Goal: Task Accomplishment & Management: Use online tool/utility

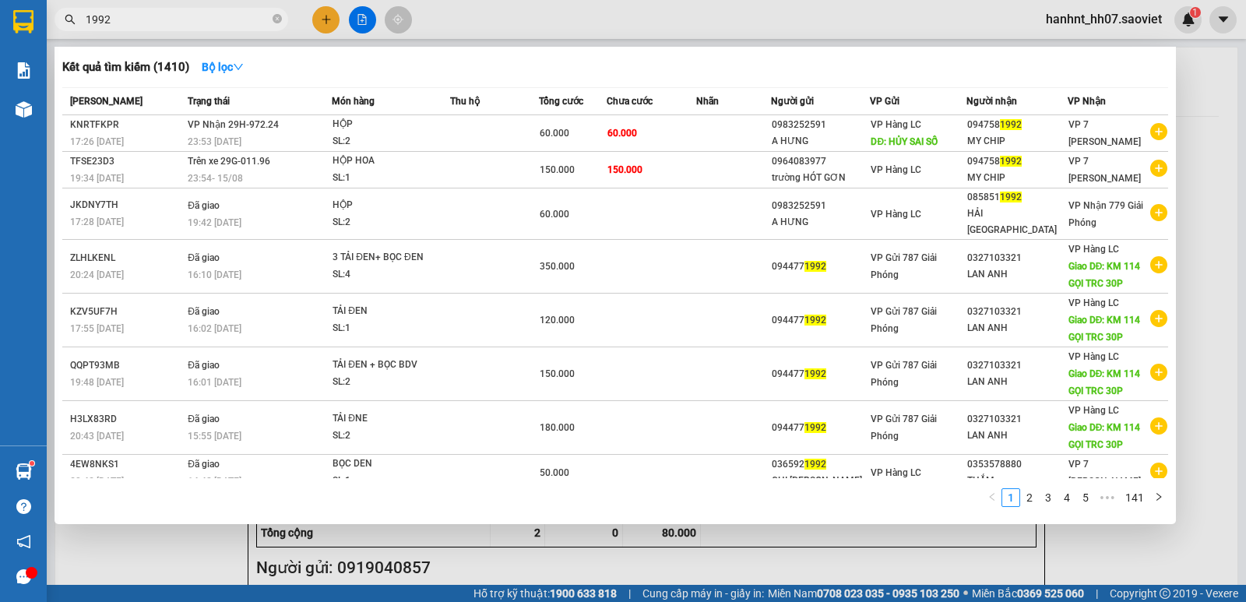
click at [327, 13] on div at bounding box center [623, 301] width 1246 height 602
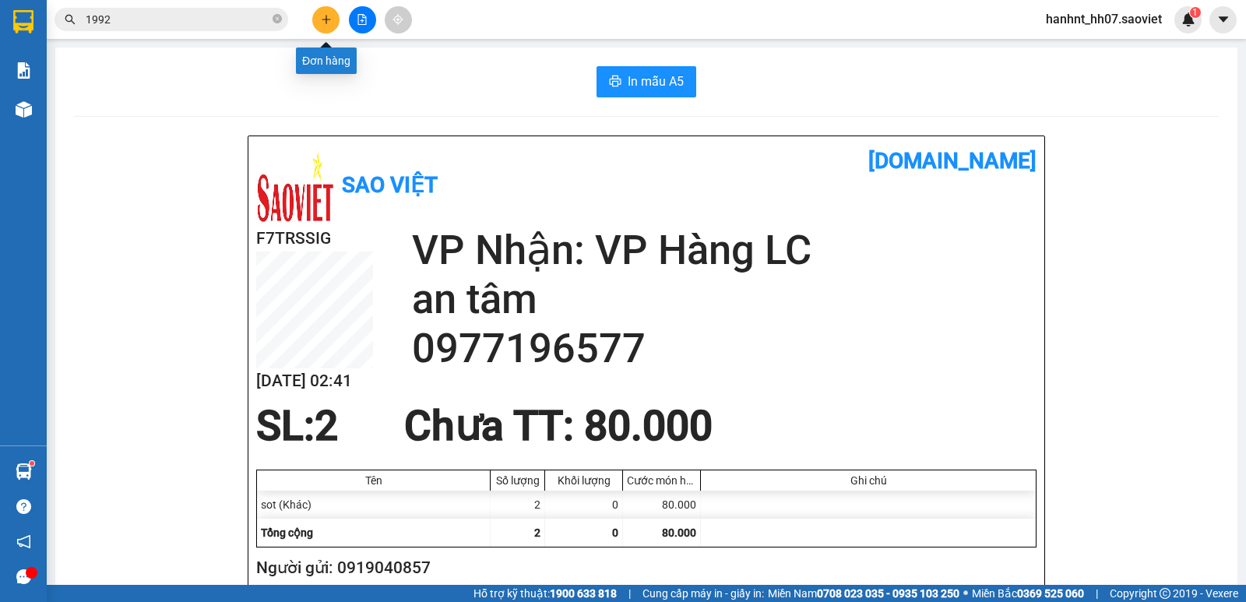
click at [335, 14] on button at bounding box center [325, 19] width 27 height 27
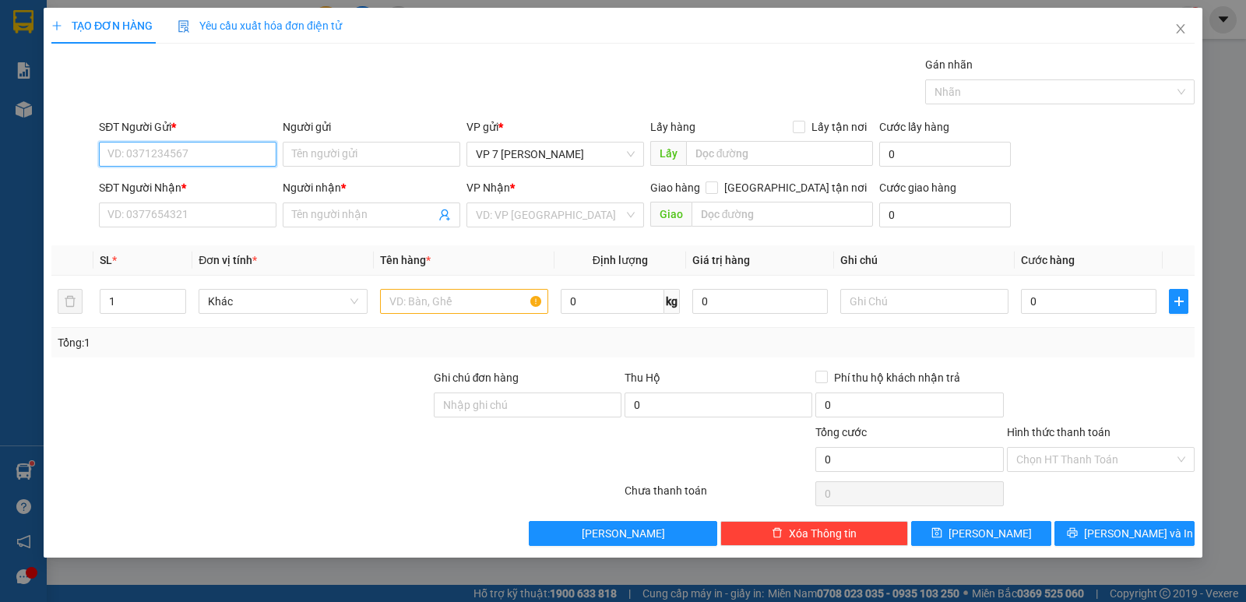
click at [144, 160] on input "SĐT Người Gửi *" at bounding box center [188, 154] width 178 height 25
click at [159, 176] on form "SĐT Người Gửi * 2197 Người gửi Tên người gửi VP gửi * VP 7 [PERSON_NAME] Lấy hà…" at bounding box center [623, 175] width 1144 height 115
click at [164, 184] on div "SĐT Người Nhận *" at bounding box center [188, 187] width 178 height 17
click at [164, 203] on input "SĐT Người Nhận *" at bounding box center [188, 215] width 178 height 25
click at [162, 160] on input "2197" at bounding box center [188, 154] width 178 height 25
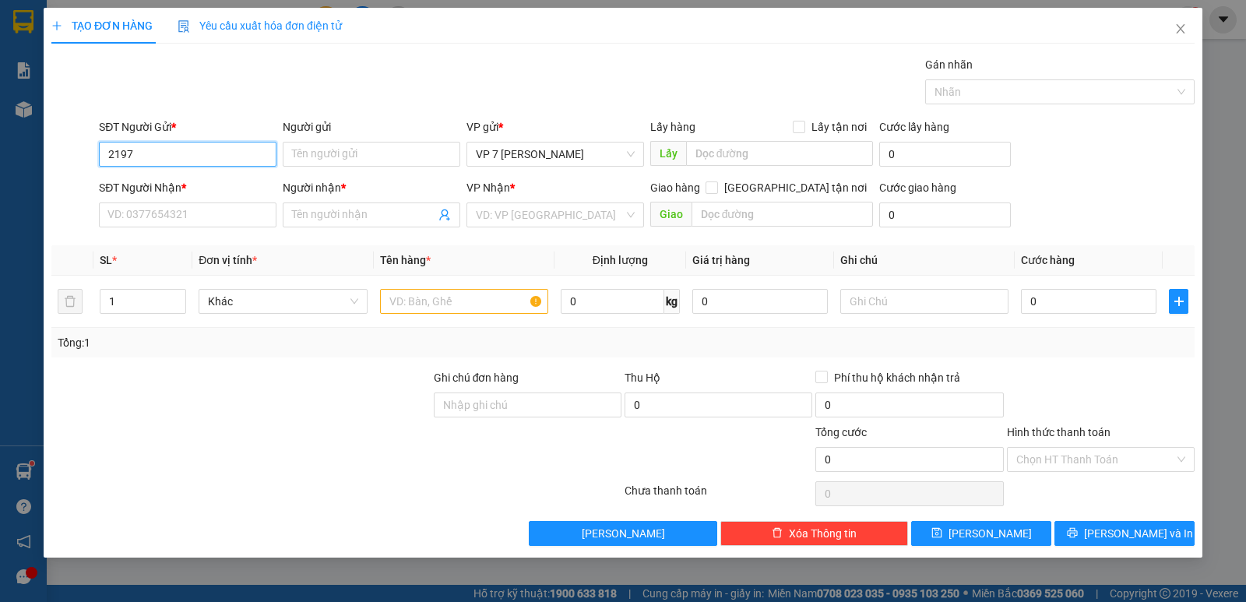
click at [167, 160] on input "2197" at bounding box center [188, 154] width 178 height 25
click at [163, 186] on div "0971662197 - big c" at bounding box center [187, 185] width 159 height 17
type input "0971662197"
type input "big c"
type input "0971662197"
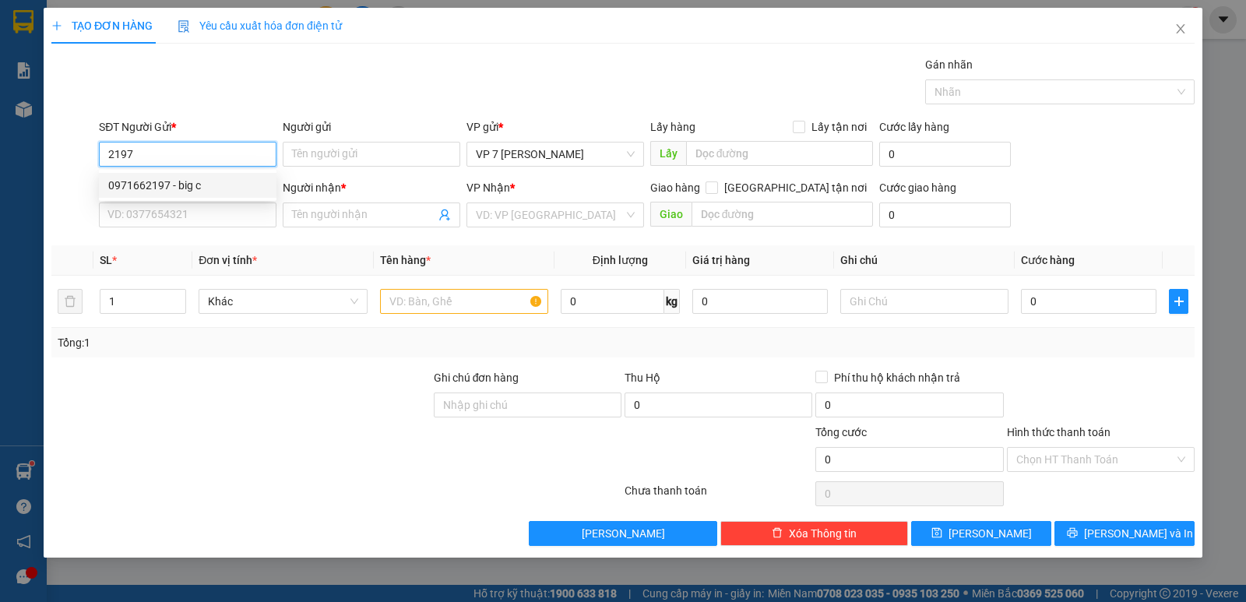
type input "big c"
checkbox input "true"
type input "Go Lào cai"
type input "70.000"
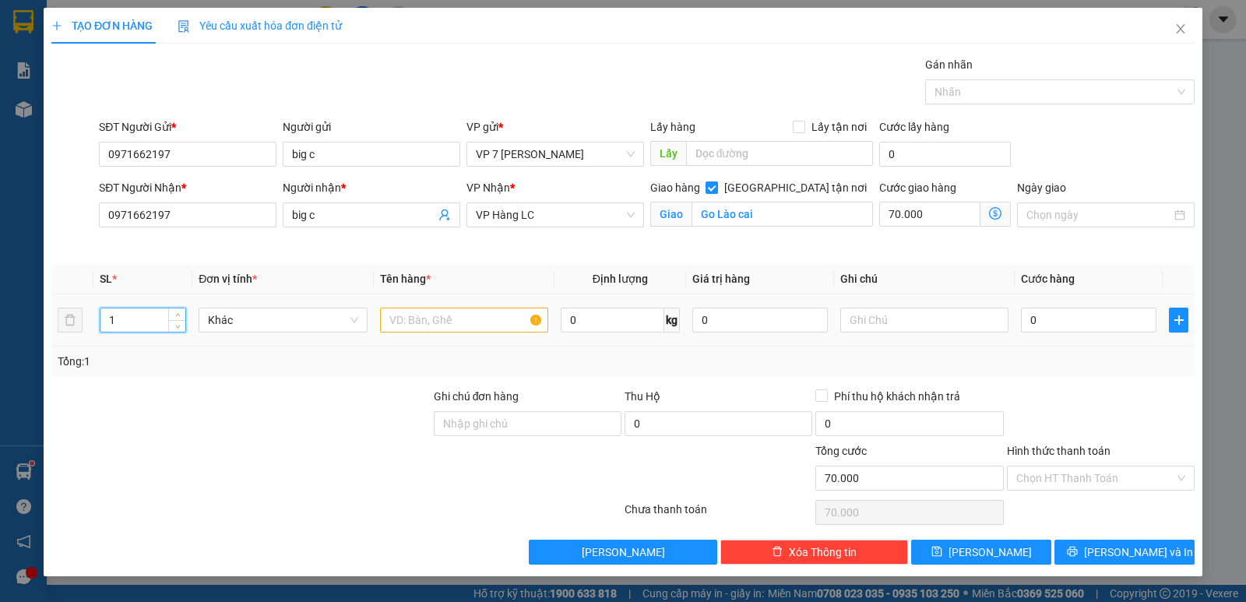
click at [128, 324] on input "1" at bounding box center [142, 319] width 85 height 23
type input "7"
click at [441, 322] on input "text" at bounding box center [464, 320] width 168 height 25
type input "xôp"
click at [884, 361] on div "Tổng: 7" at bounding box center [623, 361] width 1131 height 17
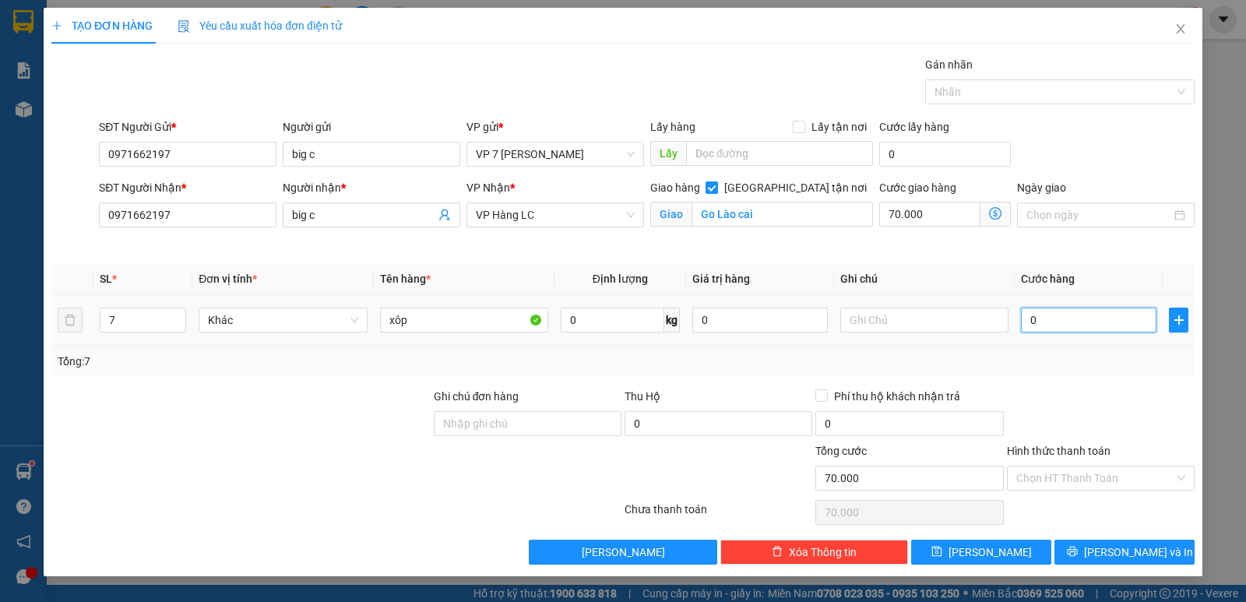
click at [1073, 326] on input "0" at bounding box center [1089, 320] width 136 height 25
type input "4"
type input "70.004"
type input "49"
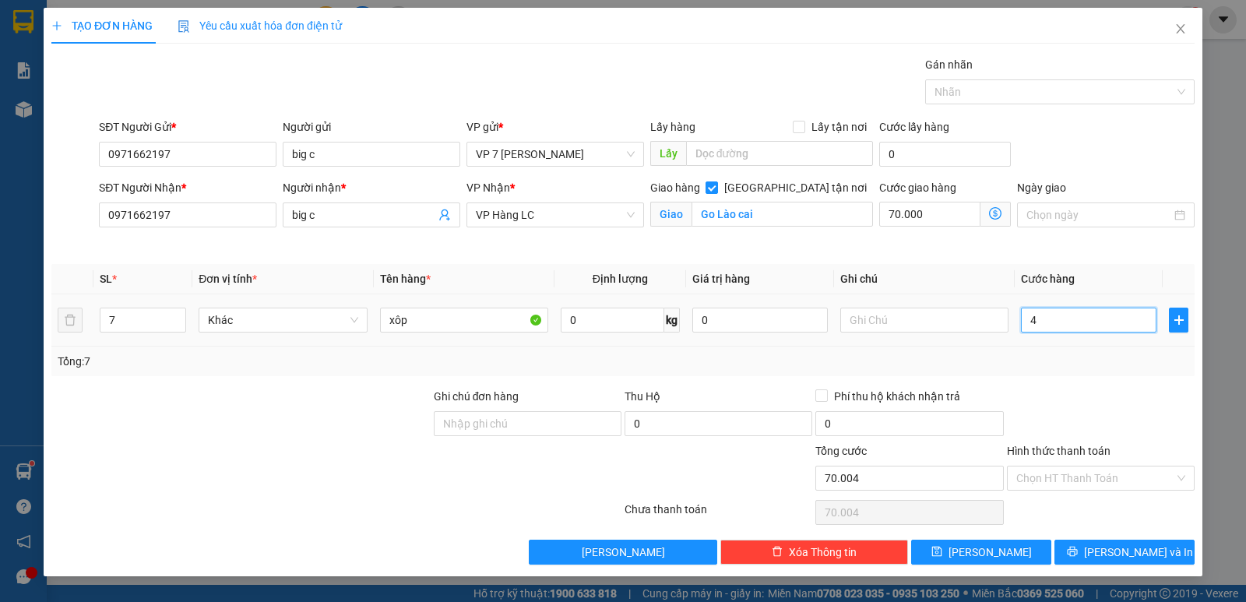
type input "70.049"
type input "490"
type input "70.490"
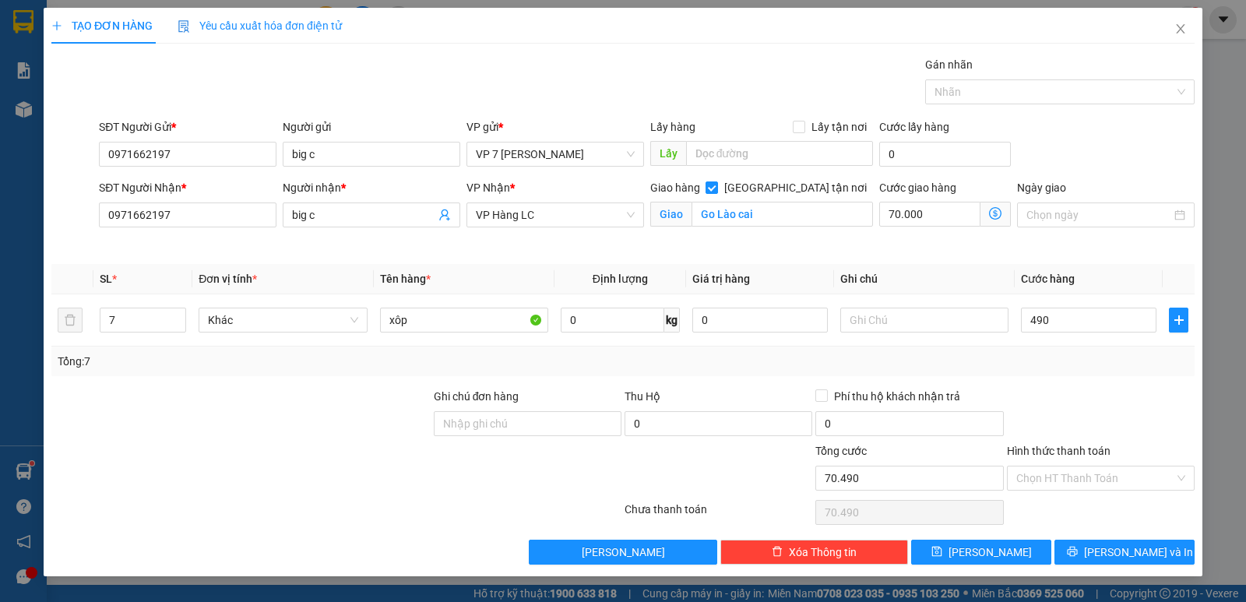
type input "490.000"
type input "560.000"
click at [1084, 379] on div "Transit Pickup Surcharge Ids Transit Deliver Surcharge Ids Transit Deliver Surc…" at bounding box center [623, 310] width 1144 height 509
click at [1064, 450] on label "Hình thức thanh toán" at bounding box center [1059, 451] width 104 height 12
click at [1064, 467] on input "Hình thức thanh toán" at bounding box center [1096, 478] width 158 height 23
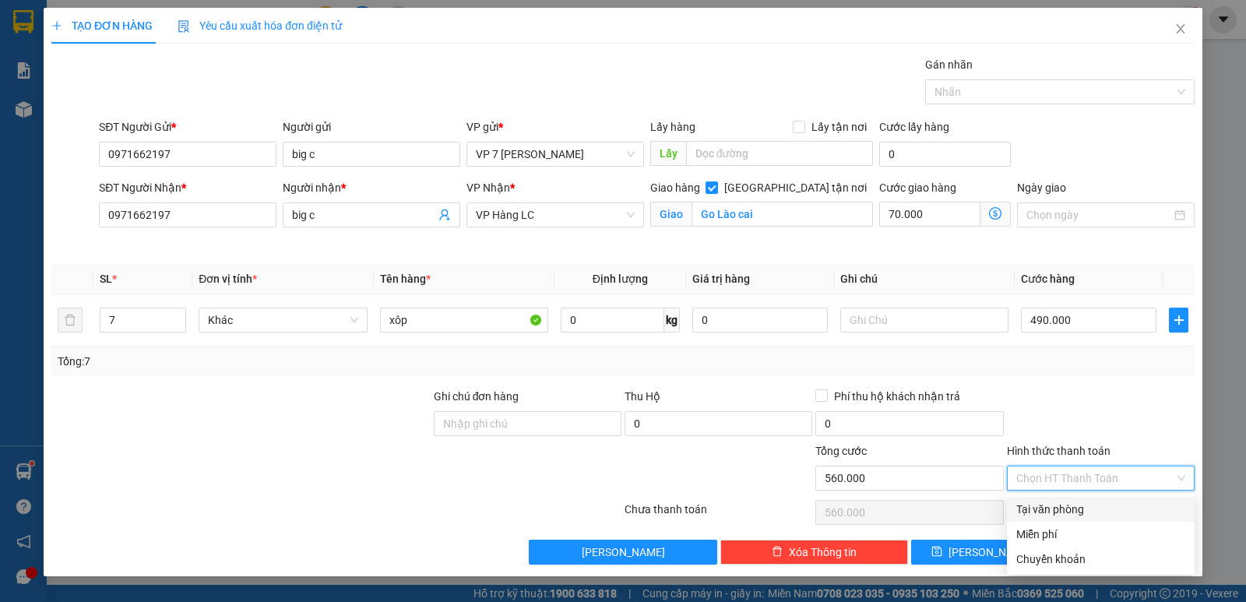
click at [1045, 506] on div "Tại văn phòng" at bounding box center [1101, 509] width 169 height 17
type input "0"
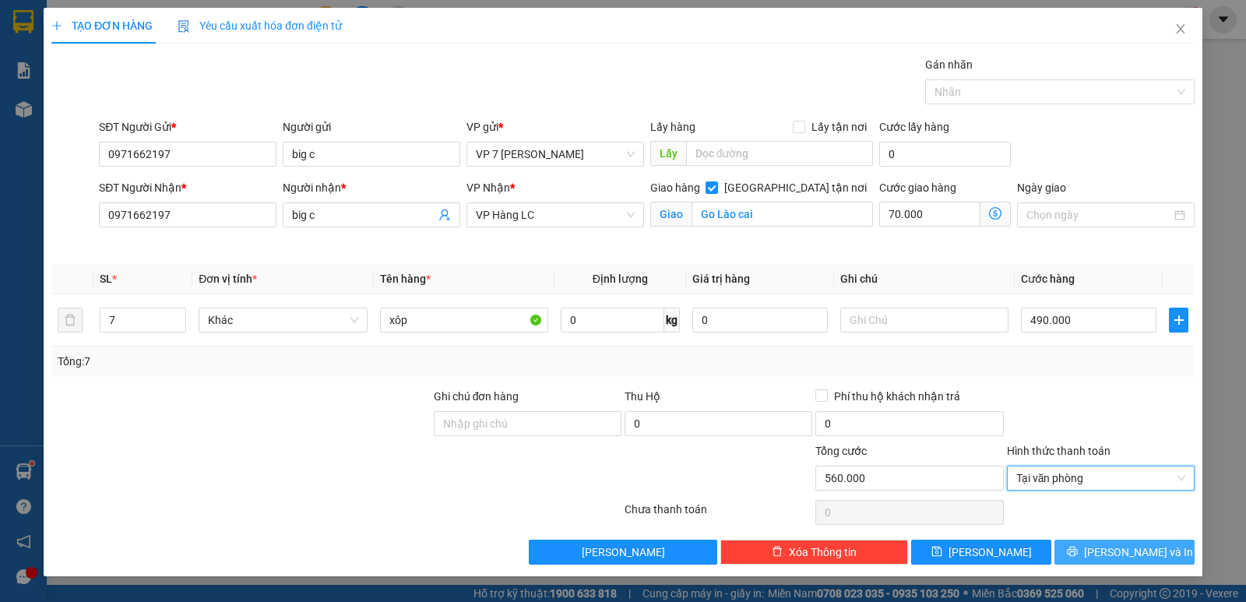
click at [1078, 548] on icon "printer" at bounding box center [1072, 551] width 11 height 11
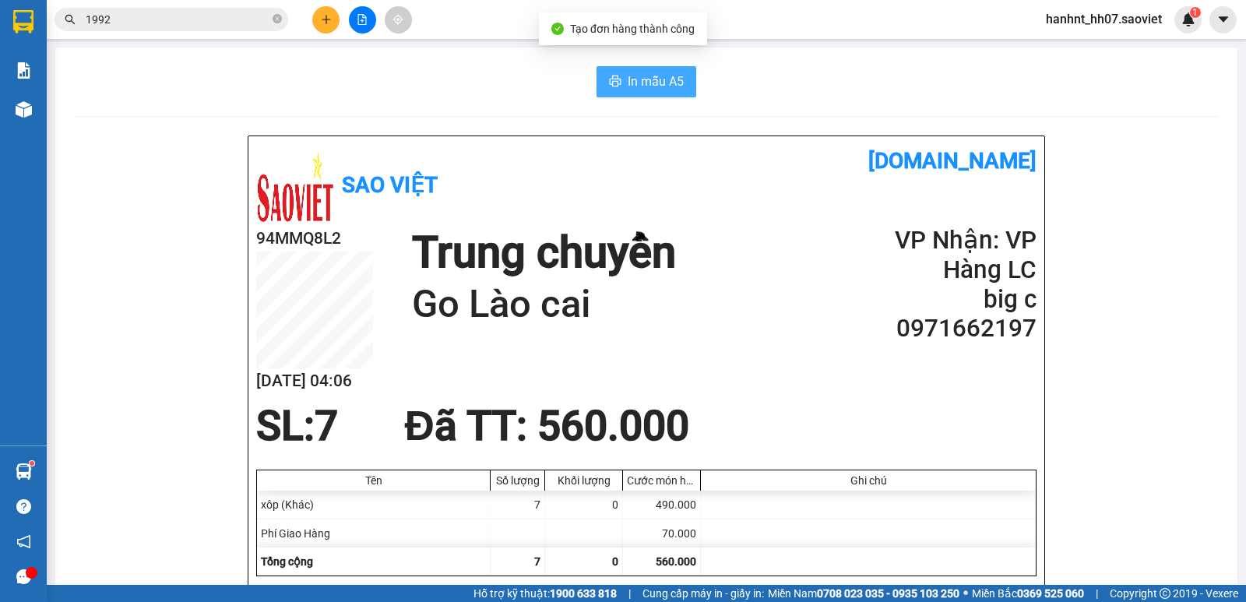
click at [619, 81] on button "In mẫu A5" at bounding box center [647, 81] width 100 height 31
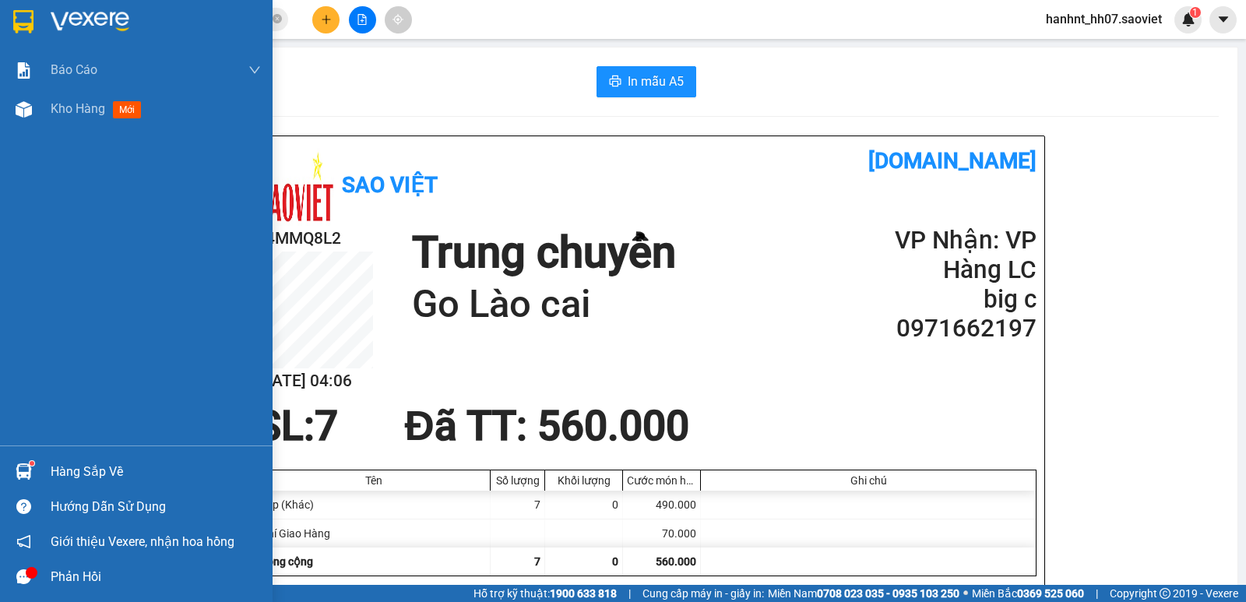
click at [78, 479] on div "Hàng sắp về" at bounding box center [156, 471] width 210 height 23
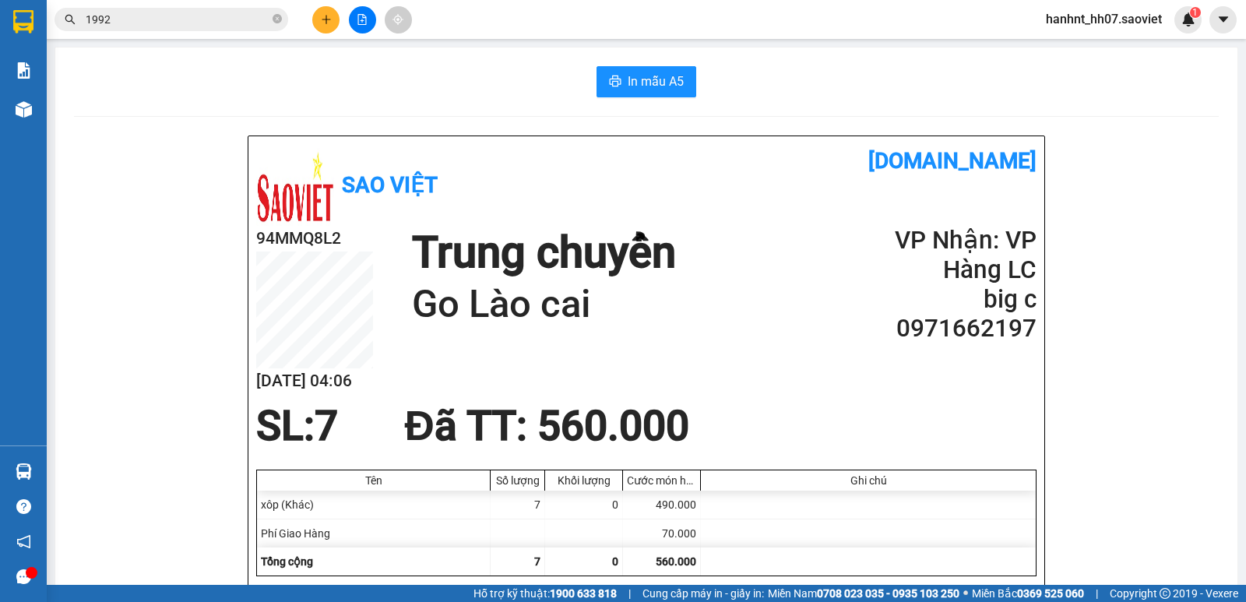
click at [895, 425] on section "Kết quả tìm kiếm ( 1410 ) Bộ lọc Mã ĐH Trạng thái Món hàng Thu hộ Tổng cước Chư…" at bounding box center [623, 301] width 1246 height 602
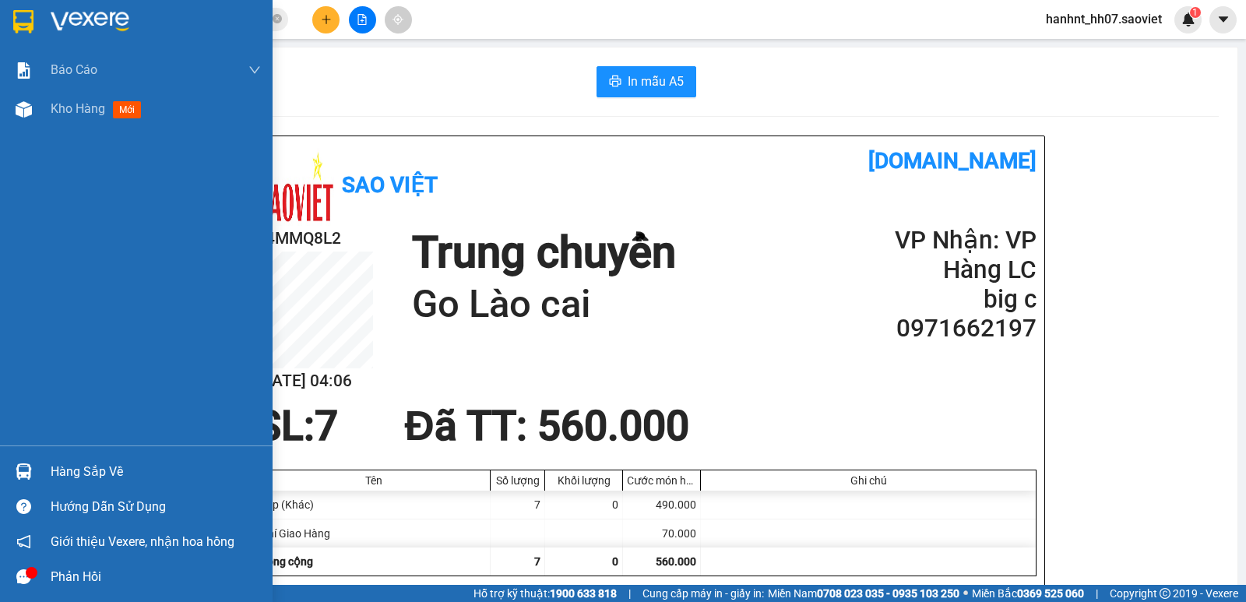
click at [65, 464] on div "Hàng sắp về" at bounding box center [156, 471] width 210 height 23
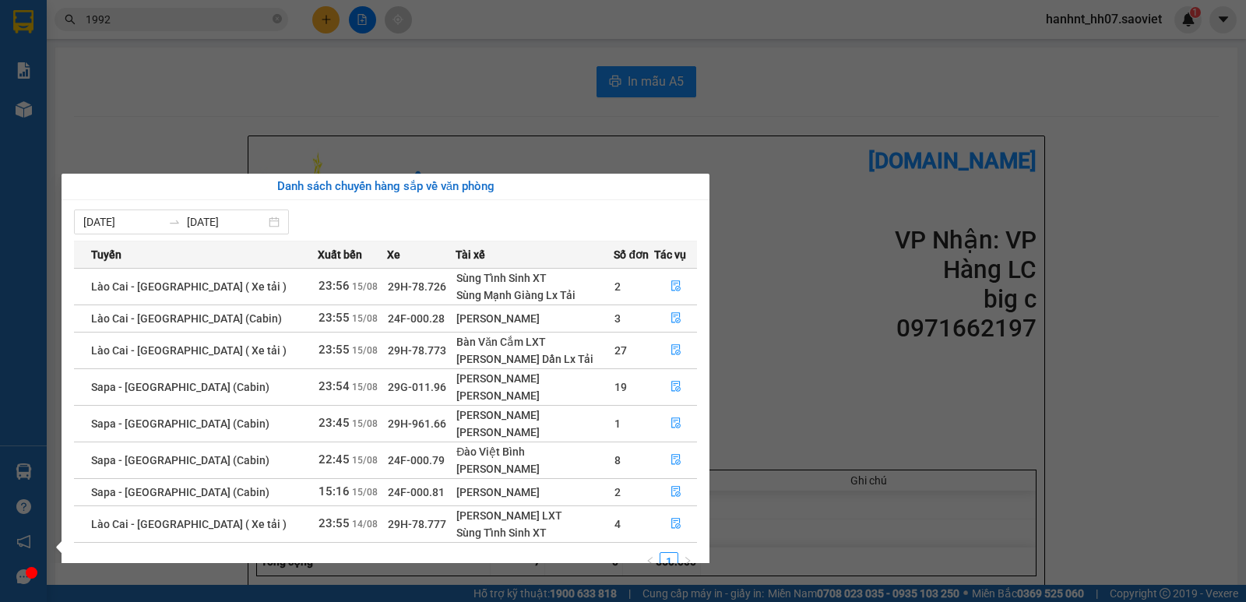
click at [816, 337] on section "Kết quả tìm kiếm ( 1410 ) Bộ lọc Mã ĐH Trạng thái Món hàng Thu hộ Tổng cước Chư…" at bounding box center [623, 301] width 1246 height 602
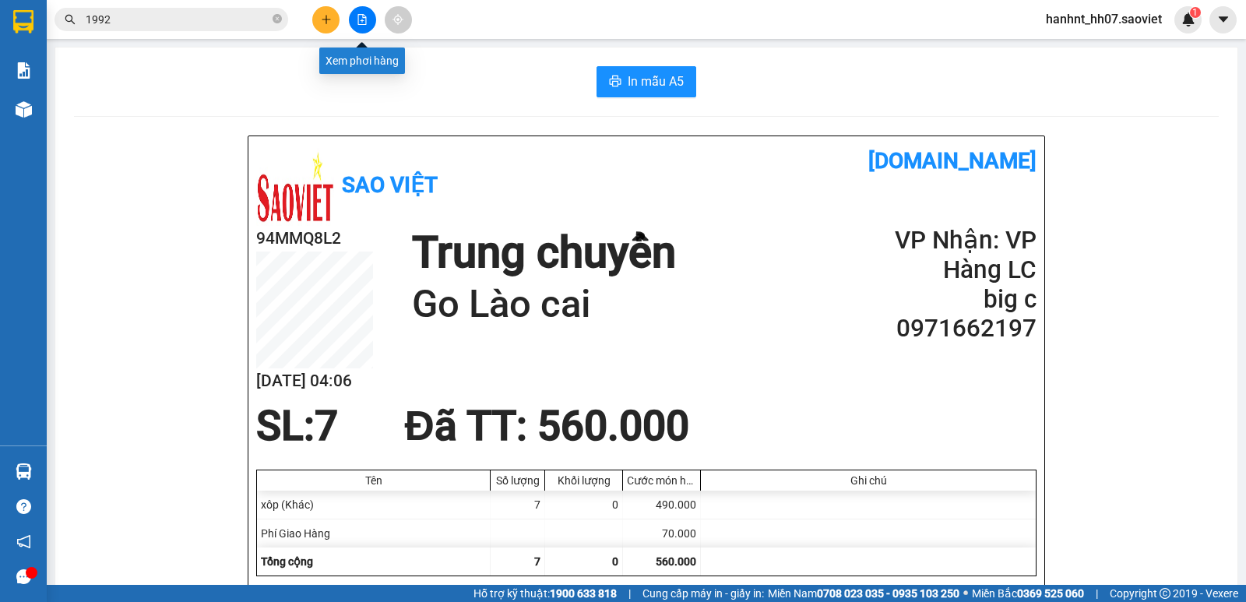
click at [358, 25] on button at bounding box center [362, 19] width 27 height 27
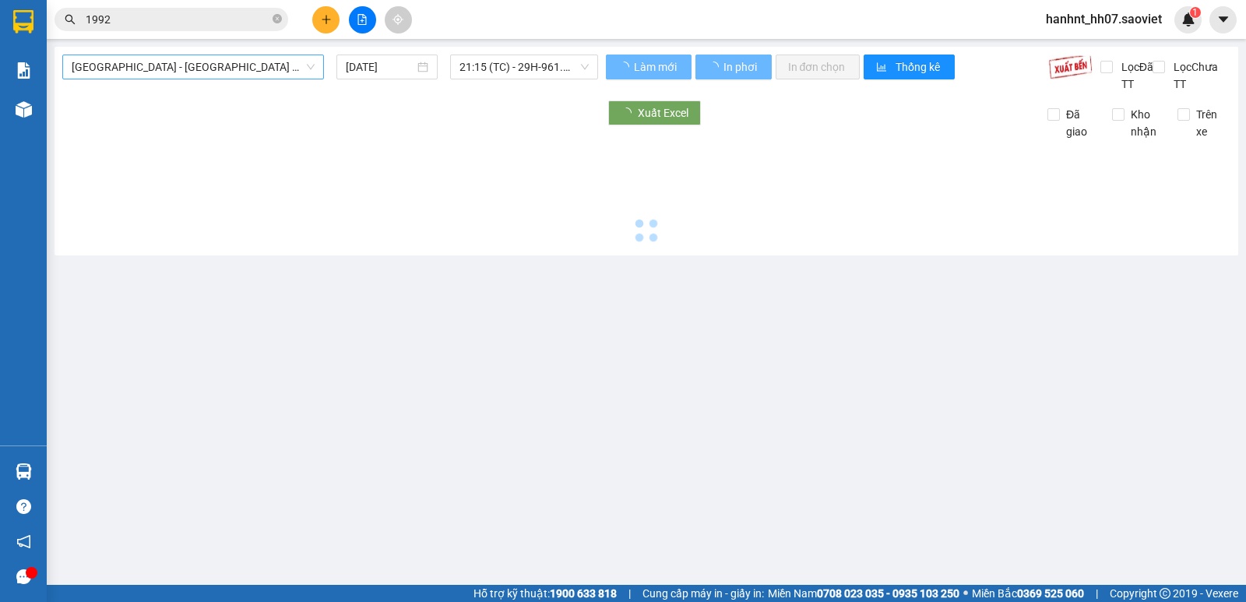
type input "[DATE]"
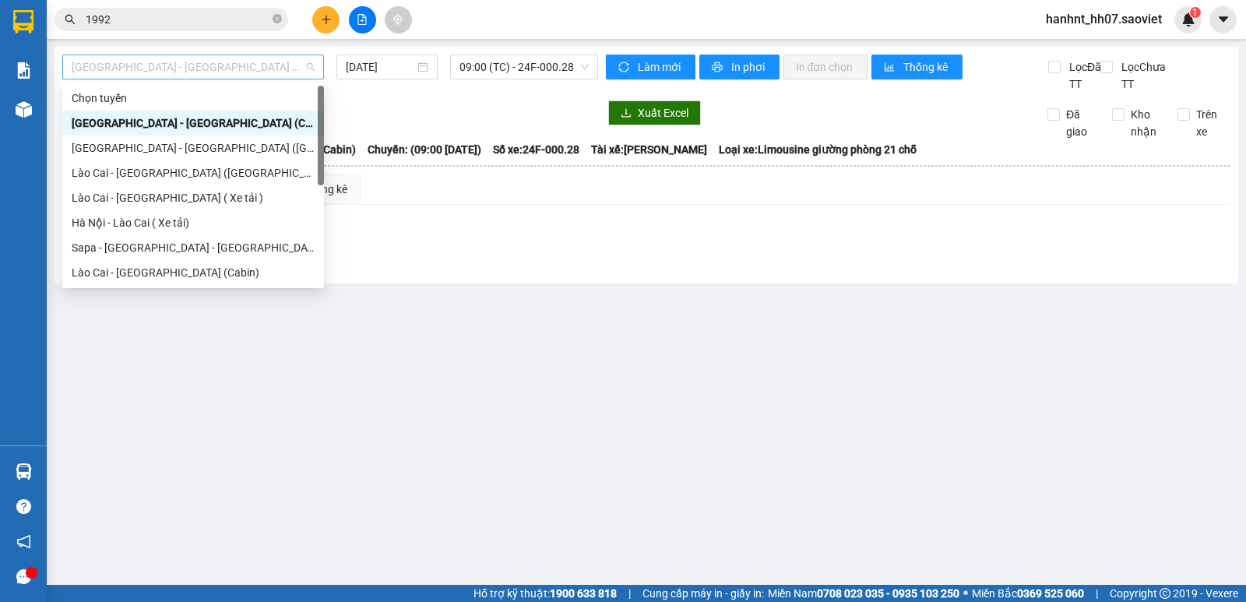
click at [137, 71] on span "Hà Nội - Lào Cai (Cabin)" at bounding box center [193, 66] width 243 height 23
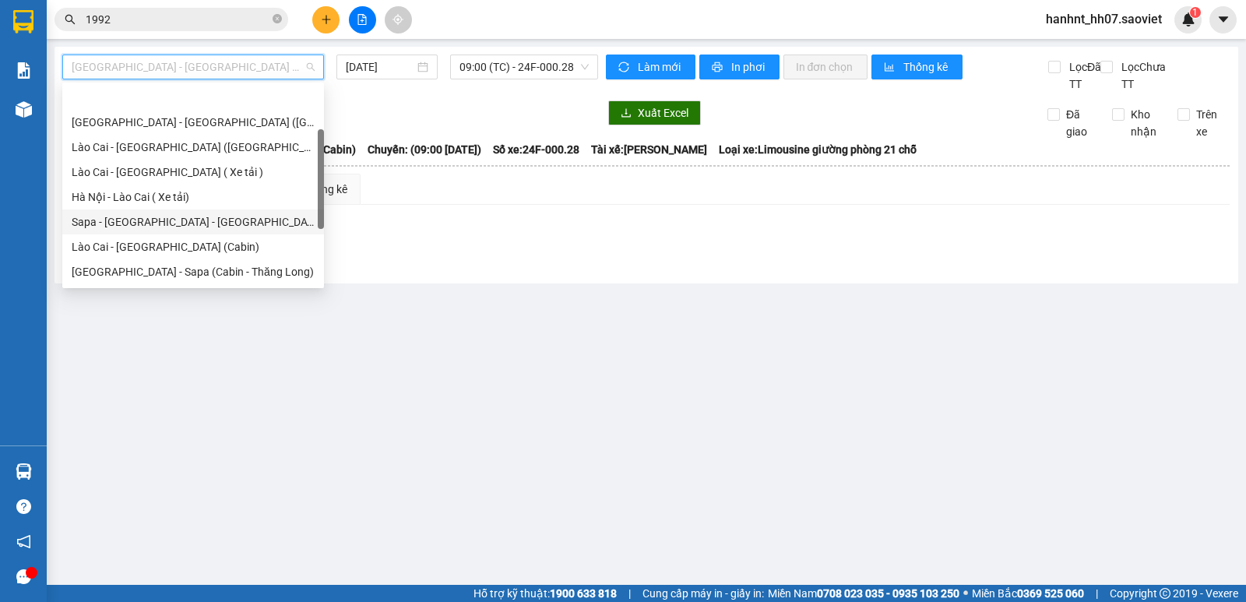
scroll to position [77, 0]
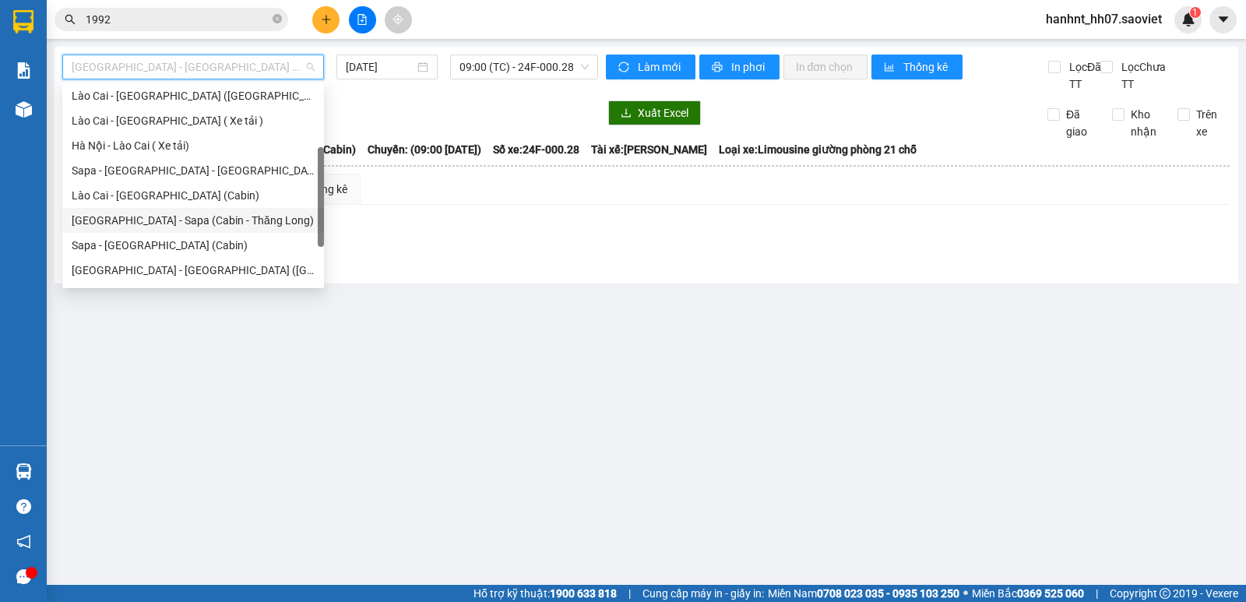
click at [154, 220] on div "Hà Nội - Sapa (Cabin - Thăng Long)" at bounding box center [193, 220] width 243 height 17
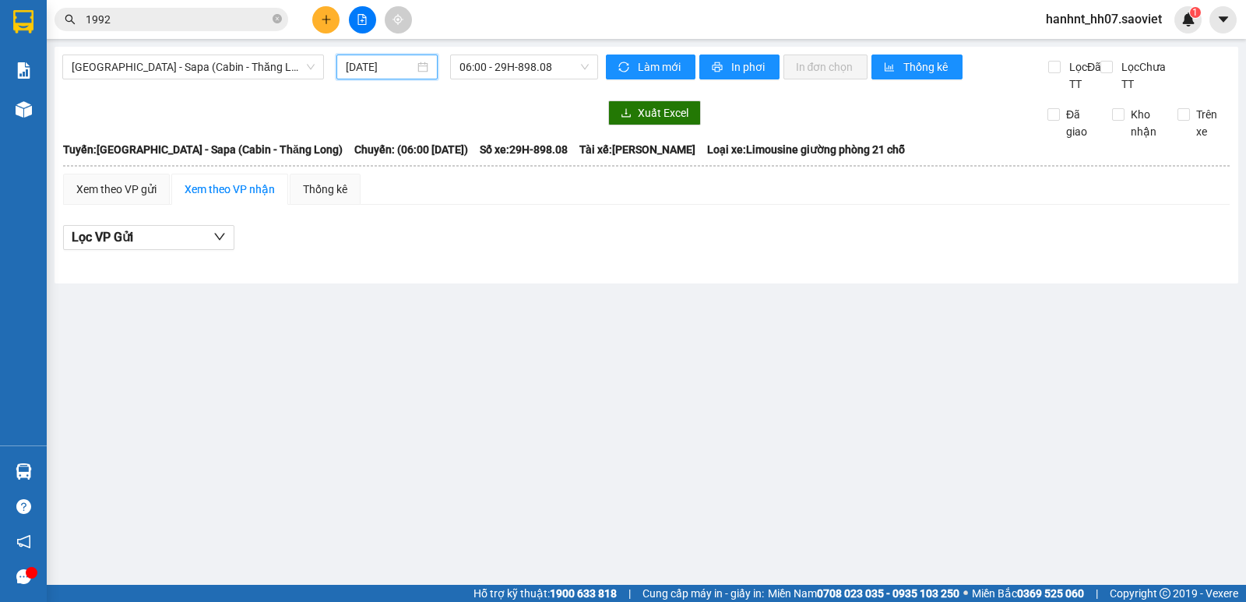
click at [354, 67] on input "[DATE]" at bounding box center [380, 66] width 69 height 17
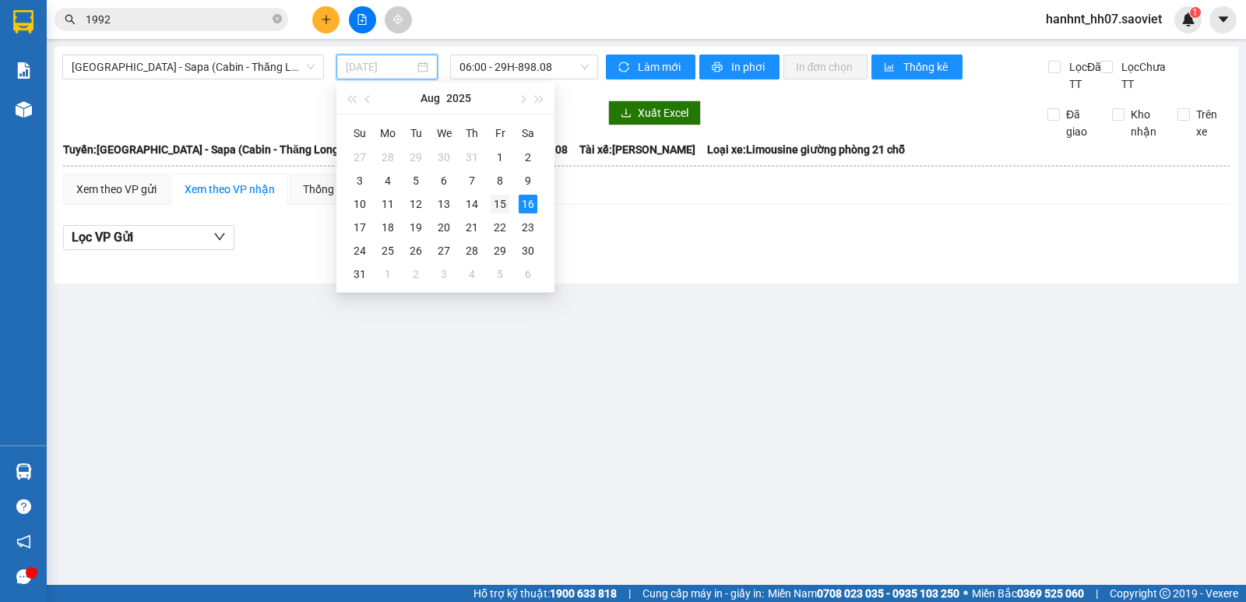
click at [499, 209] on div "15" at bounding box center [500, 204] width 19 height 19
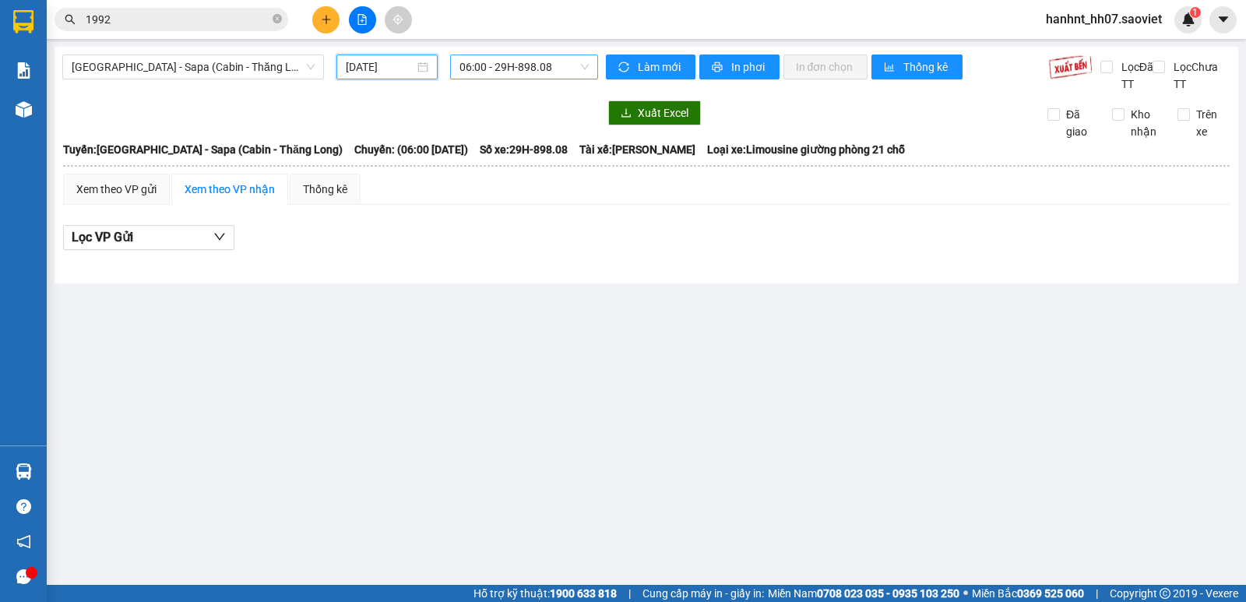
click at [506, 72] on span "06:00 - 29H-898.08" at bounding box center [524, 66] width 129 height 23
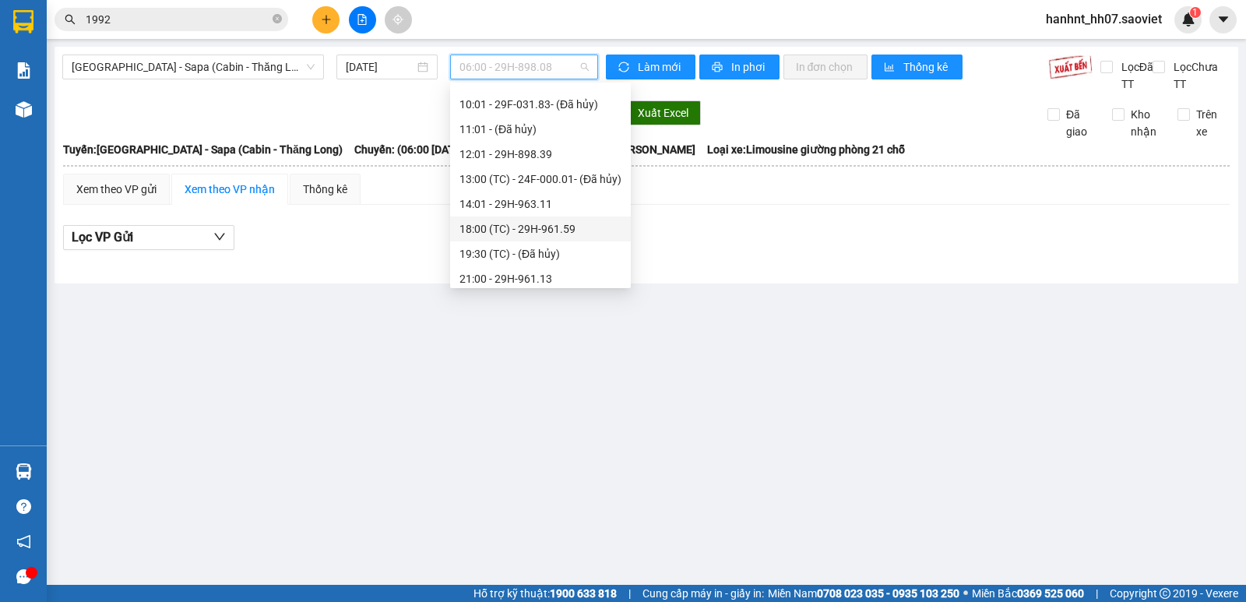
scroll to position [116, 0]
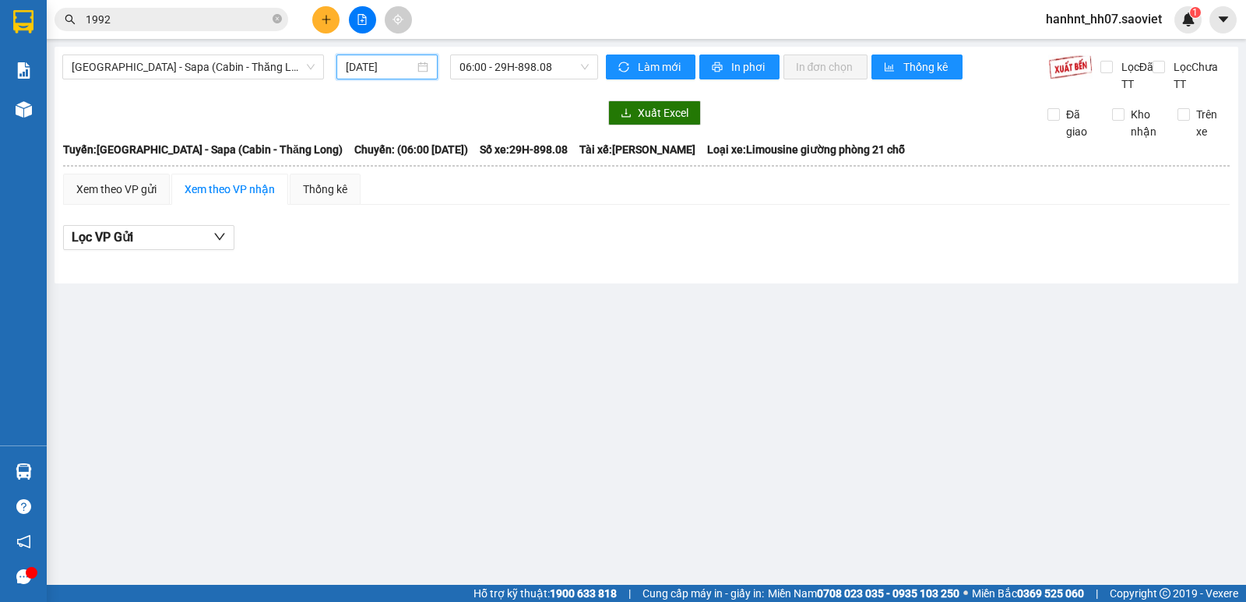
click at [393, 66] on input "[DATE]" at bounding box center [380, 66] width 69 height 17
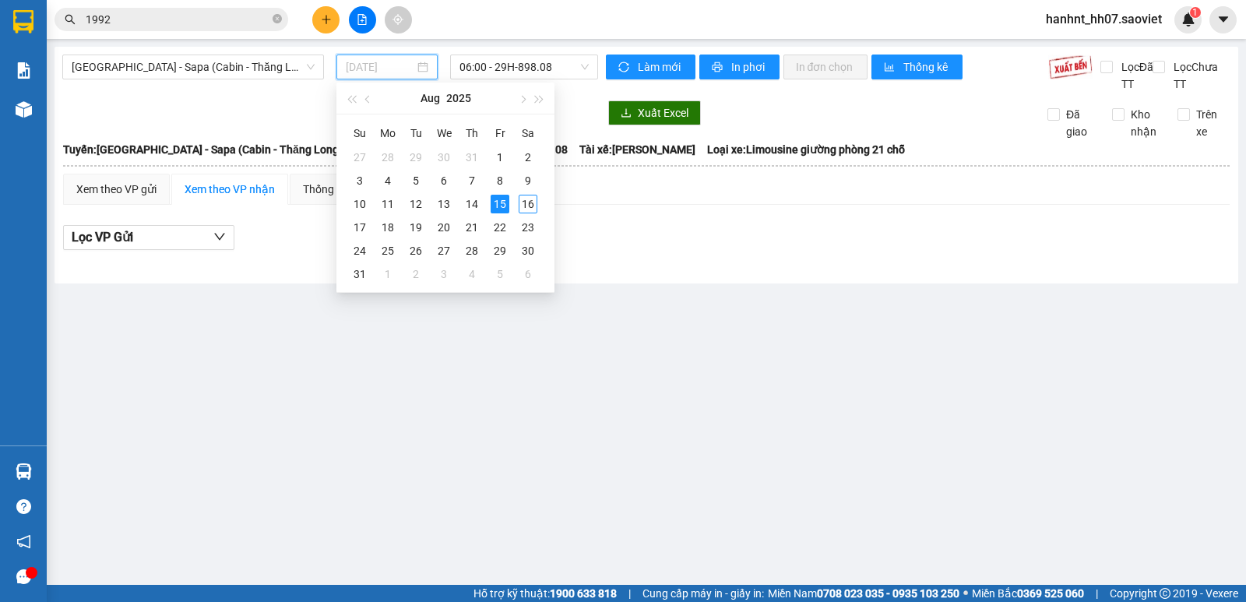
type input "[DATE]"
click at [495, 203] on div "15" at bounding box center [500, 204] width 19 height 19
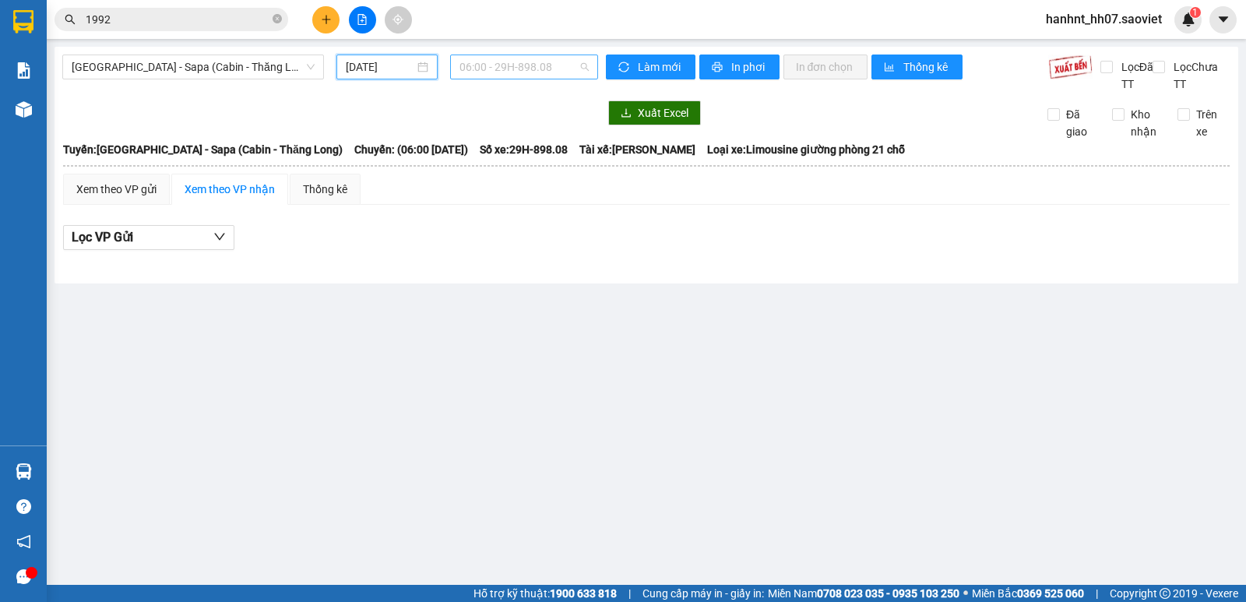
click at [531, 70] on span "06:00 - 29H-898.08" at bounding box center [524, 66] width 129 height 23
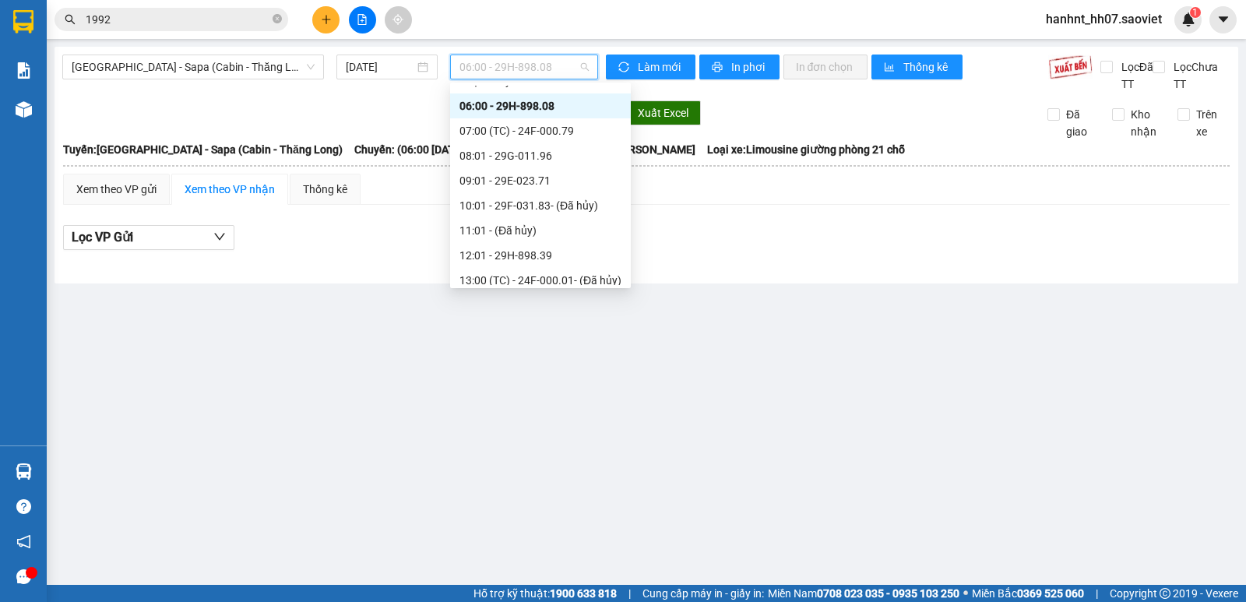
scroll to position [0, 0]
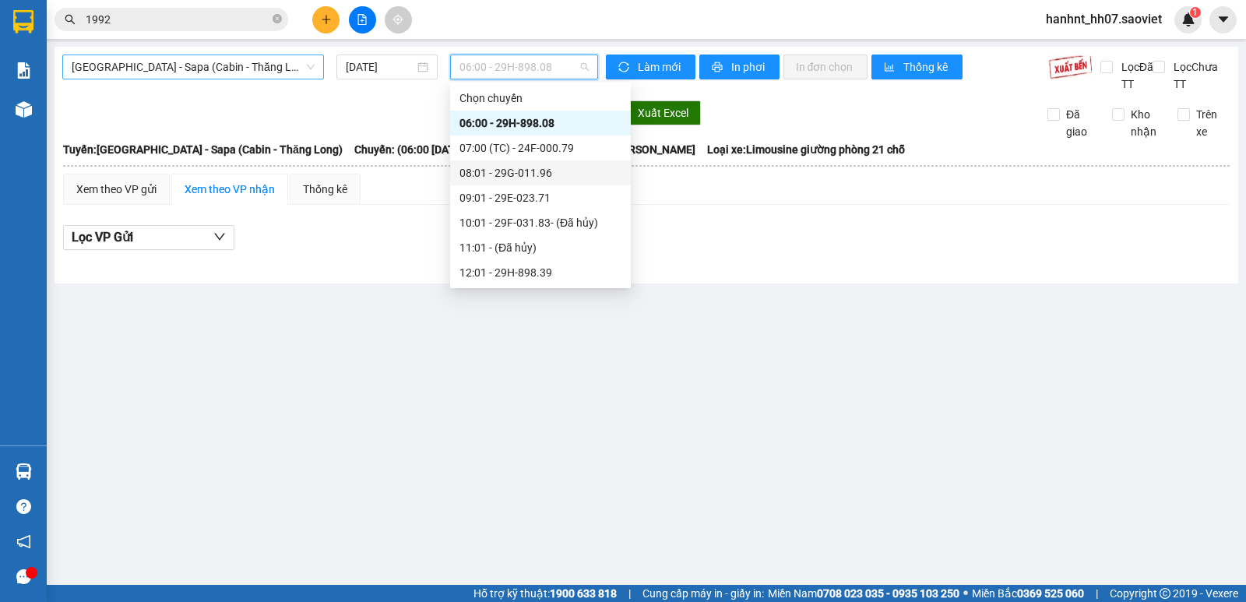
click at [115, 66] on span "Hà Nội - Sapa (Cabin - Thăng Long)" at bounding box center [193, 66] width 243 height 23
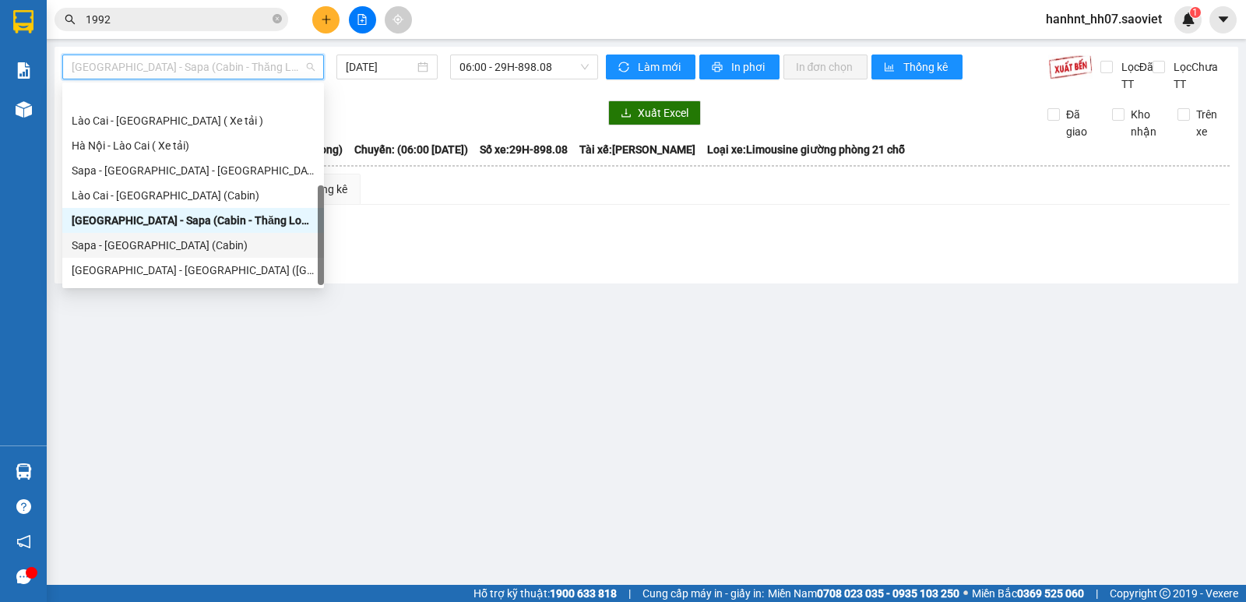
scroll to position [125, 0]
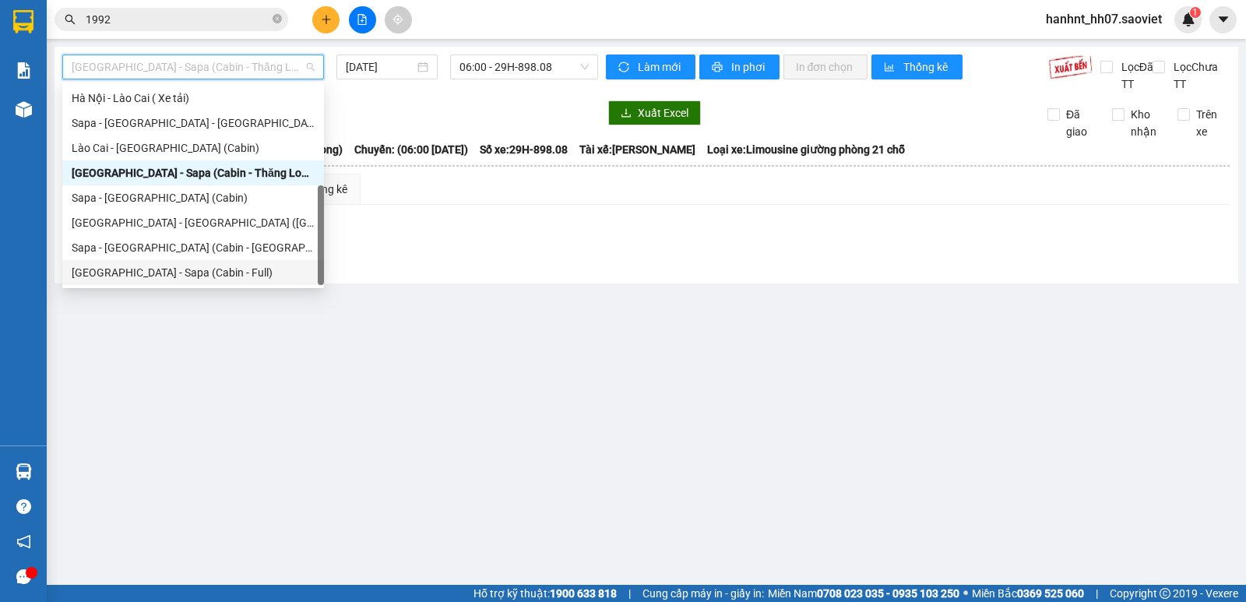
click at [146, 277] on div "Hà Nội - Sapa (Cabin - Full)" at bounding box center [193, 272] width 243 height 17
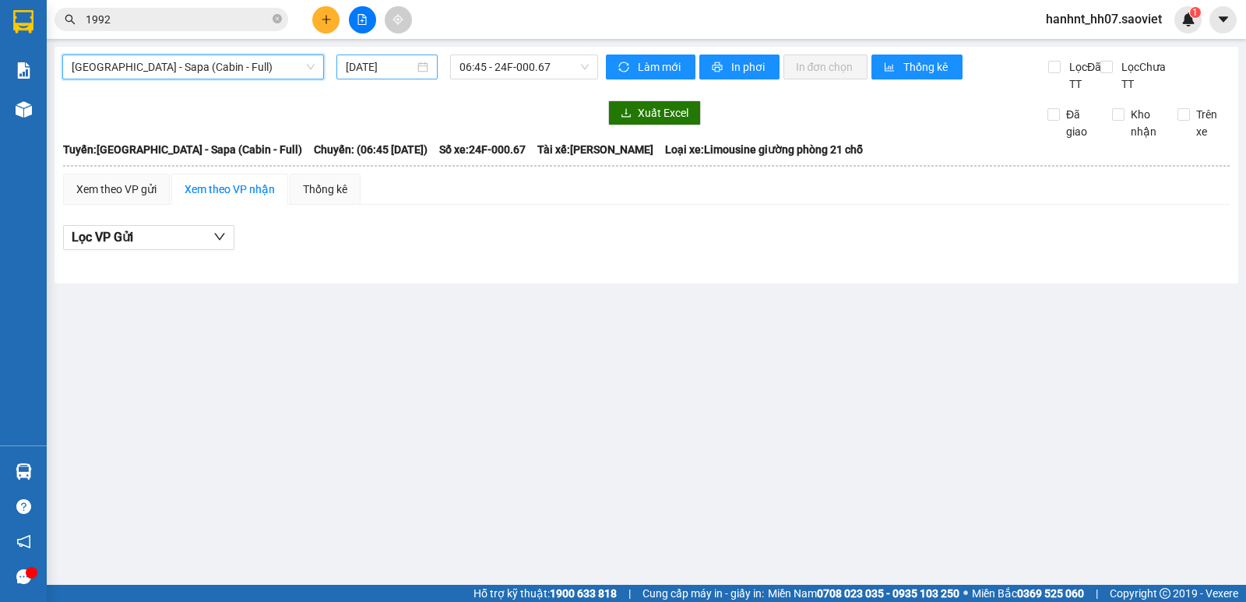
click at [374, 70] on input "[DATE]" at bounding box center [380, 66] width 69 height 17
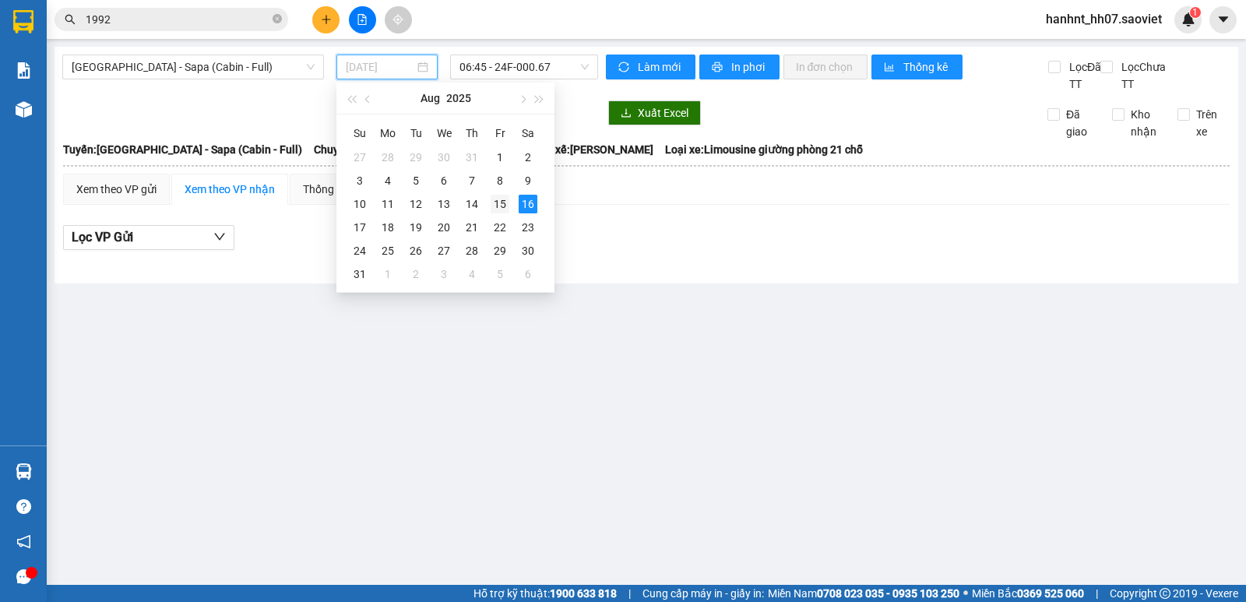
click at [505, 206] on div "15" at bounding box center [500, 204] width 19 height 19
type input "[DATE]"
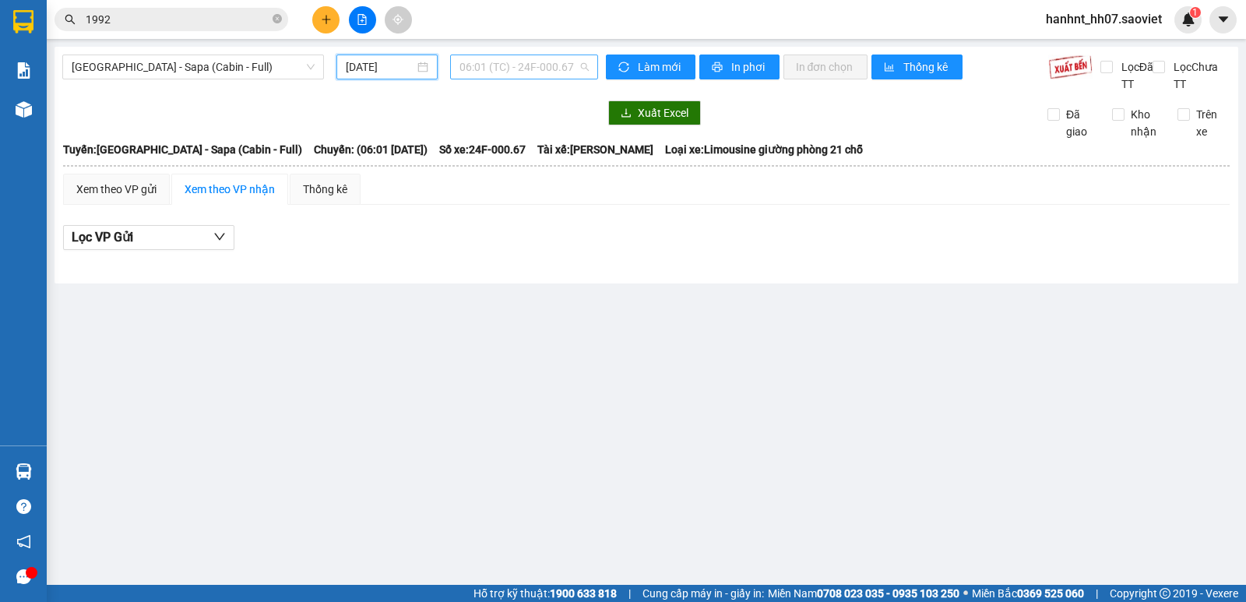
click at [518, 75] on span "06:01 (TC) - 24F-000.67" at bounding box center [524, 66] width 129 height 23
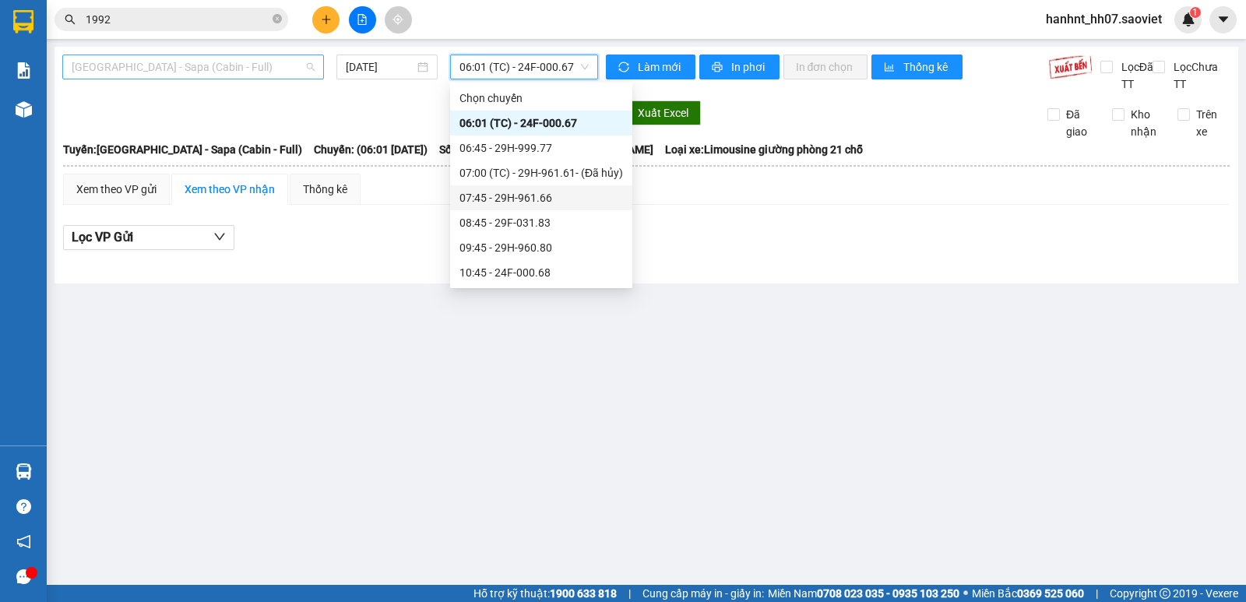
click at [120, 75] on span "Hà Nội - Sapa (Cabin - Full)" at bounding box center [193, 66] width 243 height 23
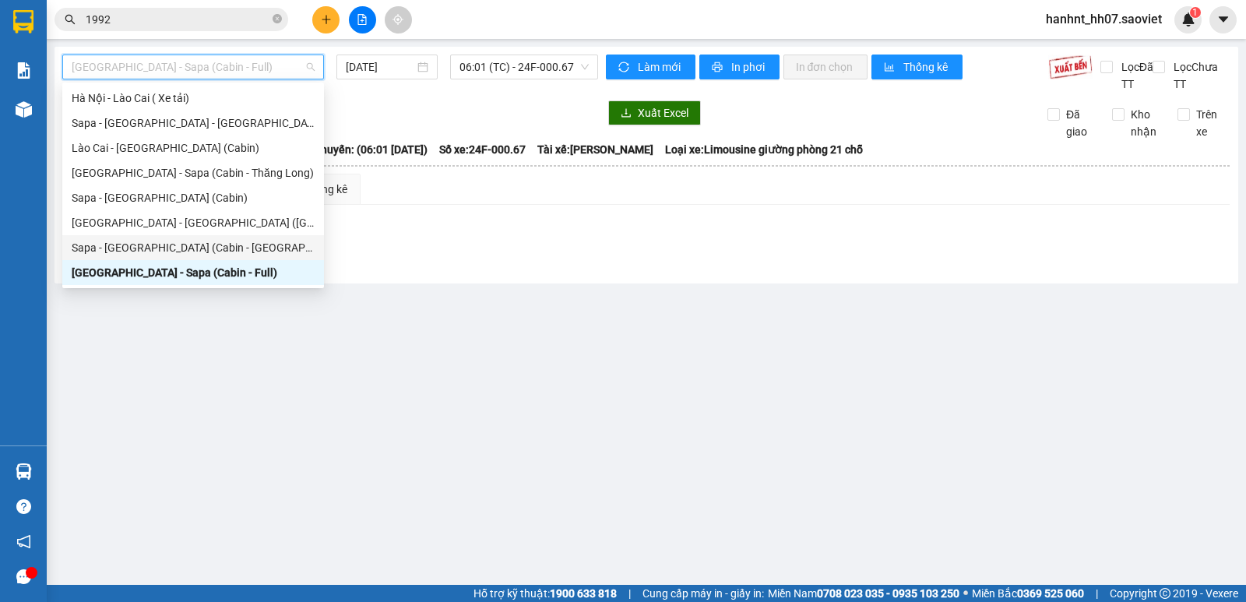
click at [136, 245] on div "Sapa - Hà Nội (Cabin - Thăng Long)" at bounding box center [193, 247] width 243 height 17
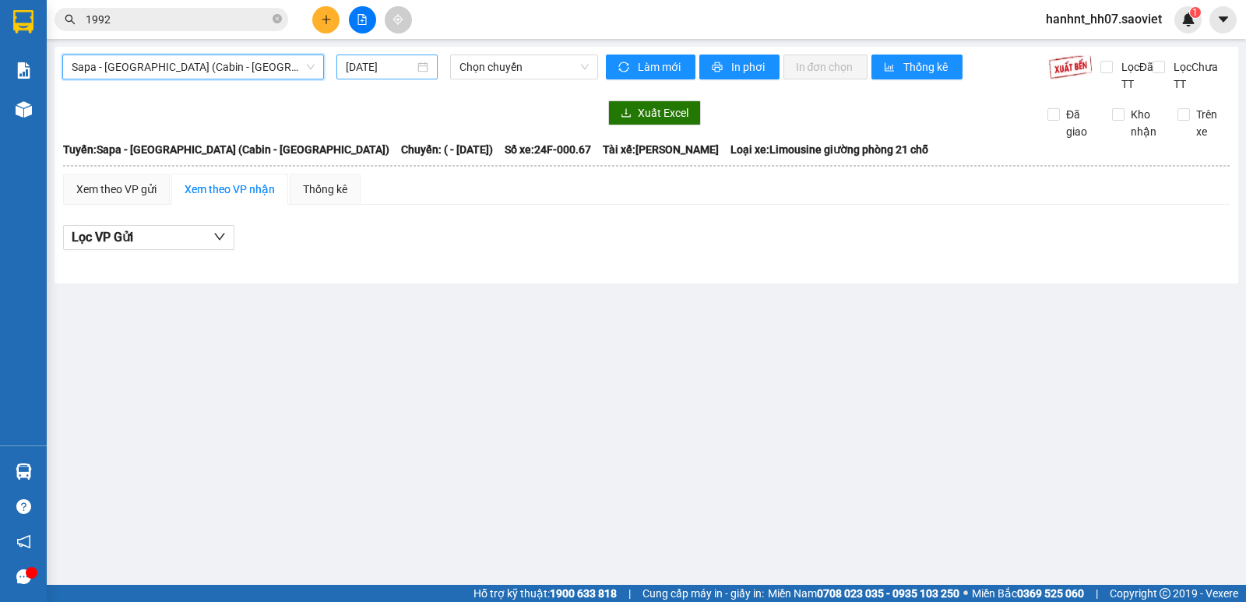
click at [390, 66] on input "[DATE]" at bounding box center [380, 66] width 69 height 17
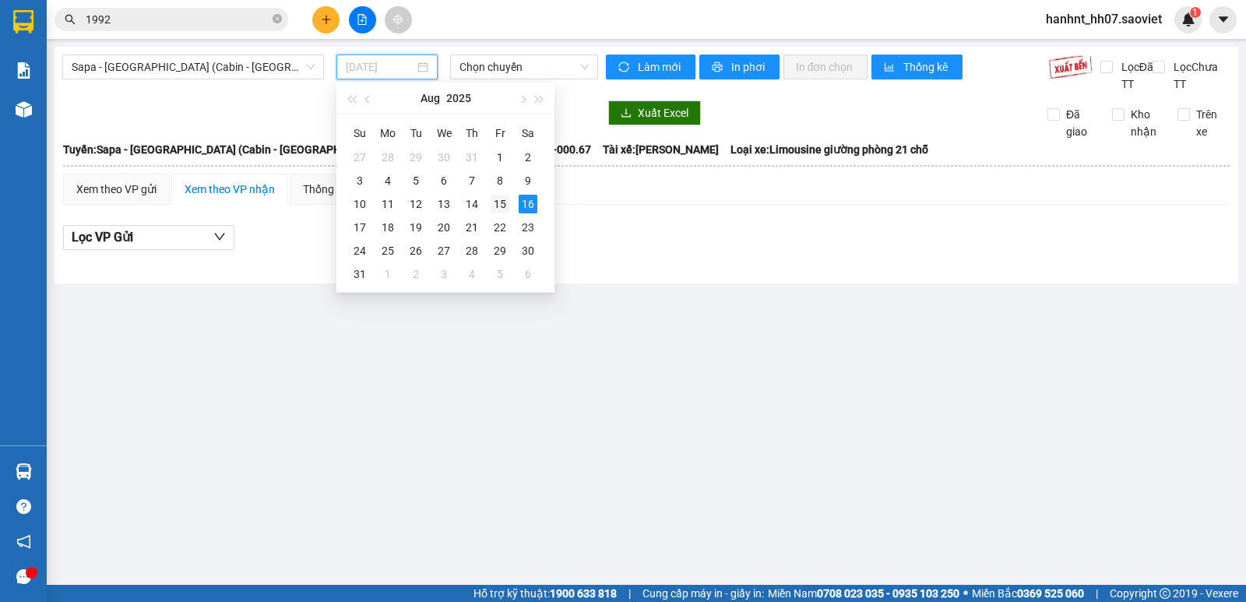
click at [495, 204] on div "15" at bounding box center [500, 204] width 19 height 19
type input "[DATE]"
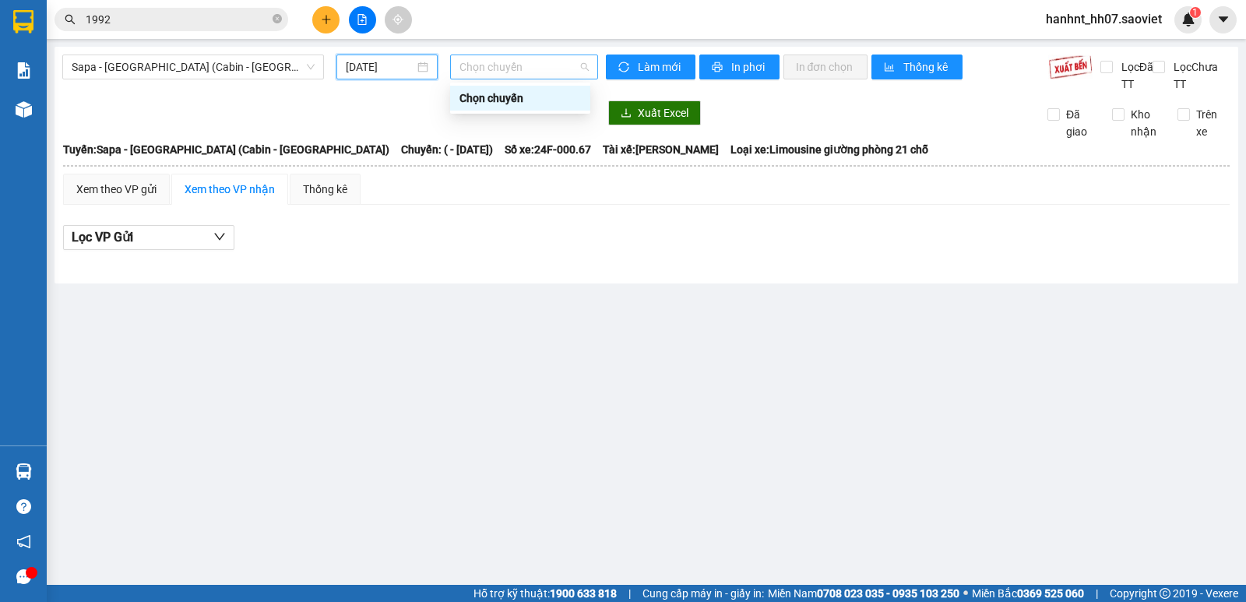
click at [504, 70] on span "Chọn chuyến" at bounding box center [524, 66] width 129 height 23
click at [187, 71] on span "Sapa - Hà Nội (Cabin - Thăng Long)" at bounding box center [193, 66] width 243 height 23
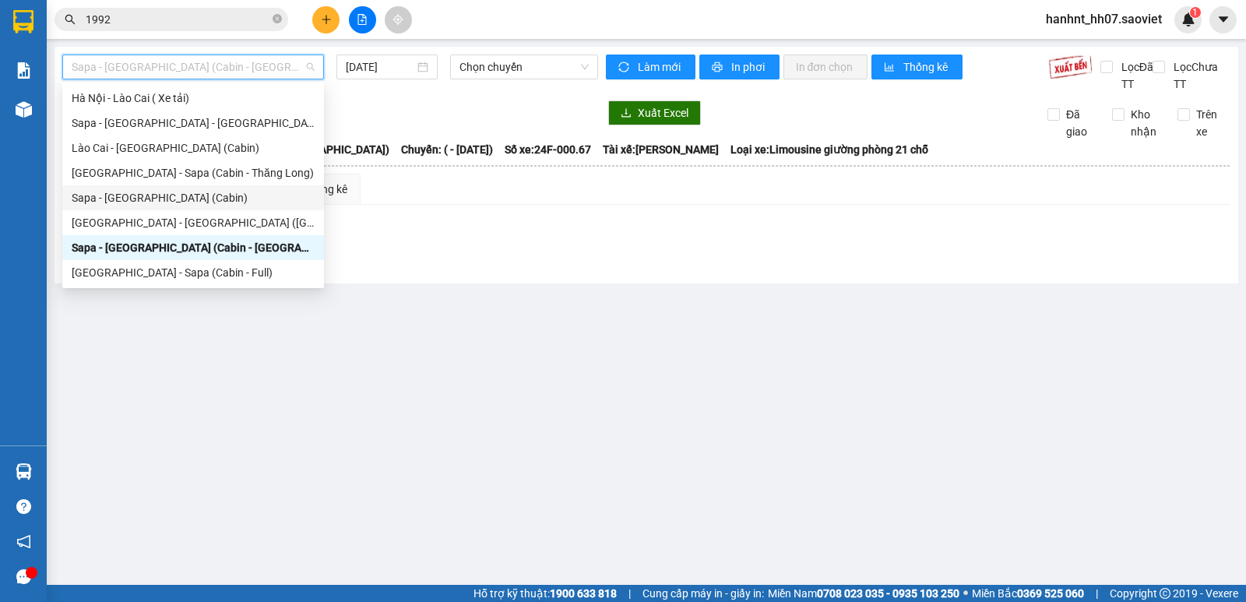
click at [150, 199] on div "Sapa - [GEOGRAPHIC_DATA] (Cabin)" at bounding box center [193, 197] width 243 height 17
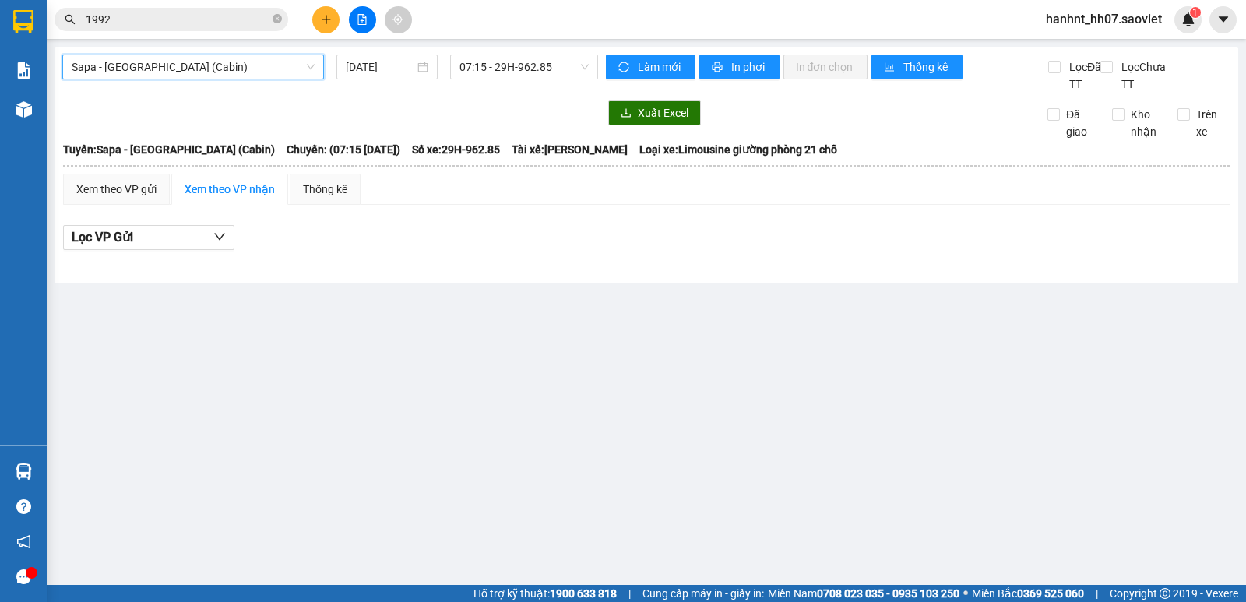
click at [387, 66] on input "[DATE]" at bounding box center [380, 66] width 69 height 17
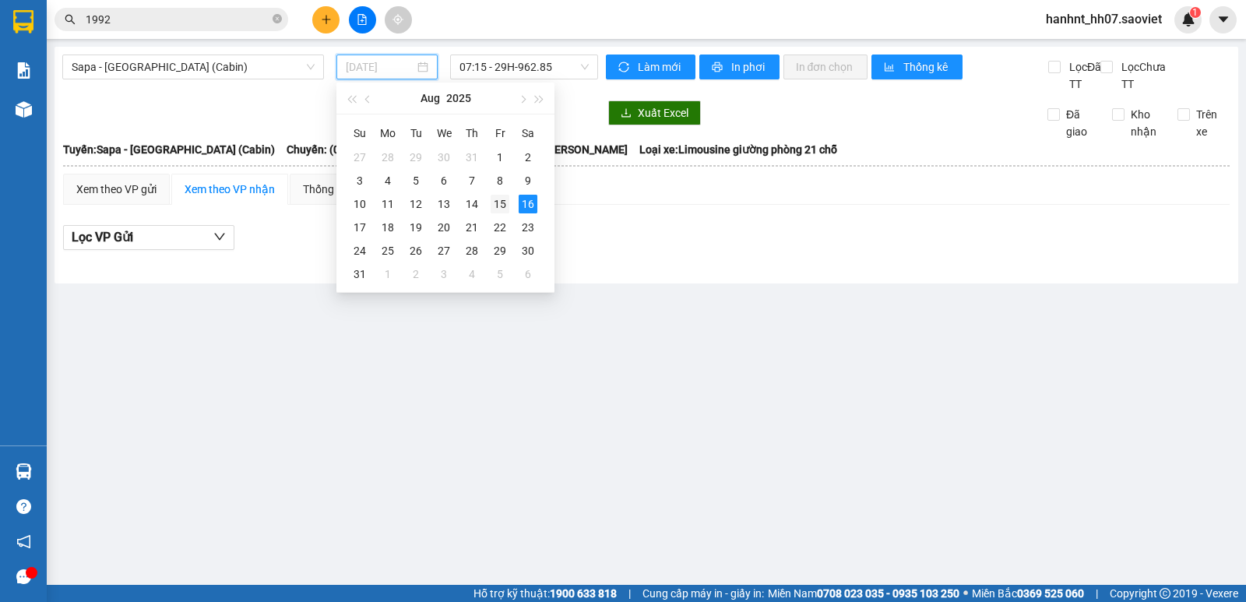
click at [500, 203] on div "15" at bounding box center [500, 204] width 19 height 19
type input "[DATE]"
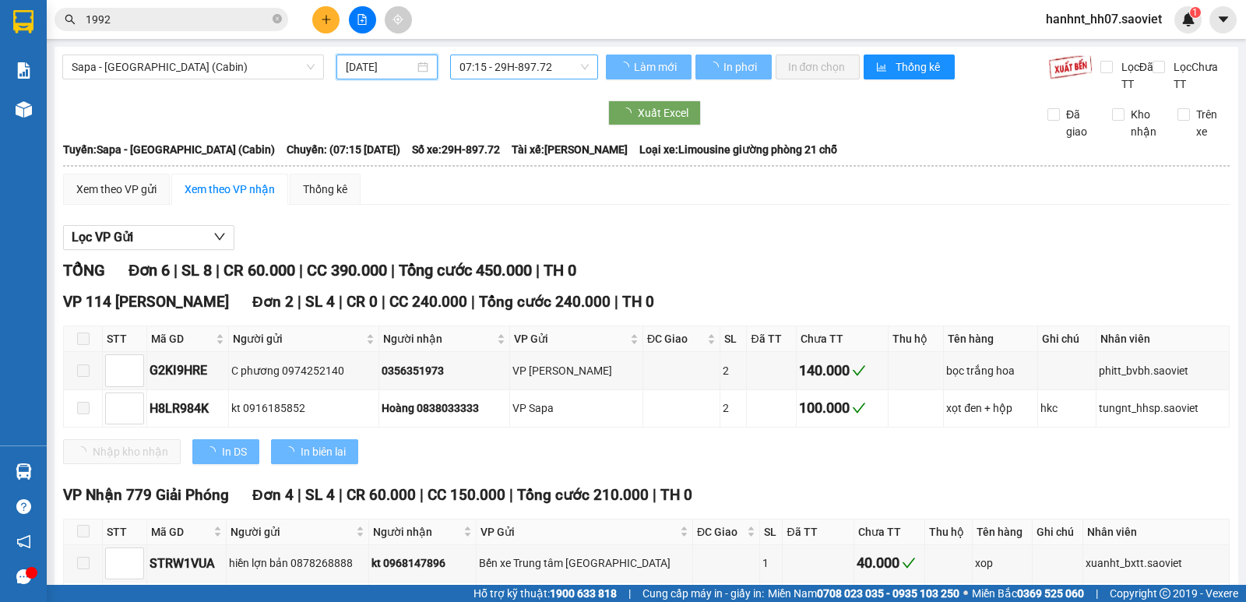
click at [510, 61] on span "07:15 - 29H-897.72" at bounding box center [524, 66] width 129 height 23
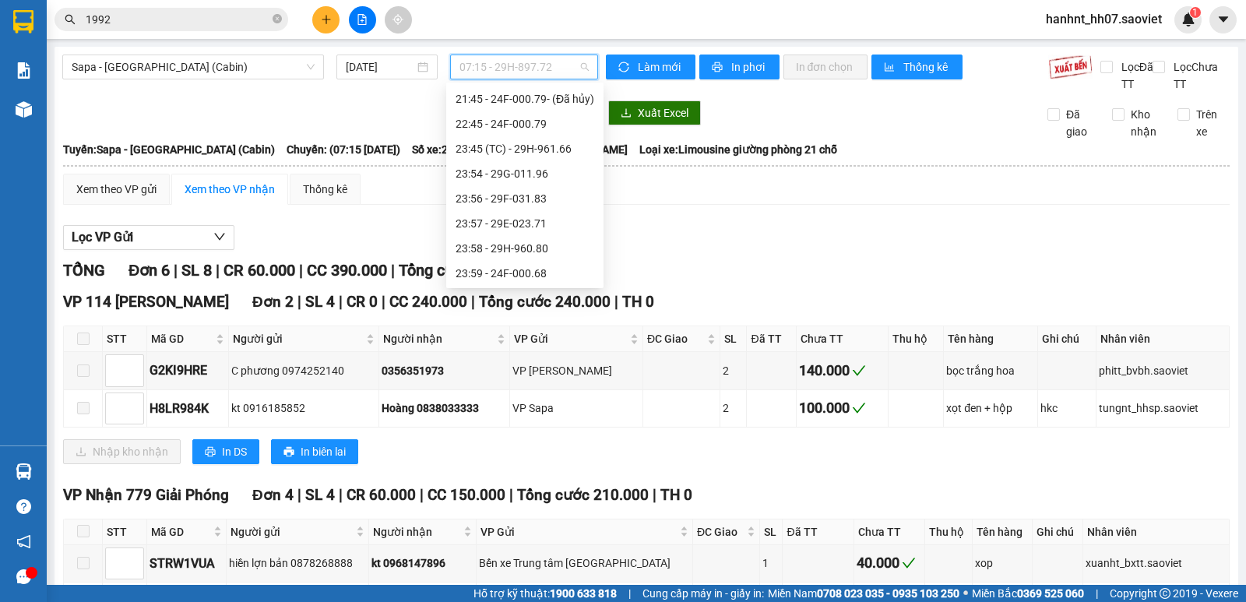
scroll to position [698, 0]
click at [524, 271] on div "23:59 - 24F-000.68" at bounding box center [525, 272] width 139 height 17
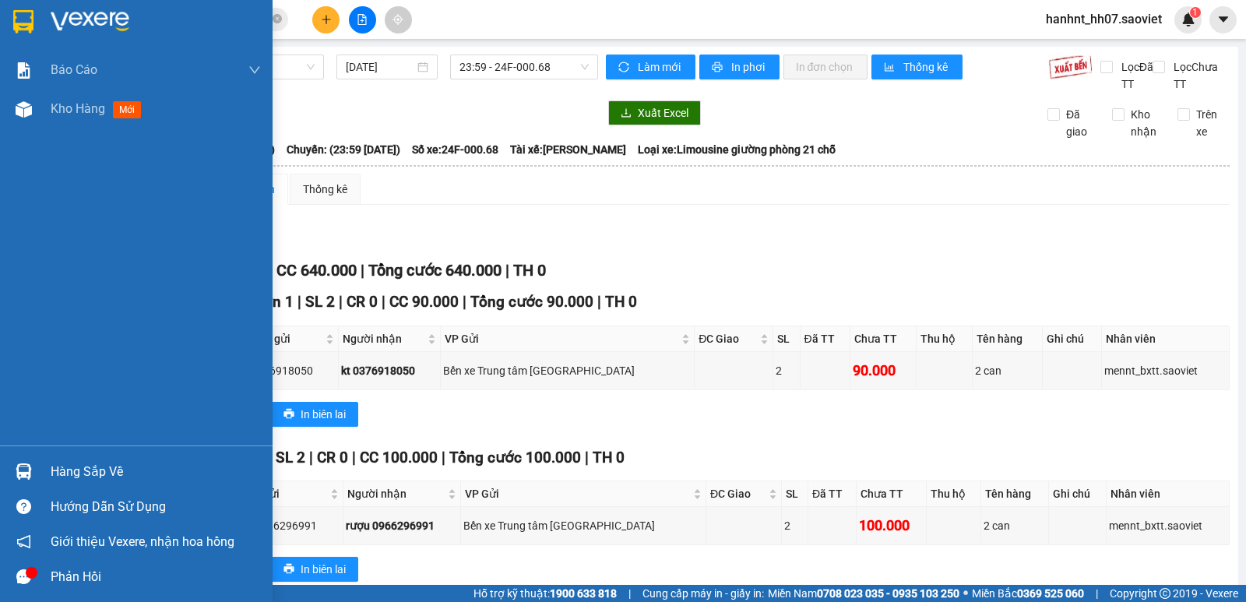
click at [101, 478] on div "Hàng sắp về" at bounding box center [156, 471] width 210 height 23
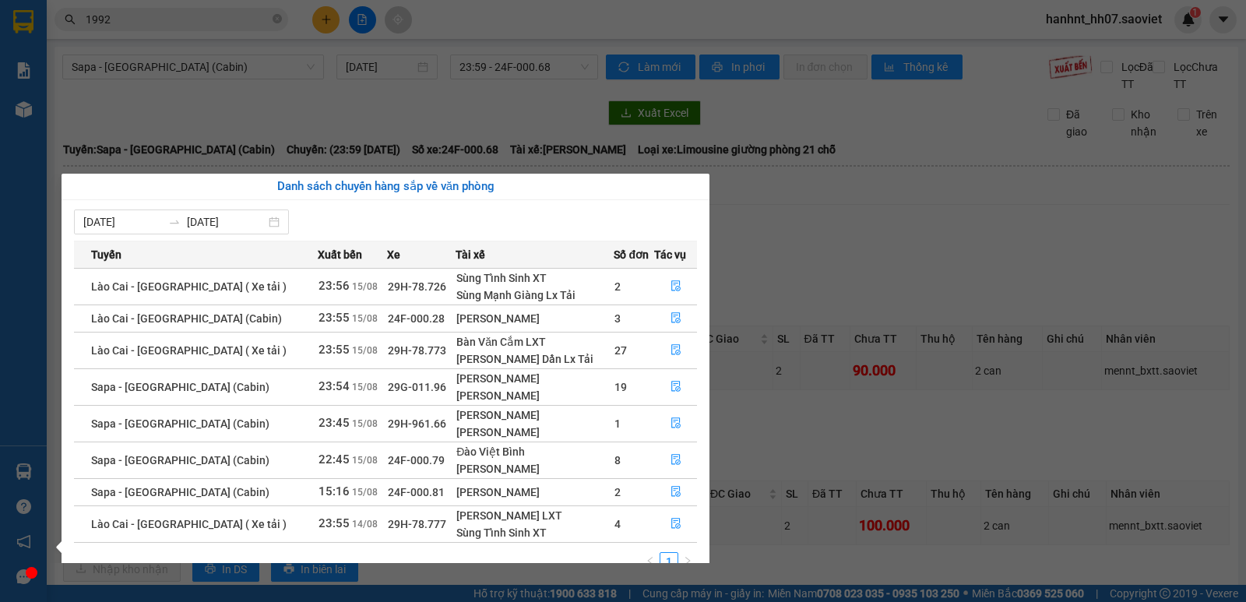
click at [929, 254] on section "Kết quả tìm kiếm ( 1410 ) Bộ lọc Mã ĐH Trạng thái Món hàng Thu hộ Tổng cước Chư…" at bounding box center [623, 301] width 1246 height 602
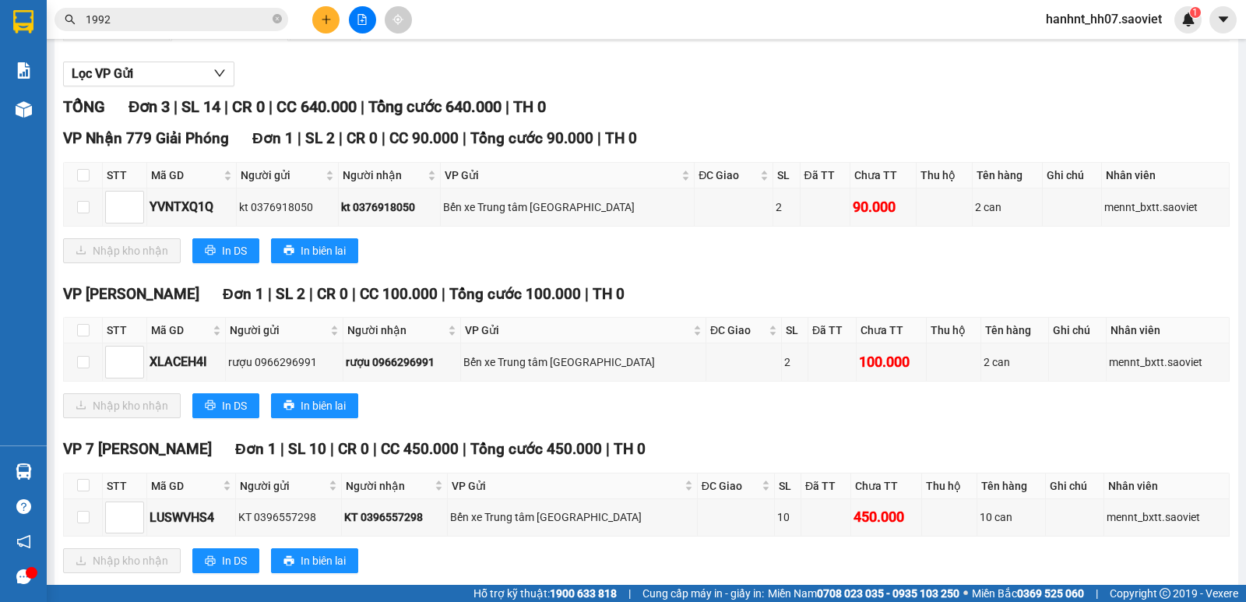
scroll to position [170, 0]
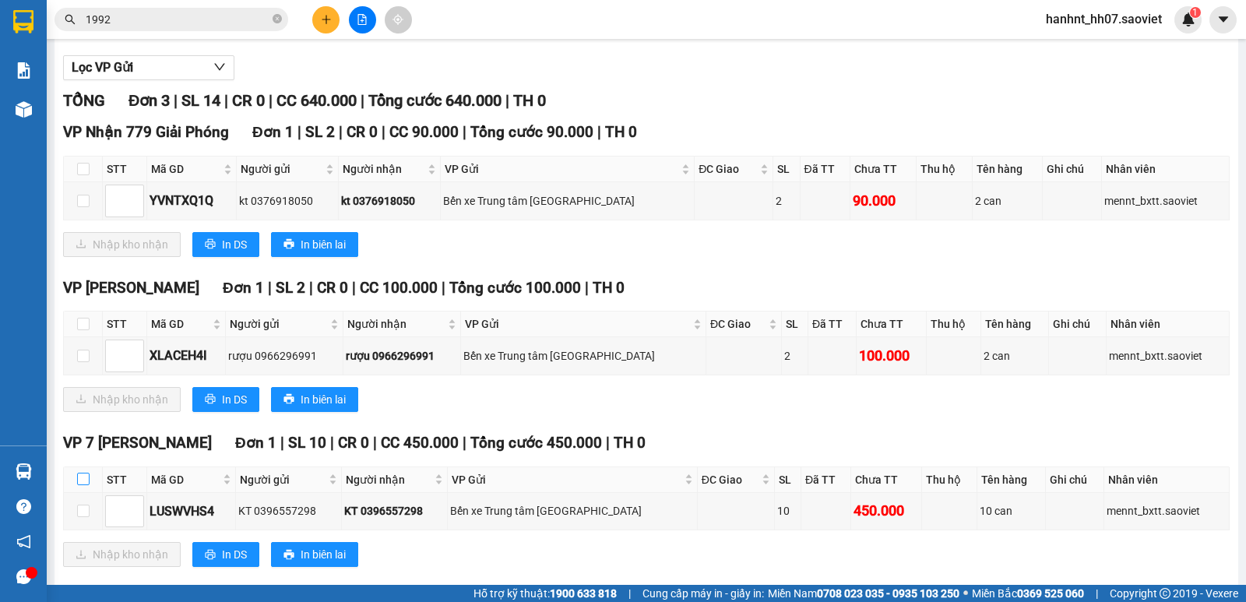
click at [79, 481] on input "checkbox" at bounding box center [83, 479] width 12 height 12
checkbox input "true"
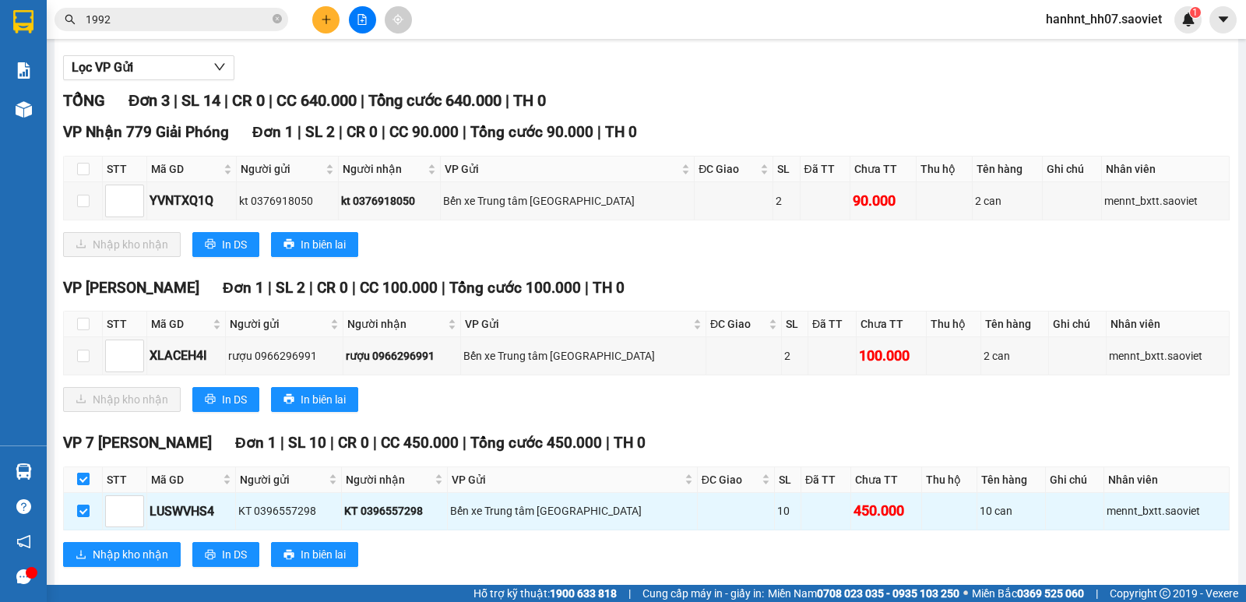
click at [79, 481] on input "checkbox" at bounding box center [83, 479] width 12 height 12
checkbox input "false"
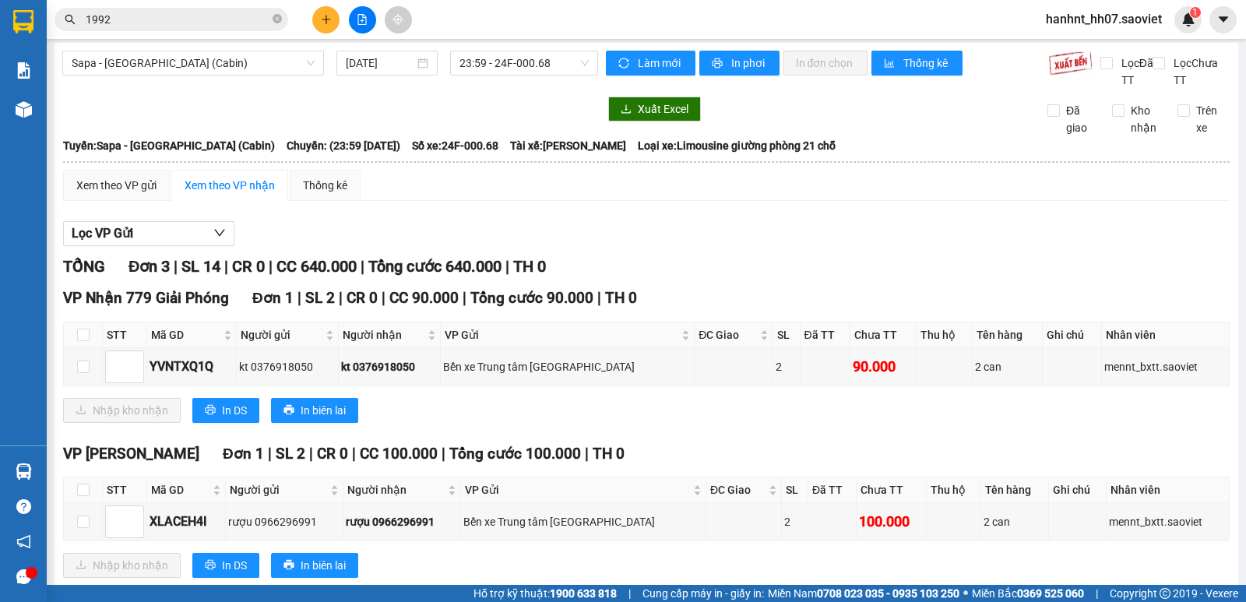
scroll to position [0, 0]
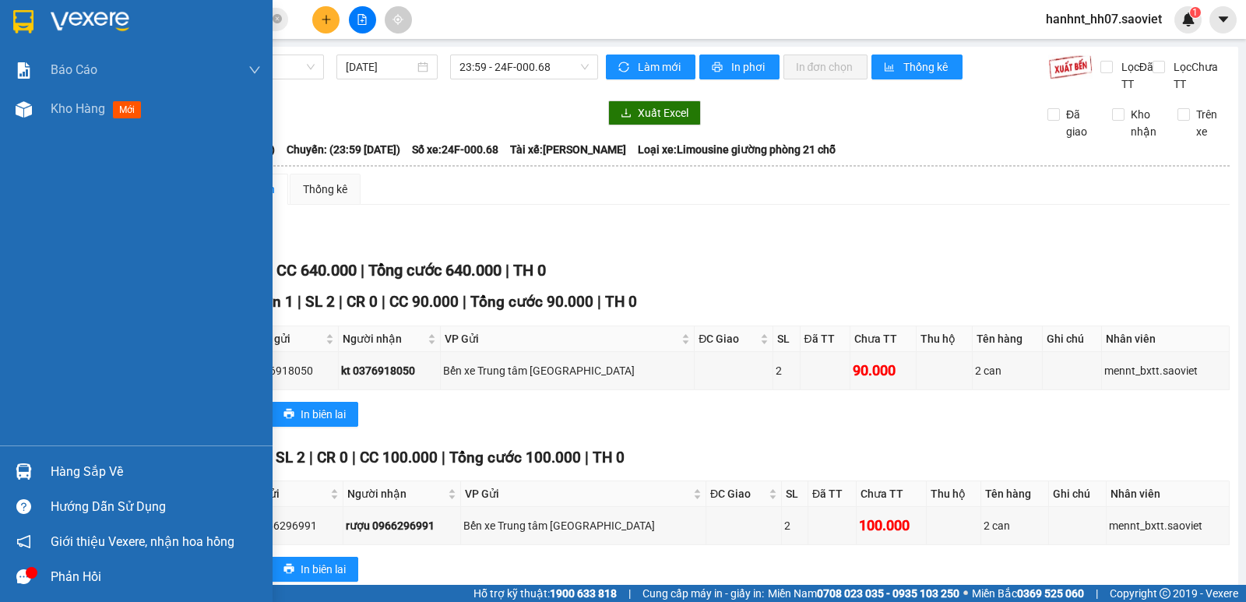
click at [62, 467] on div "Hàng sắp về" at bounding box center [156, 471] width 210 height 23
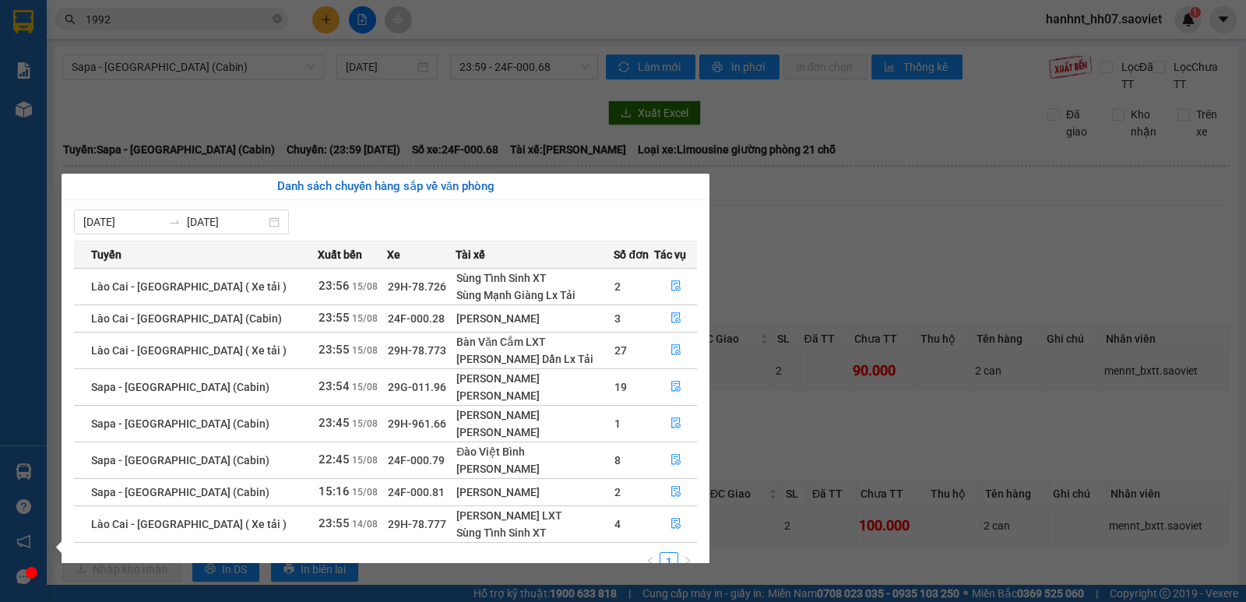
click at [777, 225] on section "Kết quả tìm kiếm ( 1410 ) Bộ lọc Mã ĐH Trạng thái Món hàng Thu hộ Tổng cước Chư…" at bounding box center [623, 301] width 1246 height 602
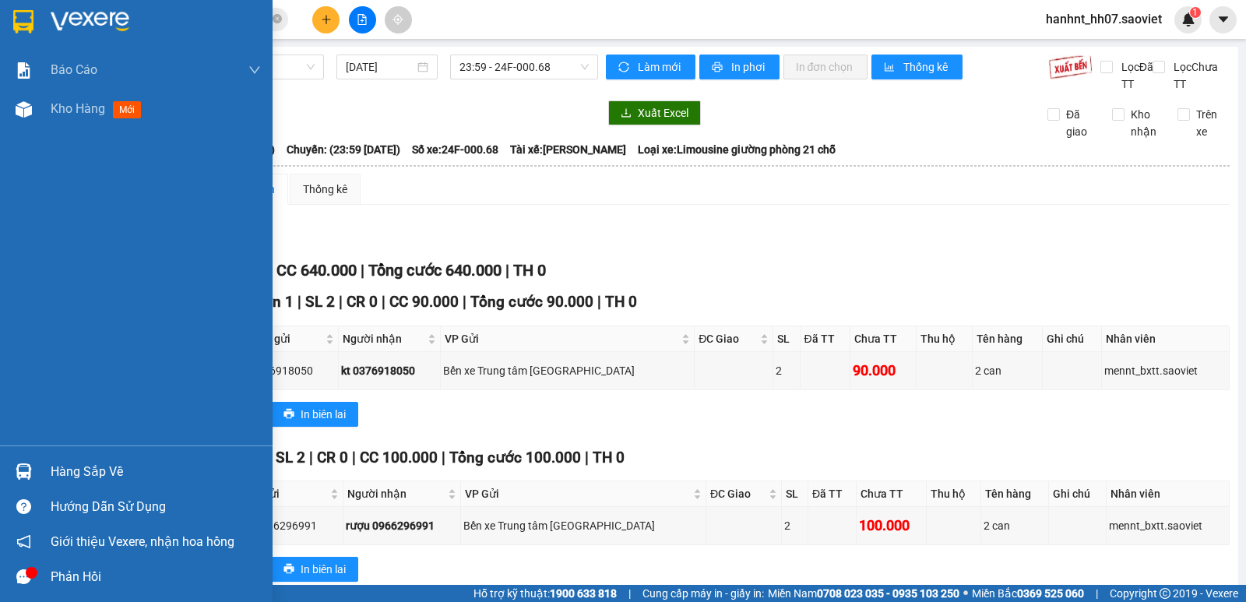
click at [73, 470] on div "Hàng sắp về" at bounding box center [156, 471] width 210 height 23
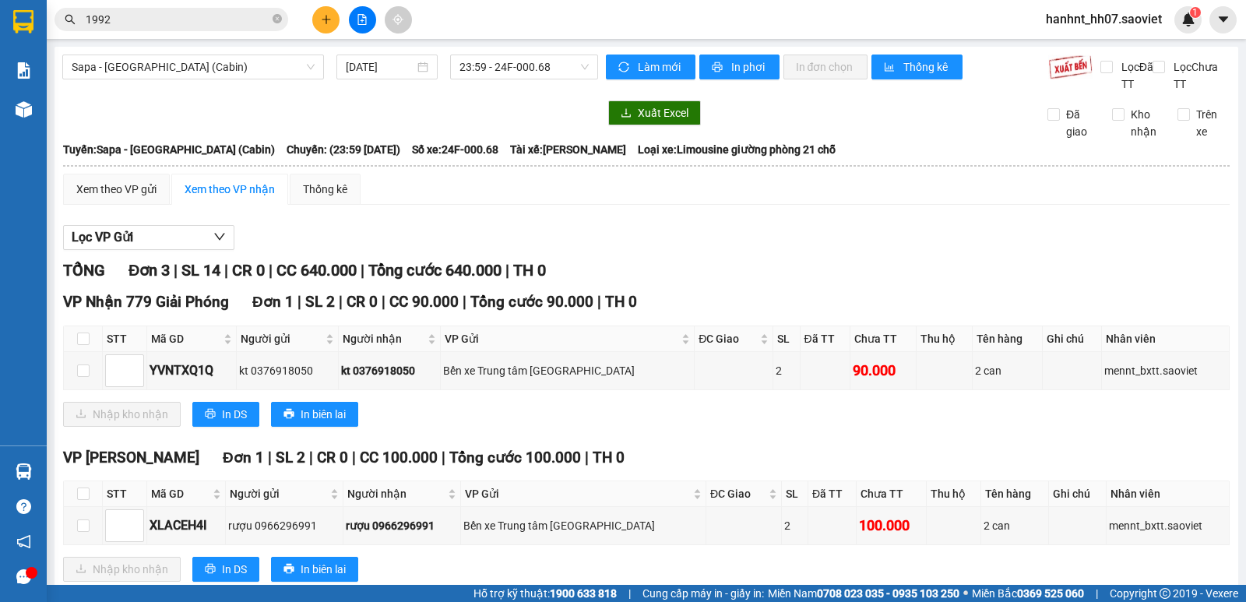
click at [823, 279] on section "Kết quả tìm kiếm ( 1410 ) Bộ lọc Mã ĐH Trạng thái Món hàng Thu hộ Tổng cước Chư…" at bounding box center [623, 301] width 1246 height 602
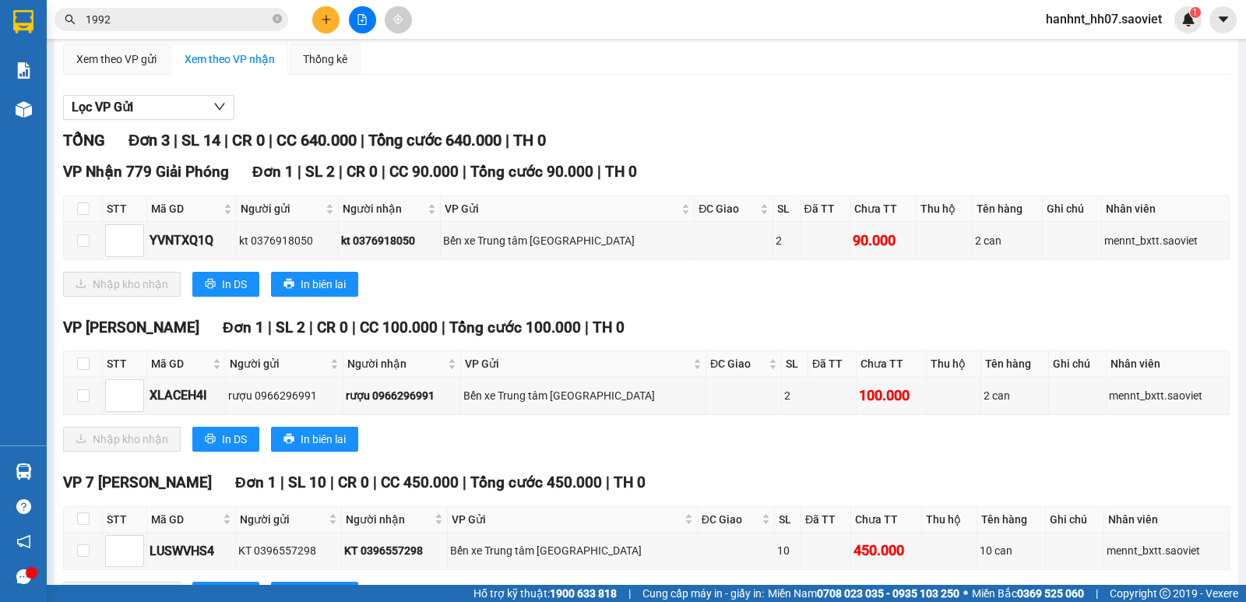
scroll to position [196, 0]
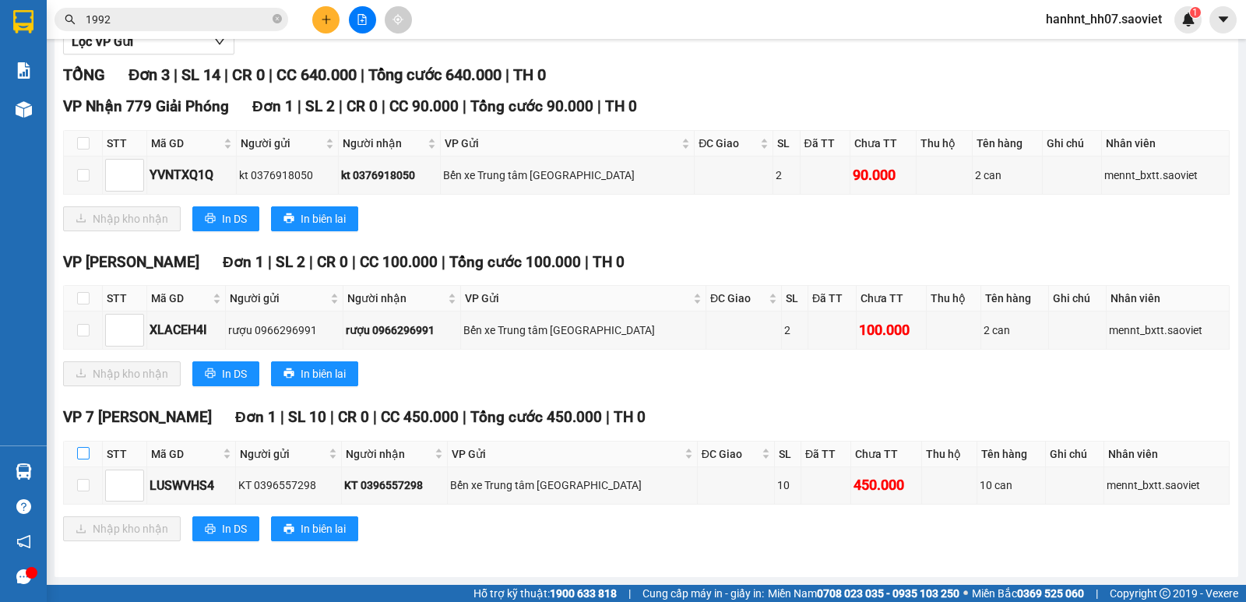
click at [85, 448] on input "checkbox" at bounding box center [83, 453] width 12 height 12
checkbox input "true"
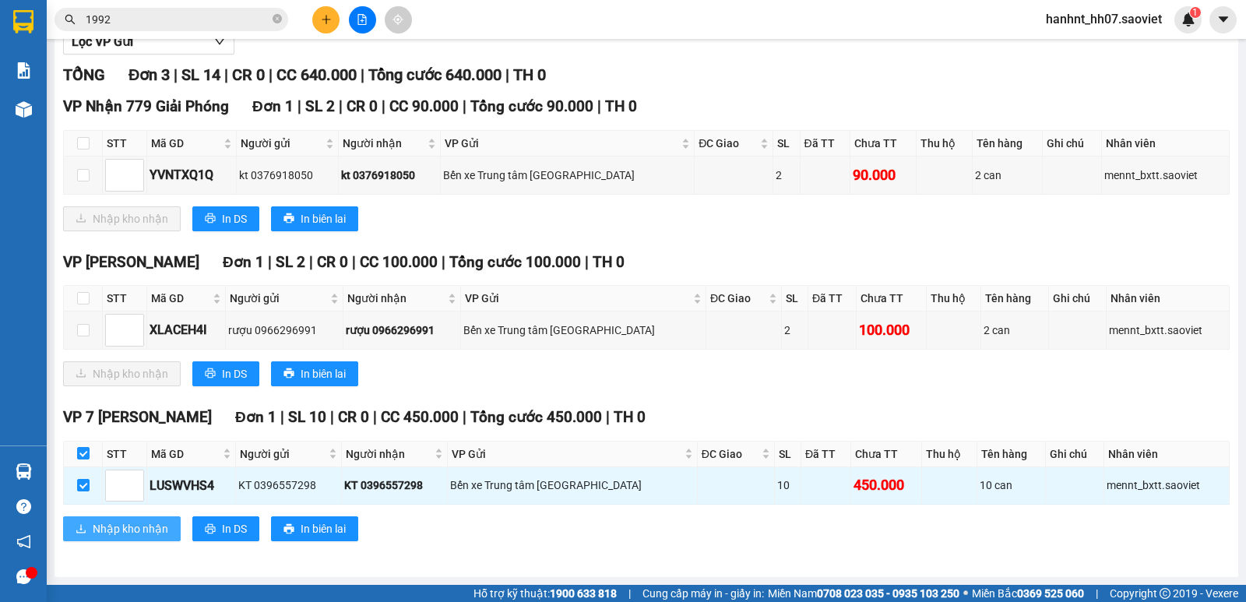
click at [99, 527] on span "Nhập kho nhận" at bounding box center [131, 528] width 76 height 17
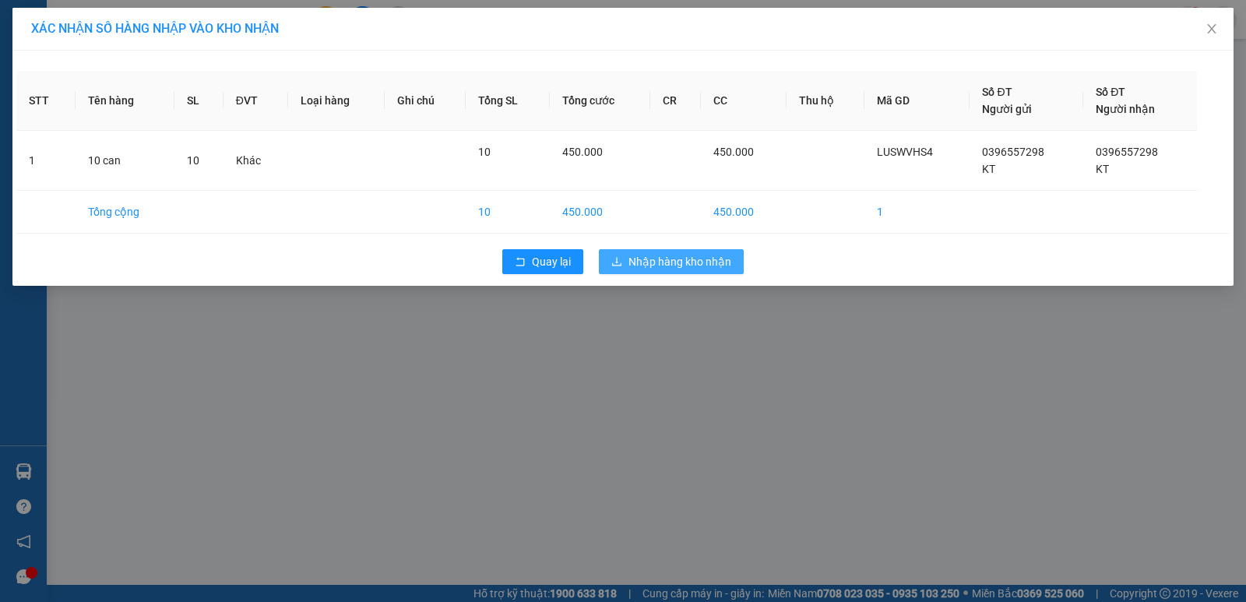
click at [659, 268] on span "Nhập hàng kho nhận" at bounding box center [680, 261] width 103 height 17
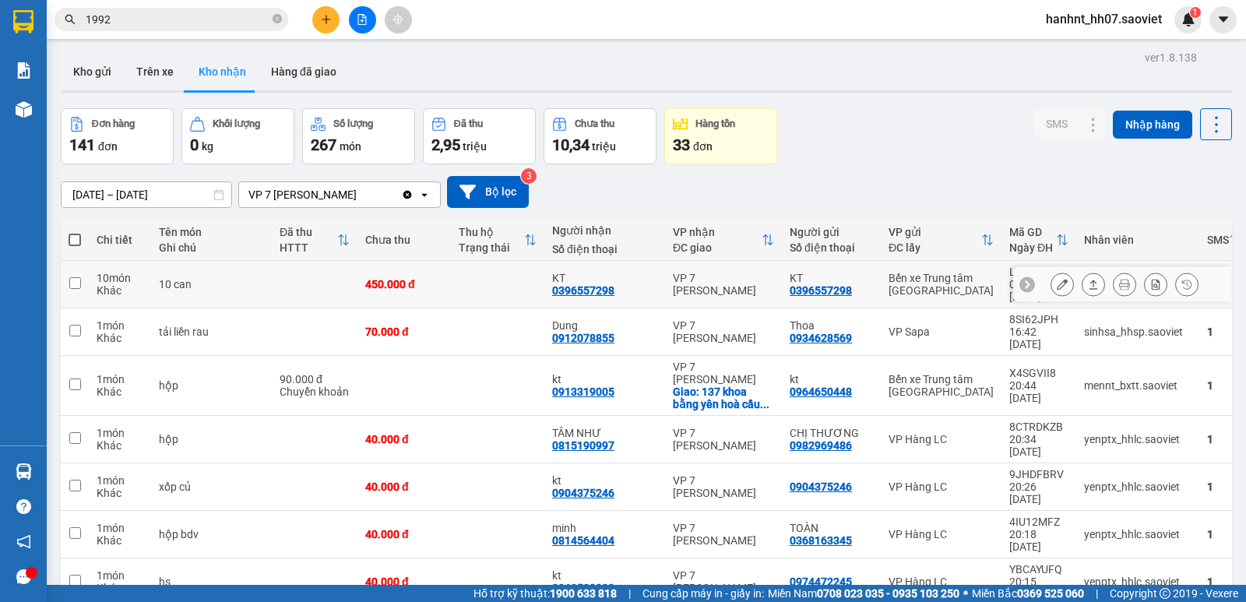
click at [82, 275] on td at bounding box center [75, 285] width 28 height 48
checkbox input "true"
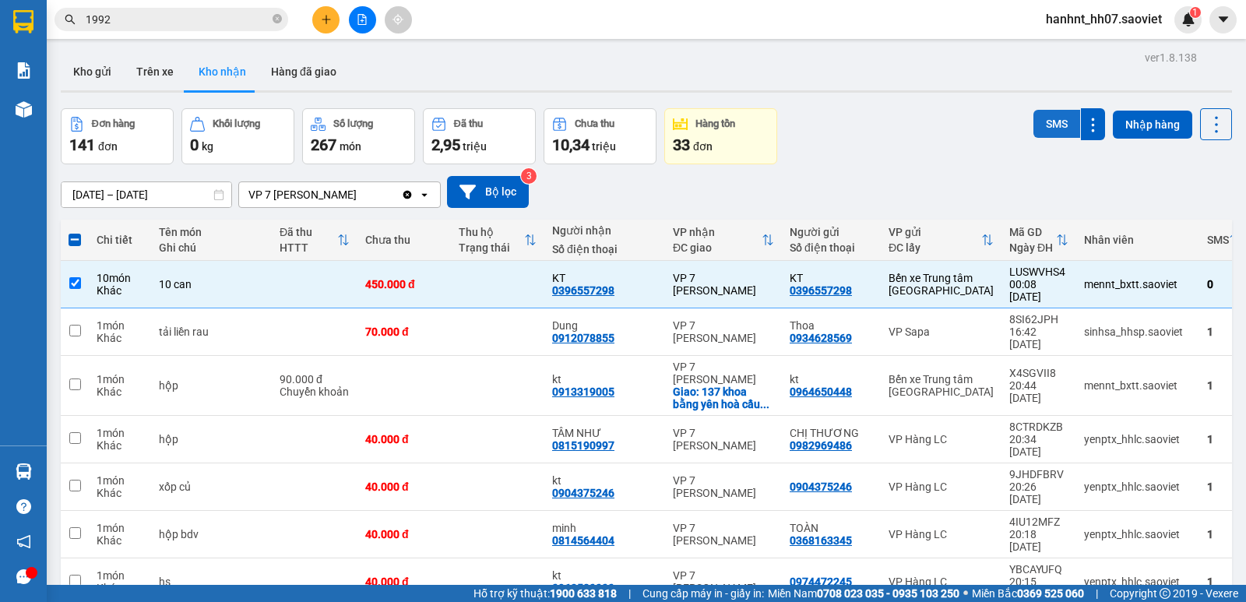
click at [1044, 124] on button "SMS" at bounding box center [1057, 124] width 47 height 28
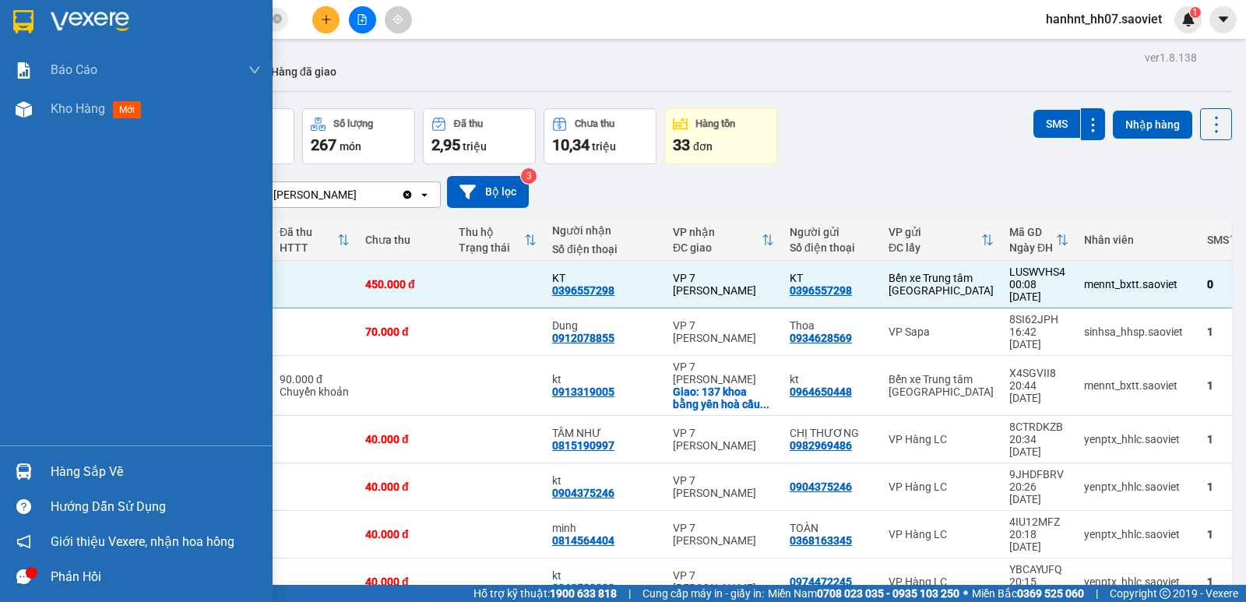
click at [86, 468] on div "Hàng sắp về" at bounding box center [156, 471] width 210 height 23
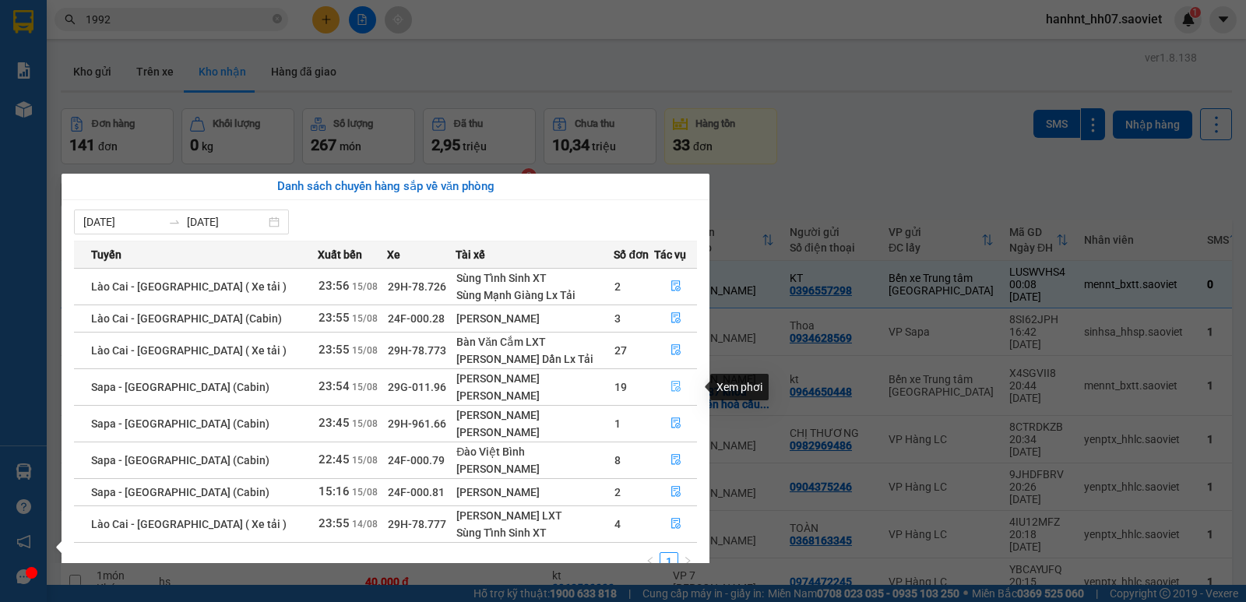
click at [672, 386] on icon "file-done" at bounding box center [676, 387] width 9 height 11
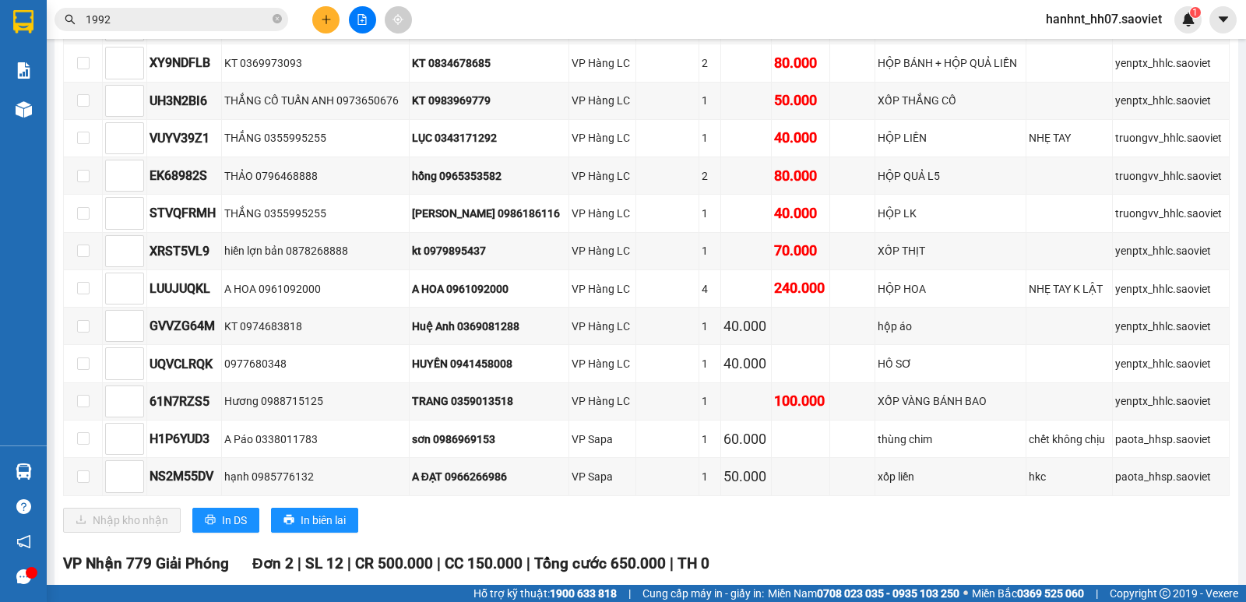
scroll to position [649, 0]
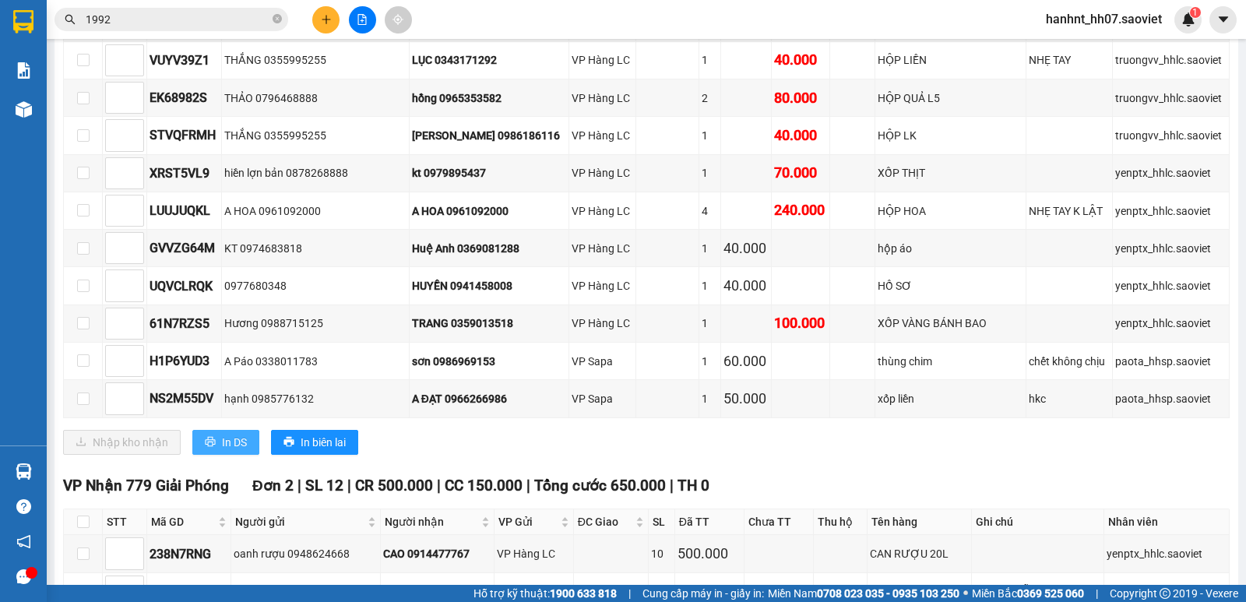
click at [217, 439] on button "In DS" at bounding box center [225, 442] width 67 height 25
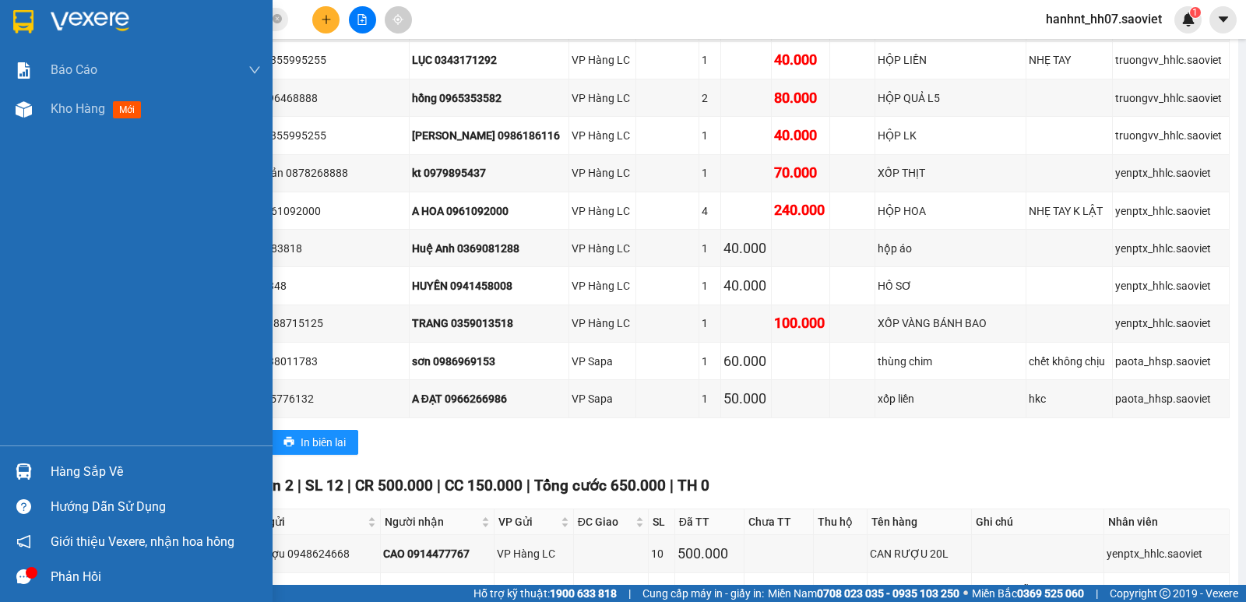
click at [64, 475] on div "Hàng sắp về" at bounding box center [156, 471] width 210 height 23
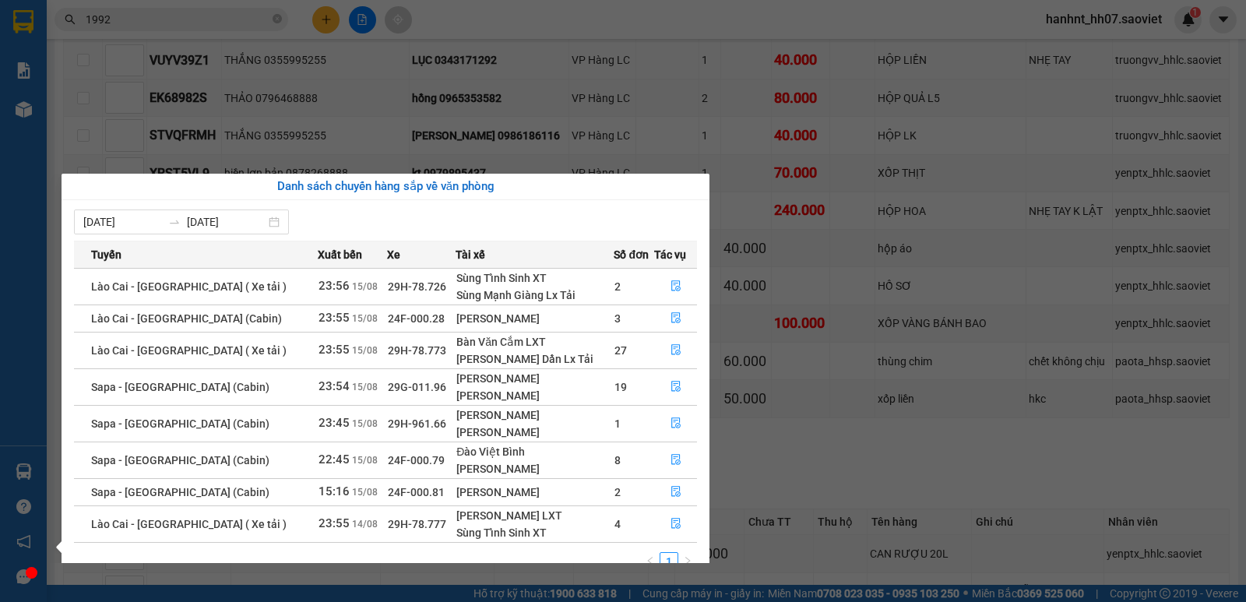
click at [251, 41] on section "Kết quả tìm kiếm ( 1410 ) Bộ lọc Mã ĐH Trạng thái Món hàng Thu hộ Tổng cước Chư…" at bounding box center [623, 301] width 1246 height 602
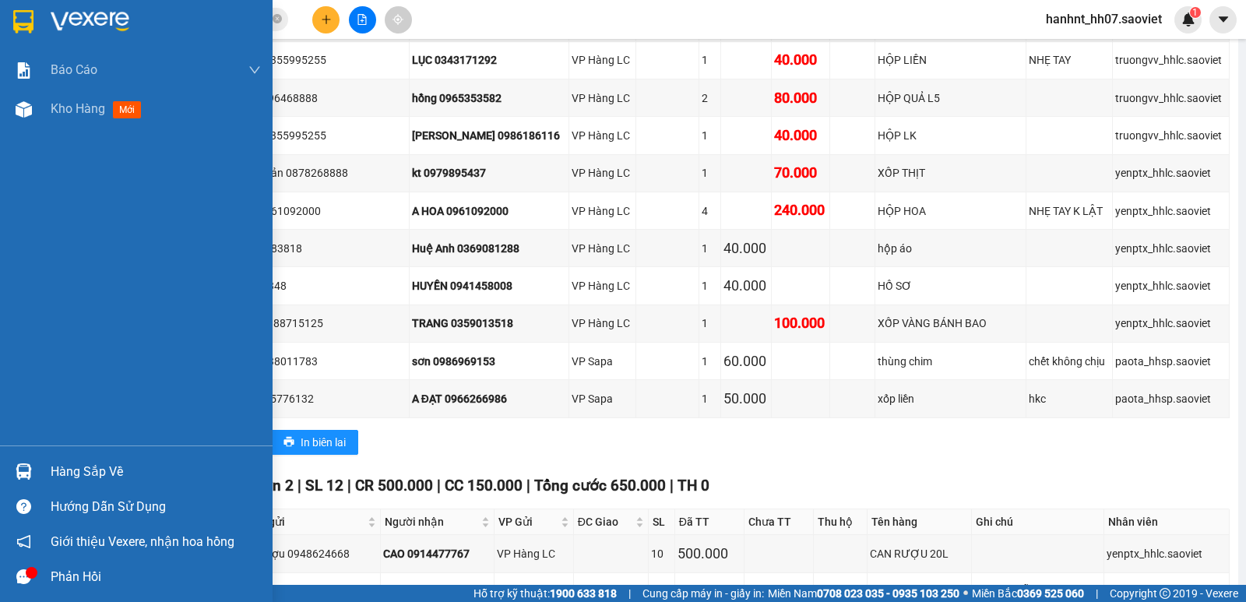
click at [38, 469] on div "Hàng sắp về" at bounding box center [136, 471] width 273 height 35
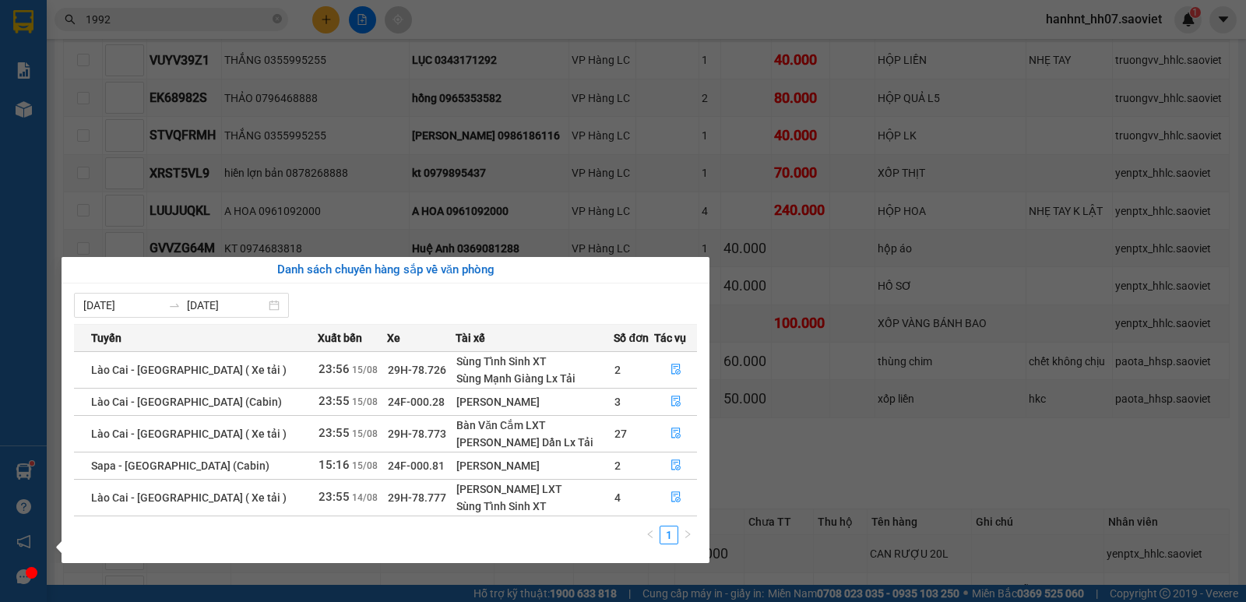
click at [347, 112] on section "Kết quả tìm kiếm ( 1410 ) Bộ lọc Mã ĐH Trạng thái Món hàng Thu hộ Tổng cước Chư…" at bounding box center [623, 301] width 1246 height 602
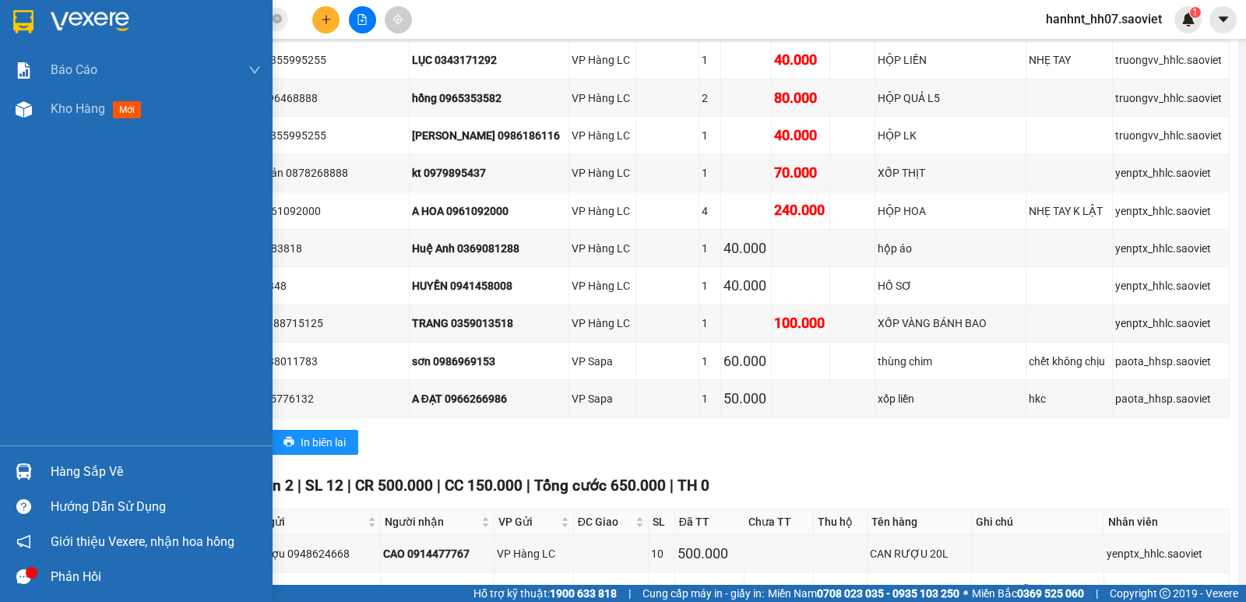
click at [32, 478] on div at bounding box center [23, 471] width 27 height 27
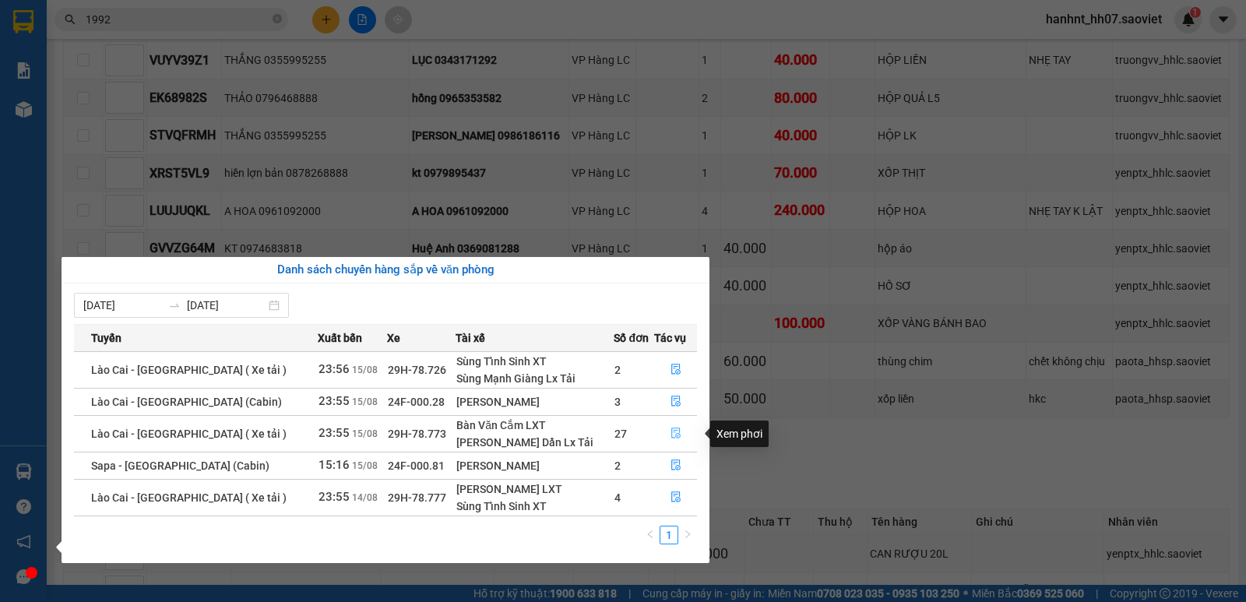
click at [671, 436] on icon "file-done" at bounding box center [676, 433] width 11 height 11
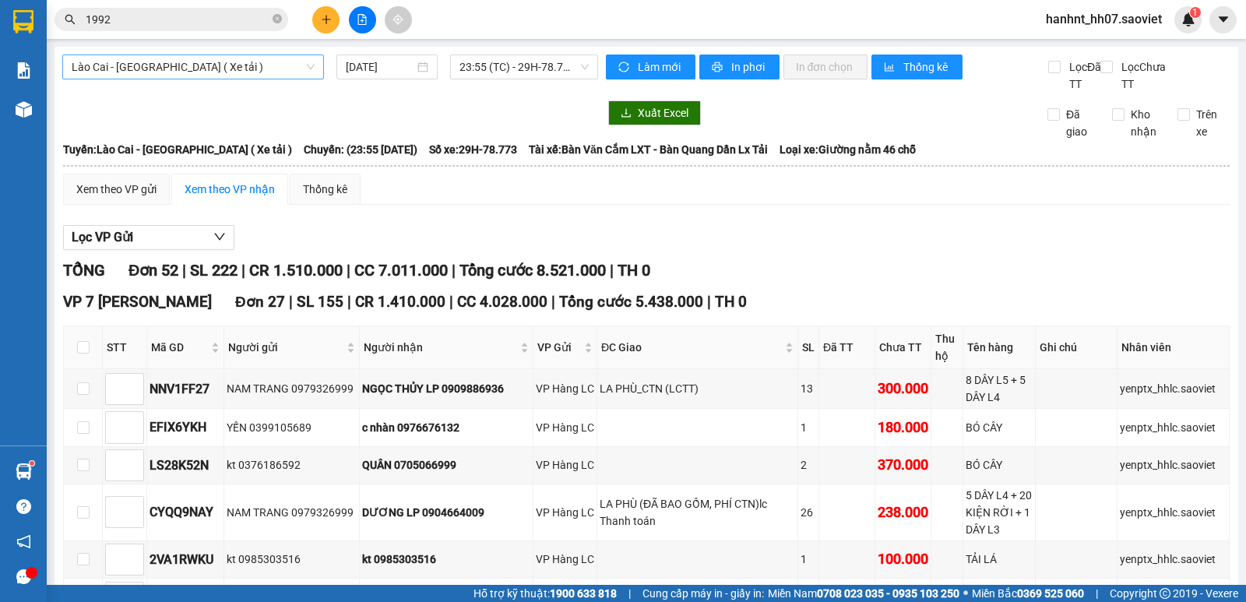
click at [224, 69] on span "Lào Cai - [GEOGRAPHIC_DATA] ( Xe tải )" at bounding box center [193, 66] width 243 height 23
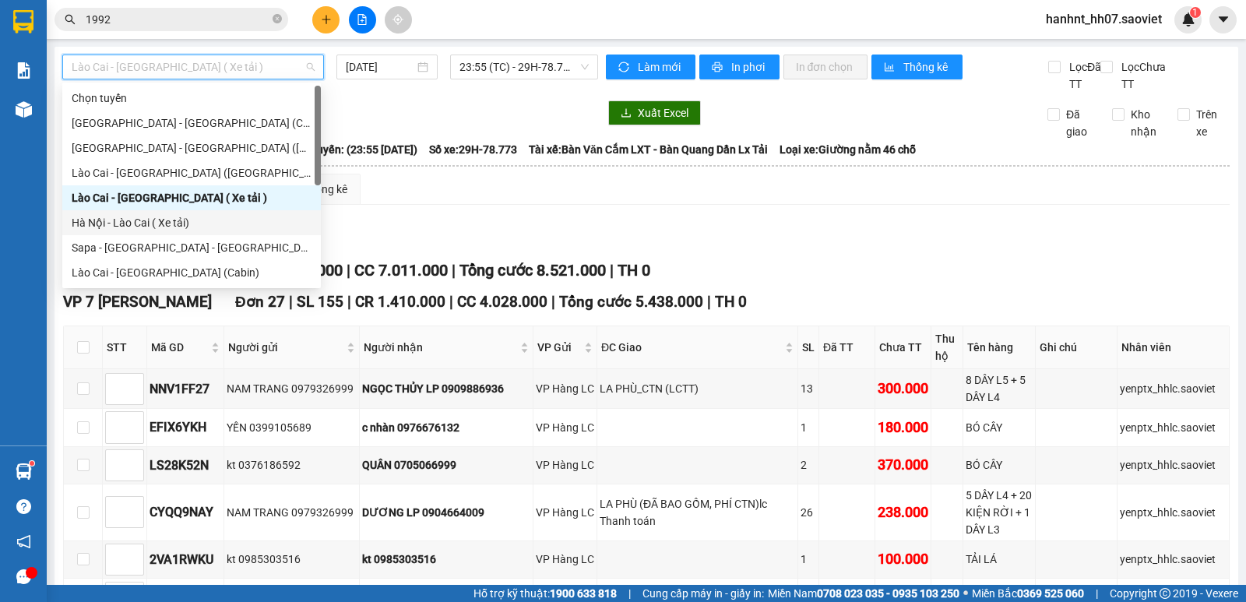
scroll to position [125, 0]
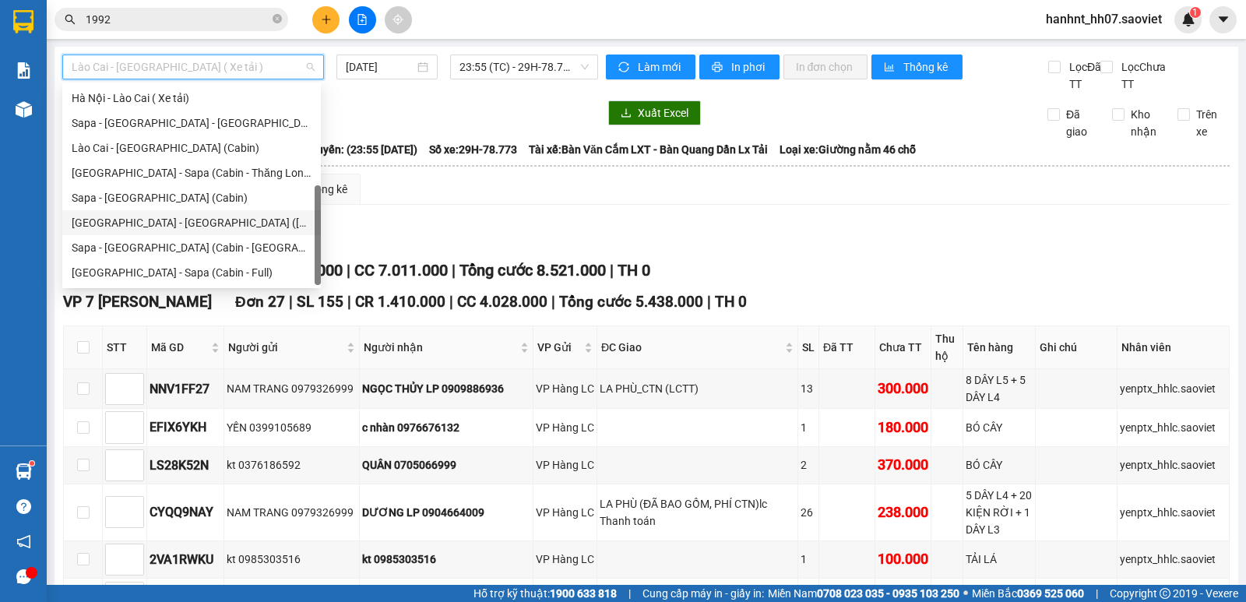
click at [229, 220] on div "Hà Nội - Lào Cai - Sapa (Giường)" at bounding box center [192, 222] width 240 height 17
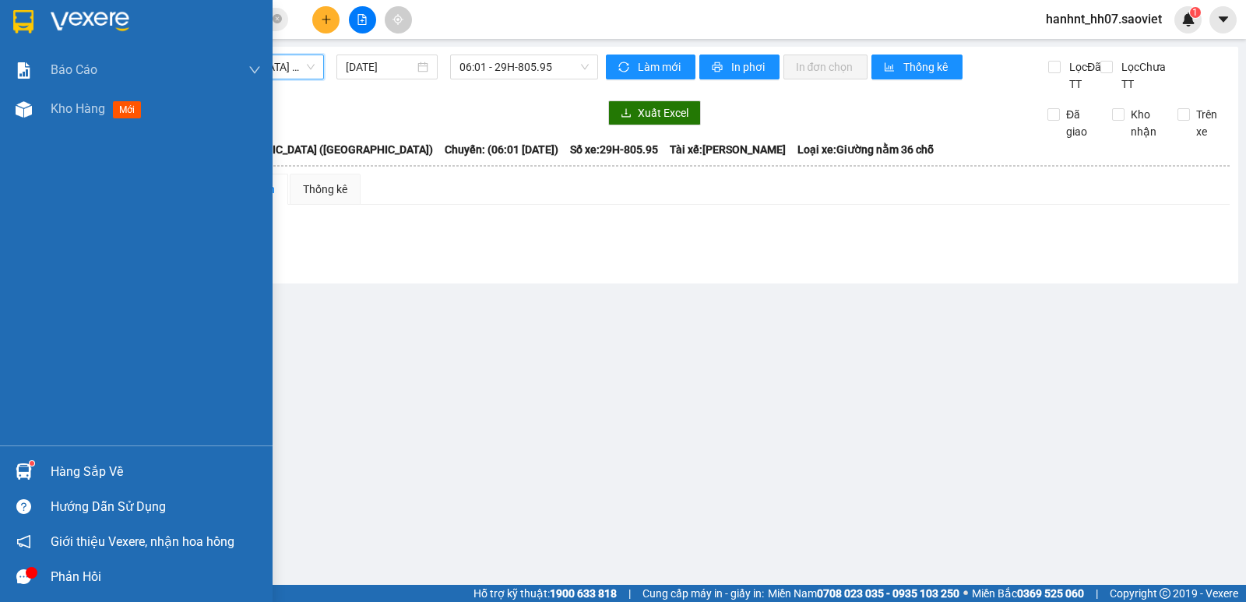
click at [26, 468] on img at bounding box center [24, 472] width 16 height 16
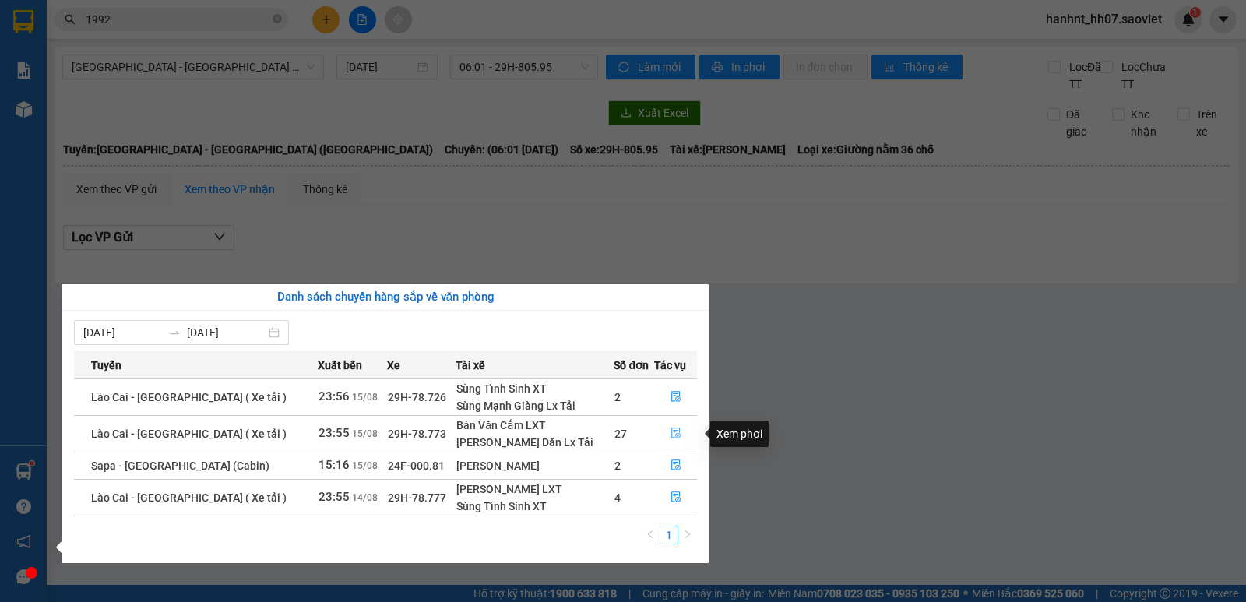
click at [657, 434] on button "button" at bounding box center [675, 433] width 41 height 25
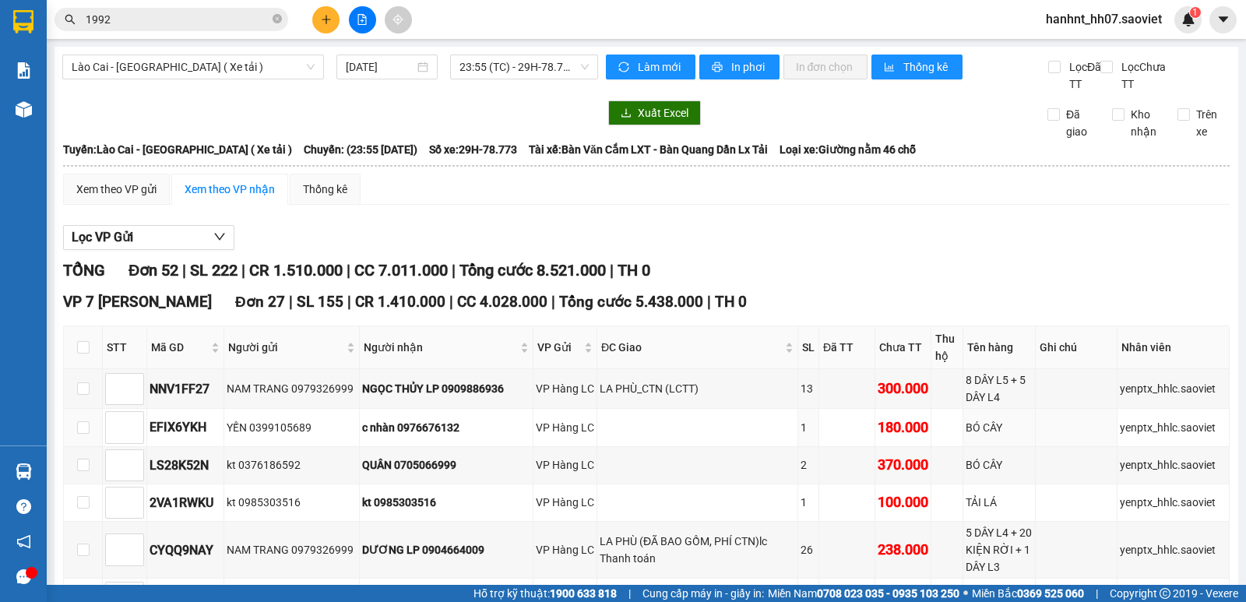
type input "[DATE]"
click at [217, 25] on input "1992" at bounding box center [178, 19] width 184 height 17
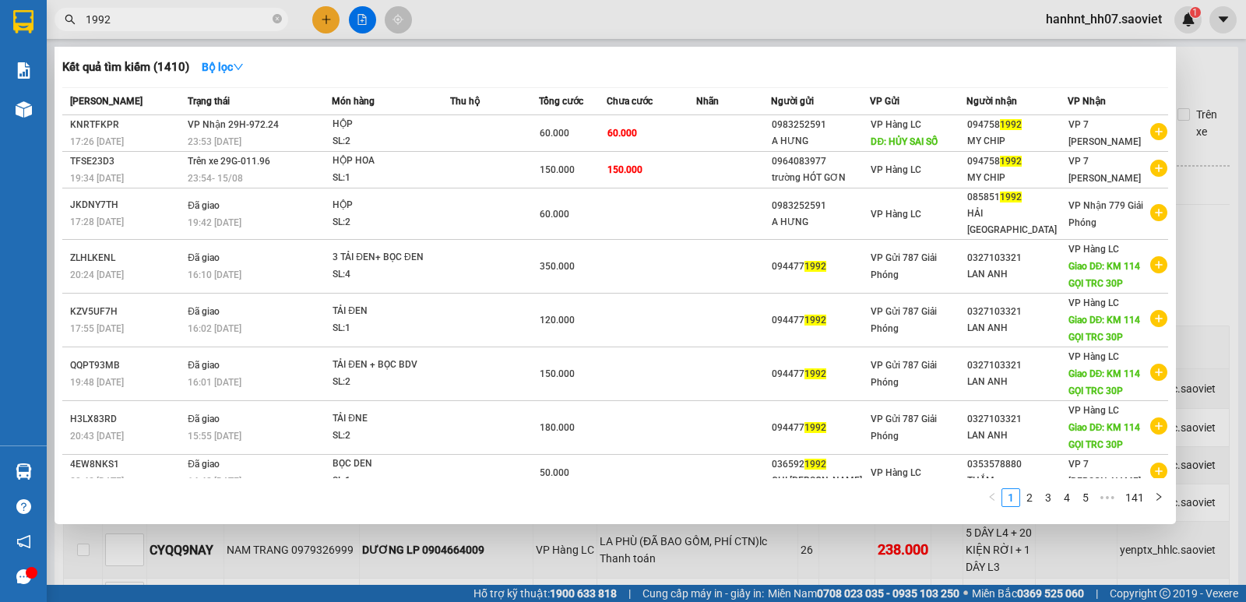
click at [217, 25] on input "1992" at bounding box center [178, 19] width 184 height 17
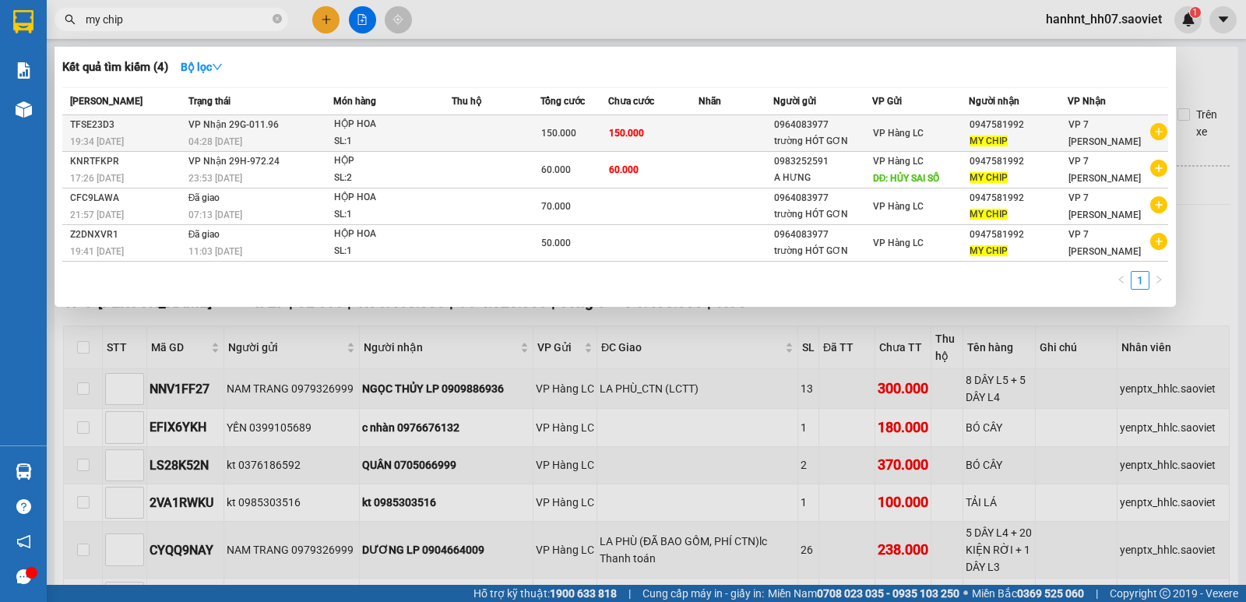
type input "my chip"
click at [686, 135] on td "150.000" at bounding box center [653, 133] width 90 height 37
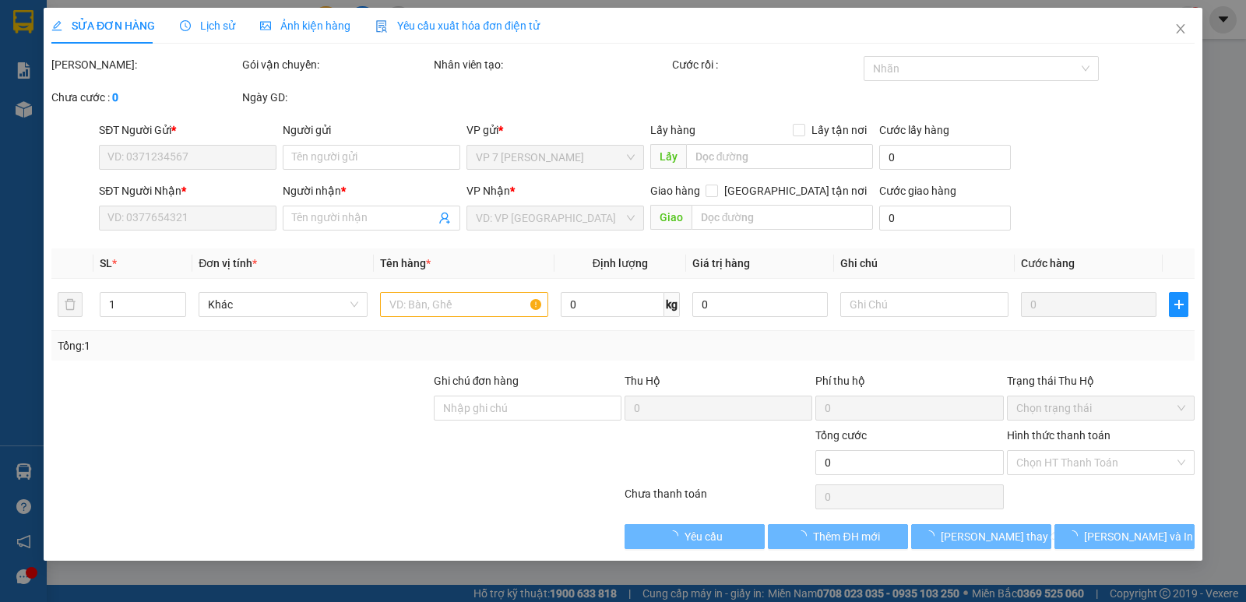
type input "0964083977"
type input "trường HÓT GƠN"
type input "0947581992"
type input "MY CHIP"
type input "150.000"
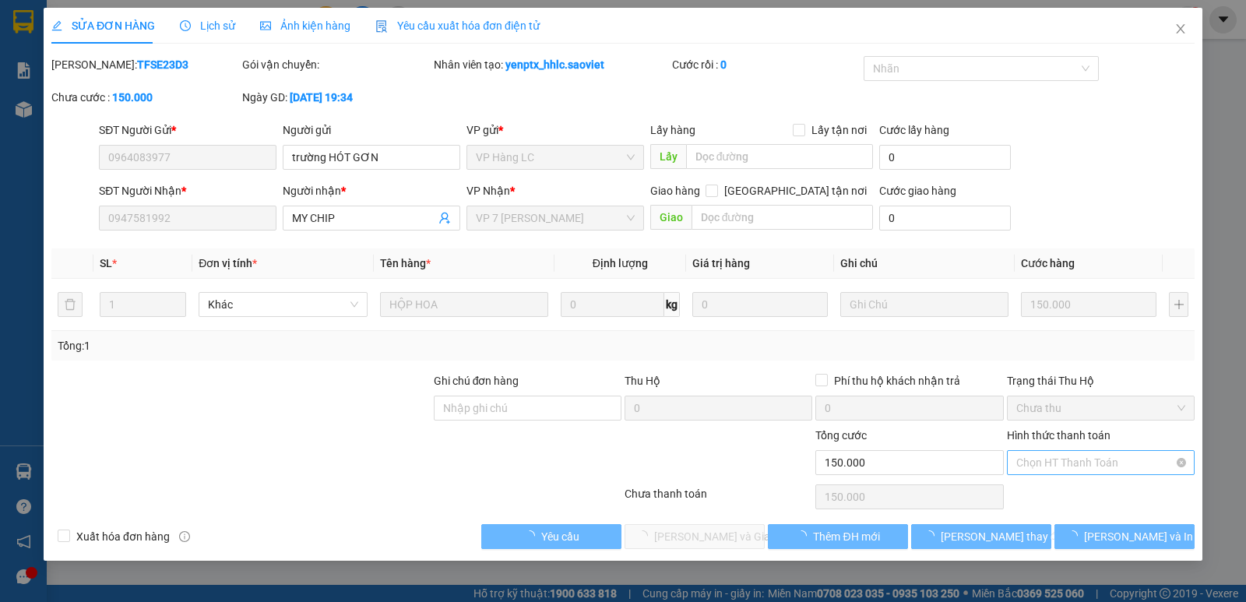
drag, startPoint x: 686, startPoint y: 135, endPoint x: 1069, endPoint y: 474, distance: 511.5
click at [1073, 463] on span "Chọn HT Thanh Toán" at bounding box center [1101, 462] width 169 height 23
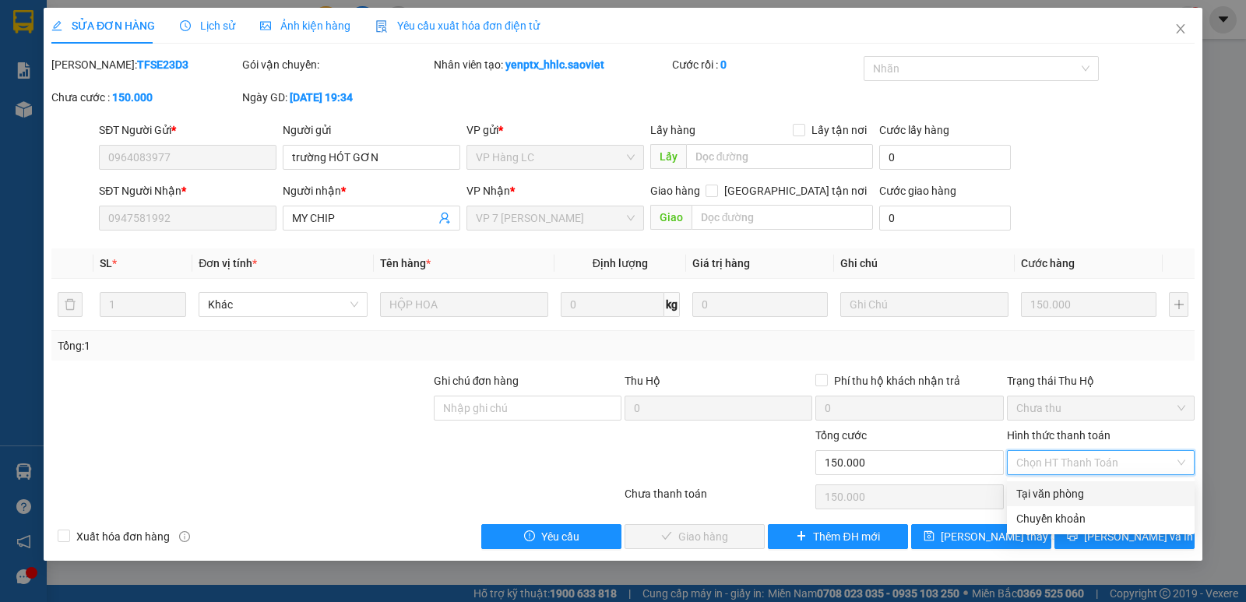
click at [1067, 483] on div "Tại văn phòng" at bounding box center [1101, 493] width 188 height 25
type input "0"
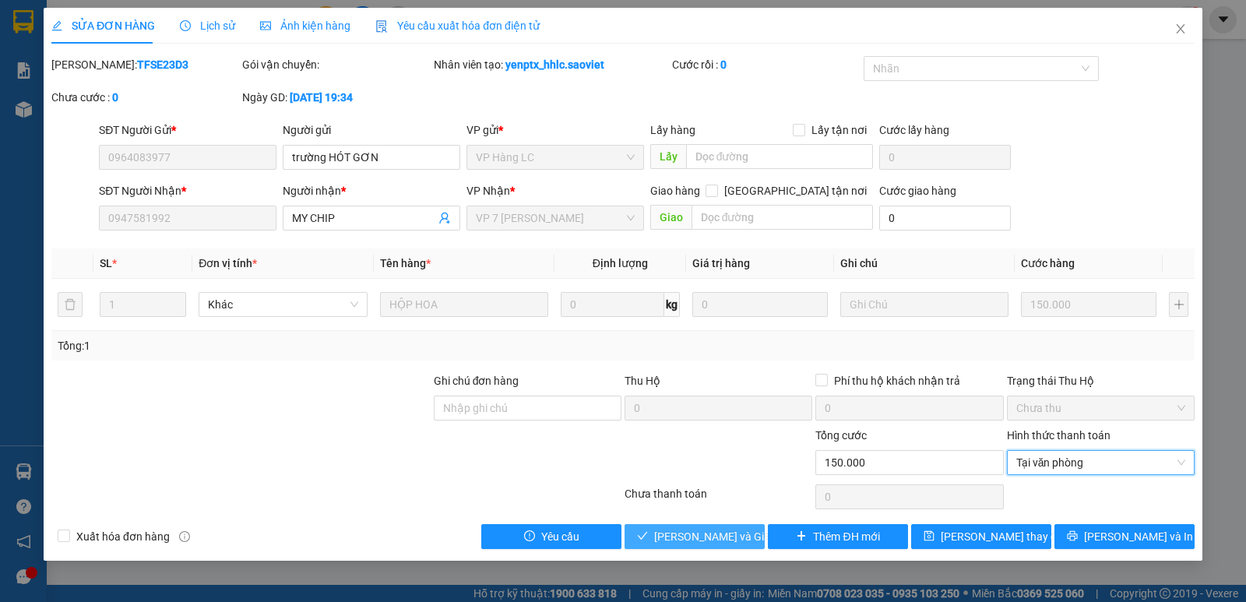
click at [705, 534] on span "[PERSON_NAME] và Giao hàng" at bounding box center [729, 536] width 150 height 17
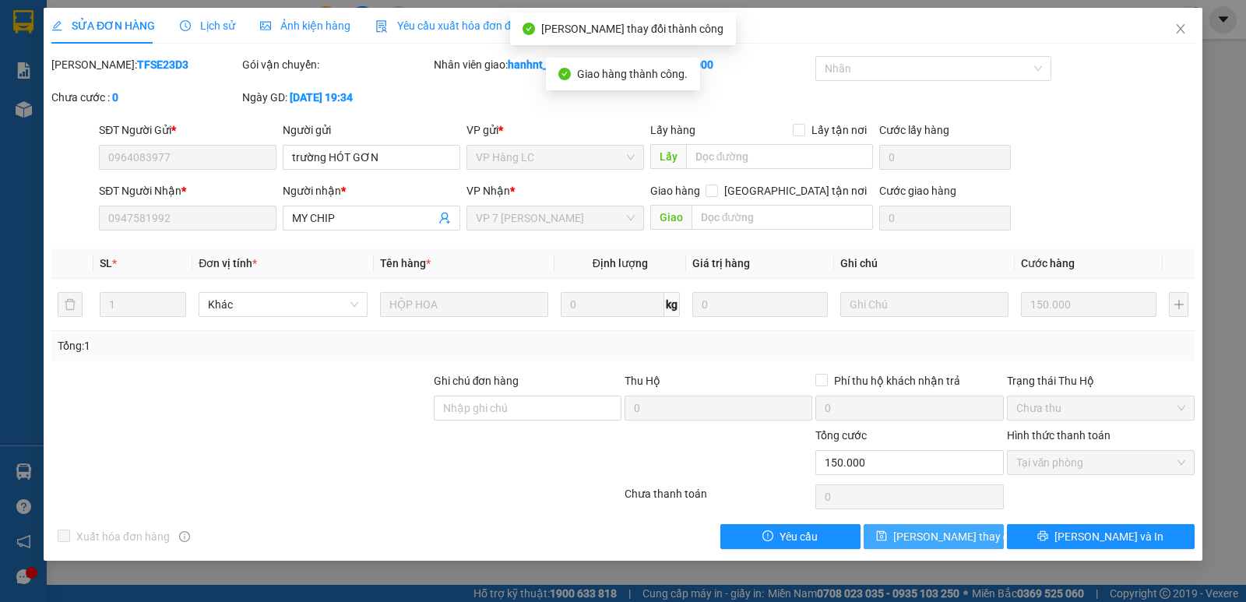
click at [944, 532] on span "[PERSON_NAME] thay đổi" at bounding box center [956, 536] width 125 height 17
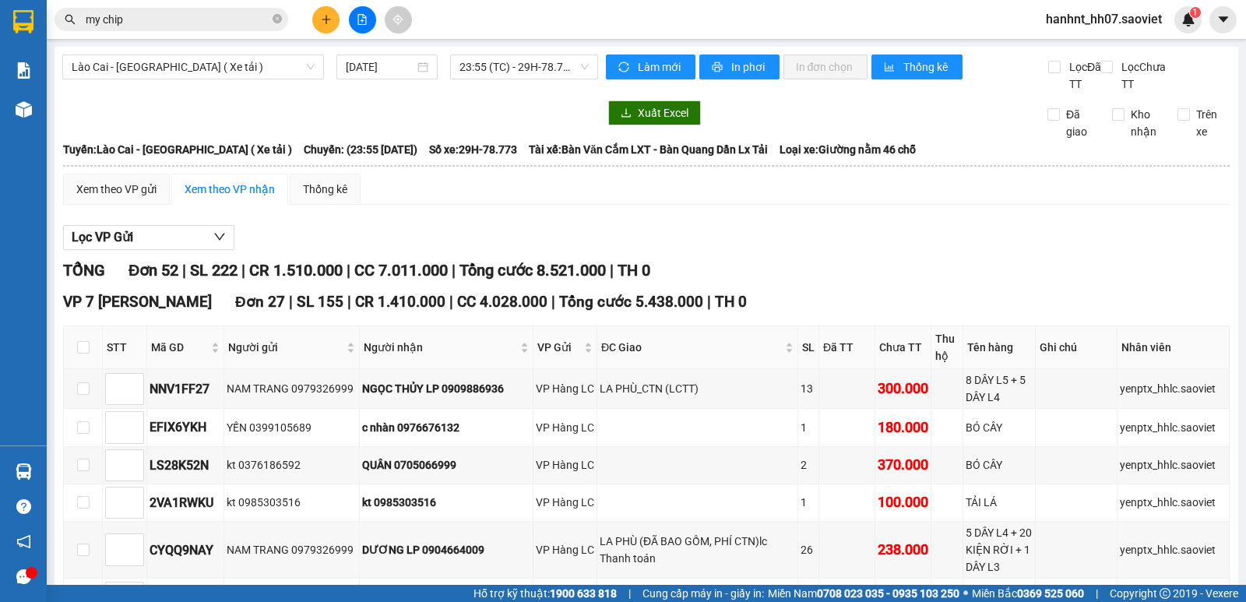
click at [240, 19] on input "my chip" at bounding box center [178, 19] width 184 height 17
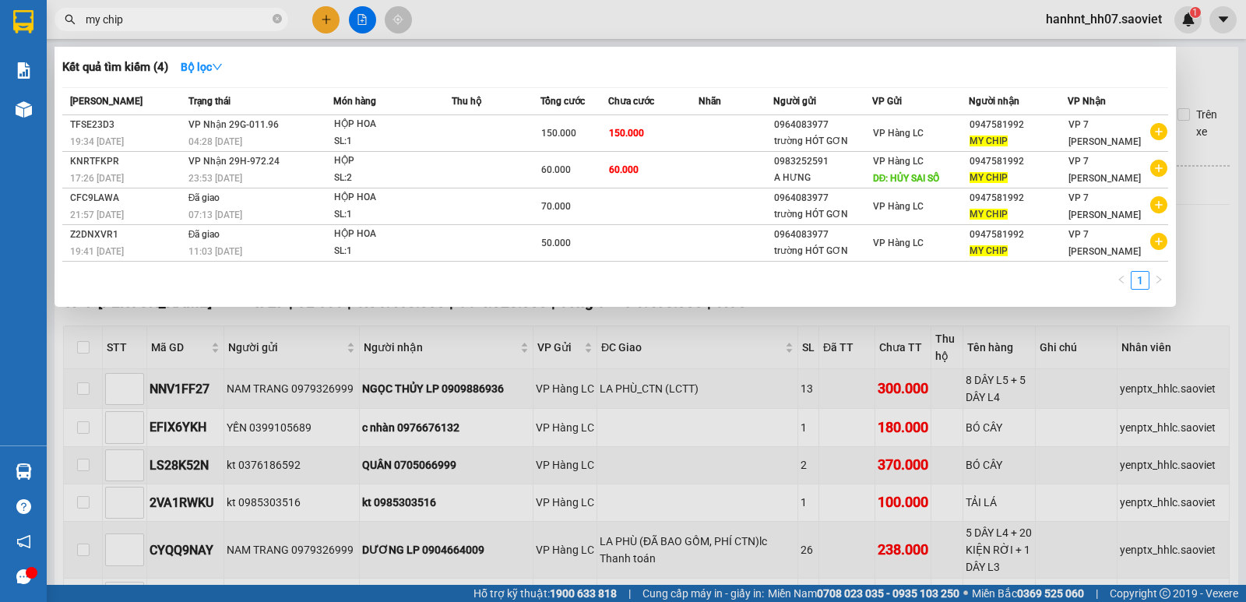
click at [240, 19] on input "my chip" at bounding box center [178, 19] width 184 height 17
click at [212, 8] on span "my chip" at bounding box center [172, 19] width 234 height 23
click at [278, 19] on icon "close-circle" at bounding box center [277, 18] width 9 height 9
type input "minh beo"
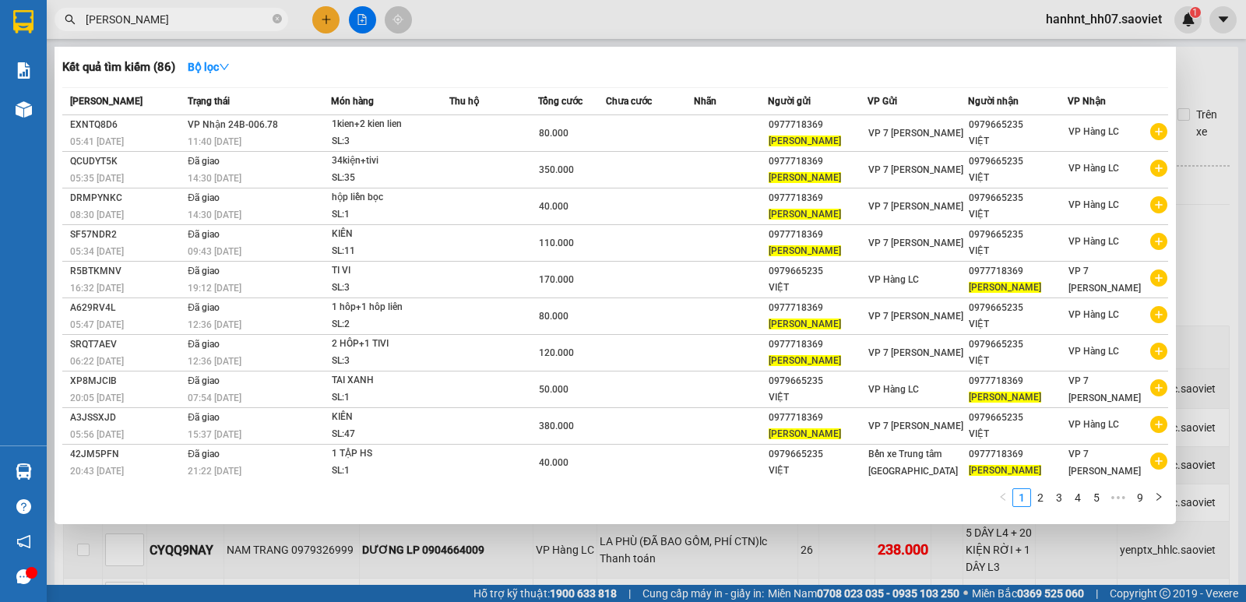
drag, startPoint x: 277, startPoint y: 16, endPoint x: 289, endPoint y: 19, distance: 12.8
click at [277, 19] on icon "close-circle" at bounding box center [277, 18] width 9 height 9
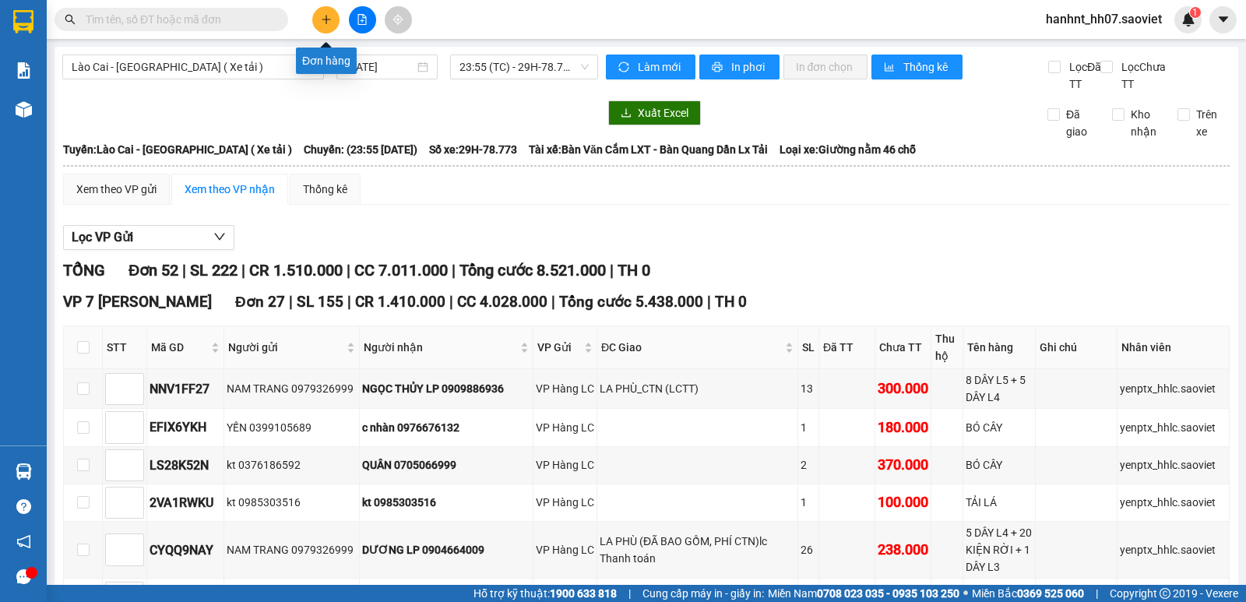
click at [337, 14] on button at bounding box center [325, 19] width 27 height 27
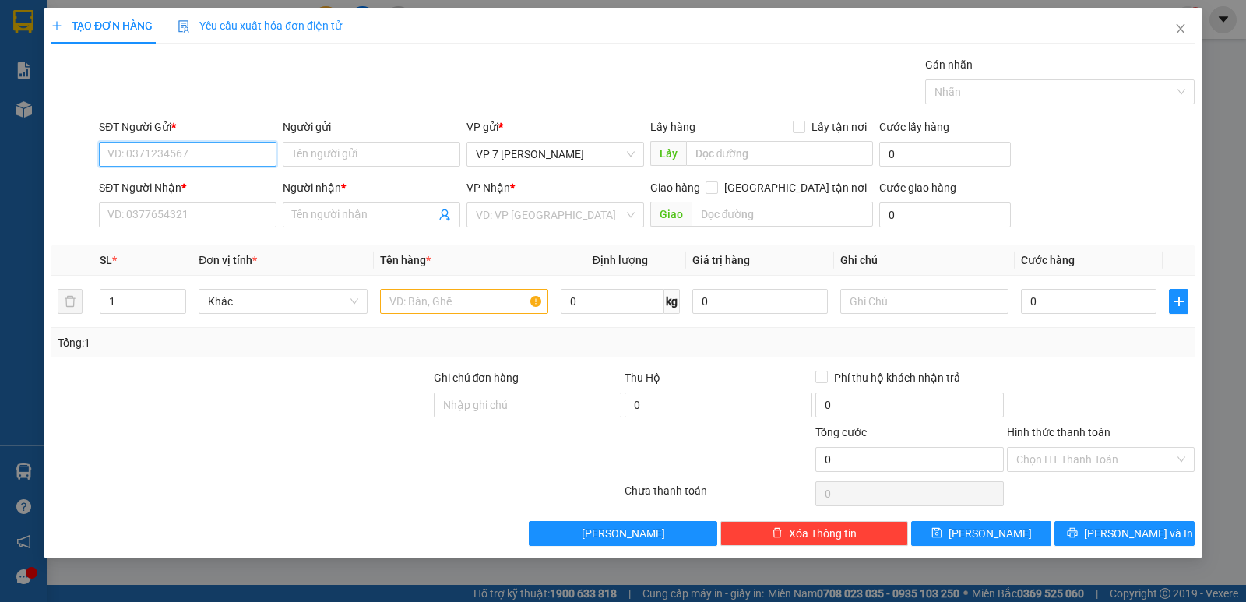
click at [192, 146] on input "SĐT Người Gửi *" at bounding box center [188, 154] width 178 height 25
click at [213, 187] on div "0977718369 - minh beo" at bounding box center [187, 185] width 159 height 17
type input "0977718369"
type input "minh beo"
type input "0979665235"
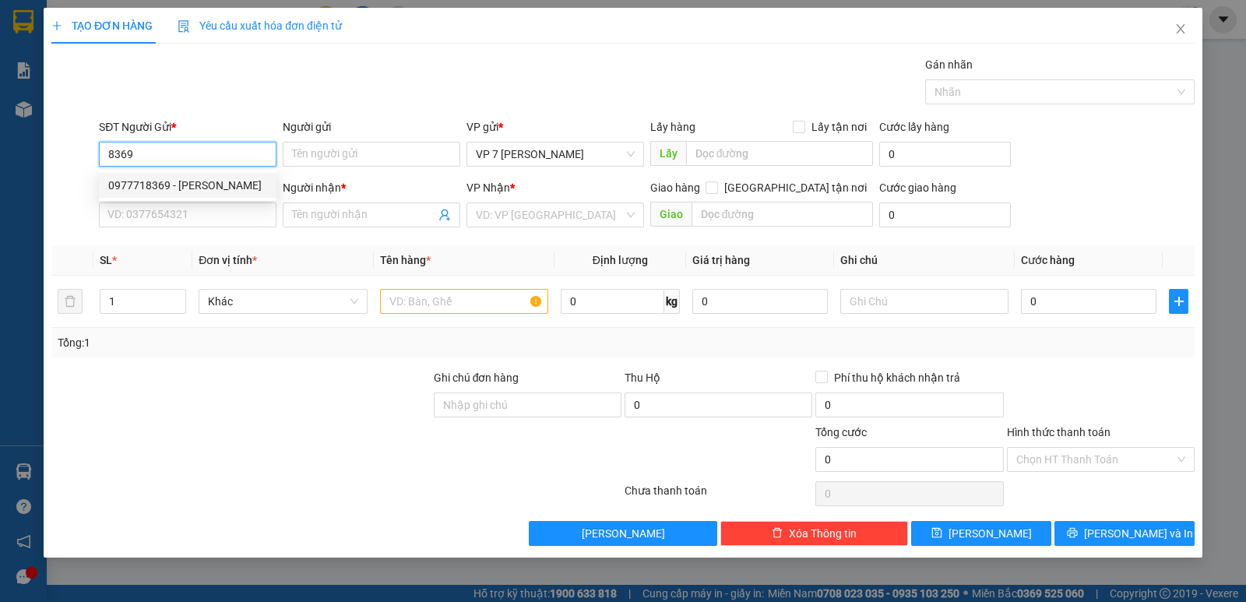
type input "VIỆT"
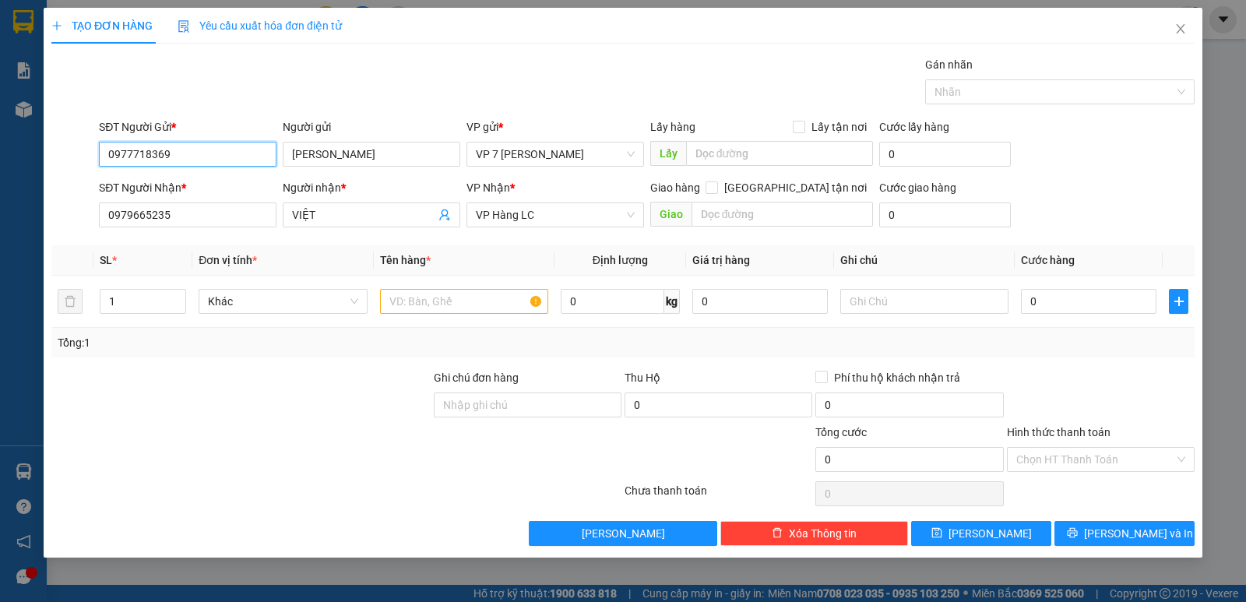
type input "0977718369"
click at [450, 308] on input "text" at bounding box center [464, 301] width 168 height 25
click at [473, 304] on input "text" at bounding box center [464, 301] width 168 height 25
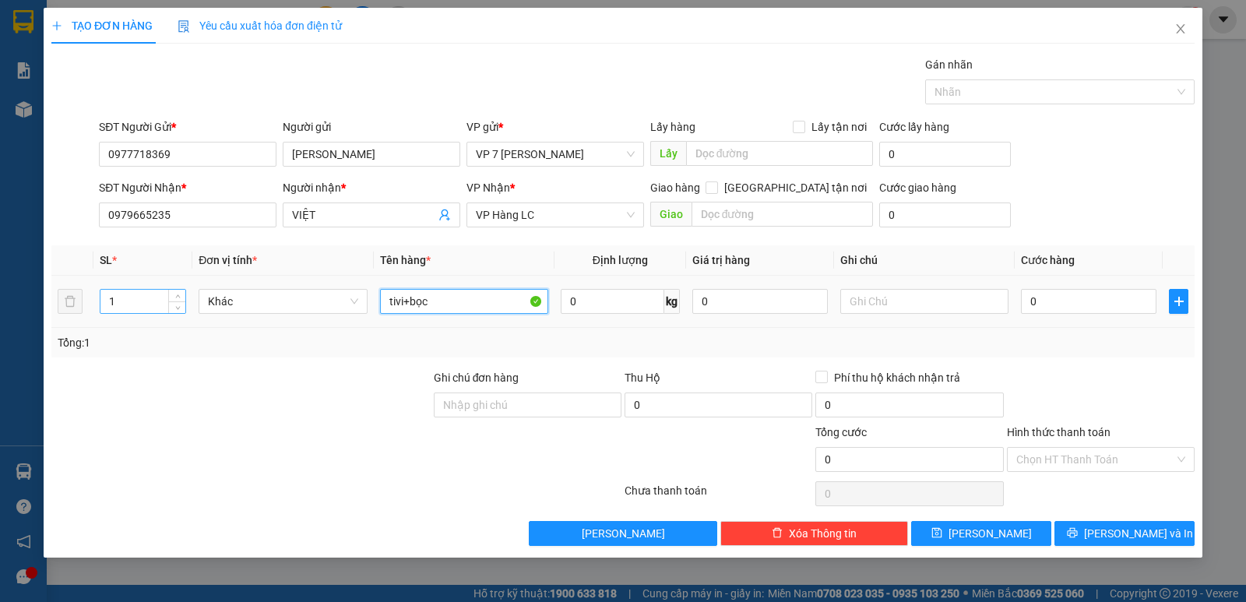
type input "tivi+bọc"
drag, startPoint x: 138, startPoint y: 307, endPoint x: 110, endPoint y: 304, distance: 28.2
click at [110, 304] on input "1" at bounding box center [142, 301] width 85 height 23
type input "2"
click at [1081, 305] on input "0" at bounding box center [1089, 301] width 136 height 25
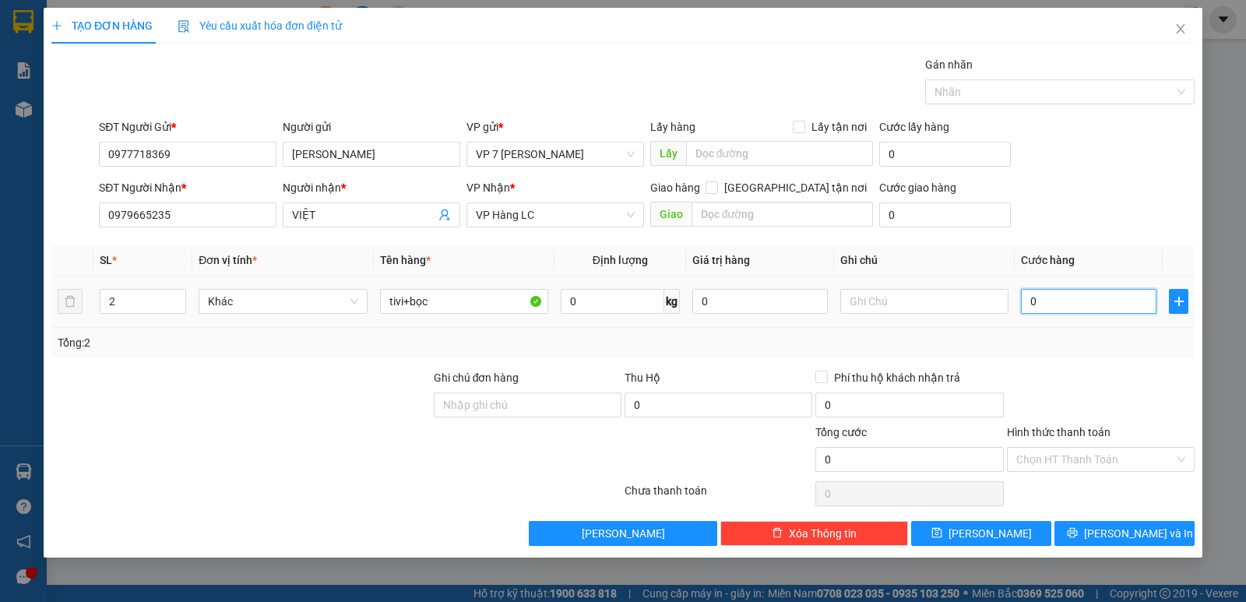
type input "1"
type input "10"
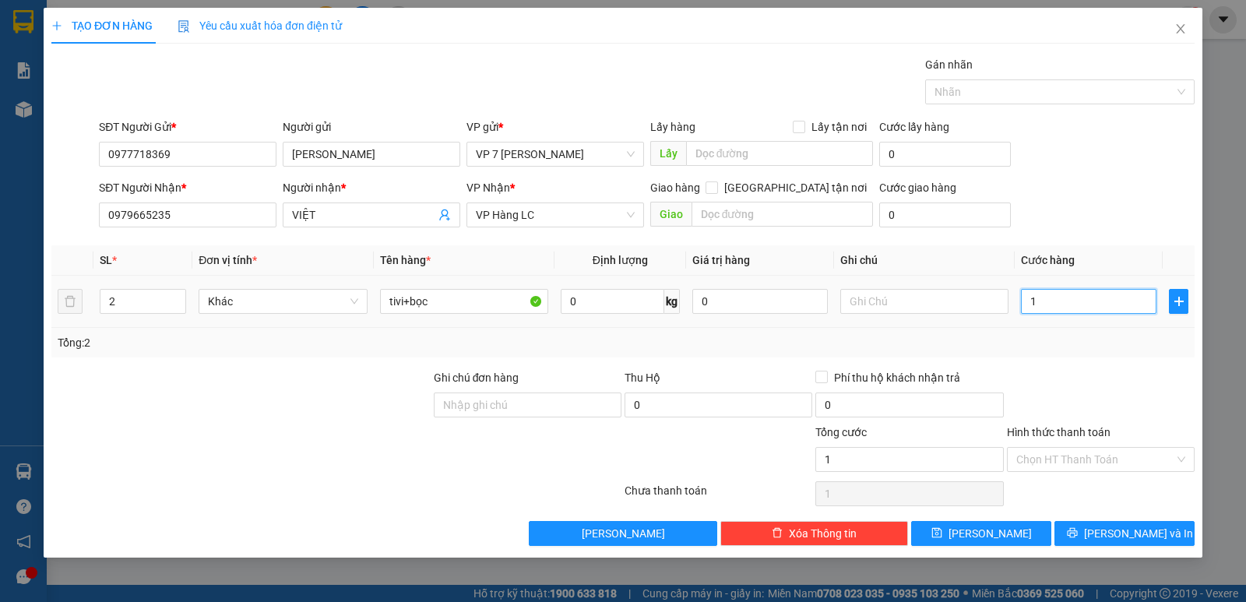
type input "10"
type input "100"
type input "100.000"
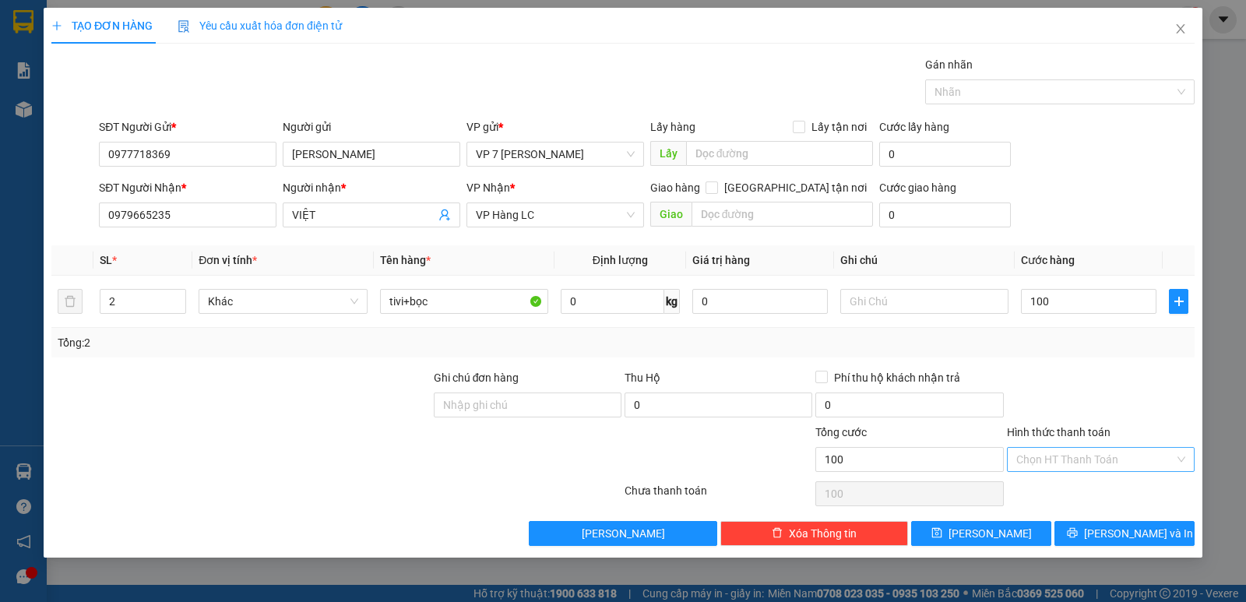
type input "100.000"
click at [1096, 460] on input "Hình thức thanh toán" at bounding box center [1096, 459] width 158 height 23
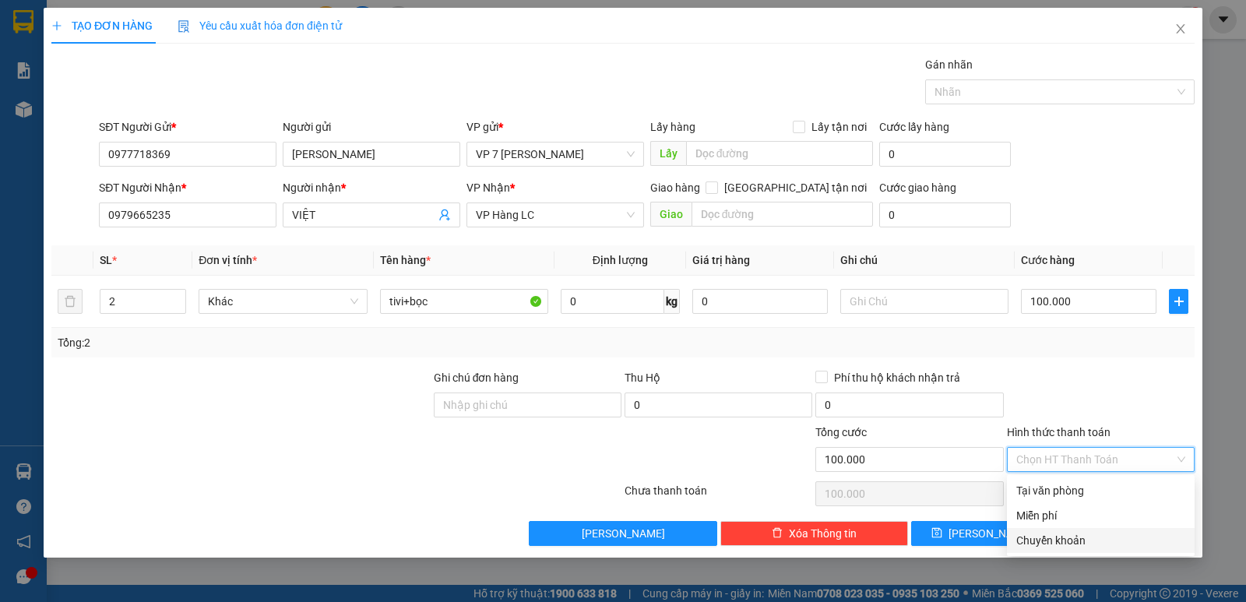
click at [1063, 538] on div "Chuyển khoản" at bounding box center [1101, 540] width 169 height 17
type input "0"
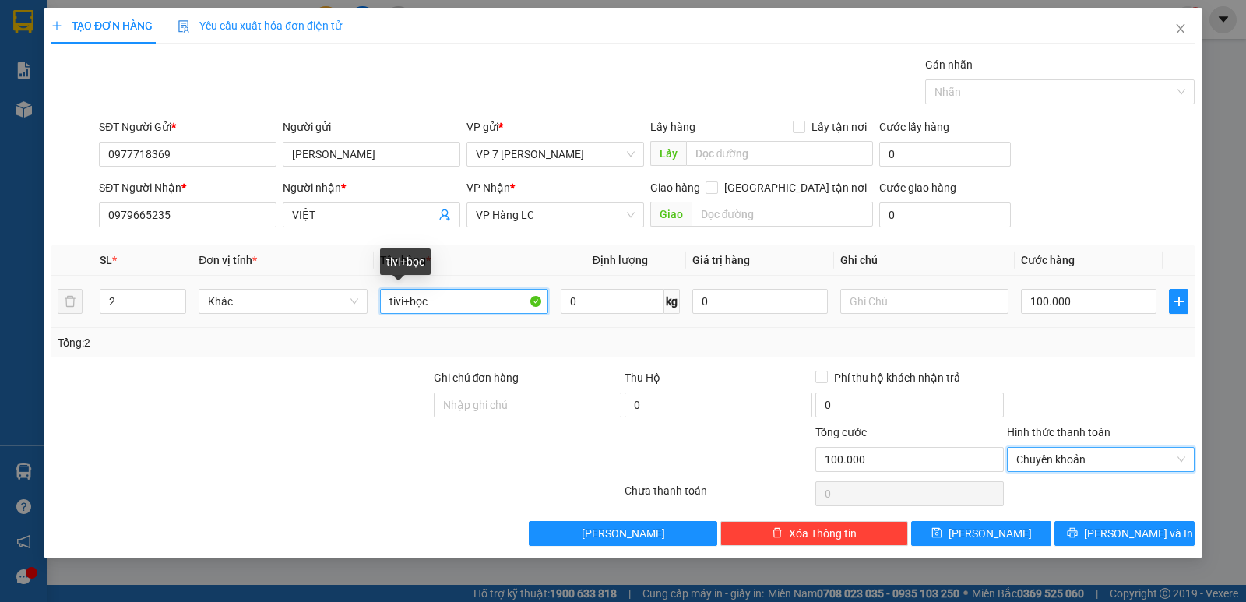
click at [444, 301] on input "tivi+bọc" at bounding box center [464, 301] width 168 height 25
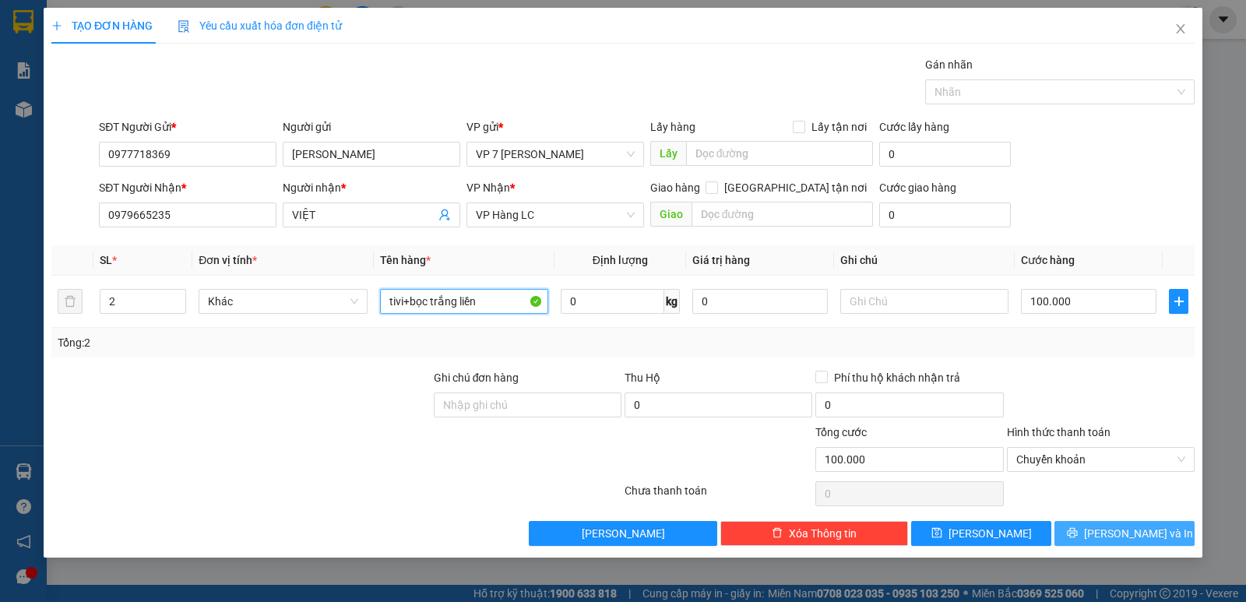
type input "tivi+bọc trắng liền"
click at [1084, 530] on button "[PERSON_NAME] và In" at bounding box center [1125, 533] width 140 height 25
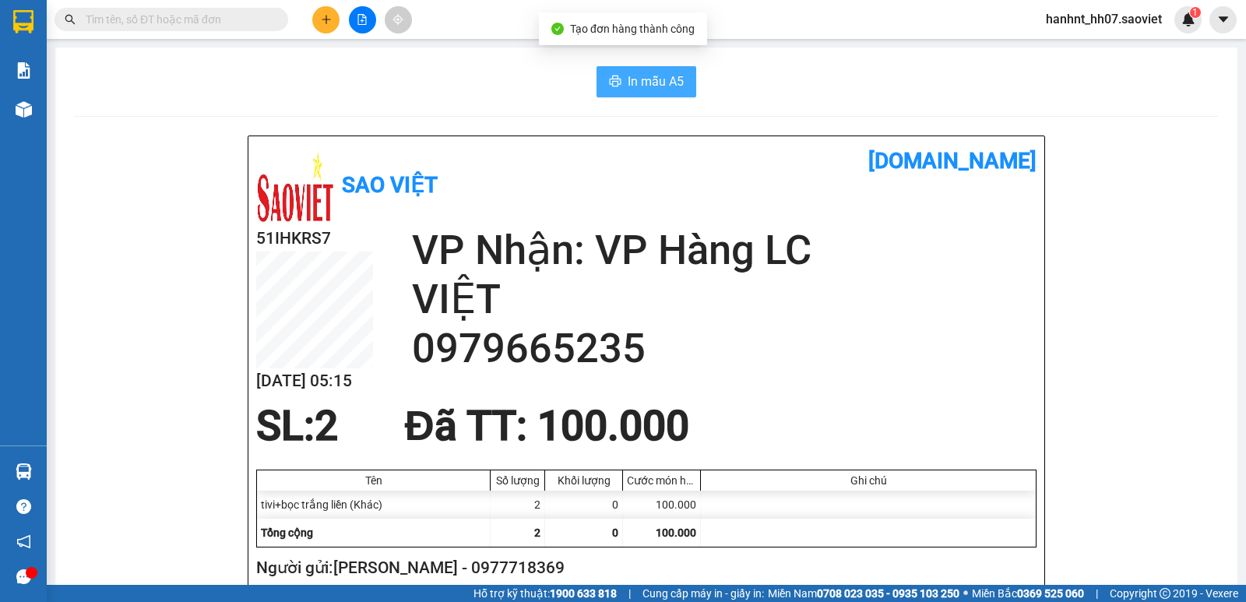
click at [646, 91] on span "In mẫu A5" at bounding box center [656, 81] width 56 height 19
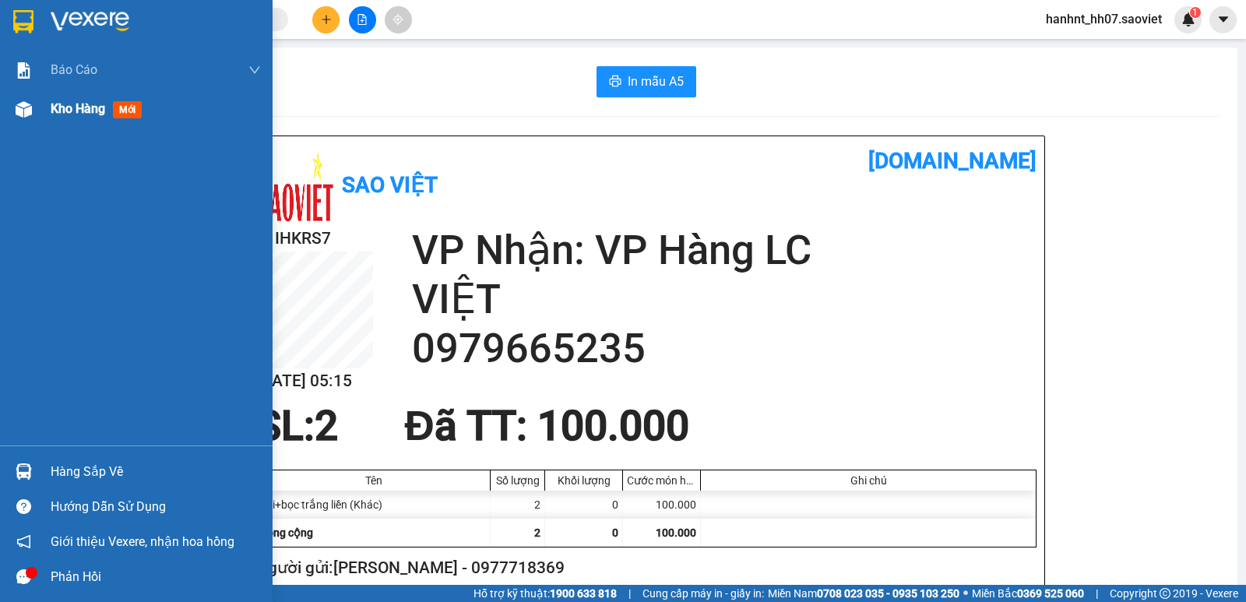
click at [21, 112] on img at bounding box center [24, 109] width 16 height 16
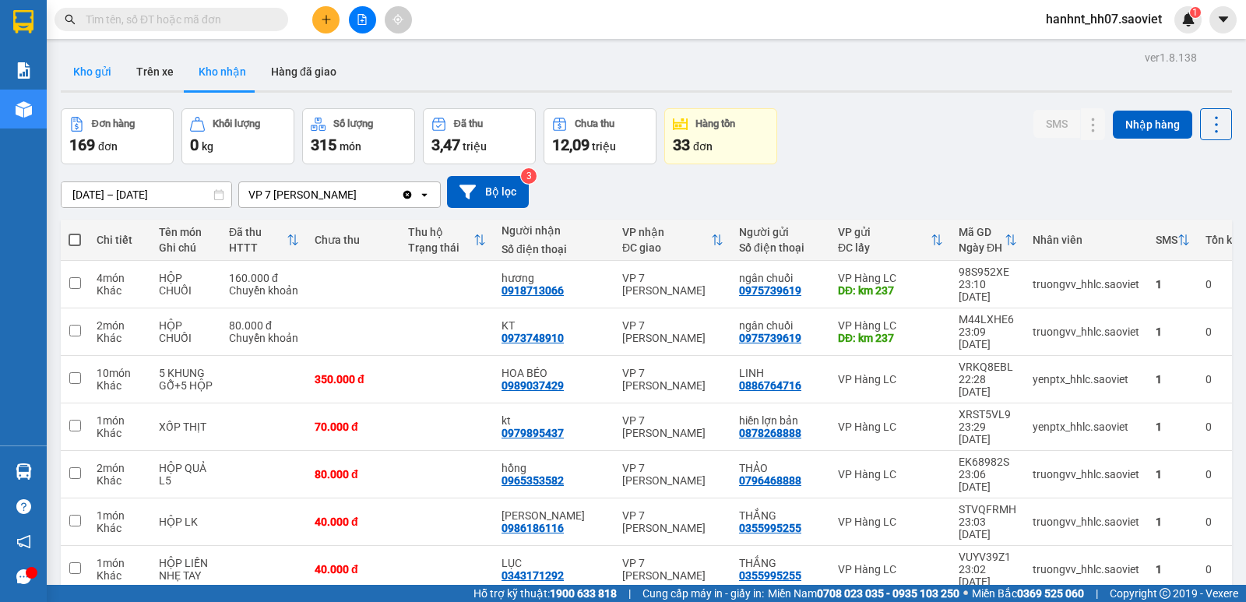
click at [90, 72] on button "Kho gửi" at bounding box center [92, 71] width 63 height 37
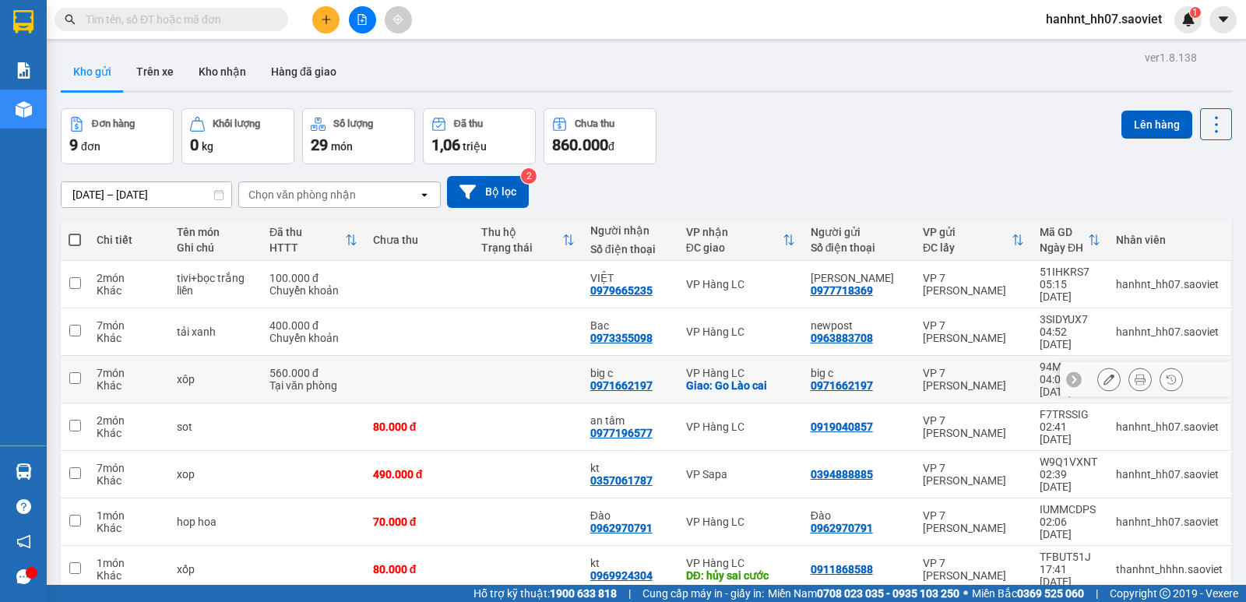
scroll to position [52, 0]
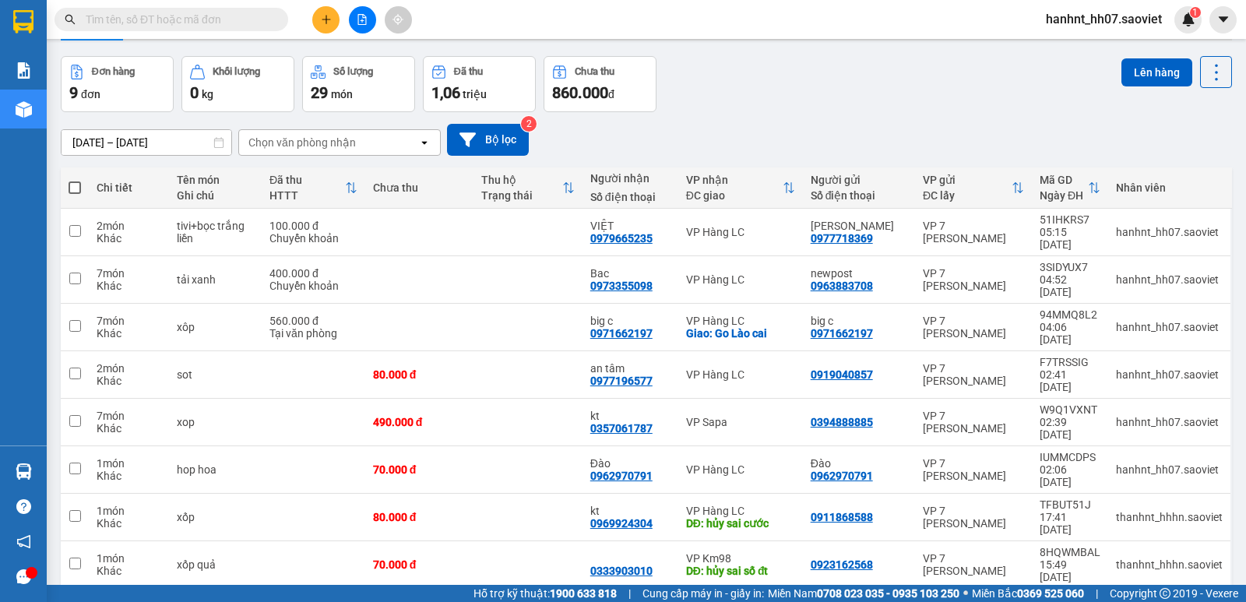
click at [182, 21] on input "text" at bounding box center [178, 19] width 184 height 17
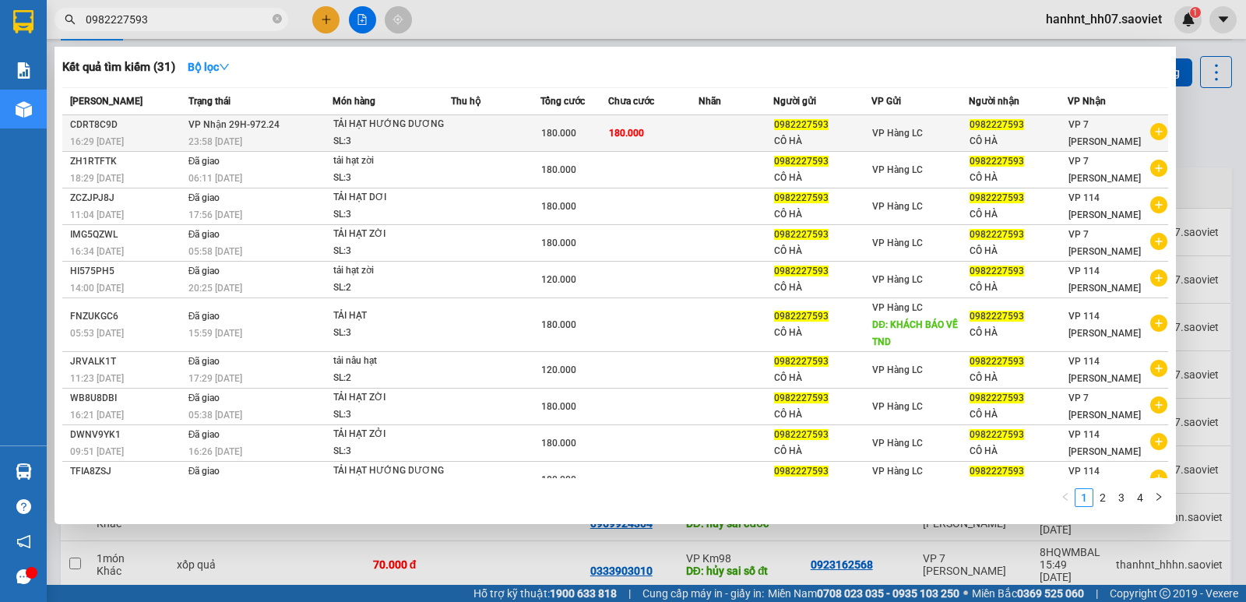
type input "0982227593"
click at [432, 132] on div "TẢI HẠT HƯỚNG DƯƠNG" at bounding box center [391, 124] width 117 height 17
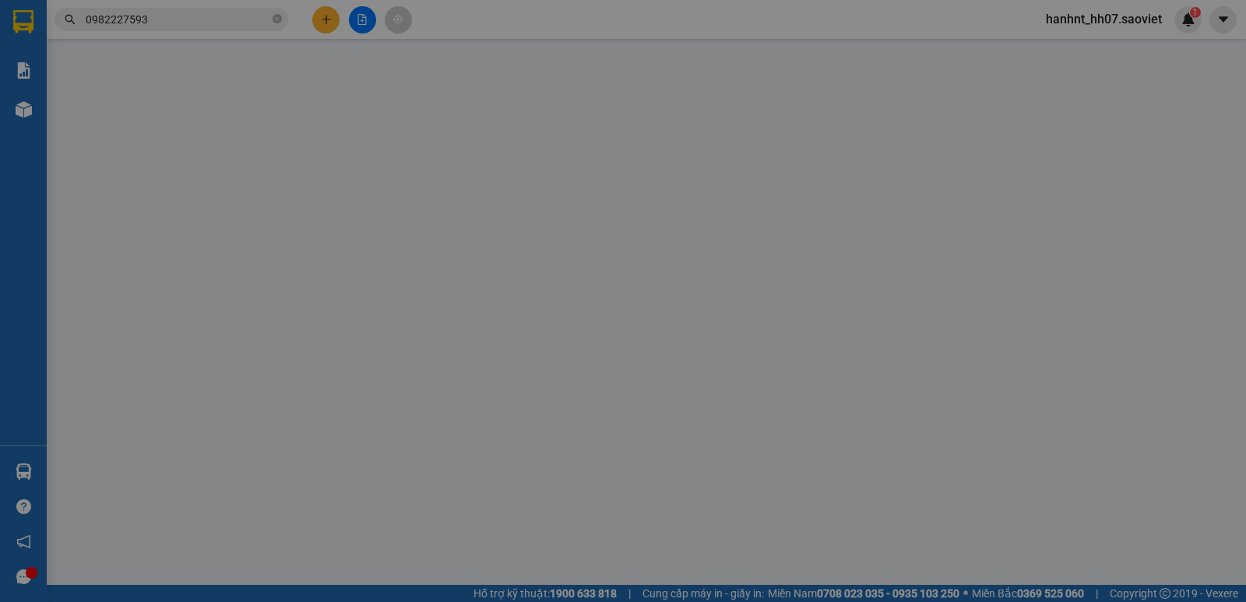
type input "0982227593"
type input "CÔ HÀ"
type input "0982227593"
type input "CÔ HÀ"
type input "180.000"
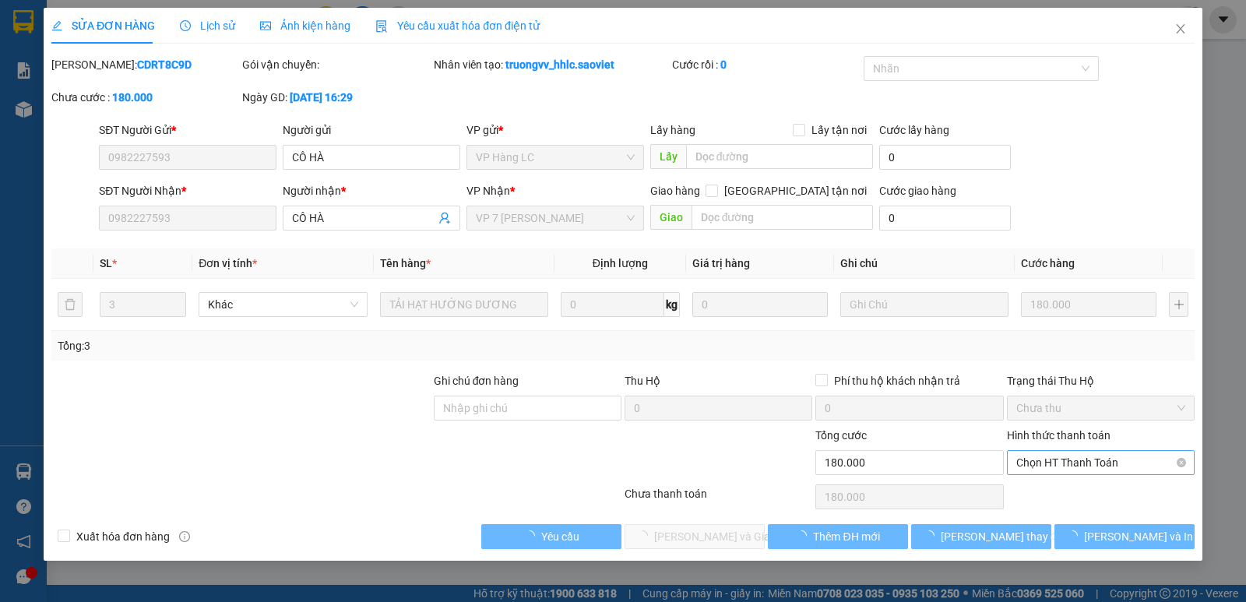
drag, startPoint x: 714, startPoint y: 173, endPoint x: 1058, endPoint y: 465, distance: 451.0
click at [1065, 463] on span "Chọn HT Thanh Toán" at bounding box center [1101, 462] width 169 height 23
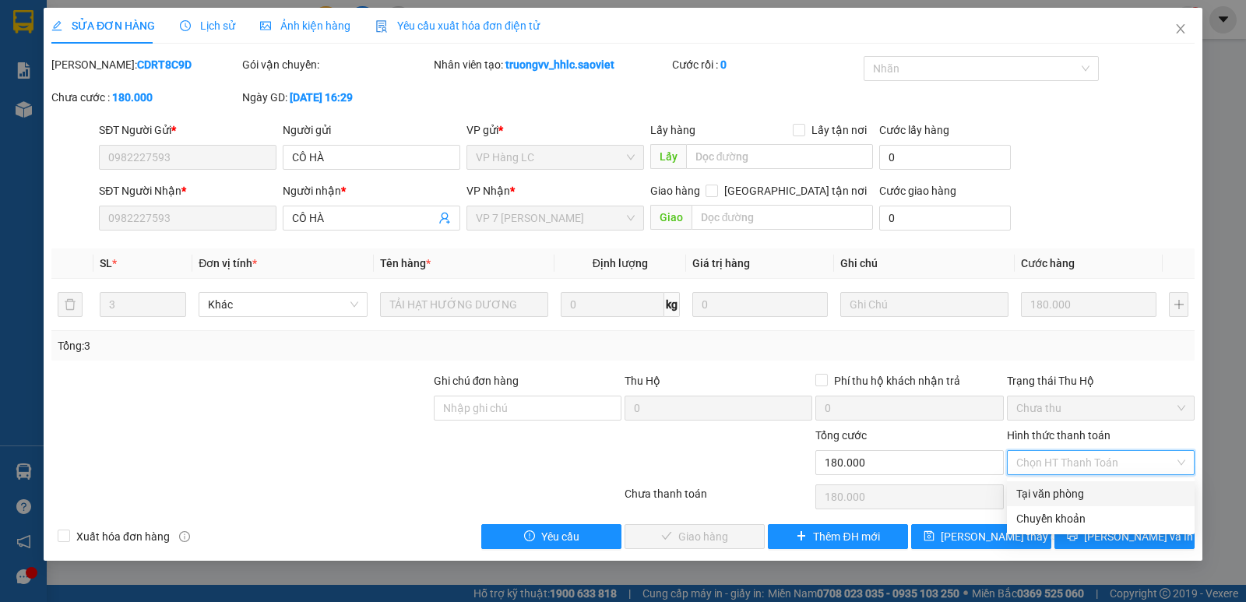
click at [1064, 492] on div "Tại văn phòng" at bounding box center [1101, 493] width 169 height 17
type input "0"
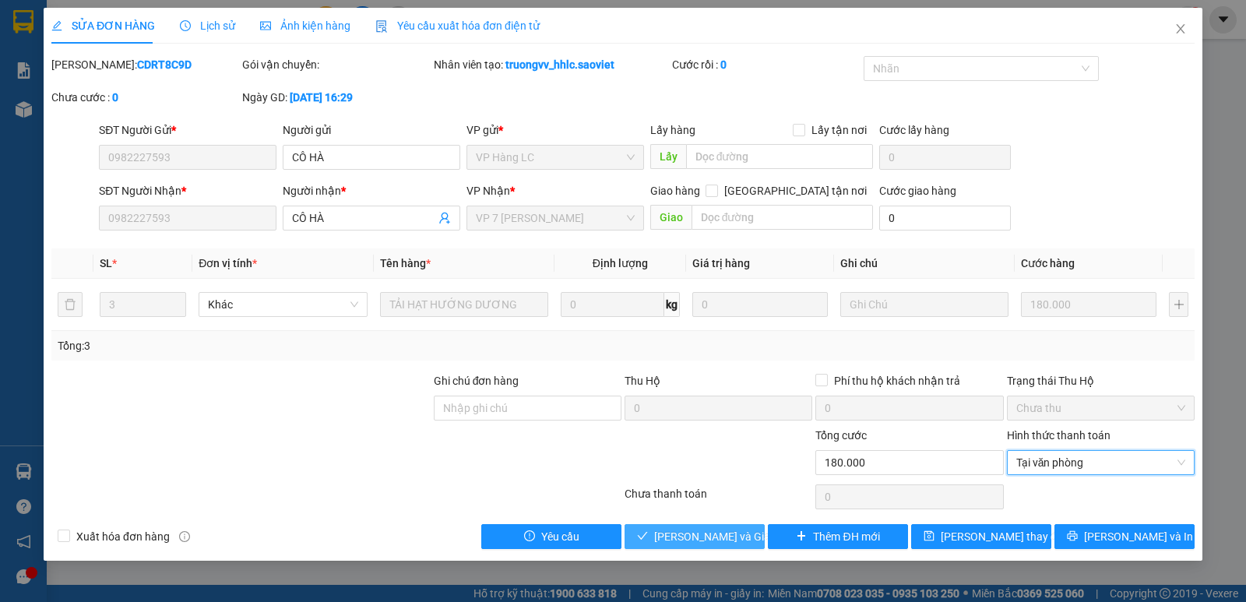
click at [722, 548] on button "[PERSON_NAME] và Giao hàng" at bounding box center [695, 536] width 140 height 25
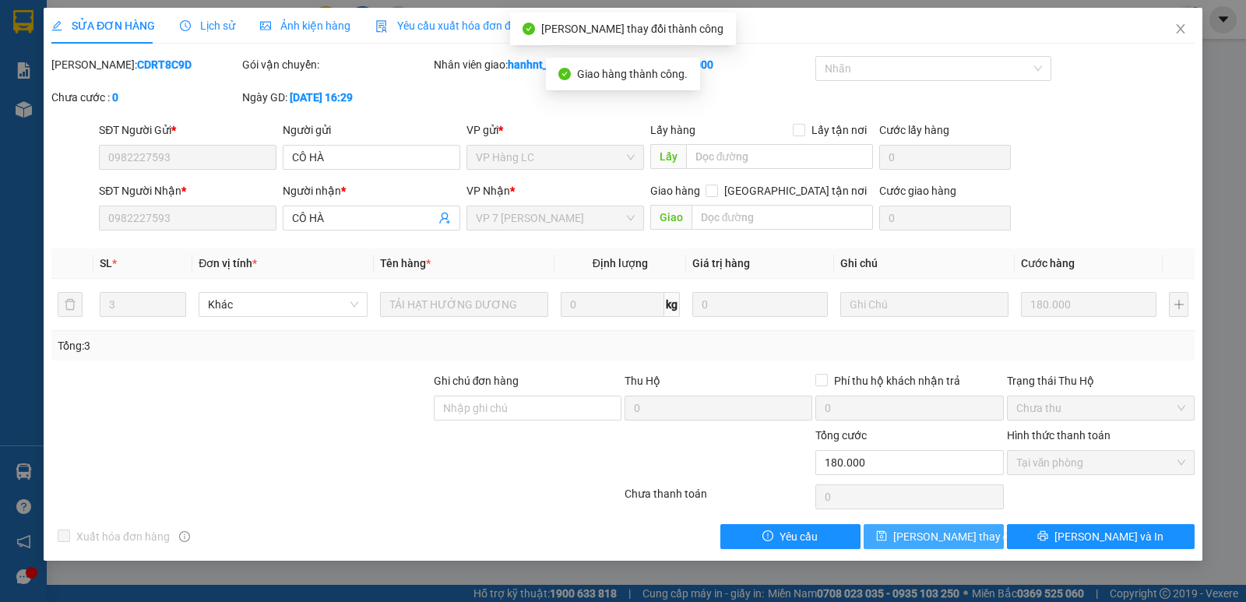
click at [938, 542] on span "[PERSON_NAME] thay đổi" at bounding box center [956, 536] width 125 height 17
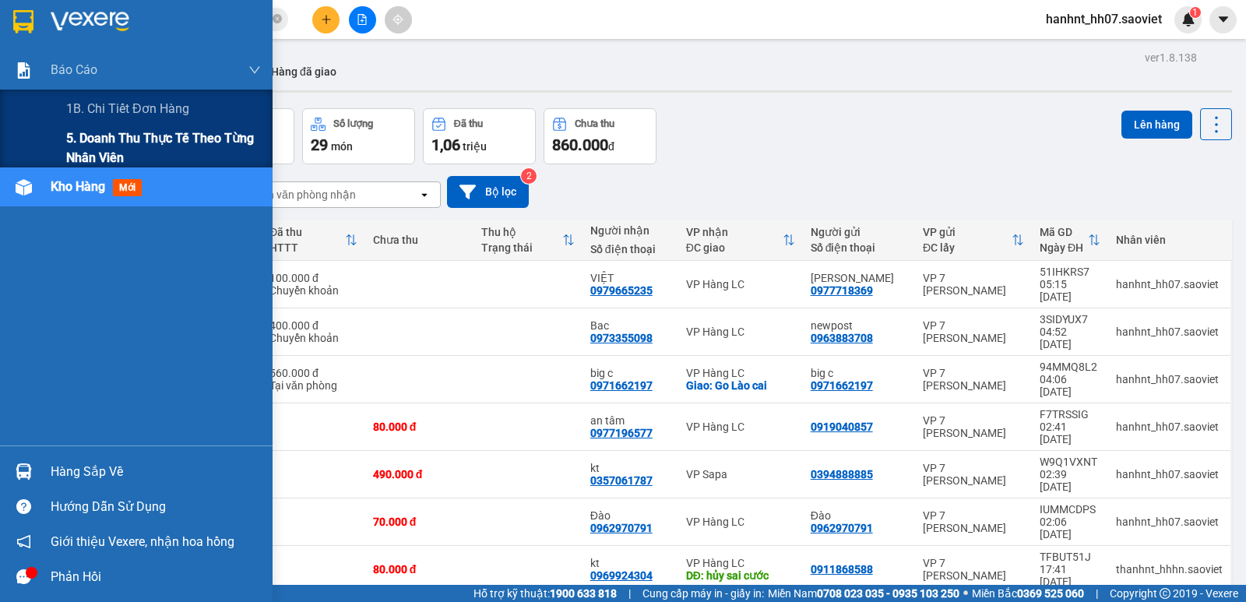
click at [139, 143] on span "5. Doanh thu thực tế theo từng nhân viên" at bounding box center [163, 148] width 195 height 39
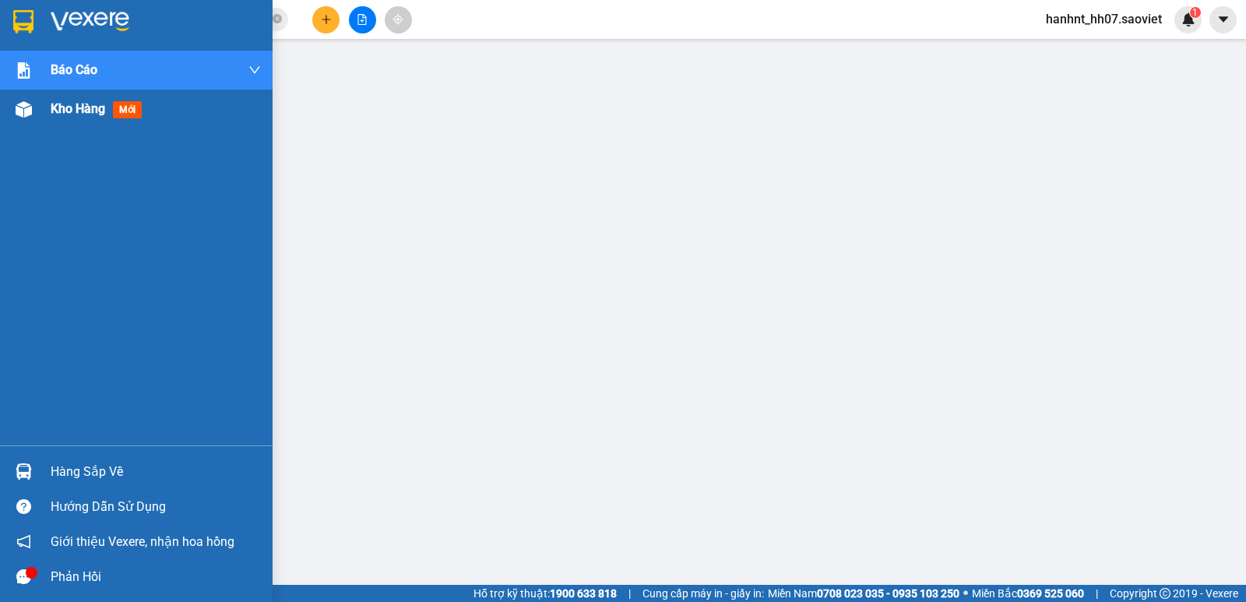
click at [76, 122] on div "Kho hàng mới" at bounding box center [156, 109] width 210 height 39
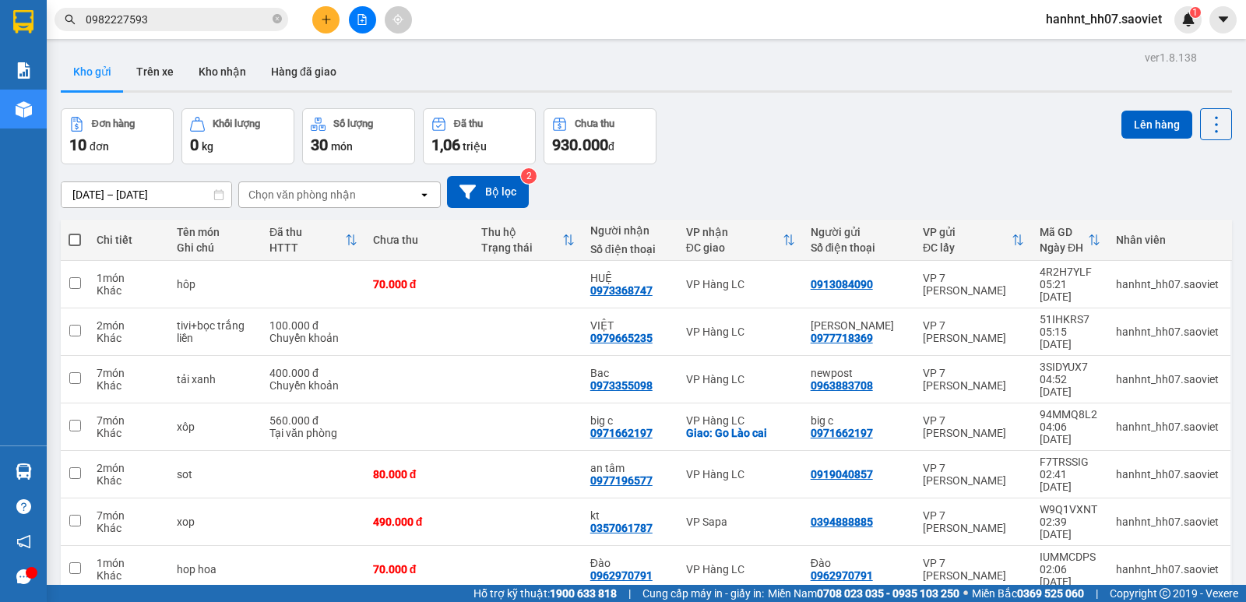
click at [202, 27] on span "0982227593" at bounding box center [172, 19] width 234 height 23
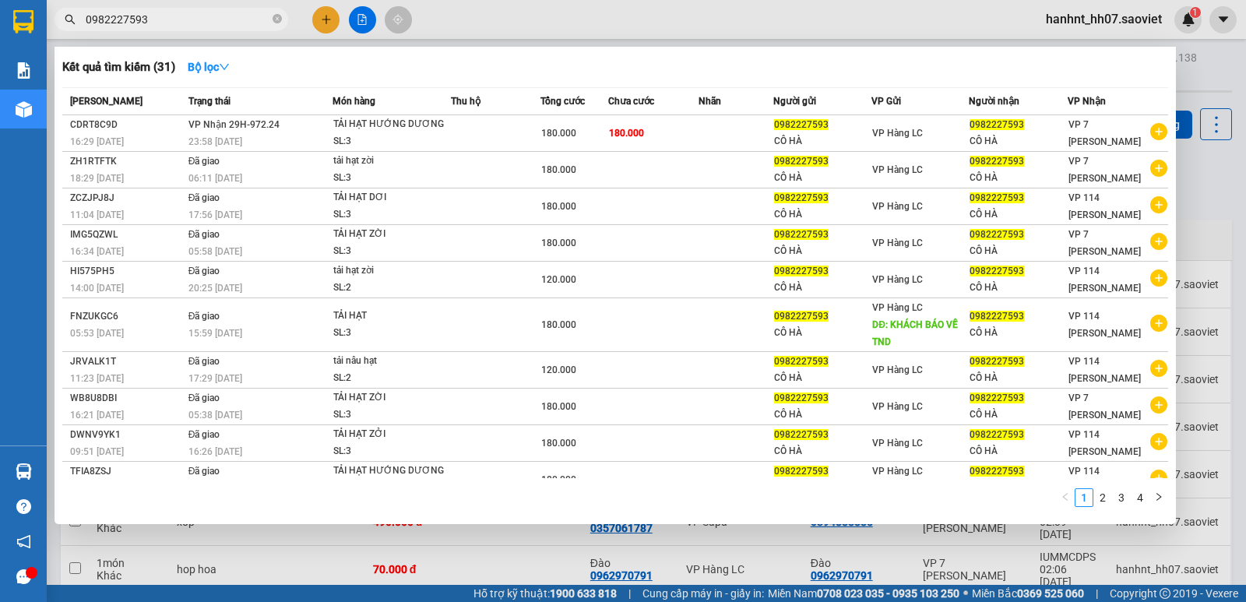
click at [201, 27] on input "0982227593" at bounding box center [178, 19] width 184 height 17
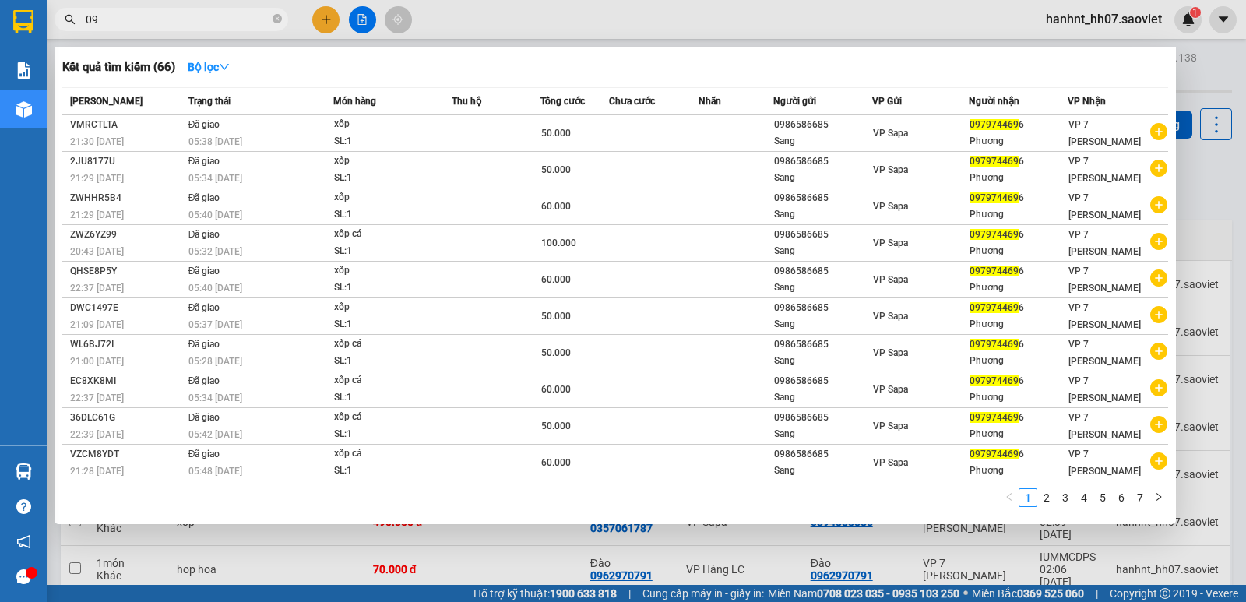
type input "0"
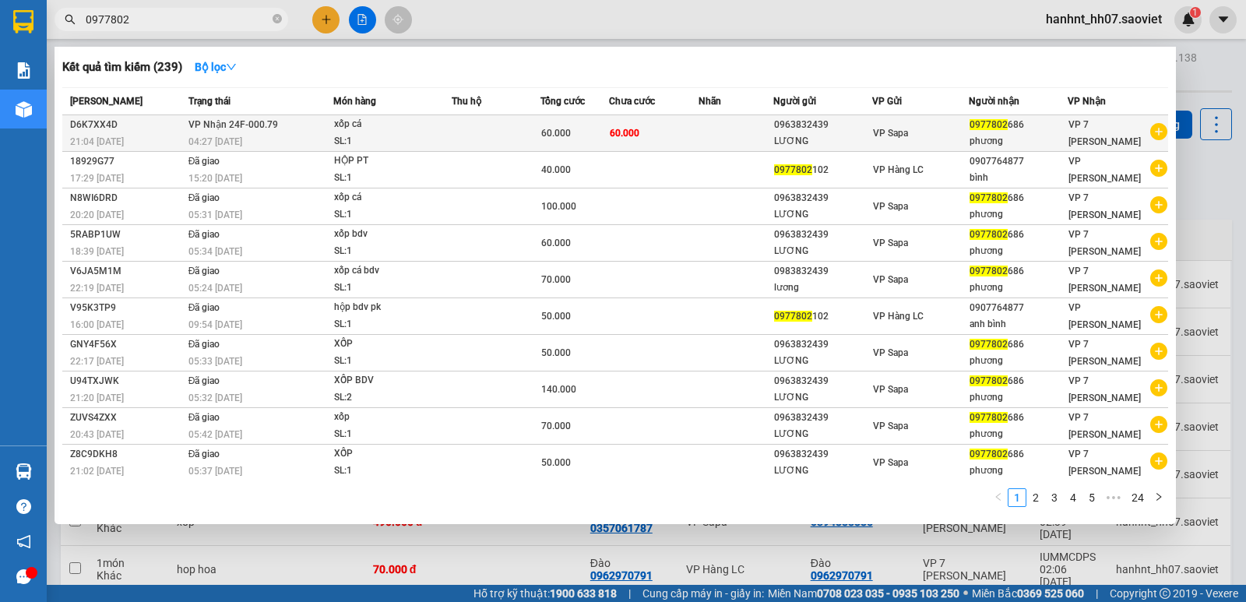
type input "0977802"
click at [725, 129] on td at bounding box center [736, 133] width 75 height 37
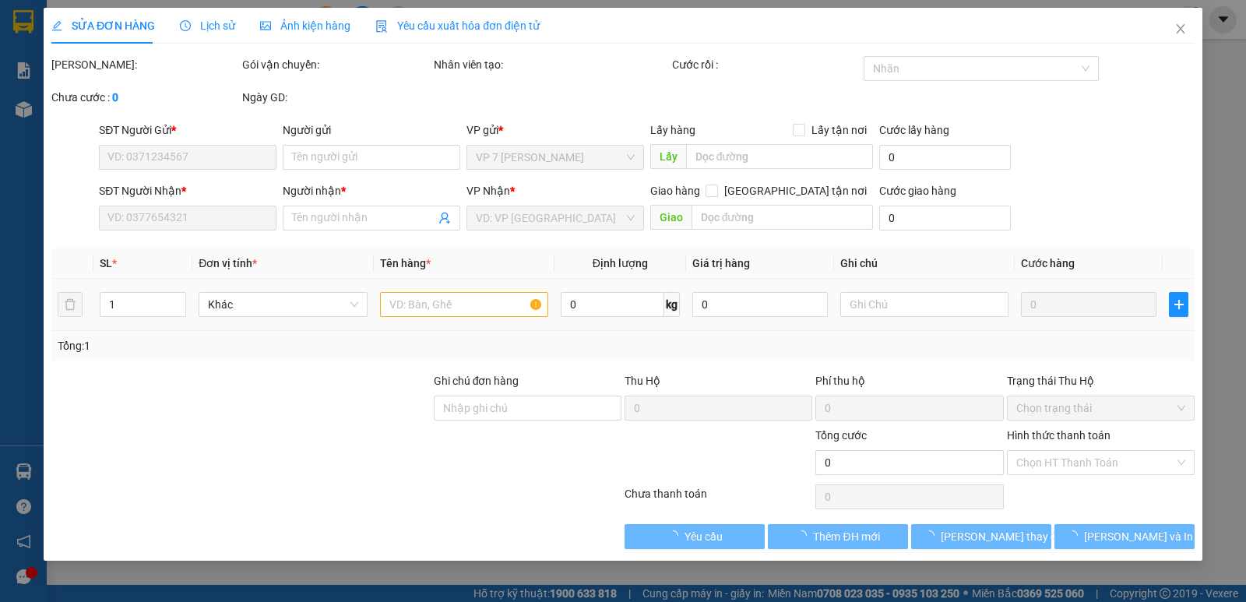
type input "0963832439"
type input "LƯƠNG"
type input "0977802686"
type input "phương"
type input "60.000"
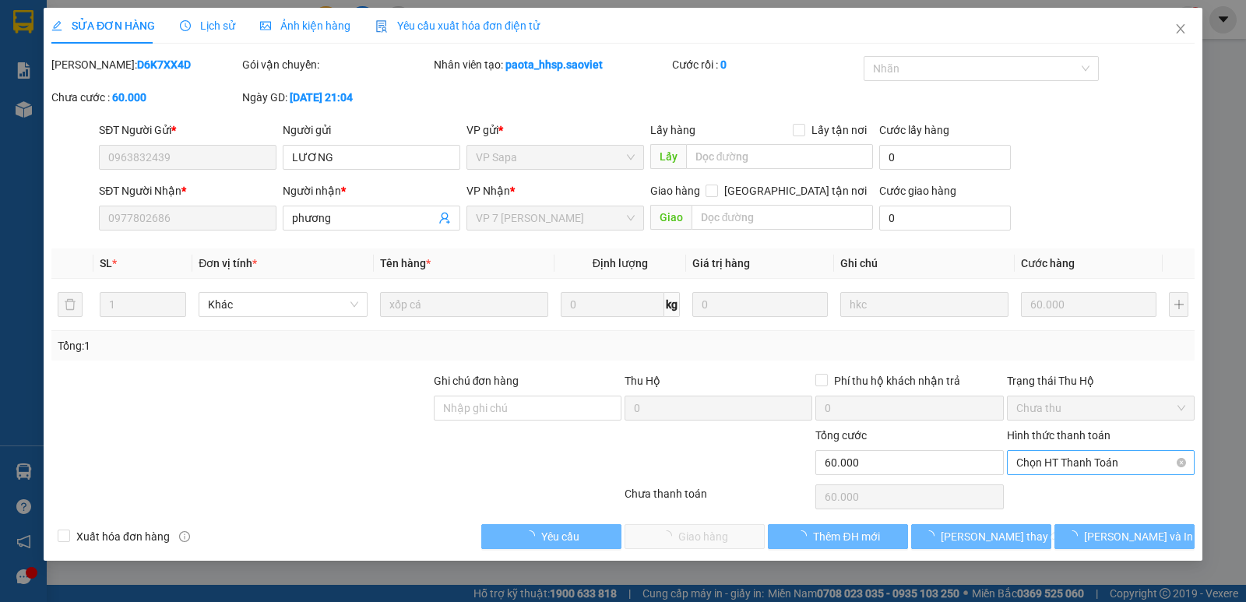
click at [1066, 458] on span "Chọn HT Thanh Toán" at bounding box center [1101, 462] width 169 height 23
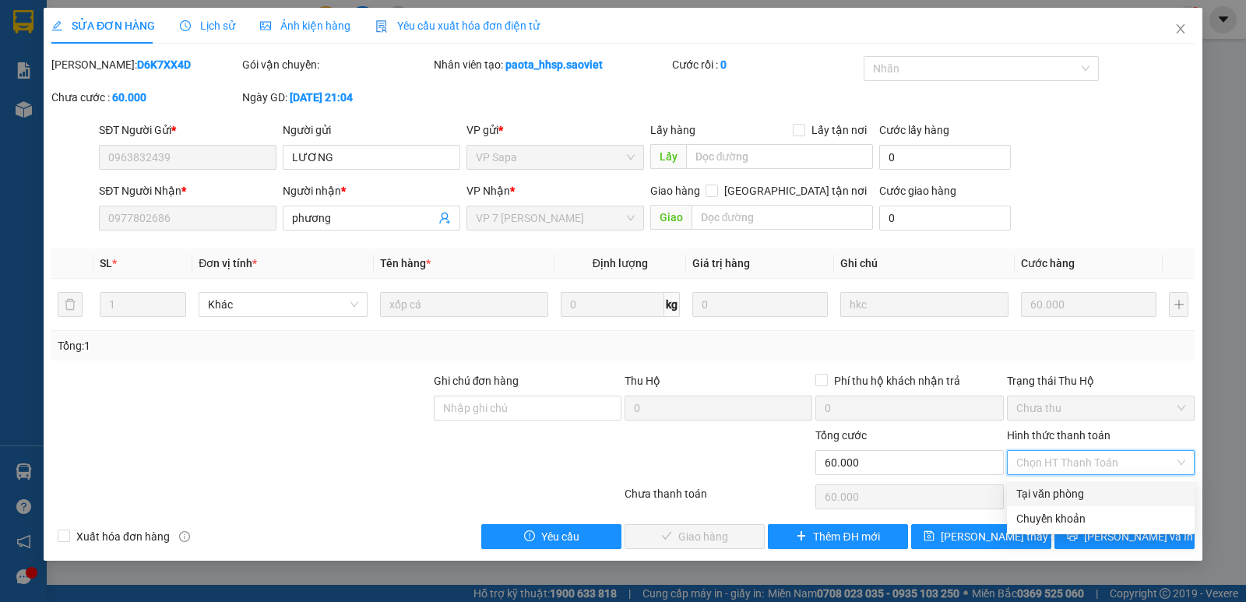
click at [1056, 492] on div "Tại văn phòng" at bounding box center [1101, 493] width 169 height 17
type input "0"
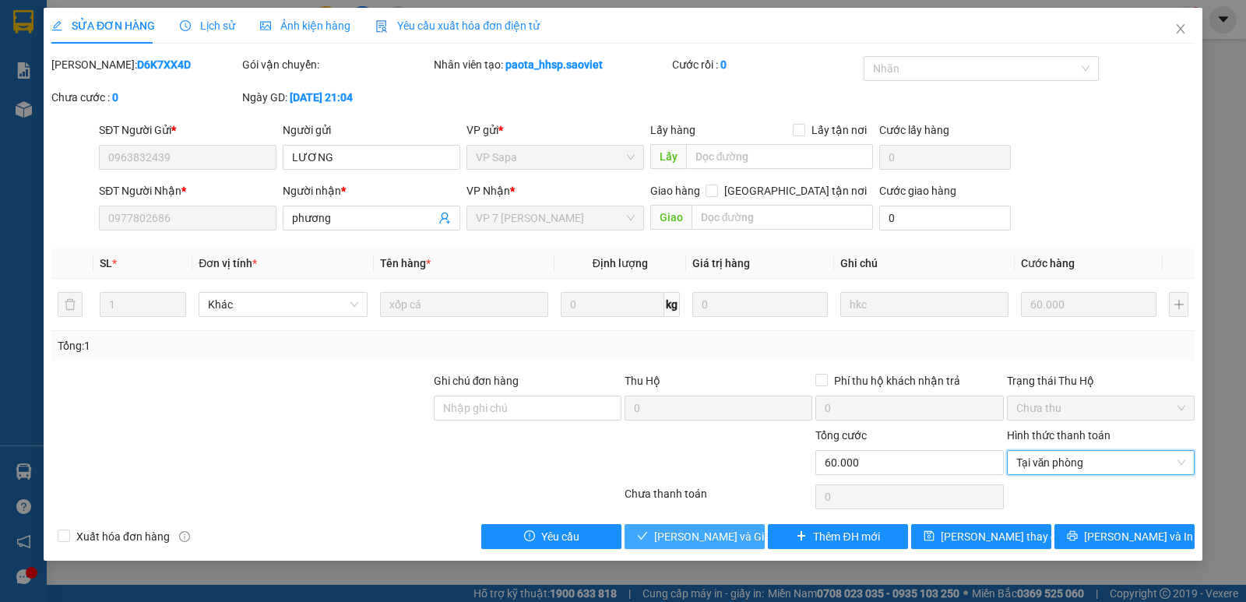
click at [729, 542] on span "[PERSON_NAME] và Giao hàng" at bounding box center [729, 536] width 150 height 17
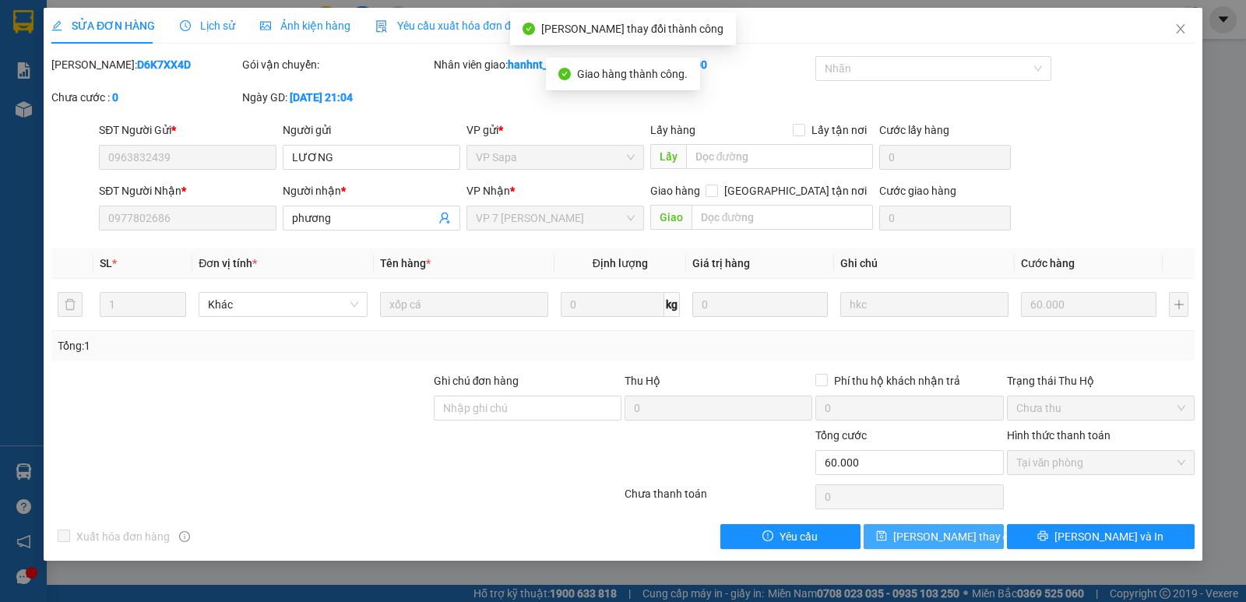
click at [963, 534] on span "[PERSON_NAME] thay đổi" at bounding box center [956, 536] width 125 height 17
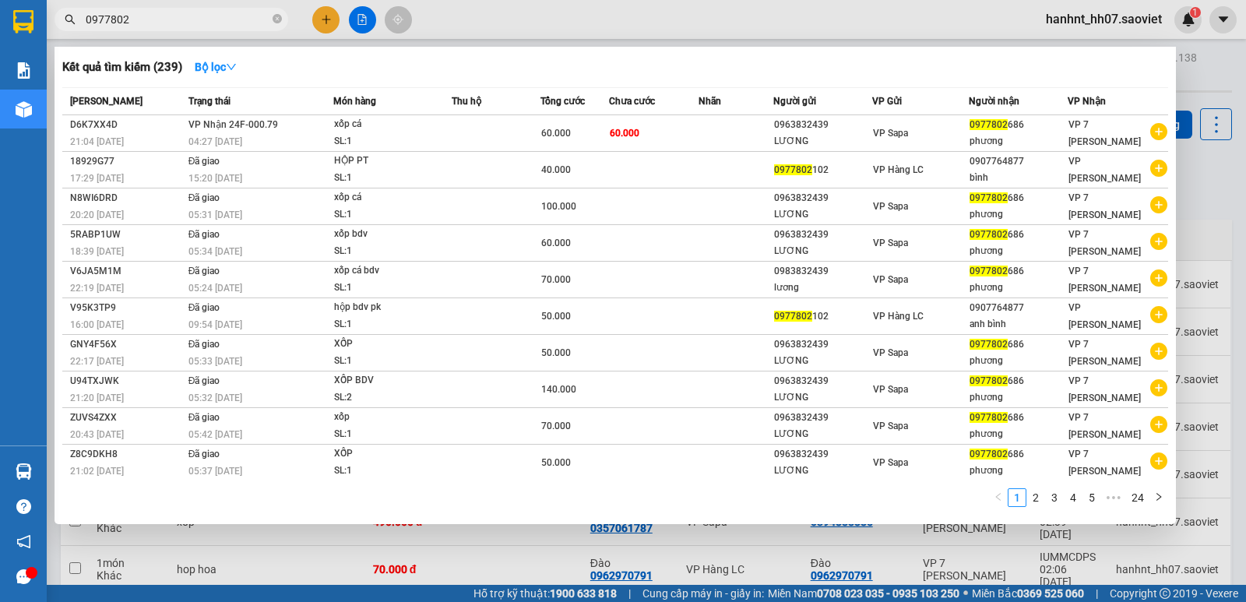
click at [171, 26] on input "0977802" at bounding box center [178, 19] width 184 height 17
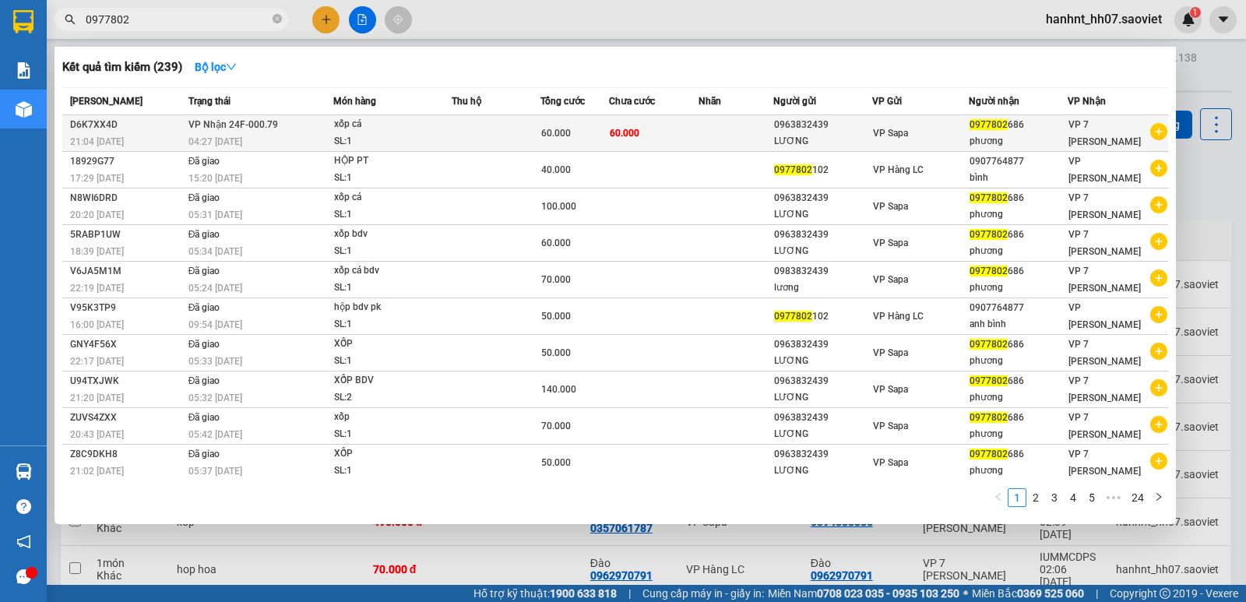
click at [458, 136] on td at bounding box center [496, 133] width 89 height 37
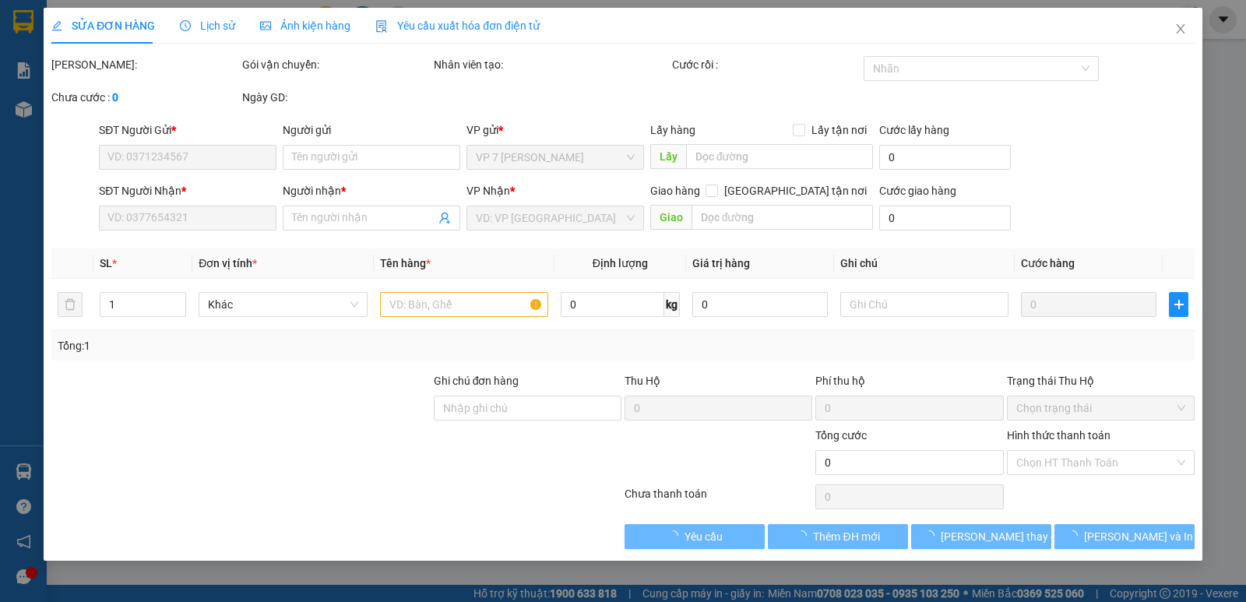
type input "0963832439"
type input "LƯƠNG"
type input "0977802686"
type input "phương"
type input "60.000"
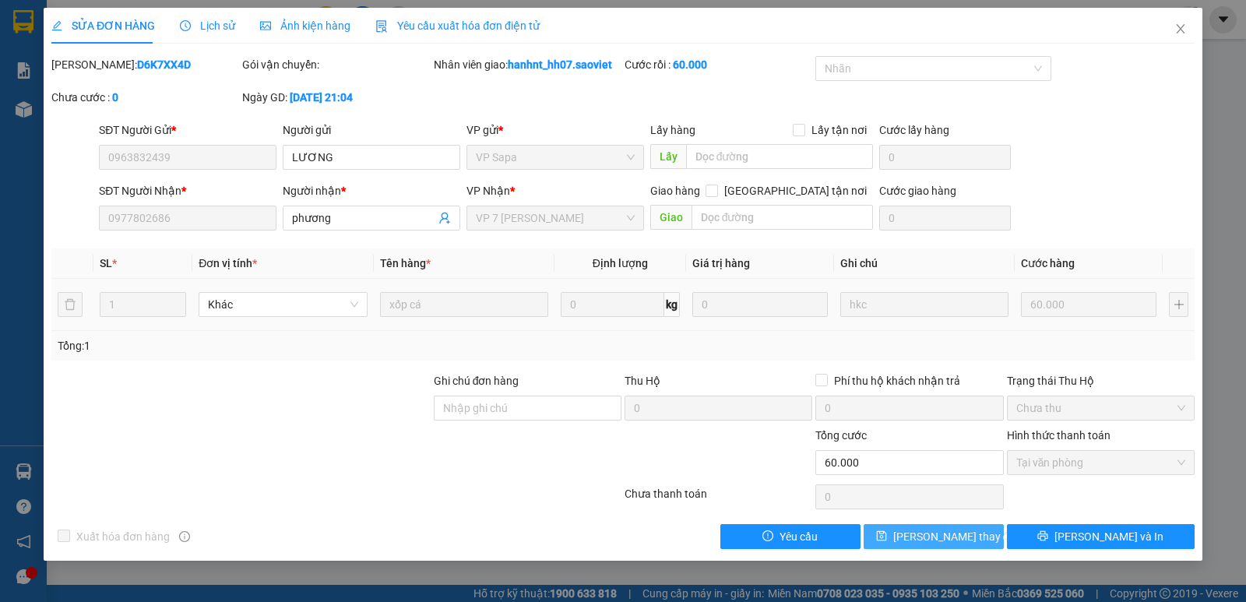
click at [919, 538] on span "[PERSON_NAME] thay đổi" at bounding box center [956, 536] width 125 height 17
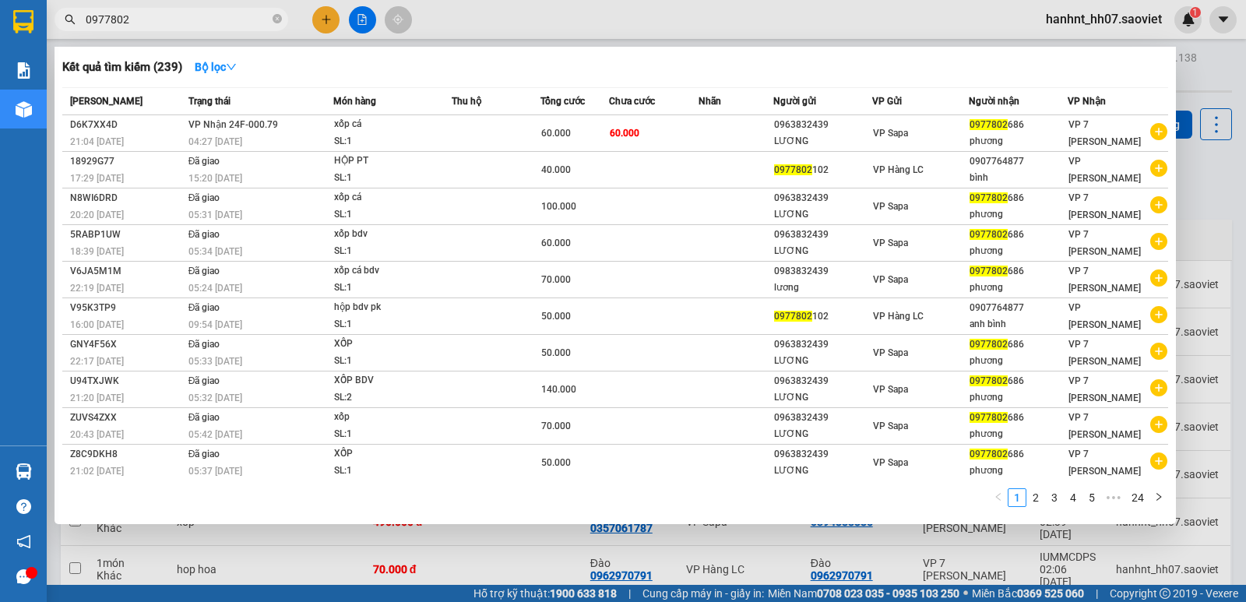
click at [243, 14] on input "0977802" at bounding box center [178, 19] width 184 height 17
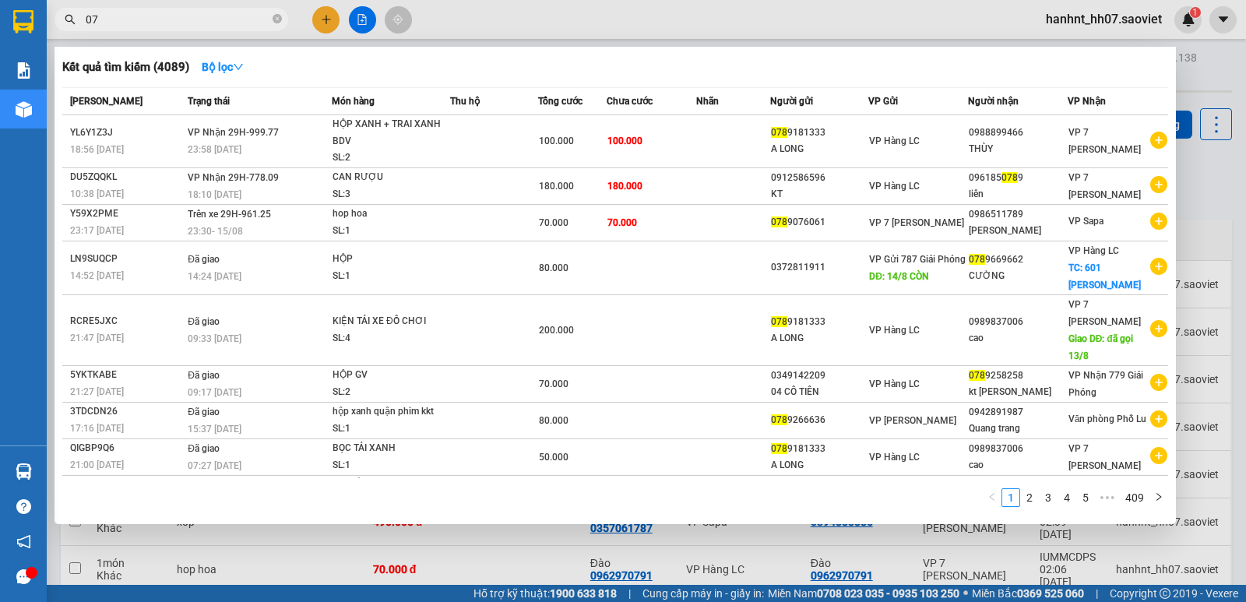
type input "0"
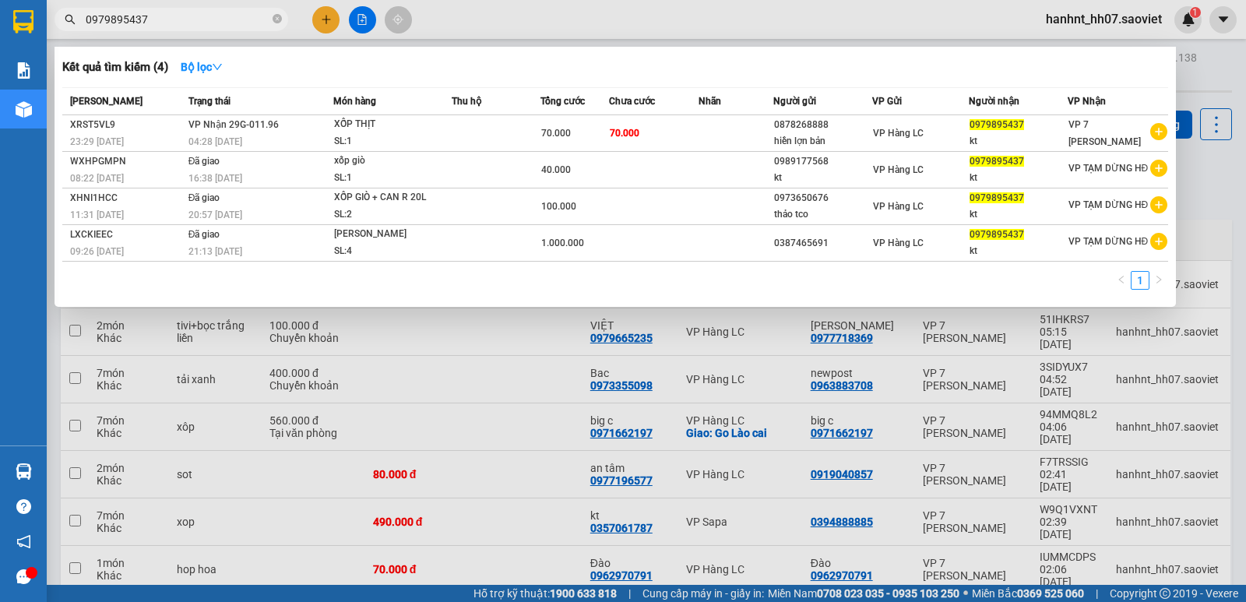
type input "0979895437"
click at [469, 407] on div at bounding box center [623, 301] width 1246 height 602
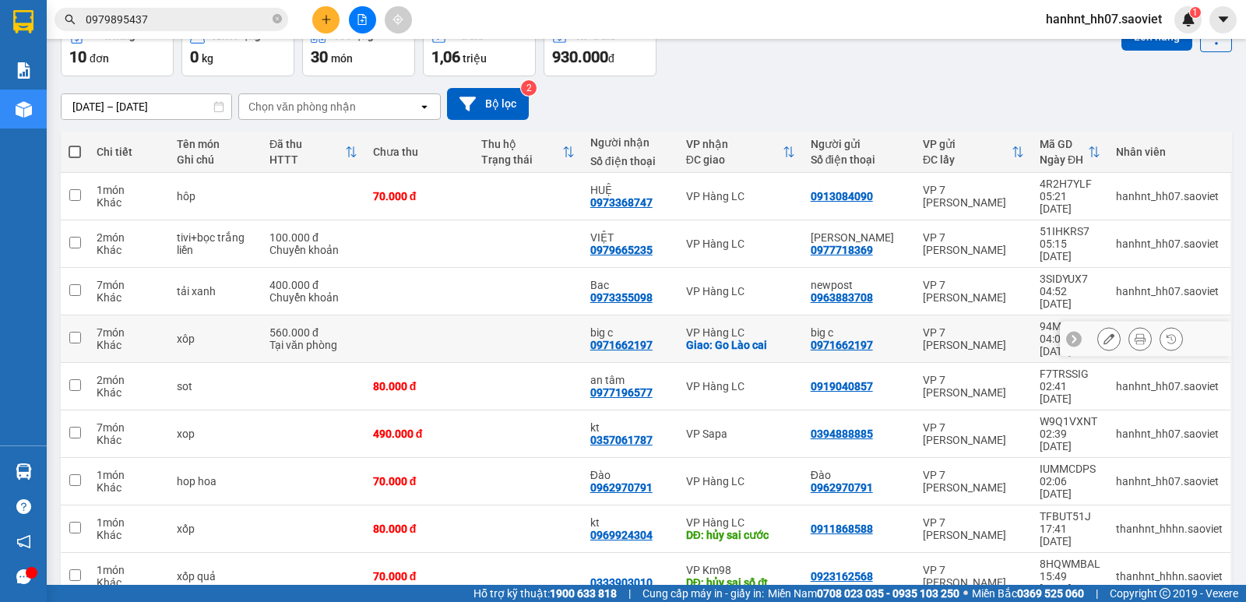
scroll to position [90, 0]
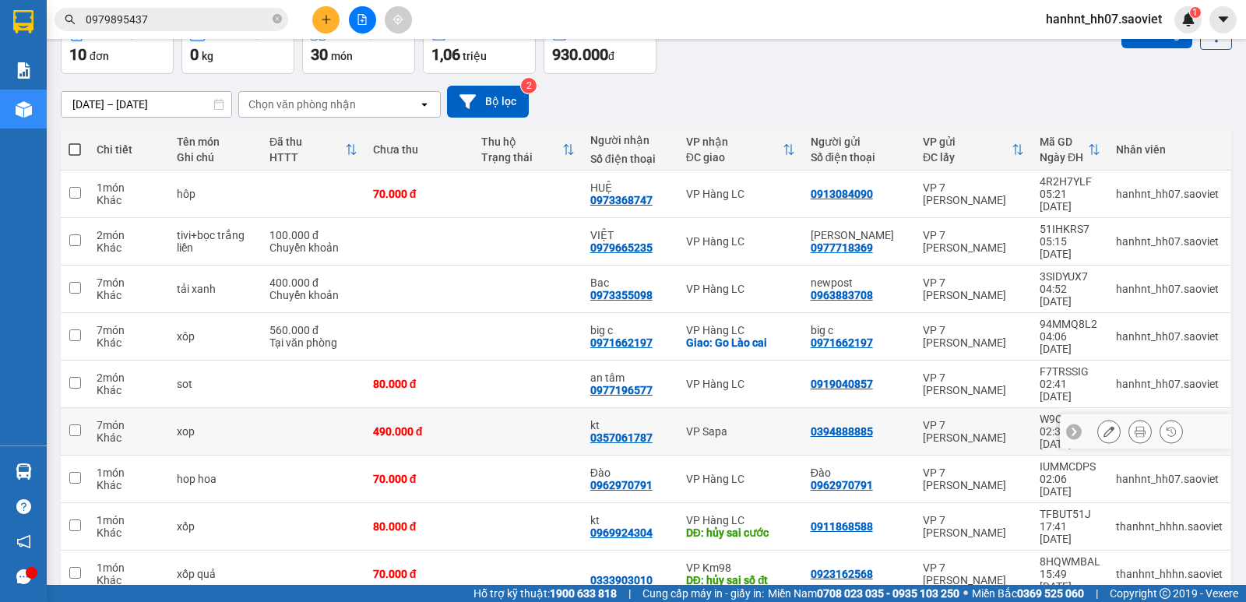
click at [100, 432] on div "Khác" at bounding box center [129, 438] width 65 height 12
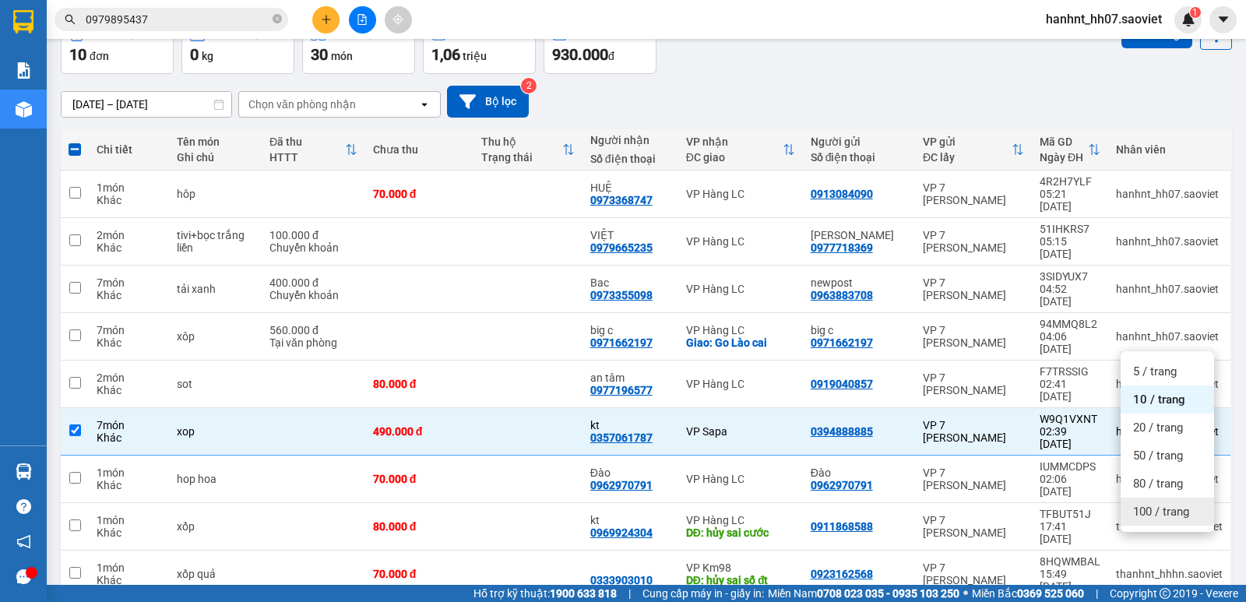
click at [1150, 511] on span "100 / trang" at bounding box center [1161, 512] width 56 height 16
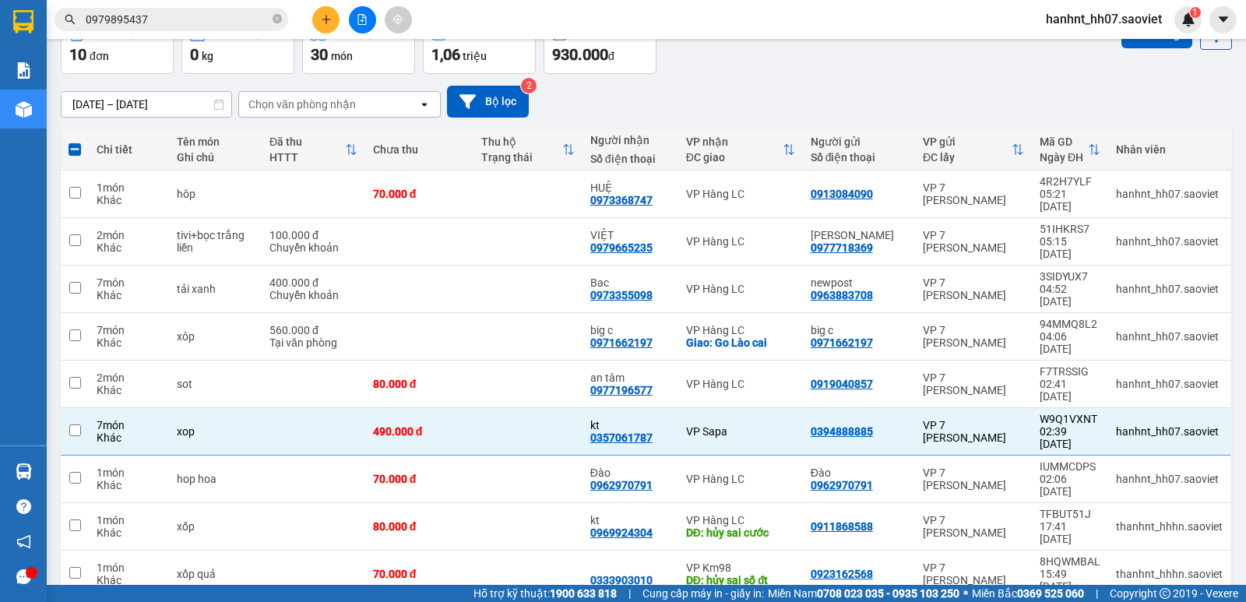
checkbox input "false"
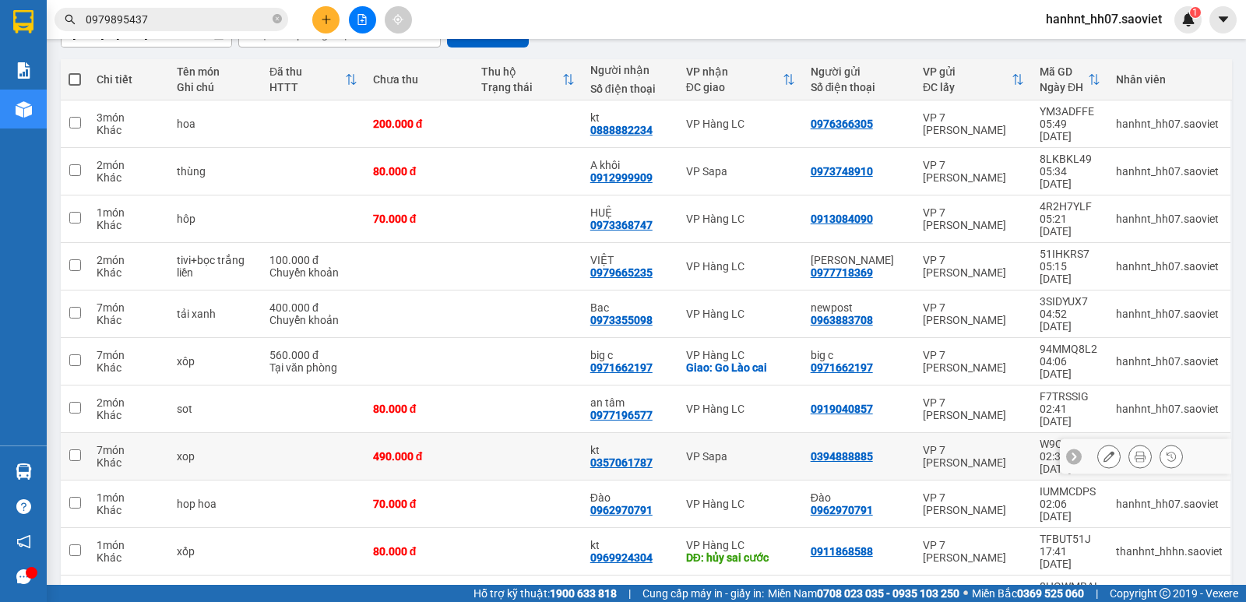
scroll to position [108, 0]
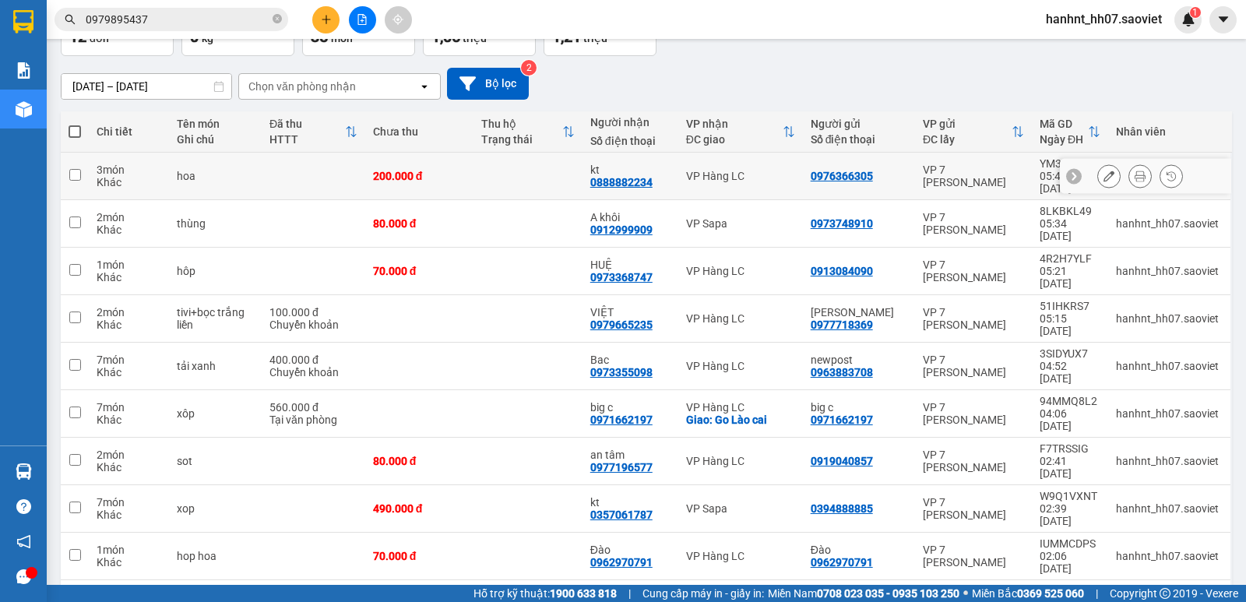
click at [97, 176] on div "Khác" at bounding box center [129, 182] width 65 height 12
checkbox input "true"
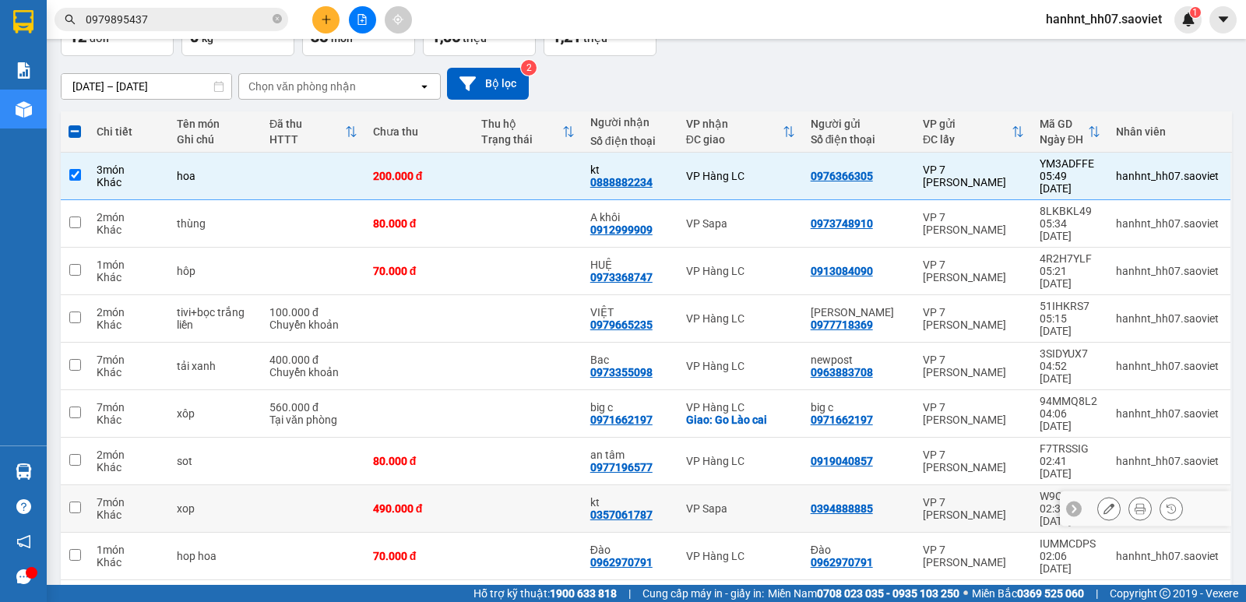
click at [108, 509] on div "Khác" at bounding box center [129, 515] width 65 height 12
checkbox input "true"
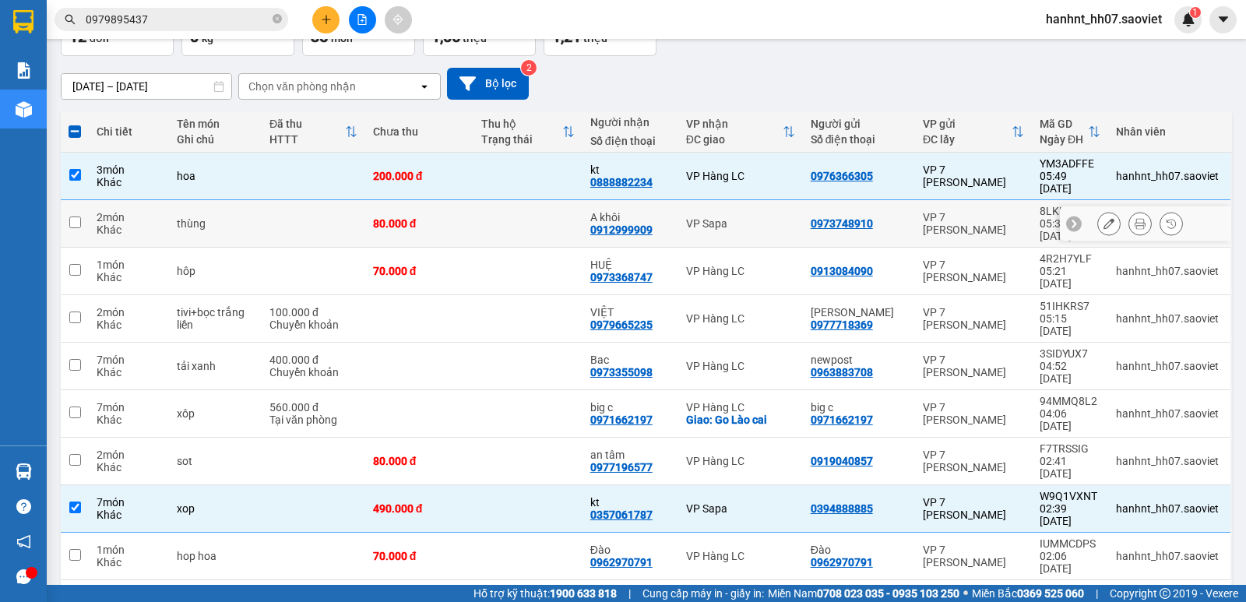
click at [206, 217] on div "thùng" at bounding box center [215, 223] width 77 height 12
checkbox input "true"
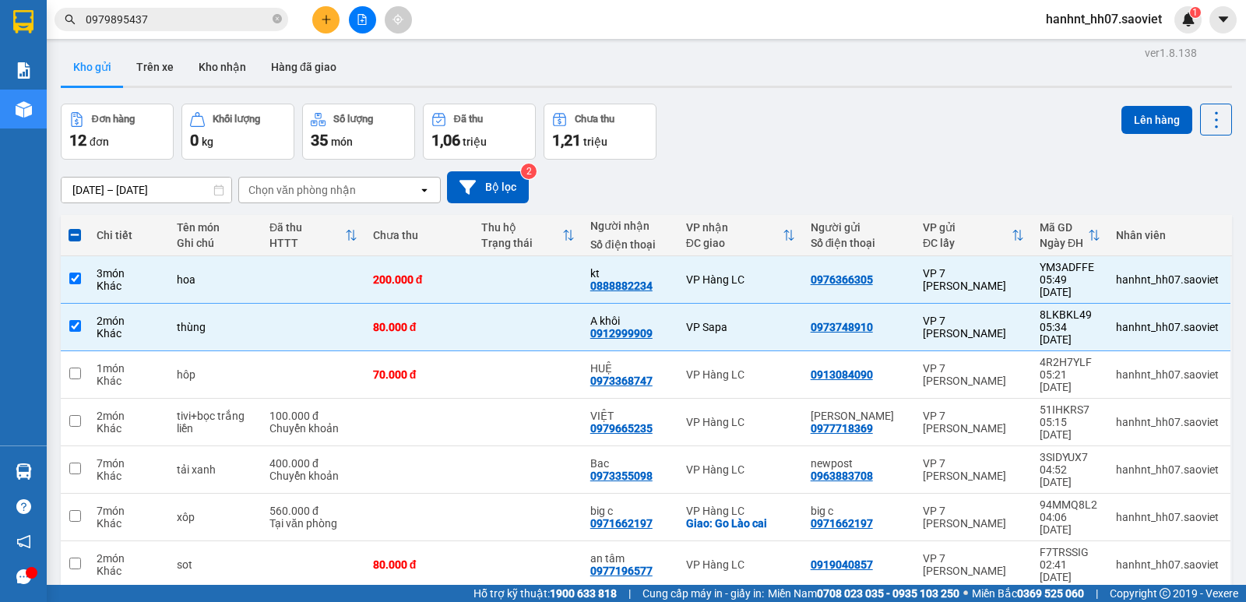
scroll to position [0, 0]
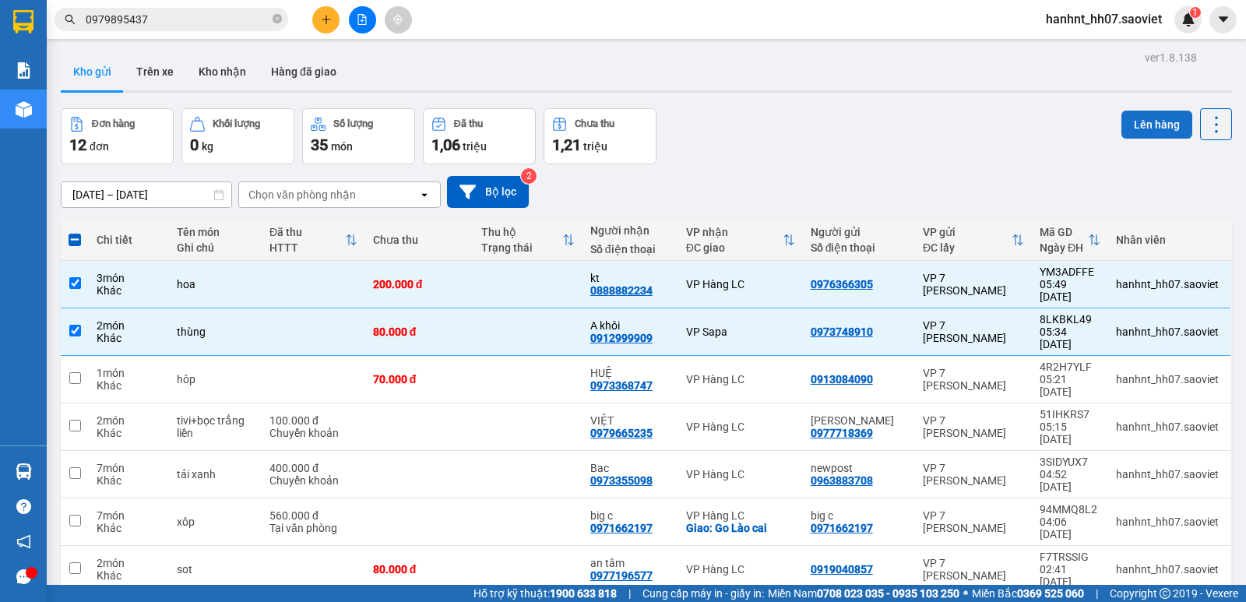
click at [1154, 118] on button "Lên hàng" at bounding box center [1157, 125] width 71 height 28
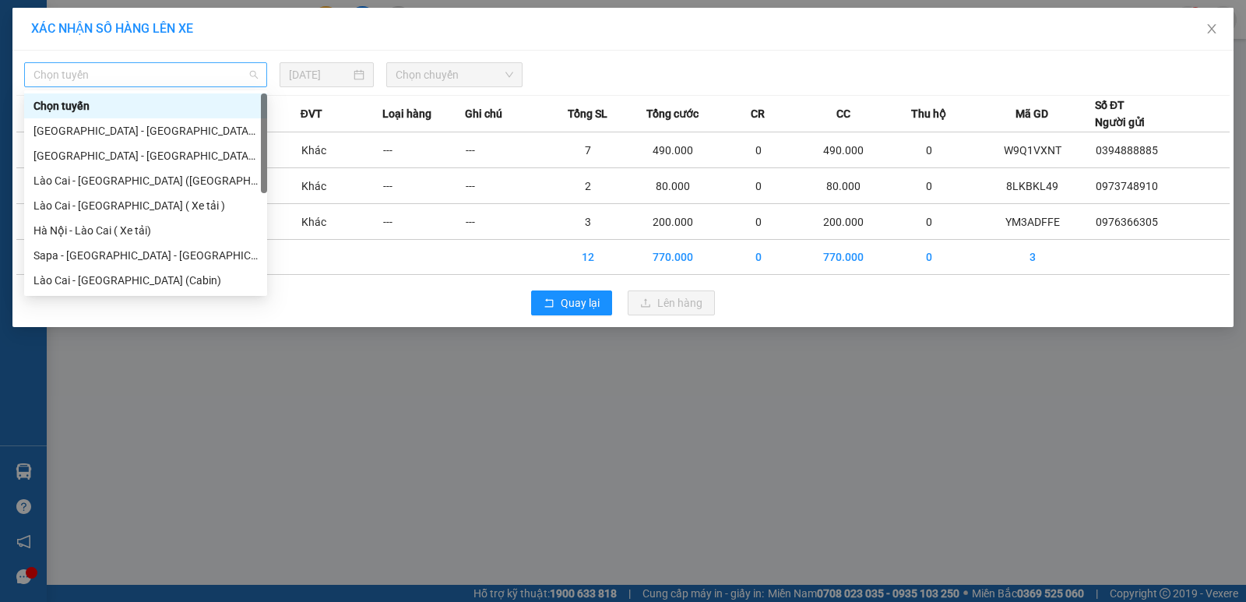
click at [130, 69] on span "Chọn tuyến" at bounding box center [145, 74] width 224 height 23
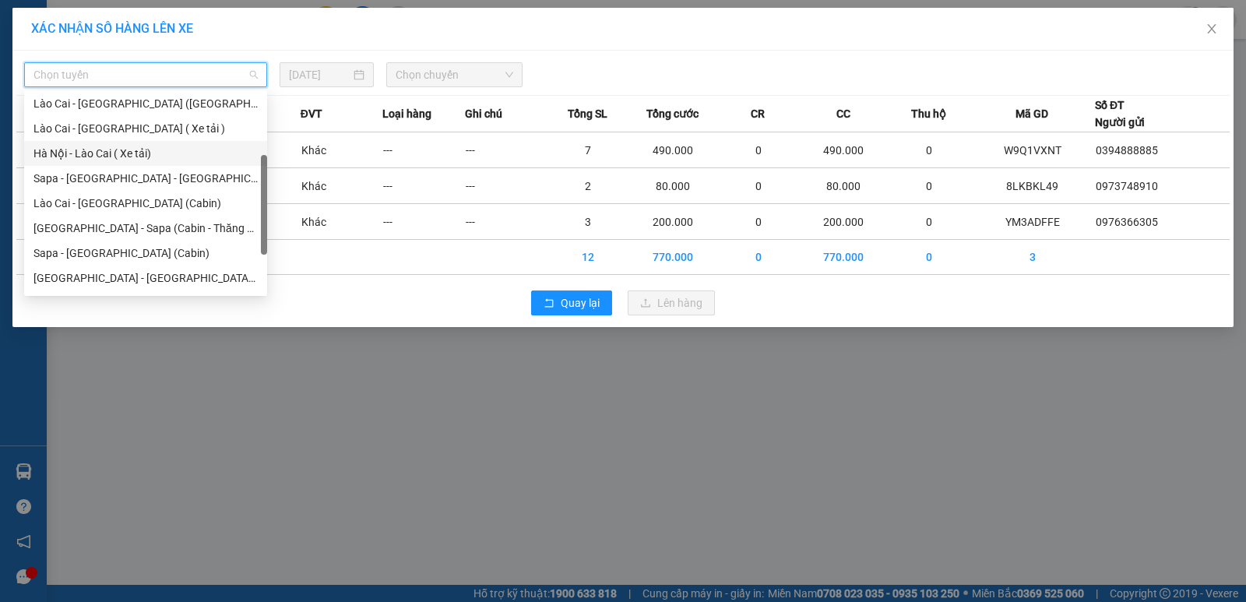
click at [112, 231] on div "Hà Nội - Sapa (Cabin - Thăng Long)" at bounding box center [145, 228] width 224 height 17
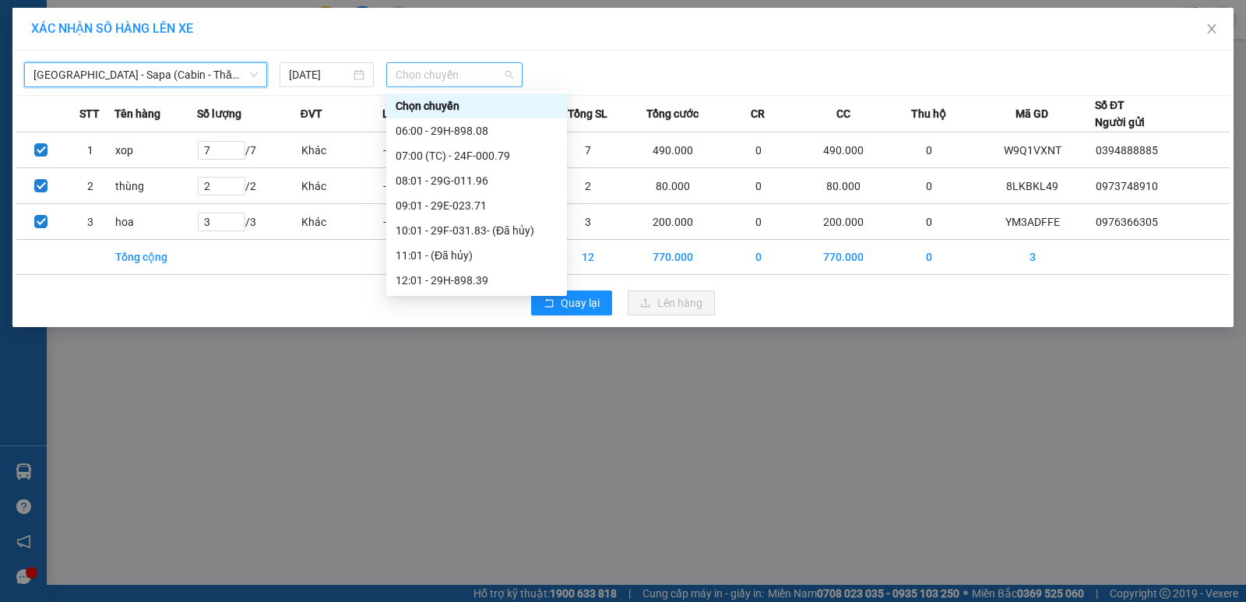
click at [438, 81] on span "Chọn chuyến" at bounding box center [455, 74] width 118 height 23
click at [446, 125] on div "06:00 - 29H-898.08" at bounding box center [477, 130] width 162 height 17
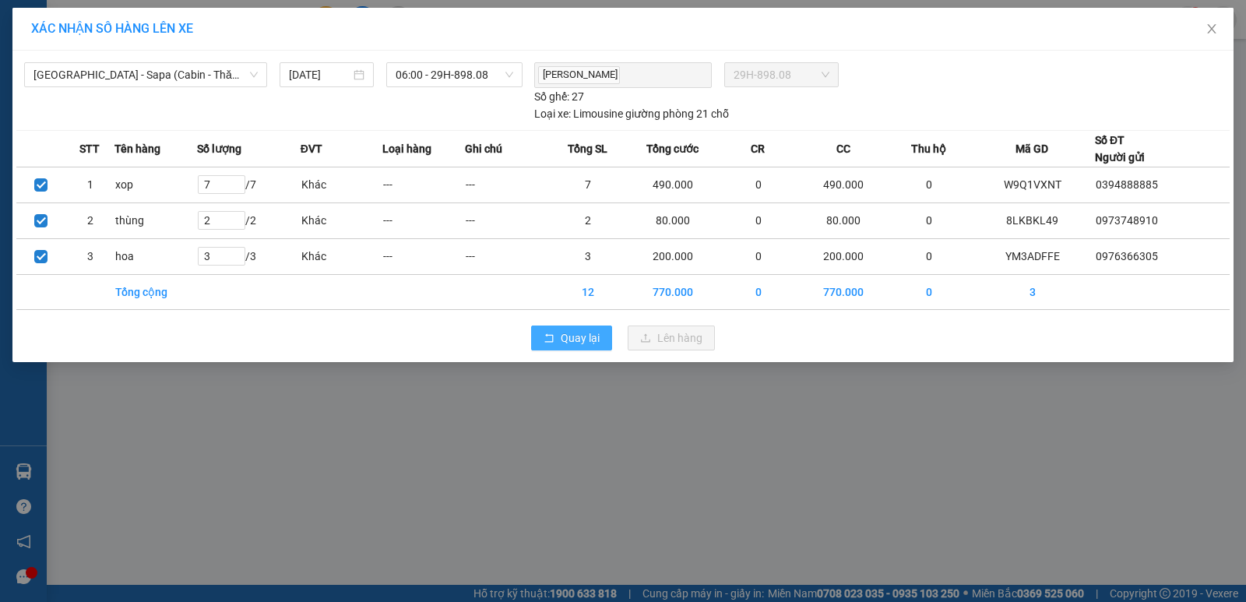
click at [551, 334] on icon "rollback" at bounding box center [549, 338] width 11 height 11
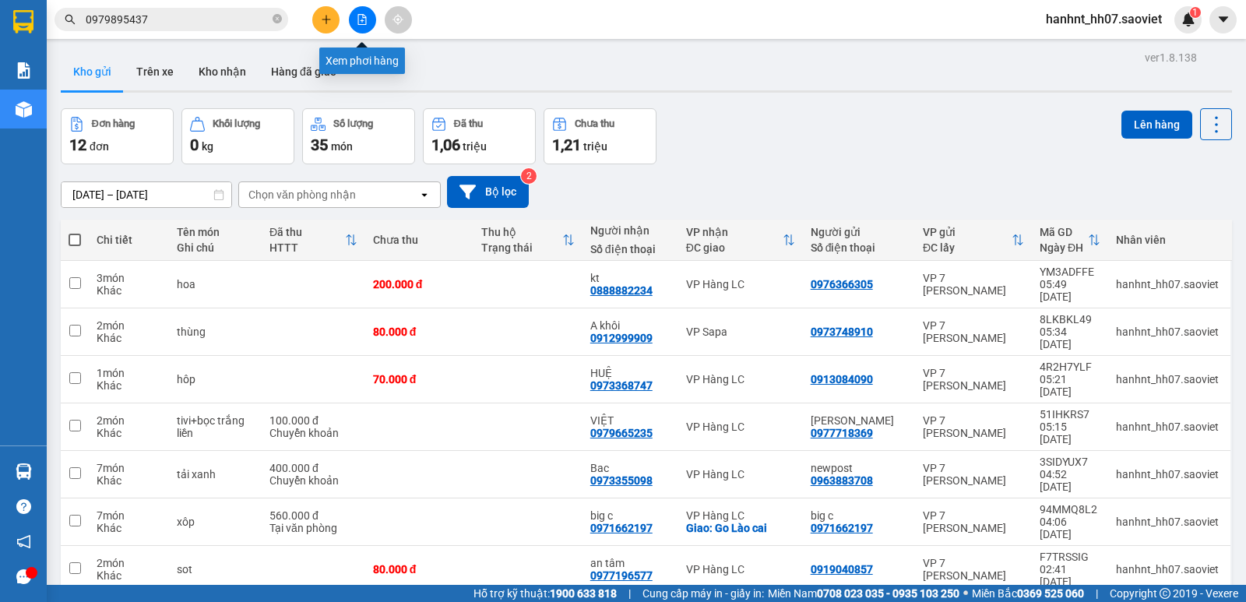
click at [367, 20] on icon "file-add" at bounding box center [362, 19] width 11 height 11
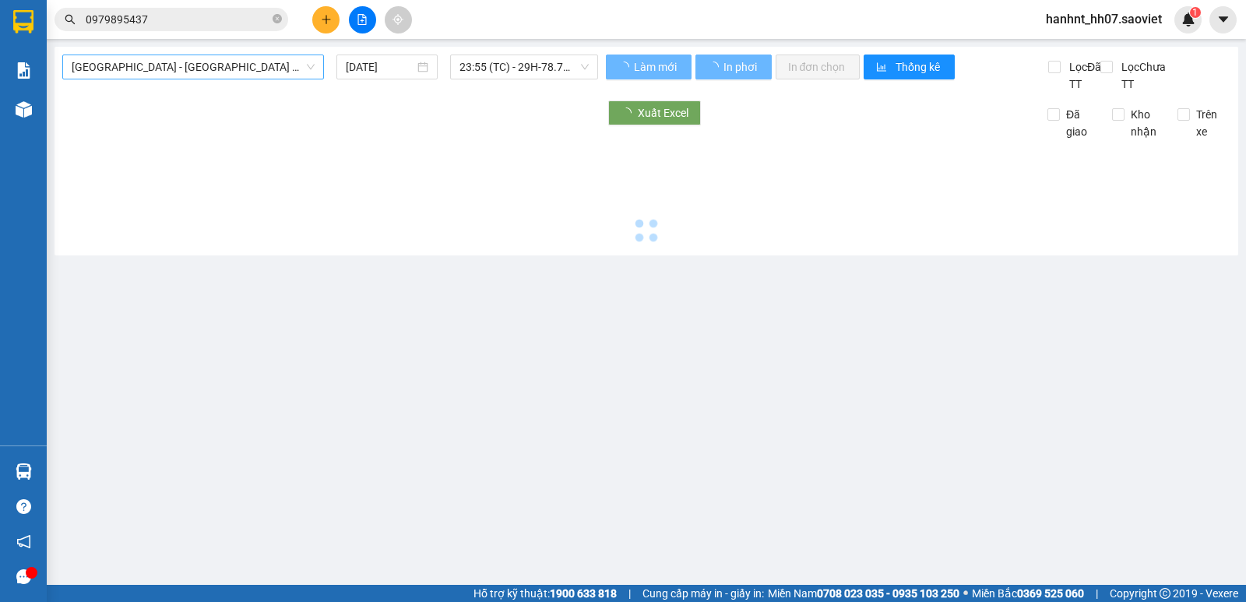
type input "[DATE]"
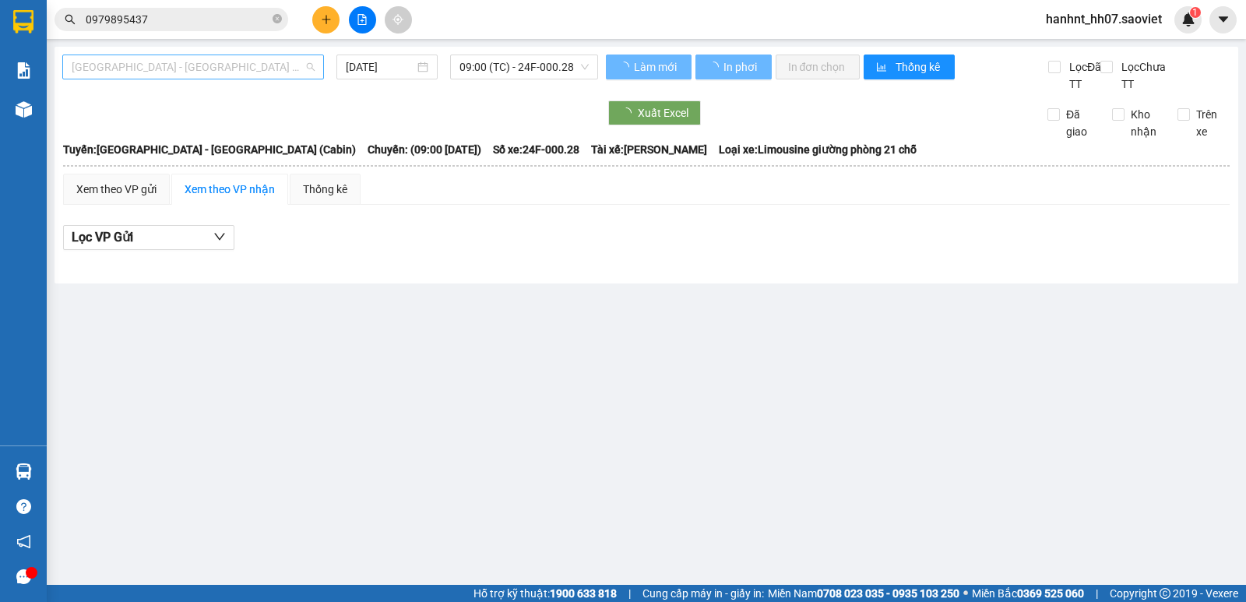
click at [170, 67] on span "Hà Nội - Lào Cai (Cabin)" at bounding box center [193, 66] width 243 height 23
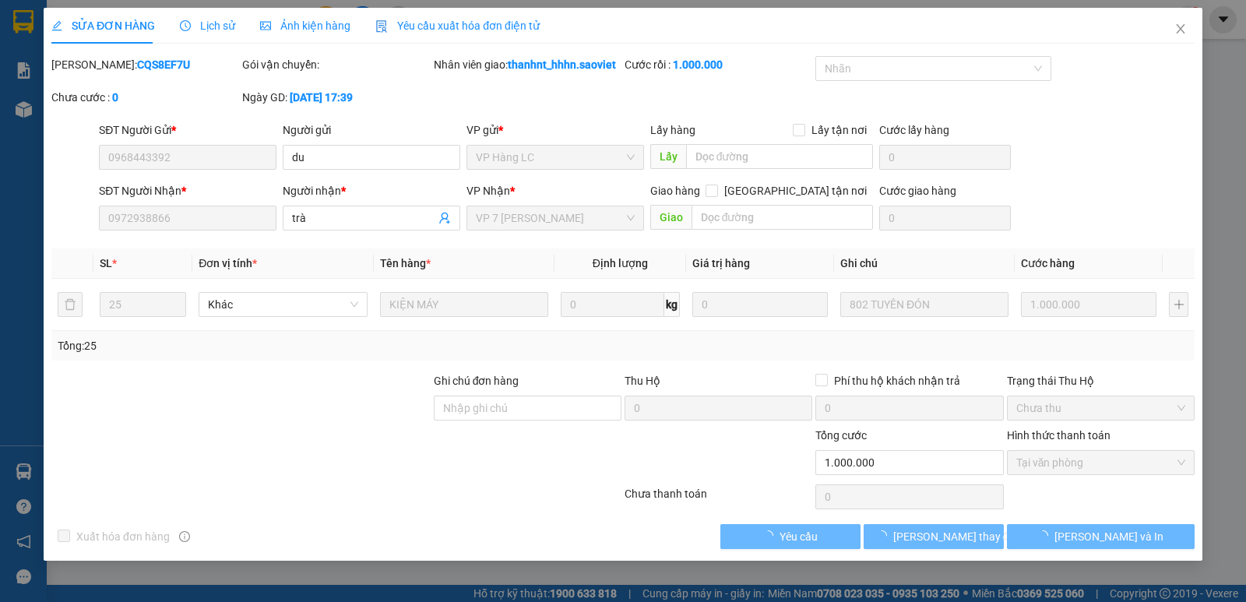
type input "0968443392"
type input "du"
type input "0972938866"
type input "trà"
type input "1.000.000"
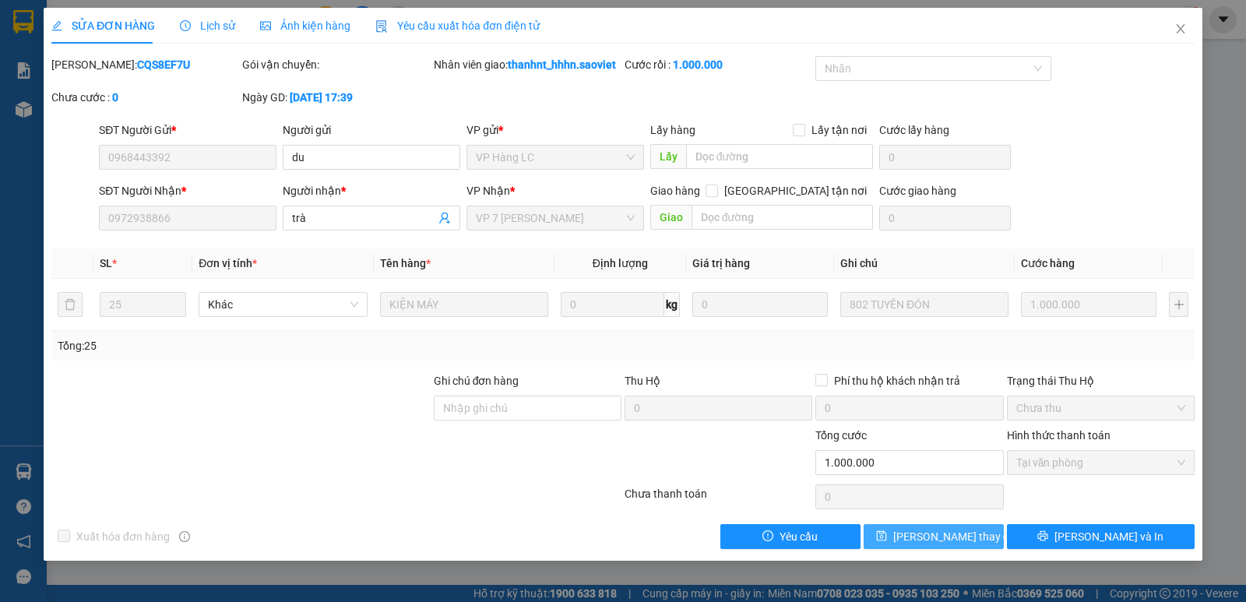
click at [963, 535] on span "[PERSON_NAME] thay đổi" at bounding box center [956, 536] width 125 height 17
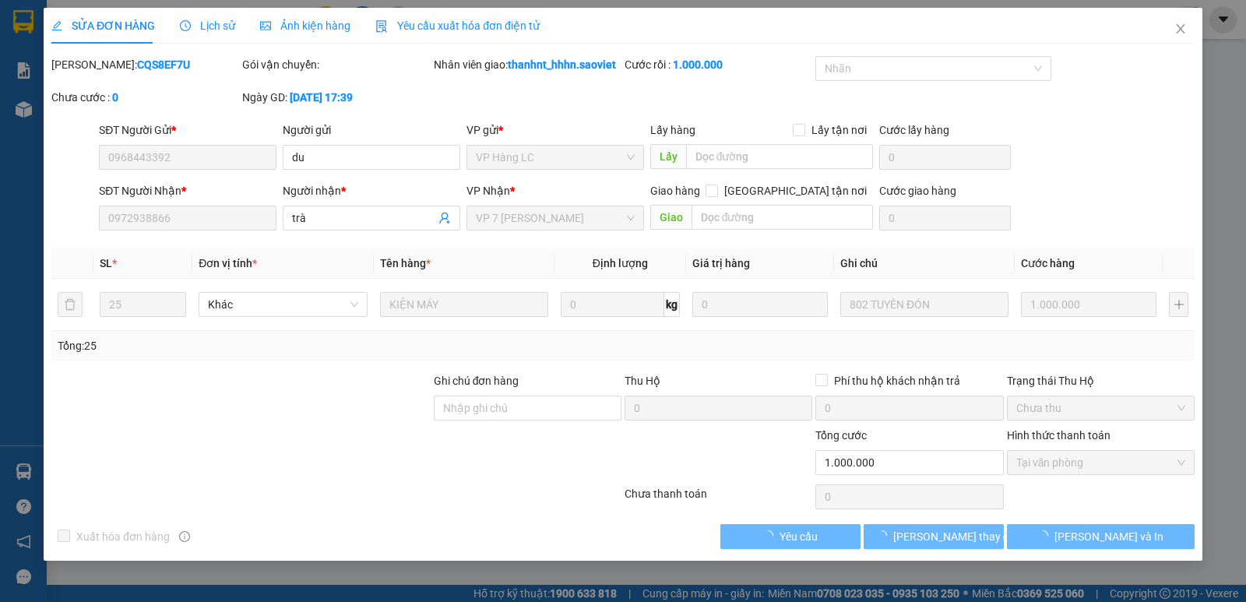
type input "0968443392"
type input "du"
type input "0972938866"
type input "trà"
type input "1.000.000"
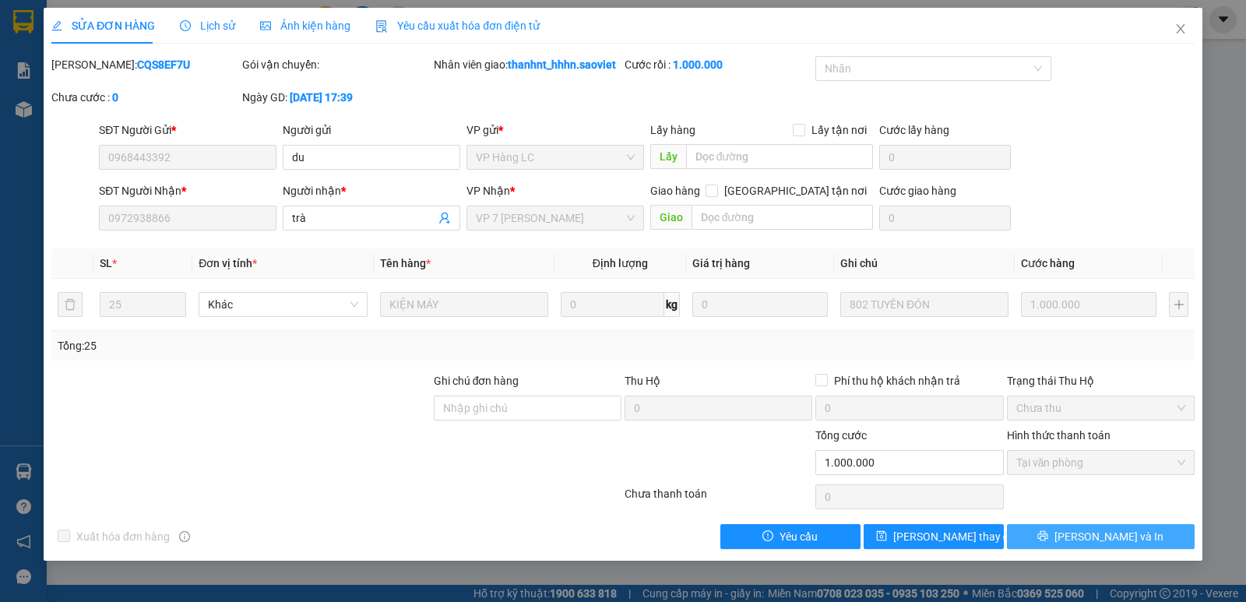
click at [1049, 537] on icon "printer" at bounding box center [1043, 536] width 10 height 10
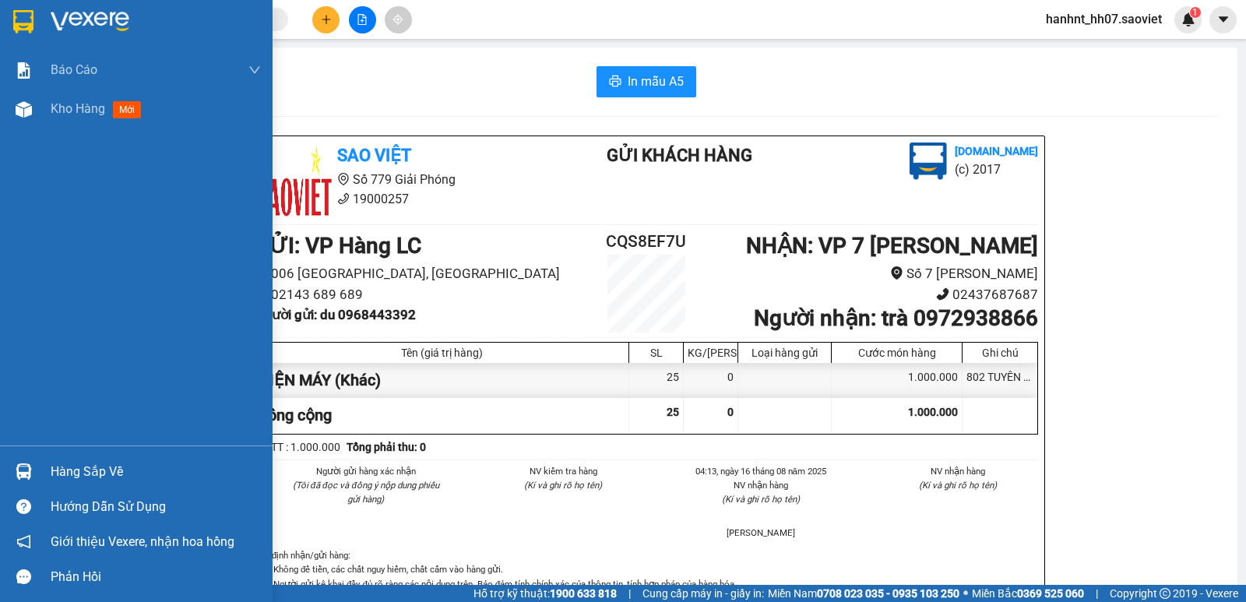
click at [115, 471] on div "Hàng sắp về" at bounding box center [156, 471] width 210 height 23
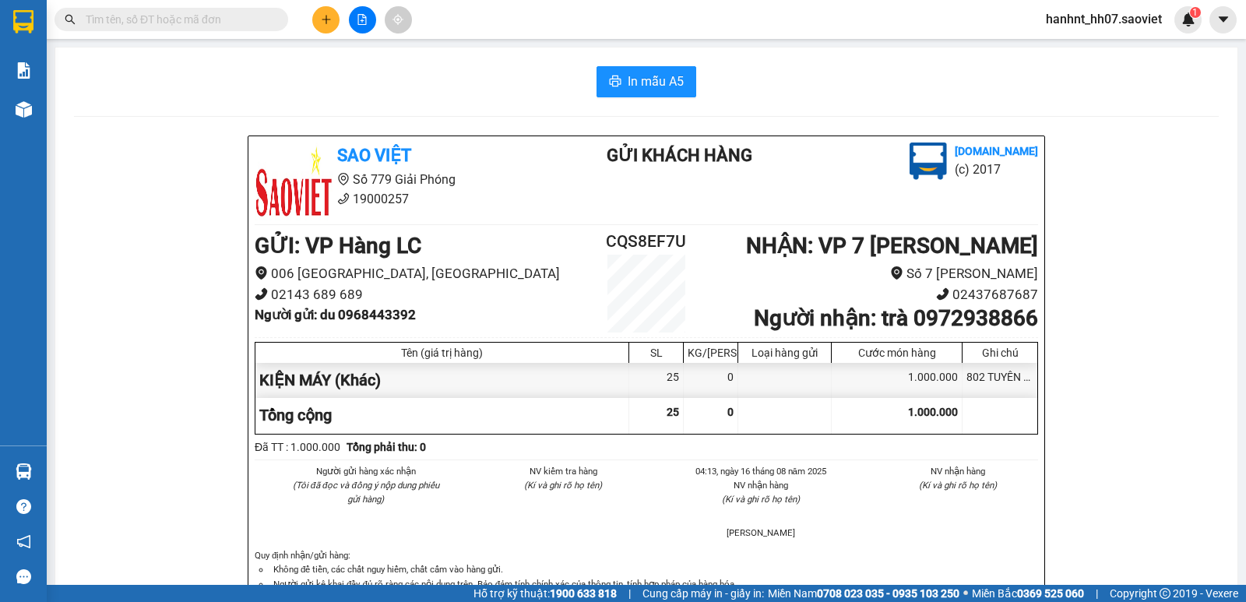
click at [924, 100] on section "Kết quả tìm kiếm ( 0 ) Bộ lọc No Data hanhnt_hh07.saoviet 1 Báo cáo 1B. Chi tiế…" at bounding box center [623, 301] width 1246 height 602
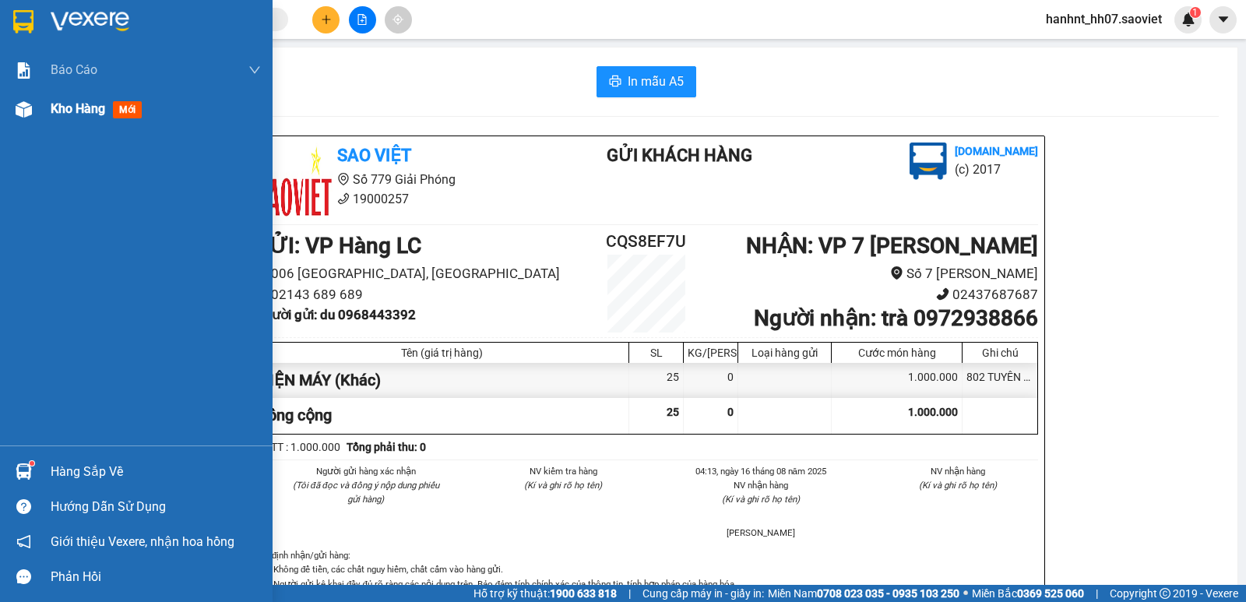
click at [37, 111] on div at bounding box center [23, 109] width 27 height 27
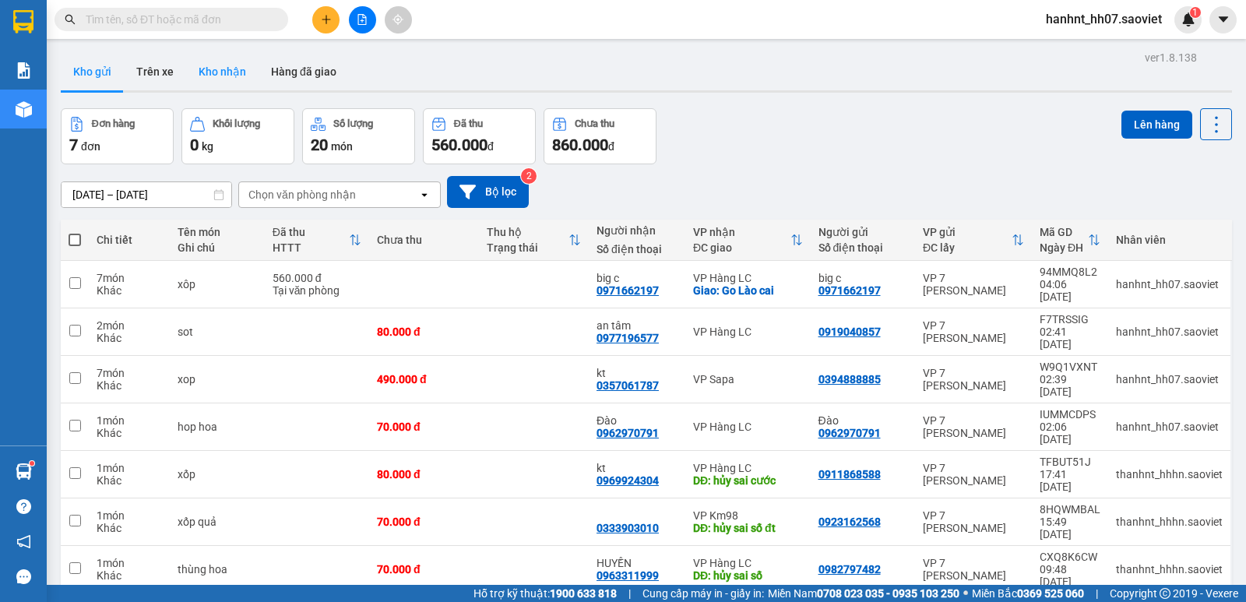
click at [213, 82] on button "Kho nhận" at bounding box center [222, 71] width 72 height 37
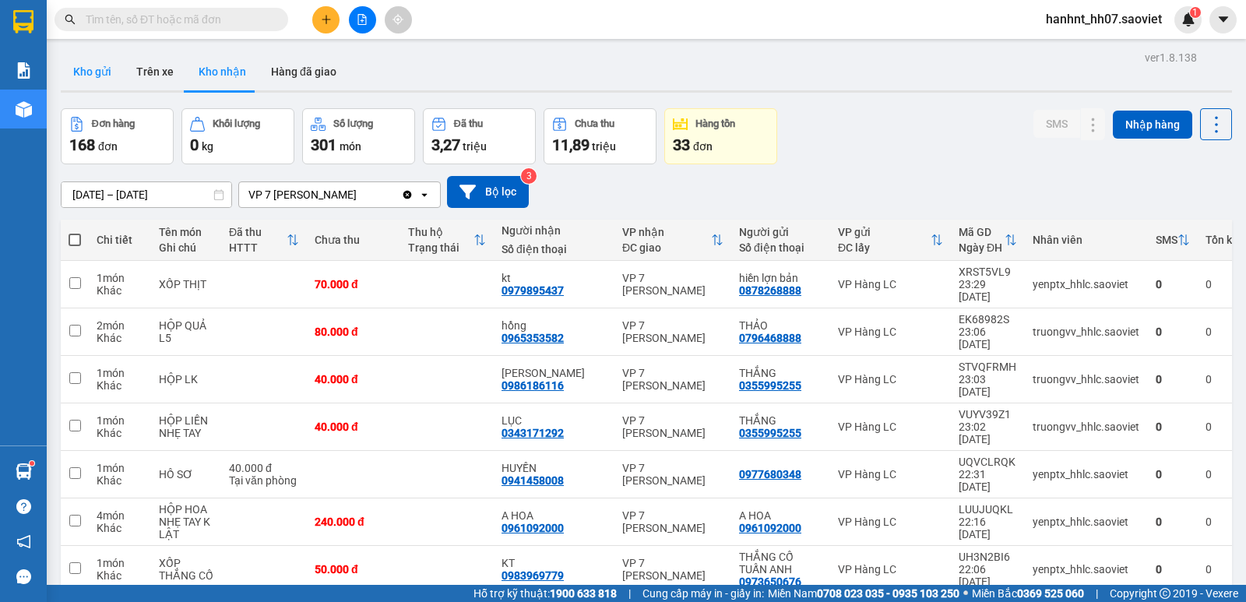
click at [106, 81] on button "Kho gửi" at bounding box center [92, 71] width 63 height 37
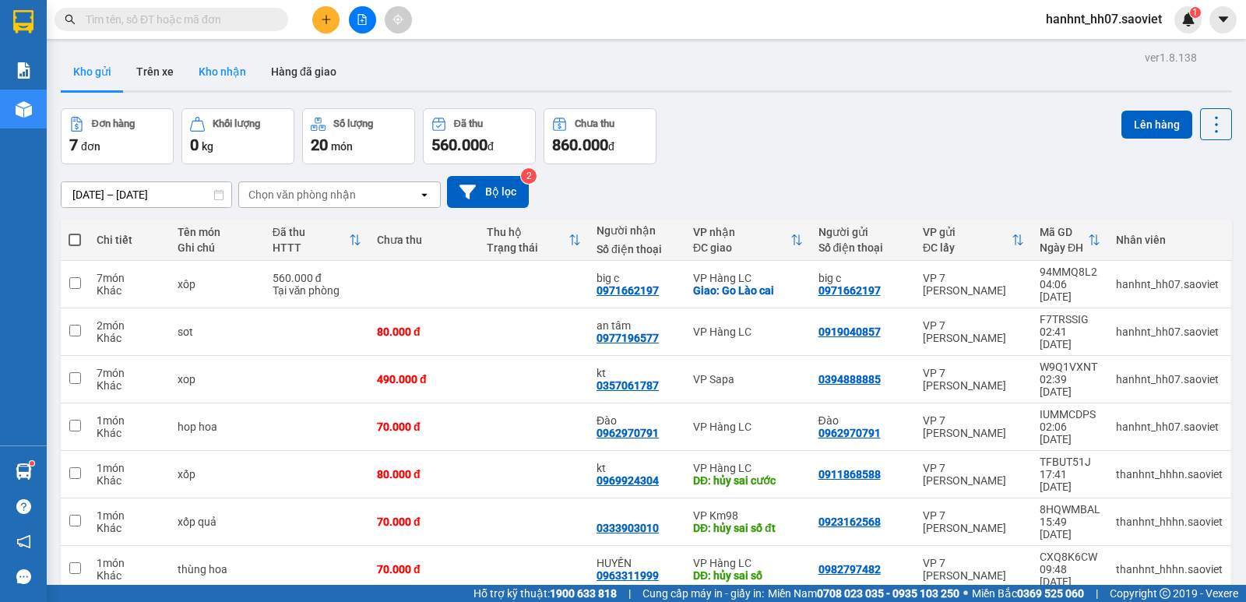
click at [226, 77] on button "Kho nhận" at bounding box center [222, 71] width 72 height 37
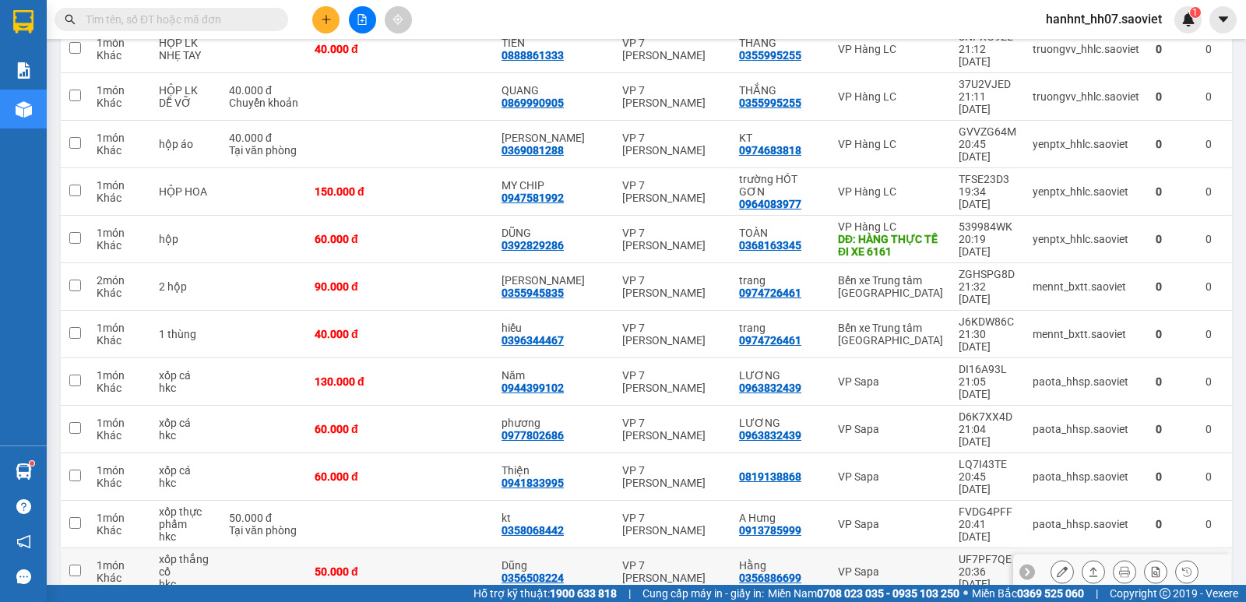
scroll to position [987, 0]
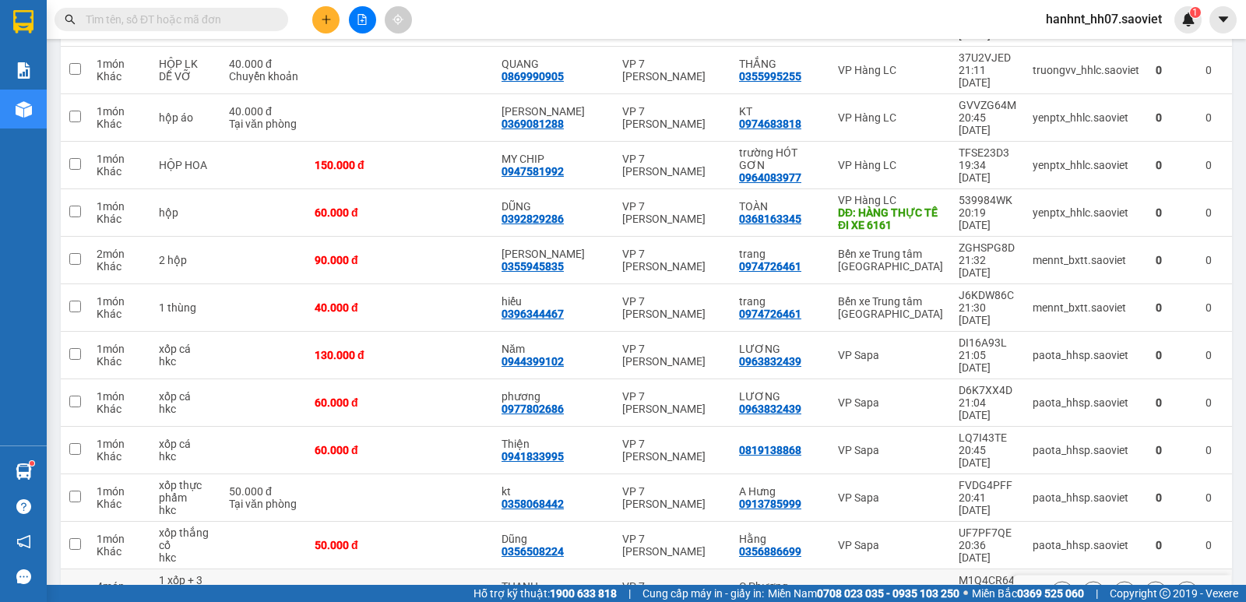
click at [479, 569] on td at bounding box center [446, 593] width 93 height 48
checkbox input "true"
click at [485, 522] on td at bounding box center [446, 546] width 93 height 48
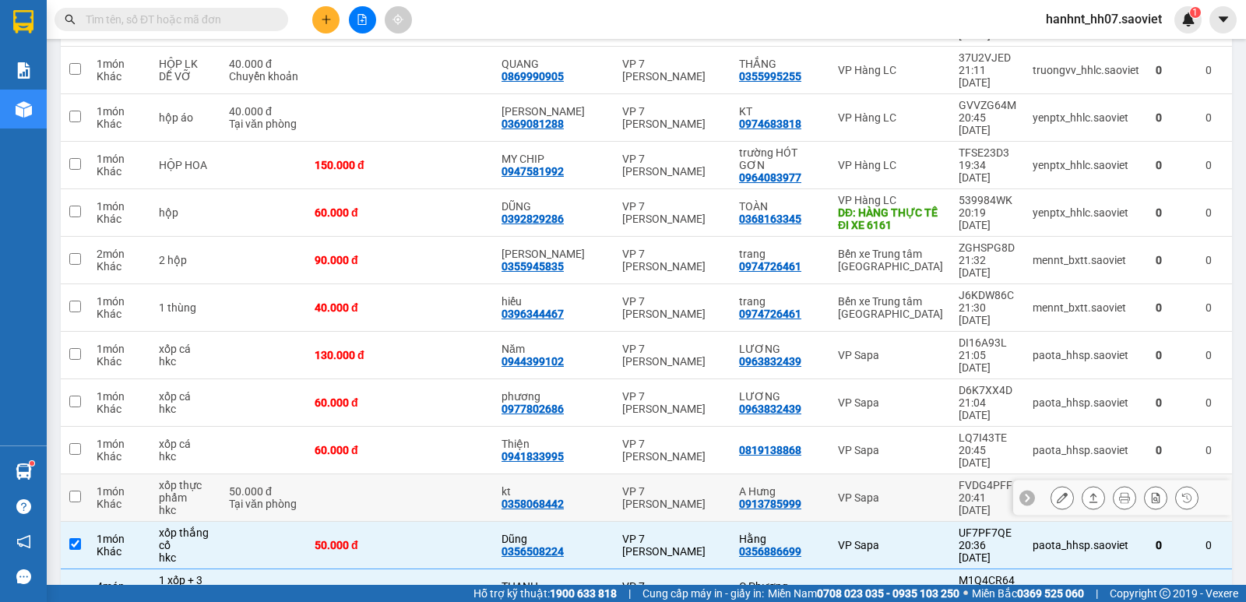
checkbox input "true"
click at [481, 474] on td at bounding box center [446, 498] width 93 height 48
checkbox input "true"
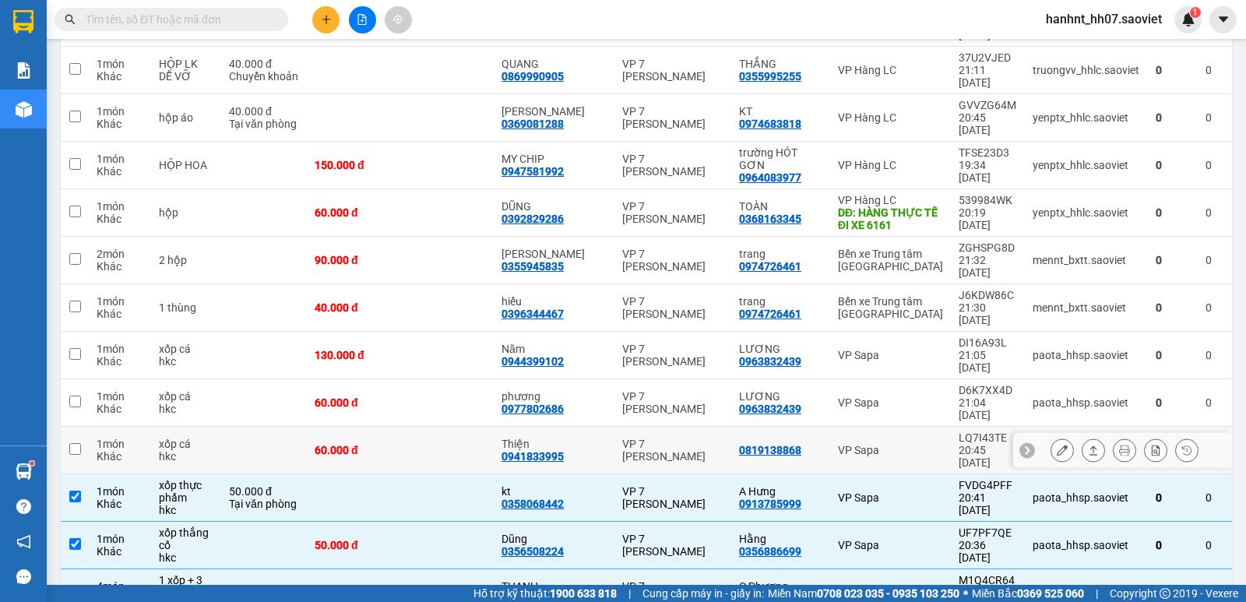
click at [478, 427] on td at bounding box center [446, 451] width 93 height 48
checkbox input "true"
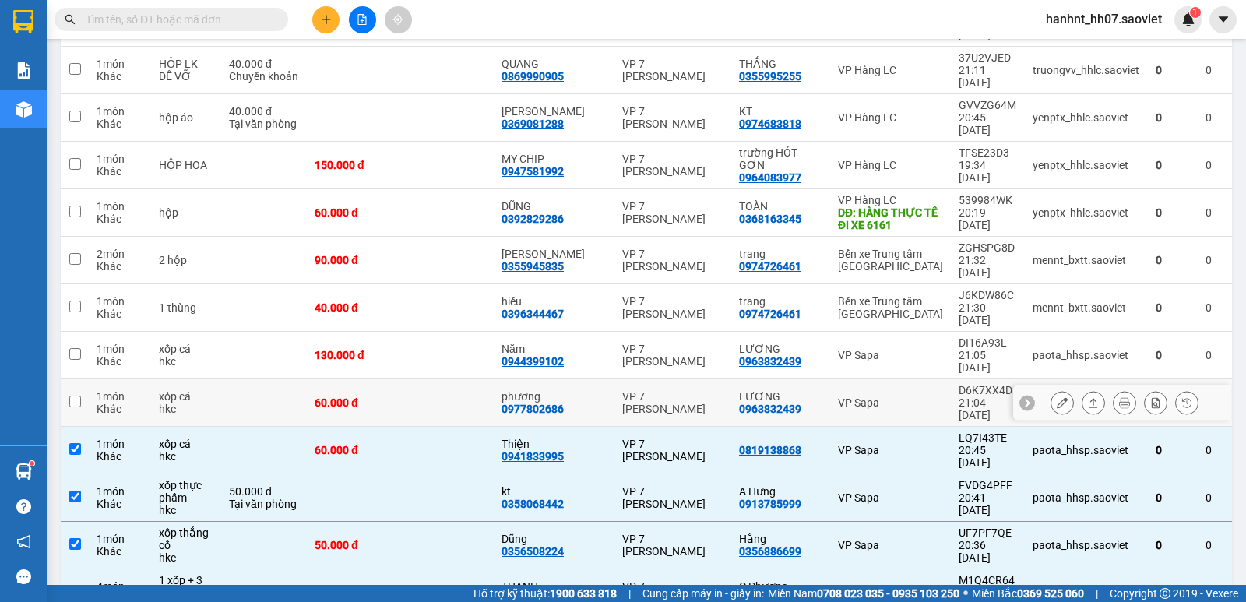
drag, startPoint x: 478, startPoint y: 186, endPoint x: 483, endPoint y: 104, distance: 82.8
click at [478, 379] on td at bounding box center [446, 403] width 93 height 48
checkbox input "true"
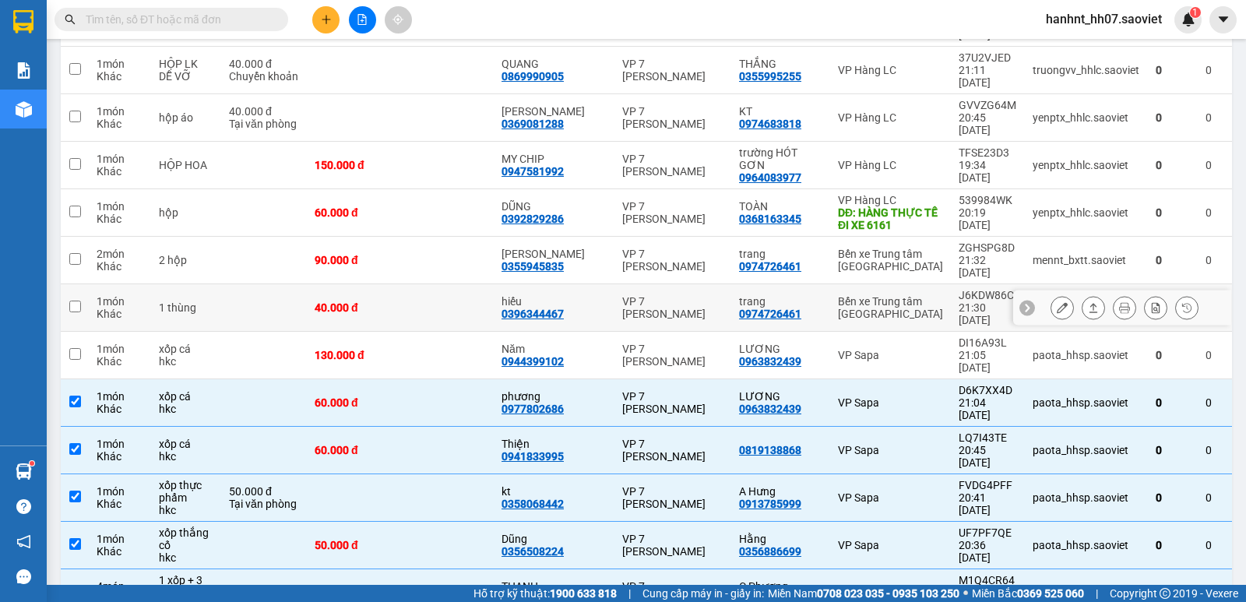
drag, startPoint x: 483, startPoint y: 104, endPoint x: 487, endPoint y: 64, distance: 39.9
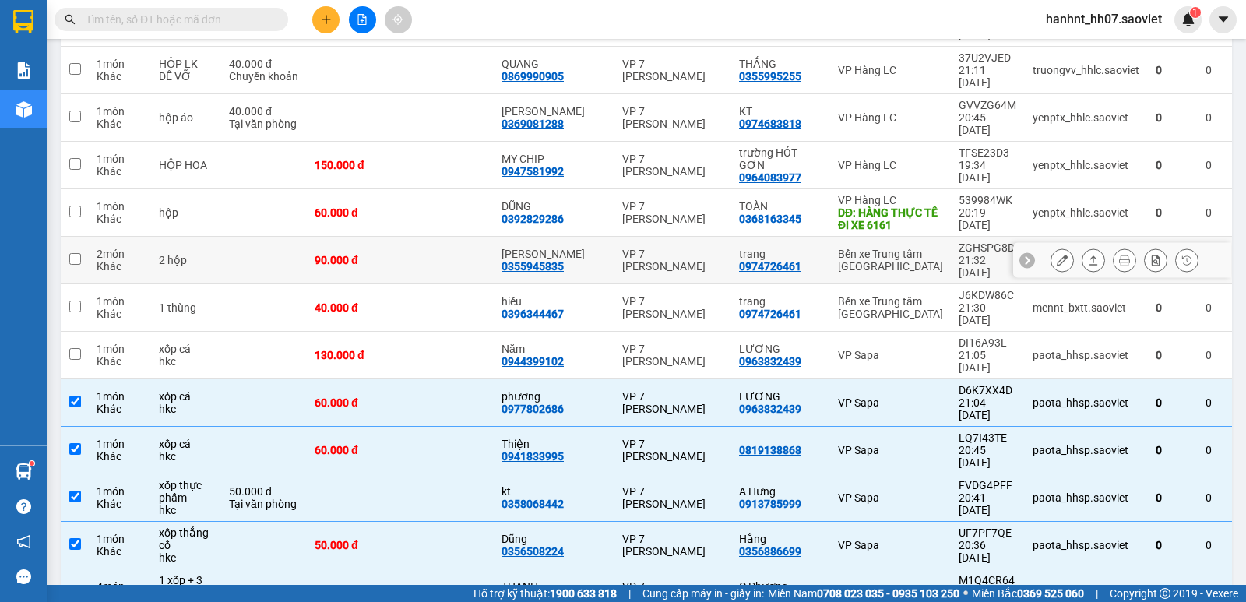
click at [488, 237] on td at bounding box center [446, 261] width 93 height 48
checkbox input "true"
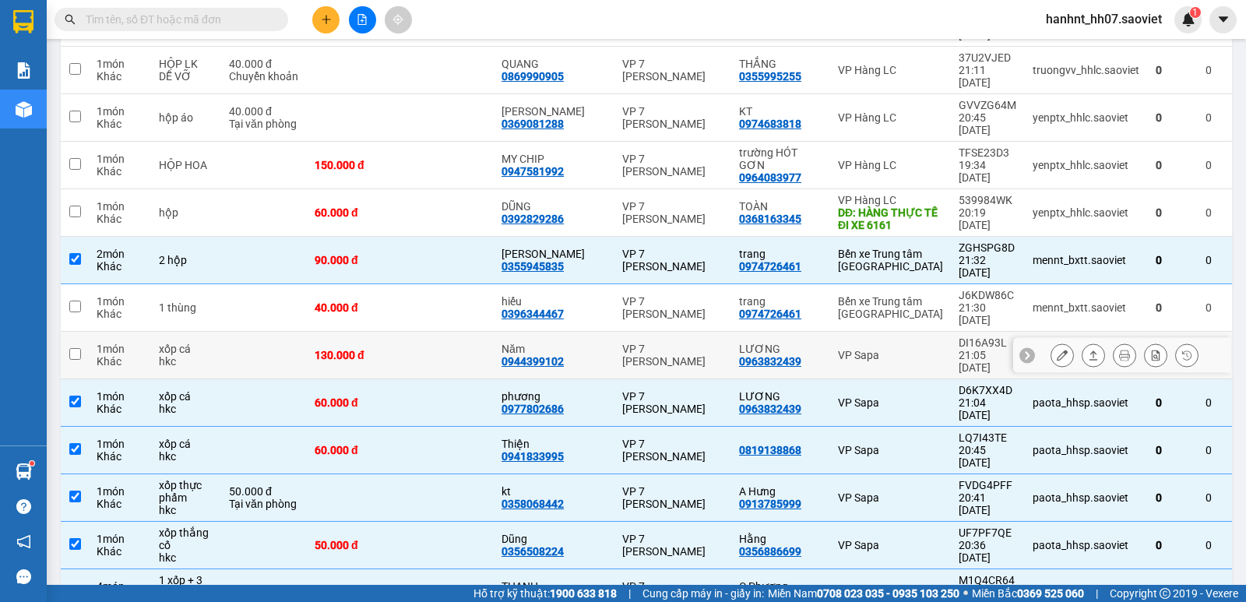
drag, startPoint x: 484, startPoint y: 139, endPoint x: 480, endPoint y: 117, distance: 22.9
click at [483, 332] on td at bounding box center [446, 356] width 93 height 48
checkbox input "true"
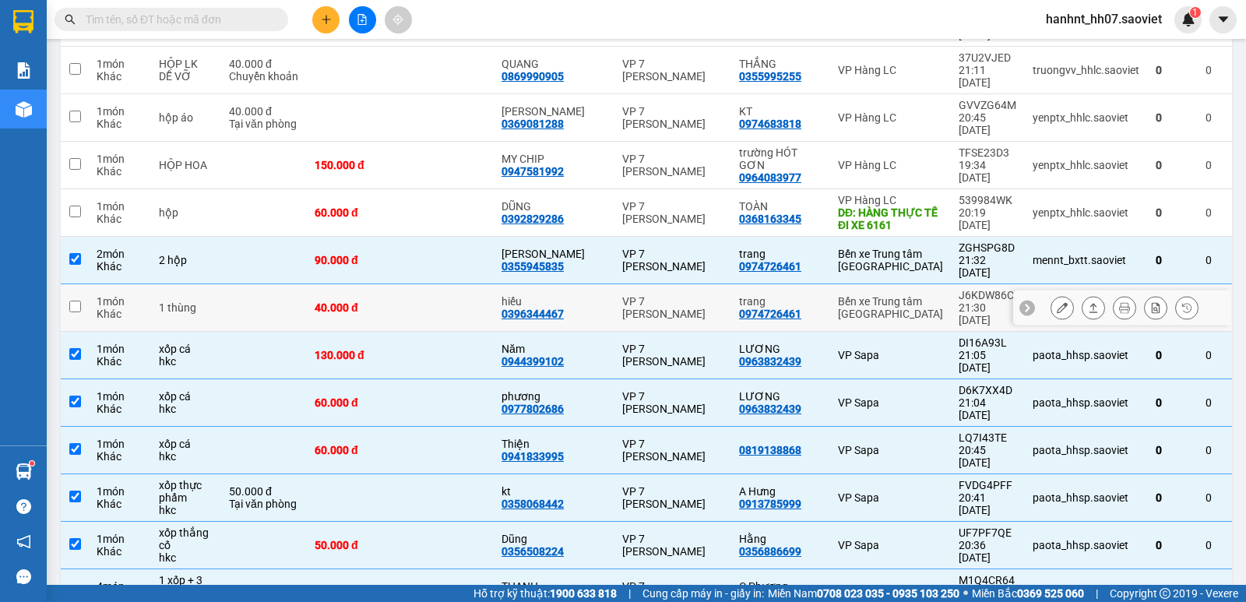
click at [480, 284] on td at bounding box center [446, 308] width 93 height 48
checkbox input "true"
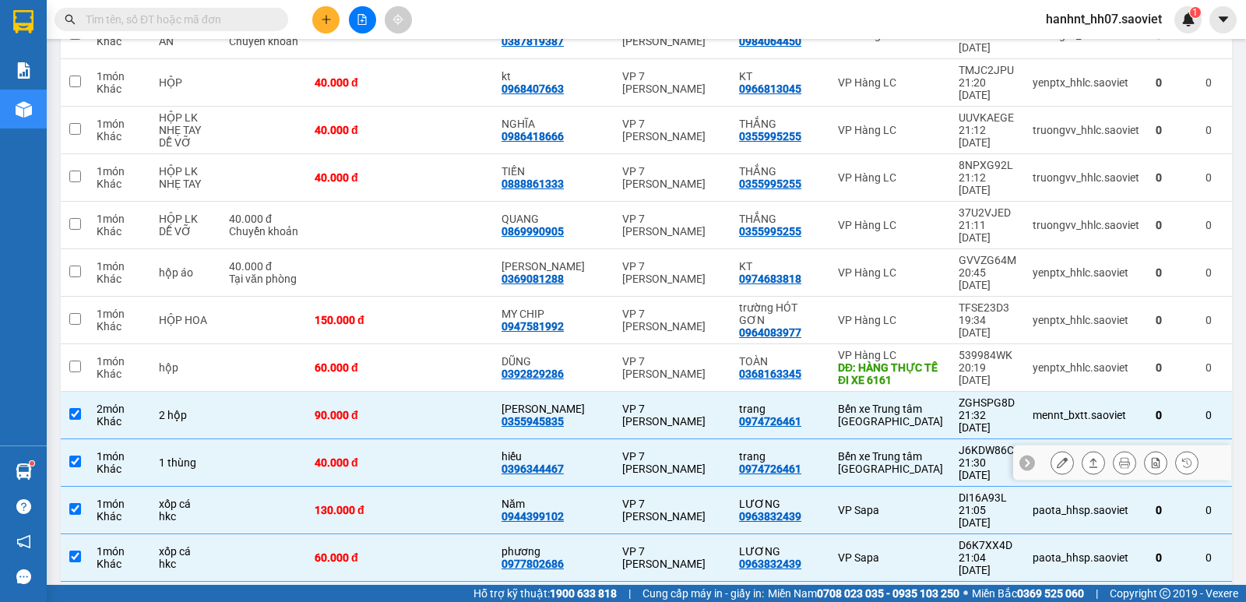
scroll to position [831, 0]
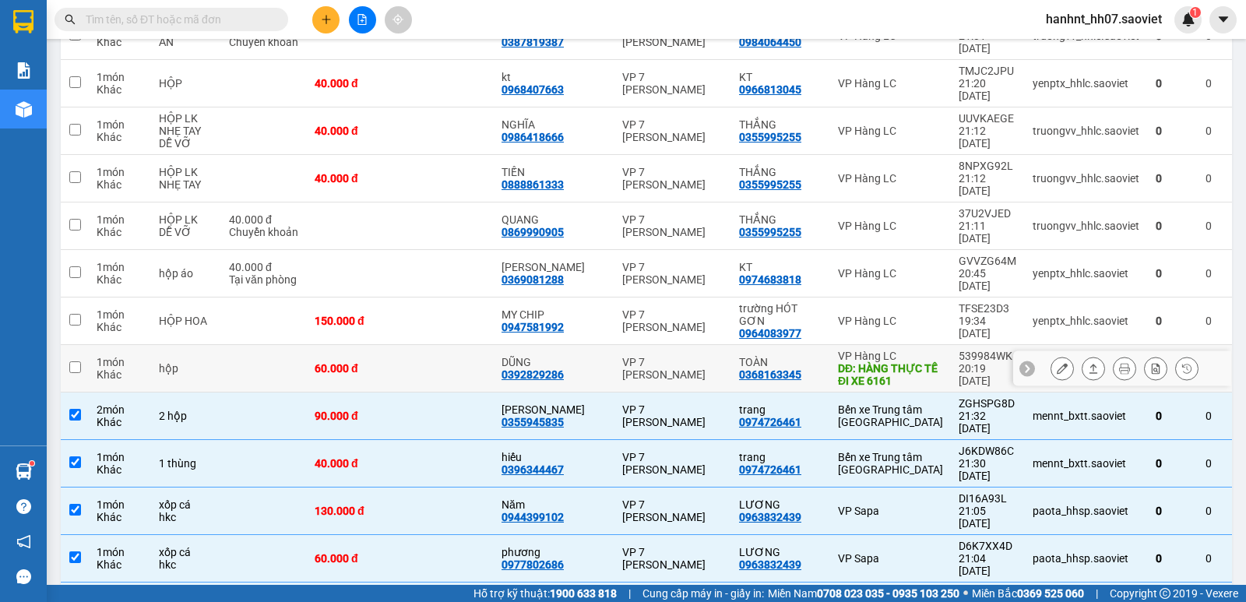
drag, startPoint x: 501, startPoint y: 192, endPoint x: 495, endPoint y: 154, distance: 37.8
click at [494, 345] on td at bounding box center [446, 369] width 93 height 48
checkbox input "true"
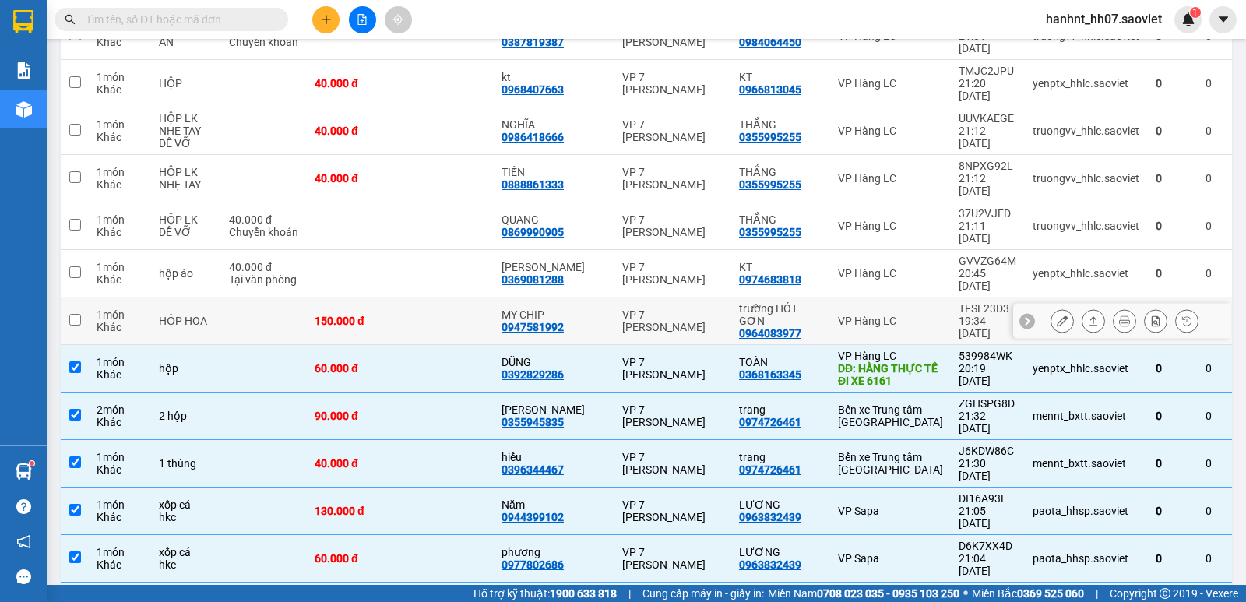
drag, startPoint x: 495, startPoint y: 147, endPoint x: 485, endPoint y: 102, distance: 46.1
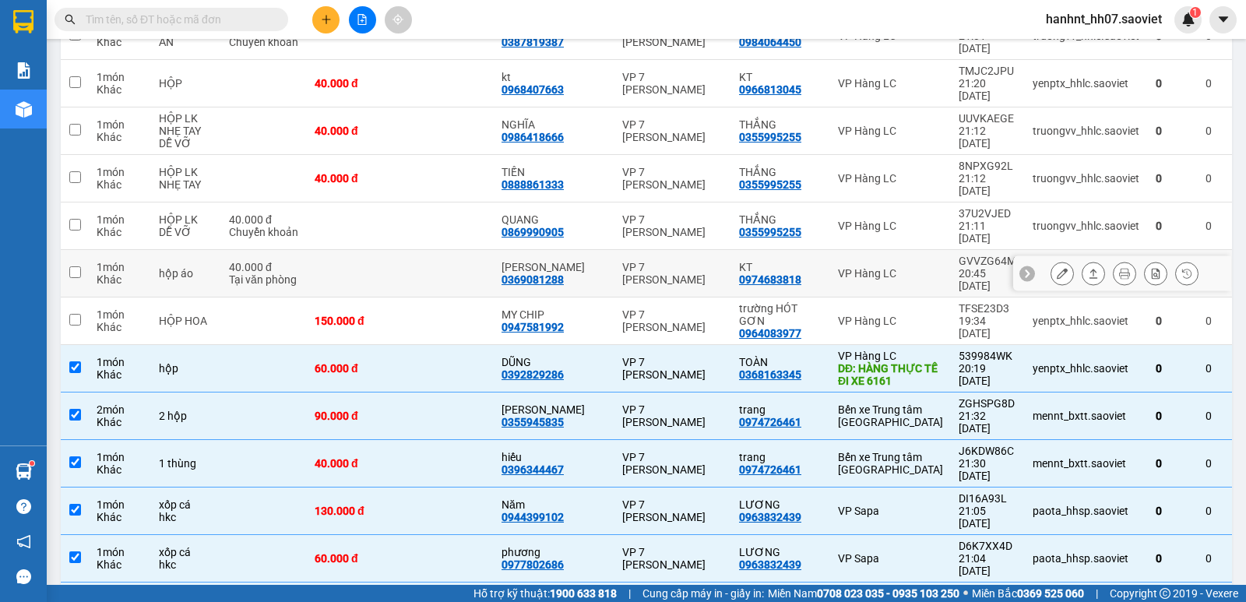
drag, startPoint x: 485, startPoint y: 102, endPoint x: 484, endPoint y: 69, distance: 33.5
drag, startPoint x: 484, startPoint y: 69, endPoint x: 486, endPoint y: 38, distance: 30.5
click at [486, 38] on div "Kết quả tìm kiếm ( 0 ) Bộ lọc No Data hanhnt_hh07.saoviet 1" at bounding box center [623, 19] width 1246 height 39
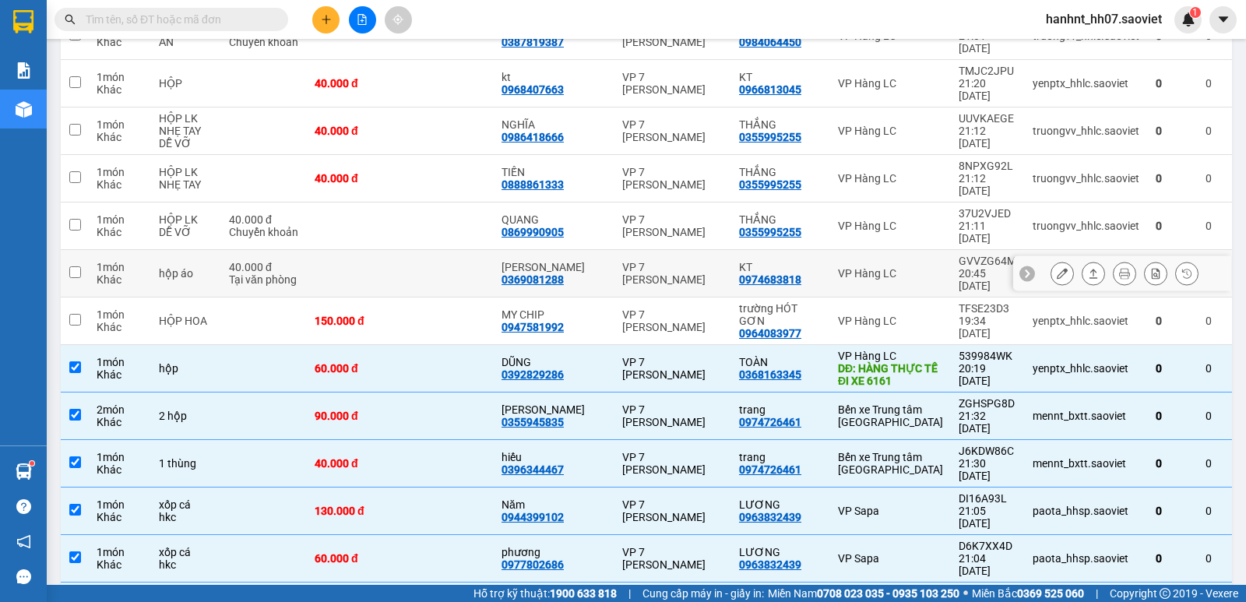
click at [487, 250] on td at bounding box center [446, 274] width 93 height 48
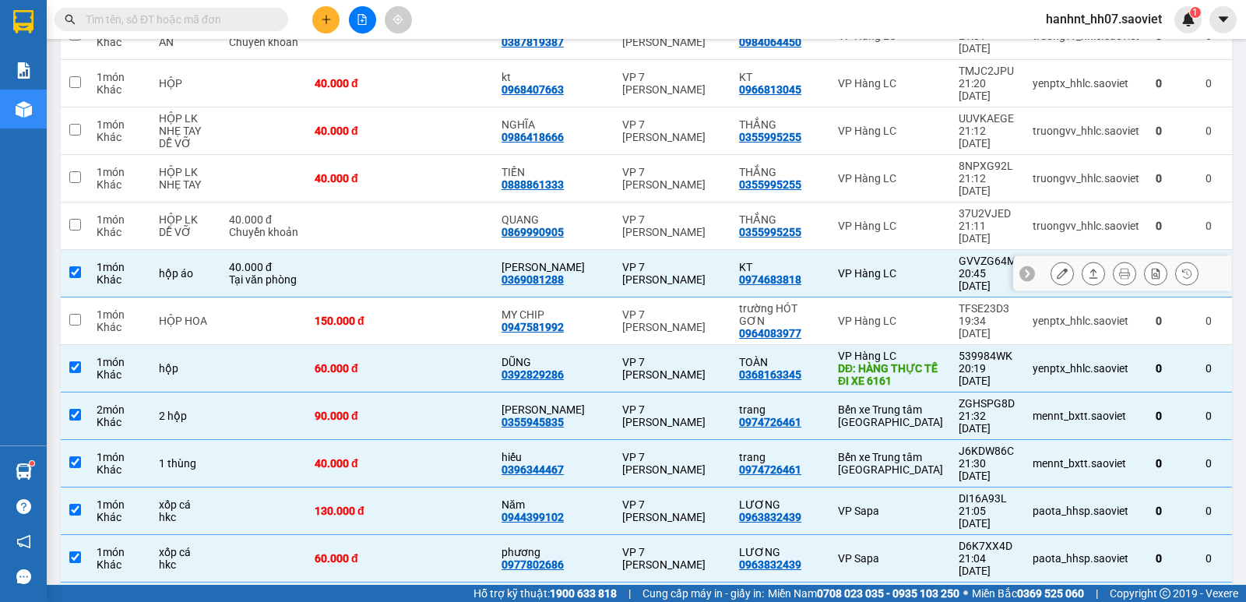
drag, startPoint x: 481, startPoint y: 93, endPoint x: 485, endPoint y: 74, distance: 19.9
click at [481, 250] on td at bounding box center [446, 274] width 93 height 48
checkbox input "false"
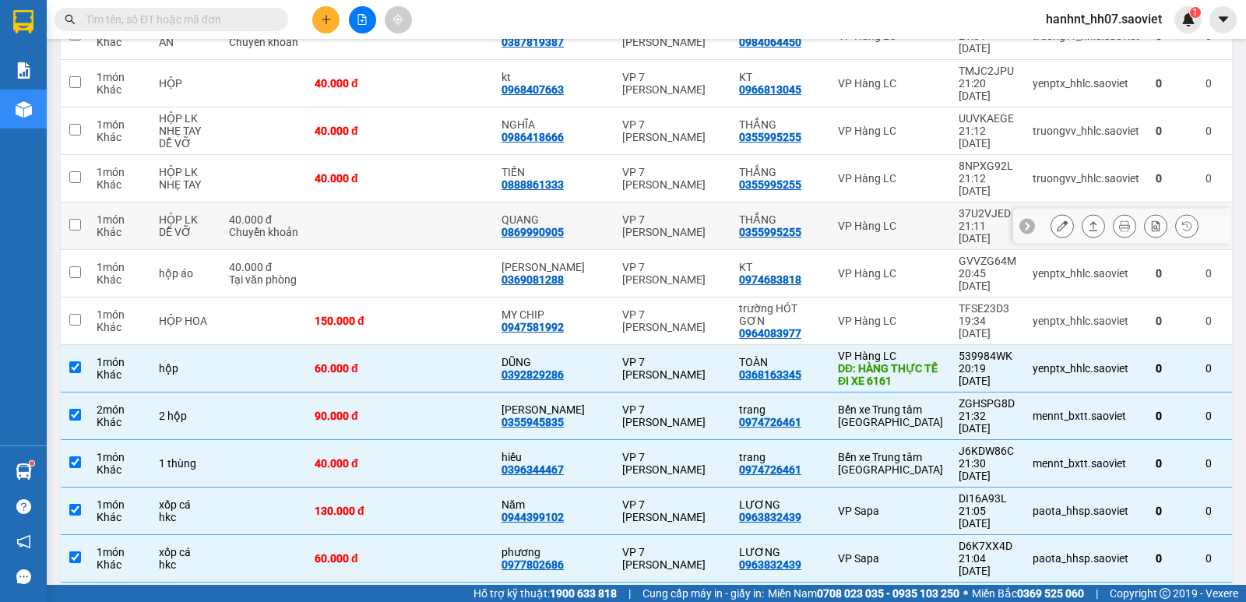
click at [485, 203] on td at bounding box center [446, 227] width 93 height 48
checkbox input "true"
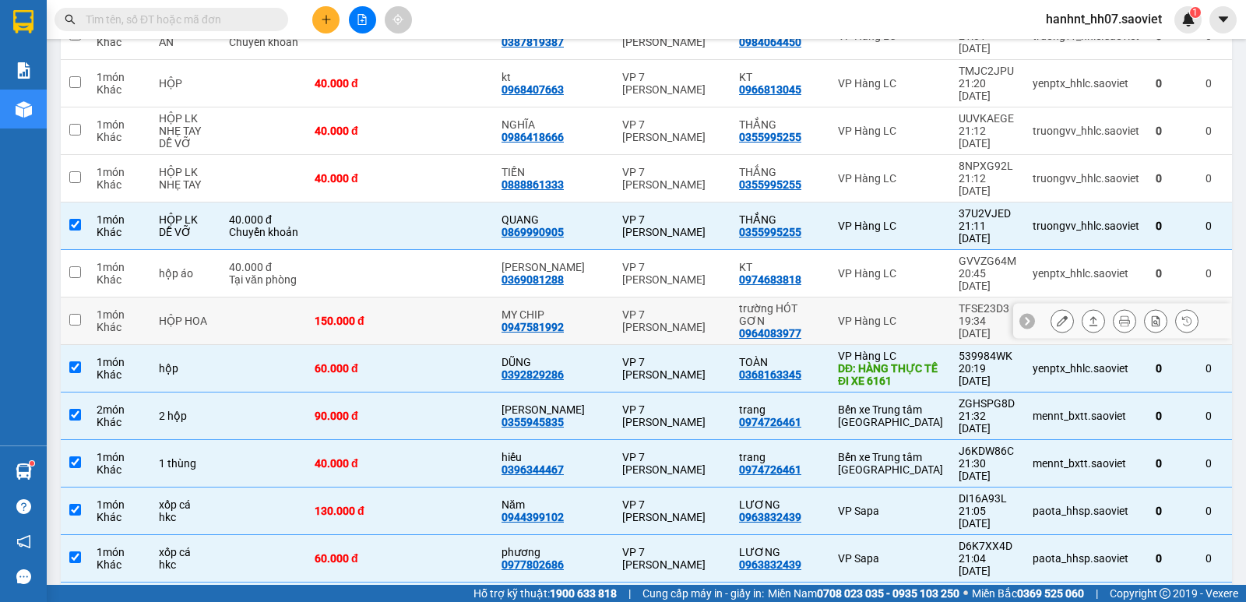
drag, startPoint x: 488, startPoint y: 139, endPoint x: 488, endPoint y: 104, distance: 35.8
click at [488, 298] on td at bounding box center [446, 322] width 93 height 48
checkbox input "true"
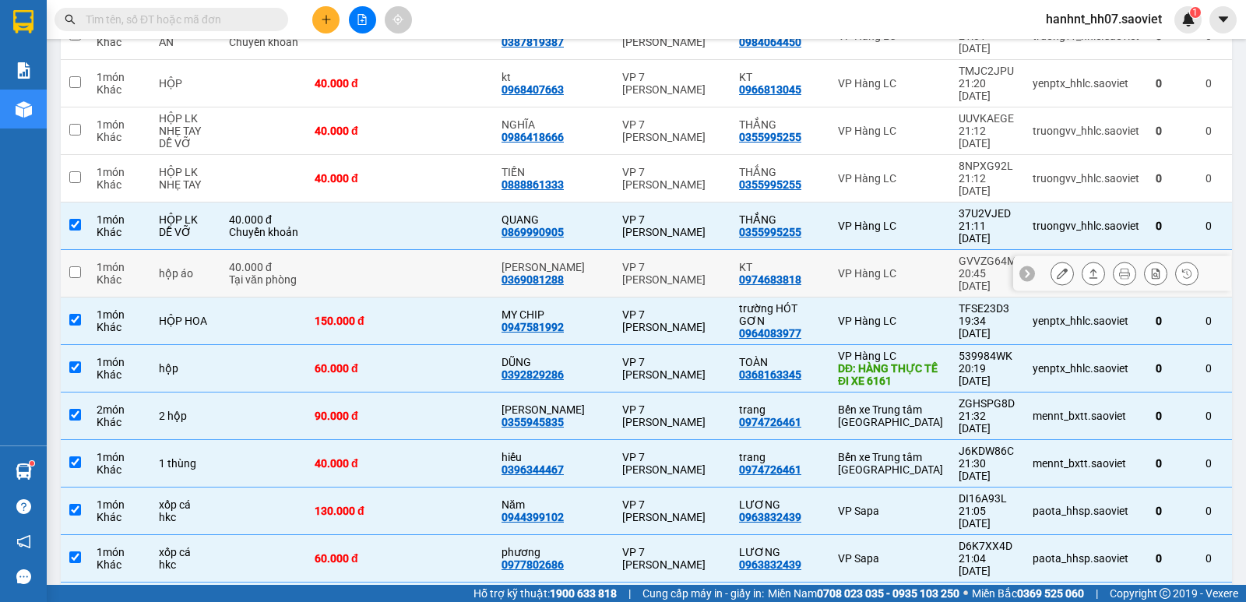
click at [489, 250] on td at bounding box center [446, 274] width 93 height 48
checkbox input "true"
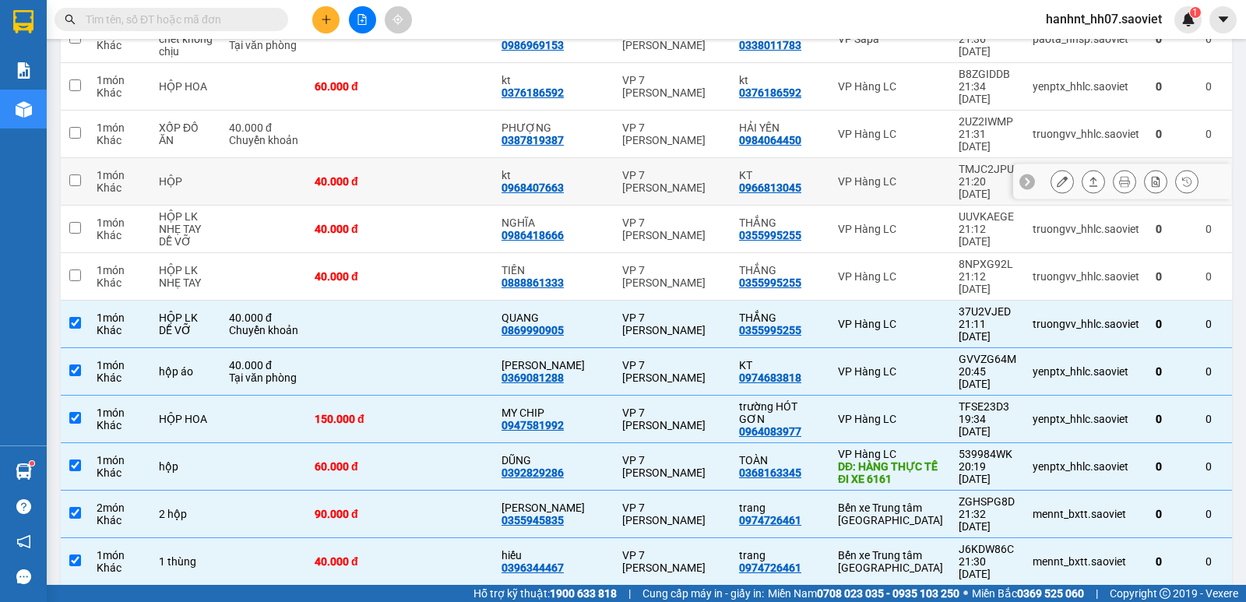
scroll to position [649, 0]
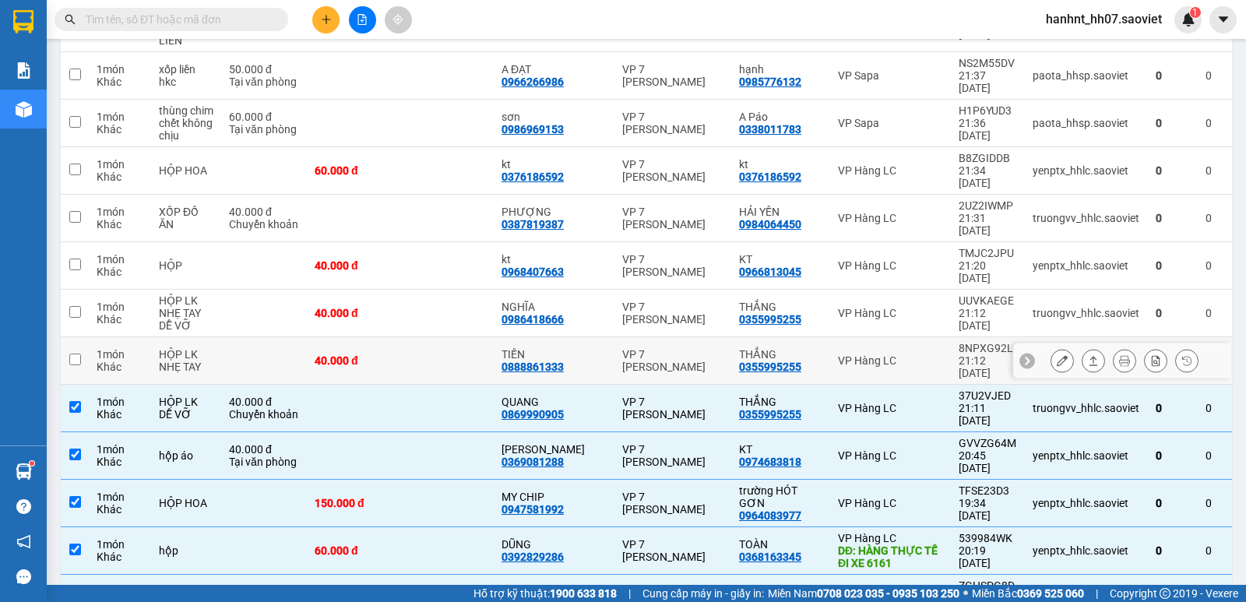
click at [474, 337] on td at bounding box center [446, 361] width 93 height 48
checkbox input "true"
click at [480, 290] on td at bounding box center [446, 314] width 93 height 48
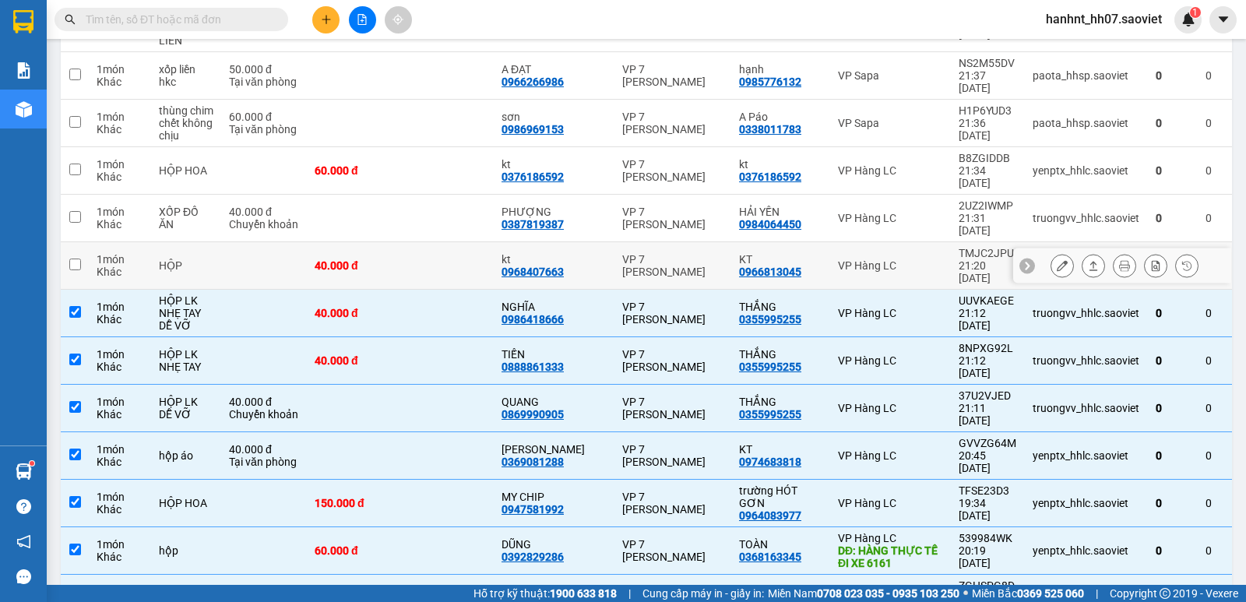
checkbox input "true"
drag, startPoint x: 482, startPoint y: 147, endPoint x: 485, endPoint y: 91, distance: 56.1
click at [482, 242] on td at bounding box center [446, 266] width 93 height 48
checkbox input "true"
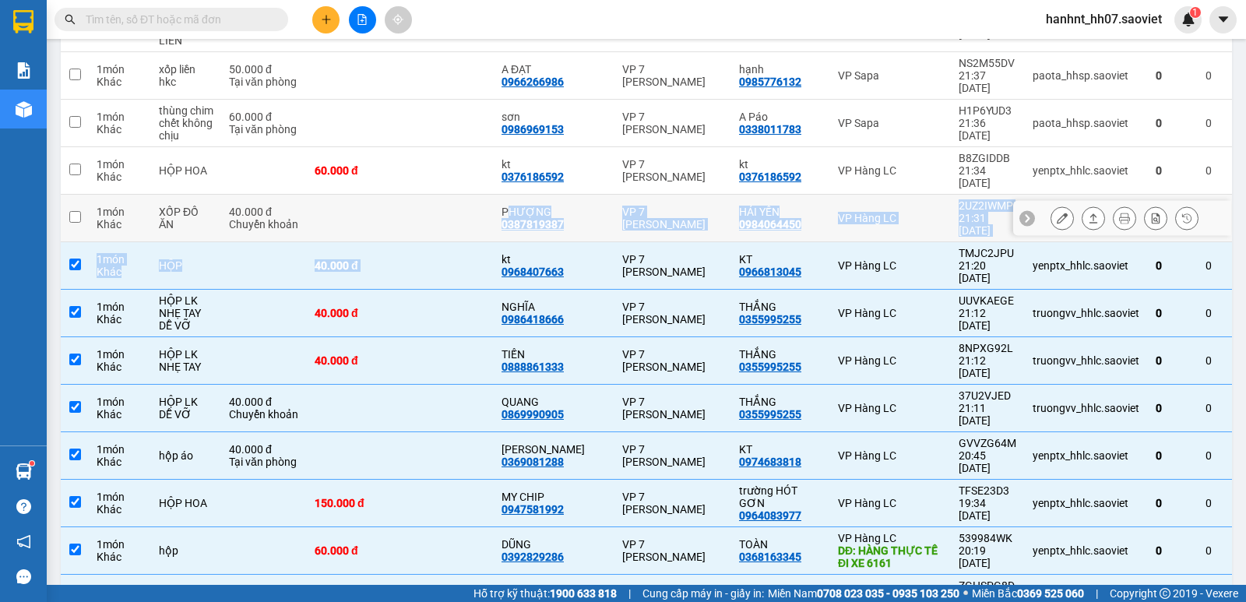
drag, startPoint x: 485, startPoint y: 86, endPoint x: 485, endPoint y: 76, distance: 10.9
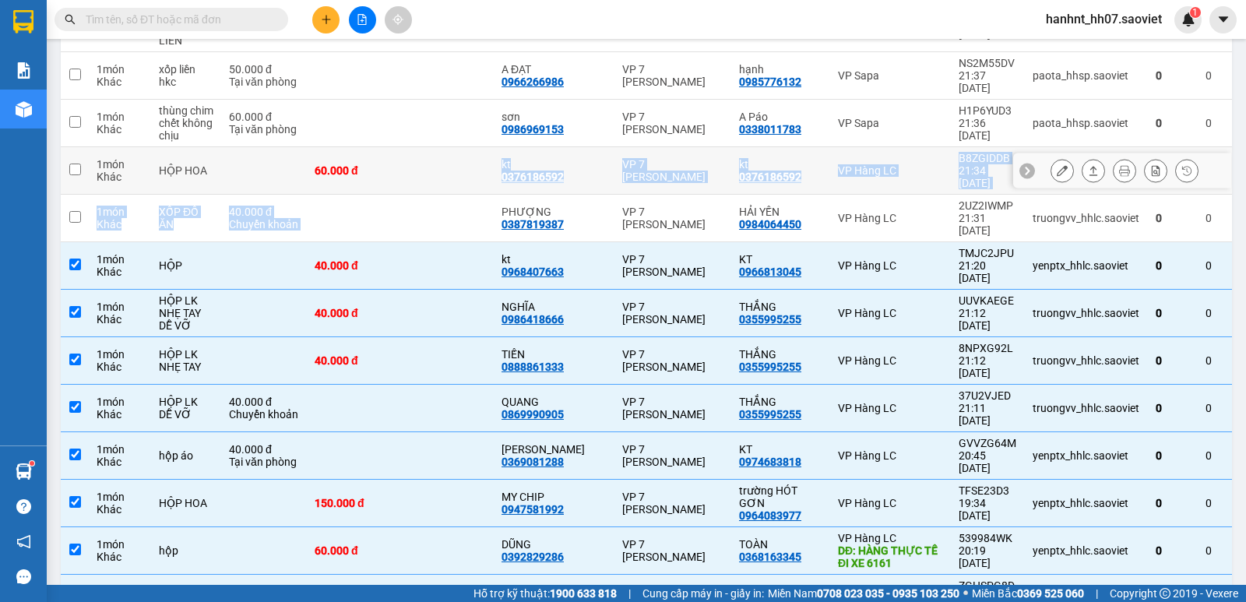
click at [485, 147] on td at bounding box center [446, 171] width 93 height 48
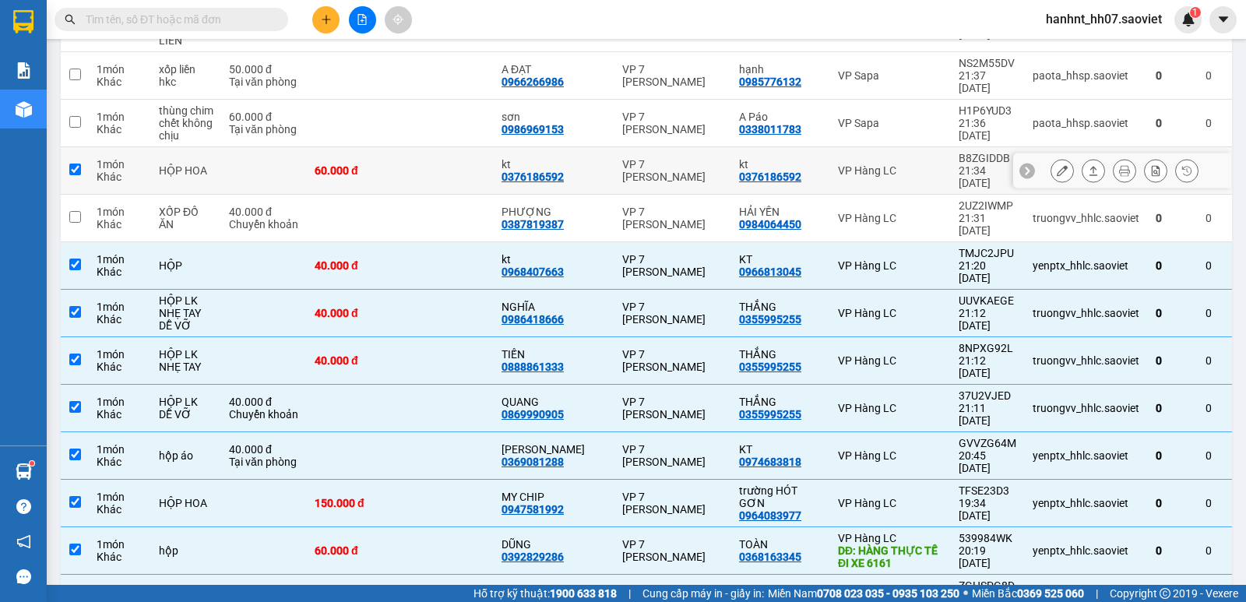
checkbox input "true"
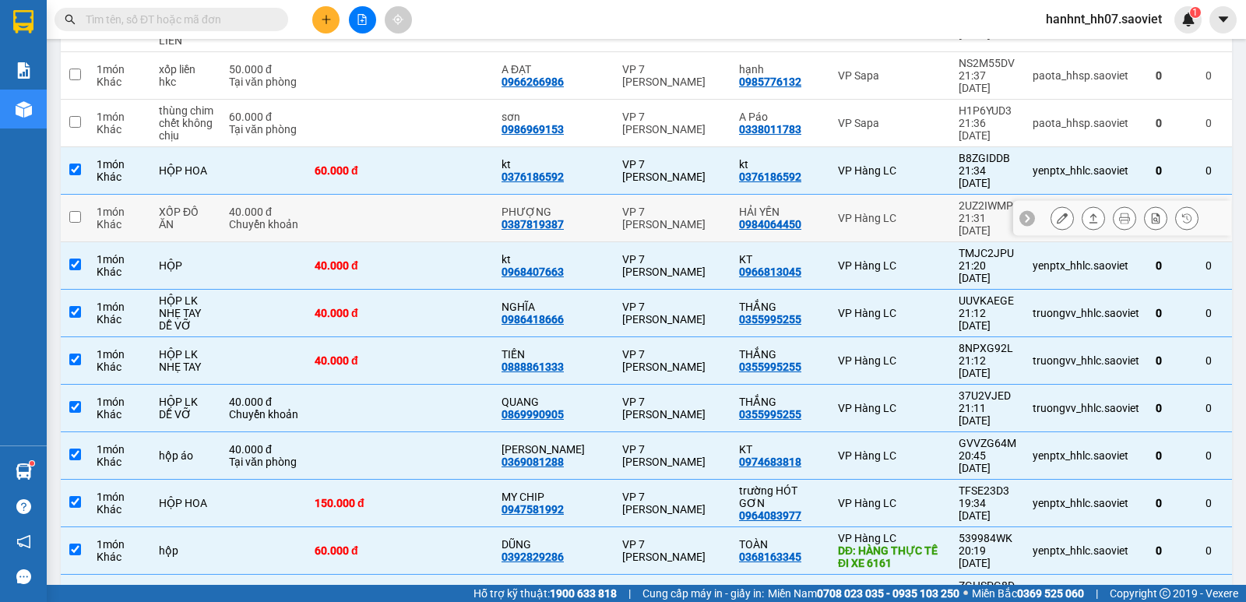
click at [494, 195] on td at bounding box center [446, 219] width 93 height 48
checkbox input "true"
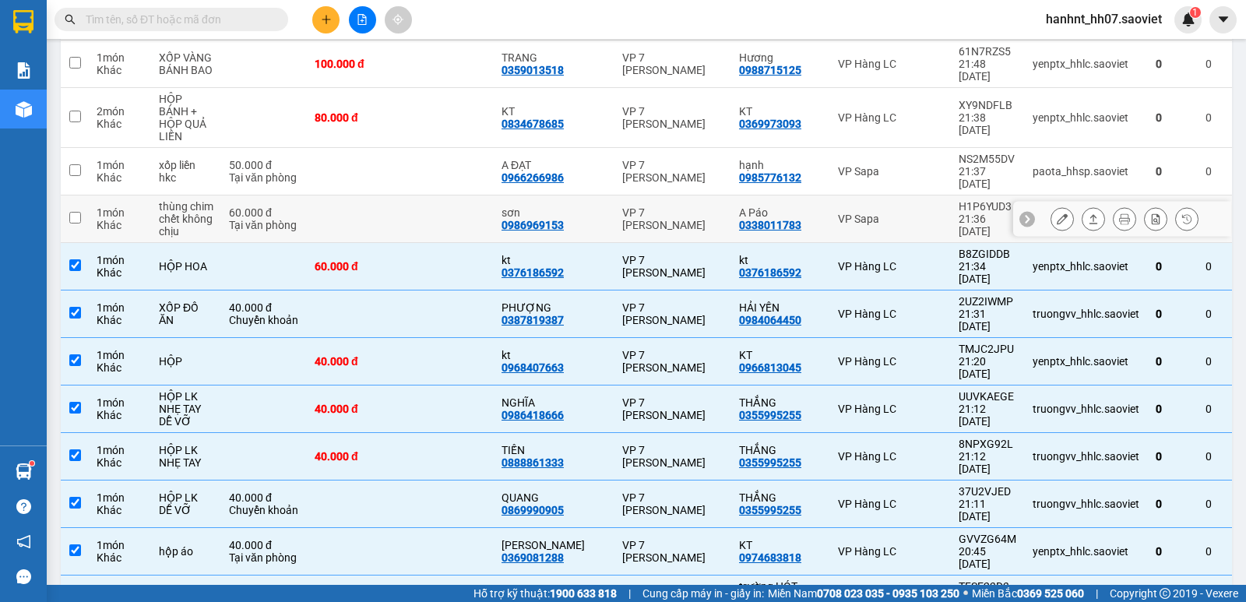
scroll to position [520, 0]
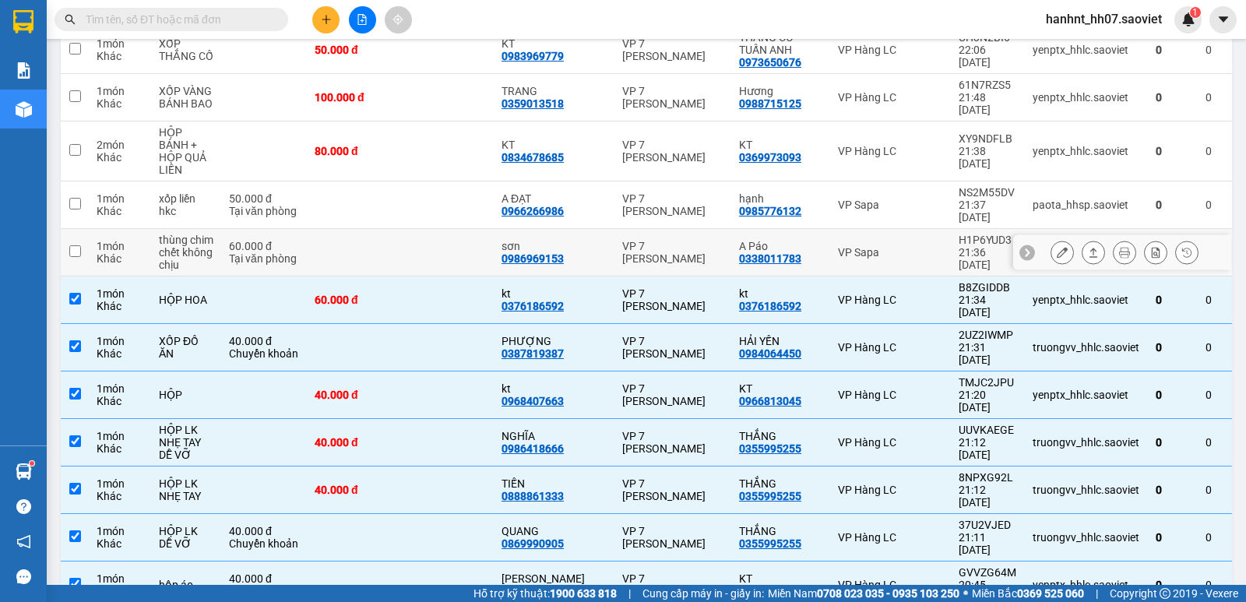
drag, startPoint x: 481, startPoint y: 153, endPoint x: 477, endPoint y: 104, distance: 50.0
click at [479, 229] on td at bounding box center [446, 253] width 93 height 48
checkbox input "true"
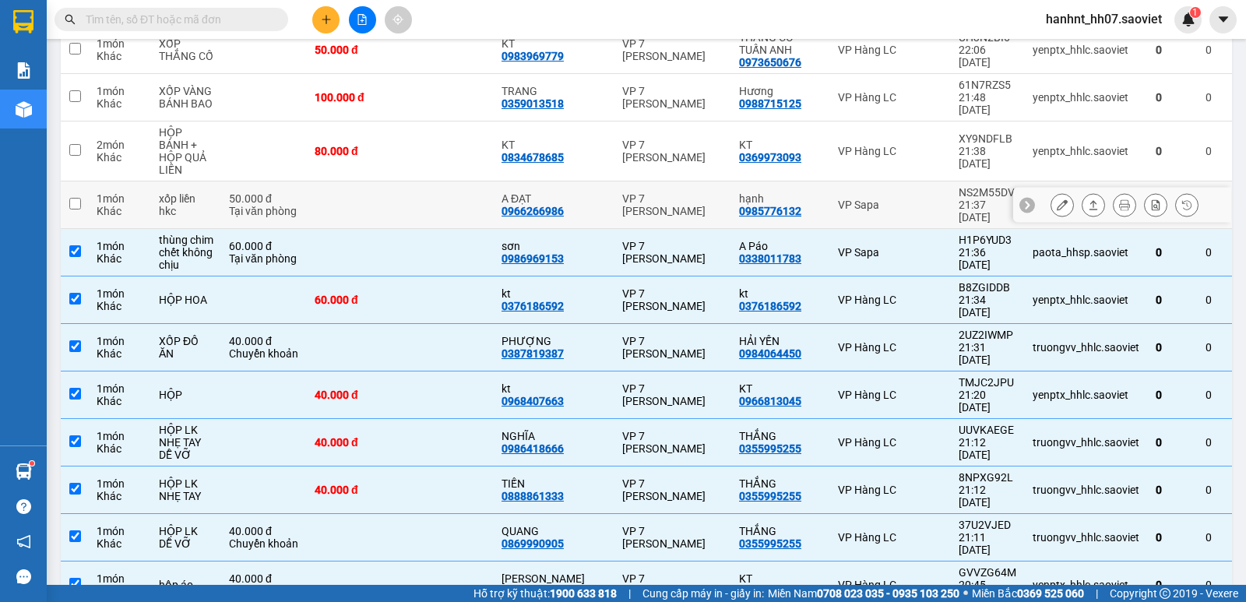
drag, startPoint x: 477, startPoint y: 104, endPoint x: 478, endPoint y: 69, distance: 35.1
click at [478, 182] on td at bounding box center [446, 206] width 93 height 48
checkbox input "true"
click at [478, 122] on td at bounding box center [446, 152] width 93 height 60
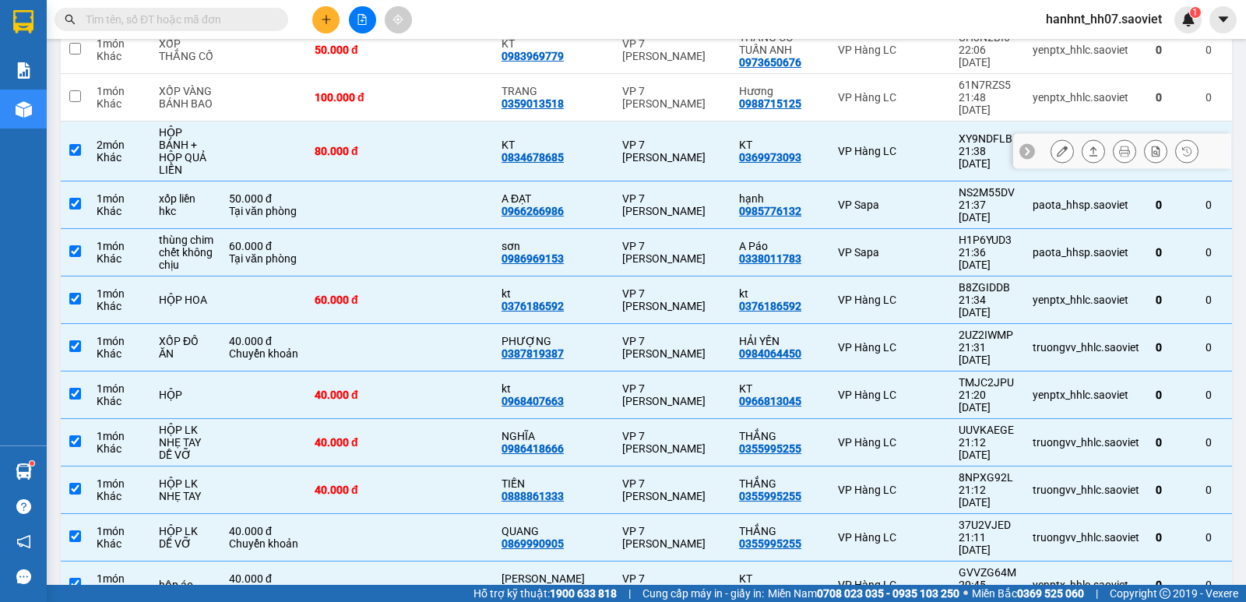
checkbox input "true"
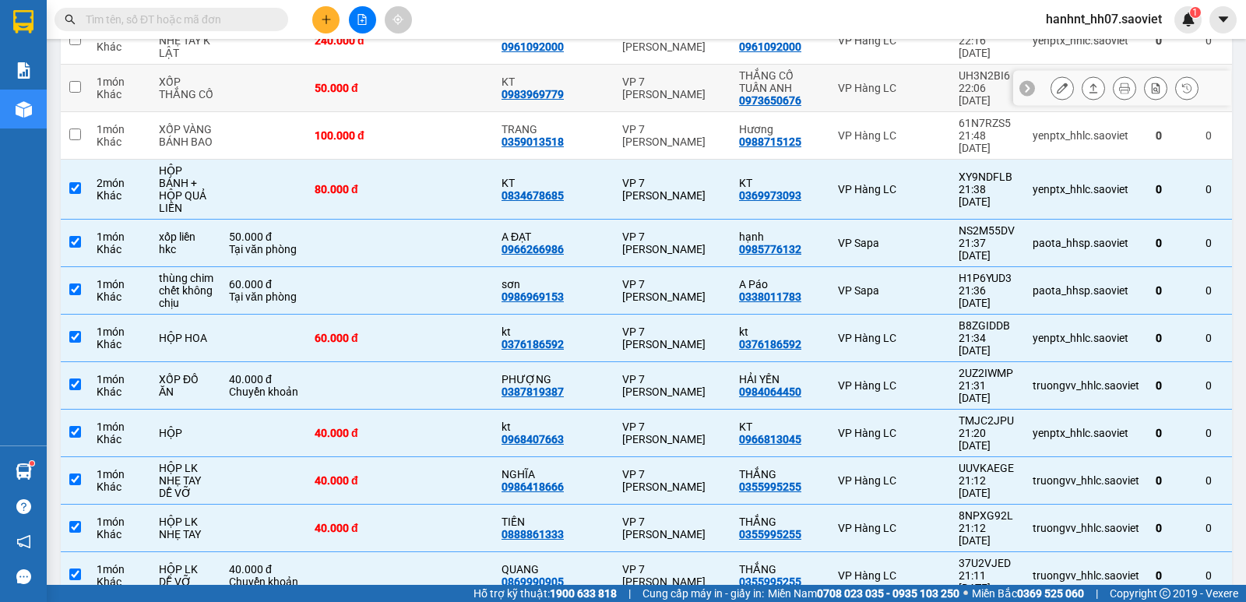
scroll to position [364, 0]
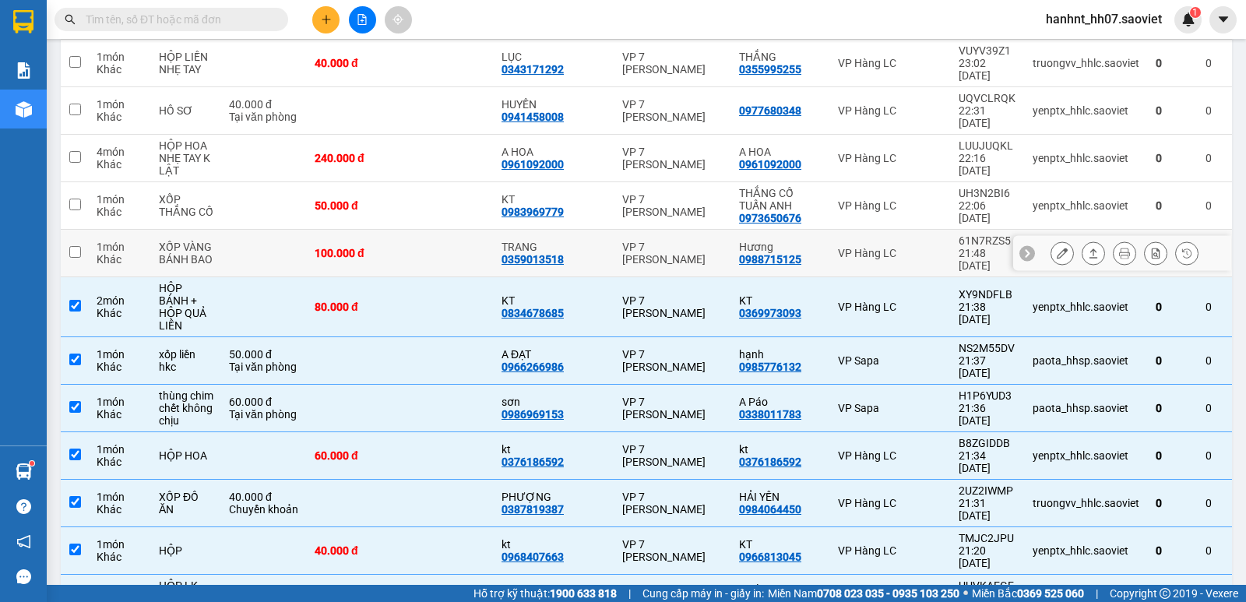
drag, startPoint x: 489, startPoint y: 174, endPoint x: 475, endPoint y: 129, distance: 47.3
click at [484, 230] on td at bounding box center [446, 254] width 93 height 48
checkbox input "true"
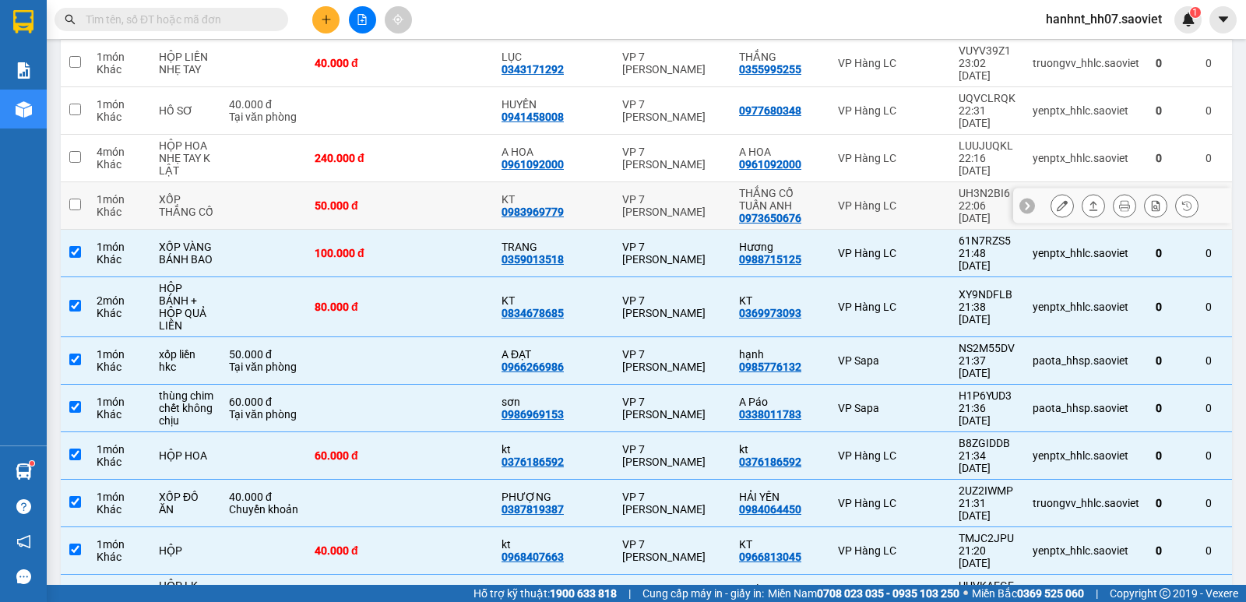
drag, startPoint x: 475, startPoint y: 129, endPoint x: 479, endPoint y: 86, distance: 43.0
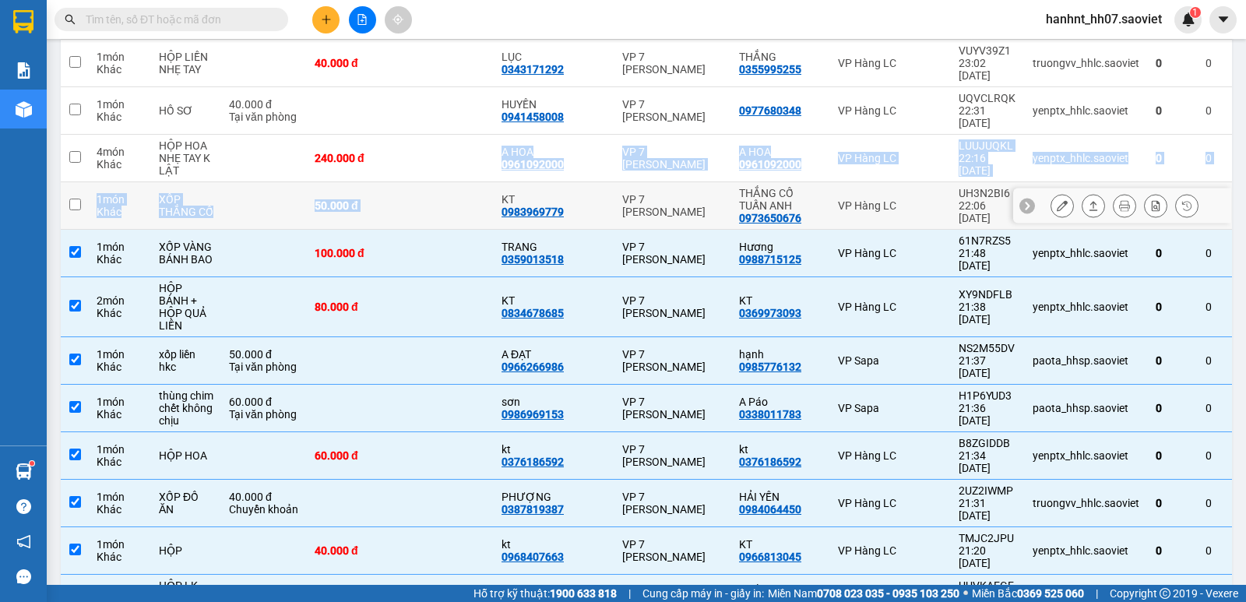
click at [477, 135] on td at bounding box center [446, 159] width 93 height 48
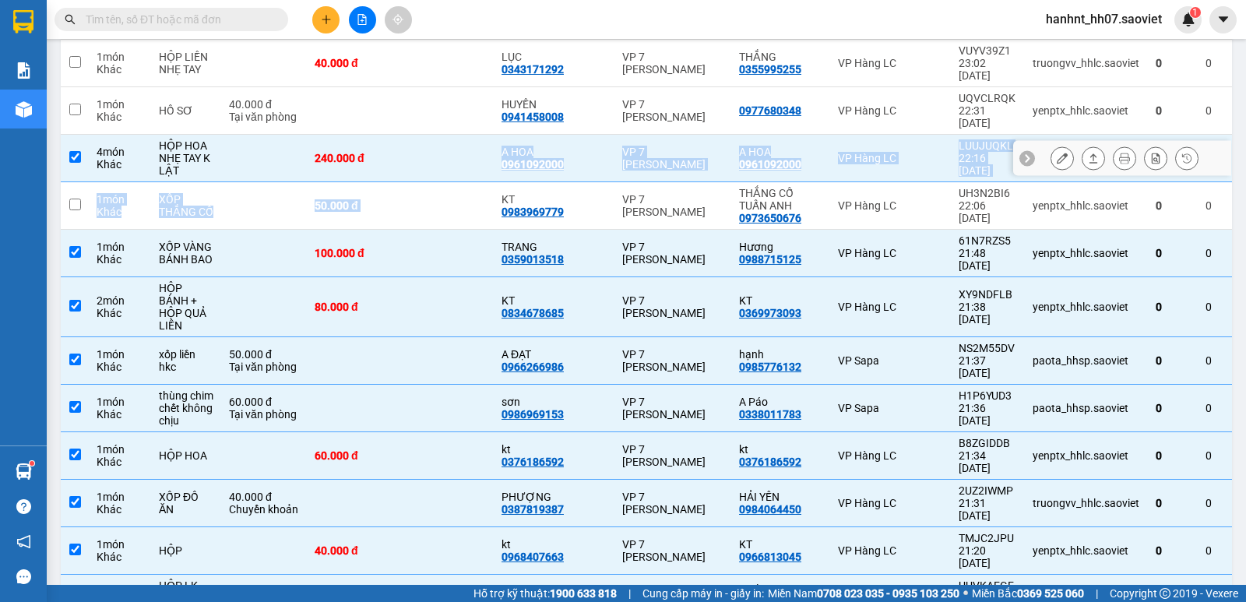
checkbox input "true"
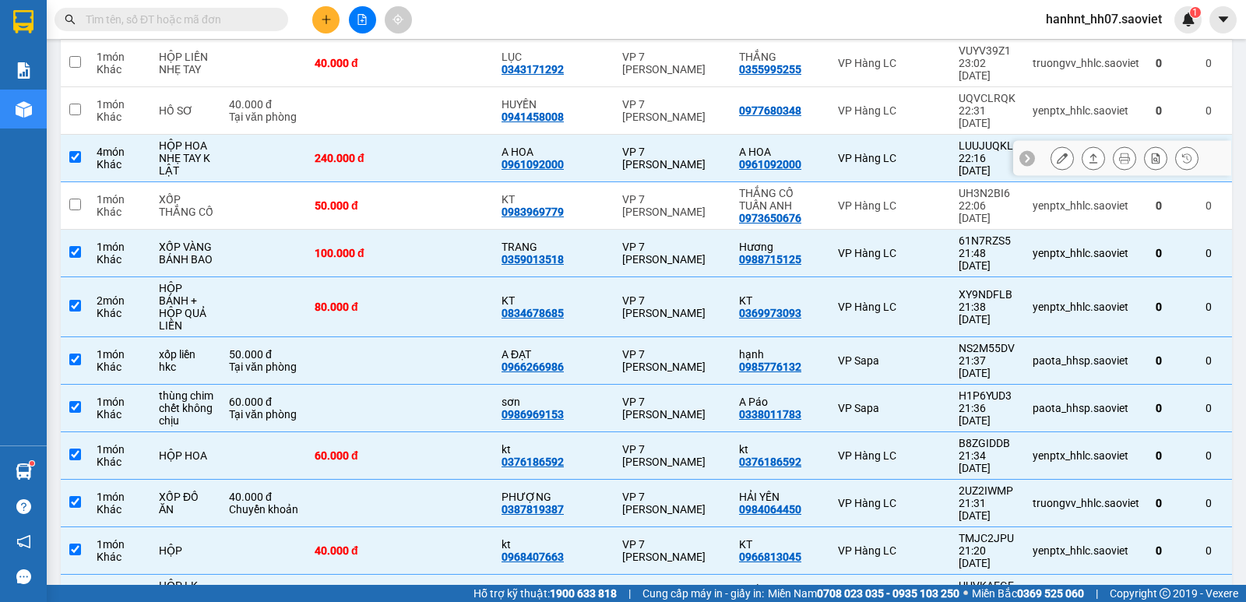
drag, startPoint x: 481, startPoint y: 74, endPoint x: 482, endPoint y: 63, distance: 10.9
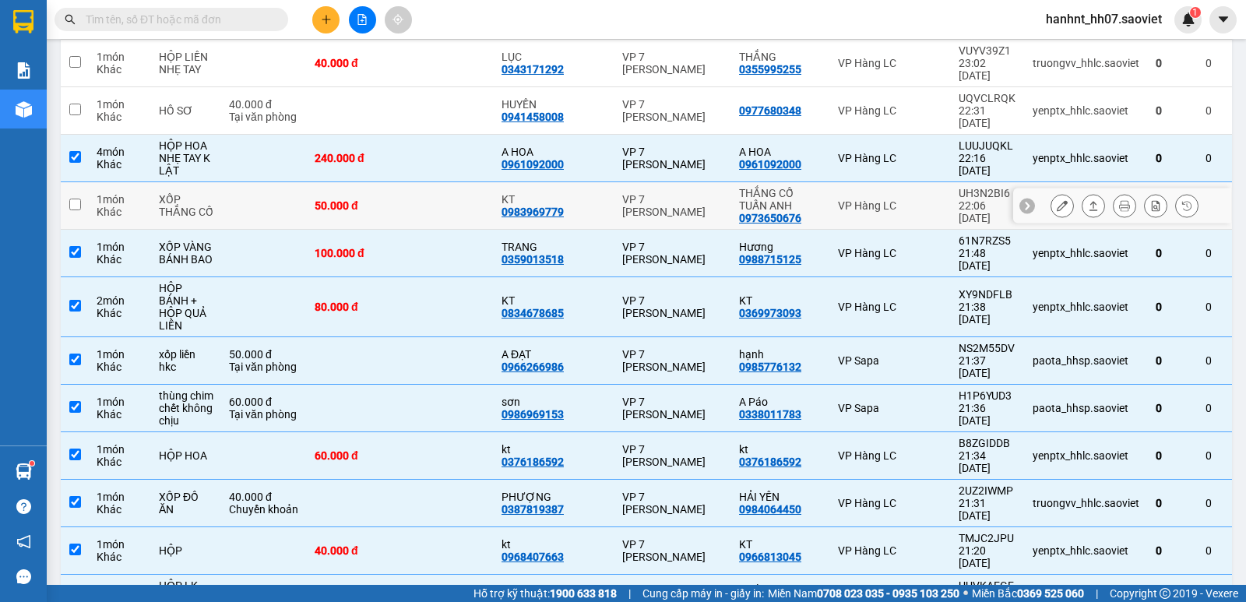
click at [482, 182] on td at bounding box center [446, 206] width 93 height 48
checkbox input "true"
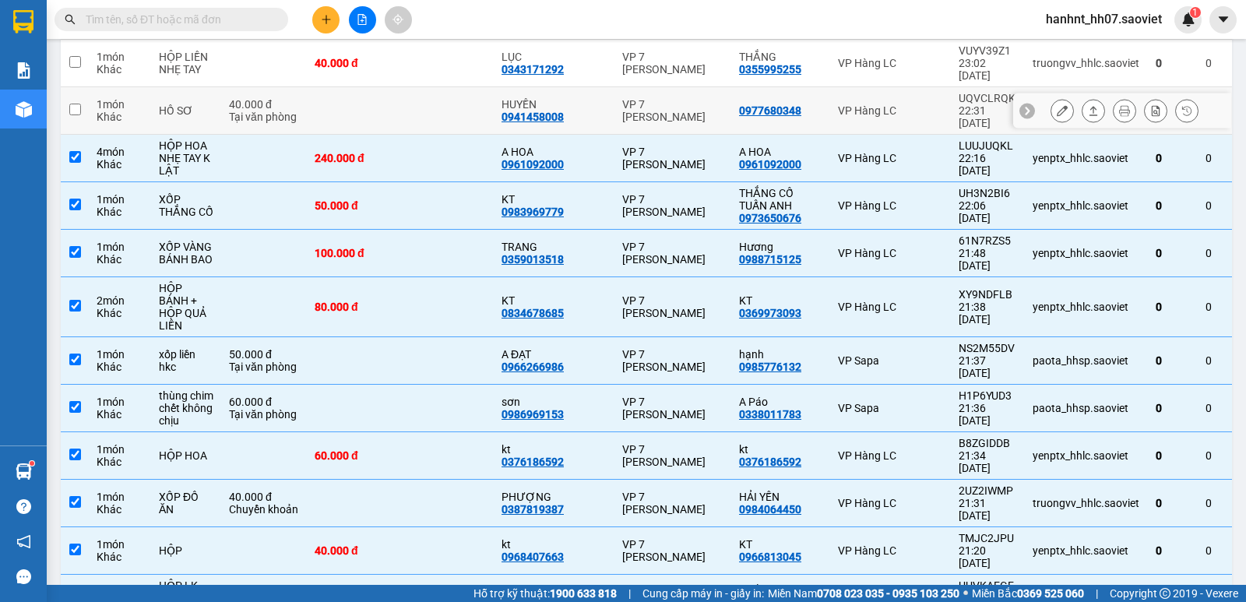
click at [484, 87] on td at bounding box center [446, 111] width 93 height 48
checkbox input "true"
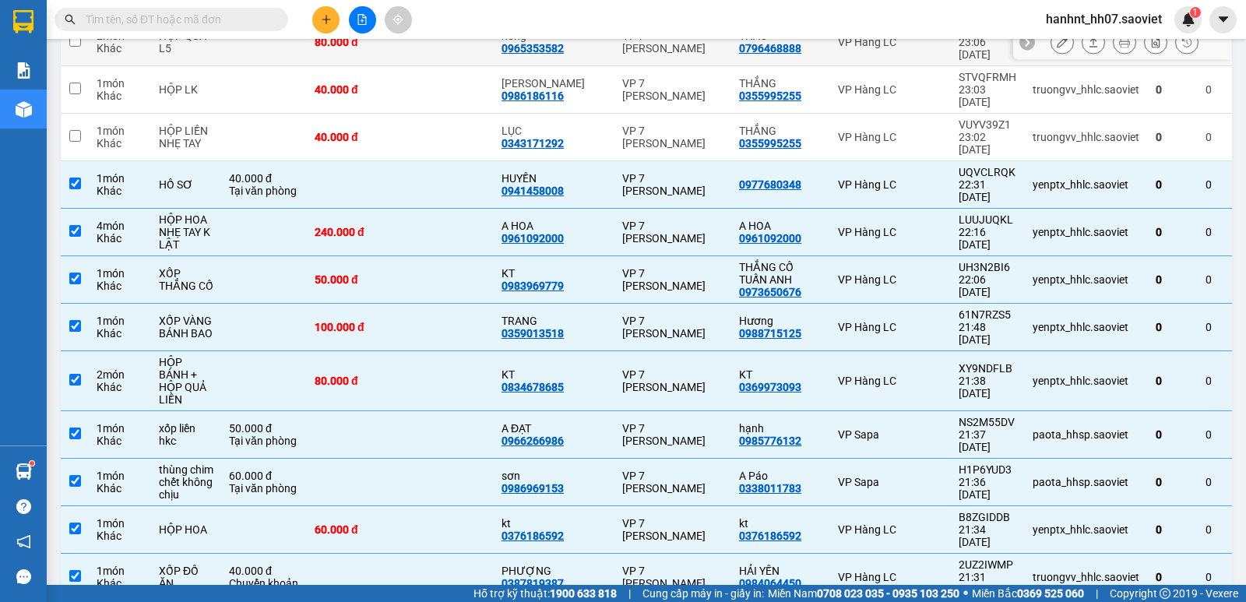
scroll to position [208, 0]
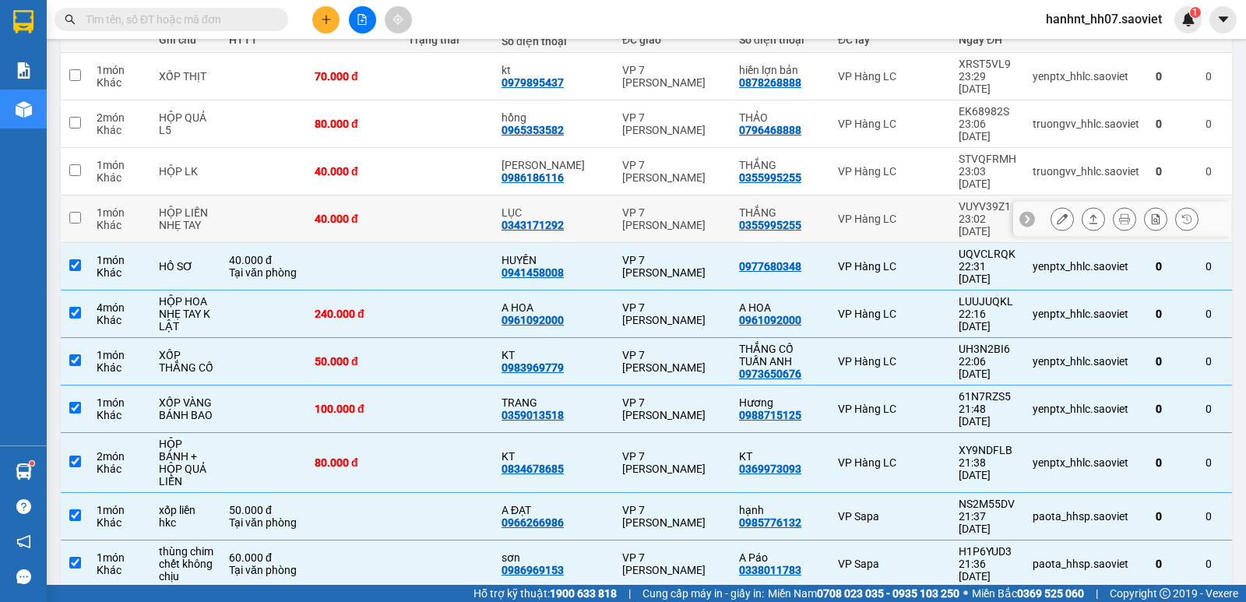
drag, startPoint x: 492, startPoint y: 178, endPoint x: 487, endPoint y: 133, distance: 44.7
click at [490, 196] on td at bounding box center [446, 220] width 93 height 48
checkbox input "true"
drag, startPoint x: 487, startPoint y: 133, endPoint x: 487, endPoint y: 111, distance: 22.6
click at [487, 148] on td at bounding box center [446, 172] width 93 height 48
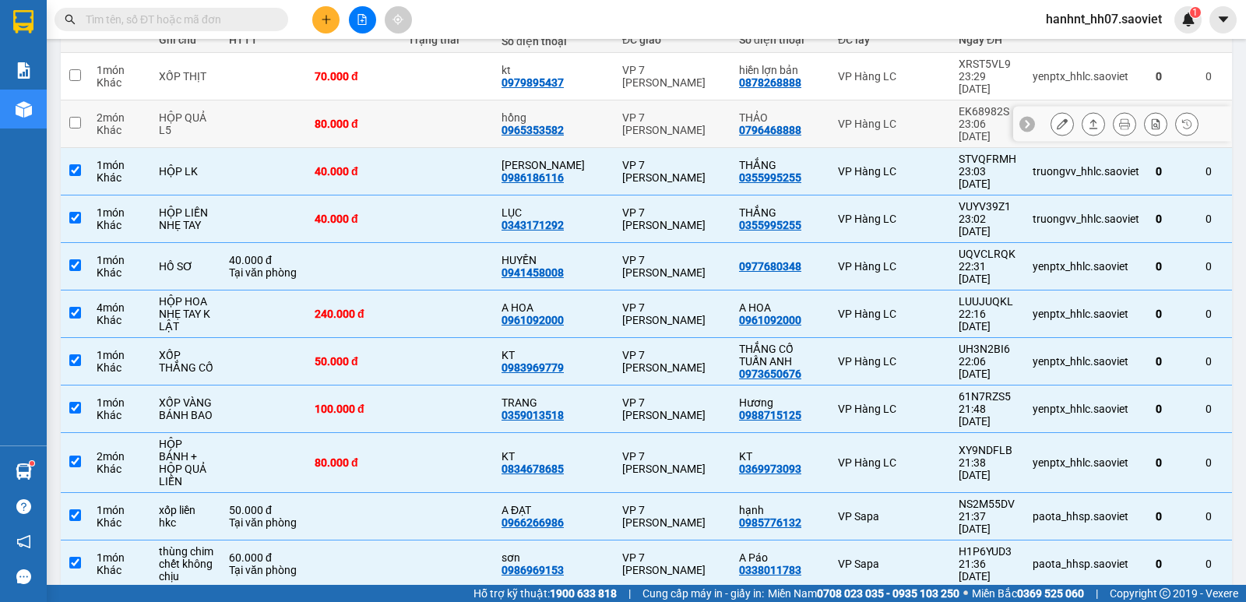
checkbox input "true"
drag, startPoint x: 487, startPoint y: 105, endPoint x: 487, endPoint y: 76, distance: 28.8
click at [487, 100] on td at bounding box center [446, 124] width 93 height 48
checkbox input "true"
click at [487, 76] on td at bounding box center [446, 77] width 93 height 48
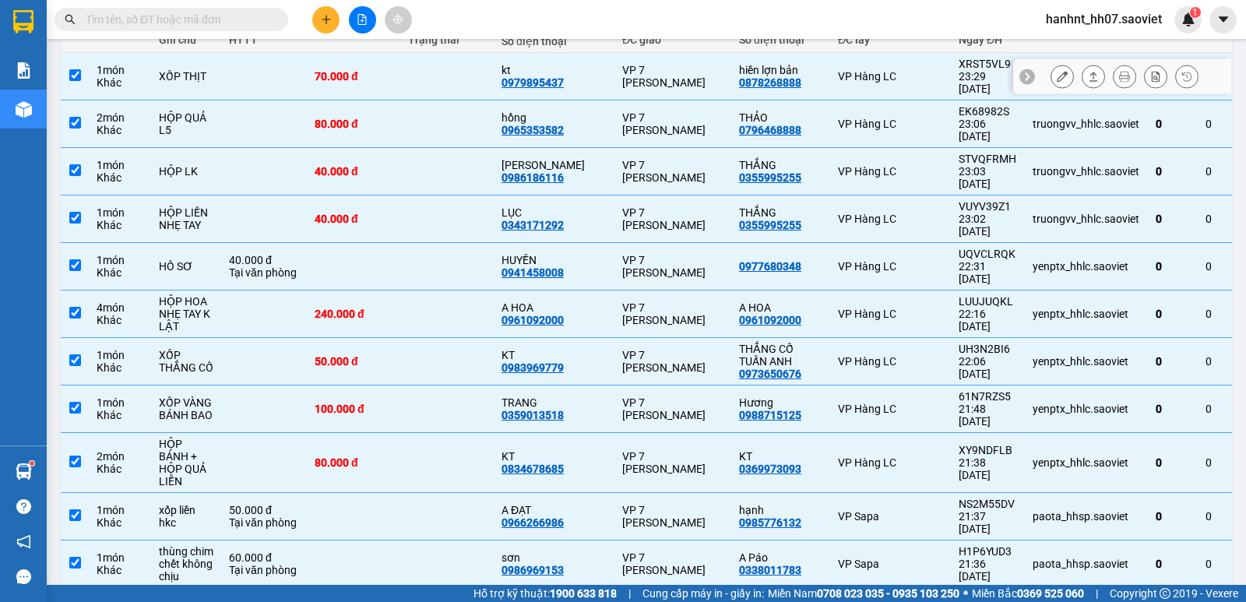
checkbox input "true"
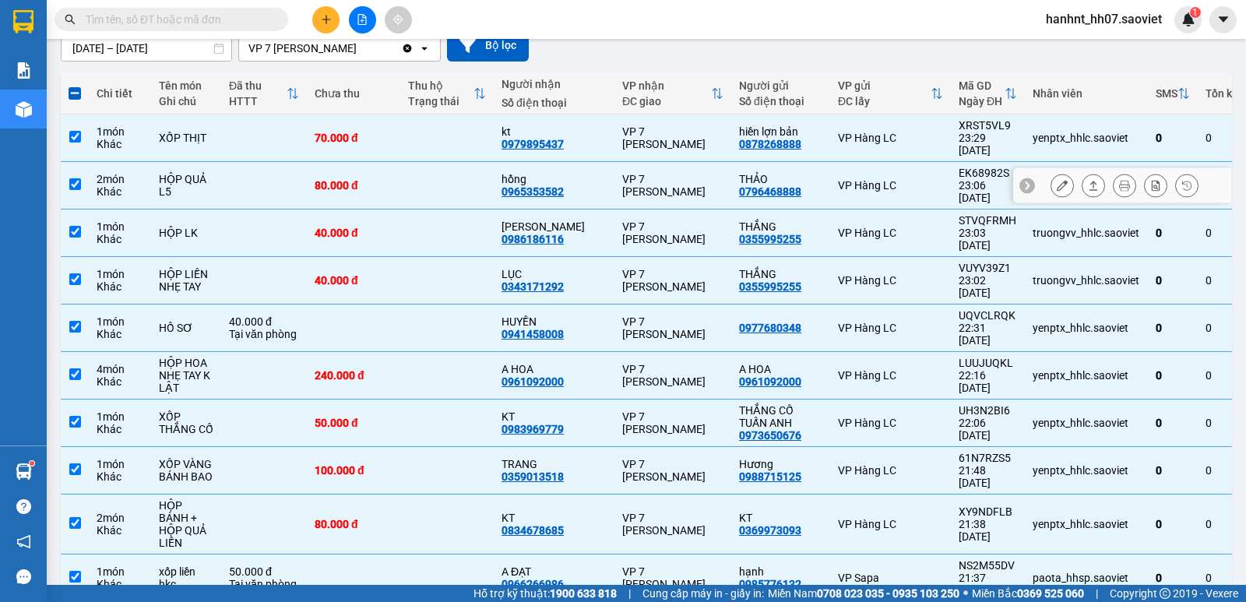
scroll to position [52, 0]
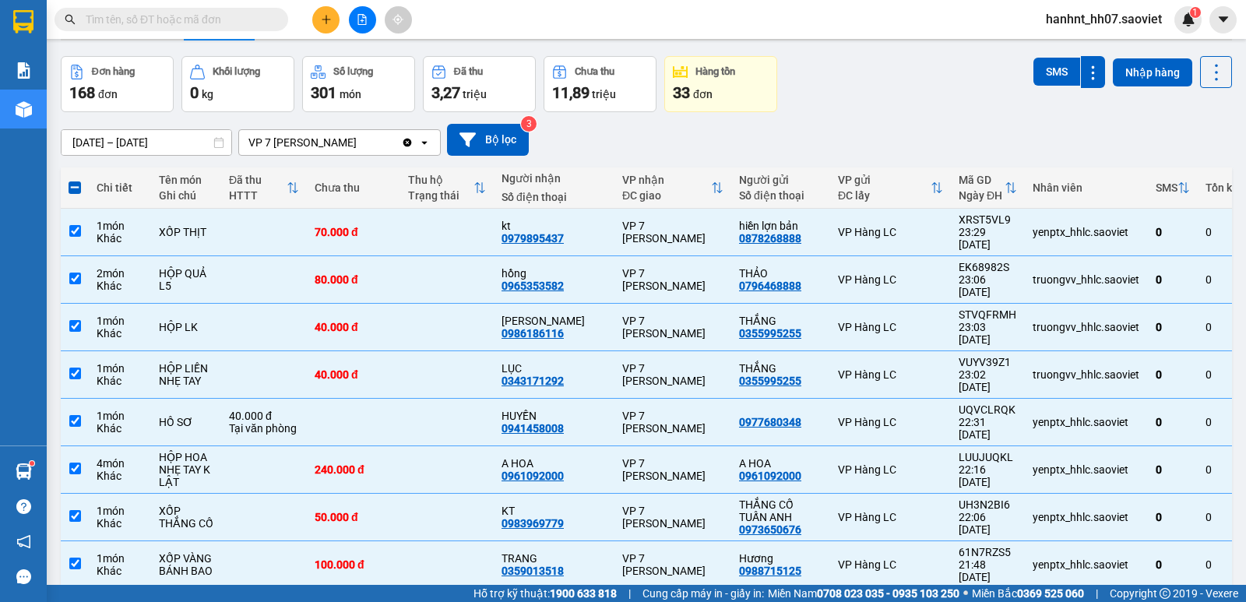
click at [1019, 75] on div "Đơn hàng 168 đơn Khối lượng 0 kg Số lượng 301 món Đã thu 3,27 triệu Chưa thu 11…" at bounding box center [647, 84] width 1172 height 56
click at [1038, 76] on button "SMS" at bounding box center [1057, 72] width 47 height 28
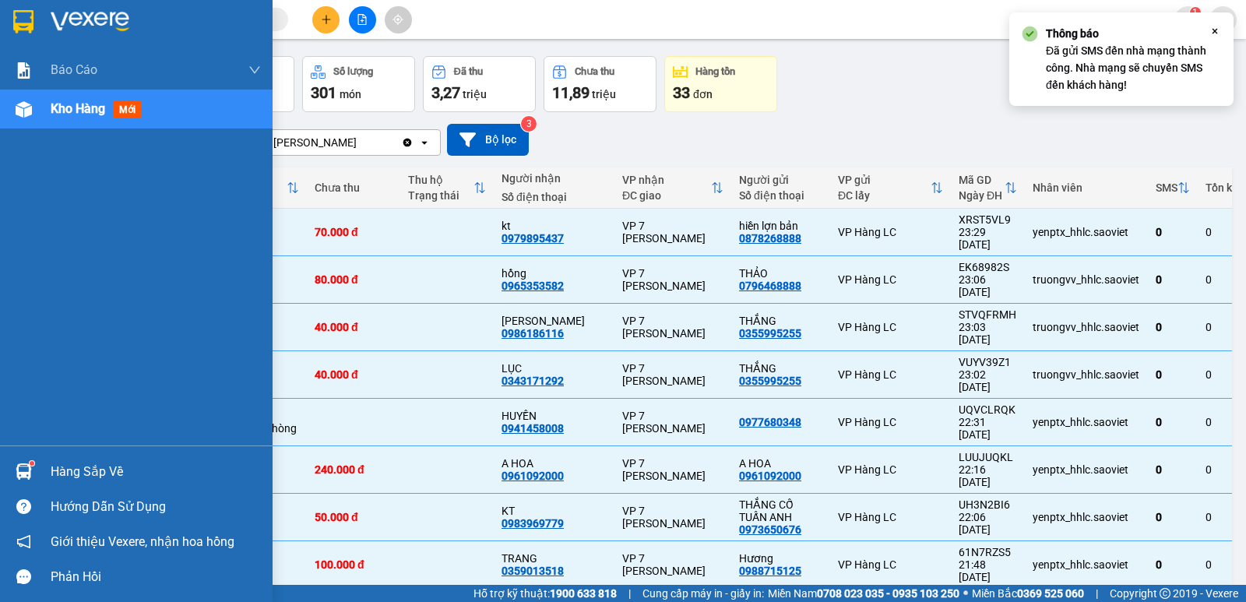
click at [35, 478] on div at bounding box center [23, 471] width 27 height 27
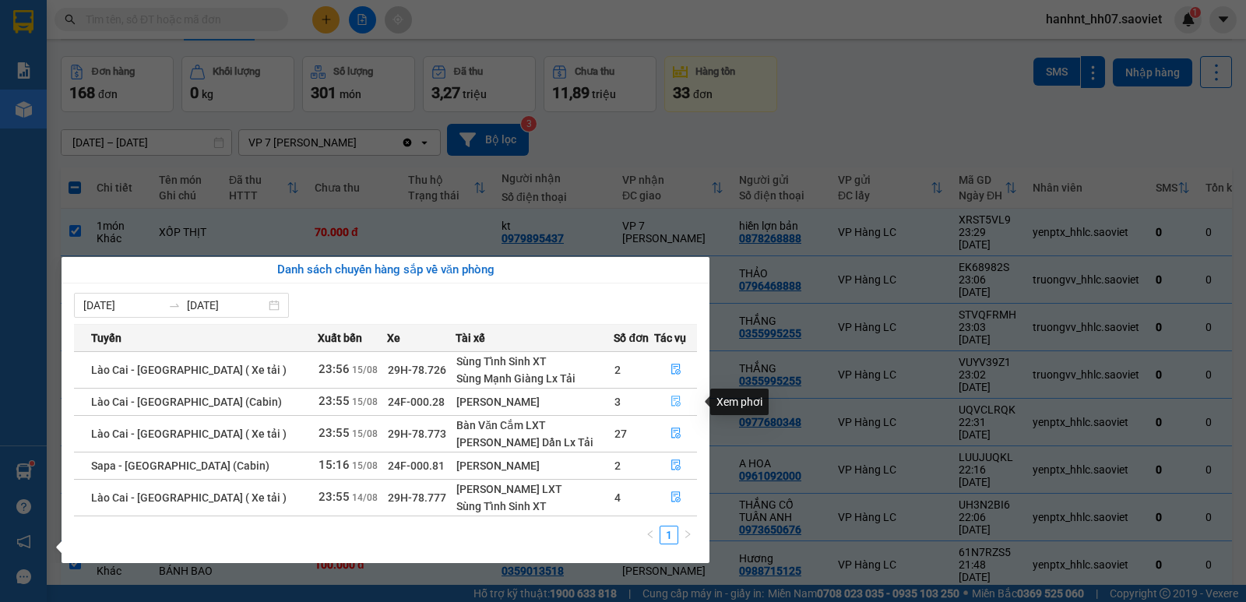
click at [677, 400] on icon "file-done" at bounding box center [676, 401] width 11 height 11
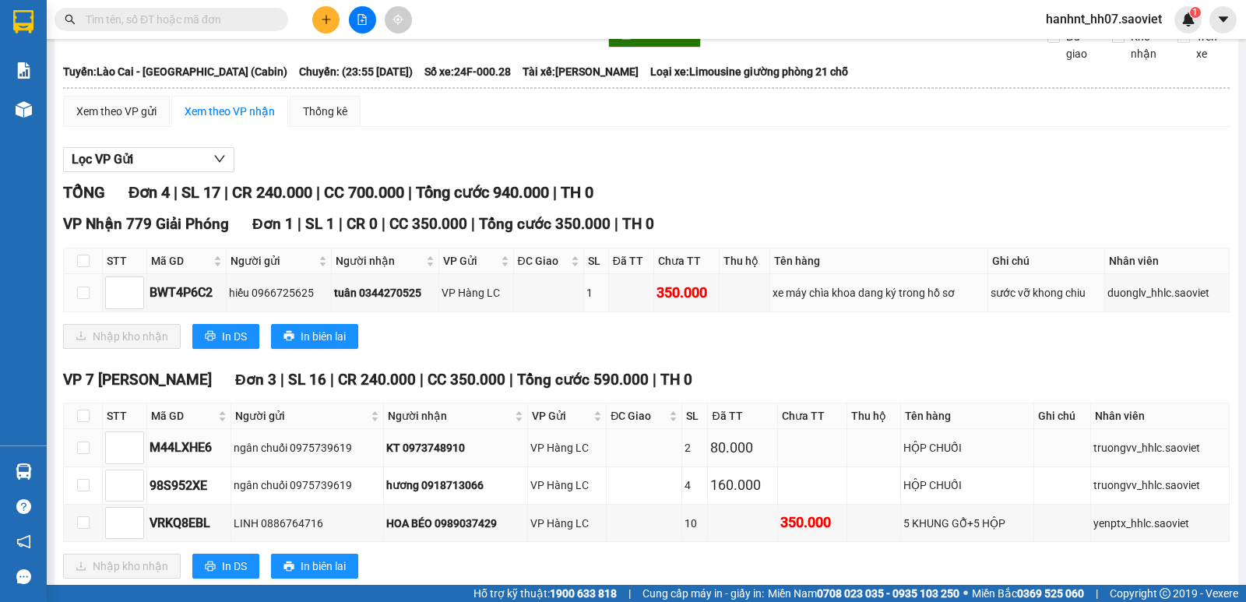
scroll to position [115, 0]
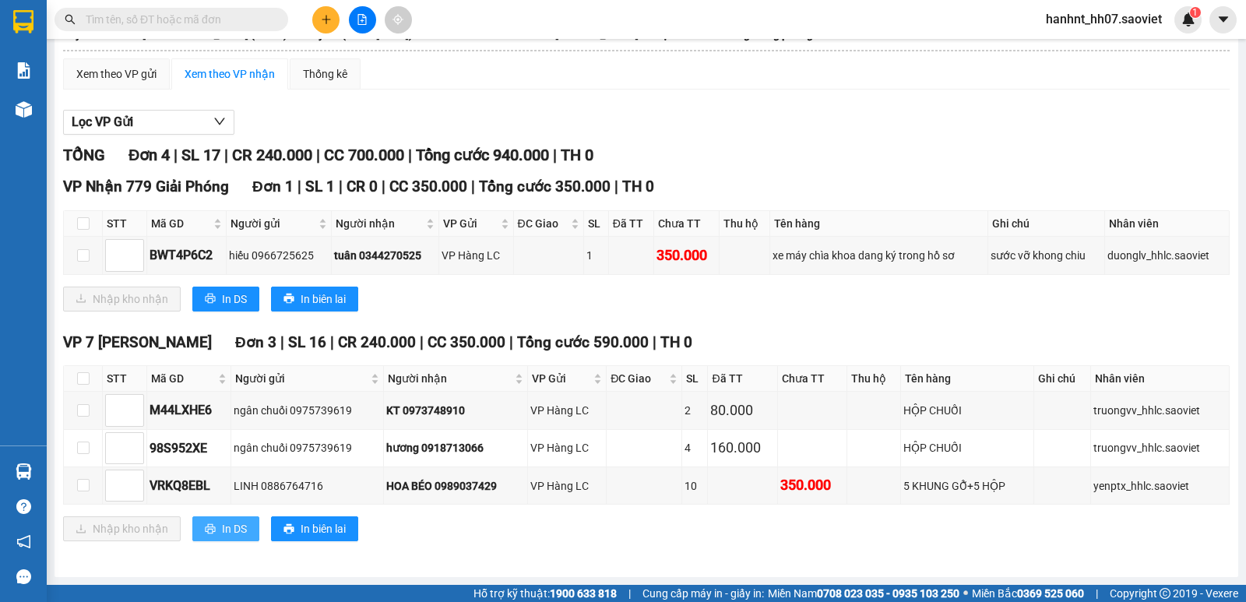
click at [227, 531] on span "In DS" at bounding box center [234, 528] width 25 height 17
click at [86, 384] on input "checkbox" at bounding box center [83, 378] width 12 height 12
checkbox input "true"
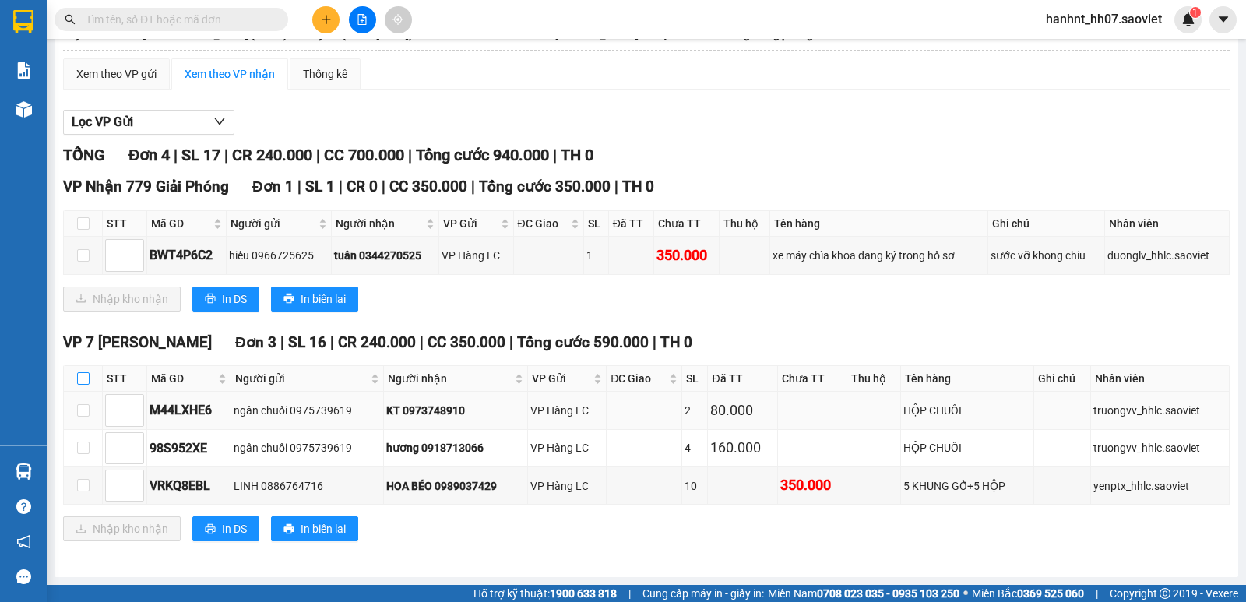
checkbox input "true"
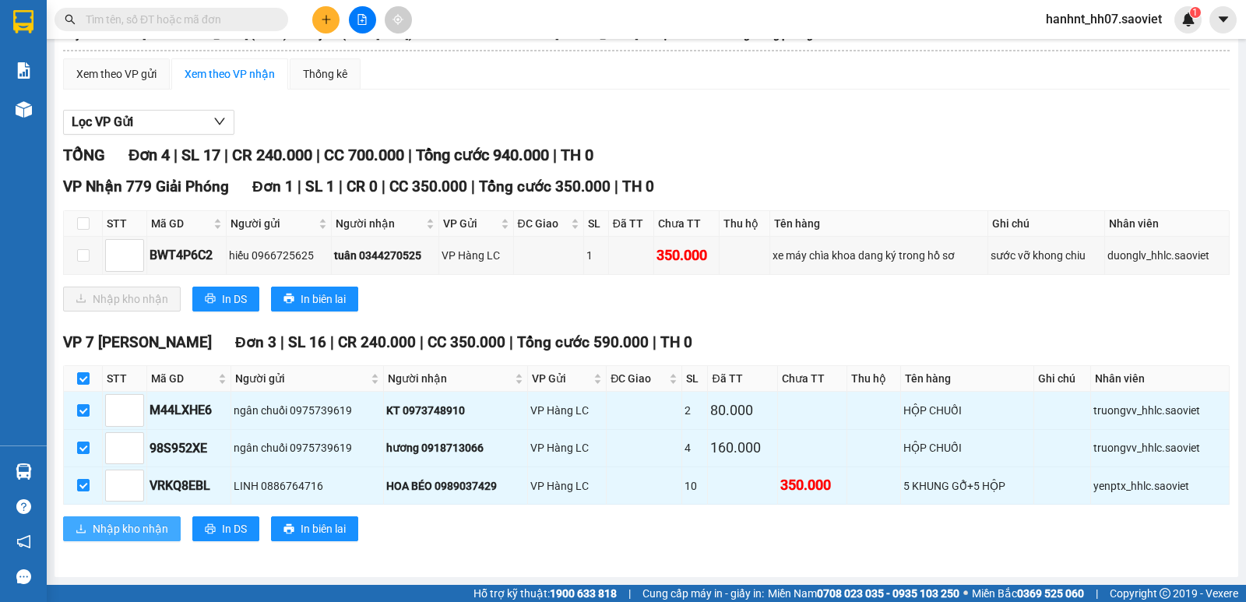
click at [113, 526] on span "Nhập kho nhận" at bounding box center [131, 528] width 76 height 17
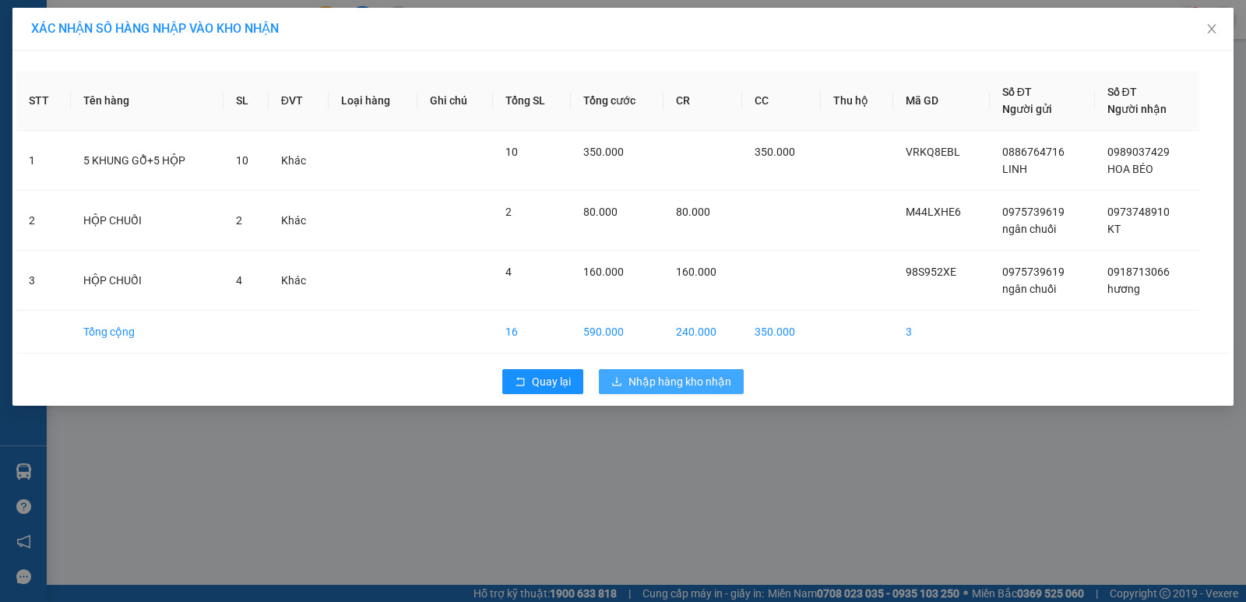
click at [676, 384] on span "Nhập hàng kho nhận" at bounding box center [680, 381] width 103 height 17
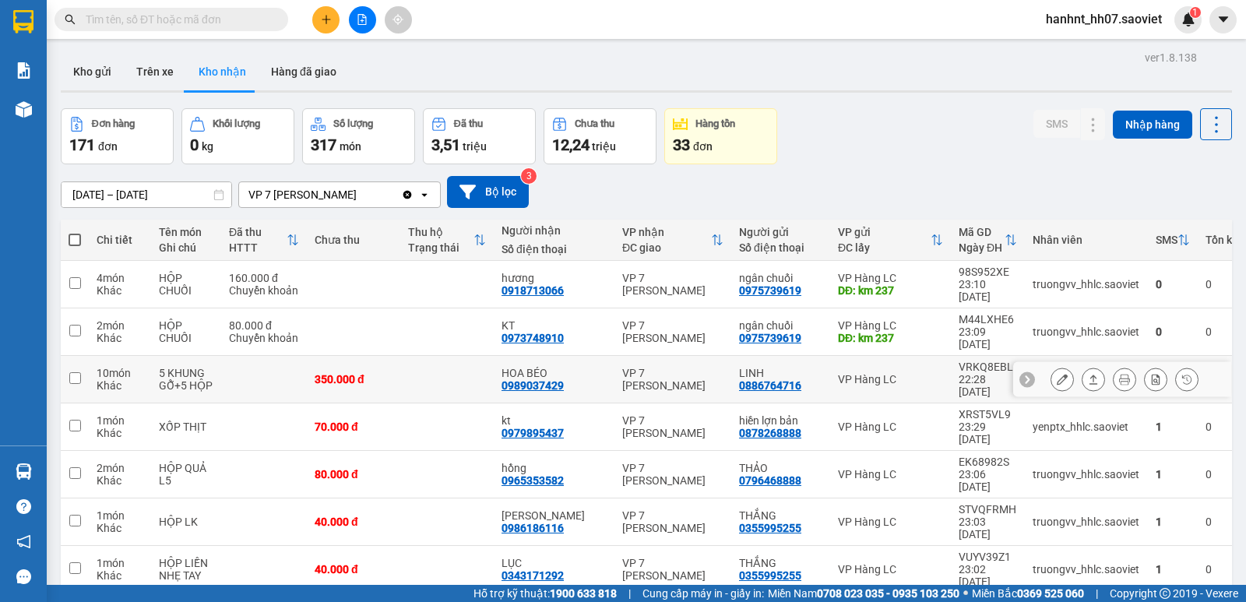
click at [425, 356] on td at bounding box center [446, 380] width 93 height 48
checkbox input "true"
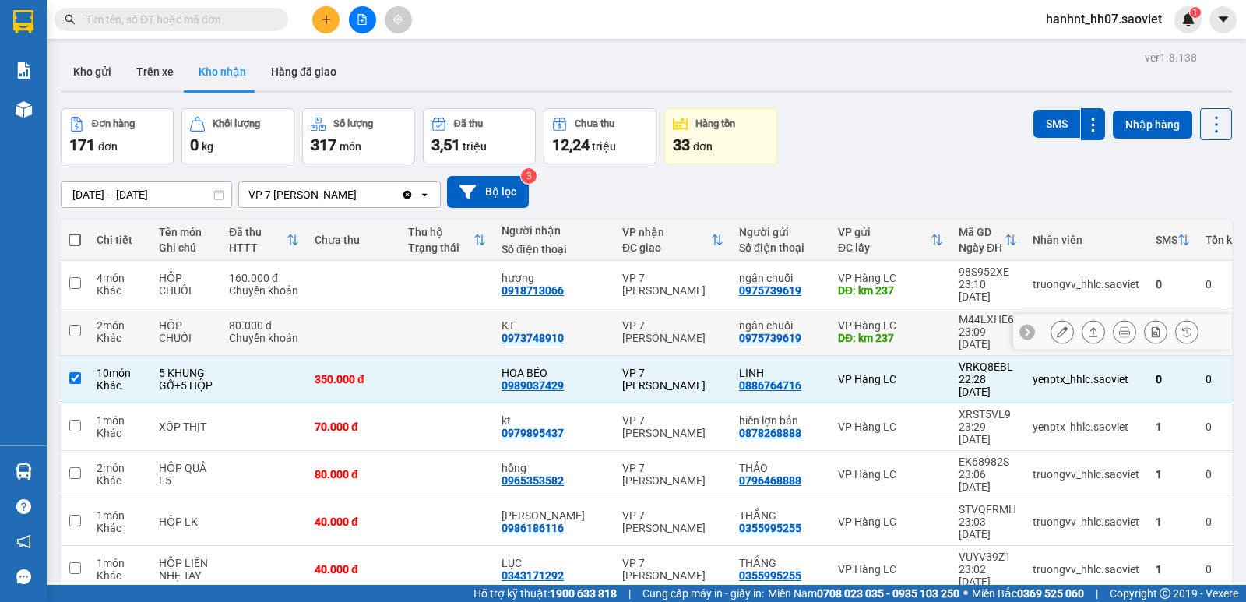
drag, startPoint x: 444, startPoint y: 305, endPoint x: 464, endPoint y: 253, distance: 55.7
click at [445, 308] on td at bounding box center [446, 332] width 93 height 48
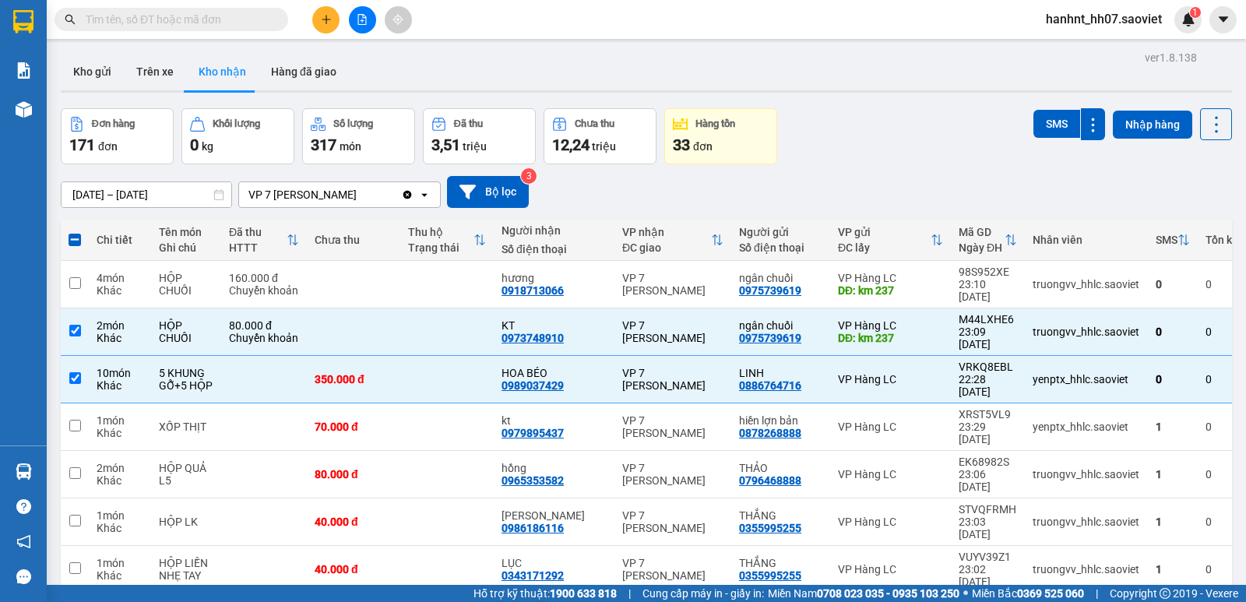
click at [465, 256] on th "Thu hộ Trạng thái" at bounding box center [446, 240] width 93 height 41
checkbox input "false"
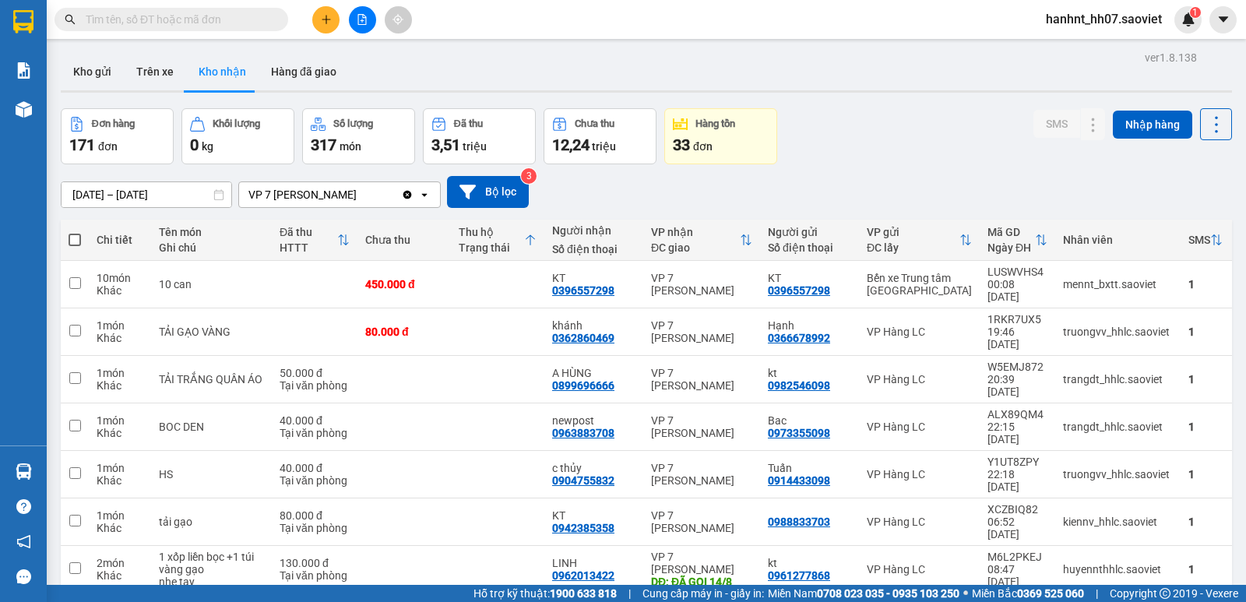
click at [524, 241] on icon at bounding box center [530, 240] width 12 height 12
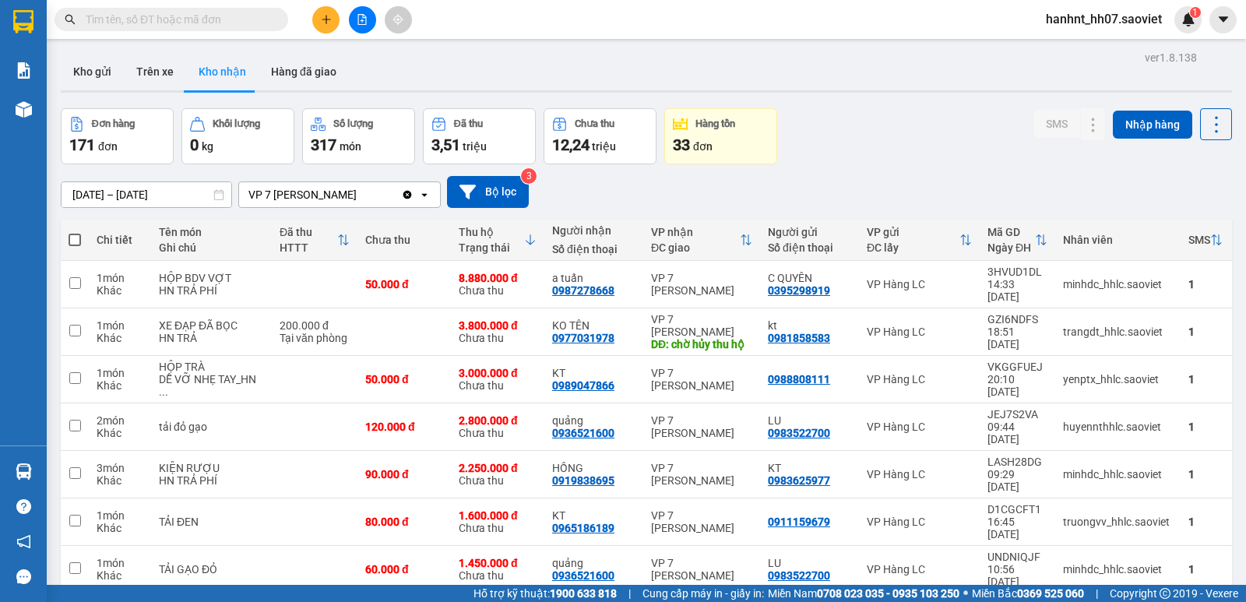
click at [524, 241] on icon at bounding box center [530, 240] width 12 height 12
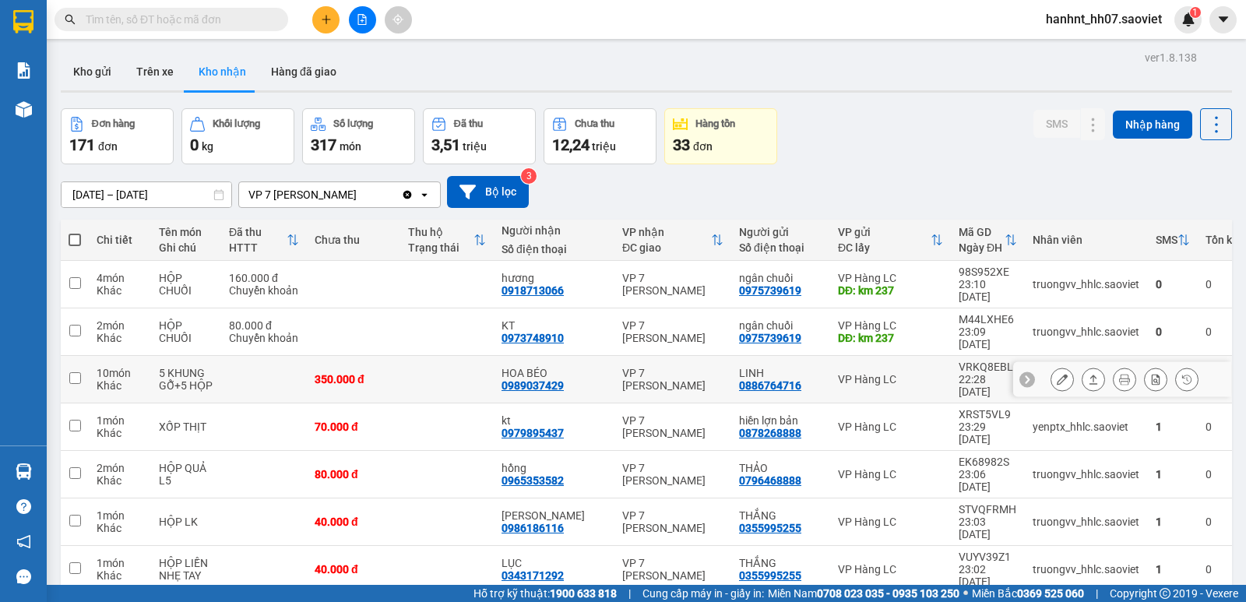
drag, startPoint x: 463, startPoint y: 347, endPoint x: 462, endPoint y: 316, distance: 31.2
click at [462, 356] on td at bounding box center [446, 380] width 93 height 48
checkbox input "true"
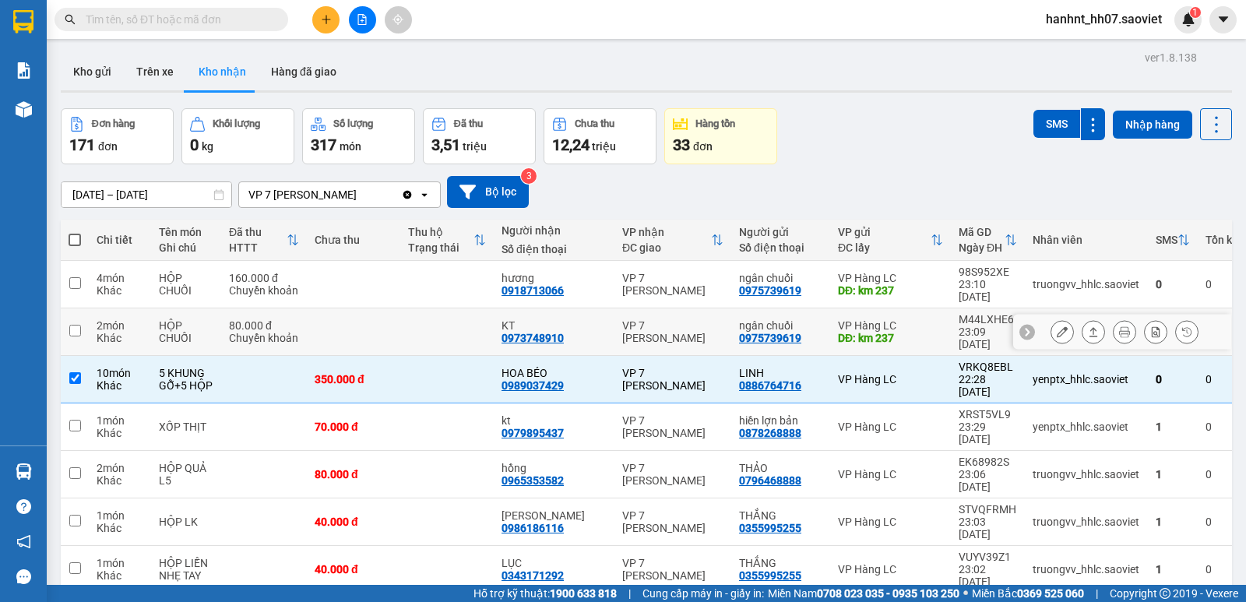
click at [463, 311] on td at bounding box center [446, 332] width 93 height 48
checkbox input "true"
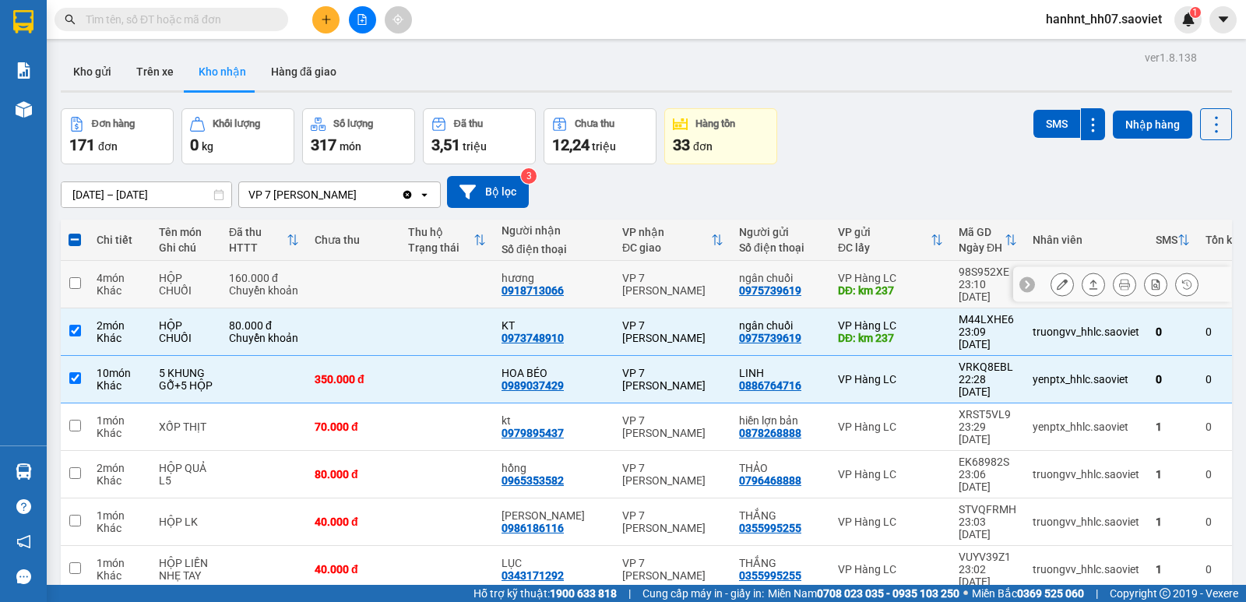
click at [485, 284] on td at bounding box center [446, 285] width 93 height 48
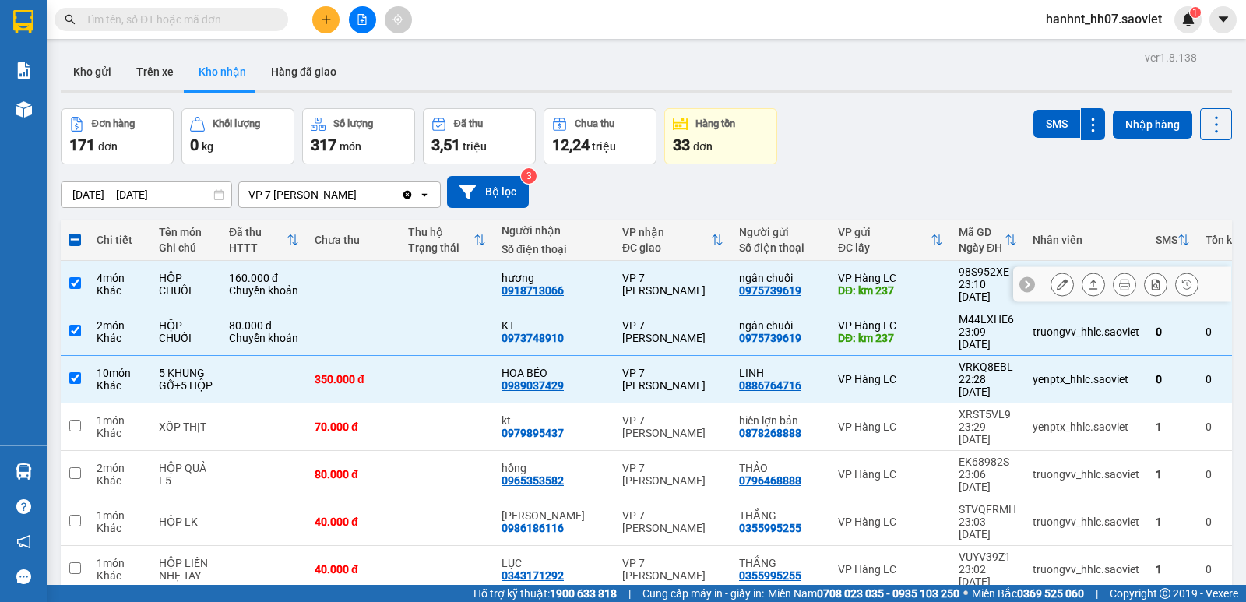
checkbox input "true"
click at [1042, 128] on button "SMS" at bounding box center [1057, 124] width 47 height 28
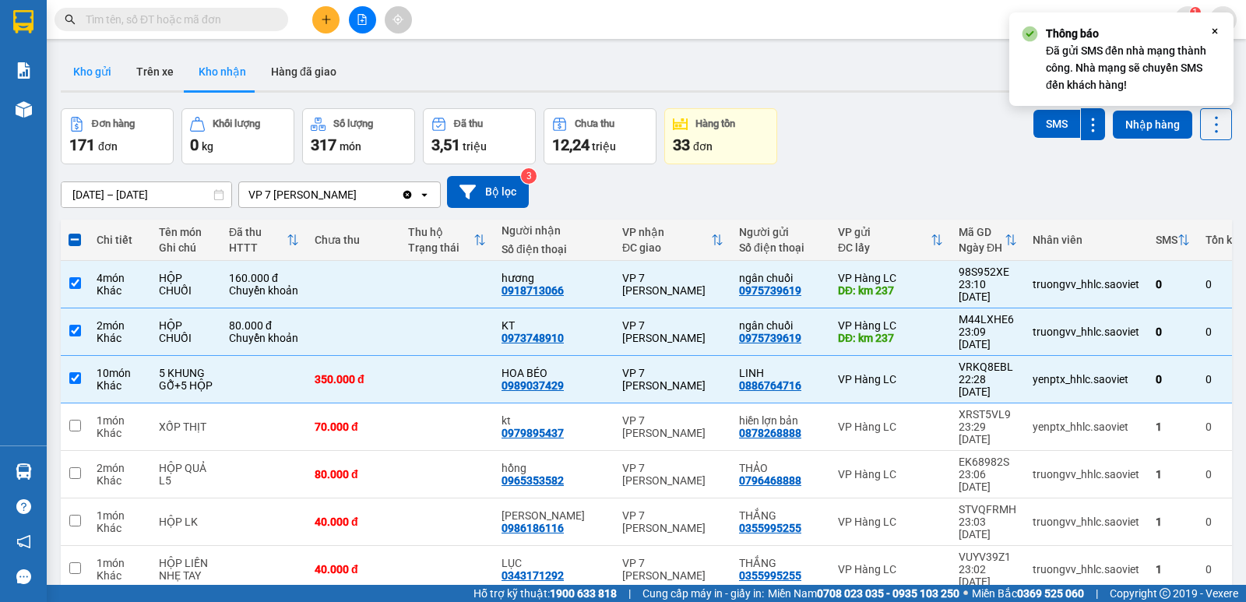
click at [94, 63] on button "Kho gửi" at bounding box center [92, 71] width 63 height 37
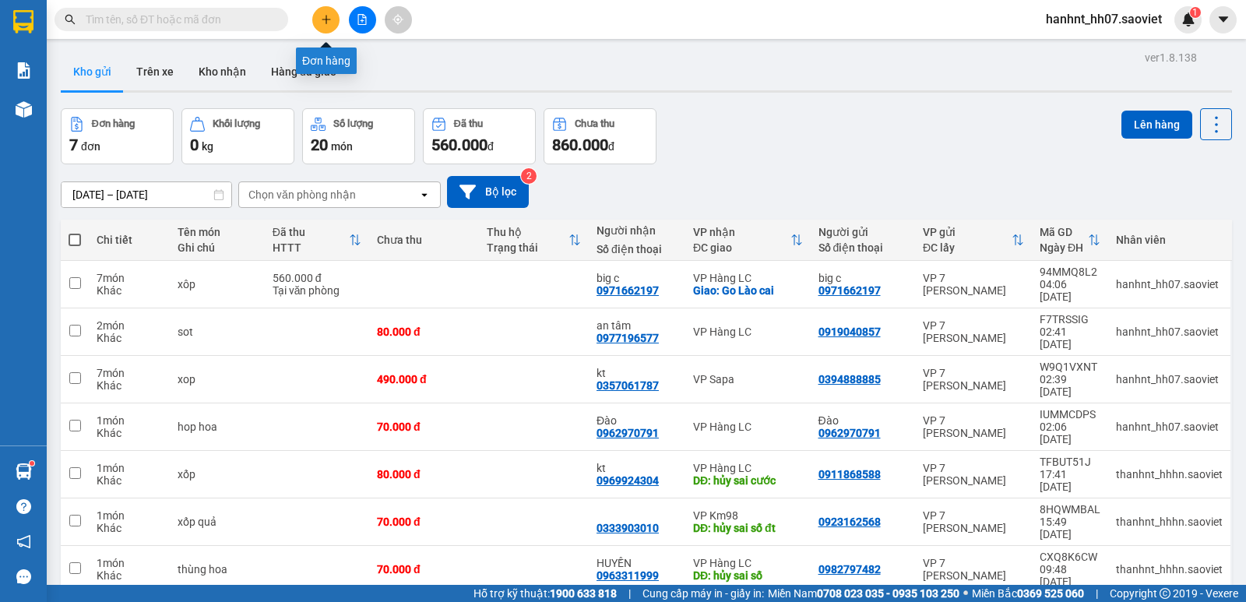
click at [335, 26] on button at bounding box center [325, 19] width 27 height 27
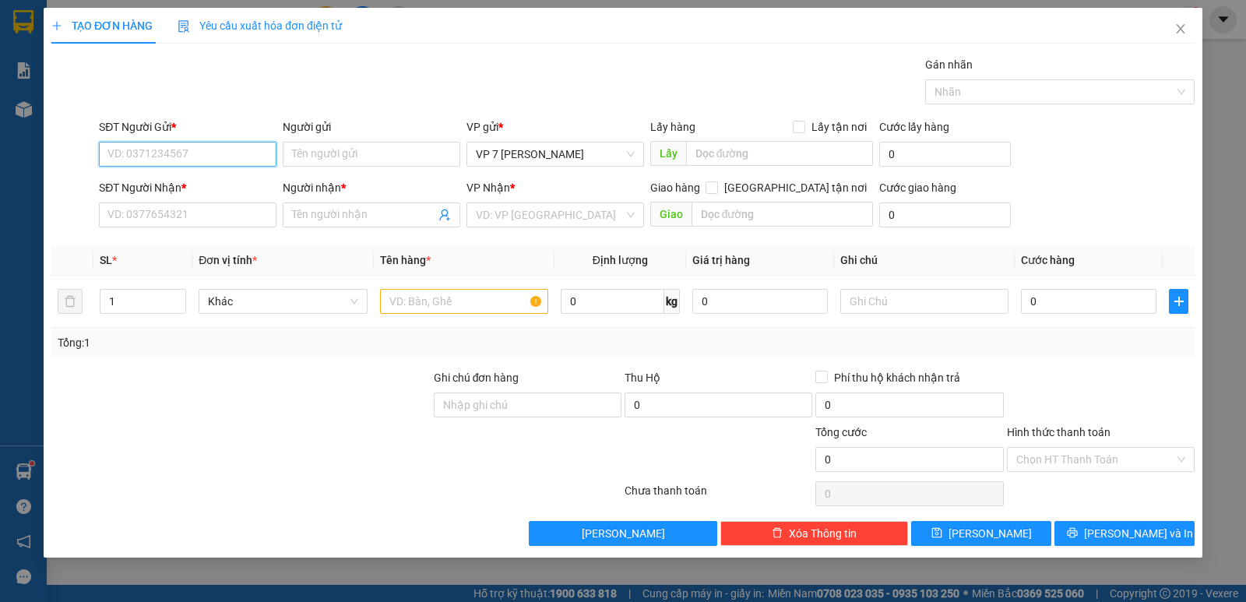
click at [223, 161] on input "SĐT Người Gửi *" at bounding box center [188, 154] width 178 height 25
click at [203, 203] on input "SĐT Người Nhận *" at bounding box center [188, 215] width 178 height 25
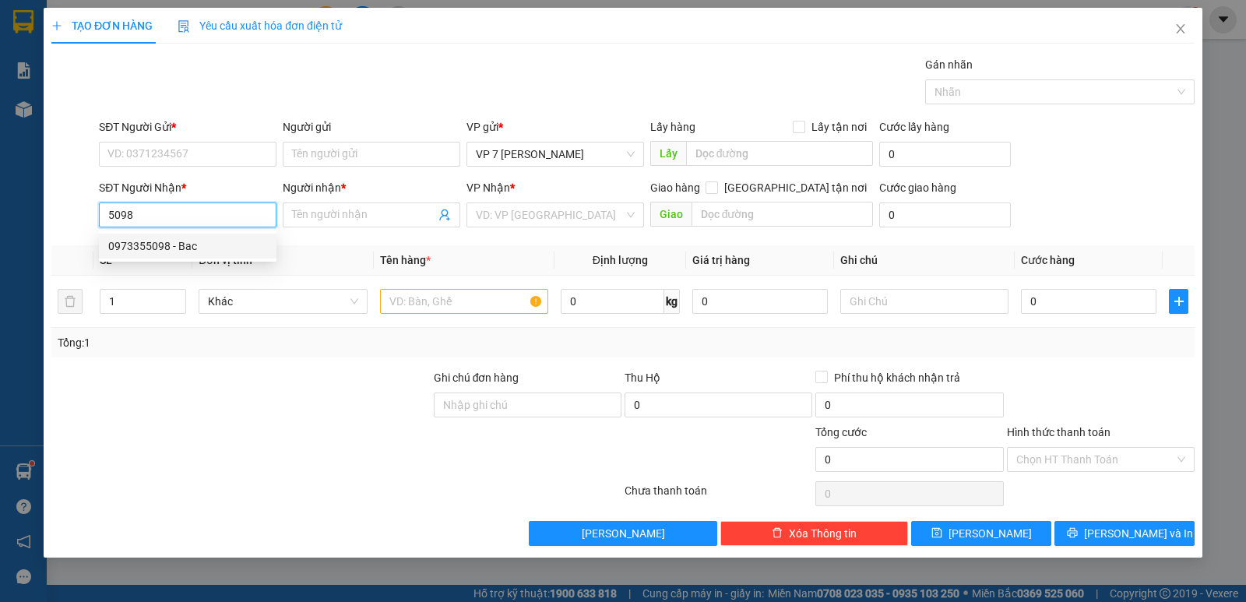
click at [196, 247] on div "0973355098 - Bac" at bounding box center [187, 246] width 159 height 17
type input "0973355098"
type input "Bac"
type input "0973355098"
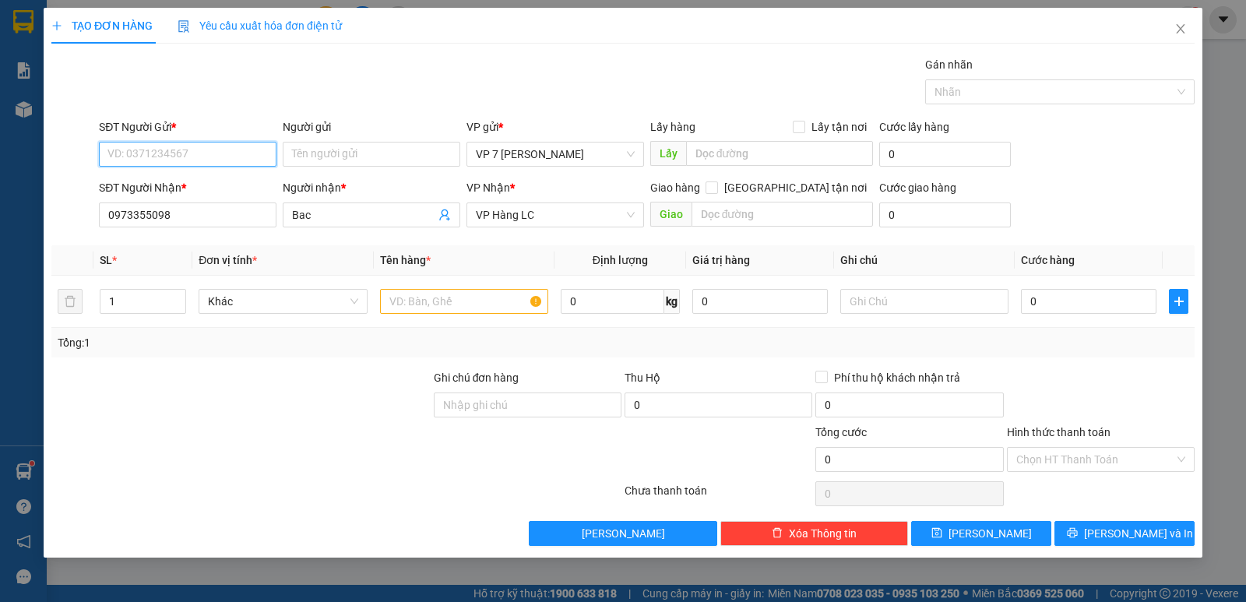
click at [227, 150] on input "SĐT Người Gửi *" at bounding box center [188, 154] width 178 height 25
click at [227, 220] on div "0963883708 - newpost" at bounding box center [188, 210] width 178 height 25
type input "0963883708"
type input "newpost"
click at [445, 297] on input "text" at bounding box center [464, 301] width 168 height 25
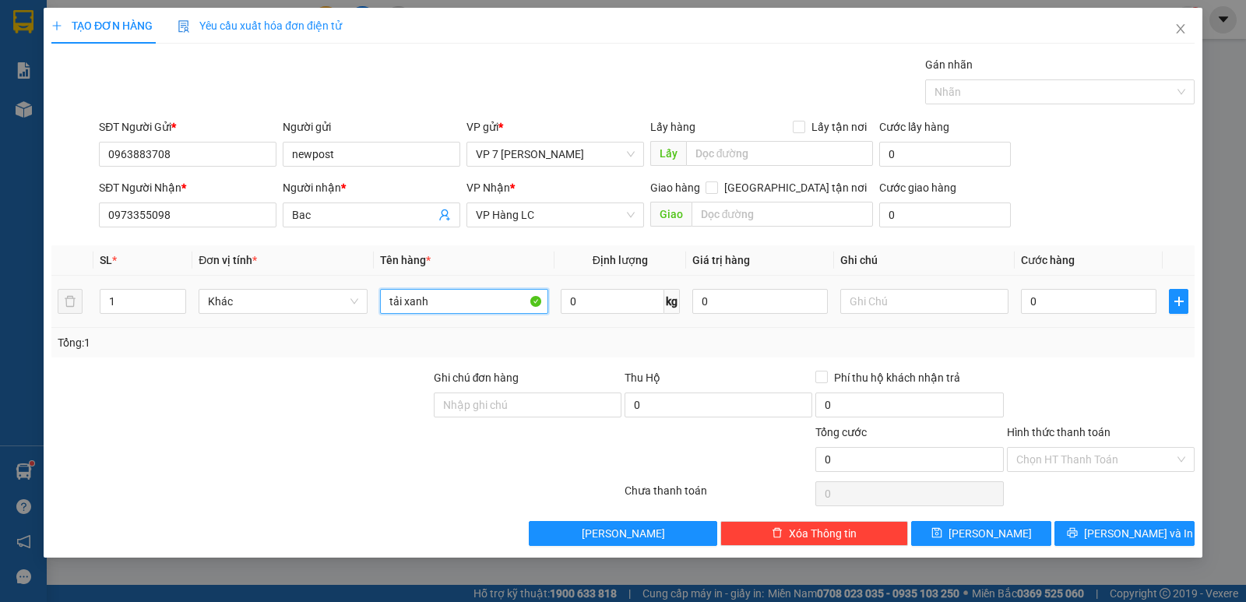
type input "tải xanh"
drag, startPoint x: 129, startPoint y: 318, endPoint x: 83, endPoint y: 309, distance: 46.8
click at [85, 309] on tr "1 Khác tải xanh 0 kg 0 0" at bounding box center [623, 302] width 1144 height 52
click at [125, 302] on input "1" at bounding box center [142, 301] width 85 height 23
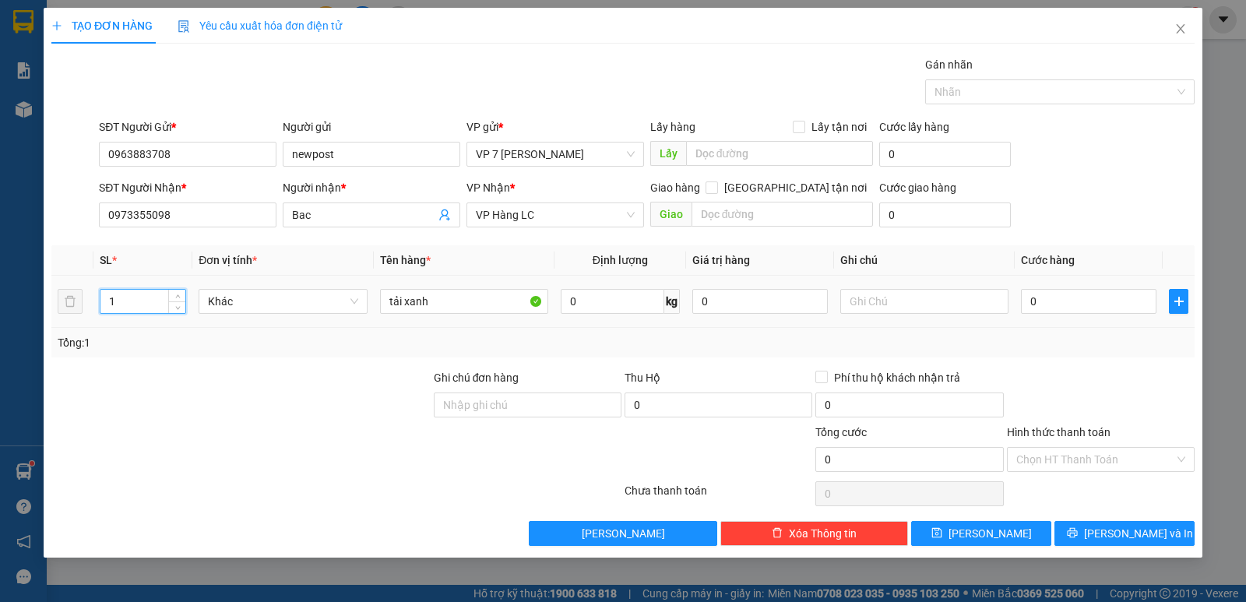
click at [125, 302] on input "1" at bounding box center [142, 301] width 85 height 23
type input "7"
click at [1070, 310] on input "0" at bounding box center [1089, 301] width 136 height 25
type input "3"
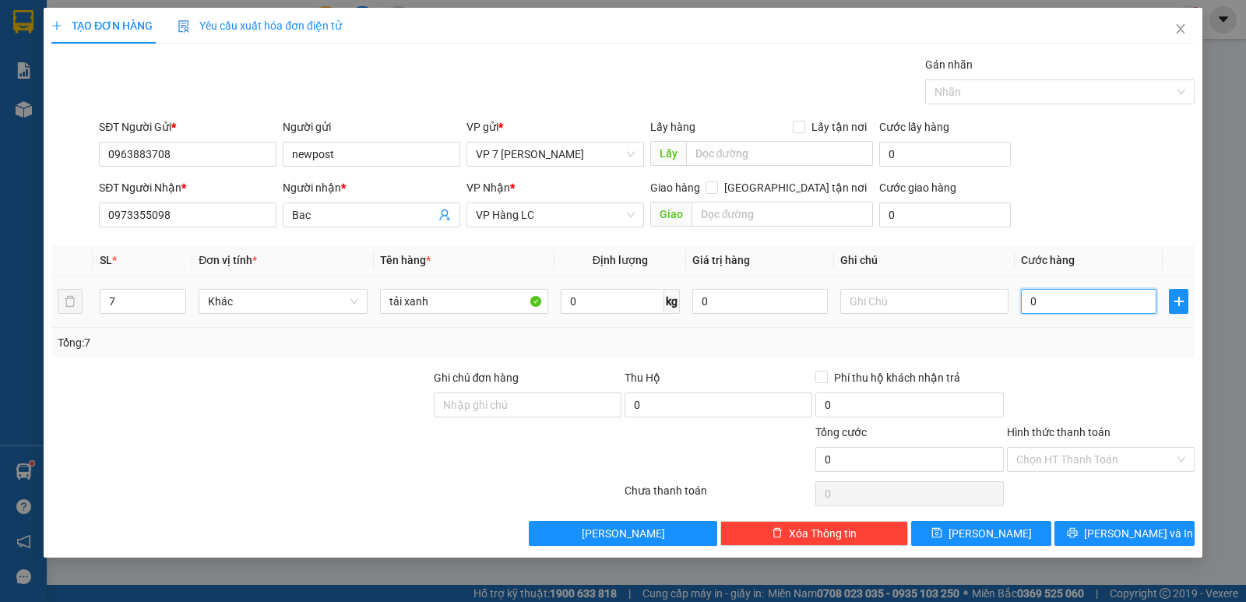
type input "3"
type input "35"
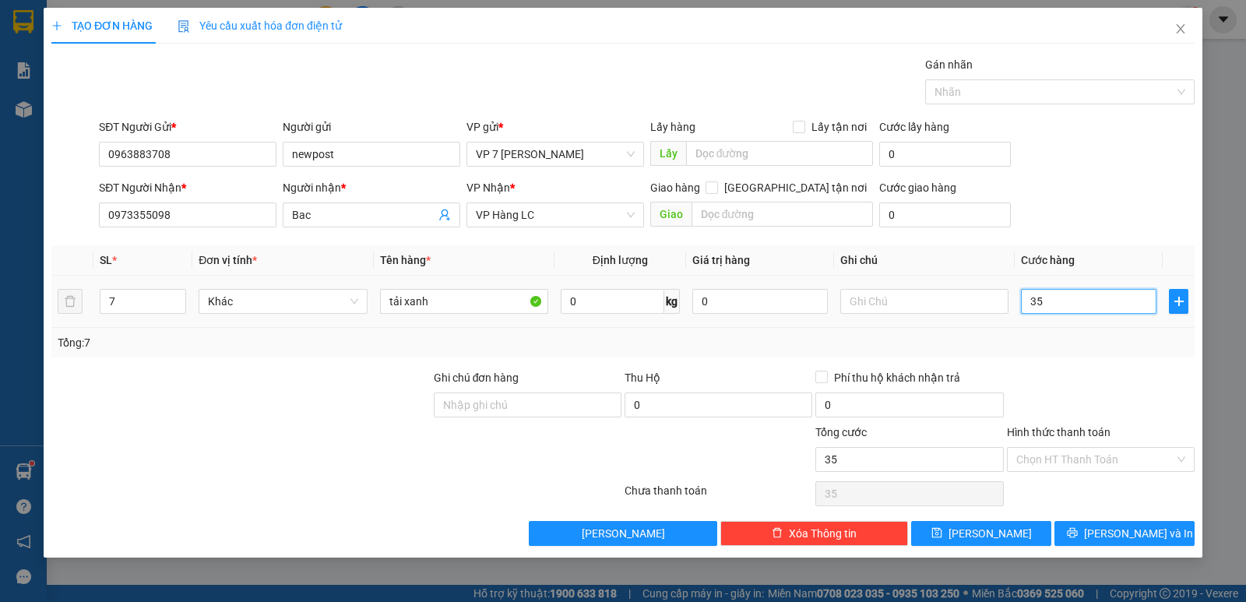
type input "350"
drag, startPoint x: 1091, startPoint y: 309, endPoint x: 964, endPoint y: 297, distance: 127.6
click at [966, 298] on tr "7 Khác tải xanh 0 kg 0 350" at bounding box center [623, 302] width 1144 height 52
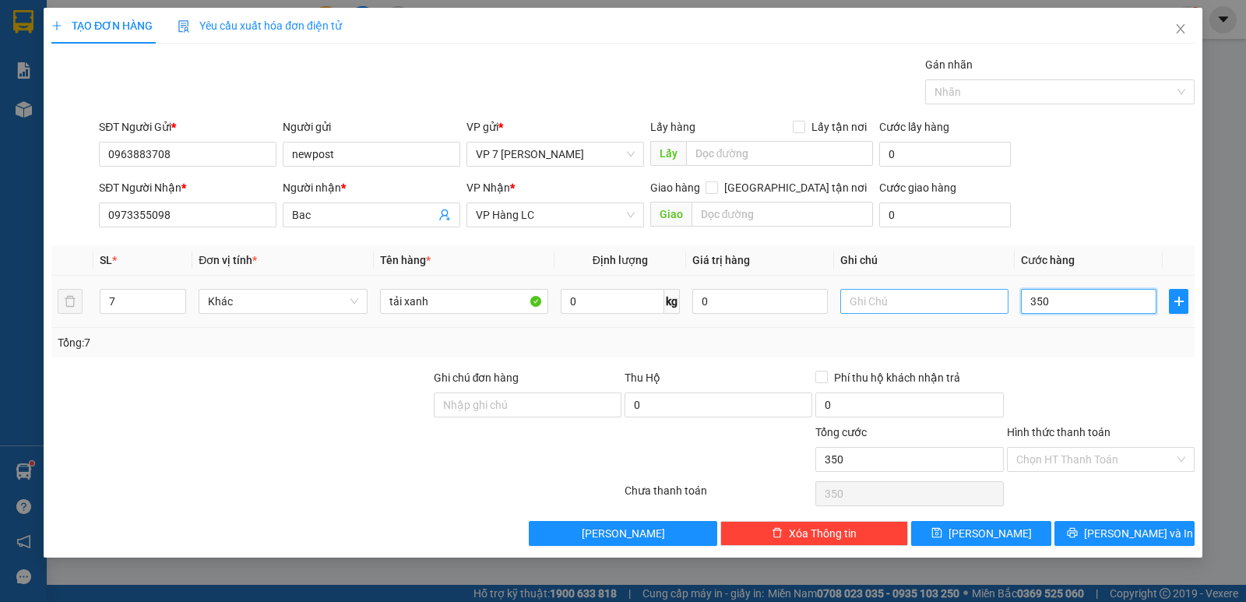
type input "4"
type input "40"
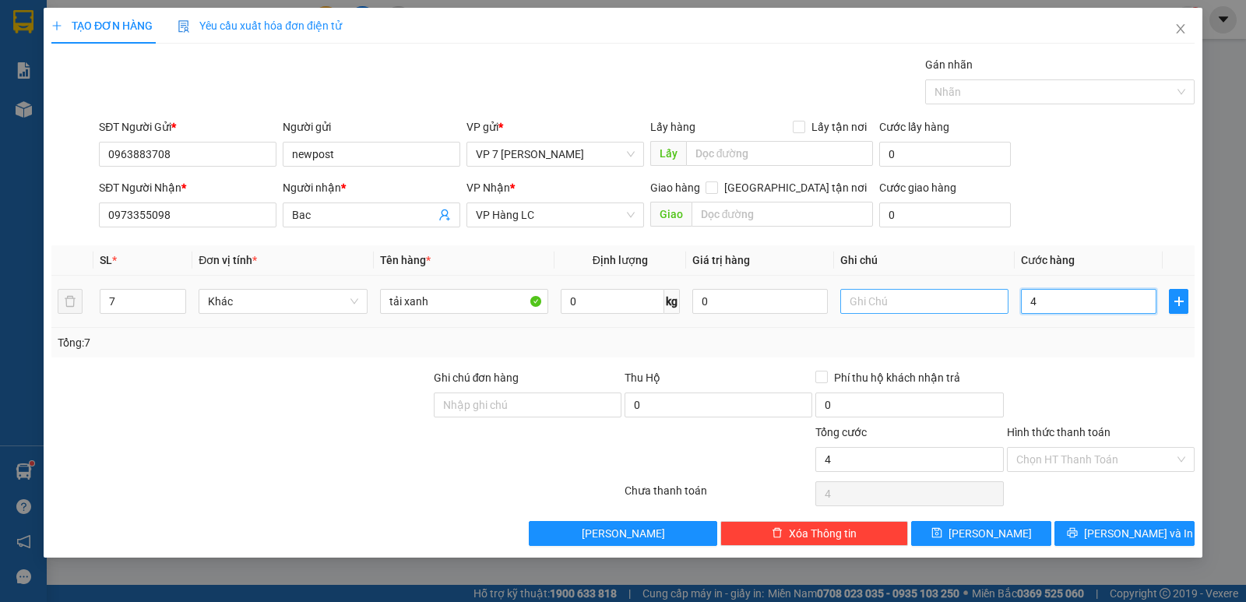
type input "40"
type input "400"
click at [1060, 453] on input "Hình thức thanh toán" at bounding box center [1096, 459] width 158 height 23
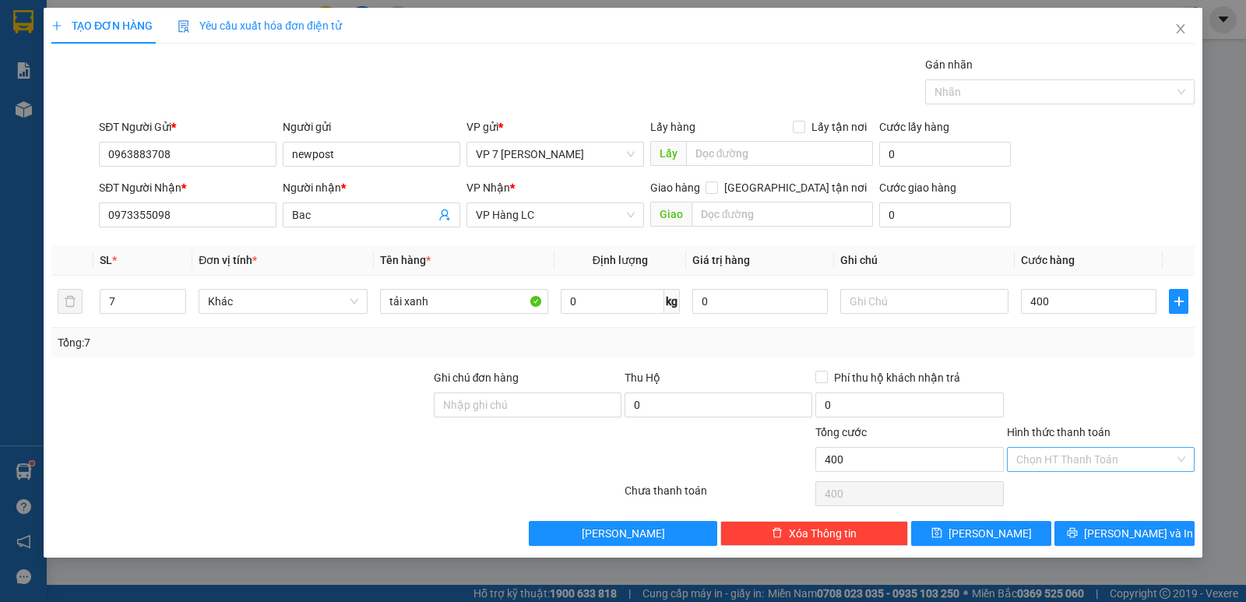
type input "400.000"
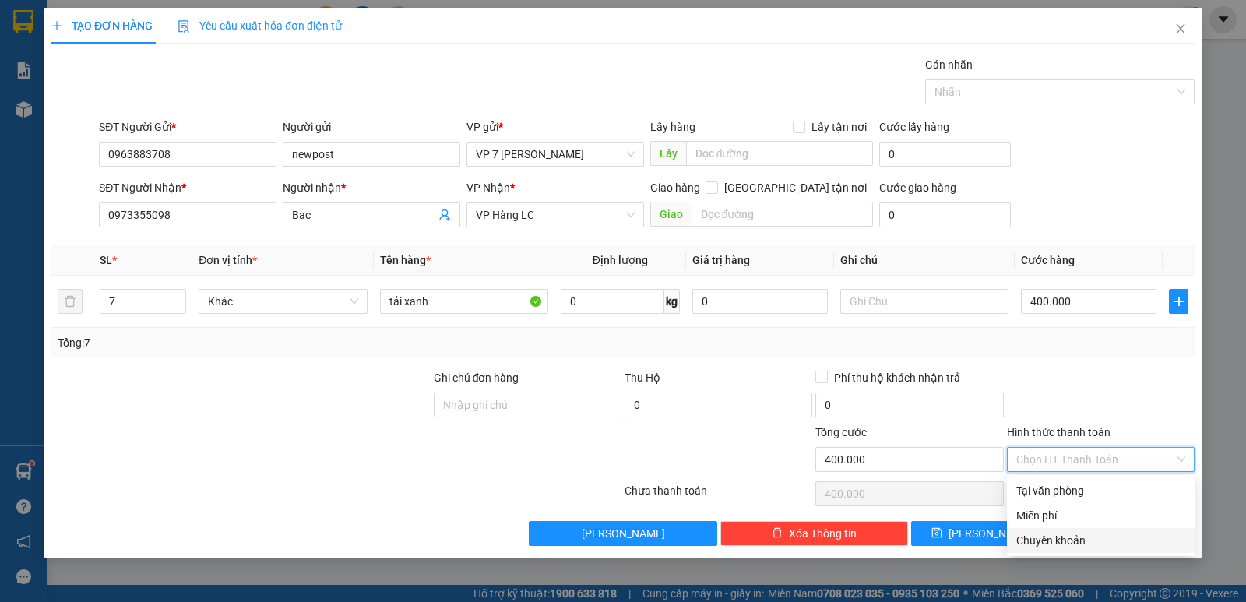
click at [1103, 534] on div "Chuyển khoản" at bounding box center [1101, 540] width 169 height 17
type input "0"
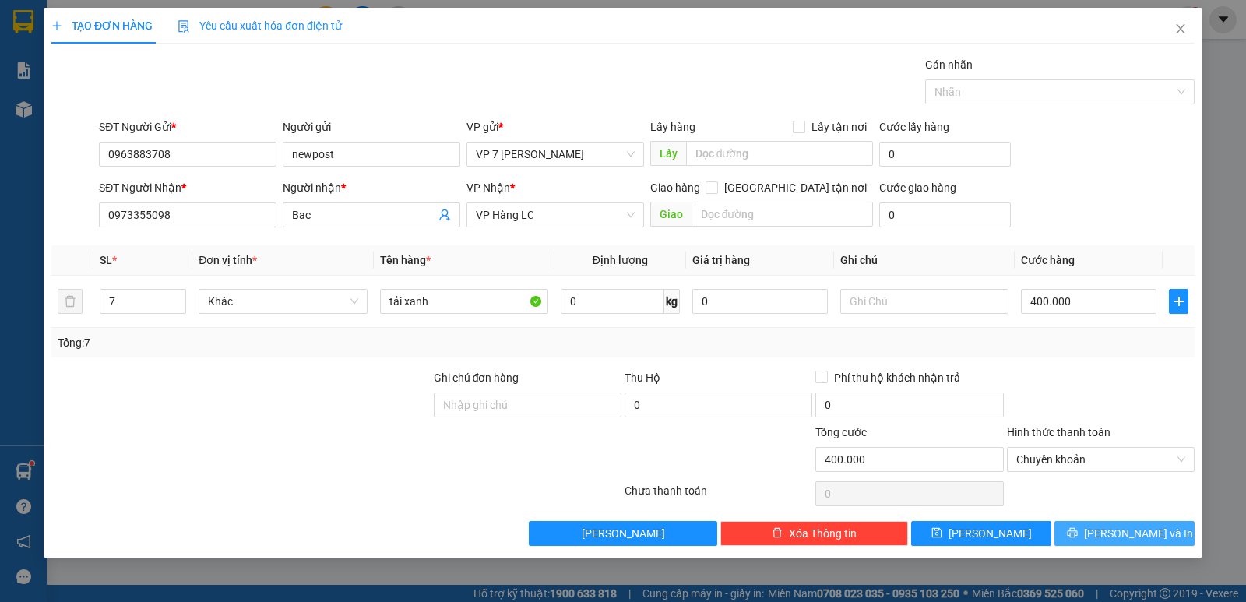
click at [1078, 533] on icon "printer" at bounding box center [1072, 532] width 11 height 11
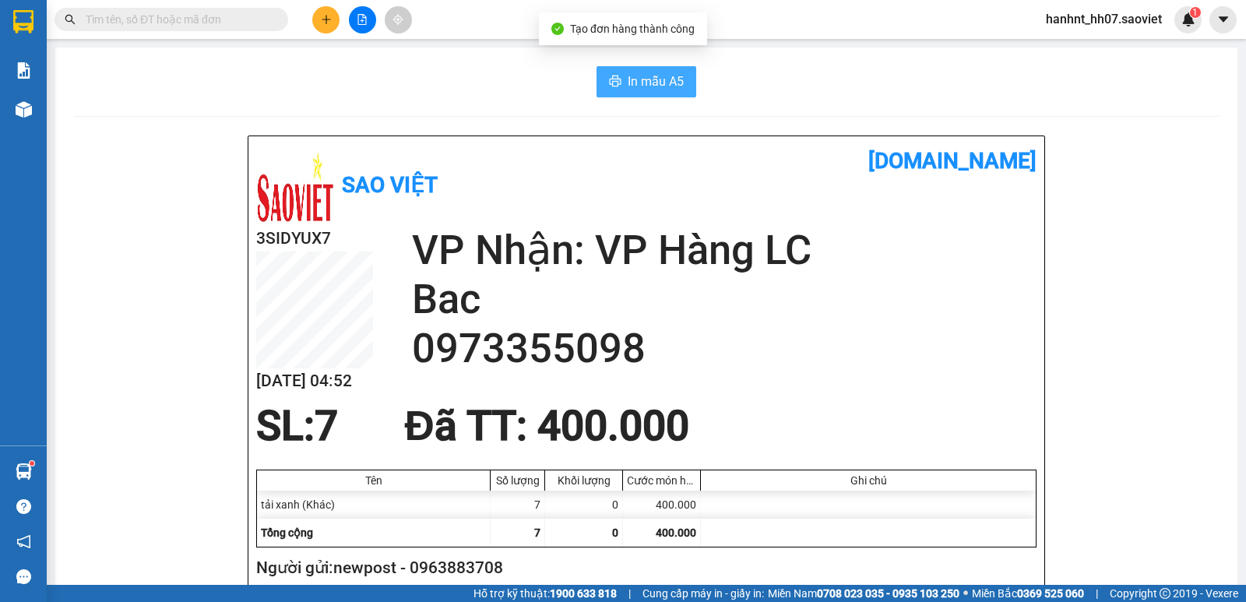
click at [642, 82] on span "In mẫu A5" at bounding box center [656, 81] width 56 height 19
click at [162, 23] on input "text" at bounding box center [178, 19] width 184 height 17
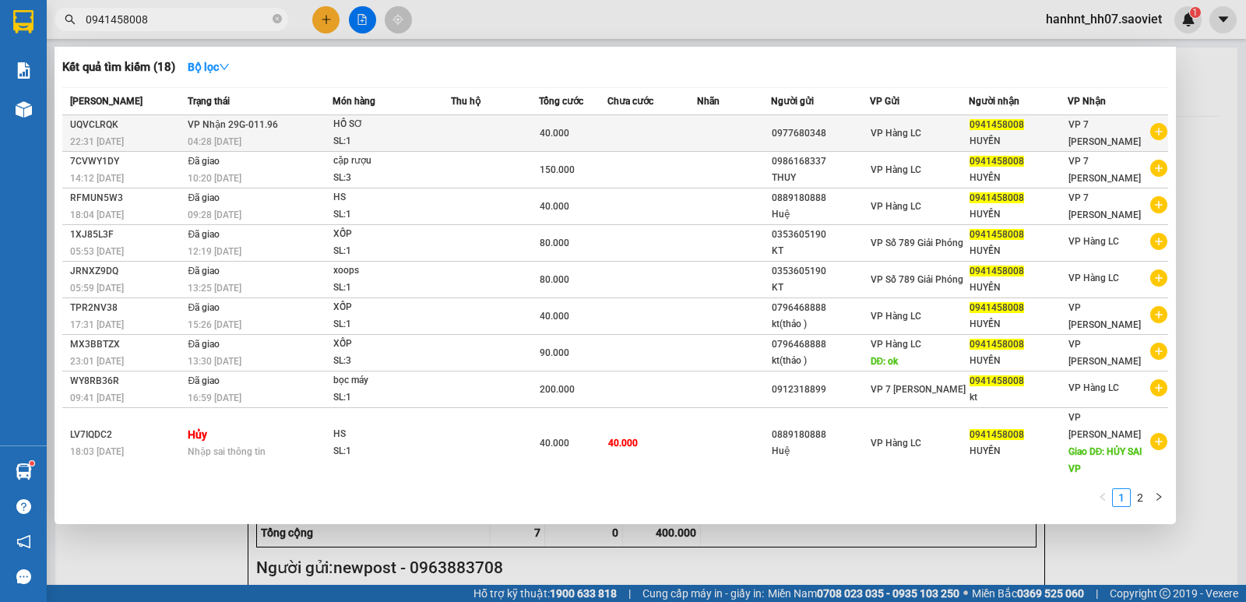
type input "0941458008"
click at [429, 122] on div "HỒ SƠ" at bounding box center [391, 124] width 117 height 17
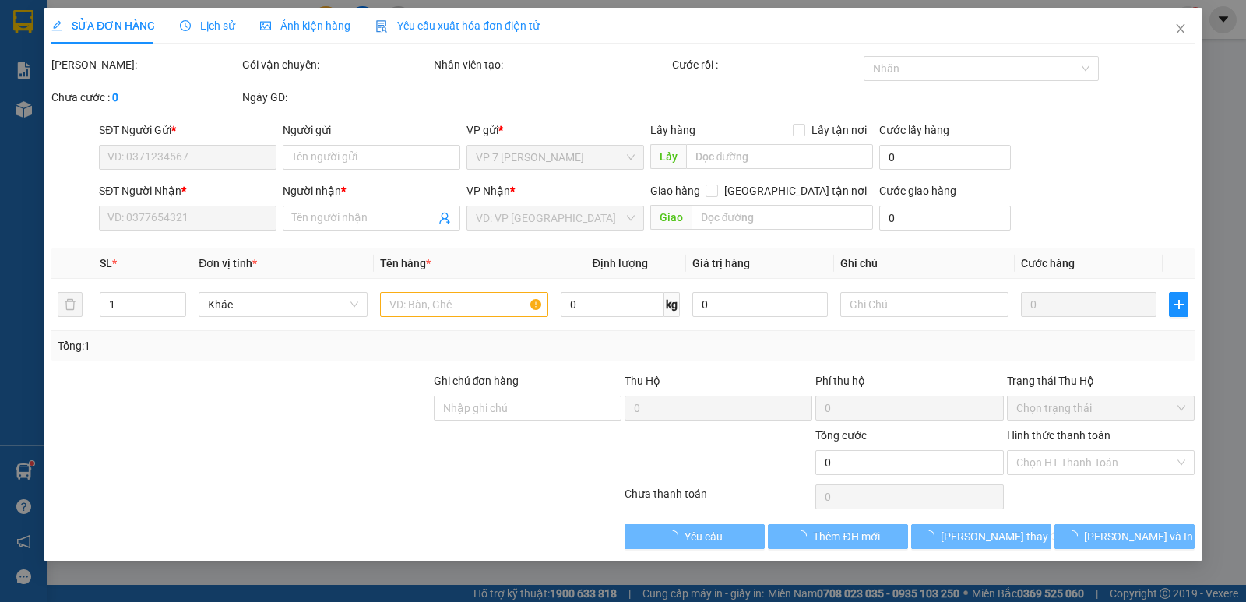
type input "0977680348"
type input "0941458008"
type input "HUYỀN"
type input "40.000"
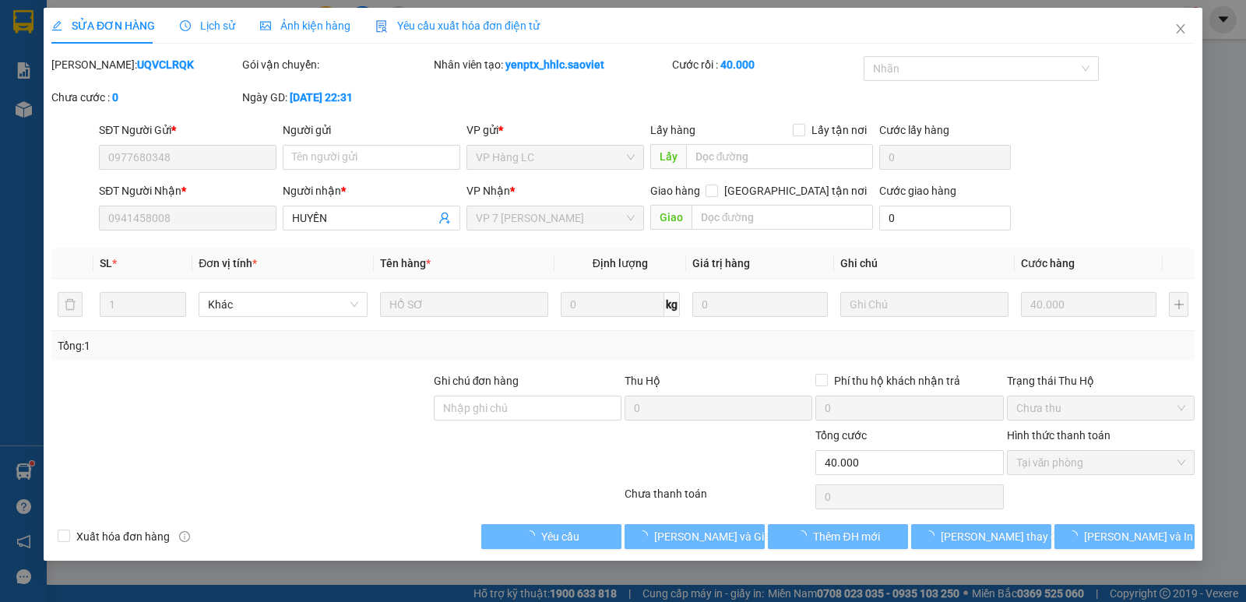
click at [1033, 459] on span "Tại văn phòng" at bounding box center [1101, 462] width 169 height 23
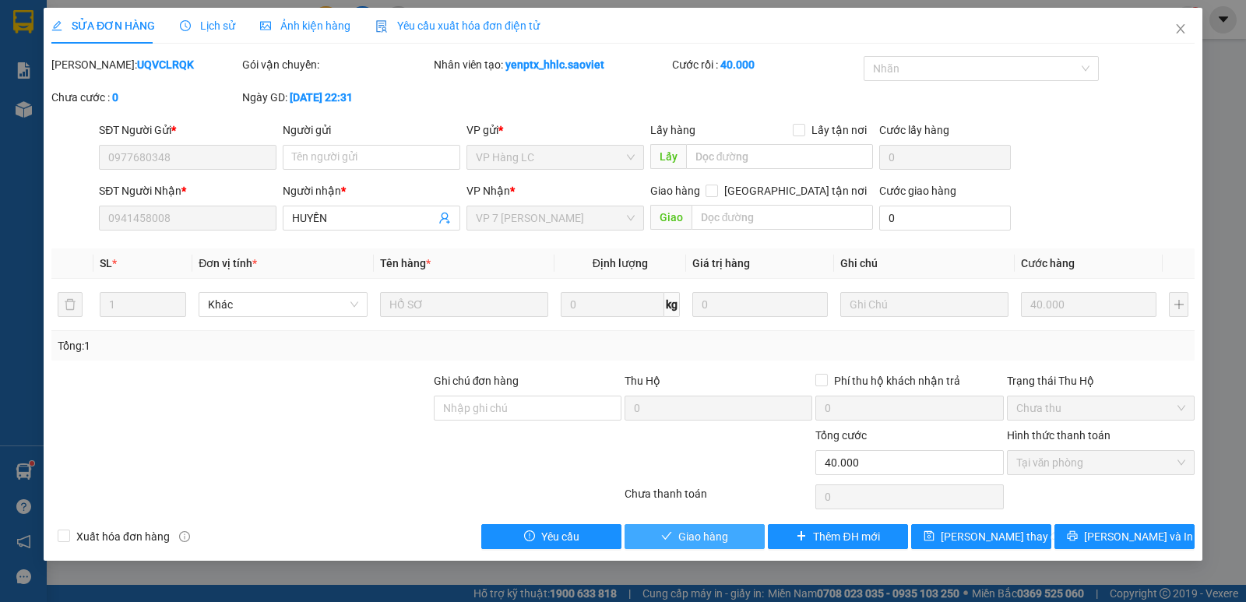
click at [711, 528] on span "Giao hàng" at bounding box center [704, 536] width 50 height 17
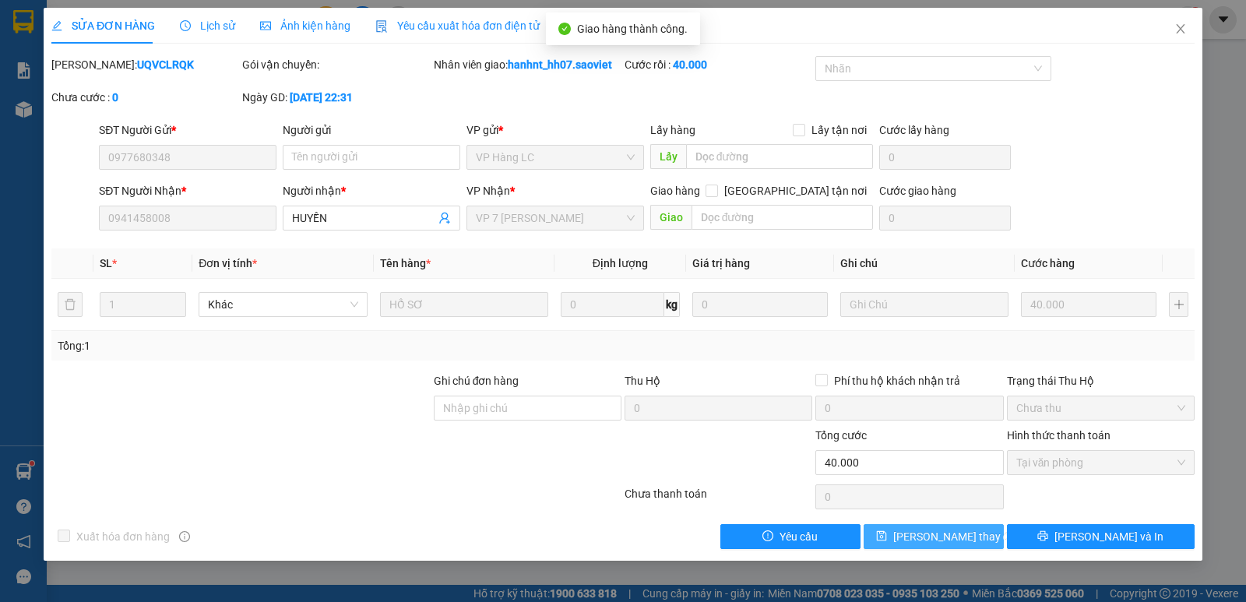
click at [945, 541] on span "[PERSON_NAME] thay đổi" at bounding box center [956, 536] width 125 height 17
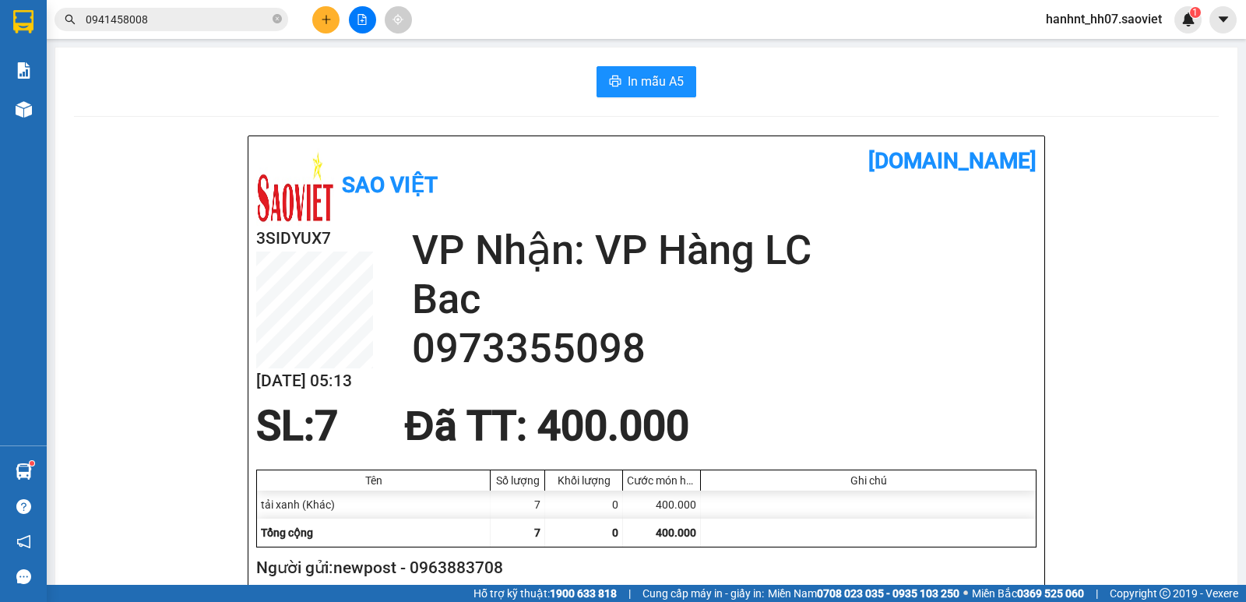
click at [330, 19] on icon "plus" at bounding box center [326, 19] width 9 height 1
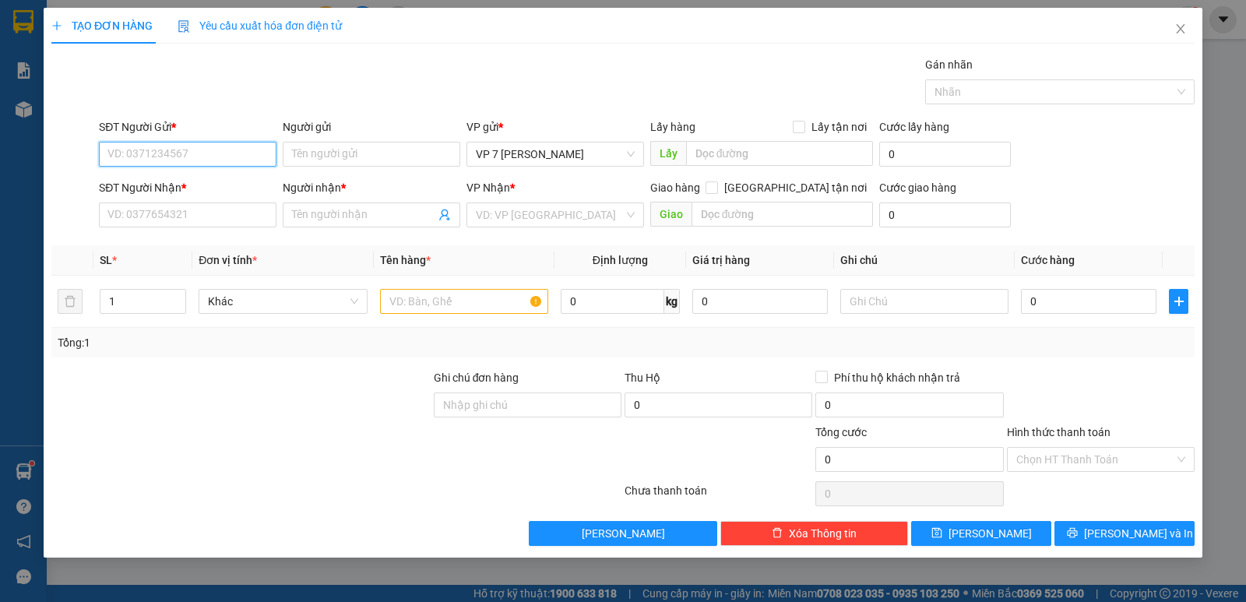
click at [185, 153] on input "SĐT Người Gửi *" at bounding box center [188, 154] width 178 height 25
type input "0973748910"
click at [224, 230] on div "SĐT Người Nhận * VD: 0377654321" at bounding box center [188, 206] width 178 height 55
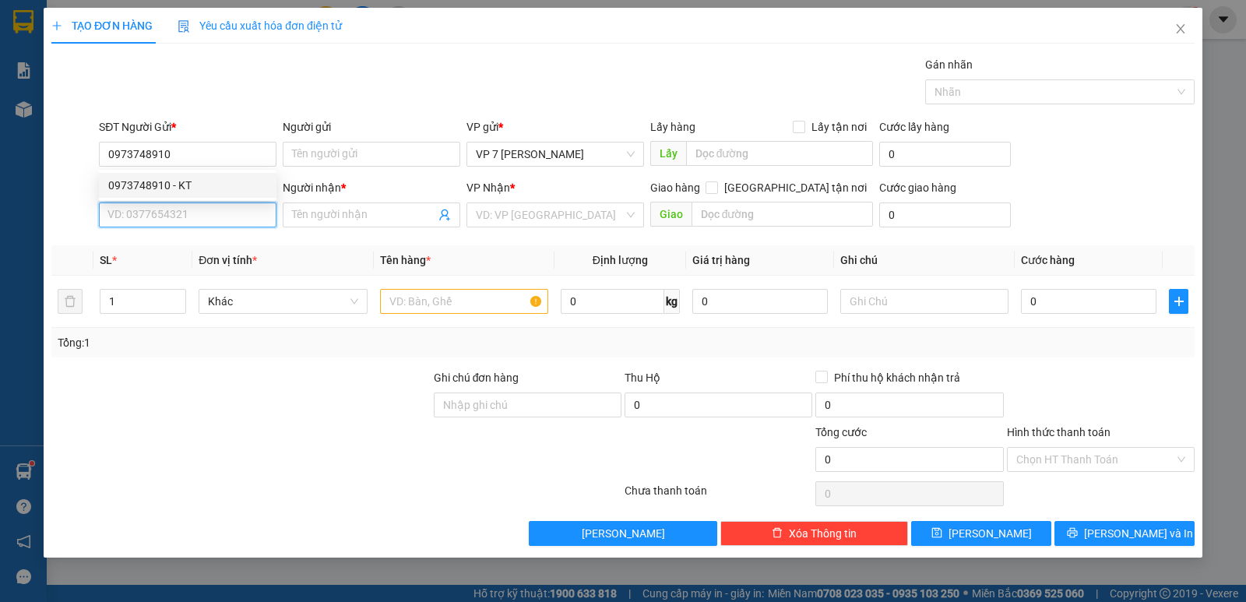
click at [227, 220] on input "SĐT Người Nhận *" at bounding box center [188, 215] width 178 height 25
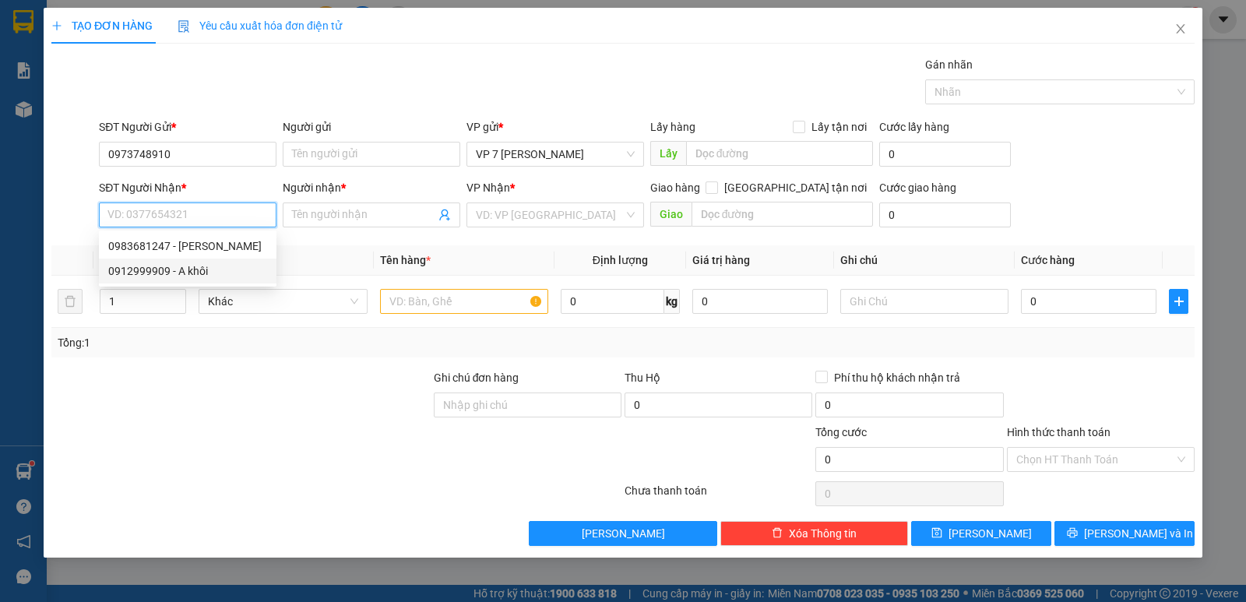
click at [245, 266] on div "0912999909 - A khôi" at bounding box center [187, 271] width 159 height 17
type input "0912999909"
type input "A khôi"
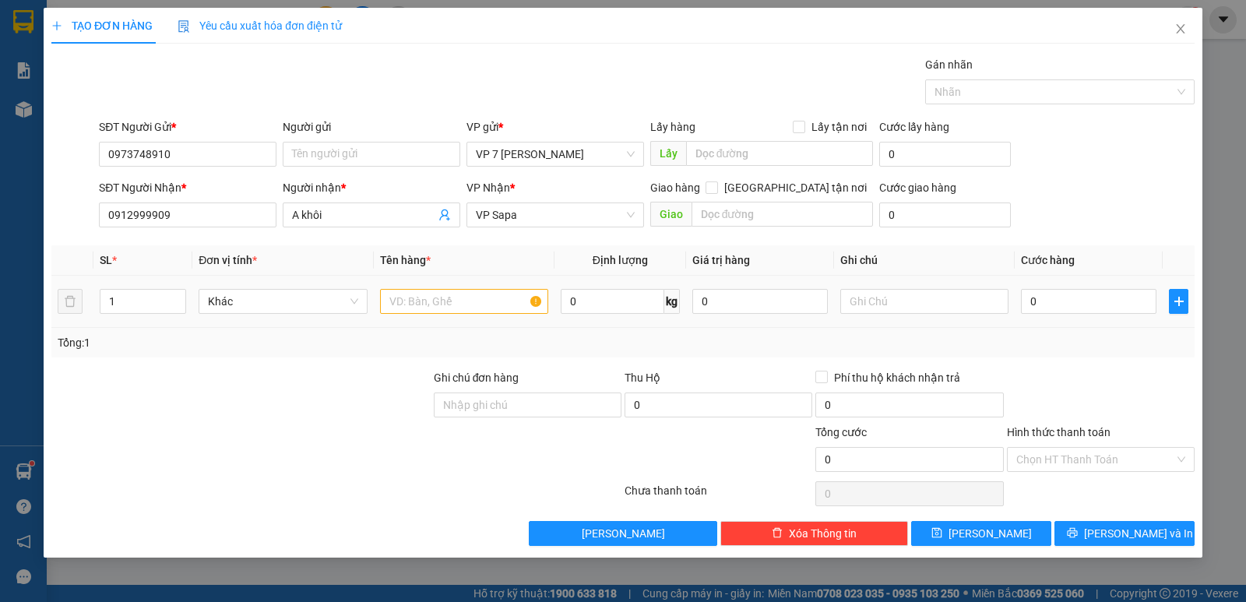
click at [490, 286] on div at bounding box center [464, 301] width 168 height 31
click at [478, 298] on input "text" at bounding box center [464, 301] width 168 height 25
type input "thùng"
drag, startPoint x: 502, startPoint y: 284, endPoint x: 95, endPoint y: 301, distance: 407.0
click at [95, 301] on td "1" at bounding box center [142, 302] width 99 height 52
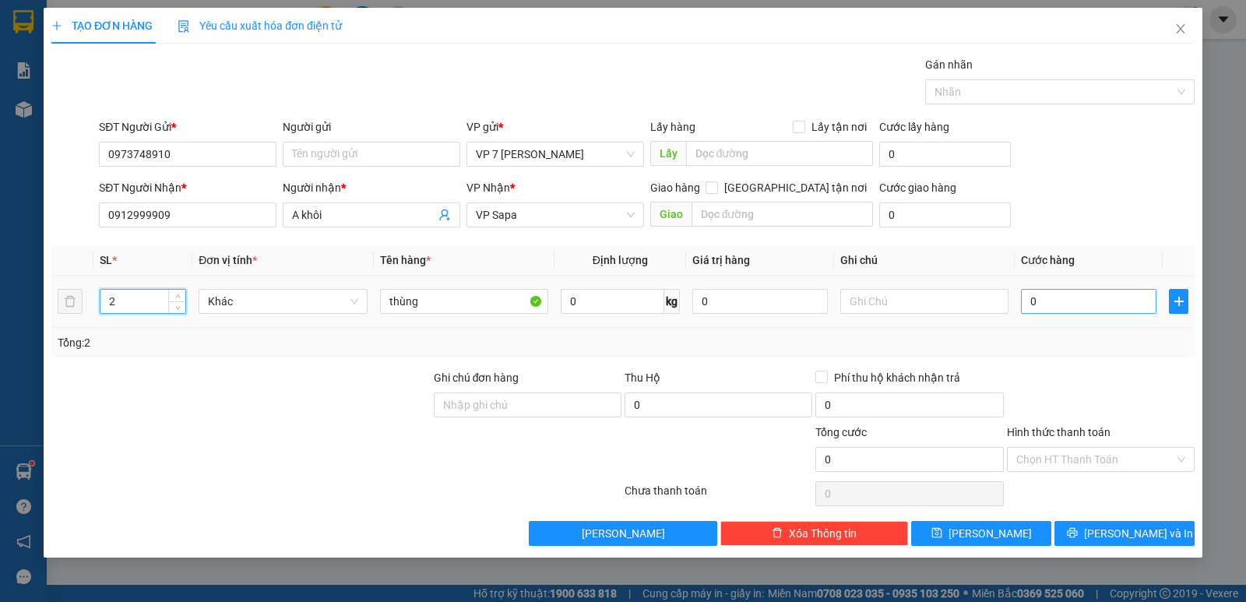
type input "2"
click at [1042, 310] on input "0" at bounding box center [1089, 301] width 136 height 25
type input "8"
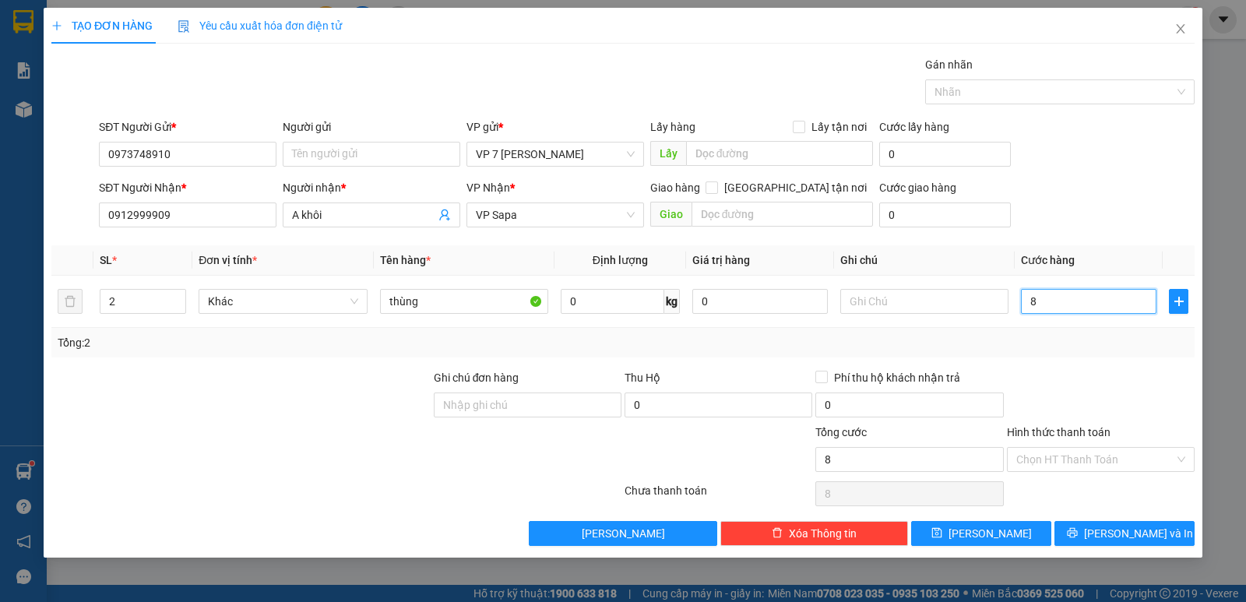
type input "80"
type input "80.000"
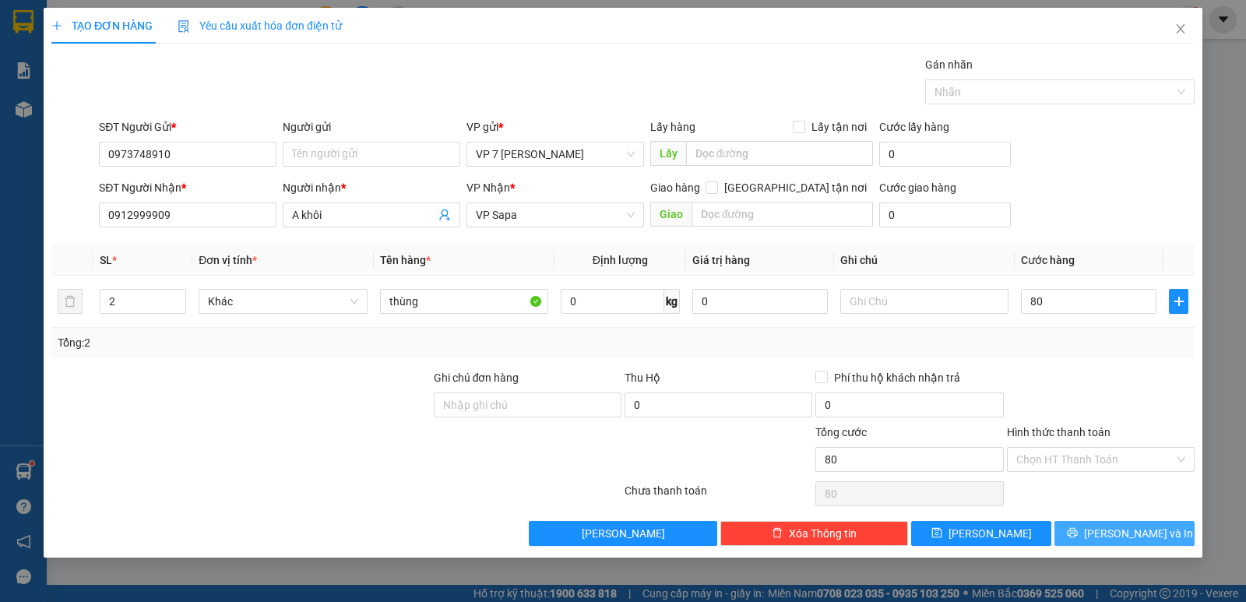
type input "80.000"
click at [1094, 527] on button "[PERSON_NAME] và In" at bounding box center [1125, 533] width 140 height 25
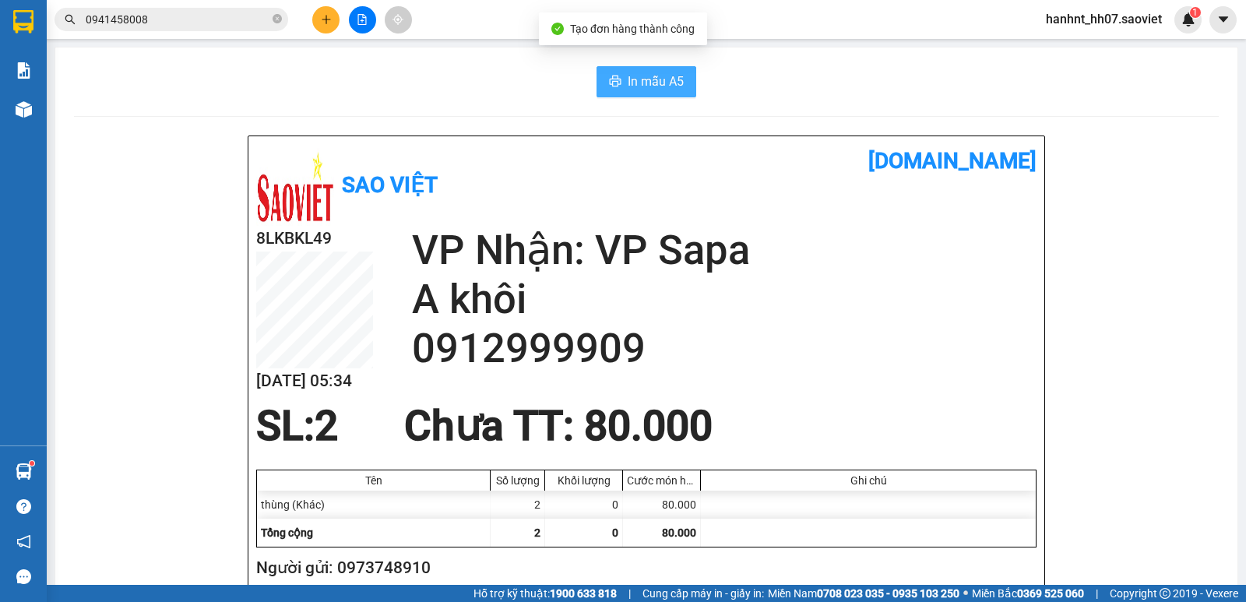
click at [643, 76] on span "In mẫu A5" at bounding box center [656, 81] width 56 height 19
click at [195, 19] on input "0941458008" at bounding box center [178, 19] width 184 height 17
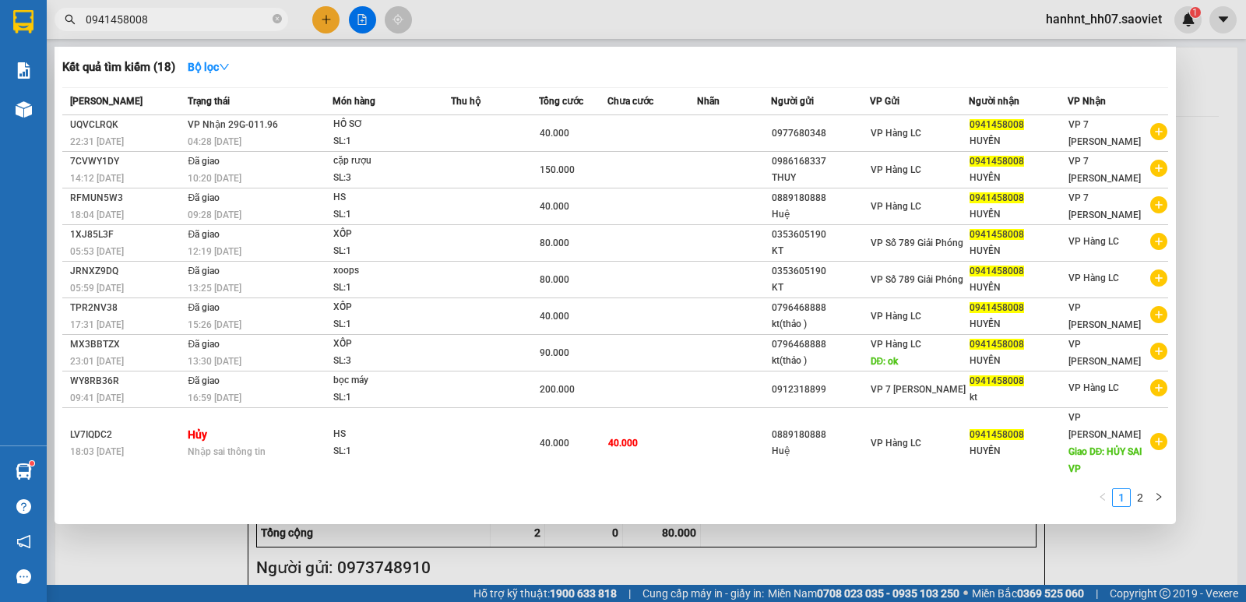
click at [195, 19] on input "0941458008" at bounding box center [178, 19] width 184 height 17
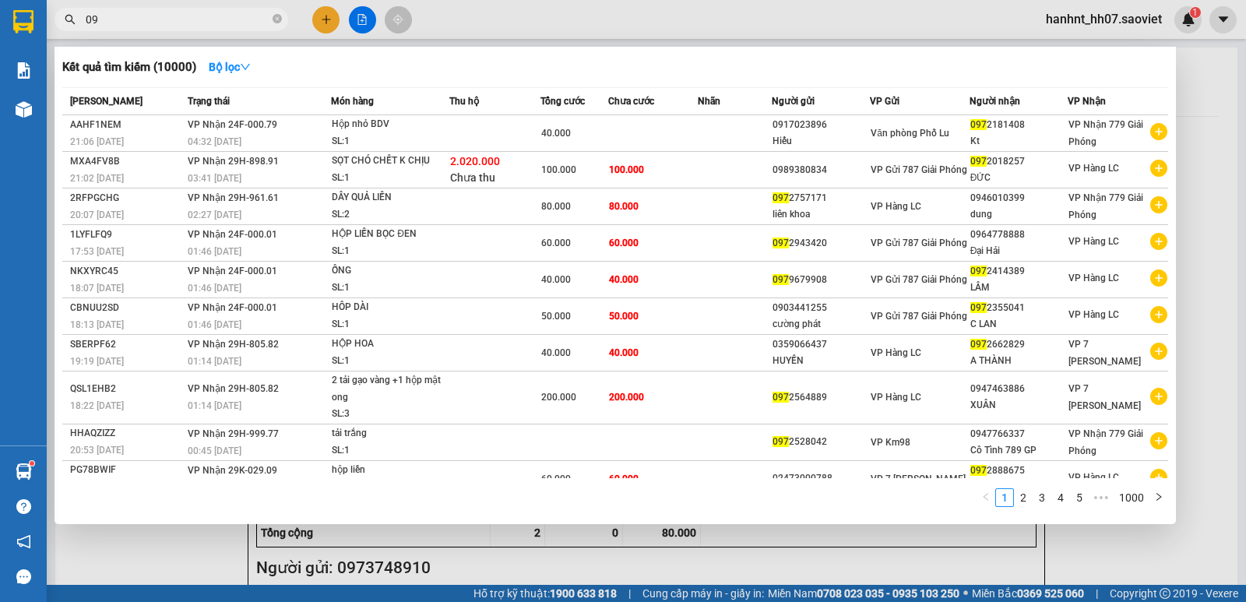
type input "0"
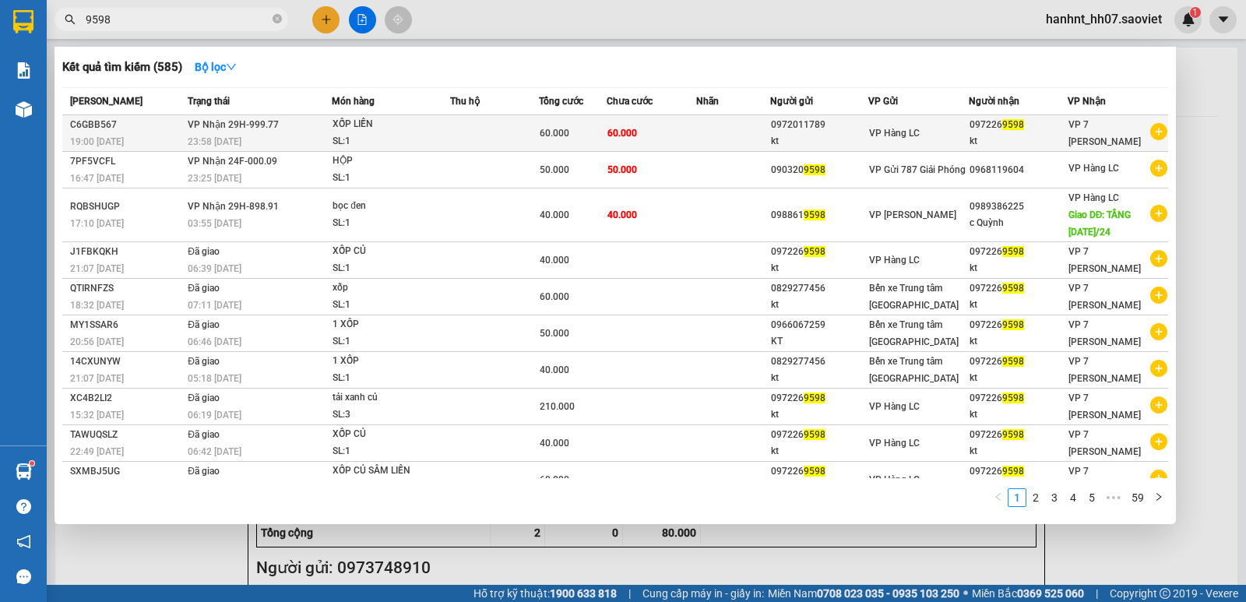
type input "9598"
click at [467, 124] on td at bounding box center [494, 133] width 89 height 37
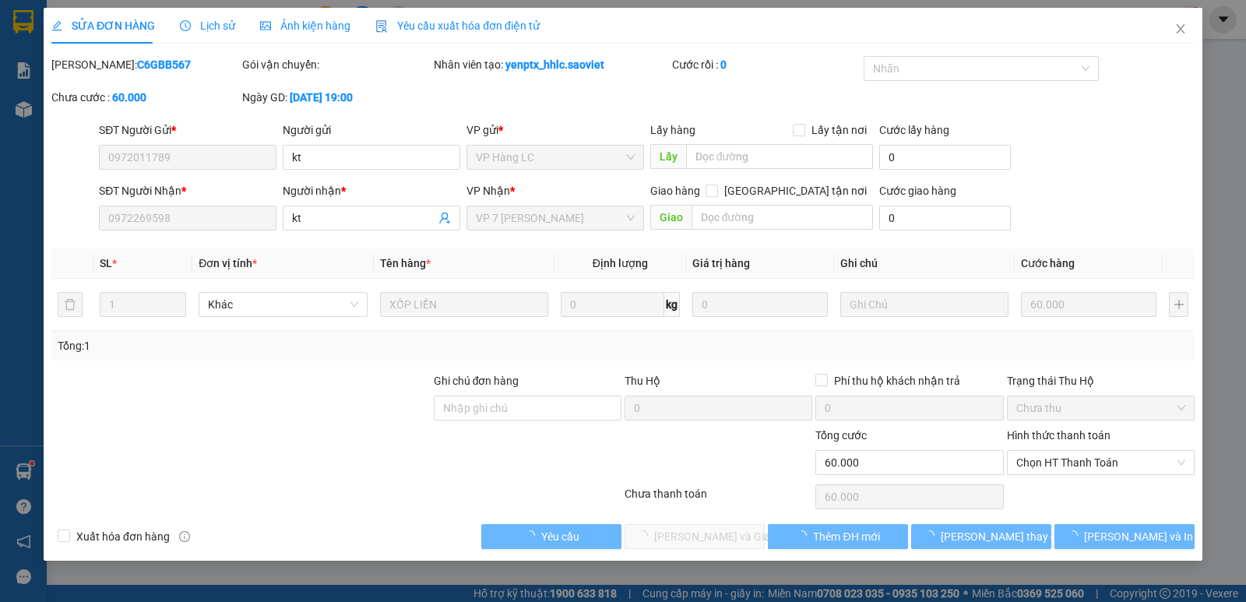
type input "0972011789"
type input "kt"
type input "0972269598"
type input "kt"
type input "60.000"
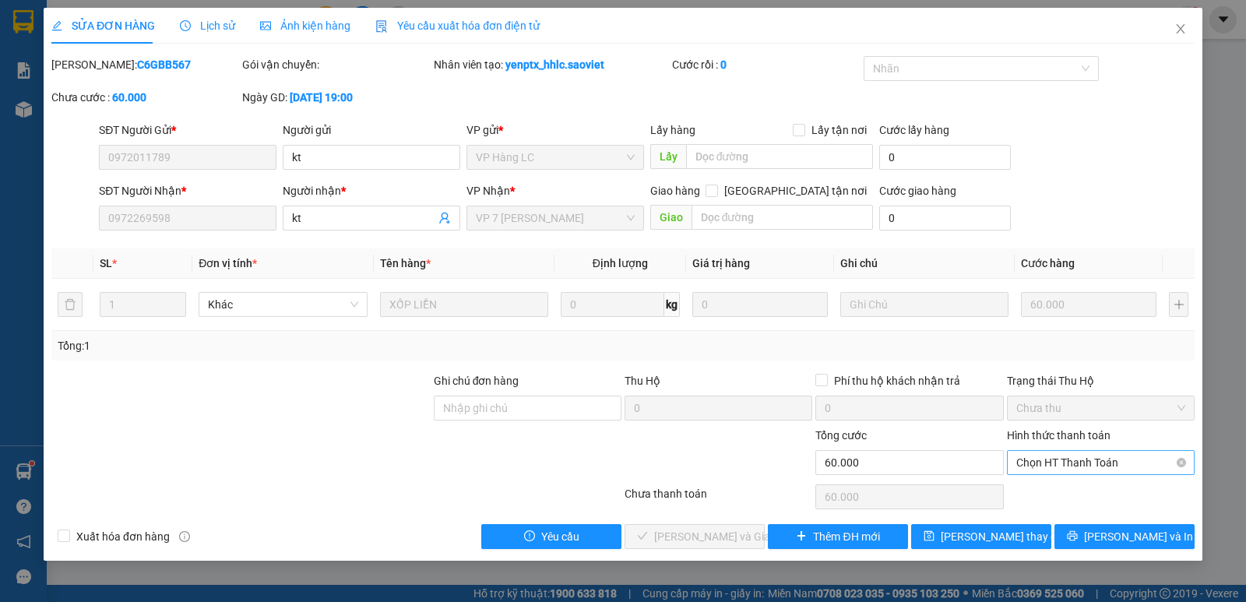
click at [1107, 464] on span "Chọn HT Thanh Toán" at bounding box center [1101, 462] width 169 height 23
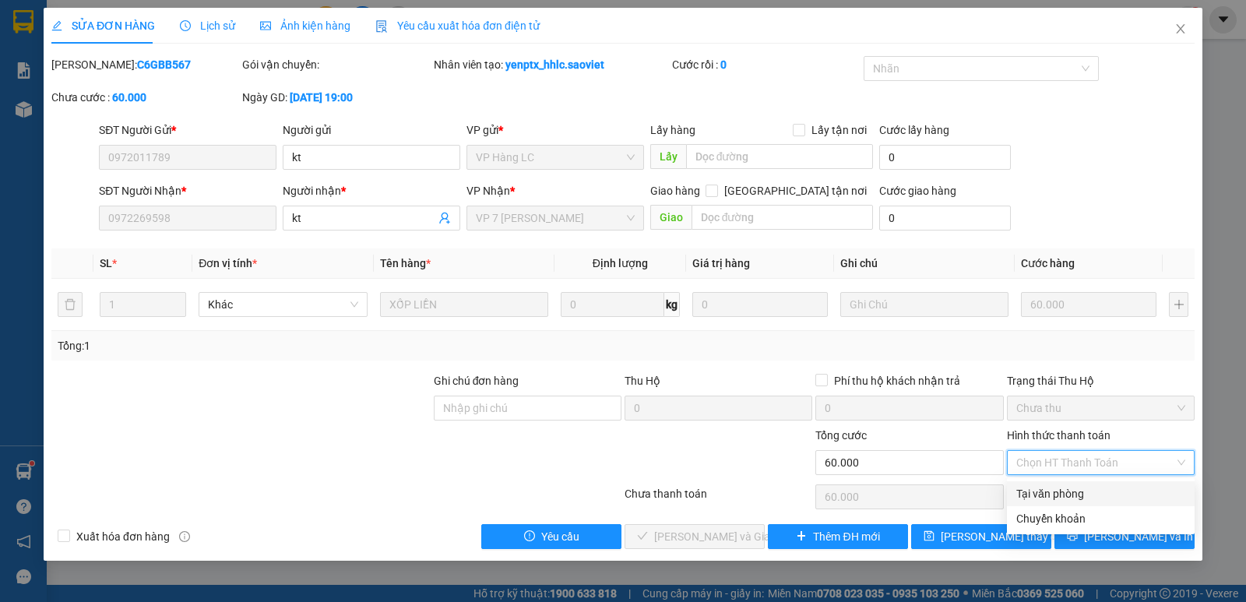
click at [1102, 491] on div "Tại văn phòng" at bounding box center [1101, 493] width 169 height 17
type input "0"
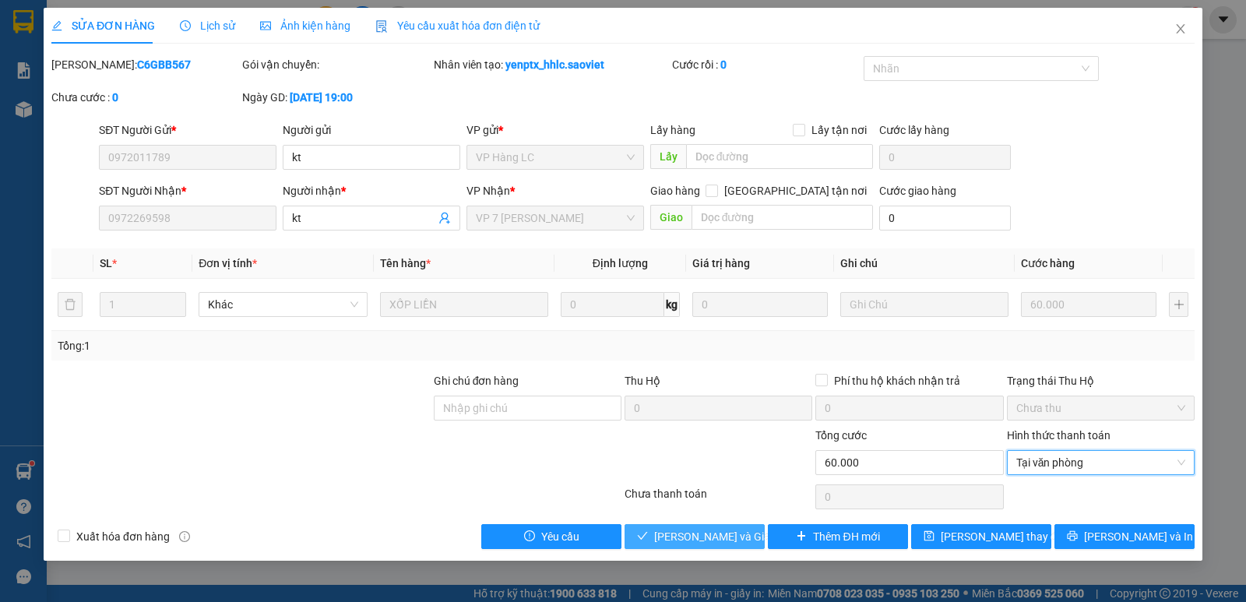
click at [718, 528] on span "[PERSON_NAME] và Giao hàng" at bounding box center [729, 536] width 150 height 17
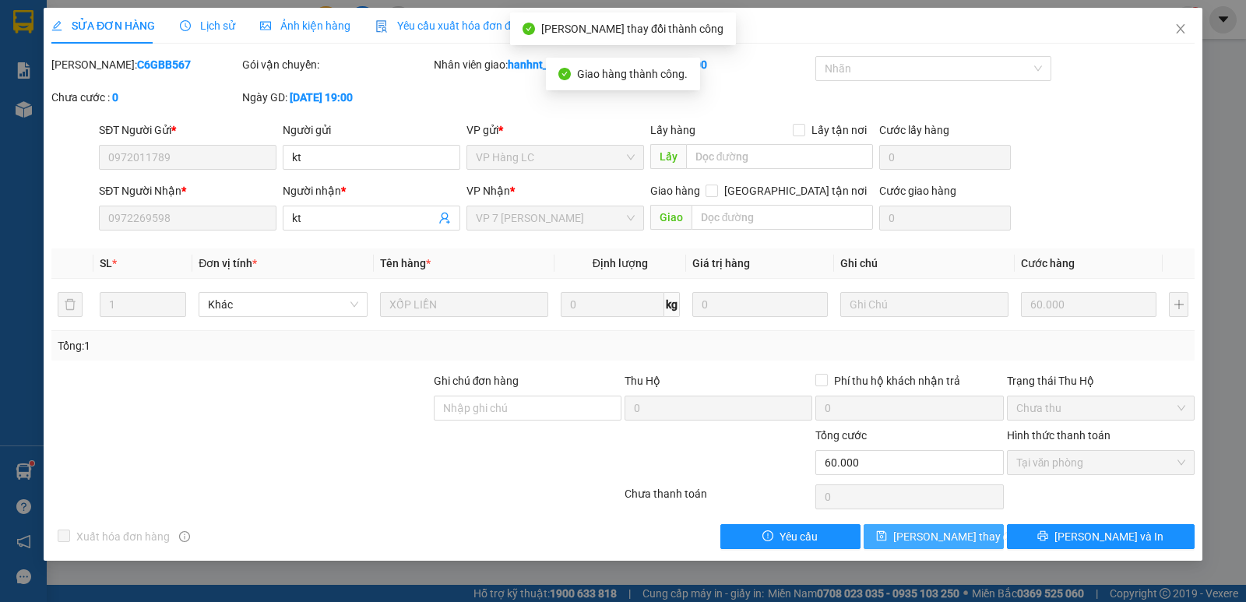
click at [968, 534] on span "[PERSON_NAME] thay đổi" at bounding box center [956, 536] width 125 height 17
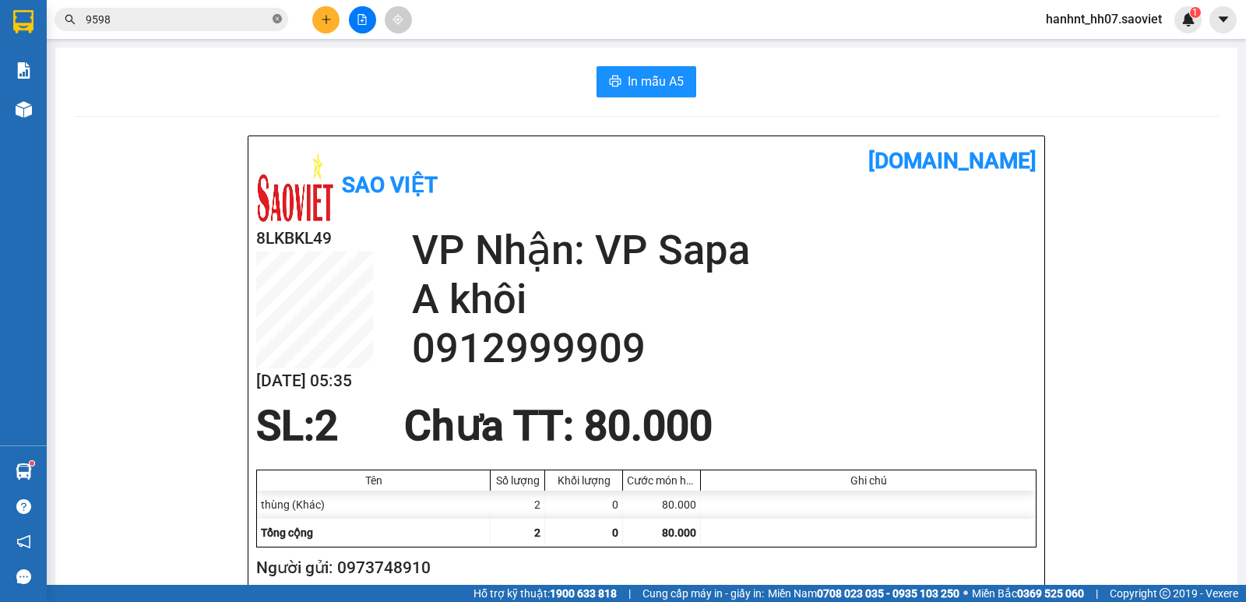
click at [280, 22] on icon "close-circle" at bounding box center [277, 18] width 9 height 9
click at [179, 18] on input "text" at bounding box center [178, 19] width 184 height 17
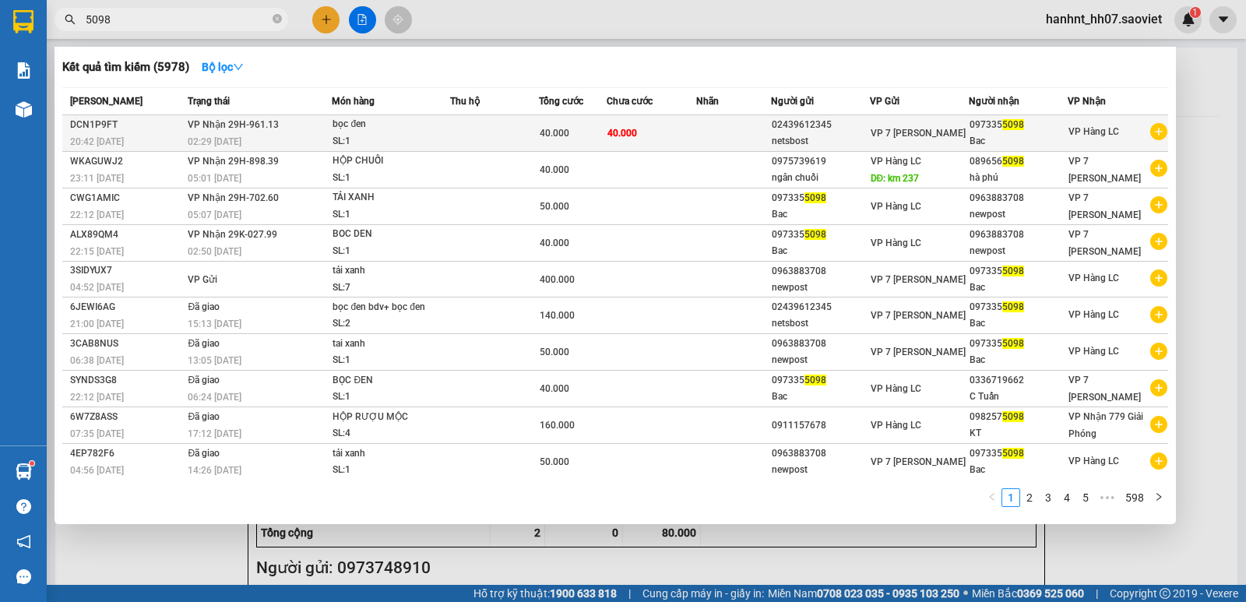
type input "5098"
click at [665, 132] on td "40.000" at bounding box center [652, 133] width 90 height 37
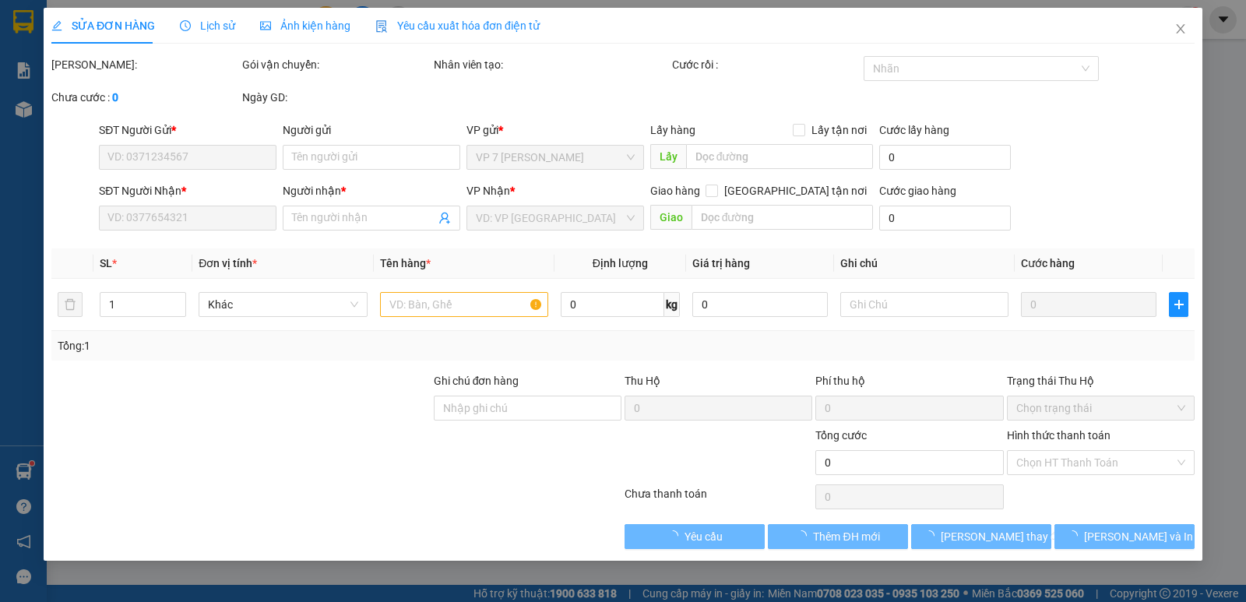
type input "02439612345"
type input "netsbost"
type input "0973355098"
type input "Bac"
type input "40.000"
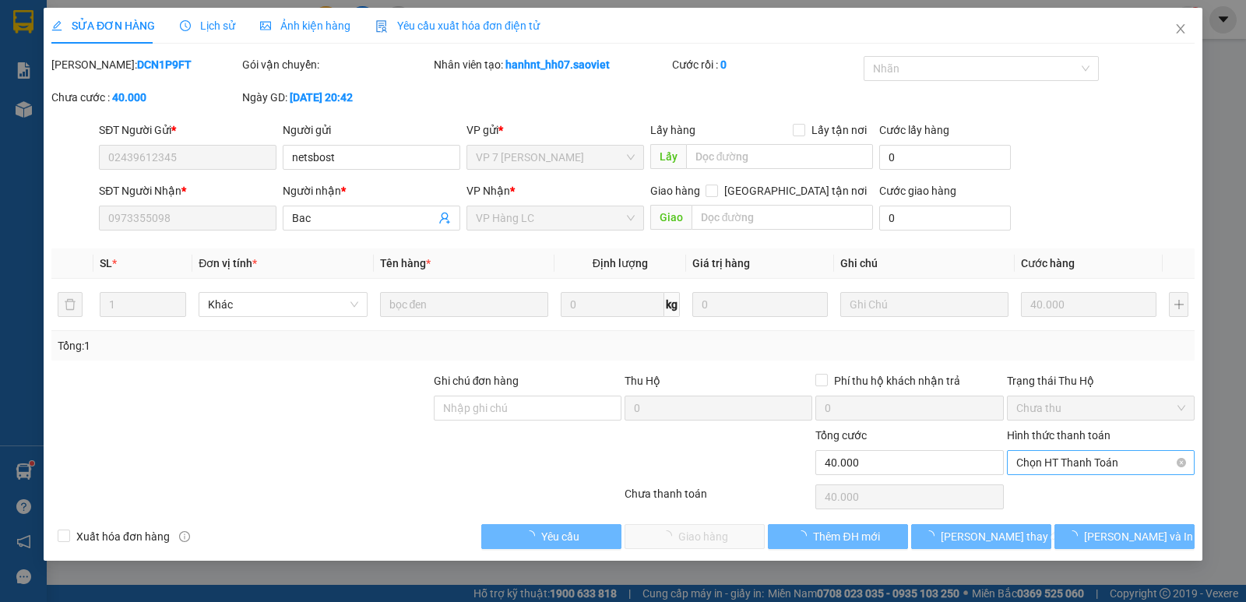
click at [1076, 467] on span "Chọn HT Thanh Toán" at bounding box center [1101, 462] width 169 height 23
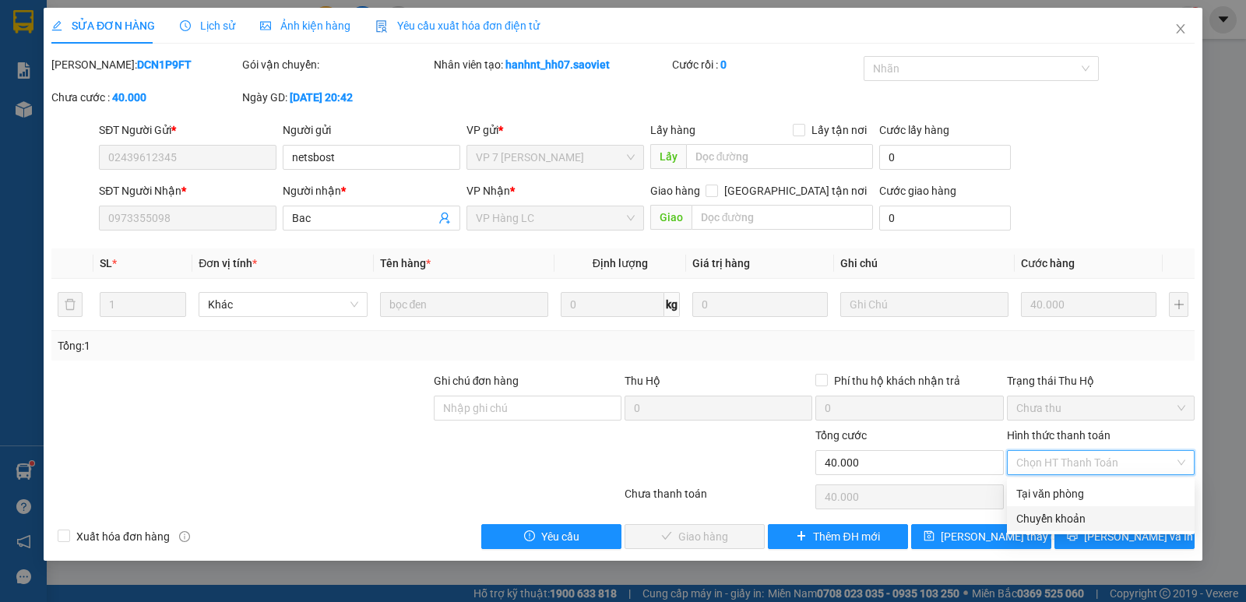
click at [1081, 524] on div "Chuyển khoản" at bounding box center [1101, 518] width 169 height 17
type input "0"
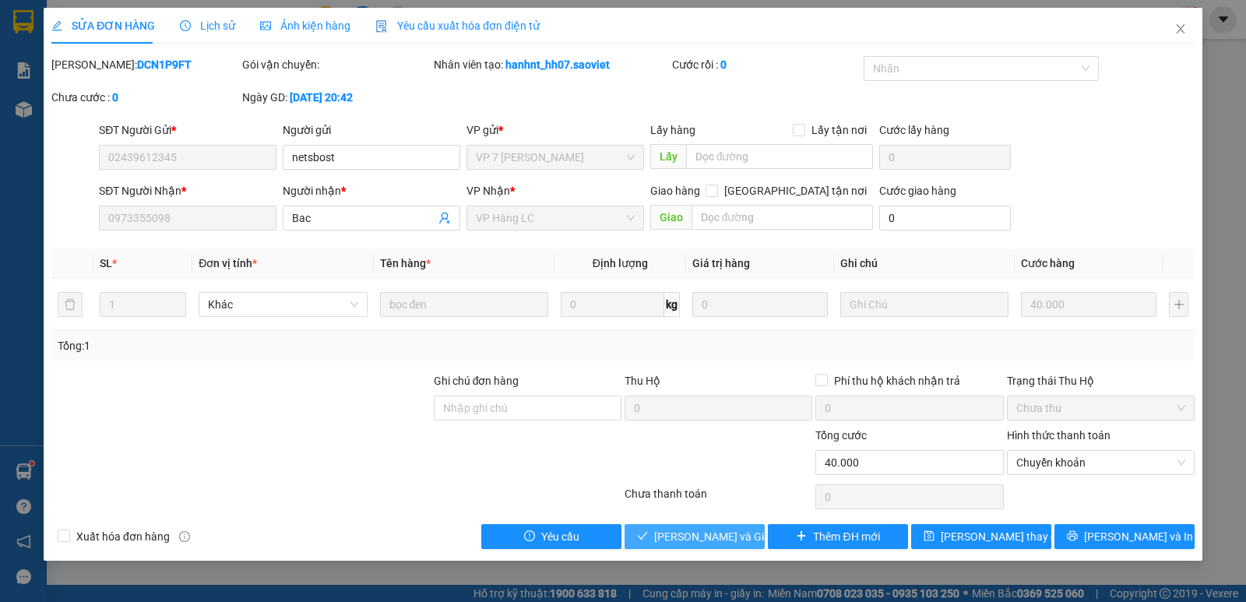
click at [733, 529] on span "[PERSON_NAME] và Giao hàng" at bounding box center [729, 536] width 150 height 17
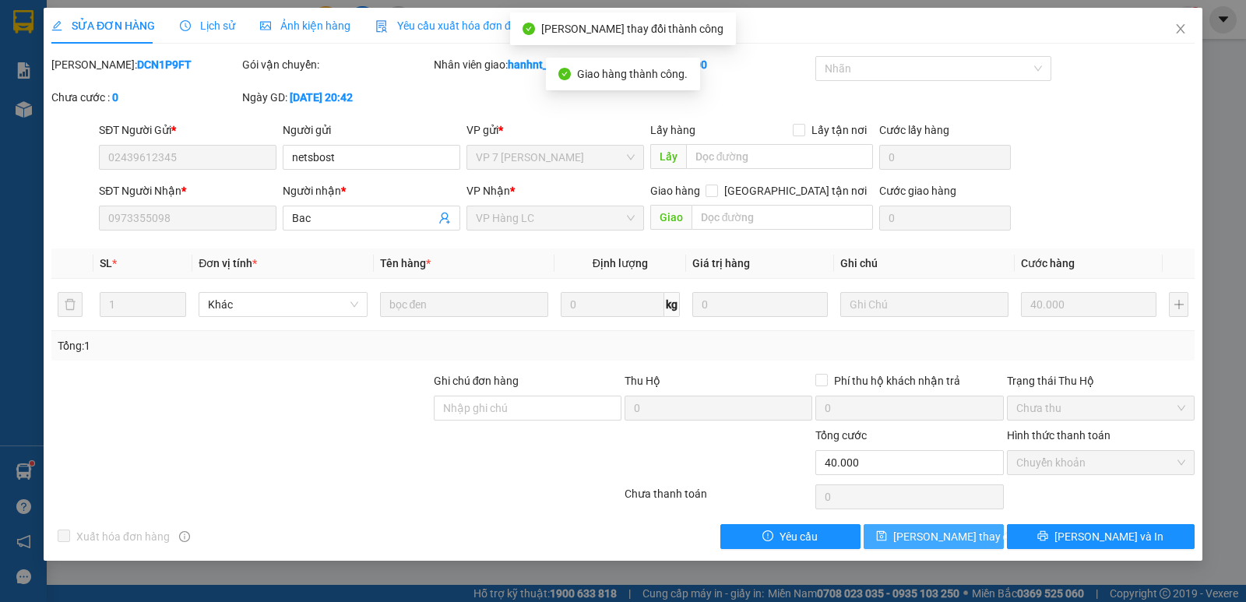
click at [948, 543] on span "[PERSON_NAME] thay đổi" at bounding box center [956, 536] width 125 height 17
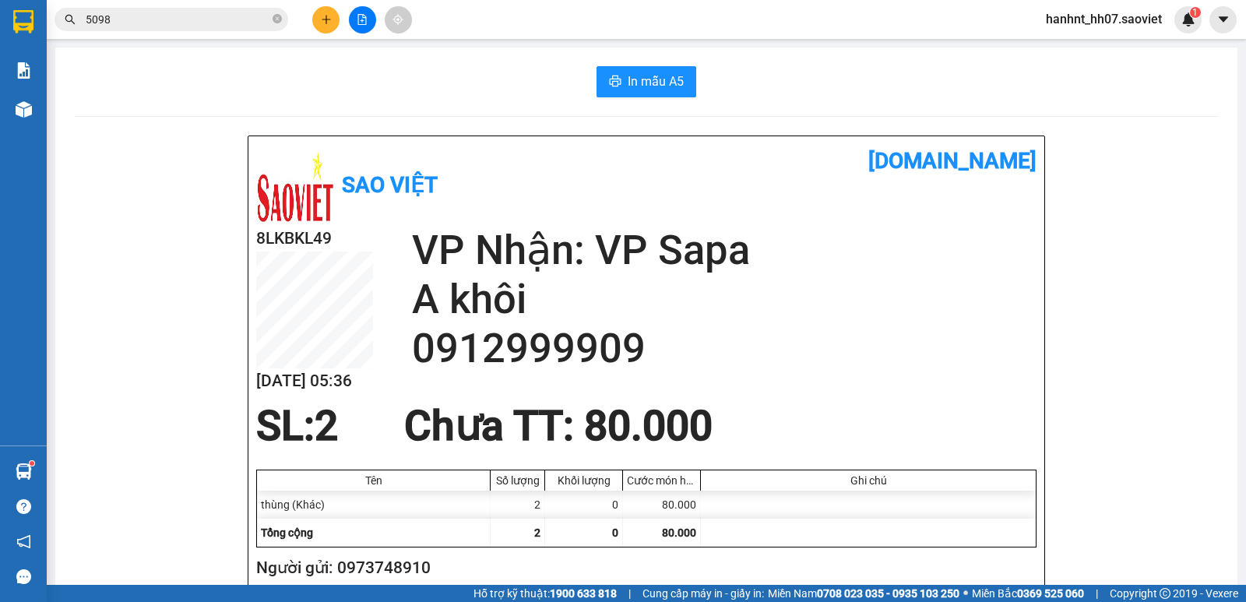
click at [146, 17] on input "5098" at bounding box center [178, 19] width 184 height 17
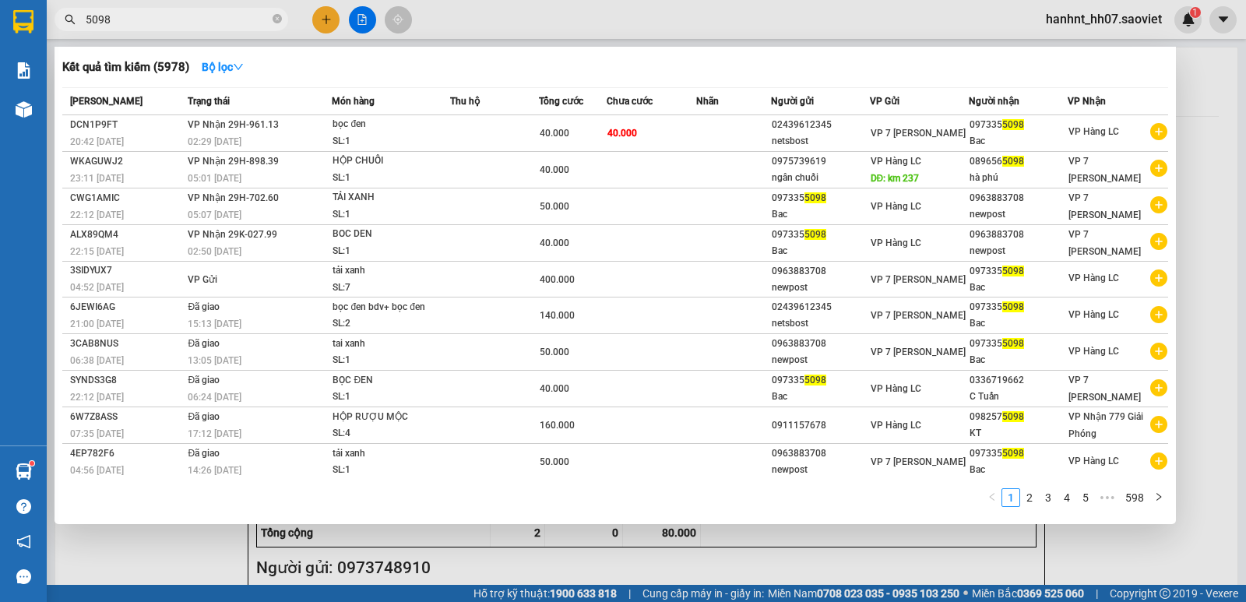
click at [146, 17] on input "5098" at bounding box center [178, 19] width 184 height 17
type input "quảng"
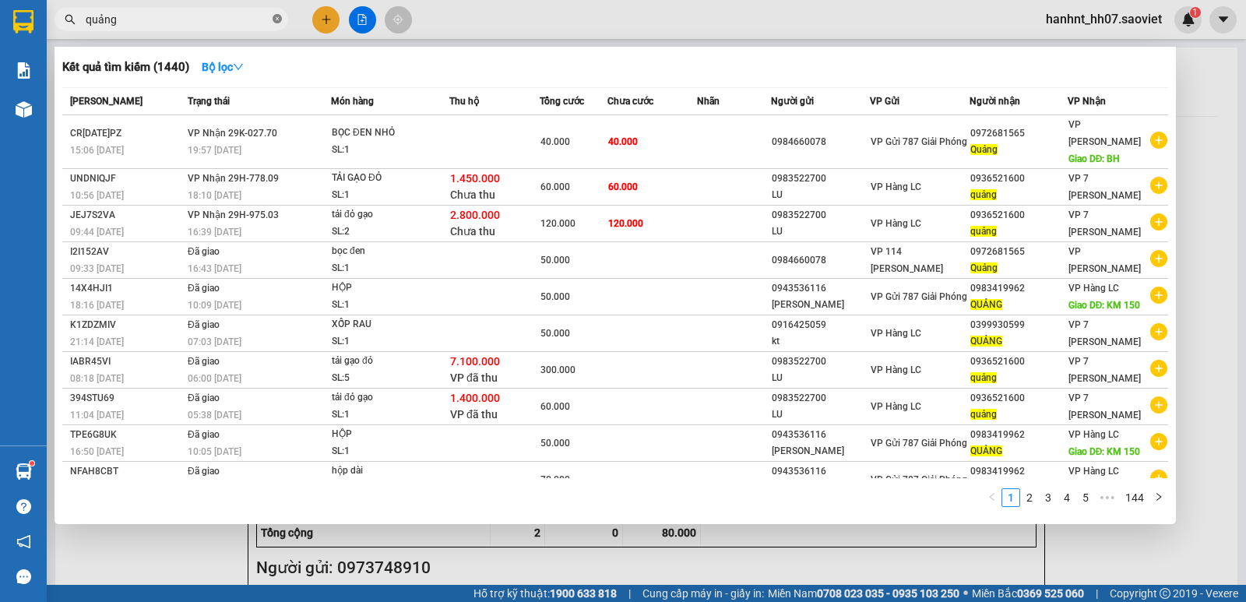
click at [277, 22] on icon "close-circle" at bounding box center [277, 18] width 9 height 9
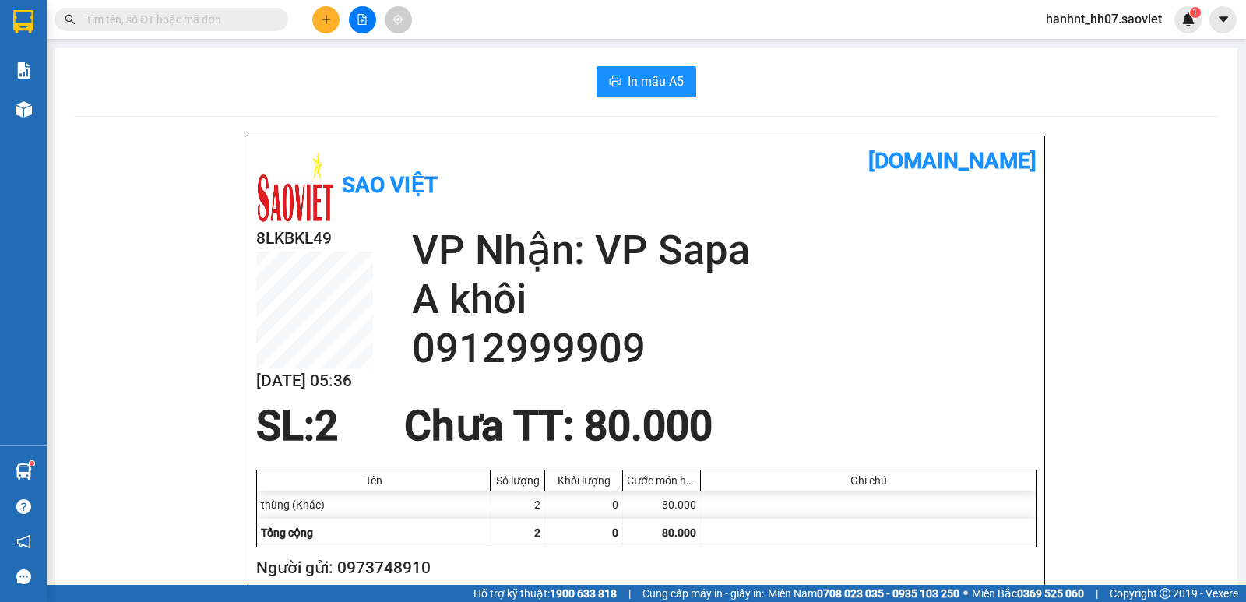
click at [231, 19] on input "text" at bounding box center [178, 19] width 184 height 17
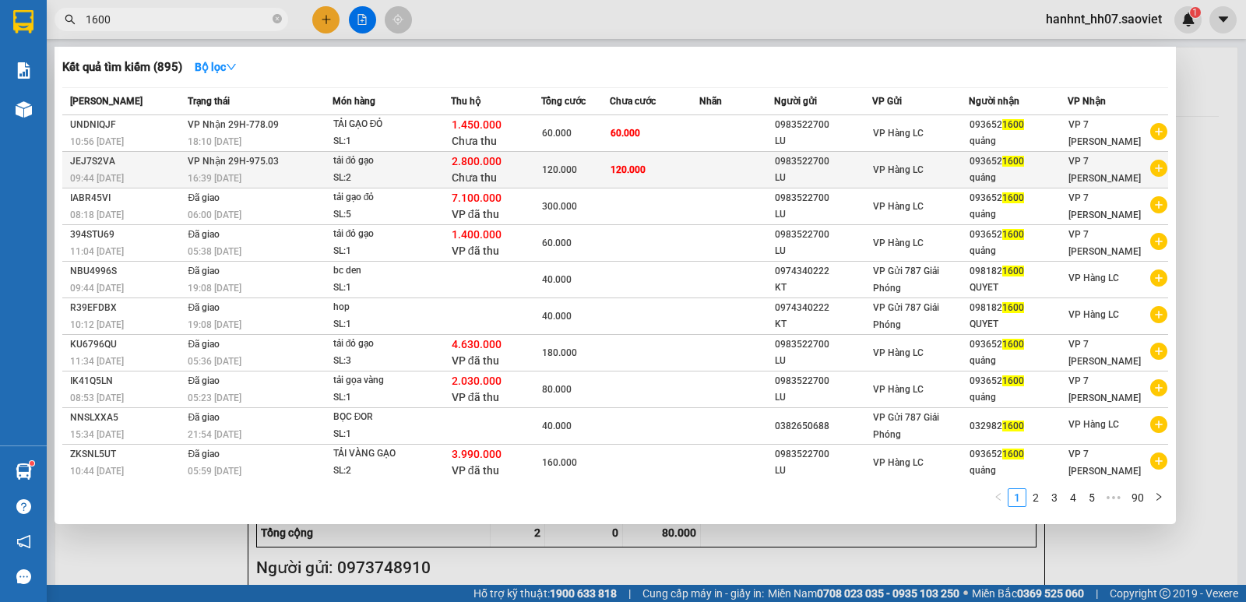
type input "1600"
click at [339, 168] on div "tải đỏ gạo" at bounding box center [391, 161] width 117 height 17
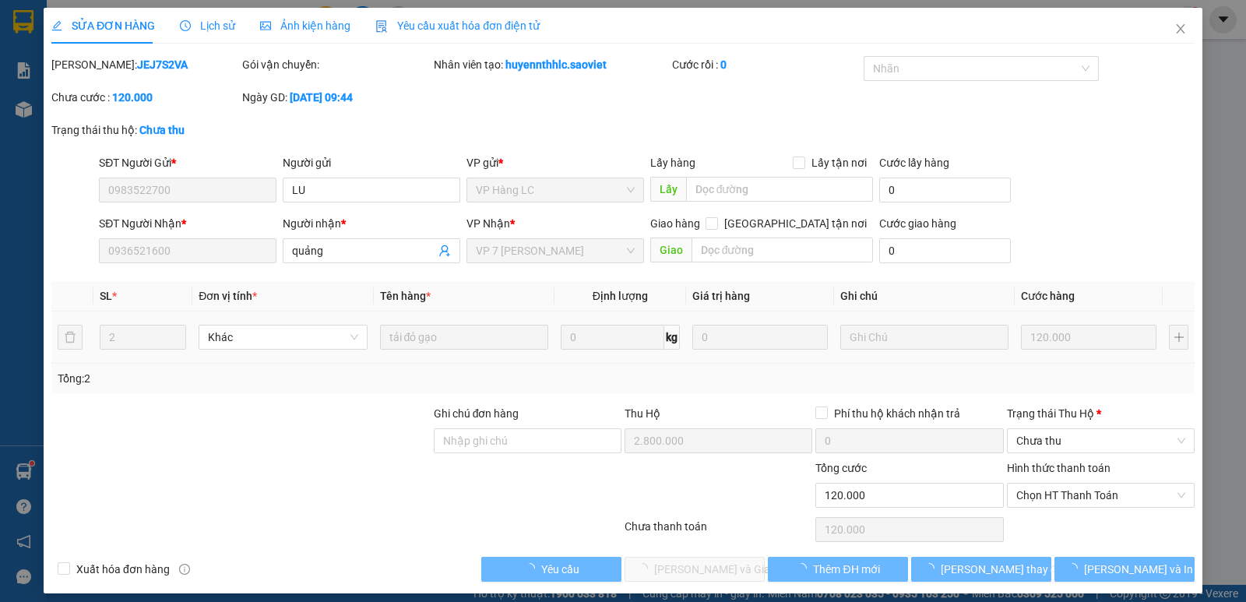
type input "0983522700"
type input "LU"
type input "0936521600"
type input "quảng"
type input "2.800.000"
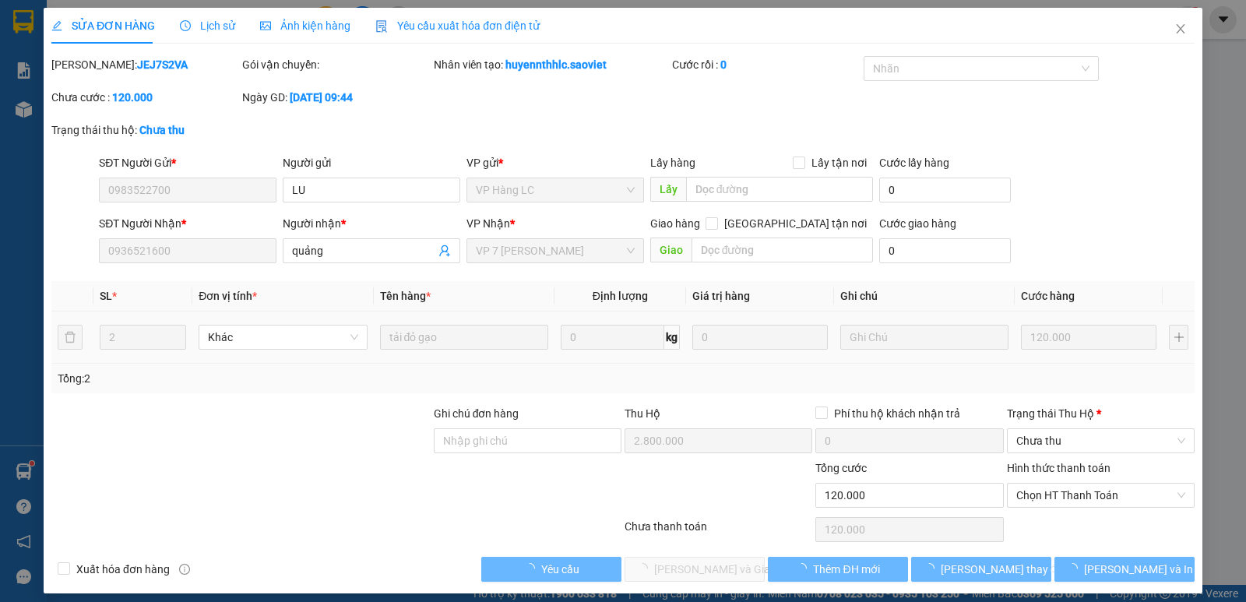
type input "120.000"
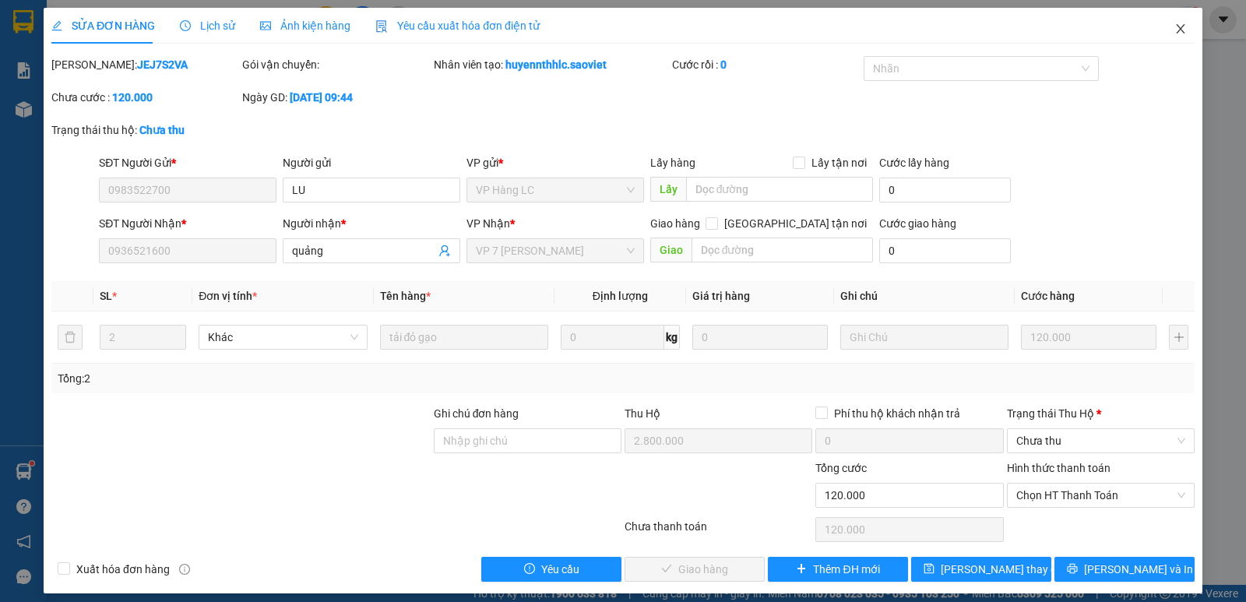
click at [1175, 23] on icon "close" at bounding box center [1181, 29] width 12 height 12
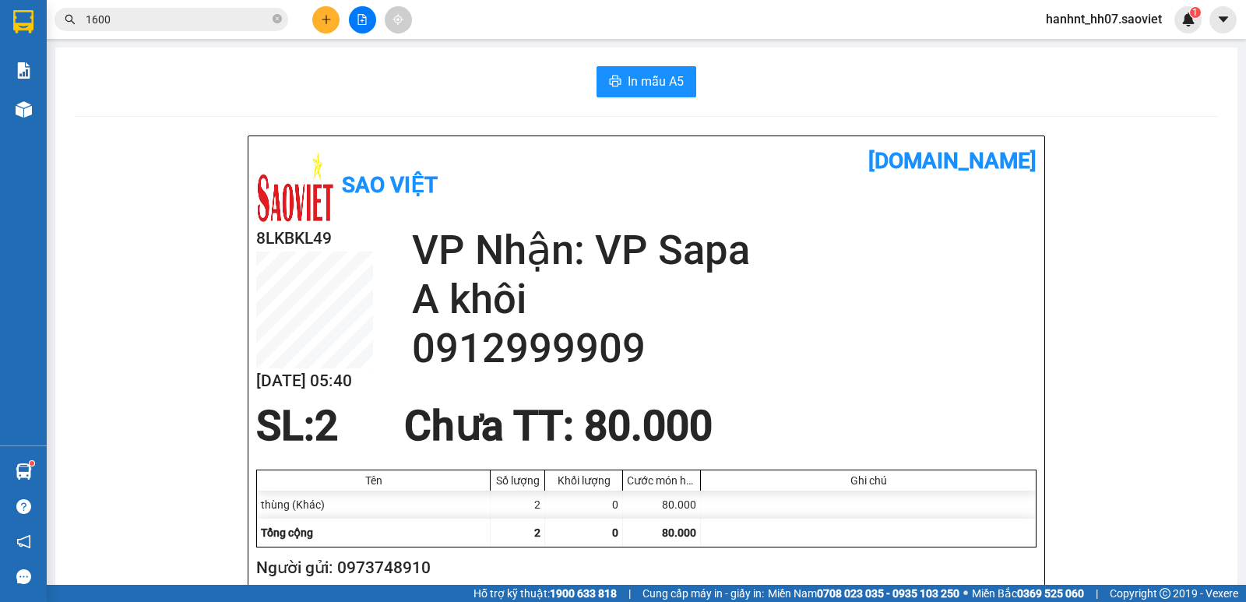
click at [185, 24] on input "1600" at bounding box center [178, 19] width 184 height 17
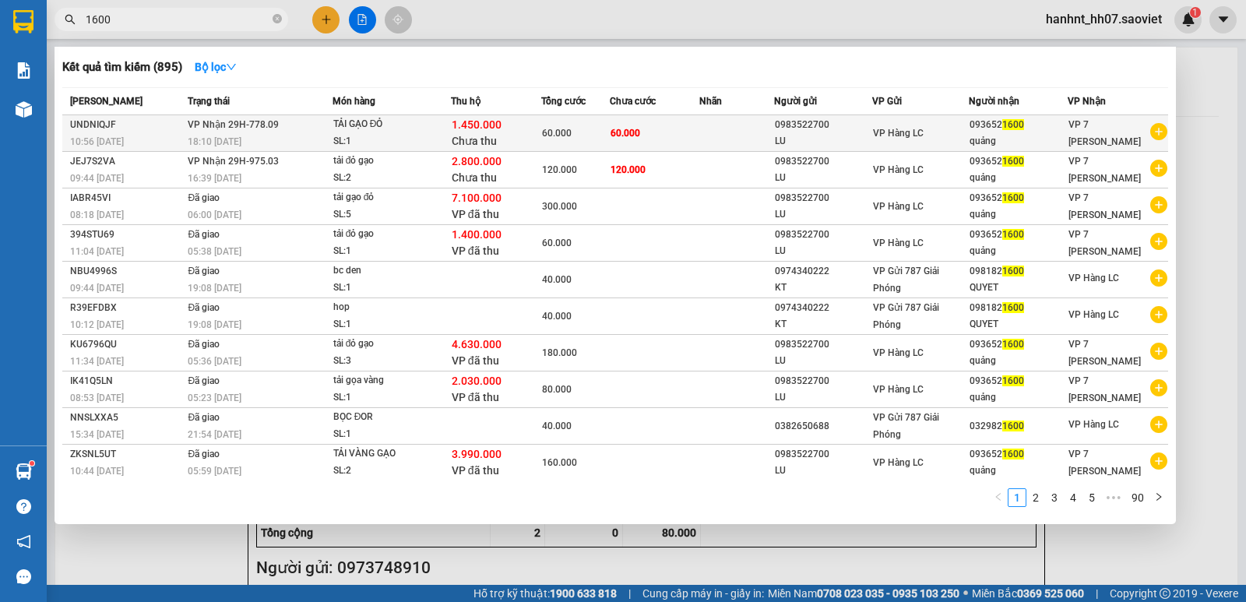
click at [317, 131] on td "VP Nhận 29H-778.09 18:10 - 15/08" at bounding box center [258, 133] width 148 height 37
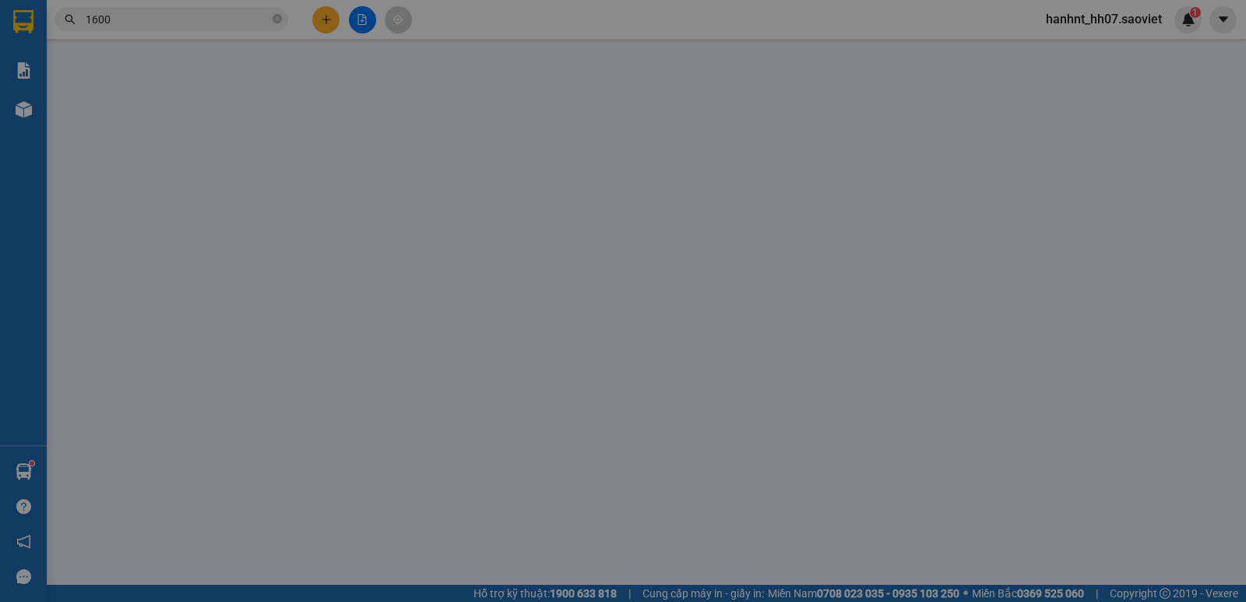
type input "0983522700"
type input "LU"
type input "0936521600"
type input "quảng"
type input "1.450.000"
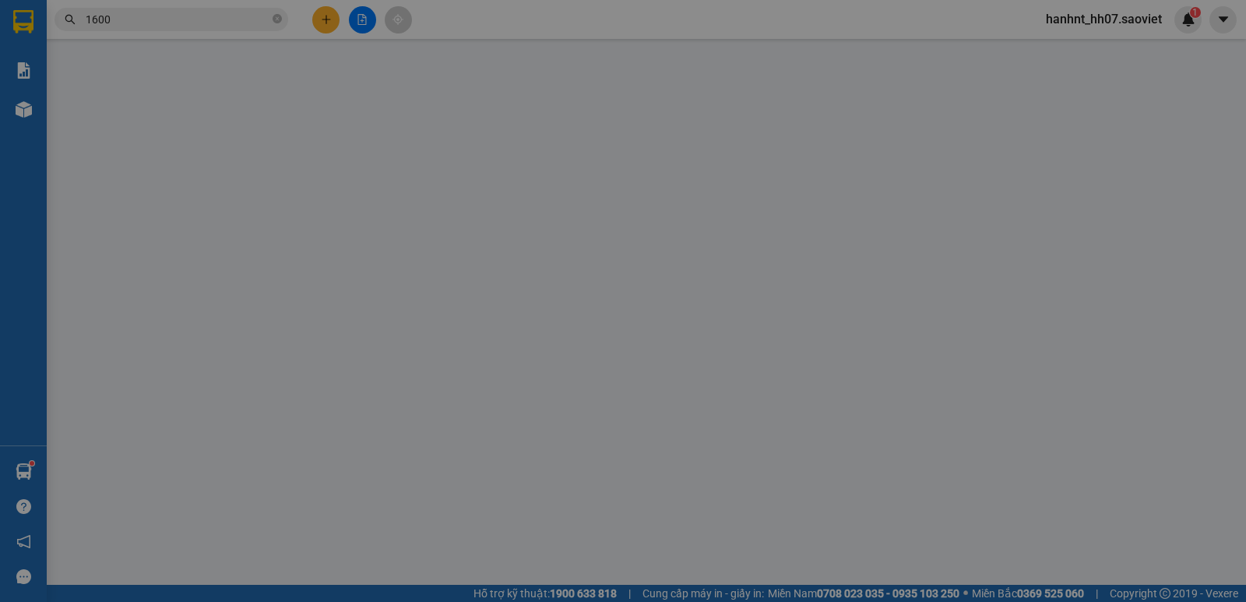
type input "60.000"
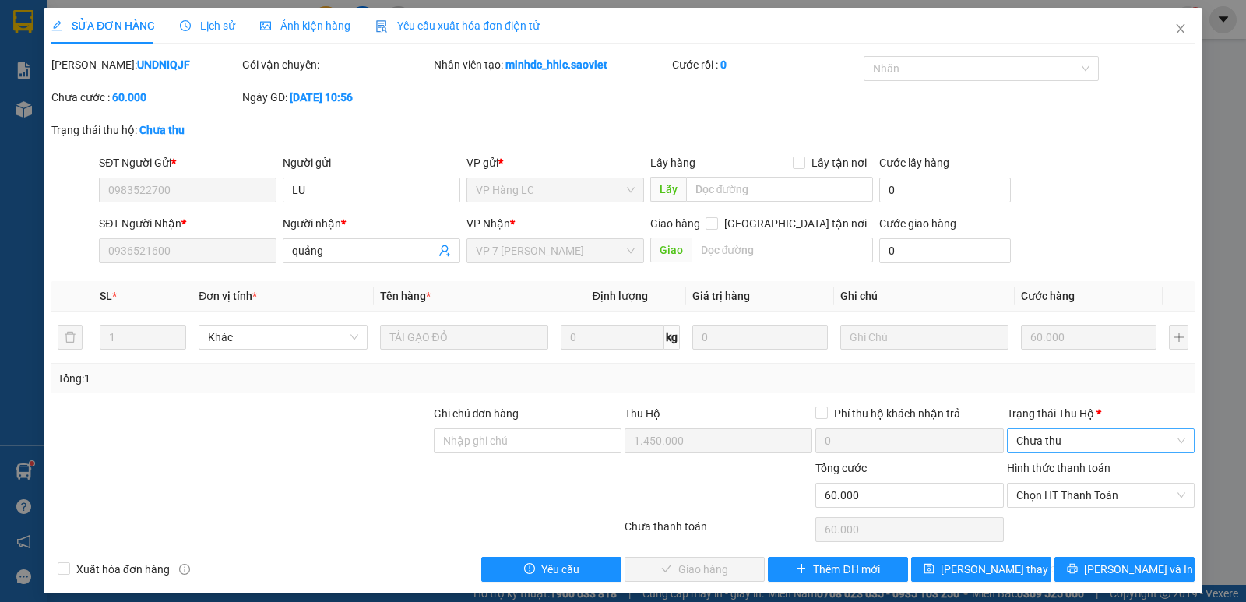
drag, startPoint x: 1054, startPoint y: 447, endPoint x: 1074, endPoint y: 451, distance: 20.6
click at [1055, 446] on span "Chưa thu" at bounding box center [1101, 440] width 169 height 23
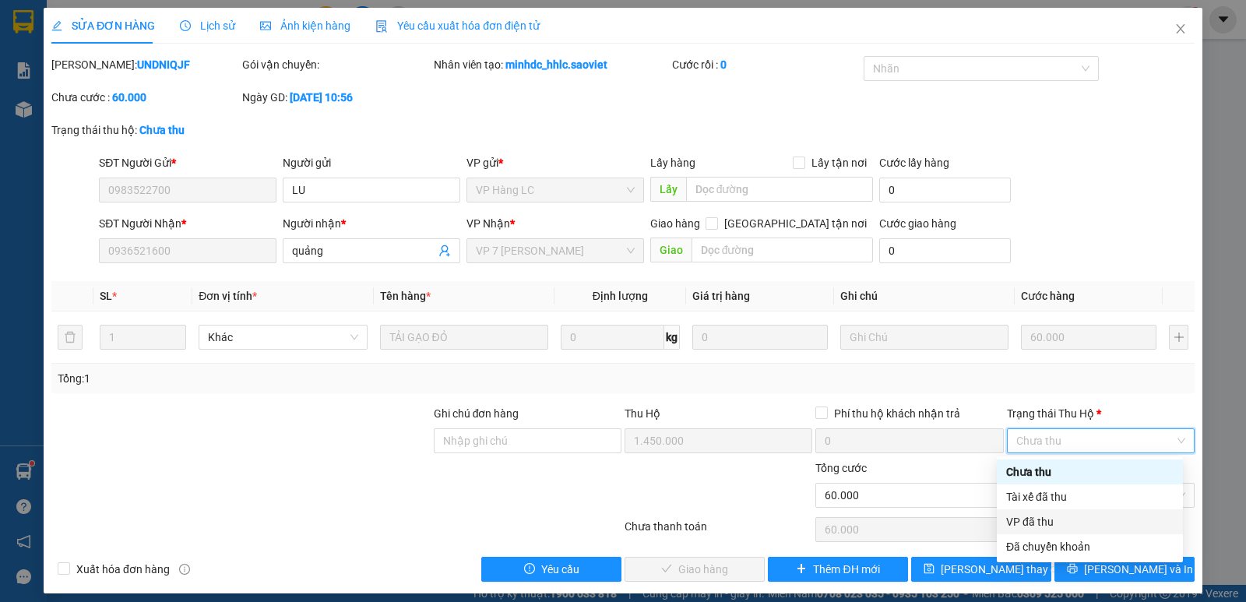
click at [1063, 524] on div "VP đã thu" at bounding box center [1090, 521] width 167 height 17
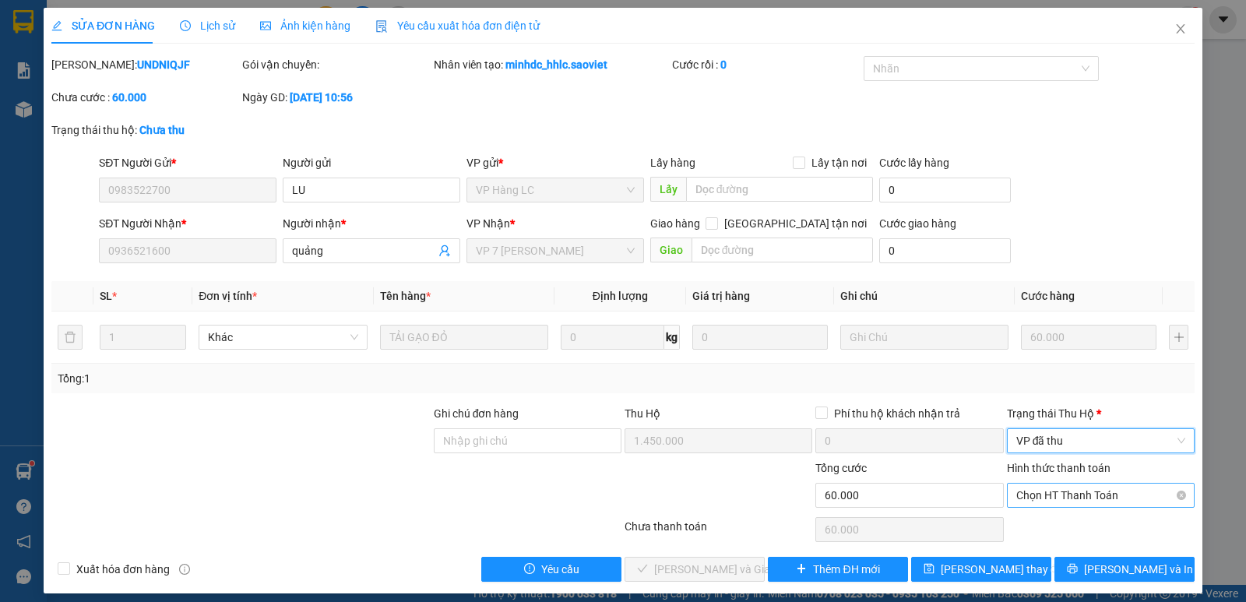
click at [1076, 499] on span "Chọn HT Thanh Toán" at bounding box center [1101, 495] width 169 height 23
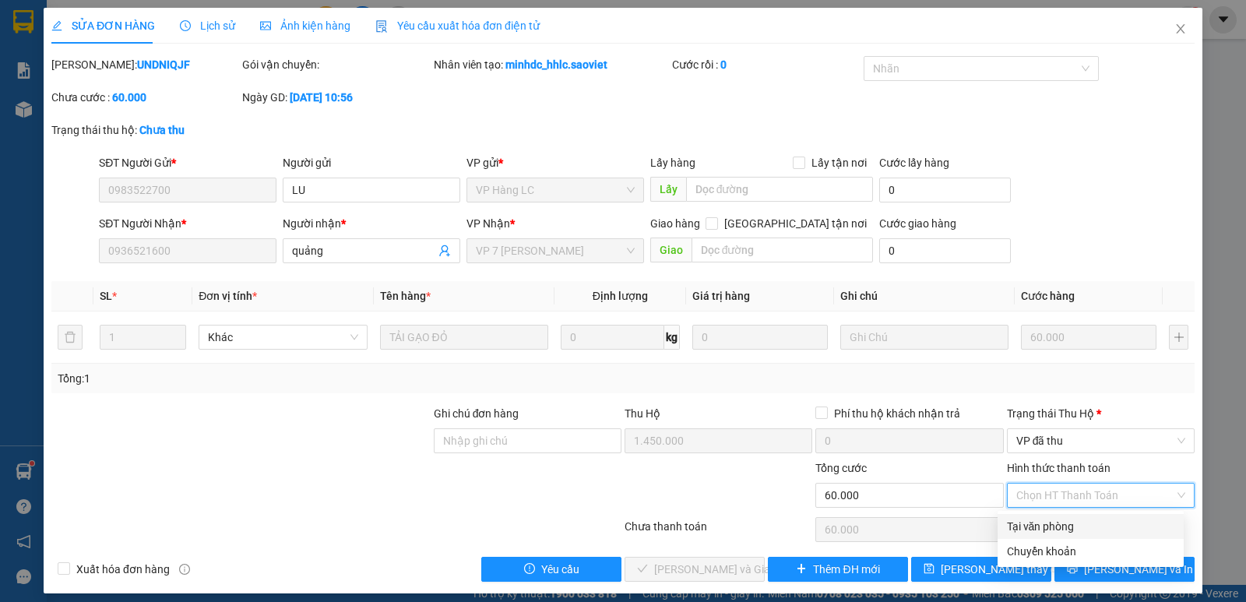
click at [1077, 529] on div "Tại văn phòng" at bounding box center [1090, 526] width 167 height 17
type input "0"
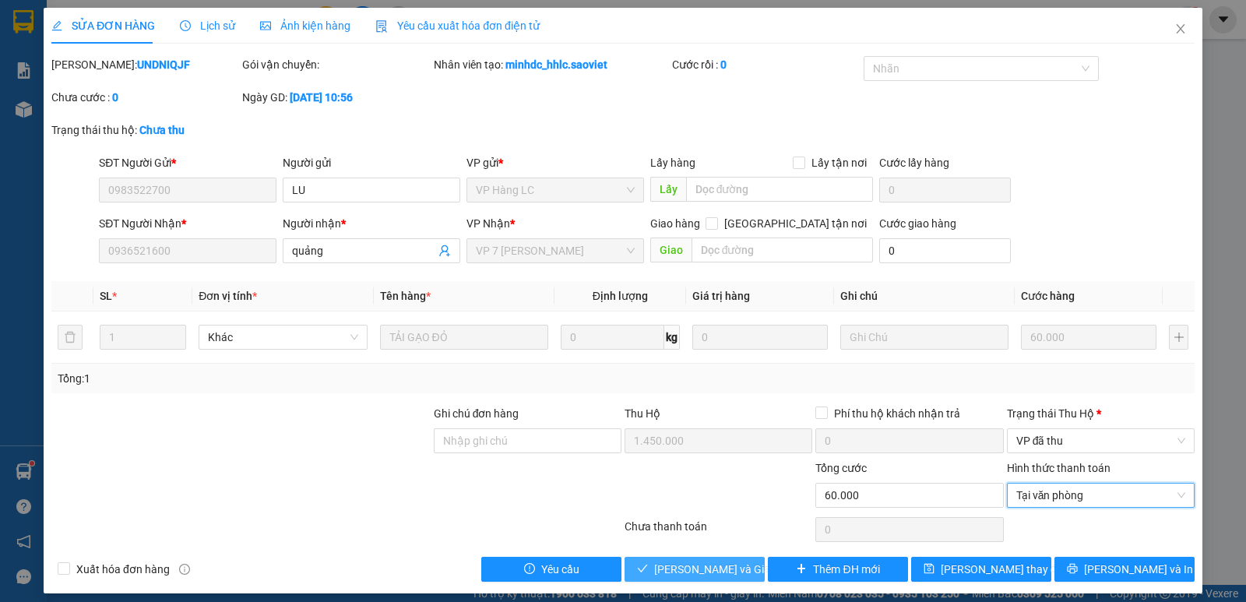
click at [685, 561] on span "[PERSON_NAME] và Giao hàng" at bounding box center [729, 569] width 150 height 17
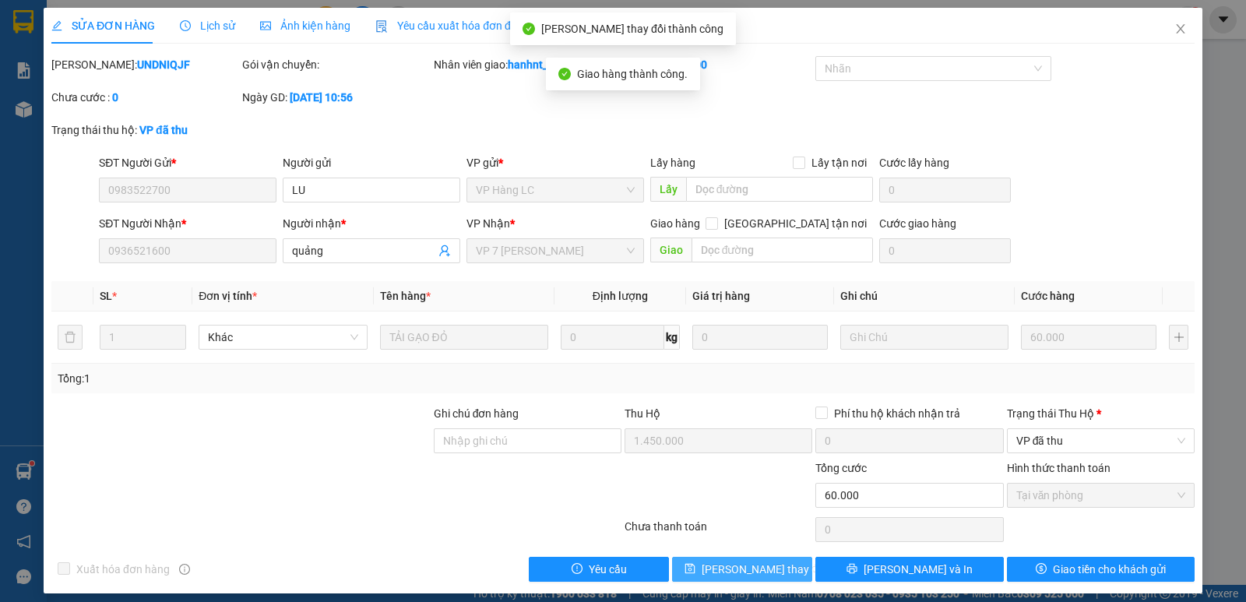
click at [777, 566] on button "[PERSON_NAME] thay đổi" at bounding box center [742, 569] width 140 height 25
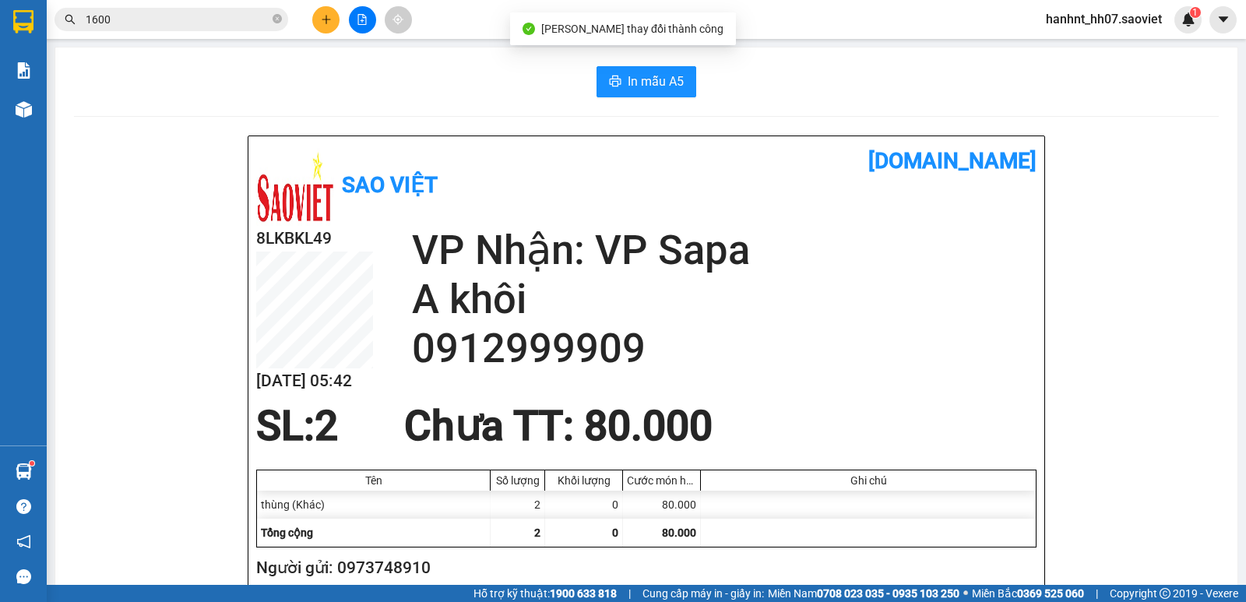
click at [225, 19] on input "1600" at bounding box center [178, 19] width 184 height 17
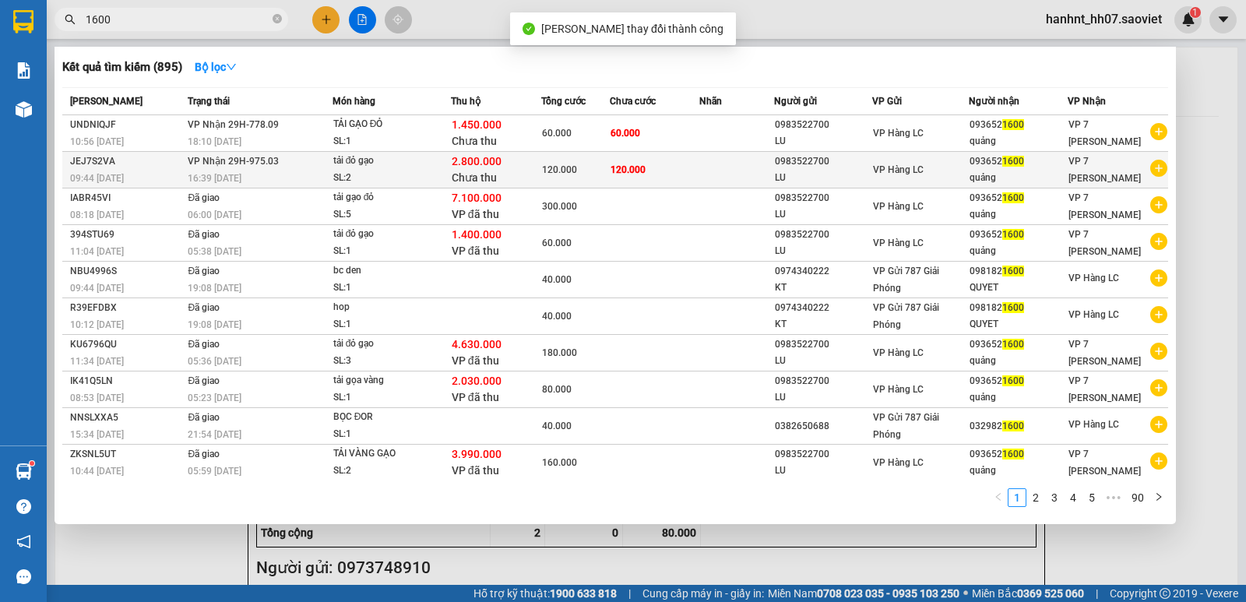
click at [402, 158] on div "tải đỏ gạo" at bounding box center [391, 161] width 117 height 17
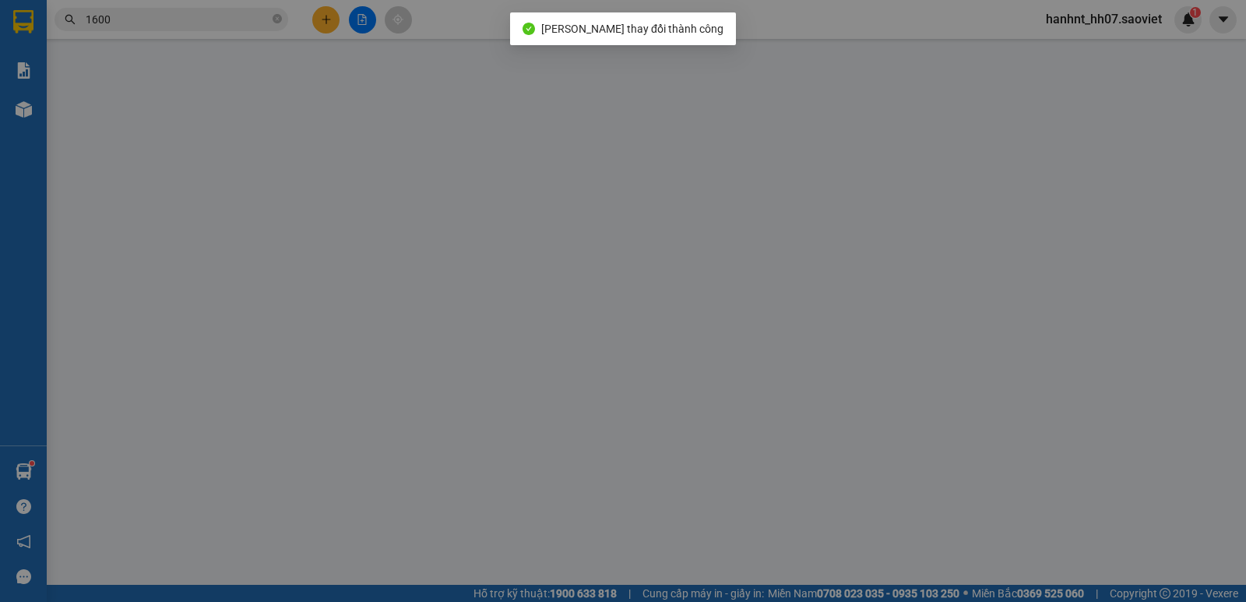
type input "0983522700"
type input "LU"
type input "0936521600"
type input "quảng"
type input "2.800.000"
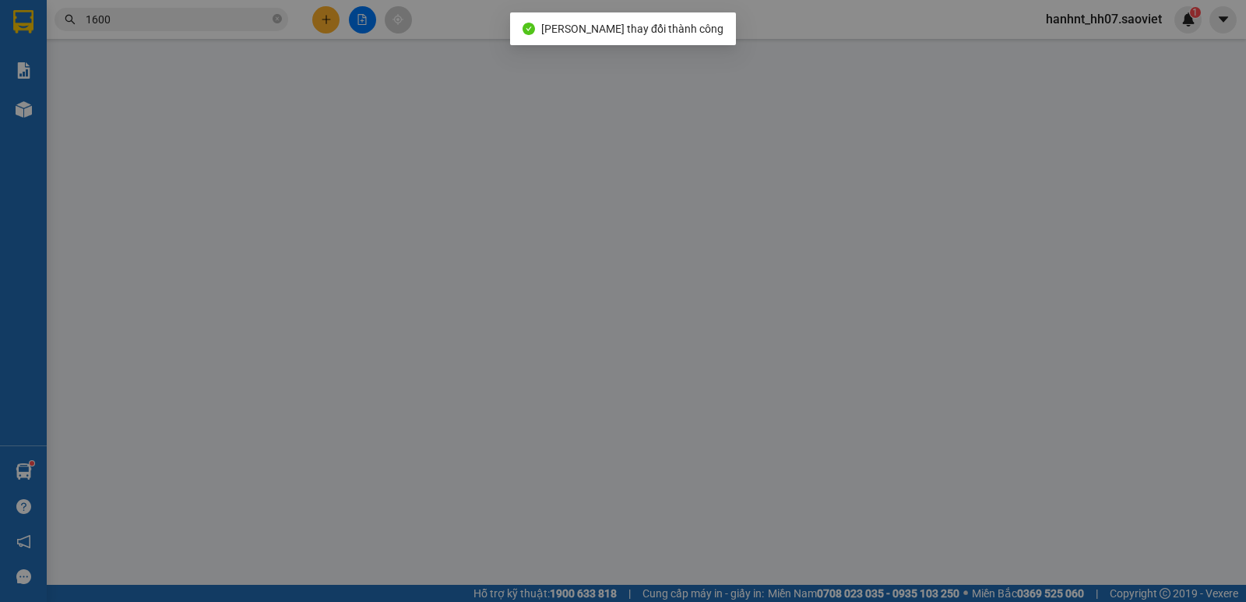
type input "120.000"
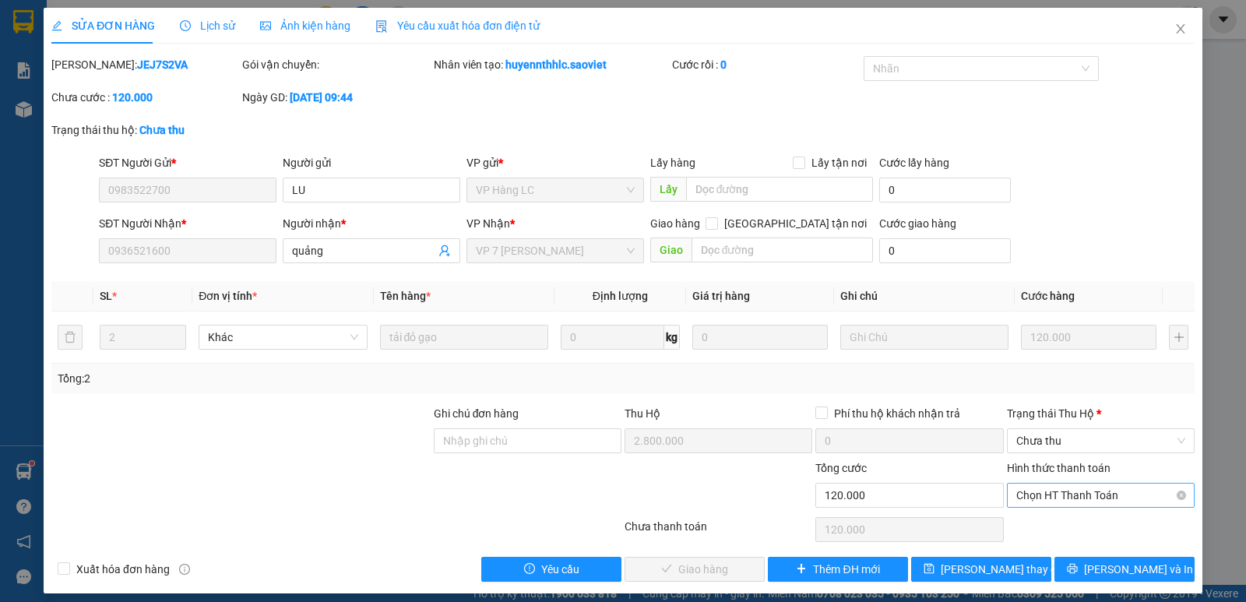
click at [1035, 488] on span "Chọn HT Thanh Toán" at bounding box center [1101, 495] width 169 height 23
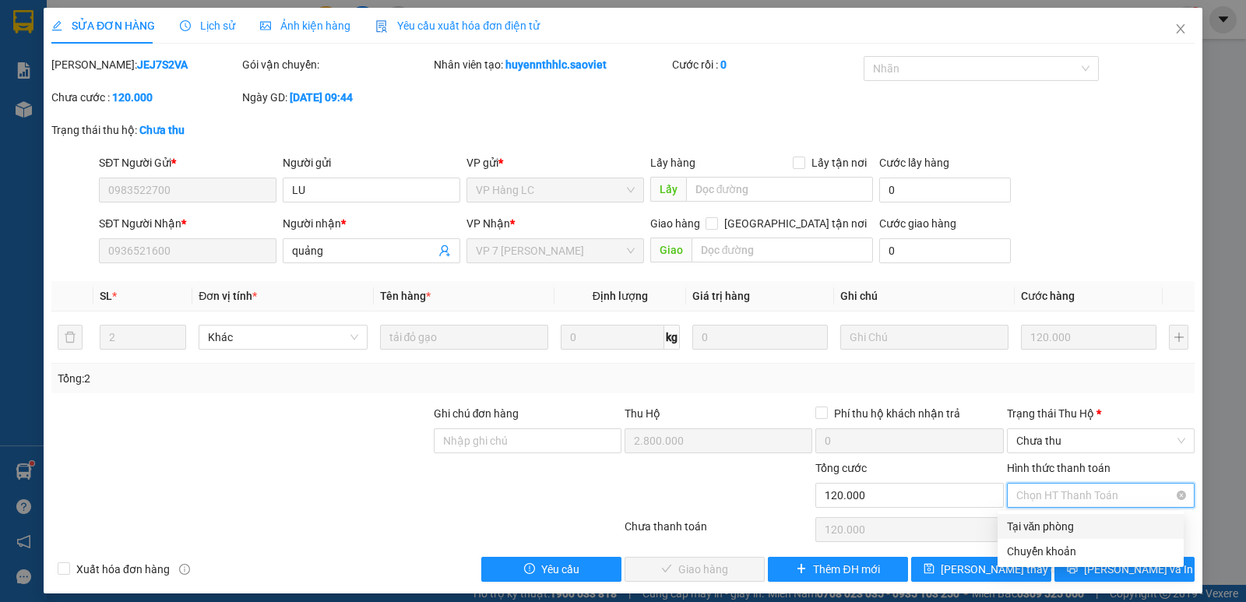
click at [1056, 520] on div "Tại văn phòng" at bounding box center [1090, 526] width 167 height 17
type input "0"
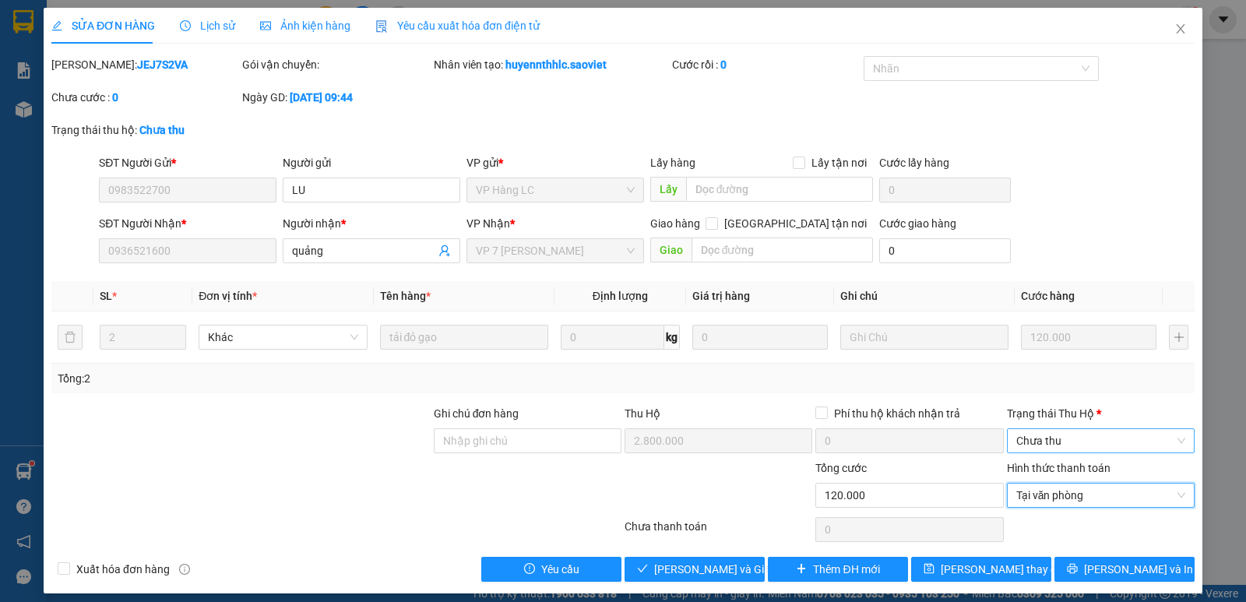
click at [1080, 450] on span "Chưa thu" at bounding box center [1101, 440] width 169 height 23
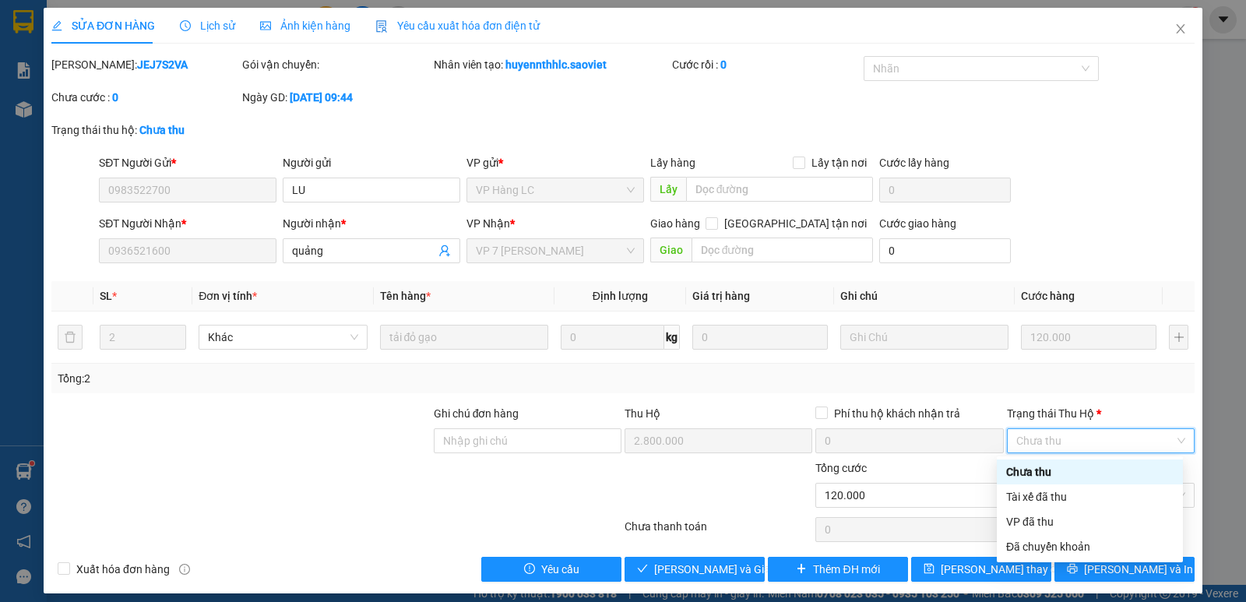
click at [1071, 472] on div "Chưa thu" at bounding box center [1090, 472] width 167 height 17
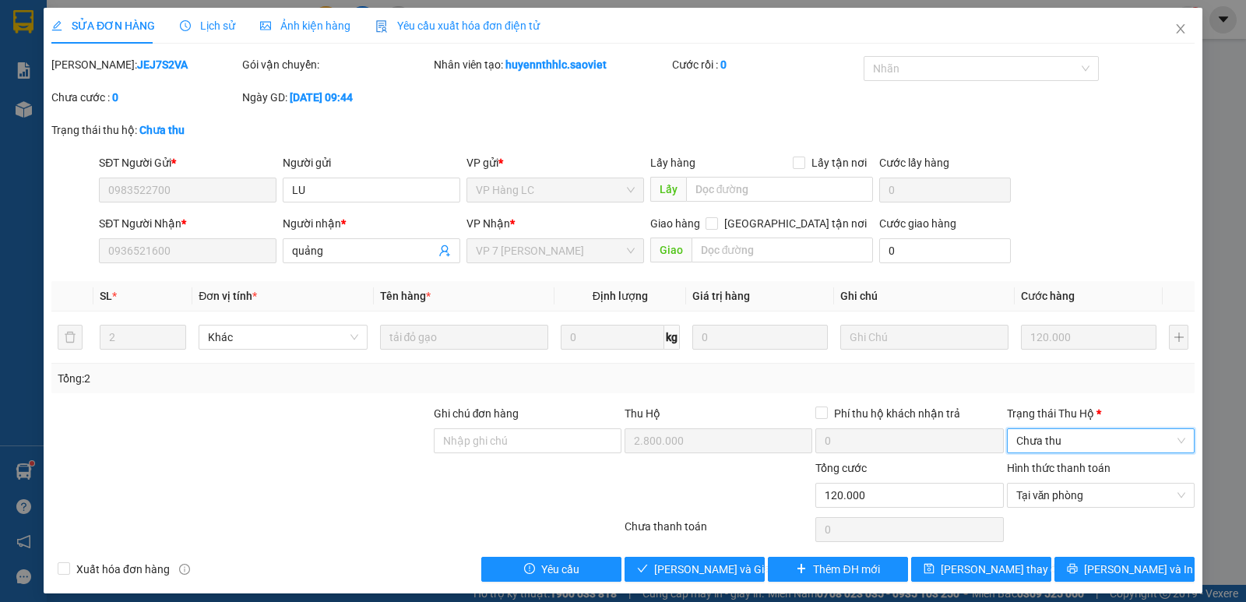
click at [1067, 439] on span "Chưa thu" at bounding box center [1101, 440] width 169 height 23
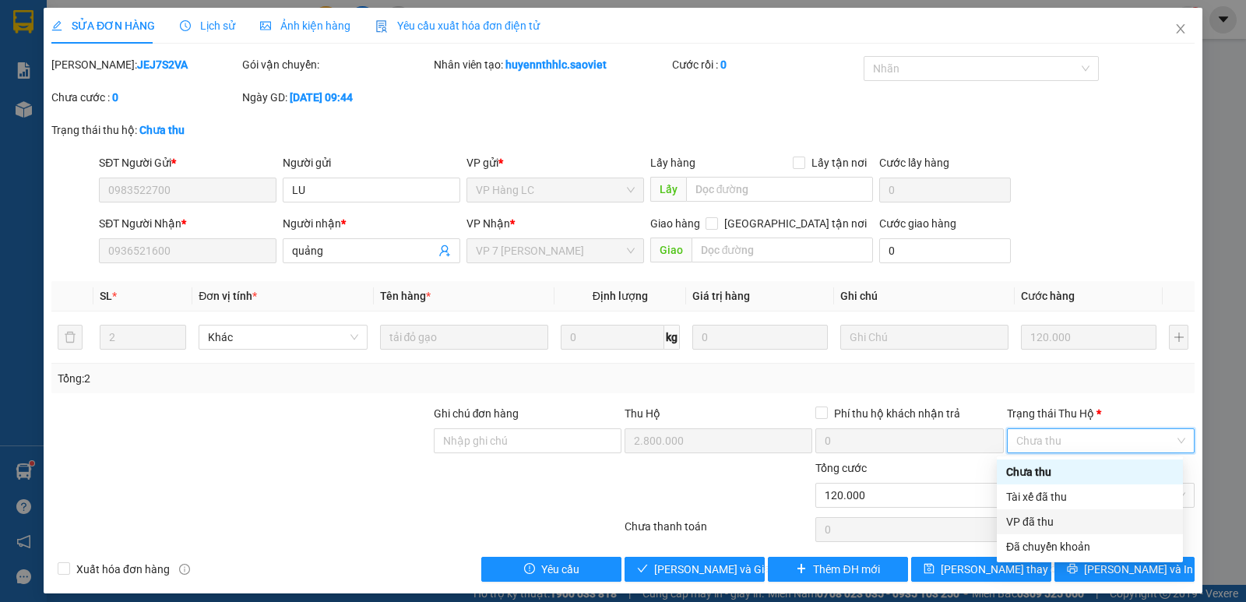
click at [1058, 509] on div "VP đã thu" at bounding box center [1090, 521] width 186 height 25
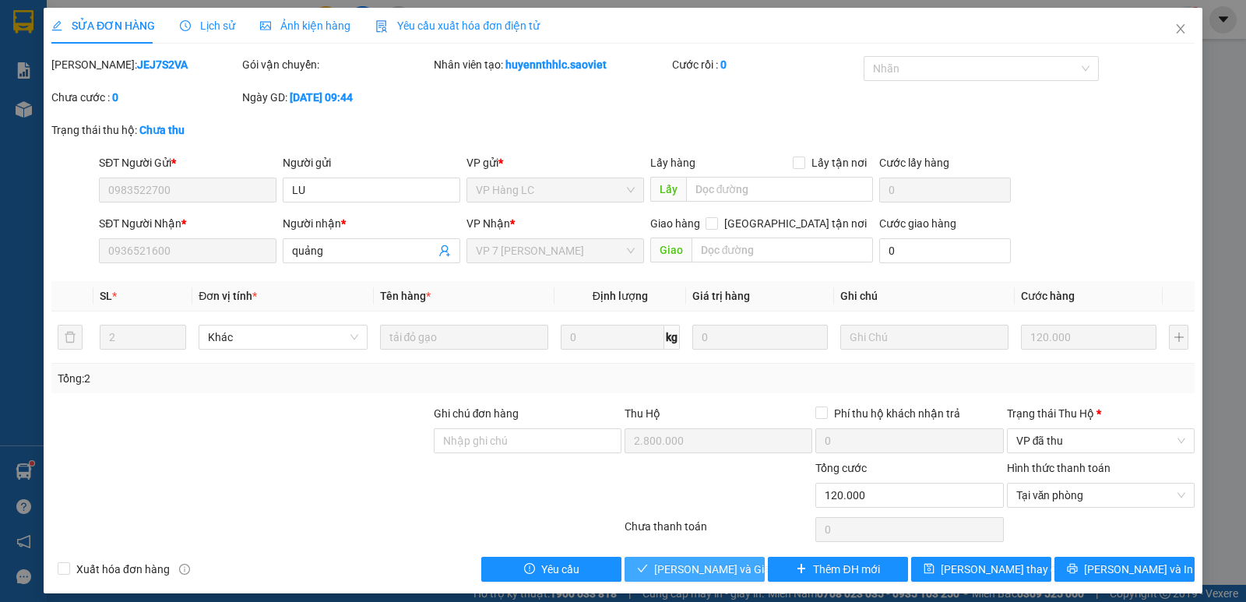
click at [705, 568] on span "[PERSON_NAME] và Giao hàng" at bounding box center [729, 569] width 150 height 17
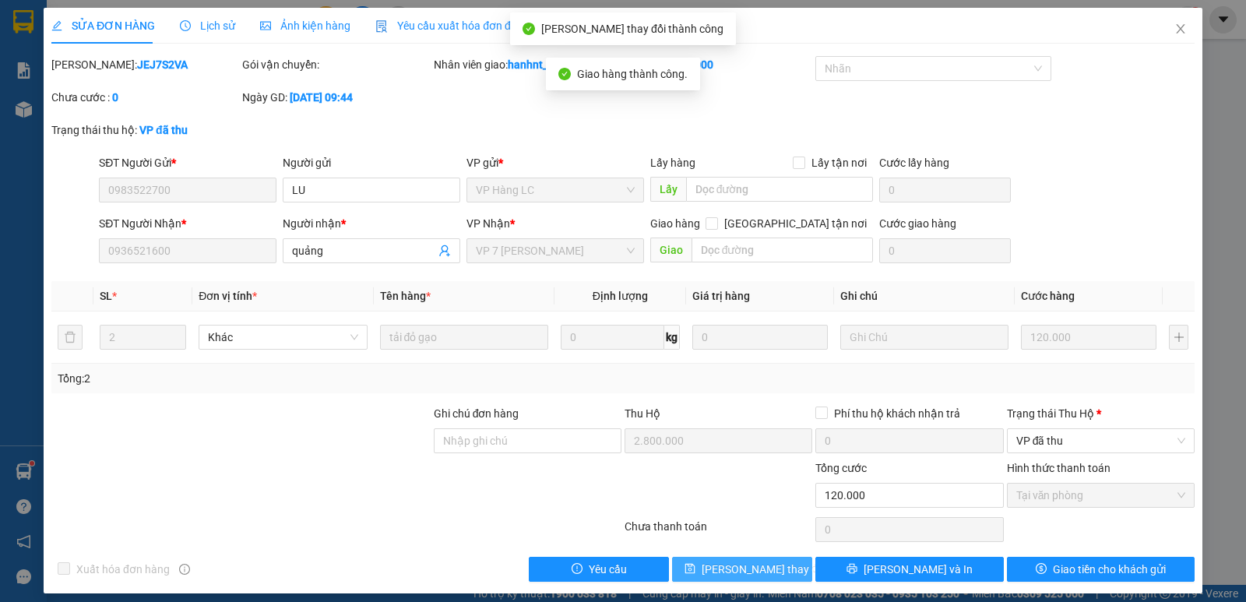
click at [761, 564] on span "[PERSON_NAME] thay đổi" at bounding box center [764, 569] width 125 height 17
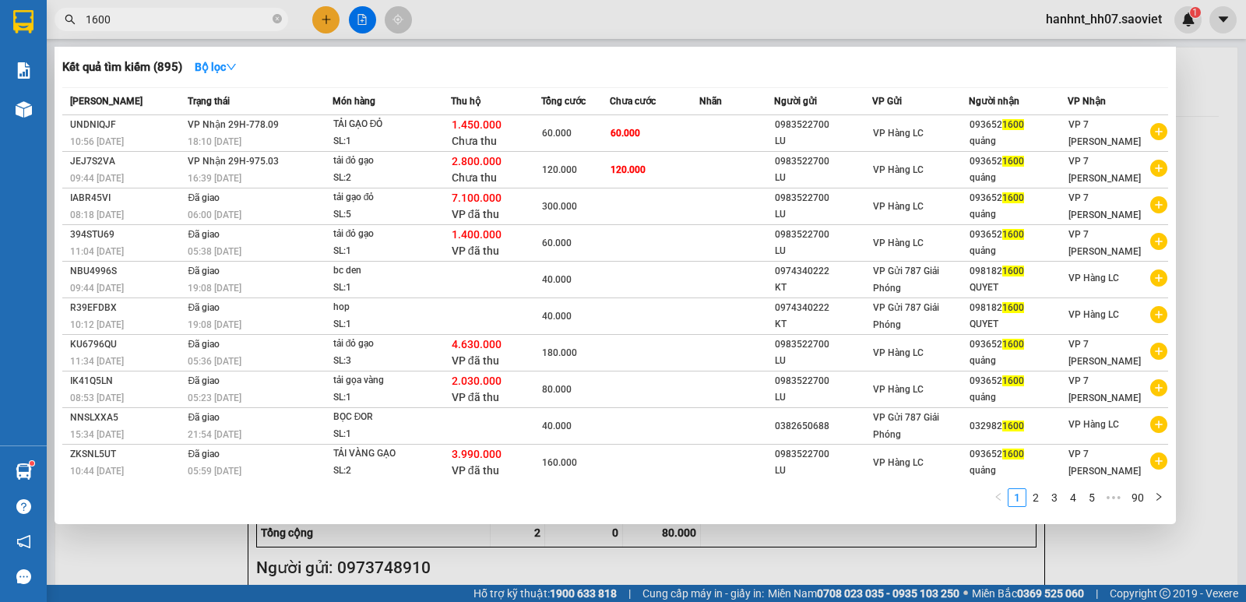
click at [199, 26] on input "1600" at bounding box center [178, 19] width 184 height 17
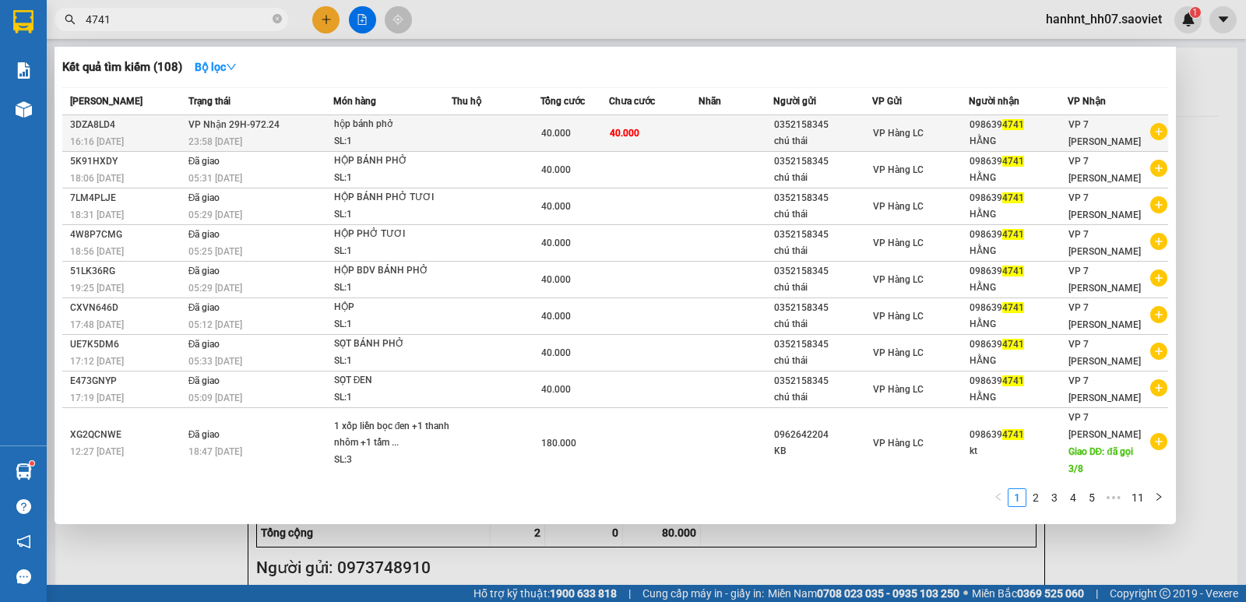
type input "4741"
click at [709, 137] on td at bounding box center [736, 133] width 75 height 37
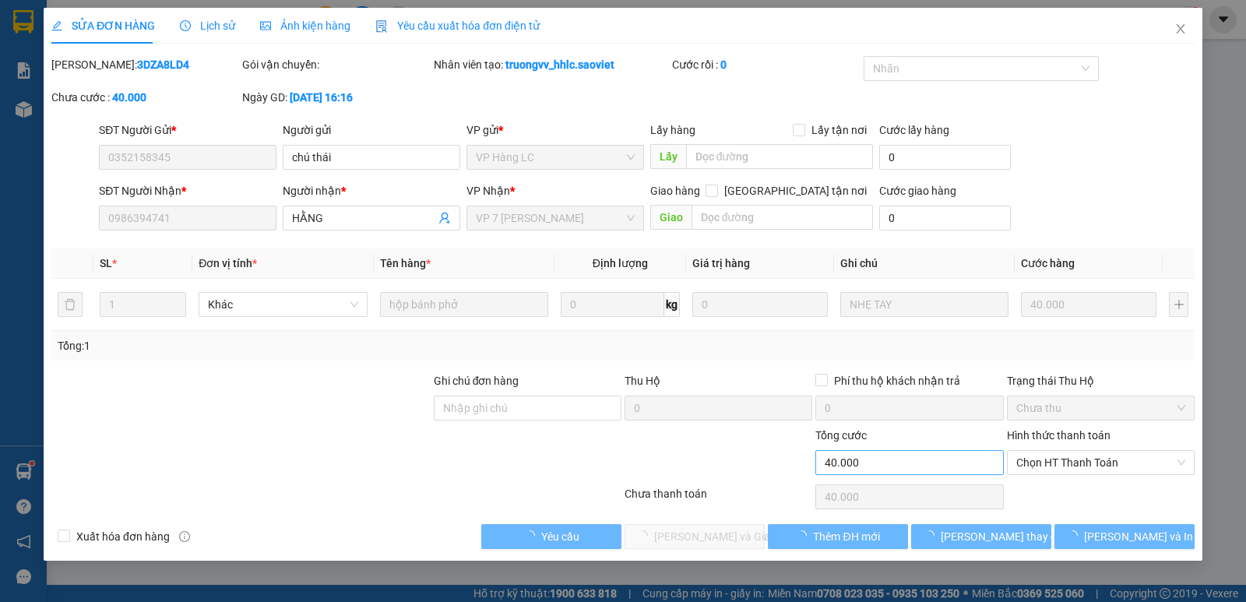
type input "0352158345"
type input "chú thái"
type input "0986394741"
type input "HẰNG"
type input "40.000"
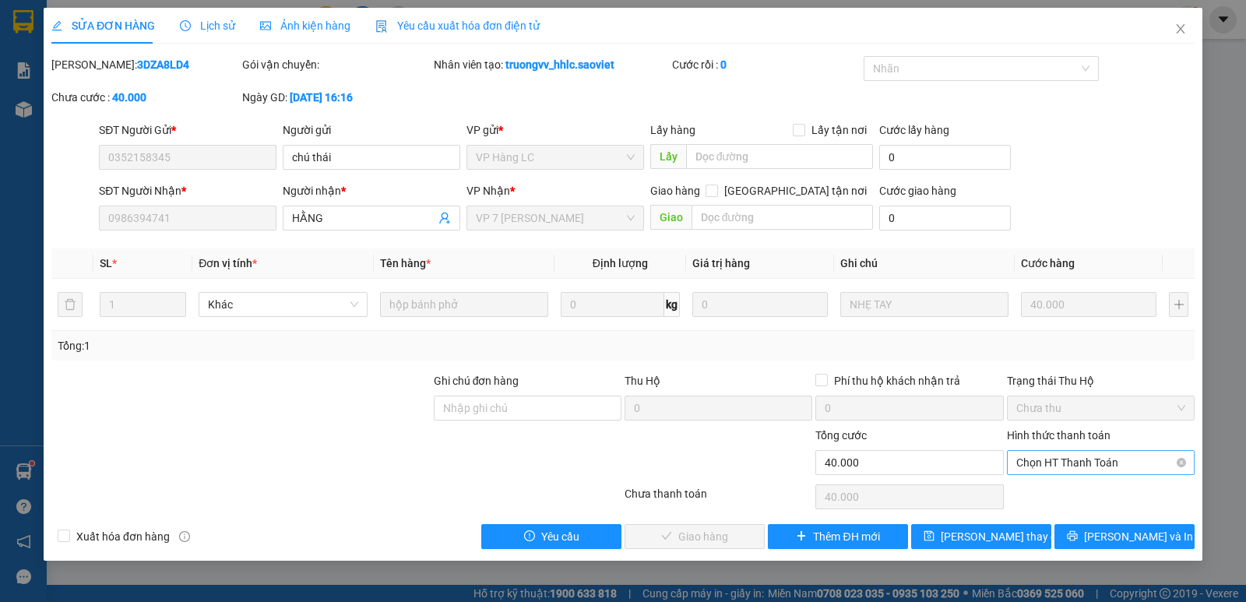
click at [1031, 466] on span "Chọn HT Thanh Toán" at bounding box center [1101, 462] width 169 height 23
click at [1049, 478] on div "Total Paid Fee 0 Total UnPaid Fee 40.000 Cash Collection Total Fee Mã ĐH: 3DZA8…" at bounding box center [623, 302] width 1144 height 493
click at [1049, 466] on span "Chọn HT Thanh Toán" at bounding box center [1101, 462] width 169 height 23
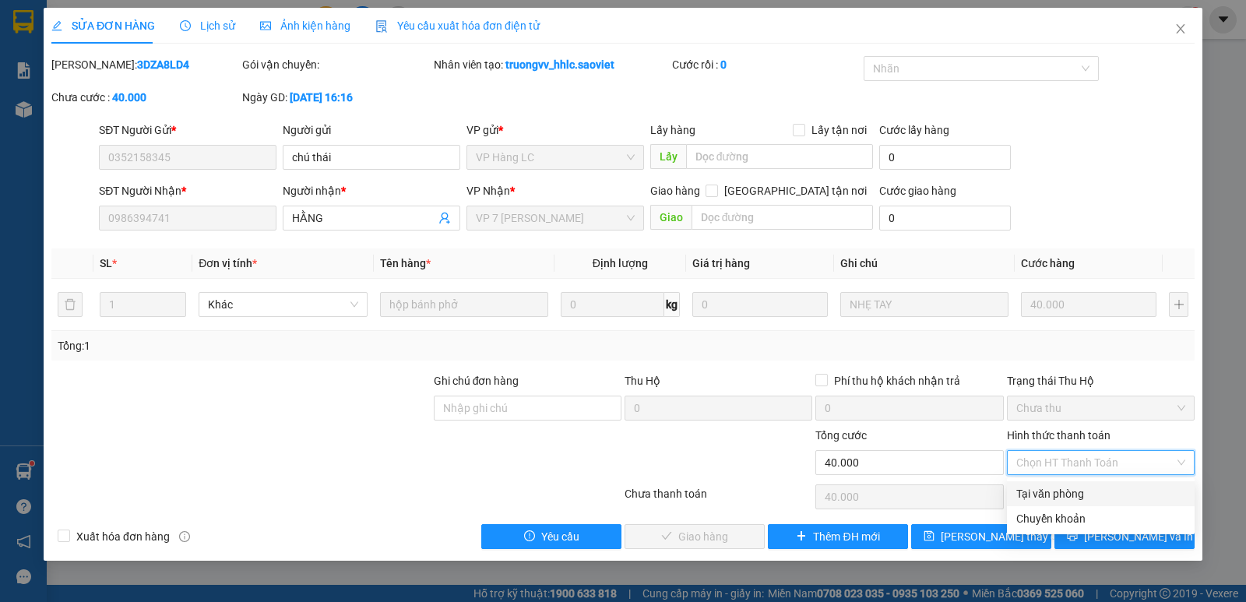
drag, startPoint x: 1056, startPoint y: 492, endPoint x: 940, endPoint y: 499, distance: 116.3
click at [1054, 491] on div "Tại văn phòng" at bounding box center [1101, 493] width 169 height 17
type input "0"
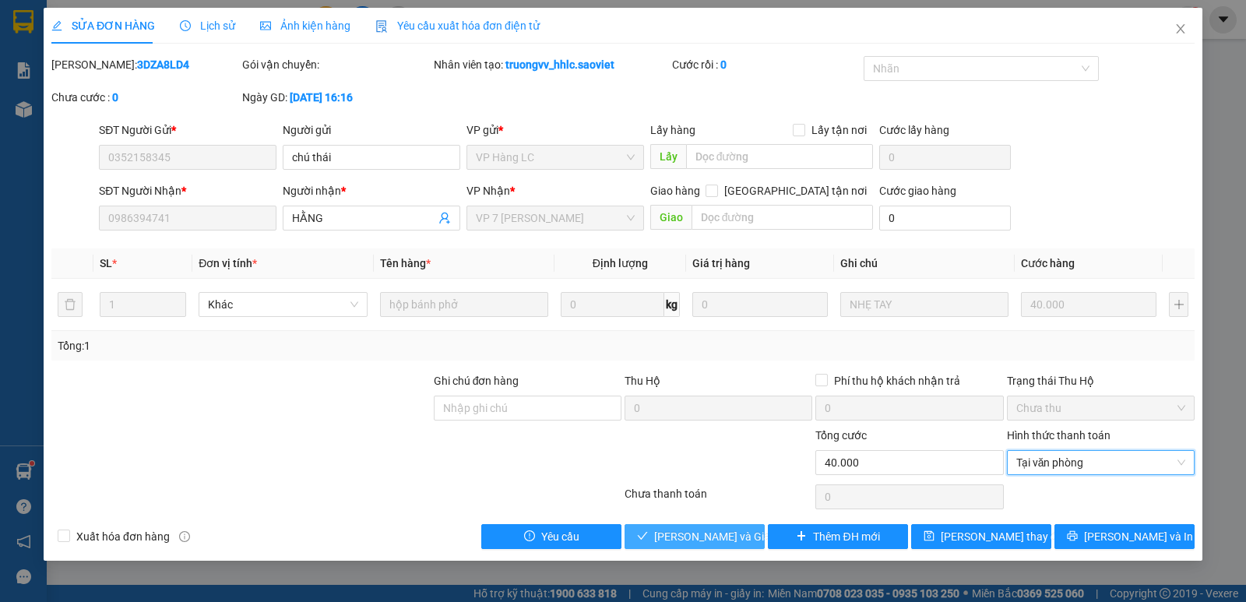
click at [688, 536] on span "[PERSON_NAME] và Giao hàng" at bounding box center [729, 536] width 150 height 17
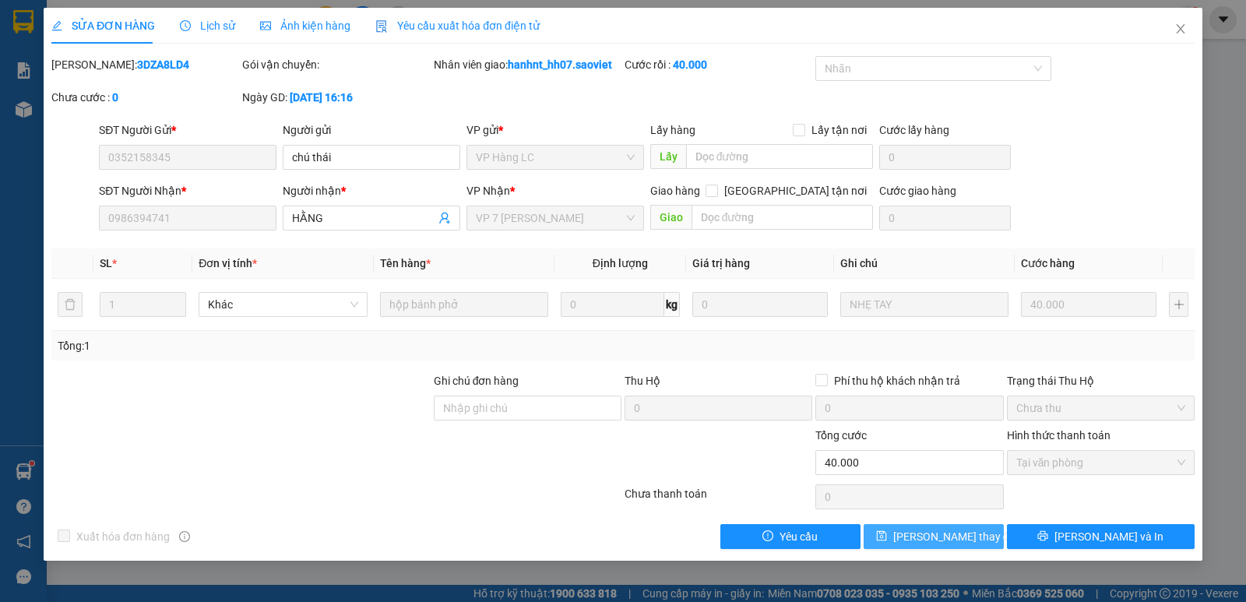
click at [943, 538] on span "[PERSON_NAME] thay đổi" at bounding box center [956, 536] width 125 height 17
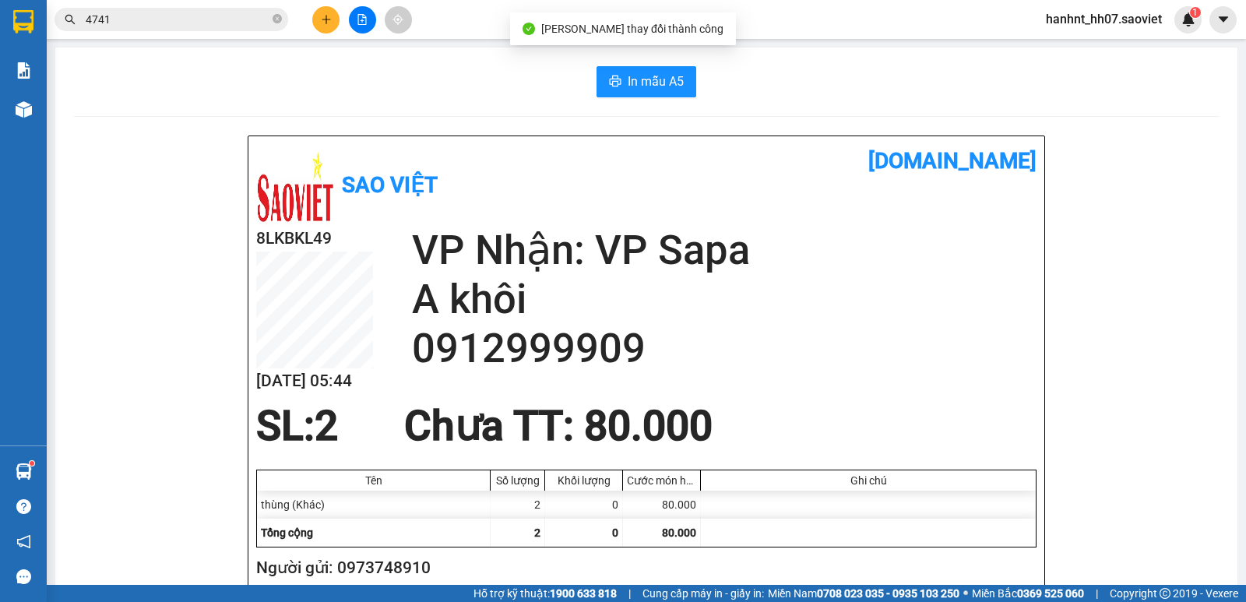
click at [212, 23] on input "4741" at bounding box center [178, 19] width 184 height 17
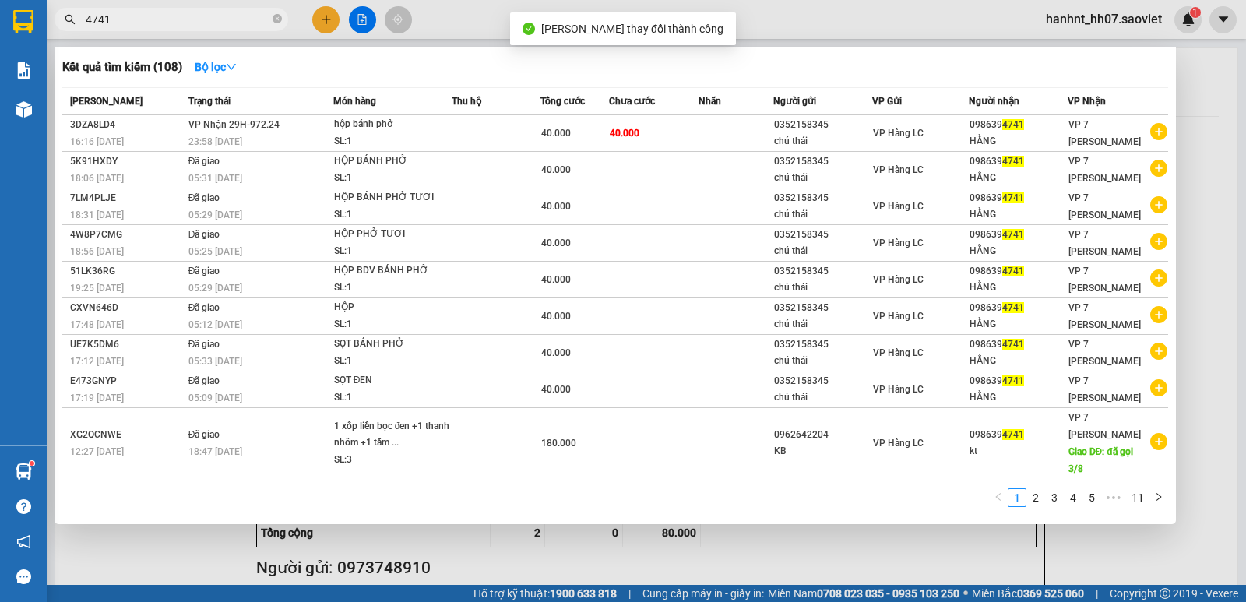
click at [210, 23] on input "4741" at bounding box center [178, 19] width 184 height 17
click at [252, 21] on input "4741" at bounding box center [178, 19] width 184 height 17
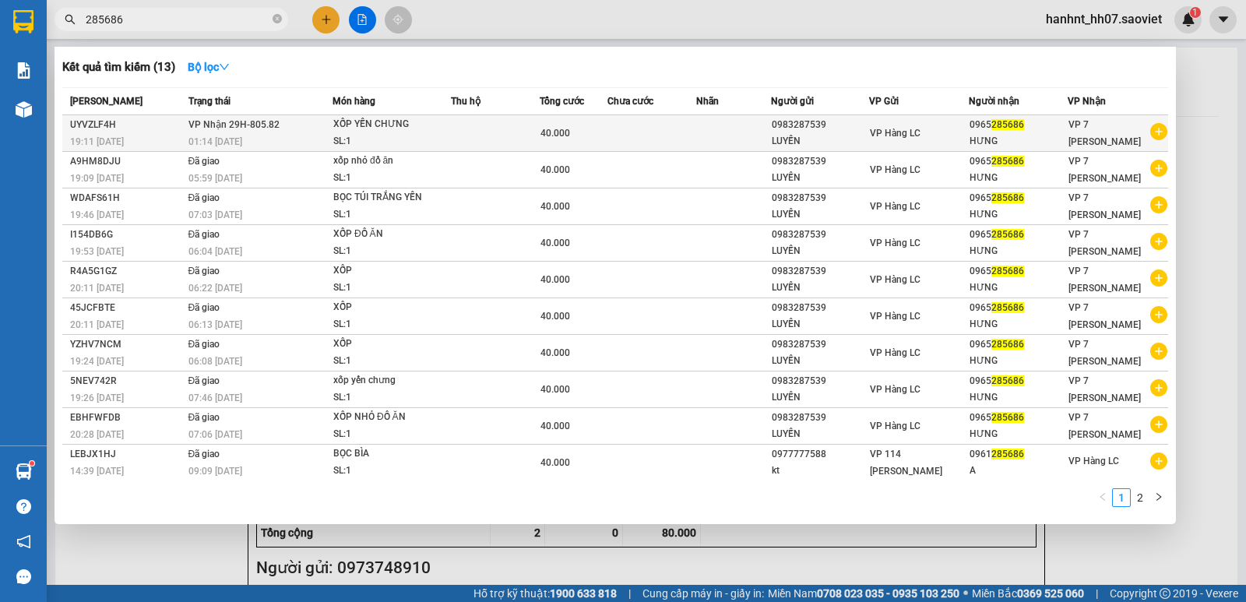
type input "285686"
click at [525, 128] on td at bounding box center [495, 133] width 89 height 37
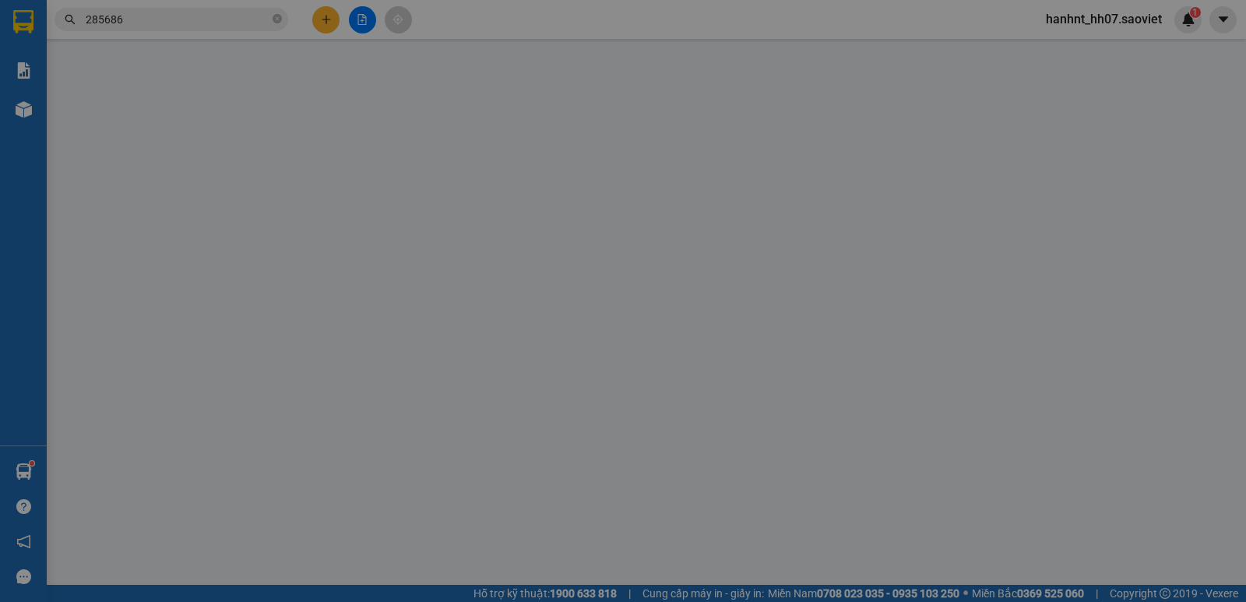
type input "0983287539"
type input "LUYẾN"
type input "0965285686"
type input "HƯNG"
type input "40.000"
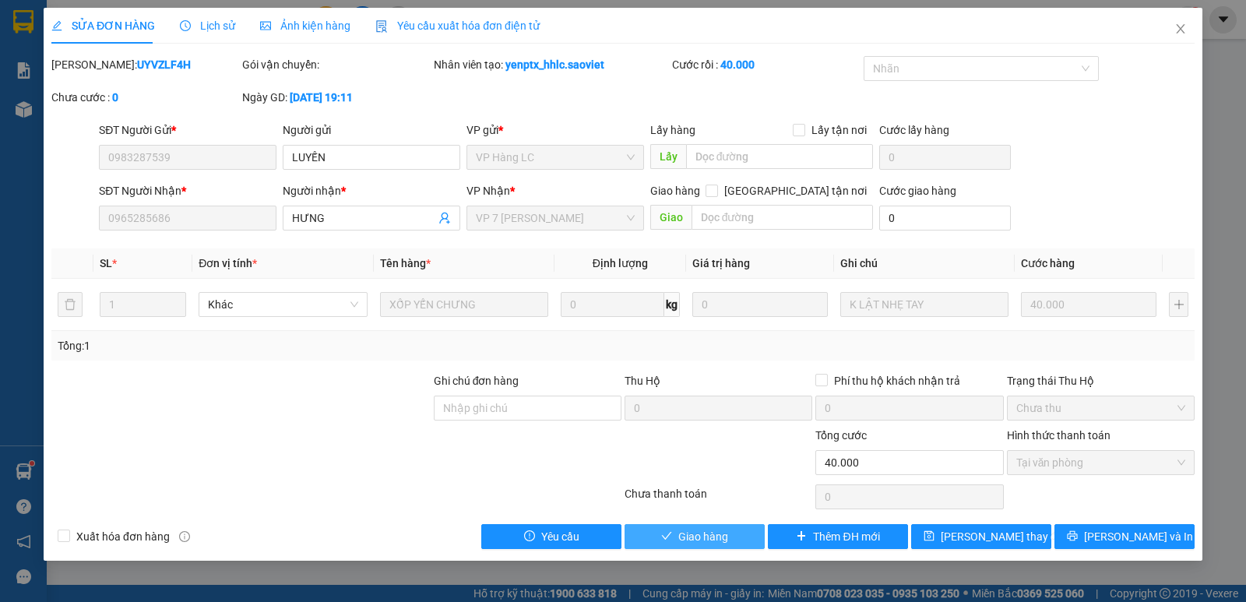
click at [676, 539] on button "Giao hàng" at bounding box center [695, 536] width 140 height 25
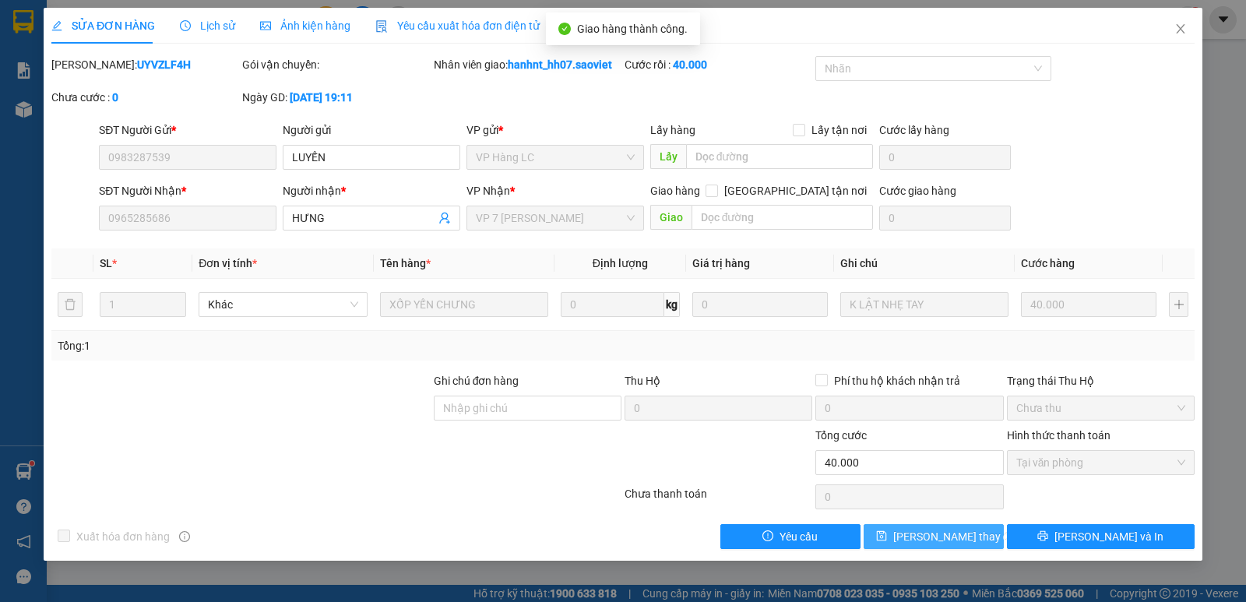
click at [954, 539] on span "[PERSON_NAME] thay đổi" at bounding box center [956, 536] width 125 height 17
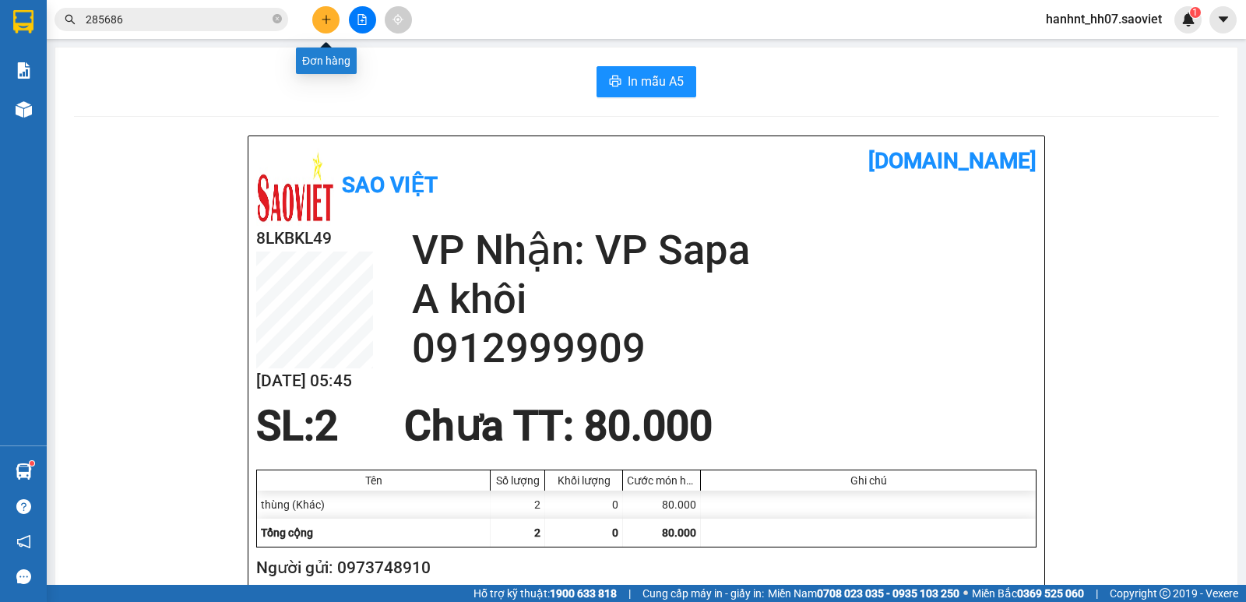
click at [320, 11] on button at bounding box center [325, 19] width 27 height 27
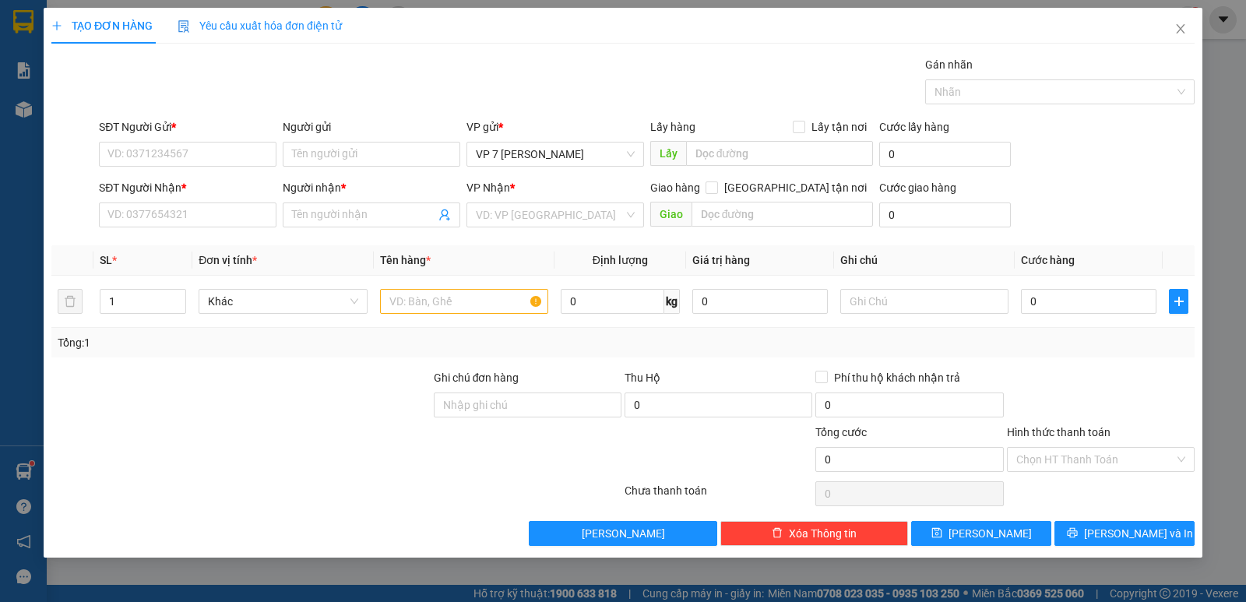
click at [159, 171] on div "SĐT Người Gửi * VD: 0371234567" at bounding box center [188, 145] width 178 height 55
click at [155, 146] on input "SĐT Người Gửi *" at bounding box center [188, 154] width 178 height 25
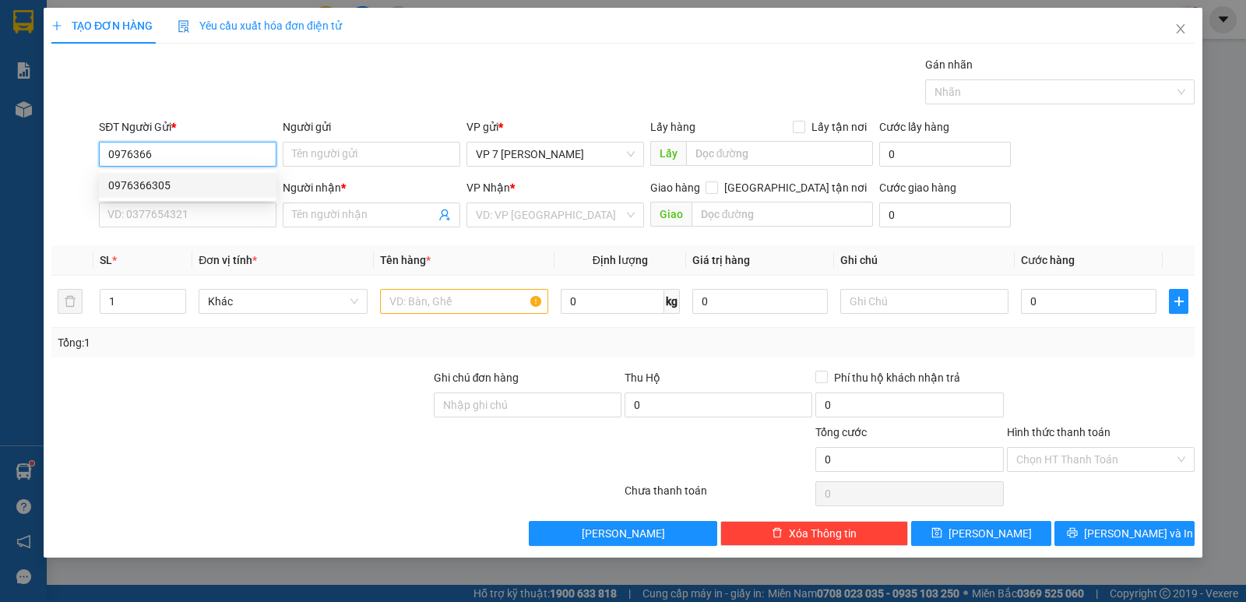
click at [158, 178] on div "0976366305" at bounding box center [187, 185] width 159 height 17
type input "0976366305"
type input "0975059382"
type input "Thùy"
type input "0976366305"
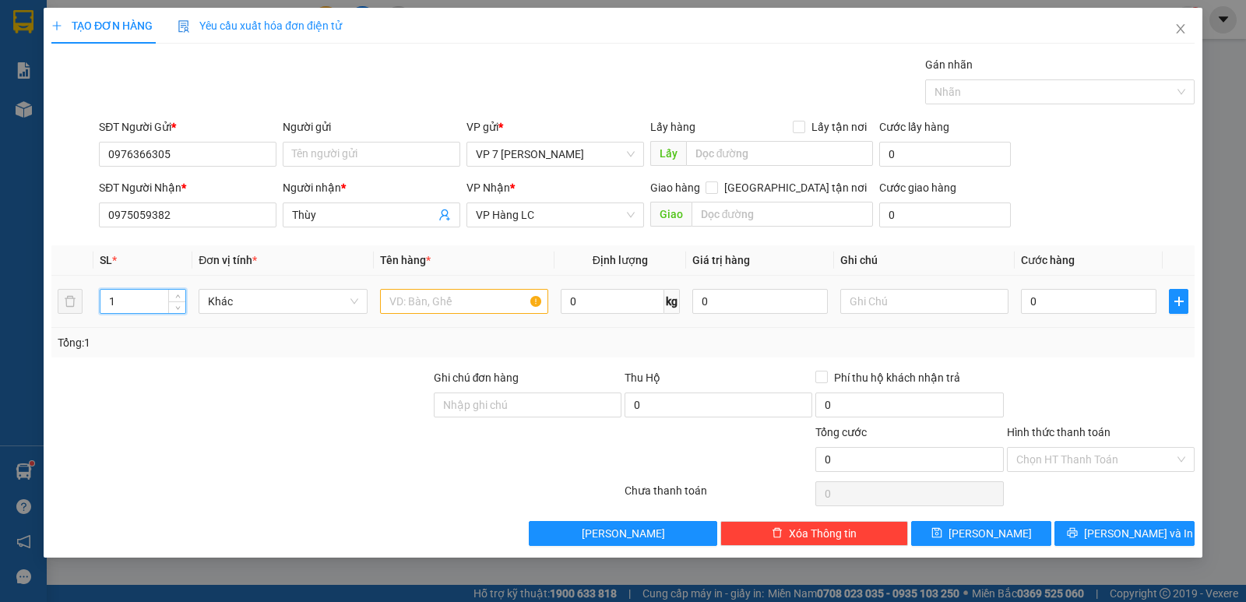
click at [136, 301] on input "1" at bounding box center [142, 301] width 85 height 23
click at [195, 212] on input "0975059382" at bounding box center [188, 215] width 178 height 25
click at [143, 305] on input "number" at bounding box center [142, 301] width 85 height 23
type input "3"
click at [424, 308] on input "text" at bounding box center [464, 301] width 168 height 25
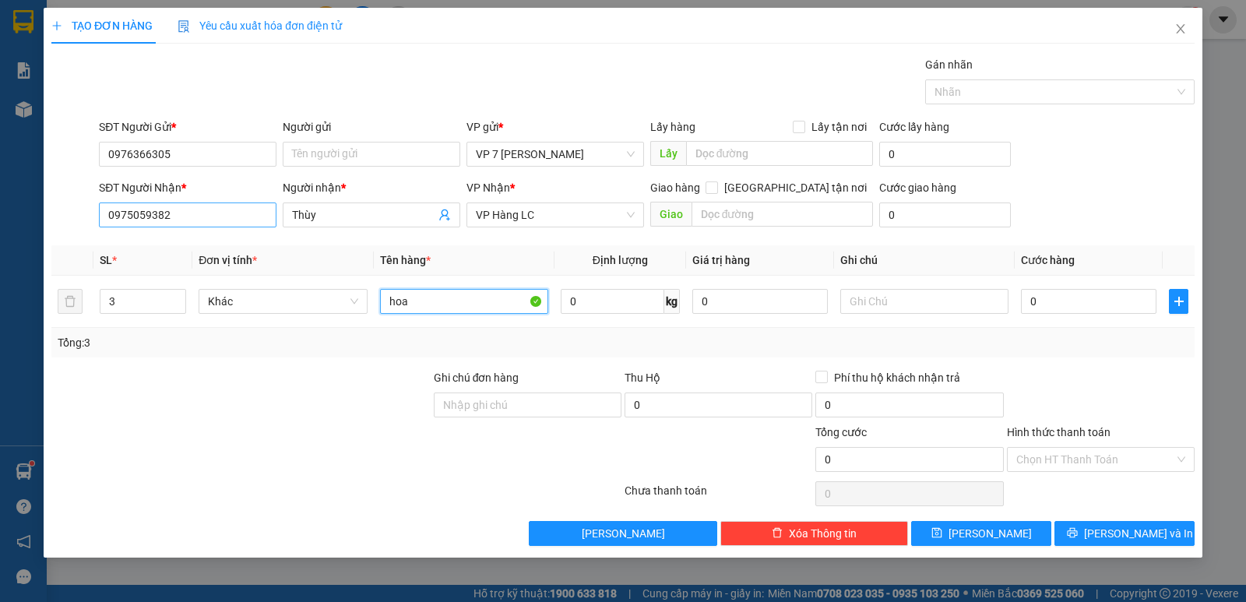
type input "hoa"
click at [189, 214] on input "0975059382" at bounding box center [188, 215] width 178 height 25
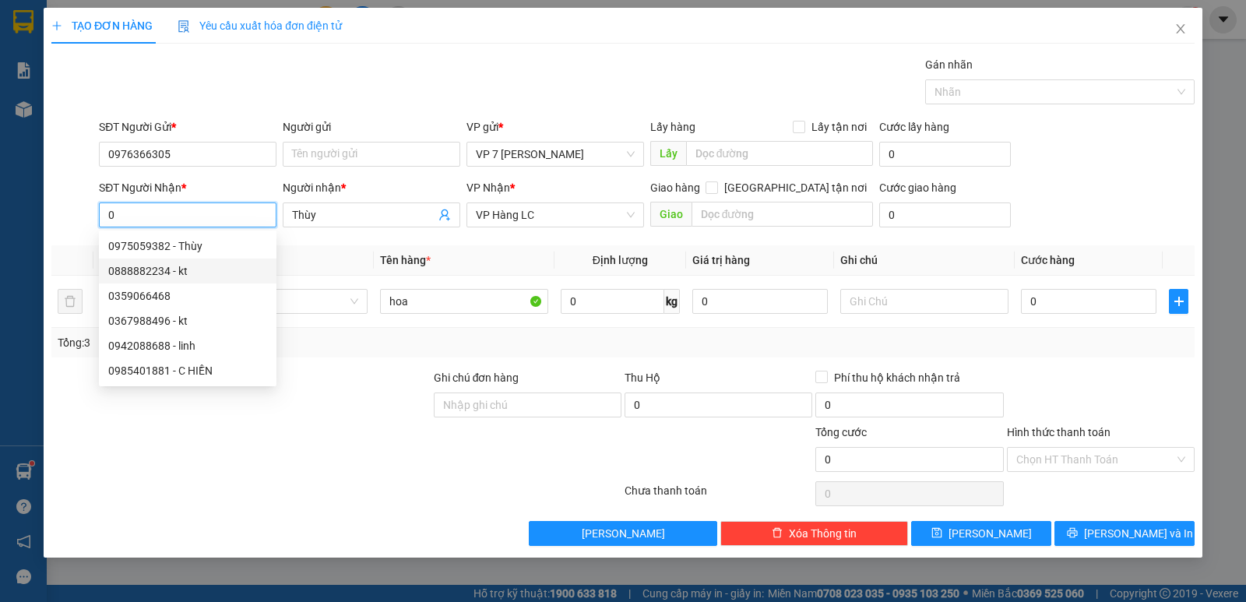
click at [178, 276] on div "0888882234 - kt" at bounding box center [187, 271] width 159 height 17
type input "0888882234"
type input "kt"
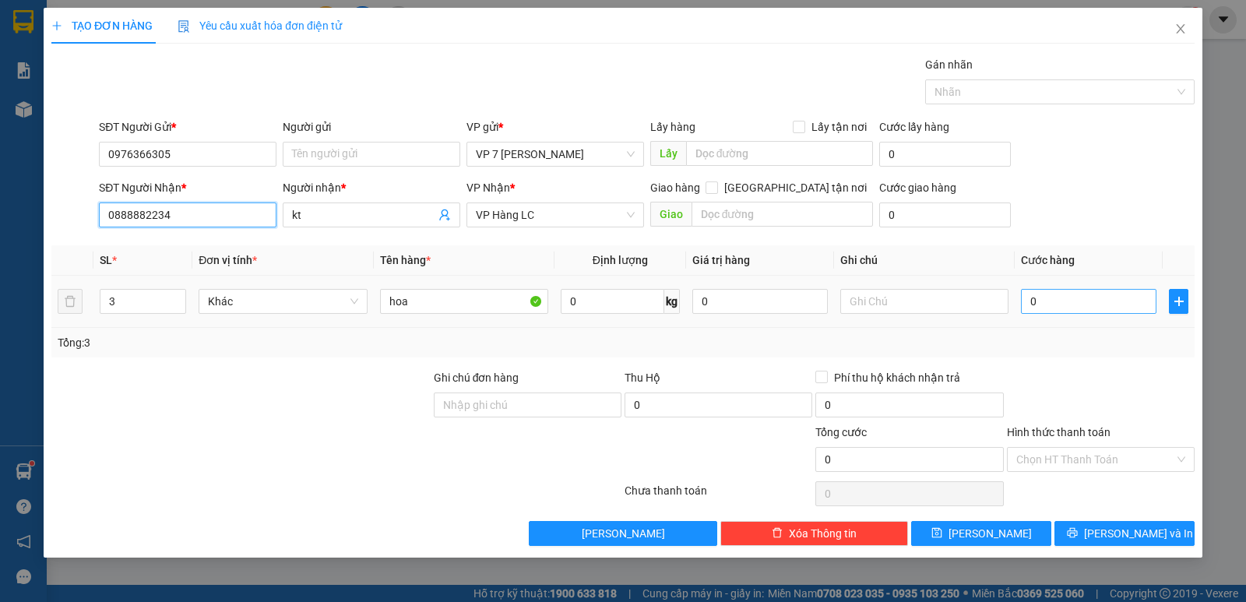
type input "0888882234"
click at [1052, 305] on input "0" at bounding box center [1089, 301] width 136 height 25
type input "2"
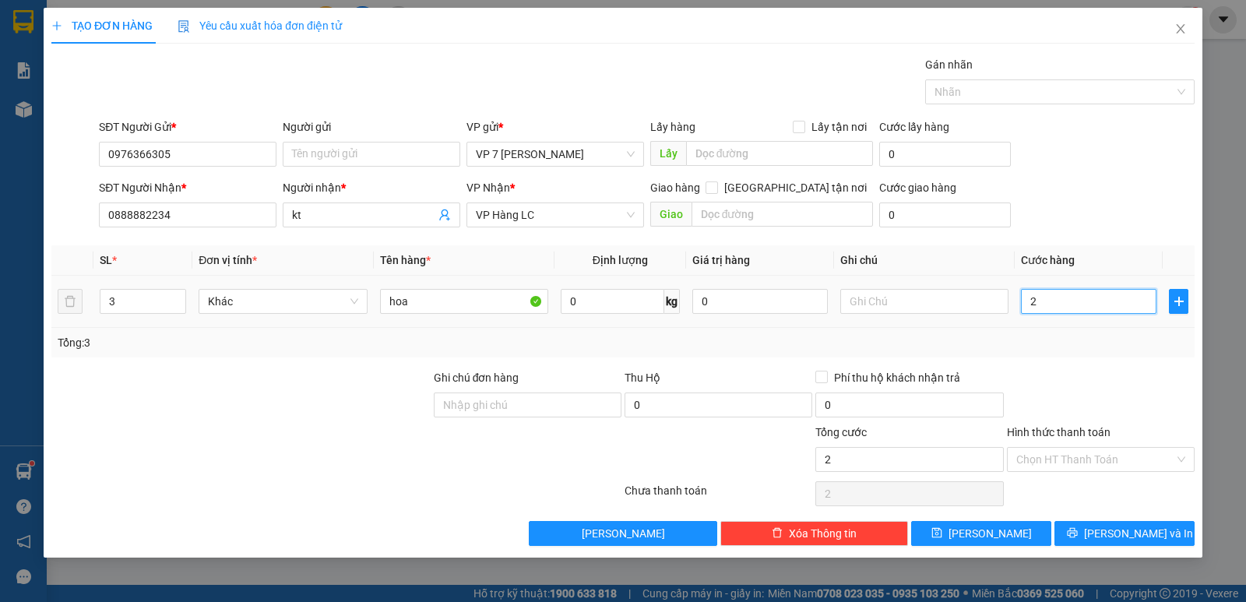
type input "20"
type input "200"
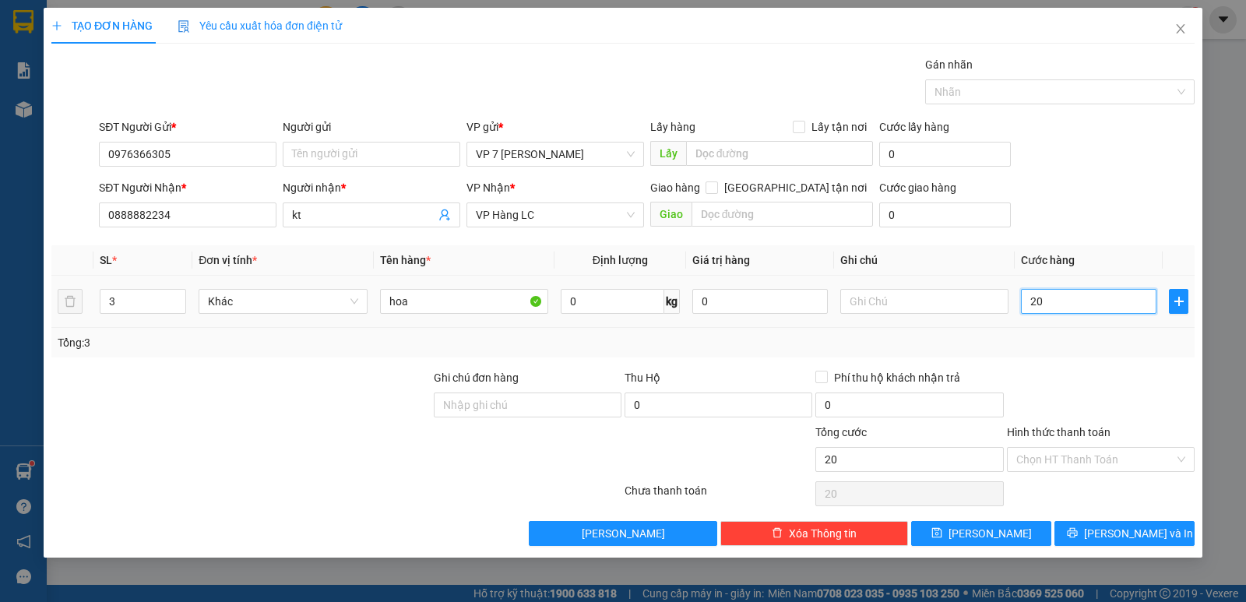
type input "200"
type input "200.000"
click at [1077, 368] on div "Transit Pickup Surcharge Ids Transit Deliver Surcharge Ids Transit Deliver Surc…" at bounding box center [623, 301] width 1144 height 490
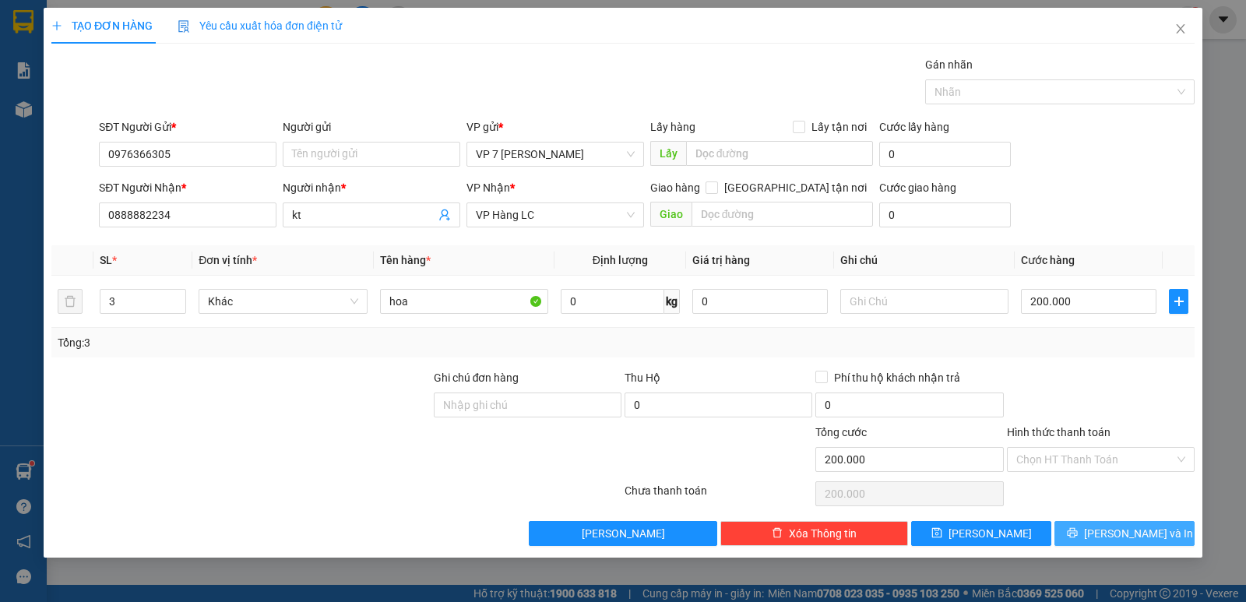
click at [1130, 531] on span "[PERSON_NAME] và In" at bounding box center [1138, 533] width 109 height 17
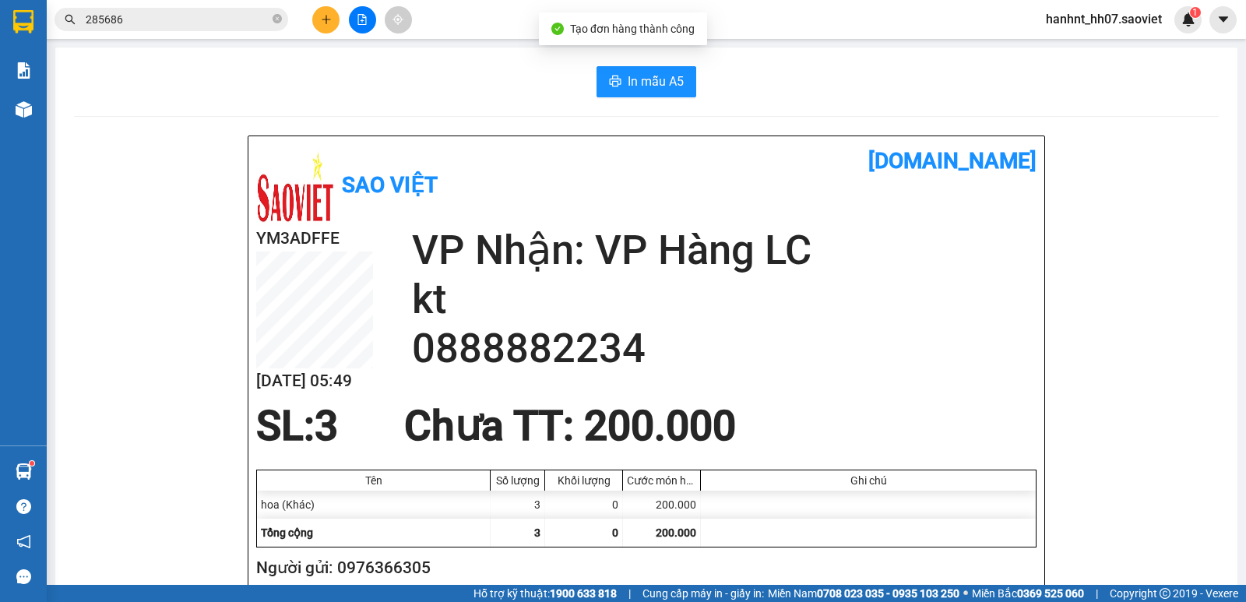
click at [621, 29] on span "Tạo đơn hàng thành công" at bounding box center [632, 29] width 125 height 12
click at [626, 69] on button "In mẫu A5" at bounding box center [647, 81] width 100 height 31
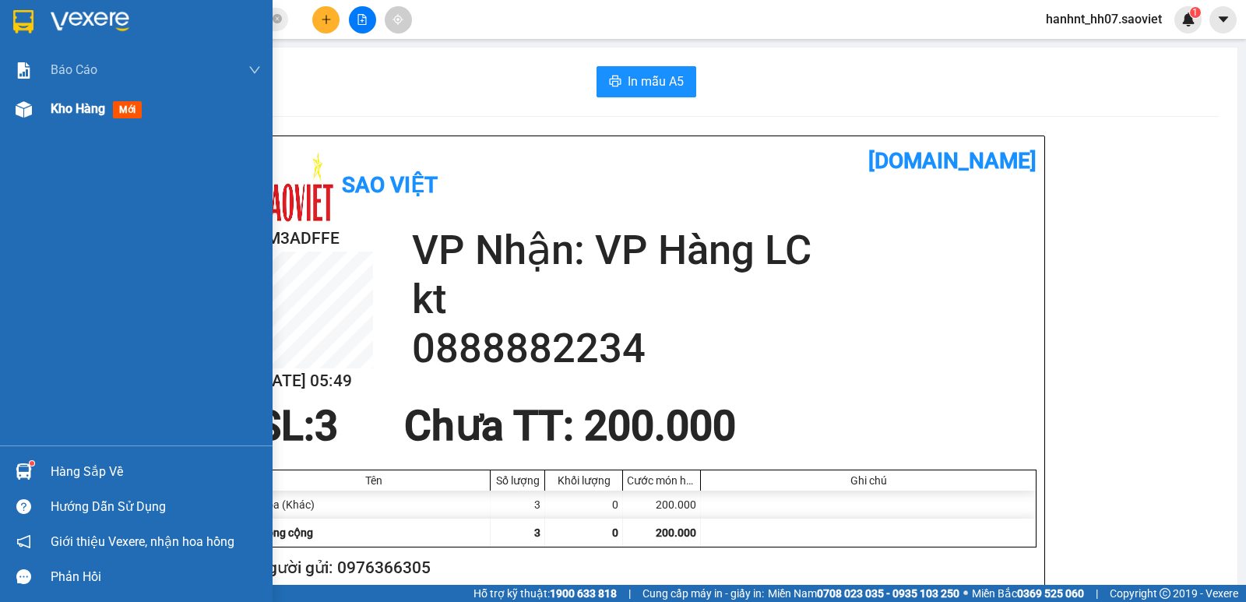
click at [116, 110] on span "mới" at bounding box center [127, 109] width 29 height 17
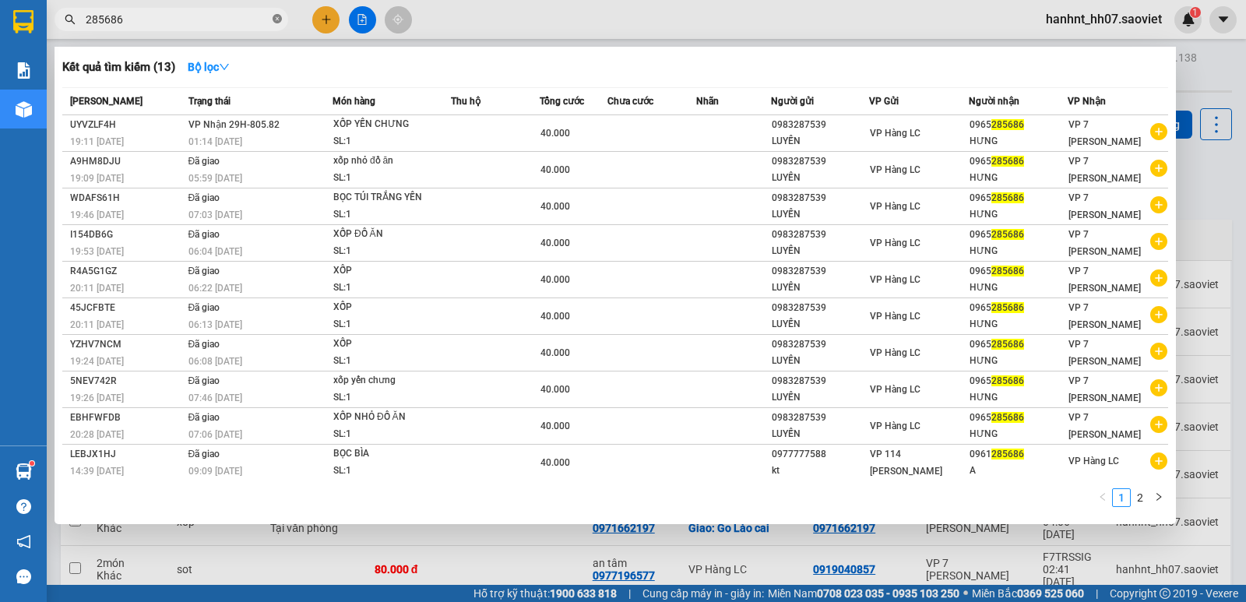
click at [276, 19] on icon "close-circle" at bounding box center [277, 18] width 9 height 9
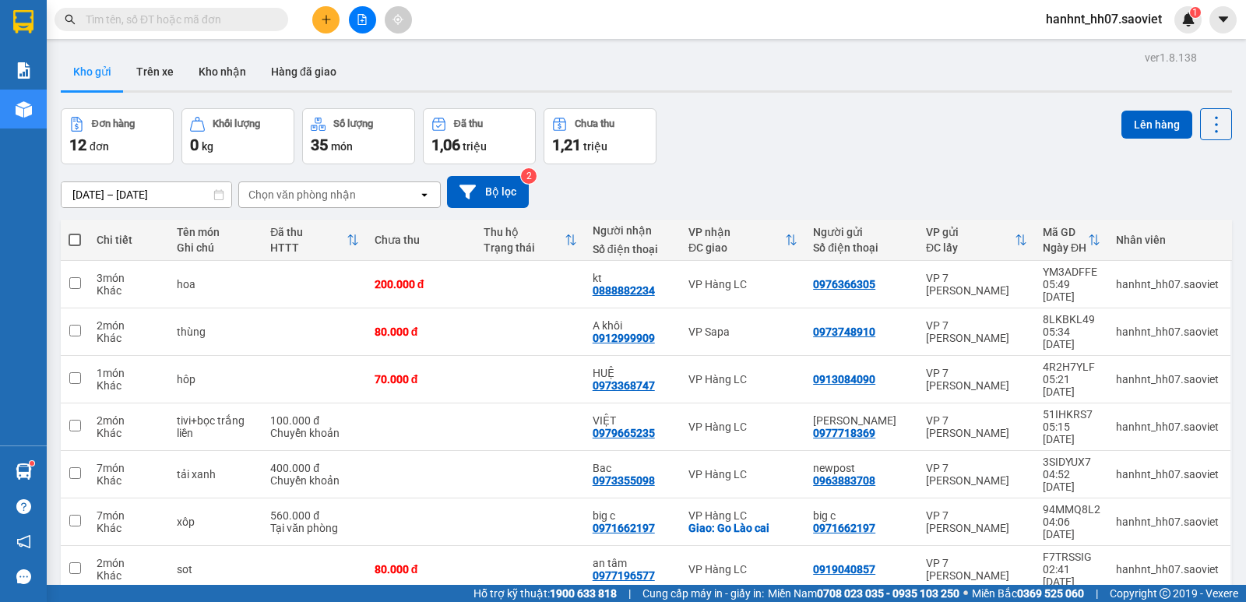
click at [175, 23] on input "text" at bounding box center [178, 19] width 184 height 17
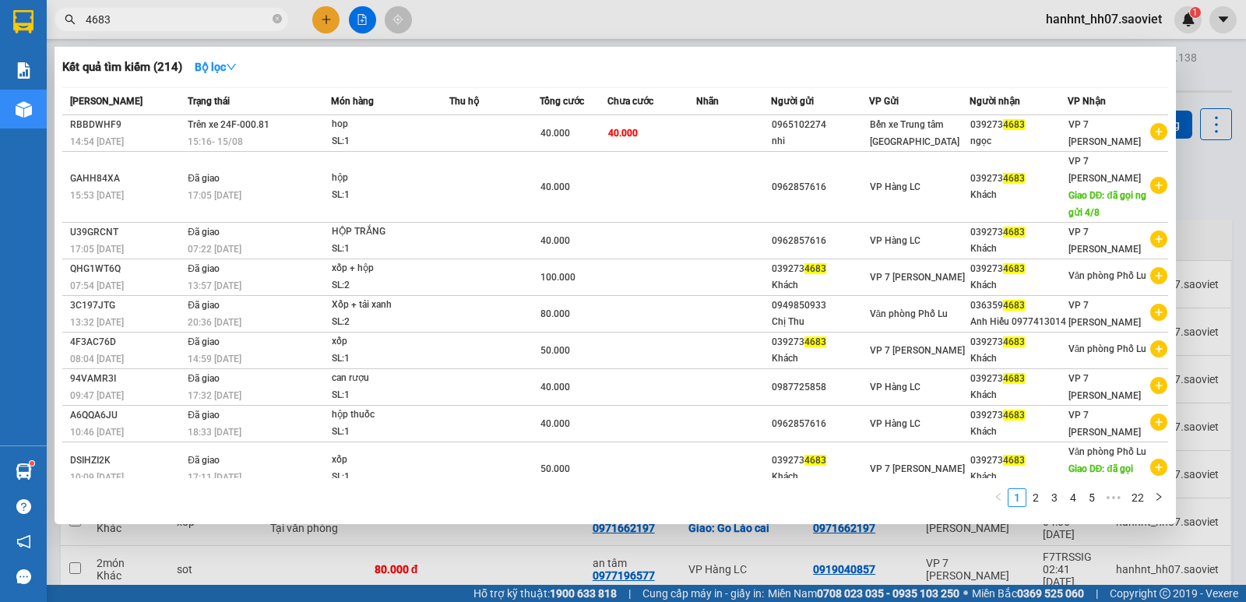
type input "4683"
click at [361, 12] on div at bounding box center [623, 301] width 1246 height 602
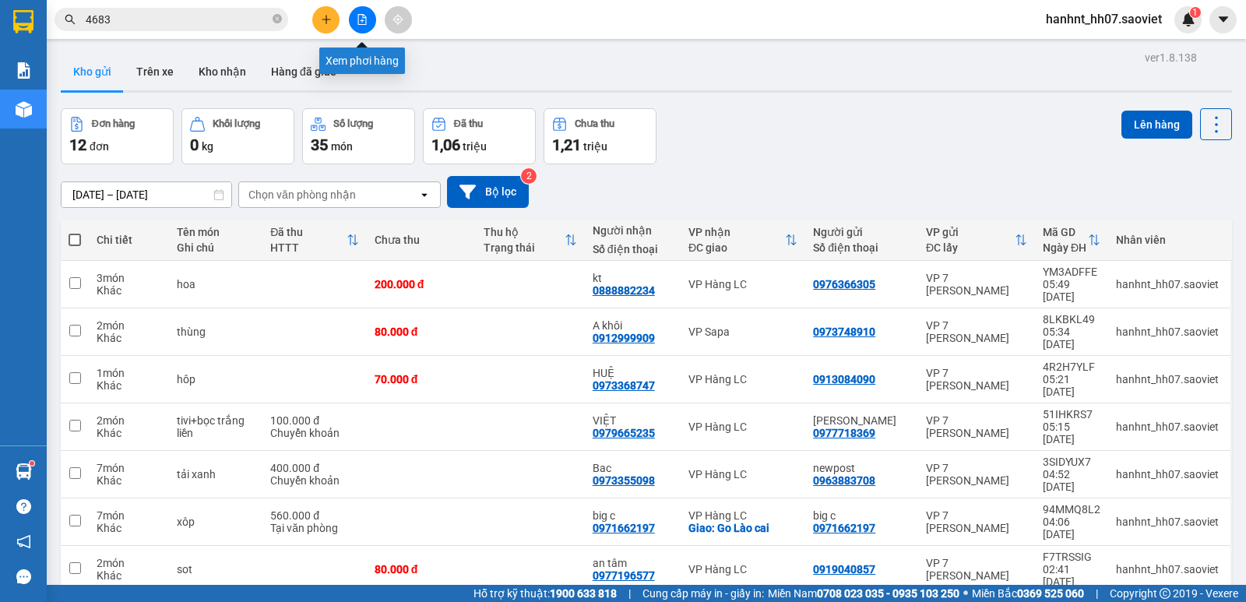
click at [361, 19] on icon "file-add" at bounding box center [362, 19] width 11 height 11
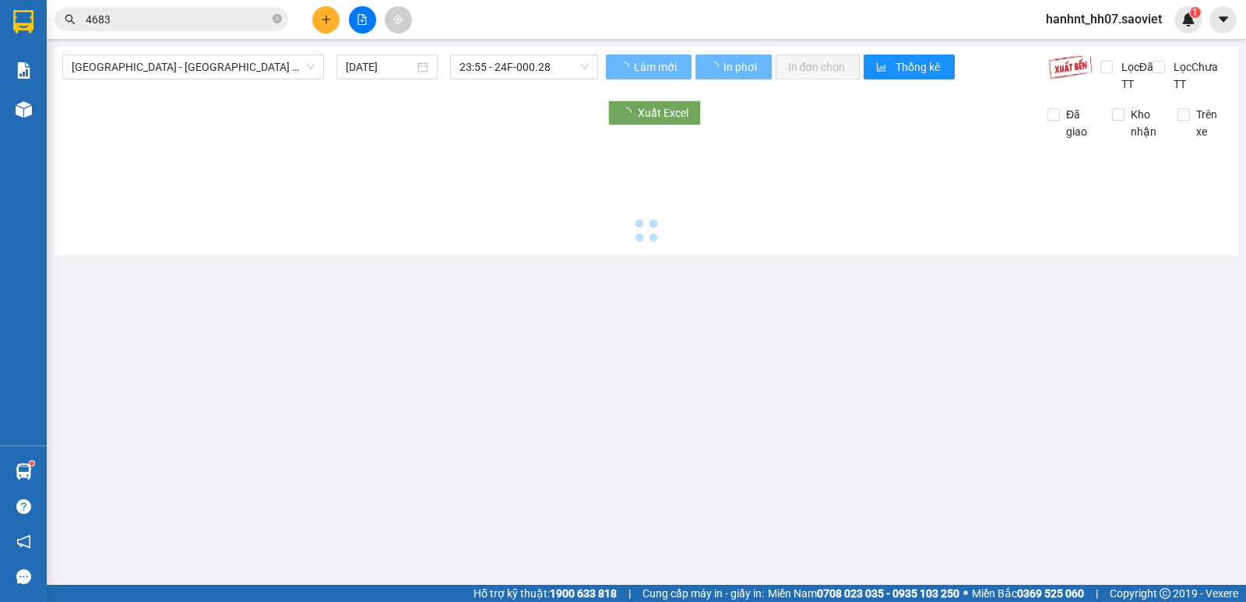
type input "[DATE]"
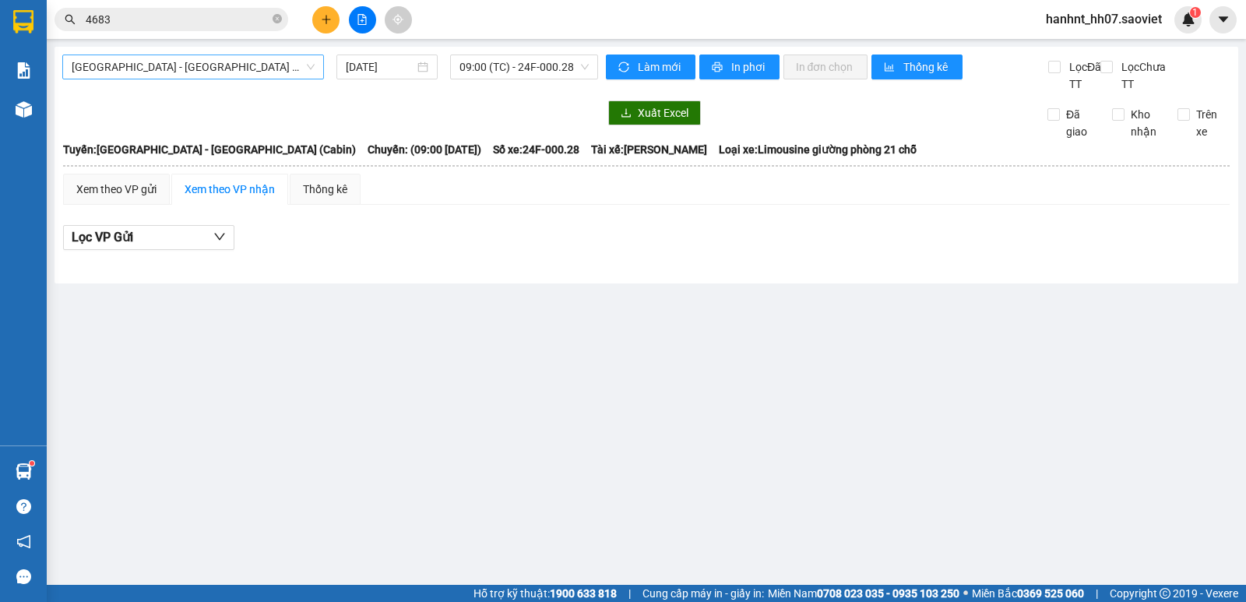
click at [232, 69] on span "Hà Nội - Lào Cai (Cabin)" at bounding box center [193, 66] width 243 height 23
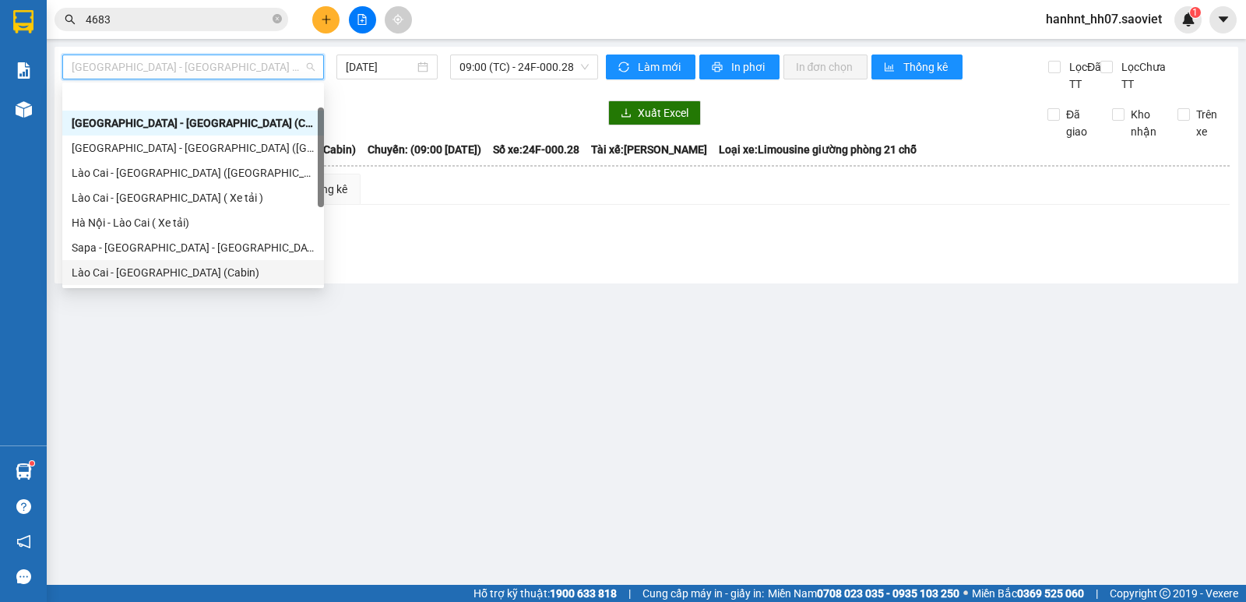
scroll to position [51, 0]
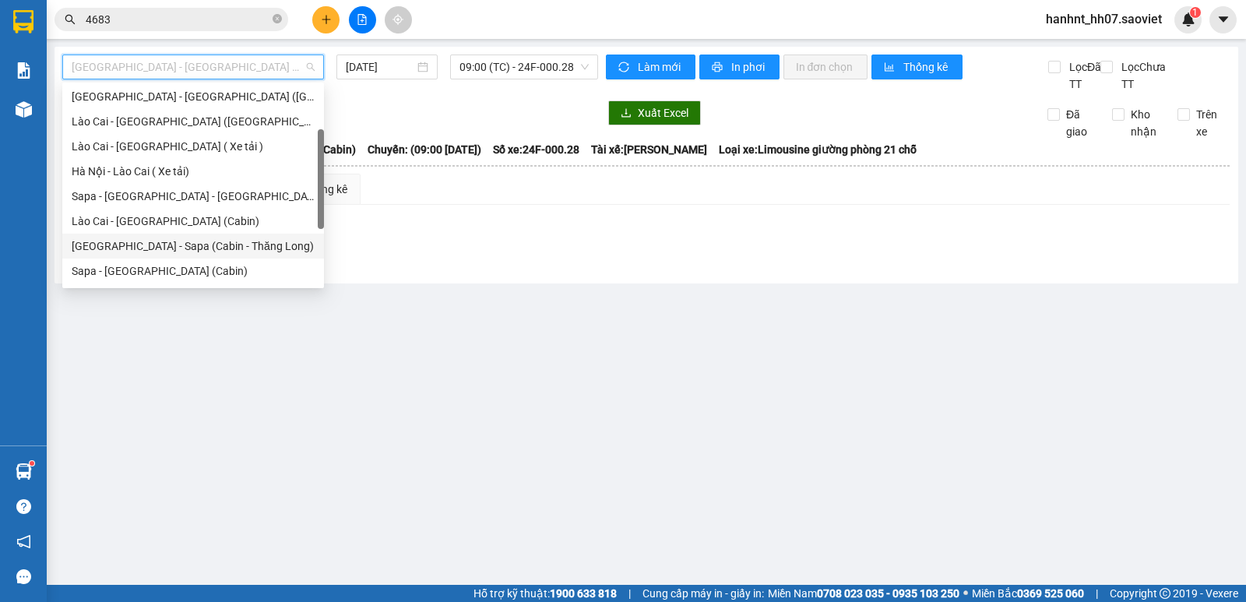
click at [185, 243] on div "Hà Nội - Sapa (Cabin - Thăng Long)" at bounding box center [193, 246] width 243 height 17
type input "[DATE]"
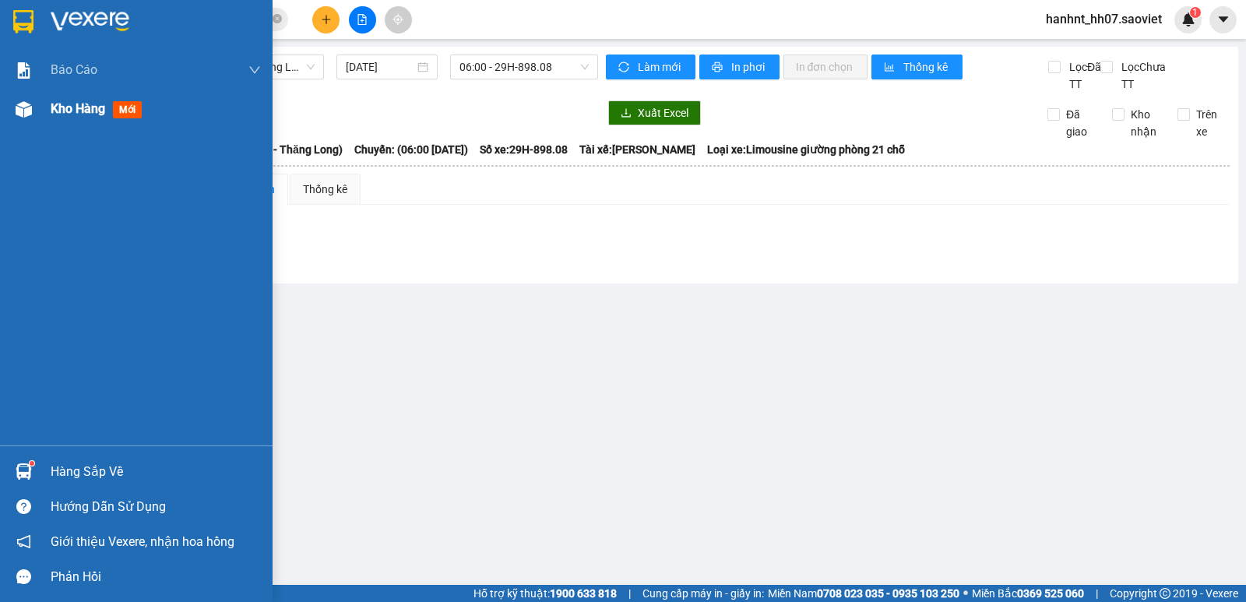
click at [123, 110] on span "mới" at bounding box center [127, 109] width 29 height 17
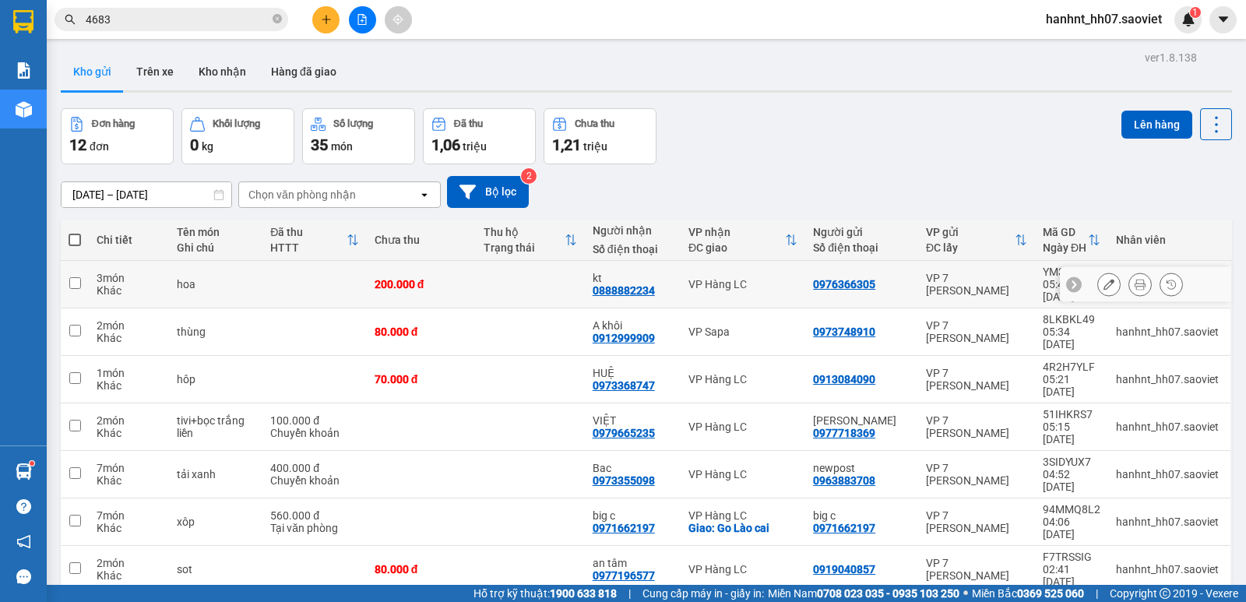
click at [104, 284] on div "Khác" at bounding box center [129, 290] width 65 height 12
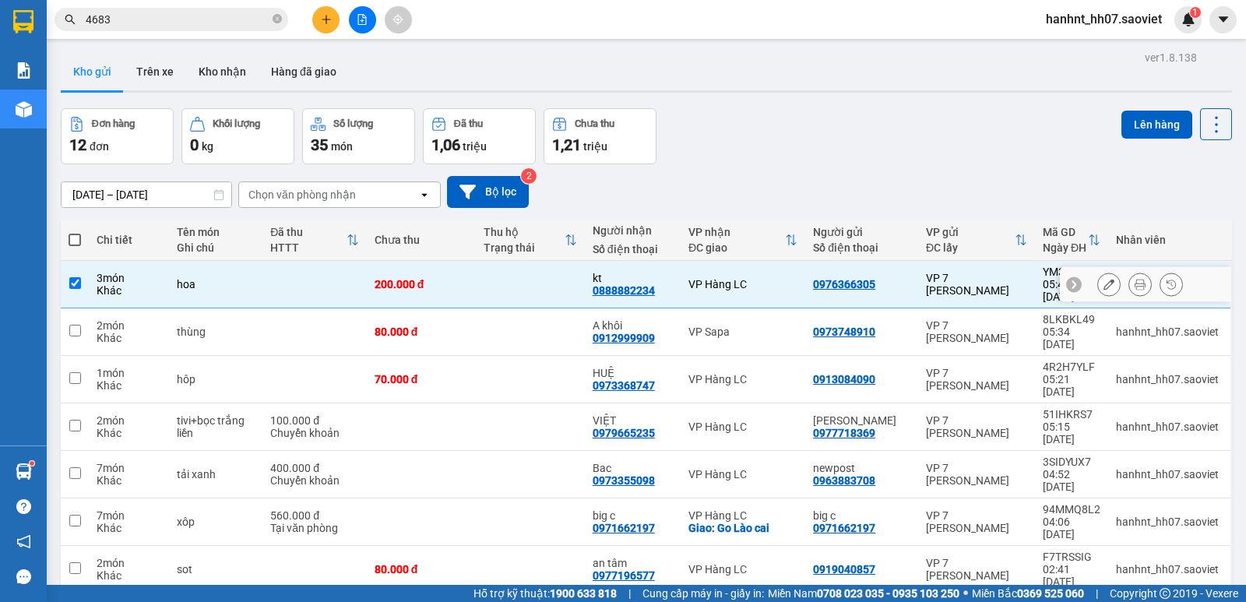
checkbox input "true"
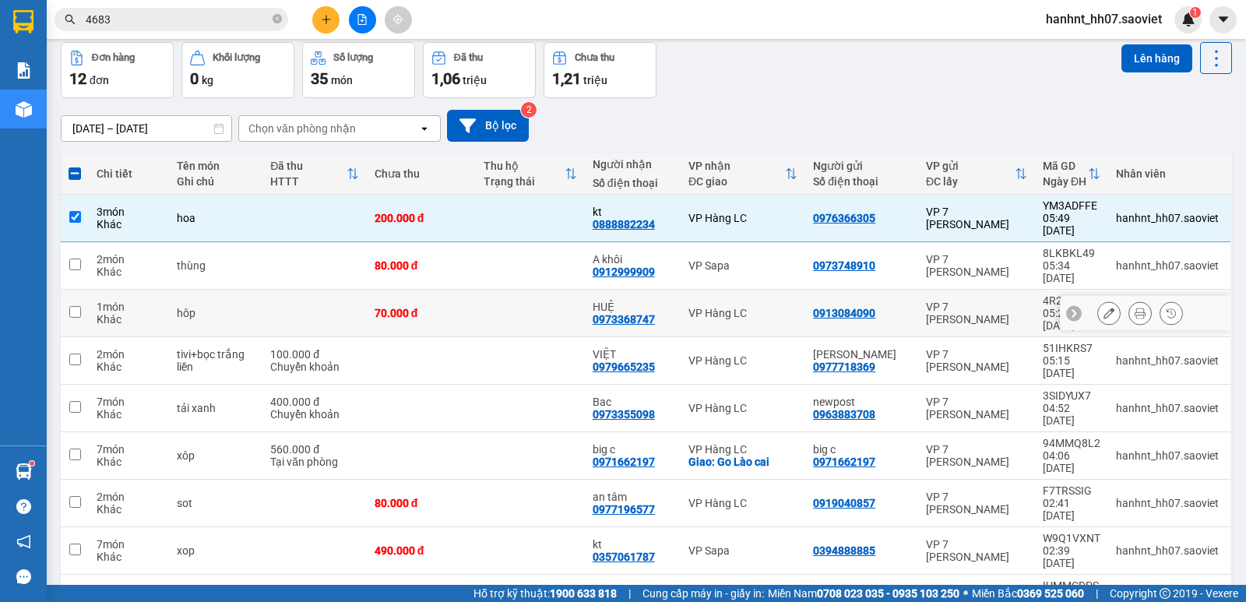
scroll to position [78, 0]
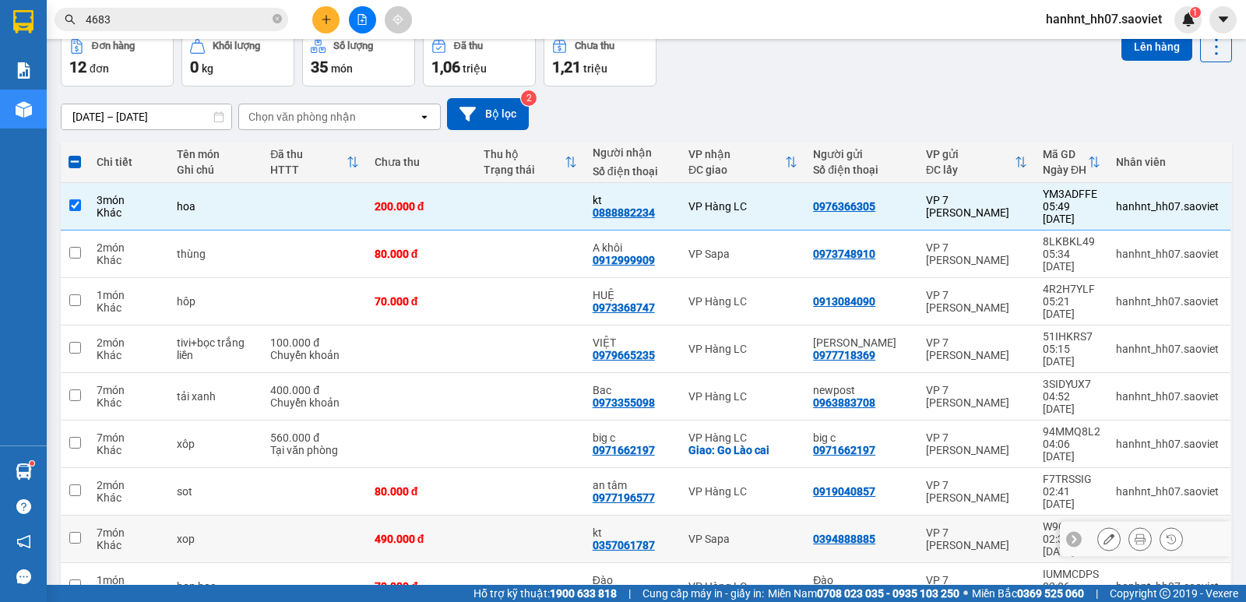
click at [101, 527] on div "7 món" at bounding box center [129, 533] width 65 height 12
checkbox input "true"
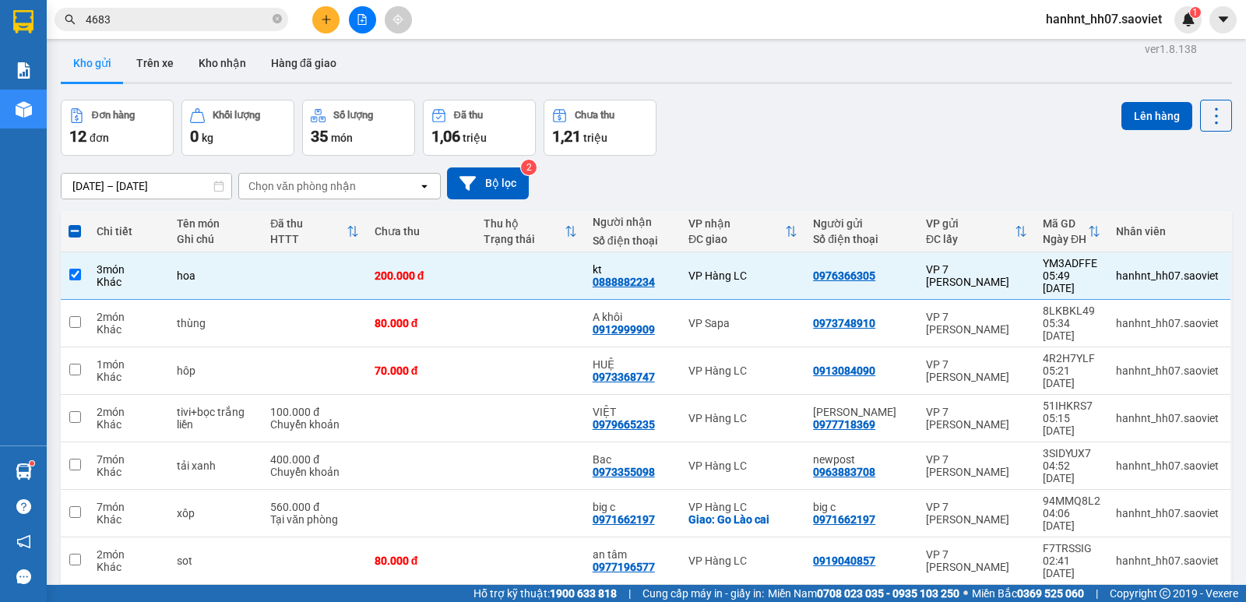
scroll to position [0, 0]
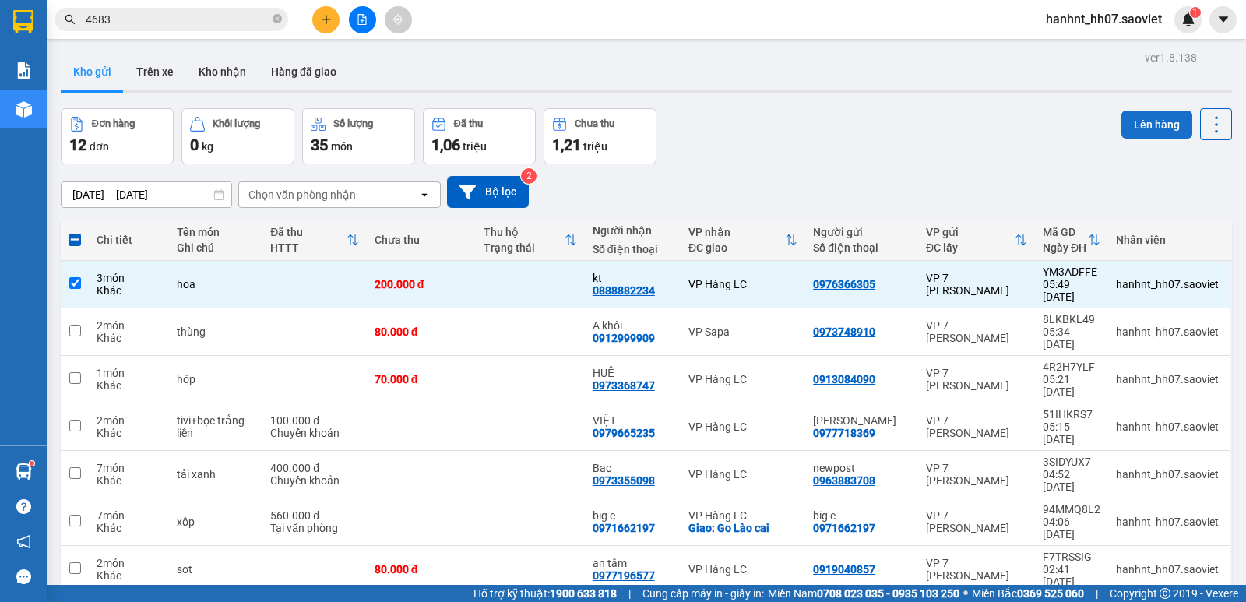
click at [1144, 132] on button "Lên hàng" at bounding box center [1157, 125] width 71 height 28
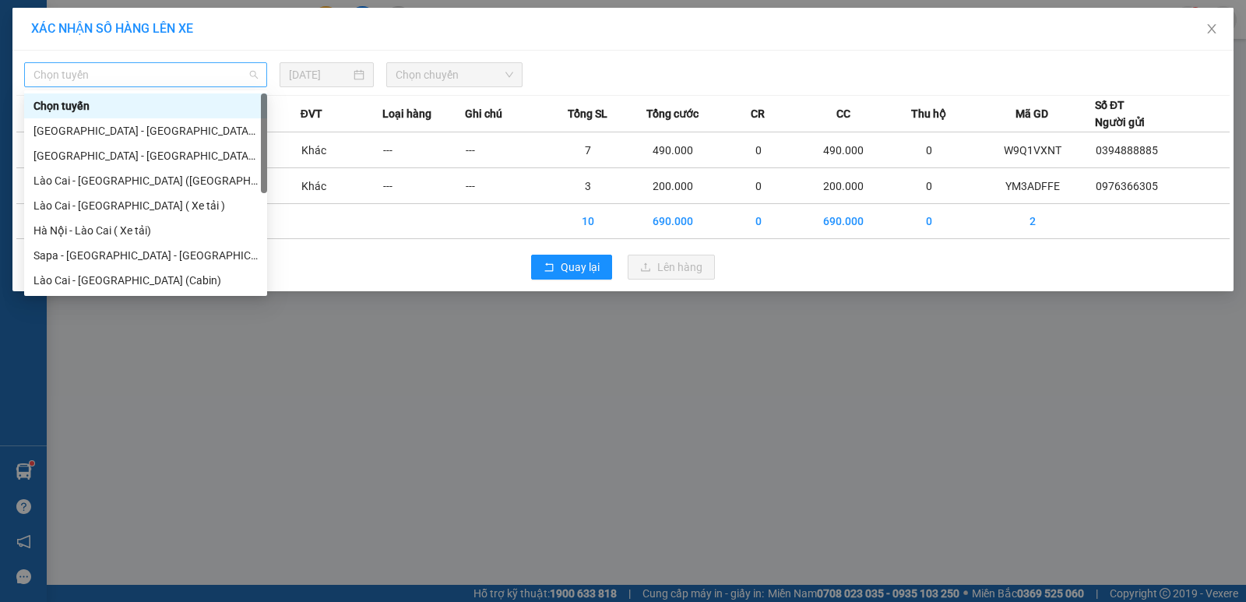
click at [122, 73] on span "Chọn tuyến" at bounding box center [145, 74] width 224 height 23
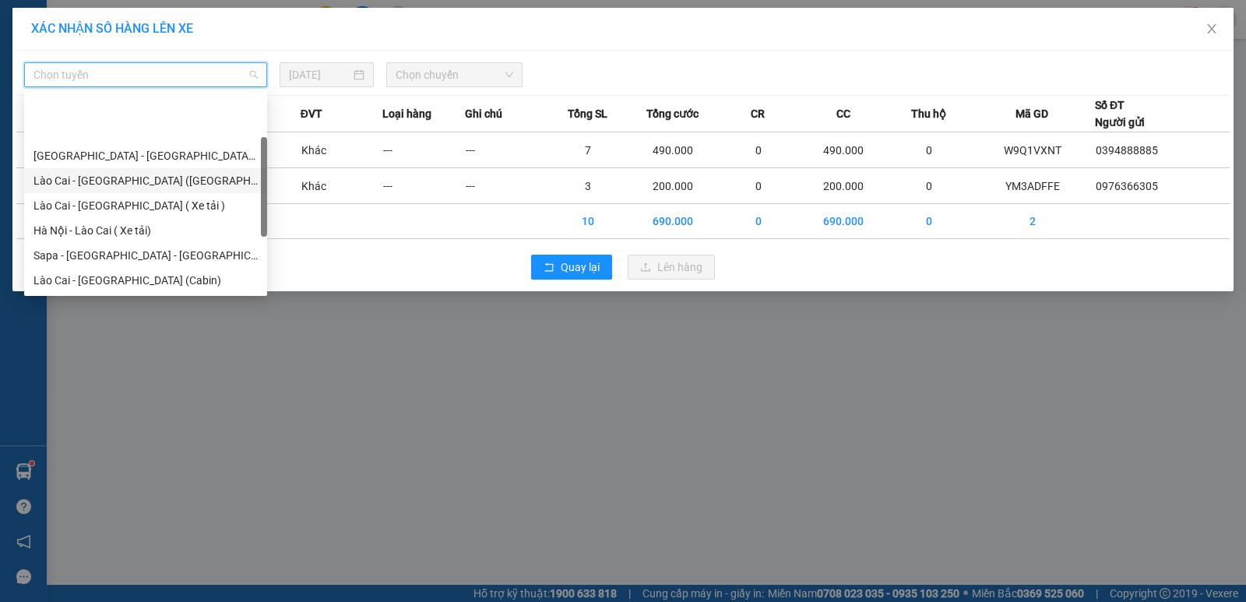
scroll to position [77, 0]
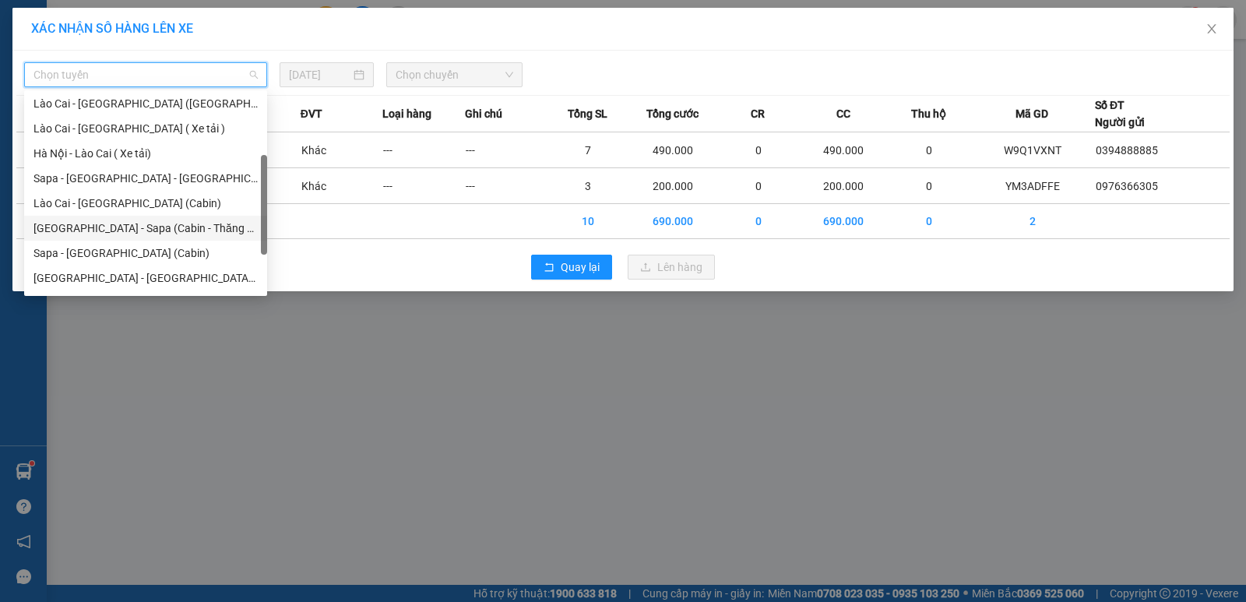
click at [125, 230] on div "Hà Nội - Sapa (Cabin - Thăng Long)" at bounding box center [145, 228] width 224 height 17
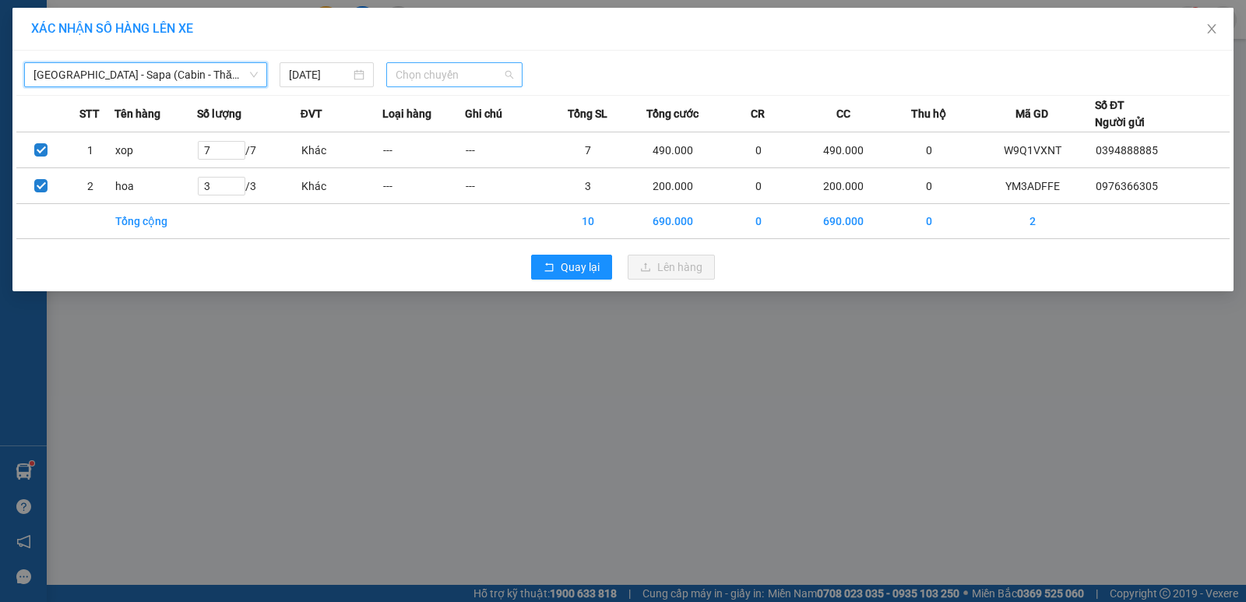
click at [455, 83] on span "Chọn chuyến" at bounding box center [455, 74] width 118 height 23
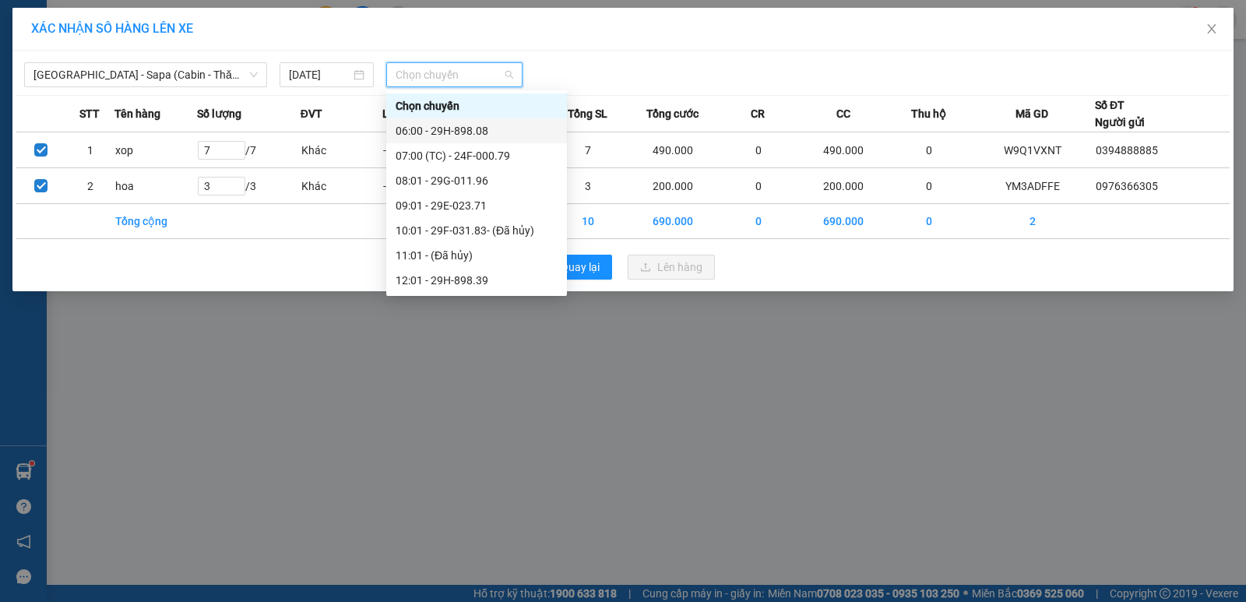
click at [458, 134] on div "06:00 - 29H-898.08" at bounding box center [477, 130] width 162 height 17
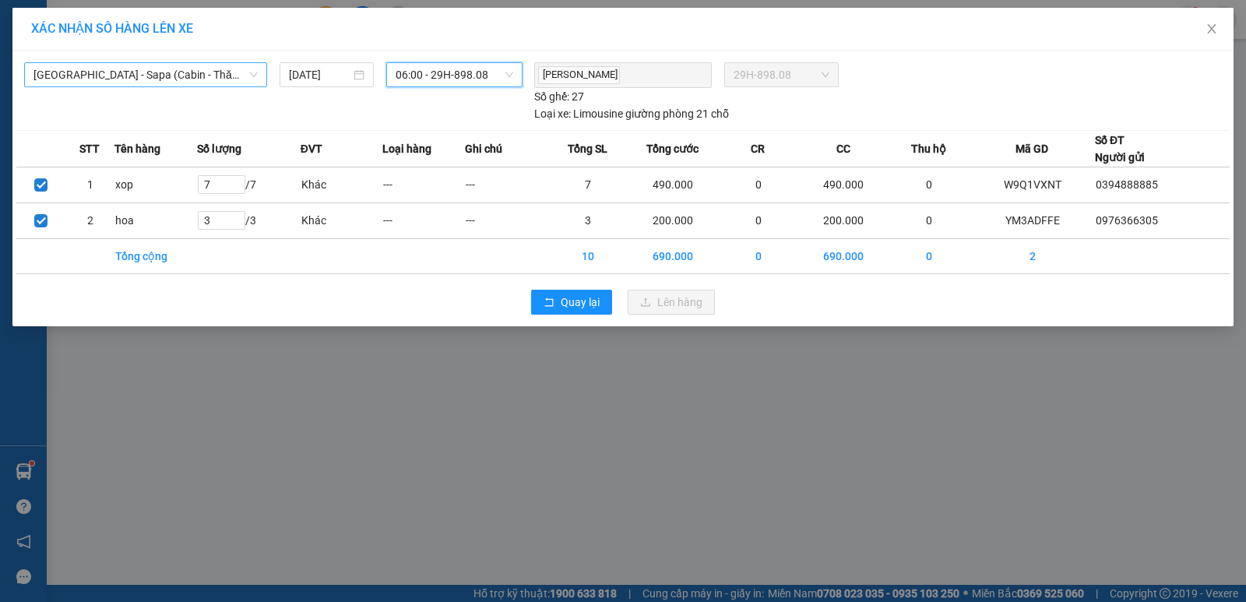
click at [167, 76] on span "Hà Nội - Sapa (Cabin - Thăng Long)" at bounding box center [145, 74] width 224 height 23
click at [237, 351] on div "XÁC NHẬN SỐ HÀNG LÊN XE Hà Nội - Sapa (Cabin - Thăng Long) 15/08/2025 06:00 - 2…" at bounding box center [623, 301] width 1246 height 602
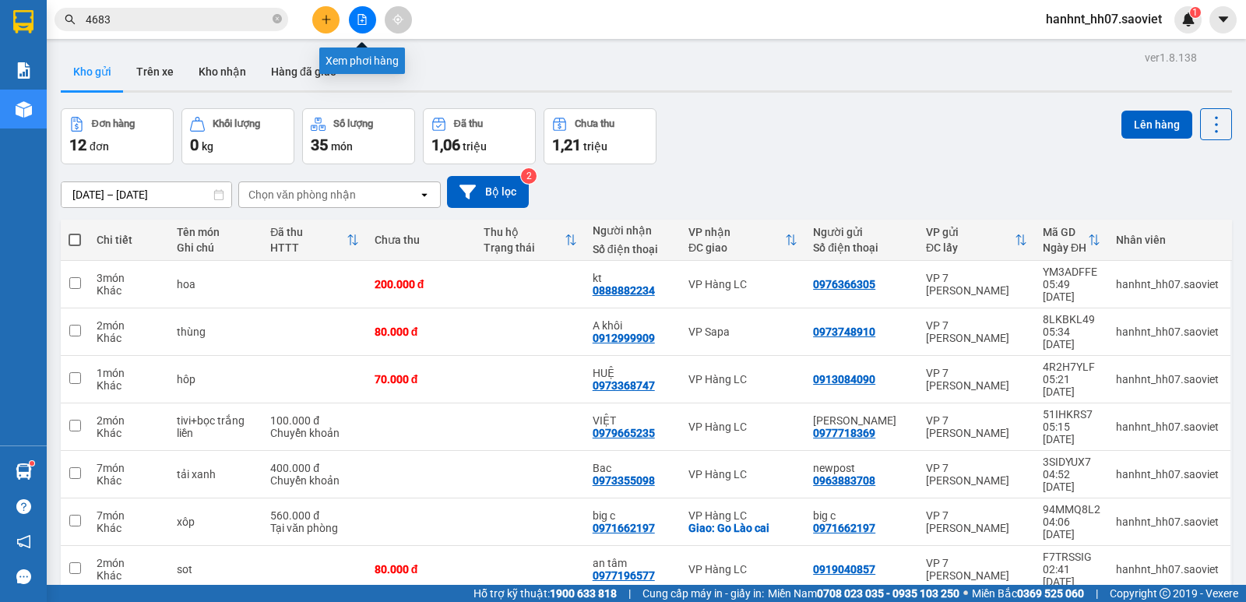
click at [365, 24] on icon "file-add" at bounding box center [362, 19] width 9 height 11
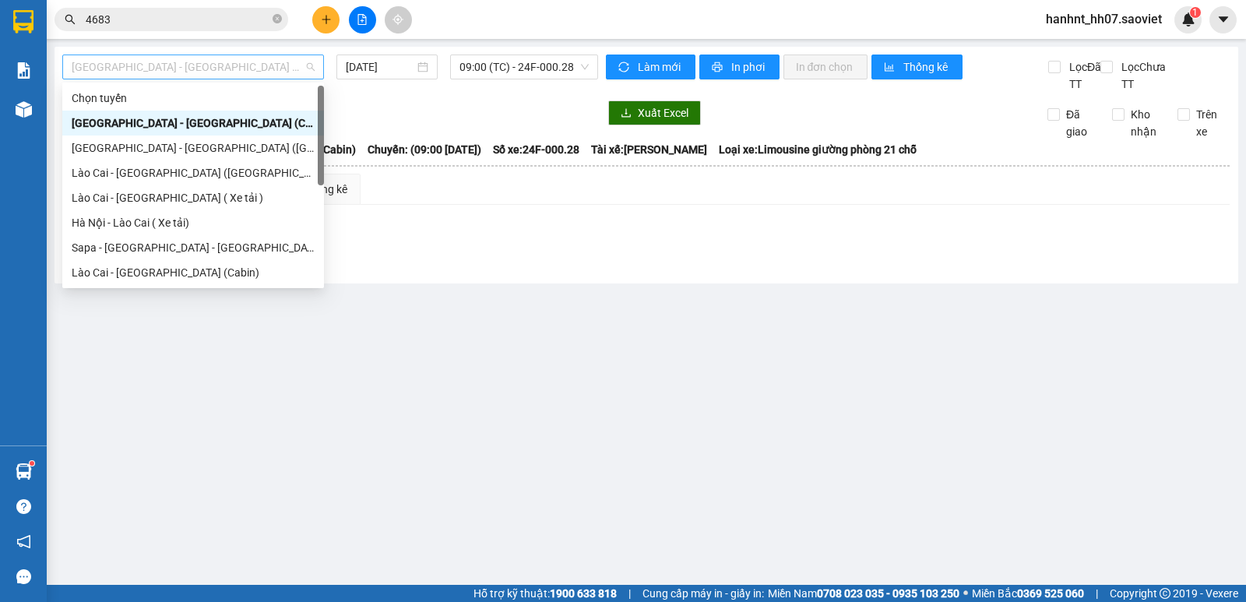
click at [168, 65] on span "Hà Nội - Lào Cai (Cabin)" at bounding box center [193, 66] width 243 height 23
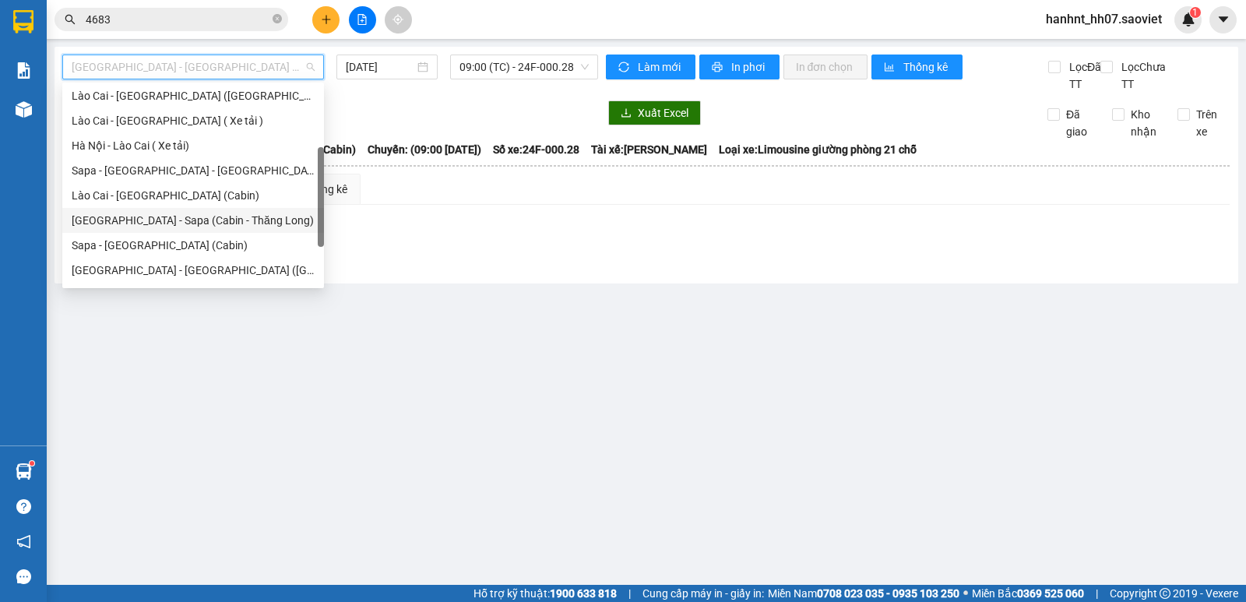
click at [138, 217] on div "Hà Nội - Sapa (Cabin - Thăng Long)" at bounding box center [193, 220] width 243 height 17
type input "[DATE]"
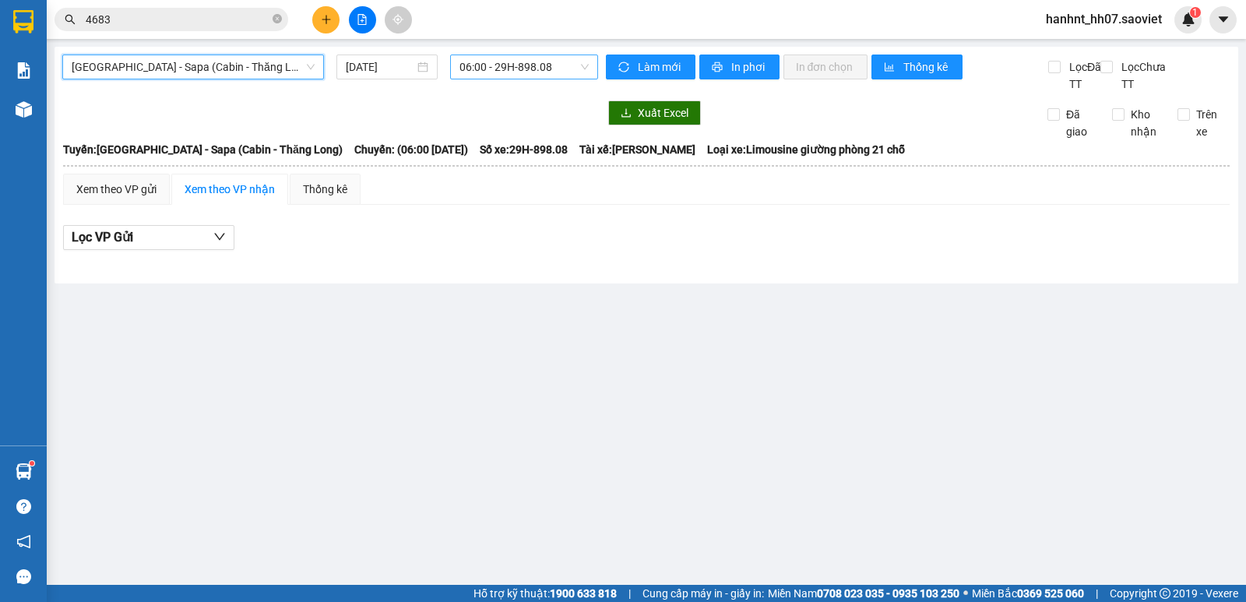
click at [516, 66] on span "06:00 - 29H-898.08" at bounding box center [524, 66] width 129 height 23
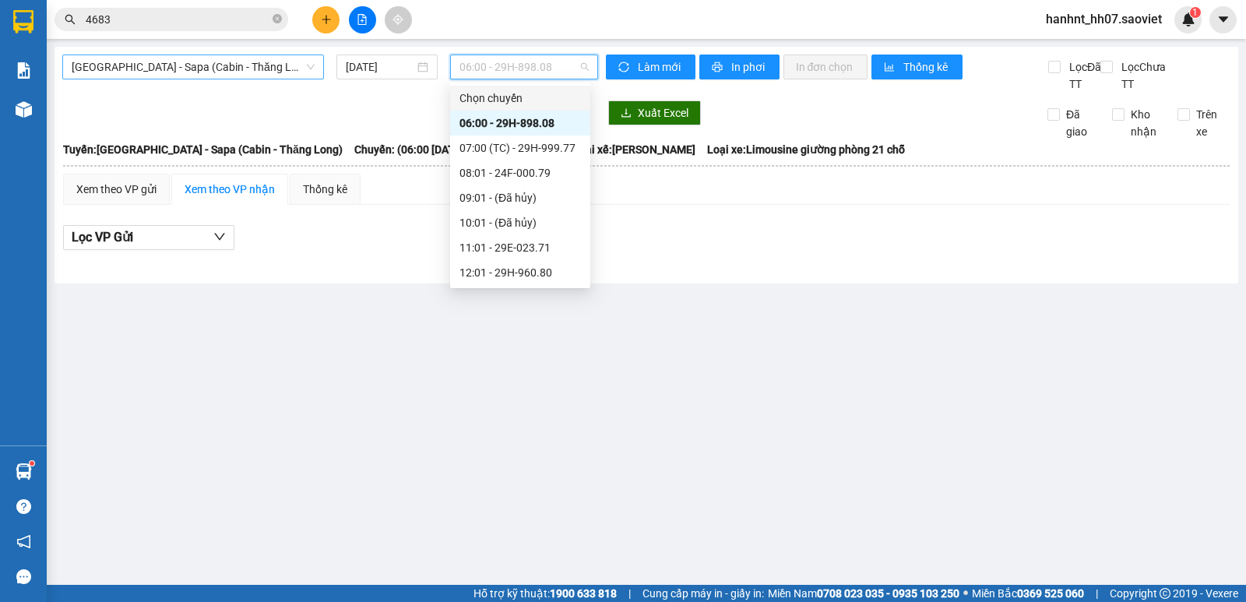
click at [195, 70] on span "Hà Nội - Sapa (Cabin - Thăng Long)" at bounding box center [193, 66] width 243 height 23
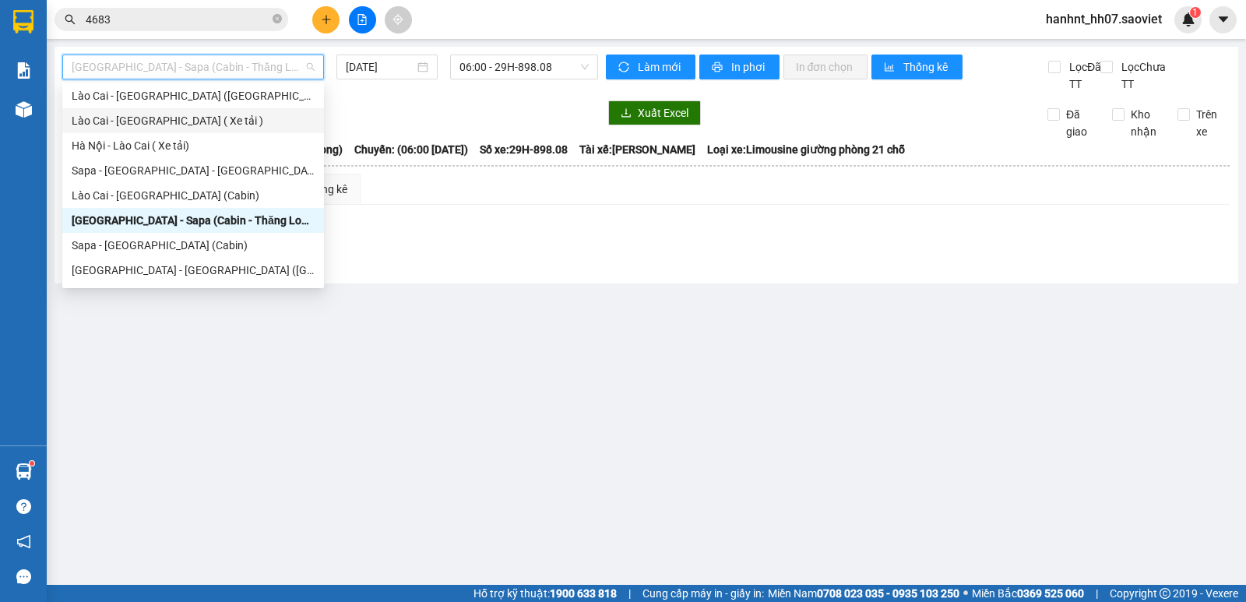
click at [523, 322] on main "Hà Nội - Sapa (Cabin - Thăng Long) 16/08/2025 06:00 - 29H-898.08 Làm mới In phơ…" at bounding box center [623, 292] width 1246 height 585
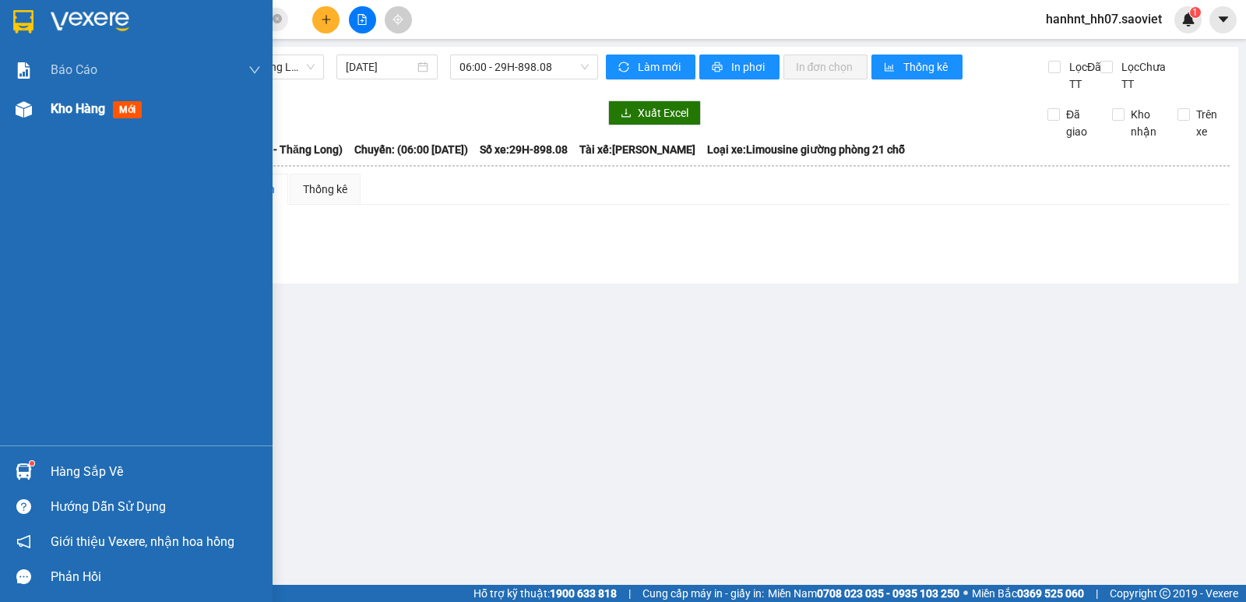
click at [132, 106] on span "mới" at bounding box center [127, 109] width 29 height 17
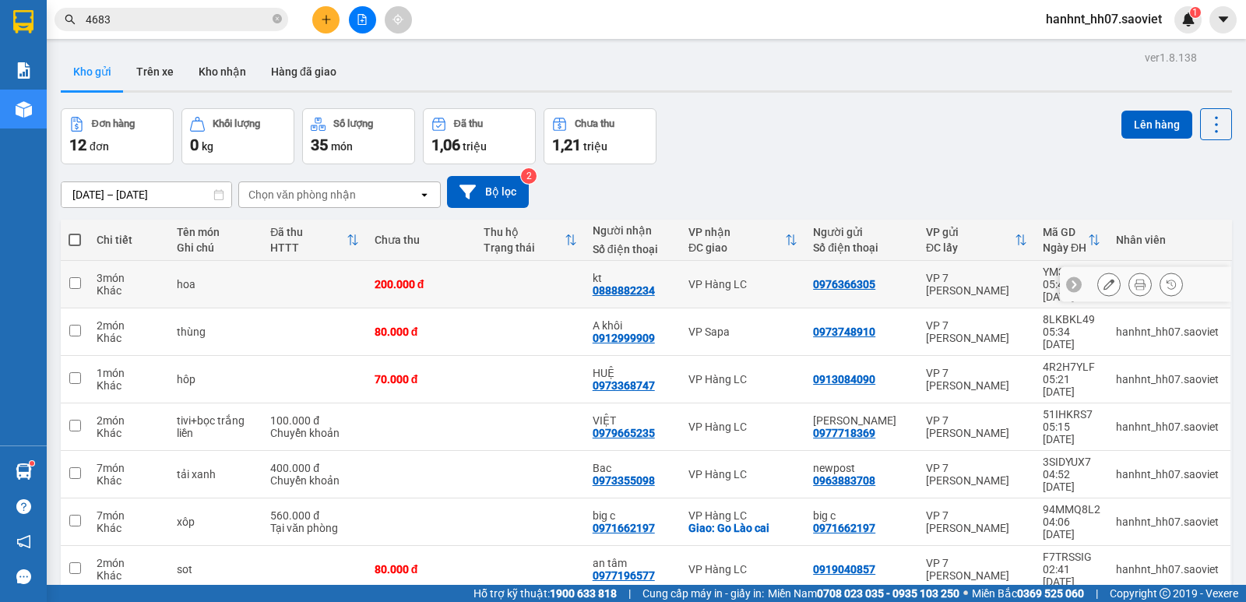
click at [126, 272] on div "3 món" at bounding box center [129, 278] width 65 height 12
checkbox input "true"
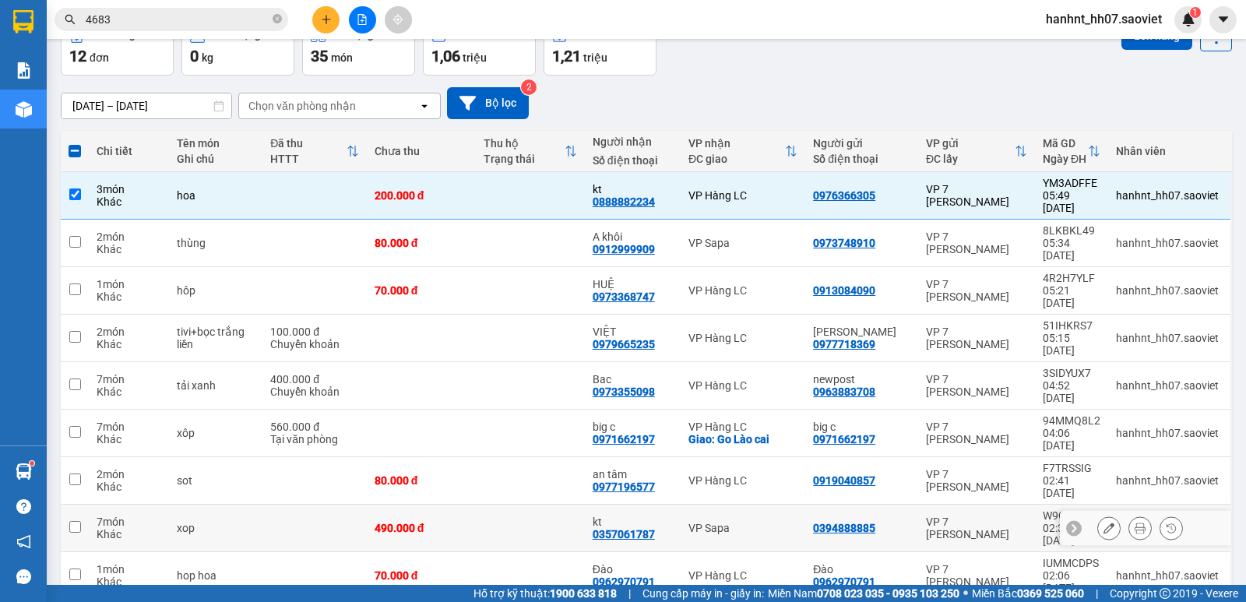
scroll to position [90, 0]
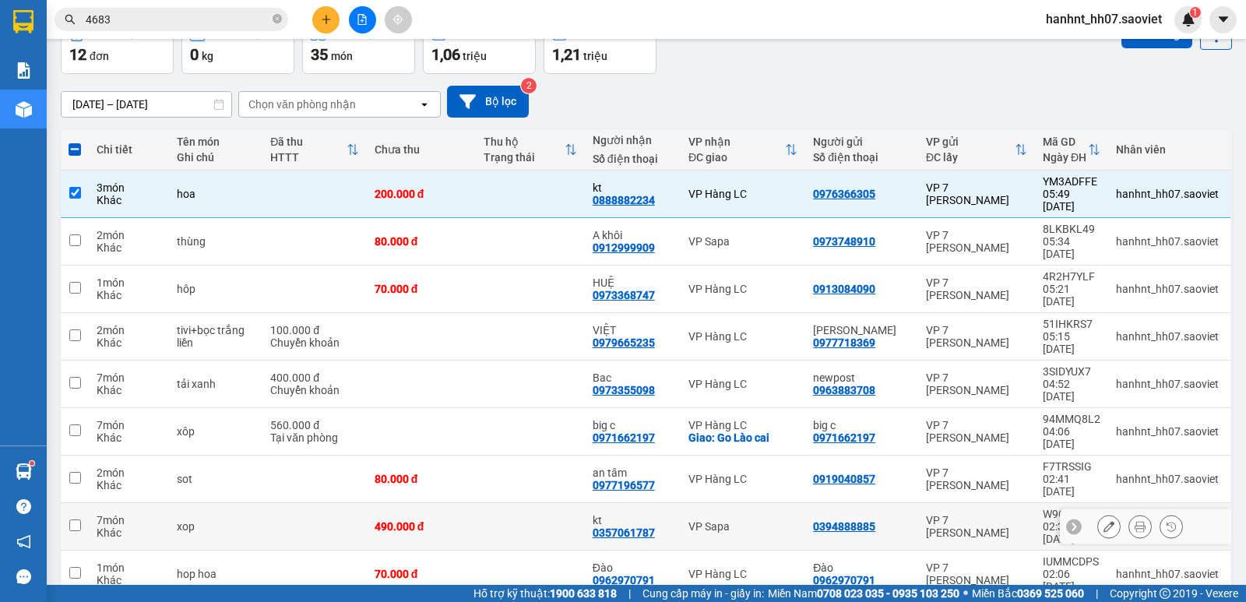
click at [93, 503] on td "7 món Khác" at bounding box center [129, 527] width 80 height 48
checkbox input "true"
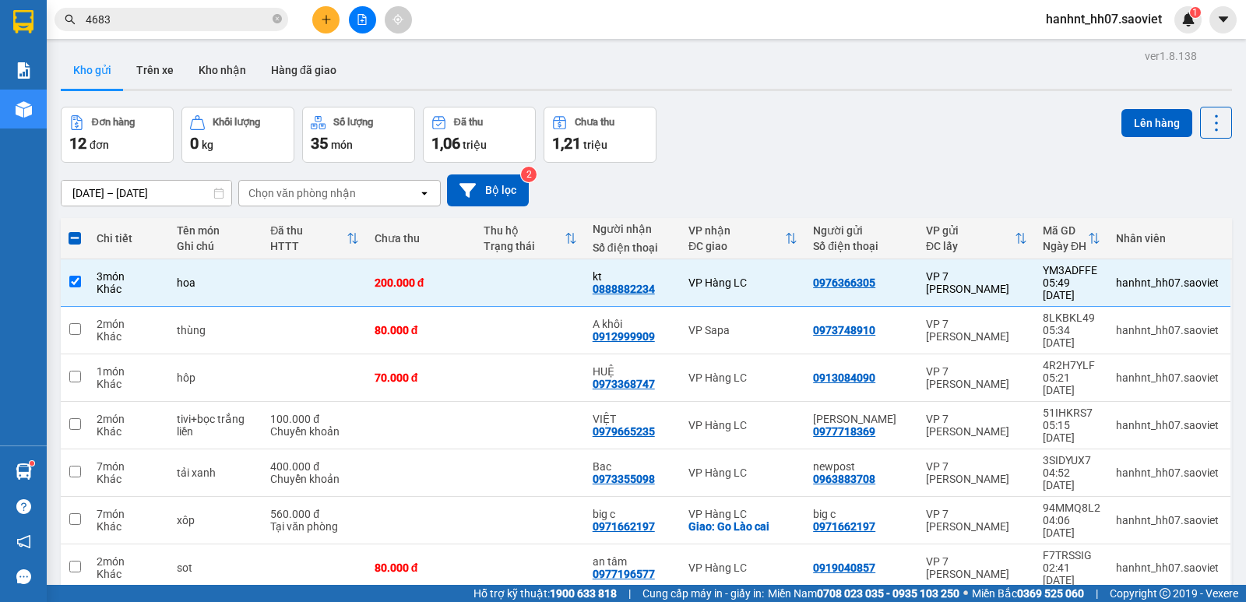
scroll to position [0, 0]
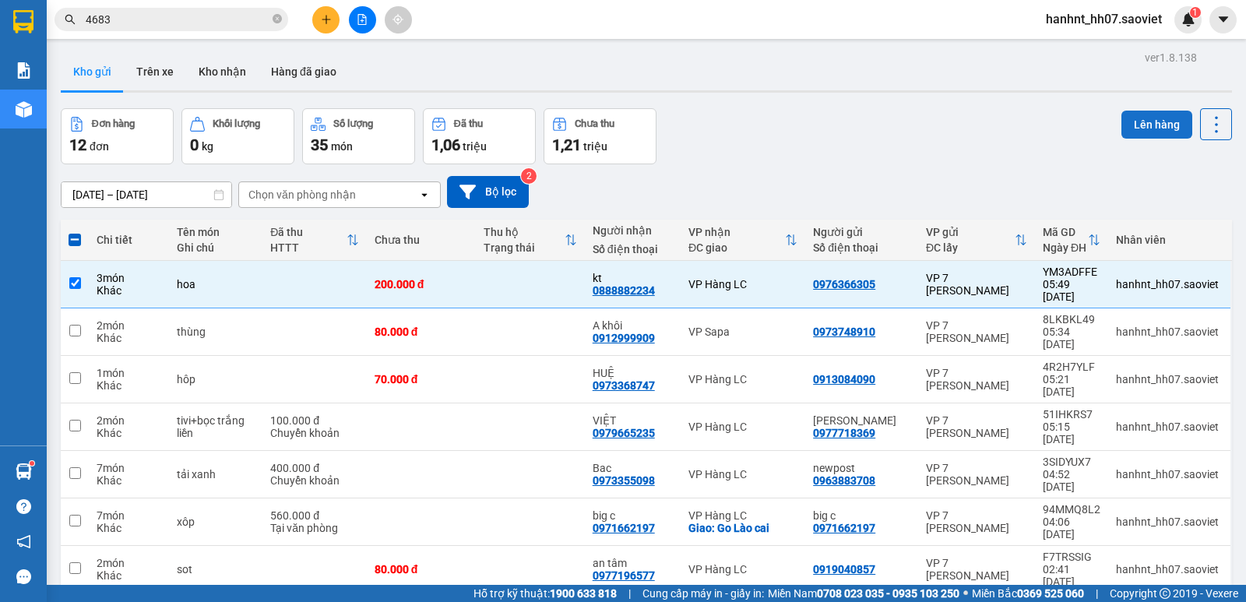
click at [1143, 123] on button "Lên hàng" at bounding box center [1157, 125] width 71 height 28
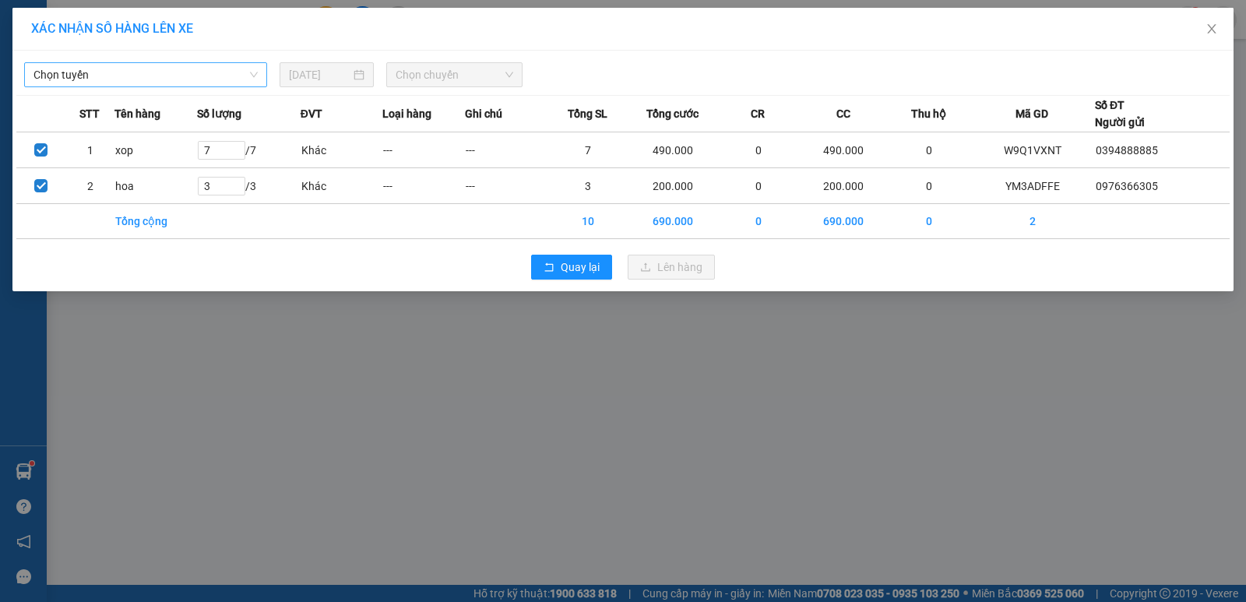
click at [102, 77] on span "Chọn tuyến" at bounding box center [145, 74] width 224 height 23
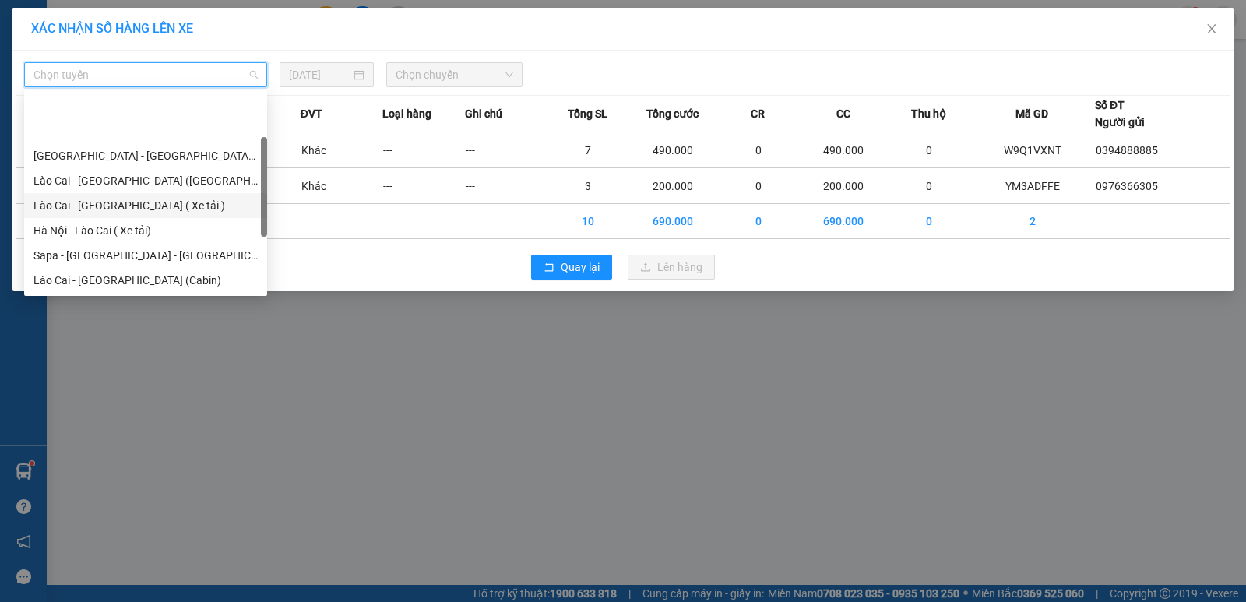
scroll to position [77, 0]
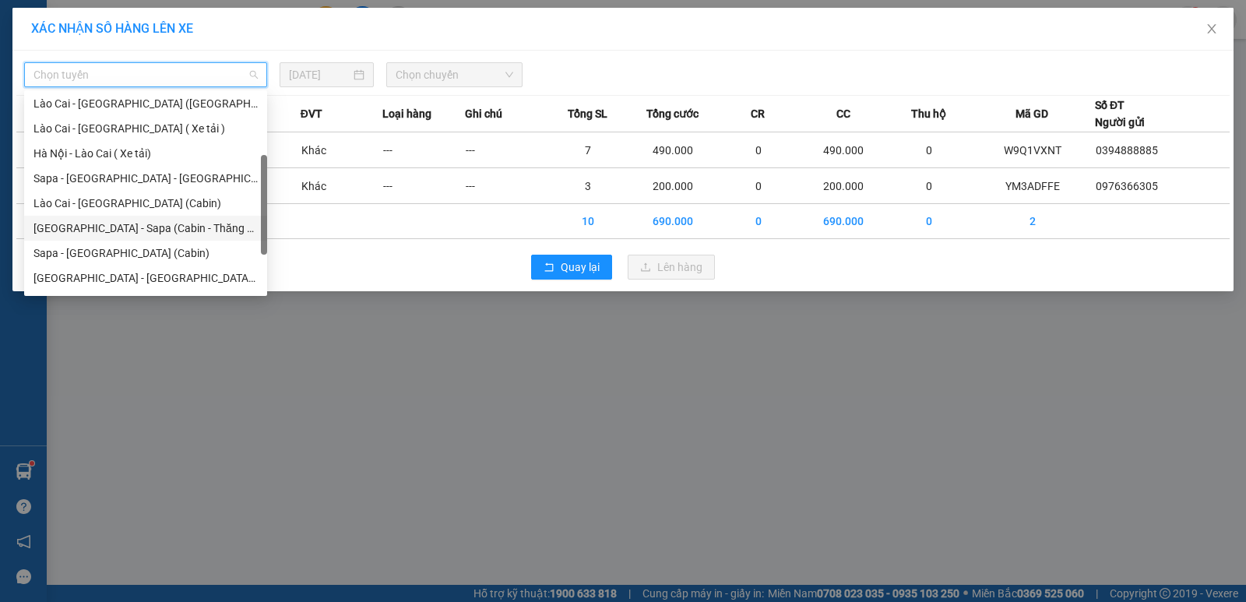
click at [110, 232] on div "Hà Nội - Sapa (Cabin - Thăng Long)" at bounding box center [145, 228] width 224 height 17
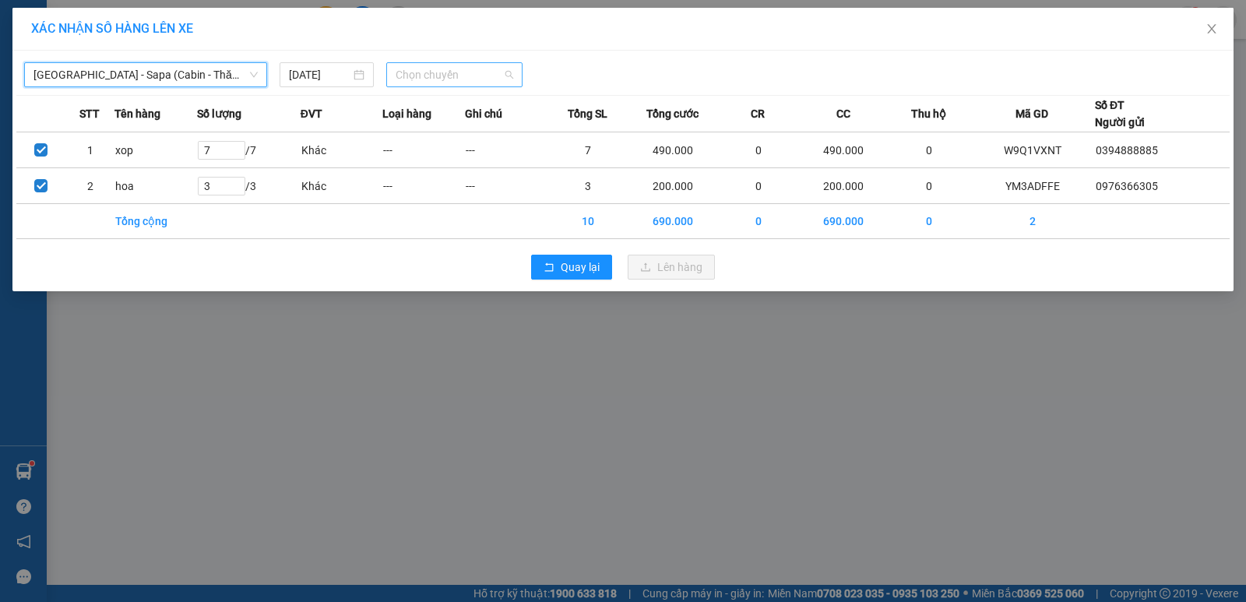
click at [460, 76] on span "Chọn chuyến" at bounding box center [455, 74] width 118 height 23
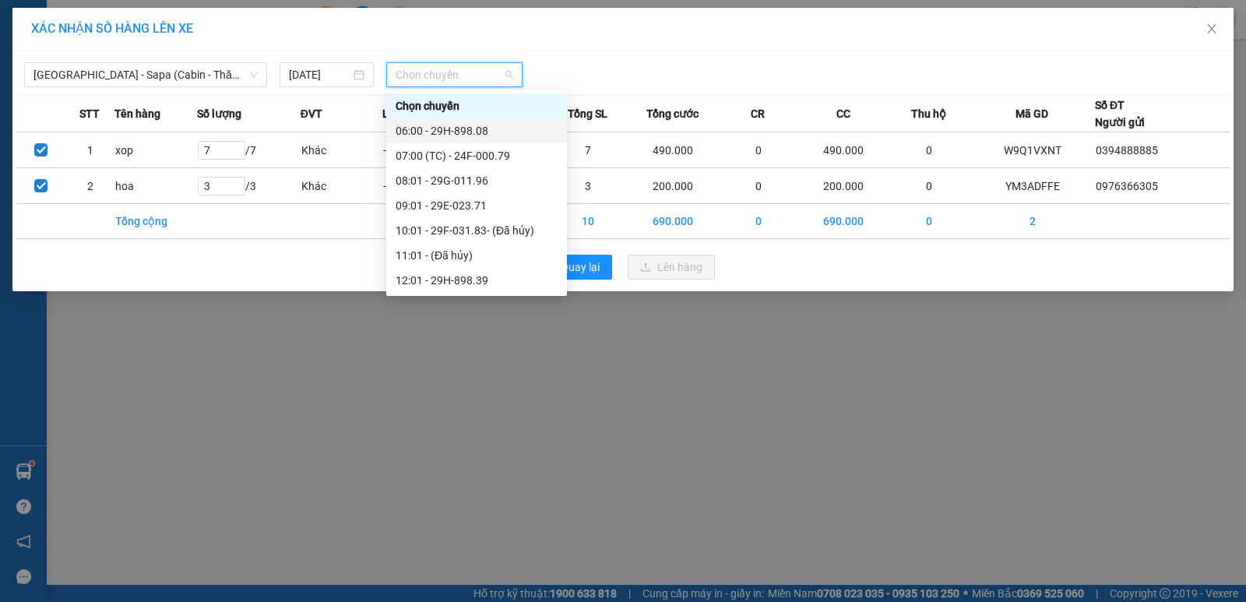
click at [459, 124] on div "06:00 - 29H-898.08" at bounding box center [477, 130] width 162 height 17
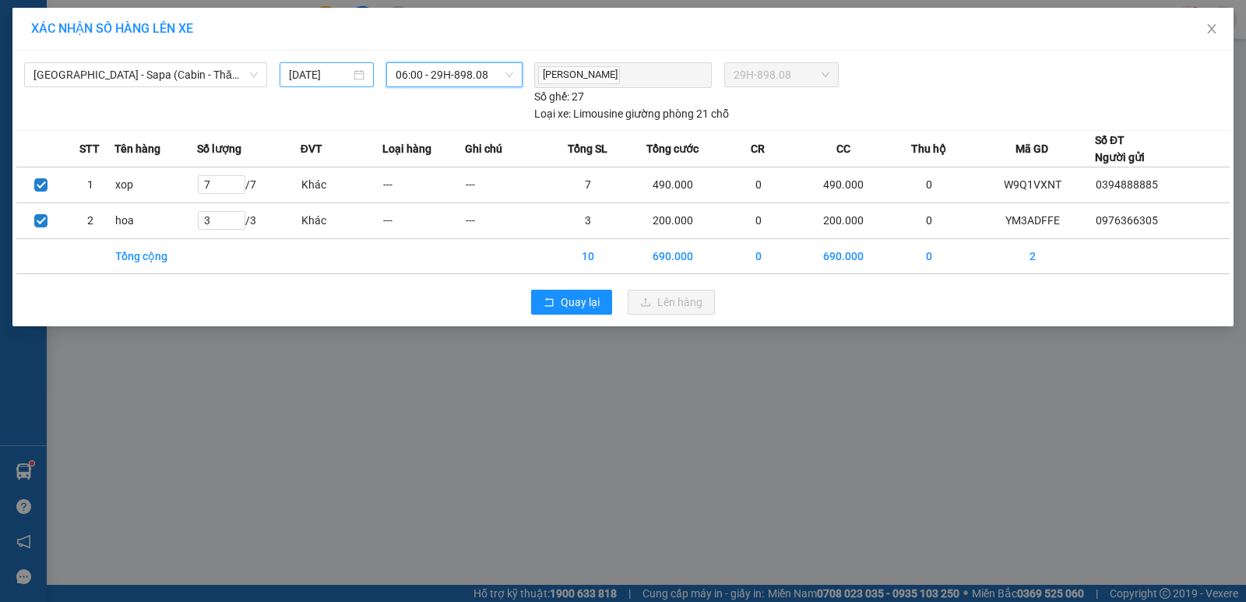
click at [312, 76] on input "[DATE]" at bounding box center [320, 74] width 62 height 17
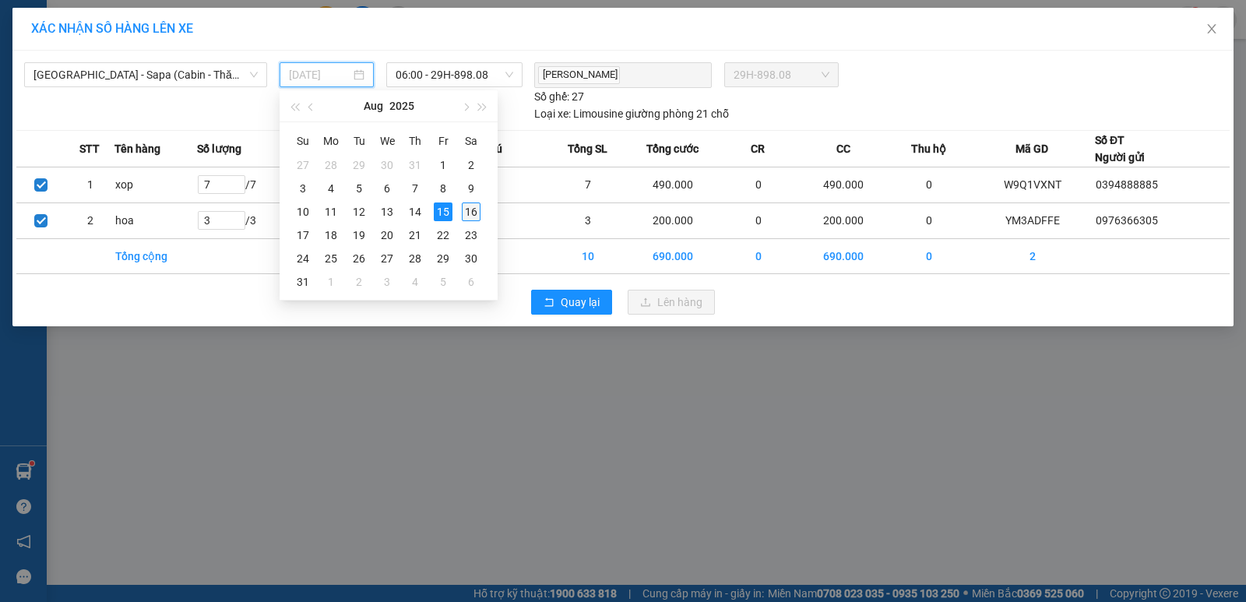
click at [469, 213] on div "16" at bounding box center [471, 212] width 19 height 19
type input "[DATE]"
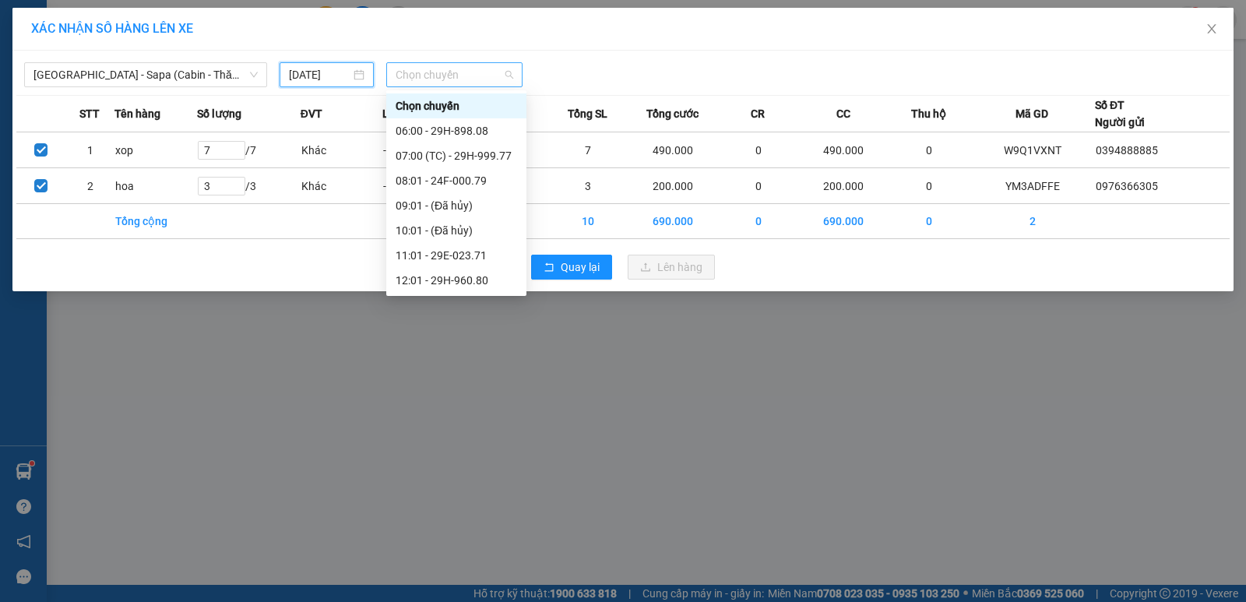
click at [421, 77] on span "Chọn chuyến" at bounding box center [455, 74] width 118 height 23
click at [450, 130] on div "06:00 - 29H-898.08" at bounding box center [457, 130] width 122 height 17
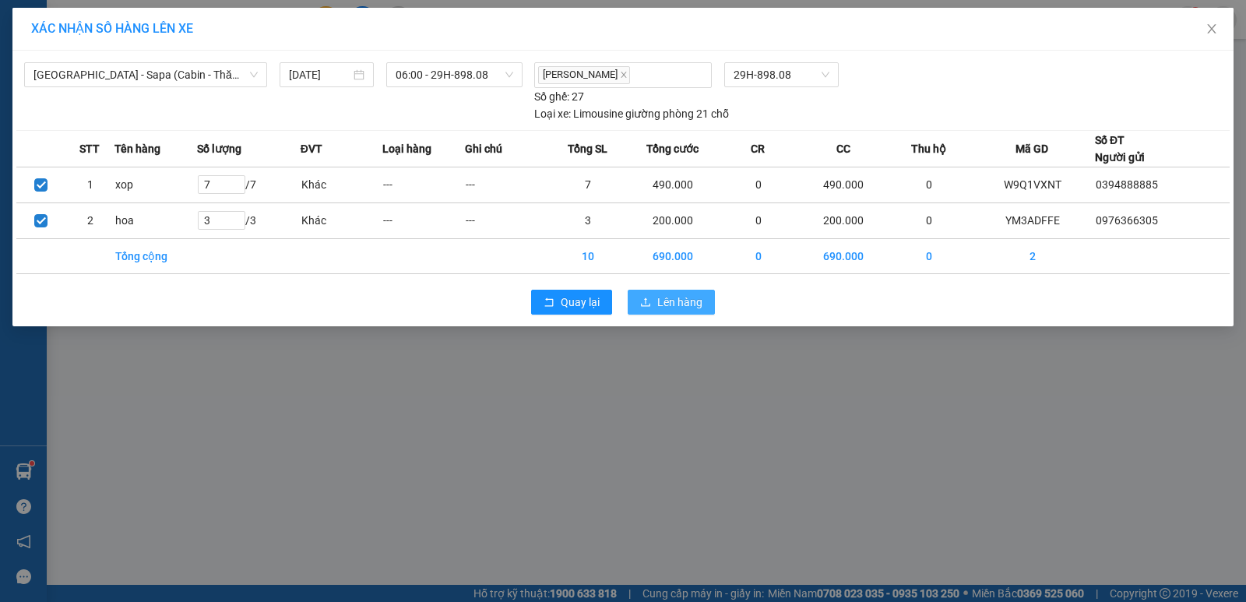
click at [652, 300] on button "Lên hàng" at bounding box center [671, 302] width 87 height 25
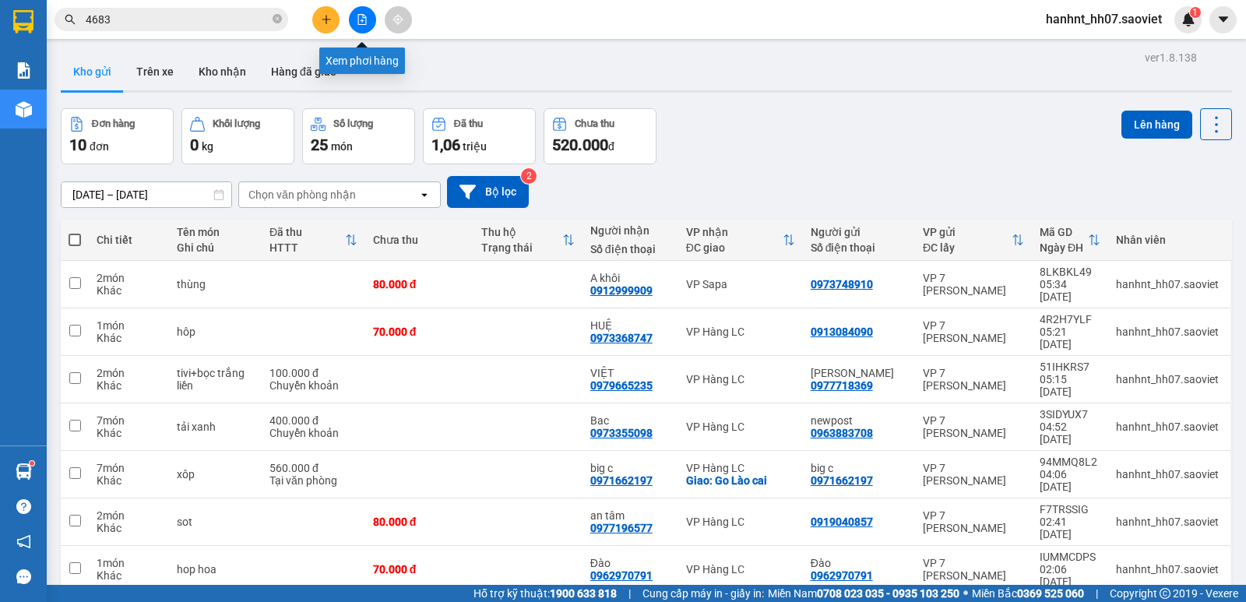
click at [358, 18] on button at bounding box center [362, 19] width 27 height 27
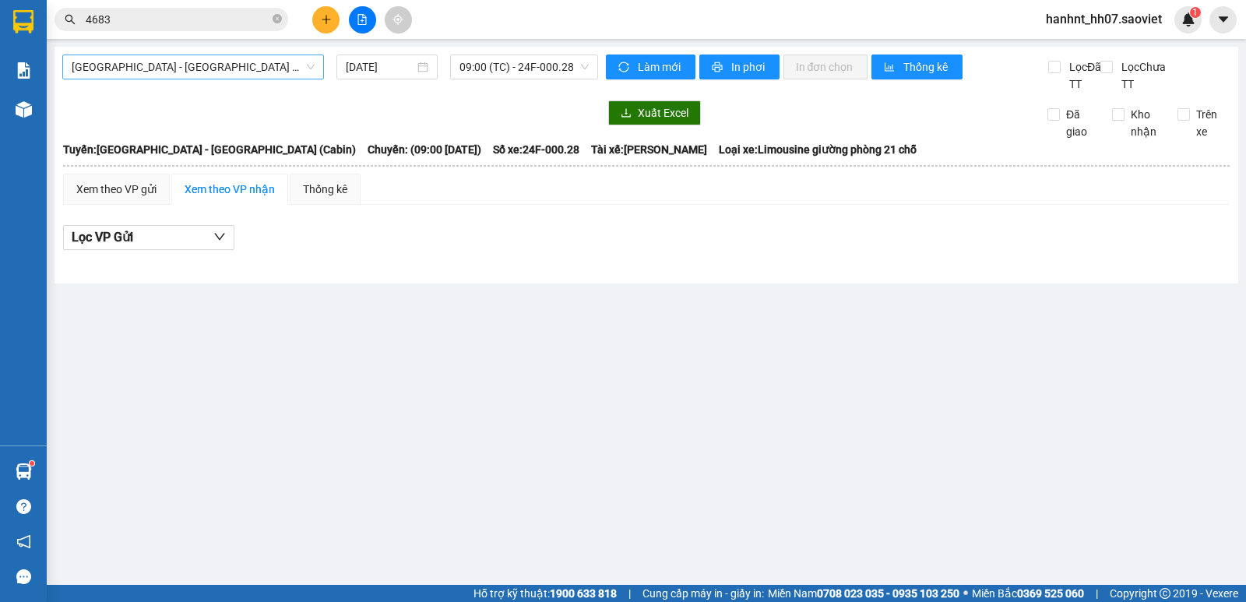
click at [153, 65] on span "Hà Nội - Lào Cai (Cabin)" at bounding box center [193, 66] width 243 height 23
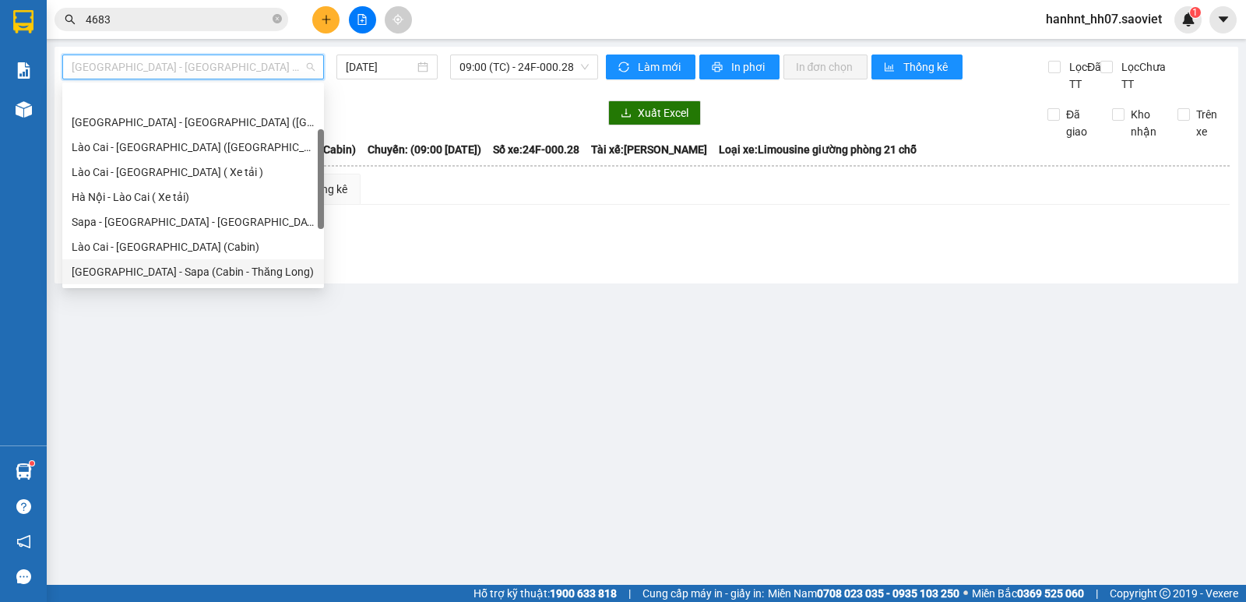
scroll to position [77, 0]
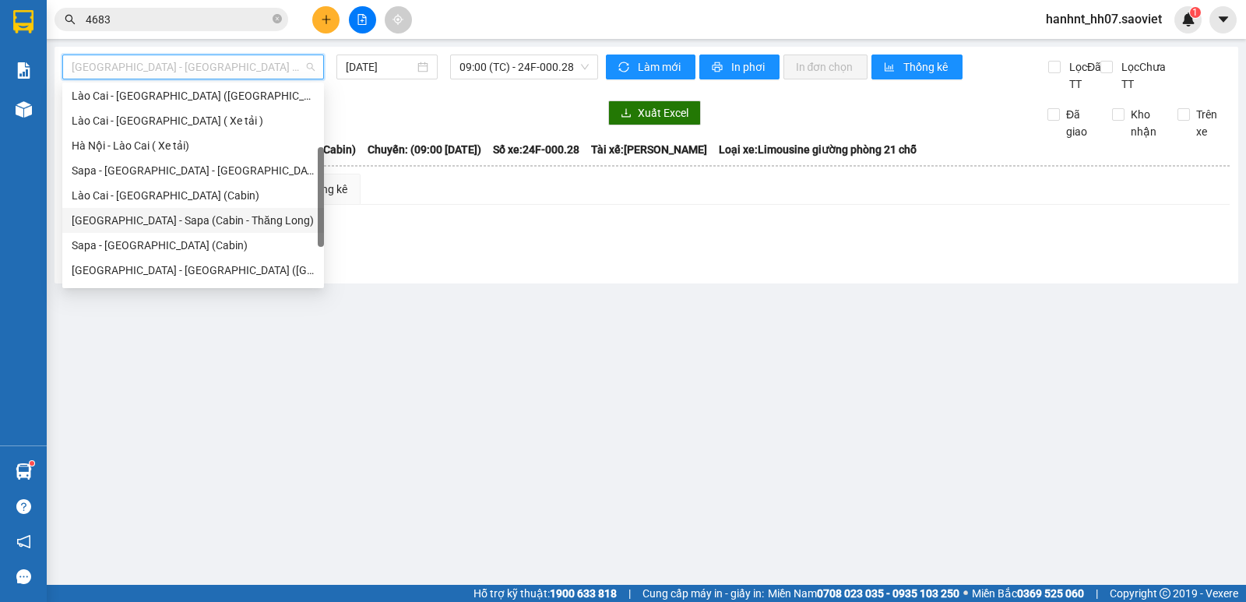
click at [185, 220] on div "Hà Nội - Sapa (Cabin - Thăng Long)" at bounding box center [193, 220] width 243 height 17
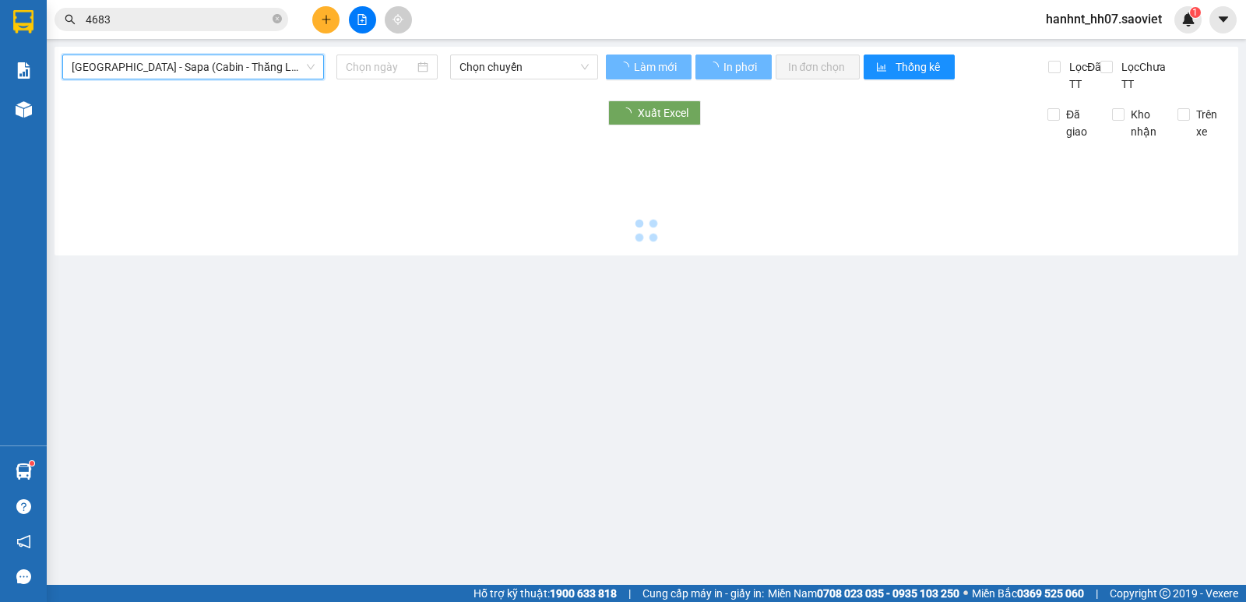
type input "[DATE]"
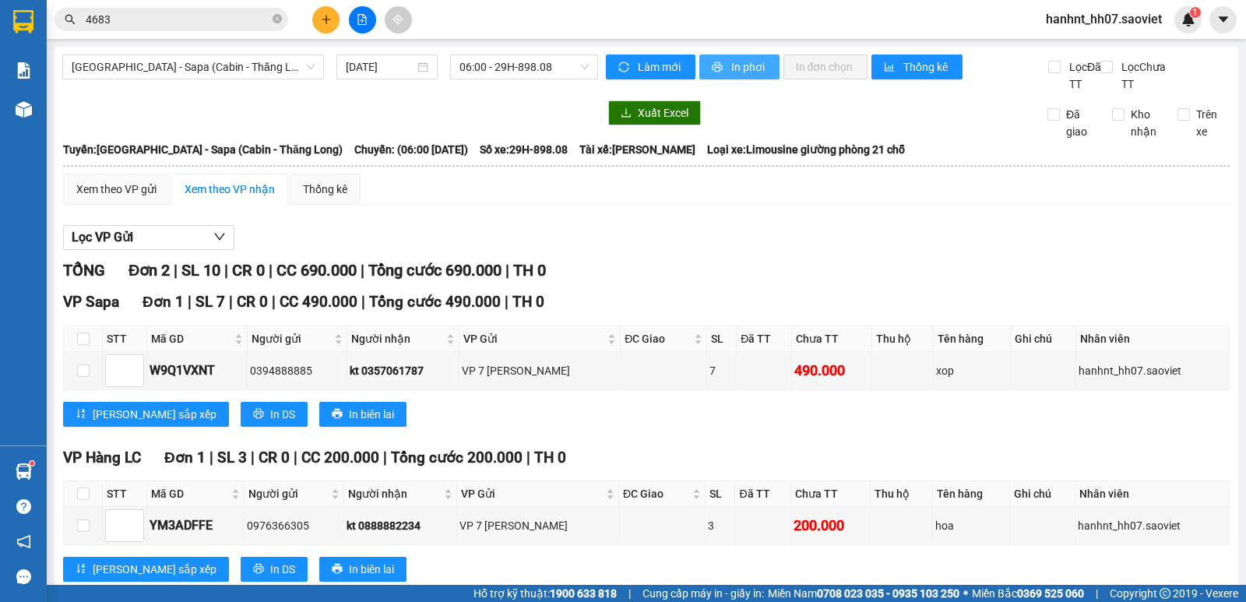
click at [732, 60] on span "In phơi" at bounding box center [750, 66] width 36 height 17
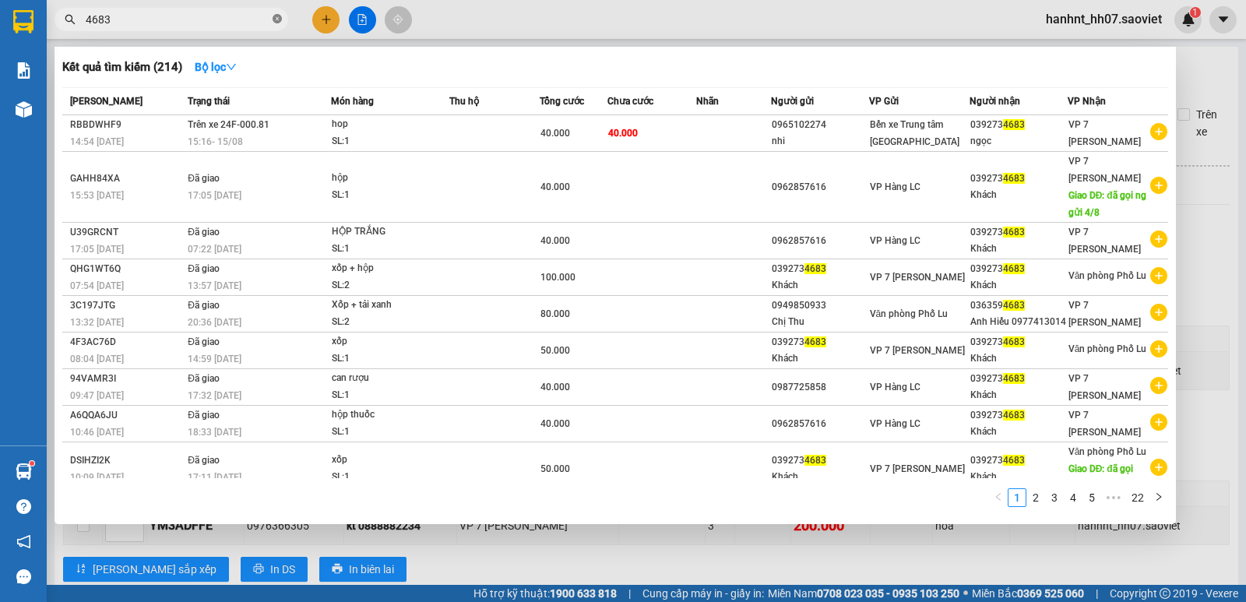
click at [273, 19] on icon "close-circle" at bounding box center [277, 18] width 9 height 9
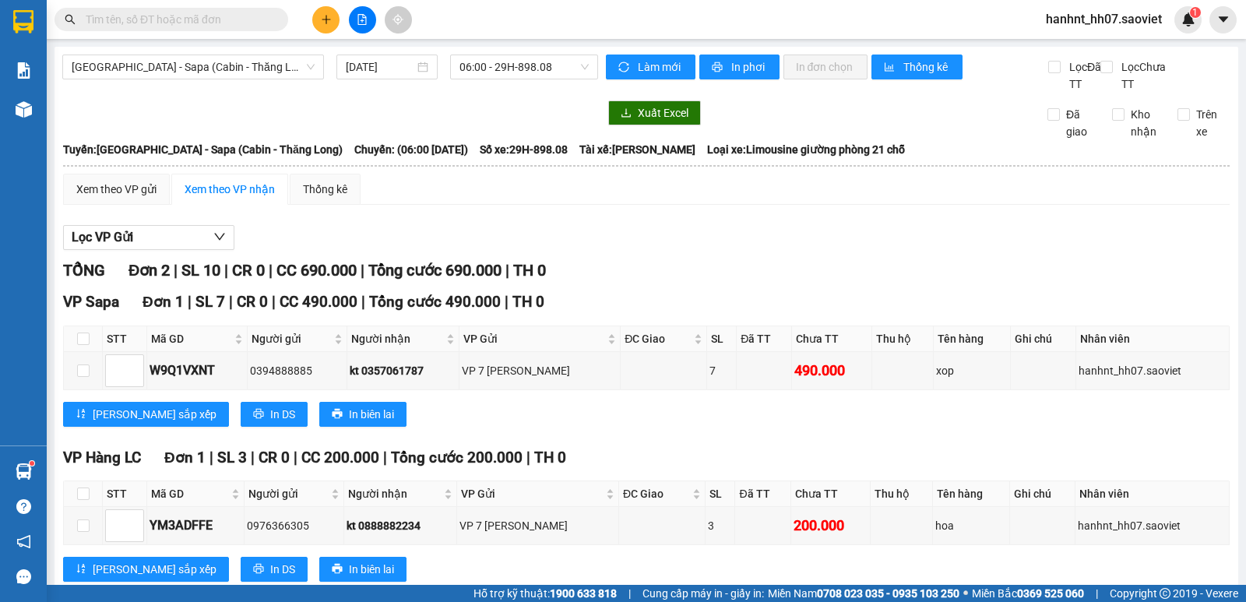
click at [210, 21] on input "text" at bounding box center [178, 19] width 184 height 17
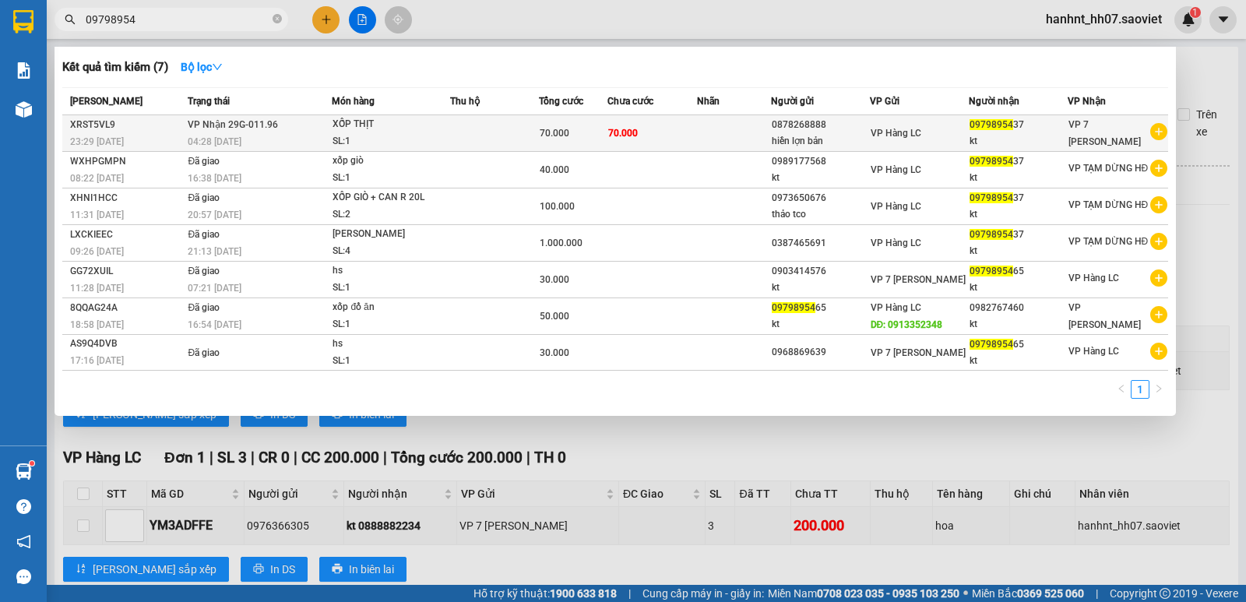
type input "09798954"
click at [385, 125] on div "XỐP THỊT" at bounding box center [391, 124] width 117 height 17
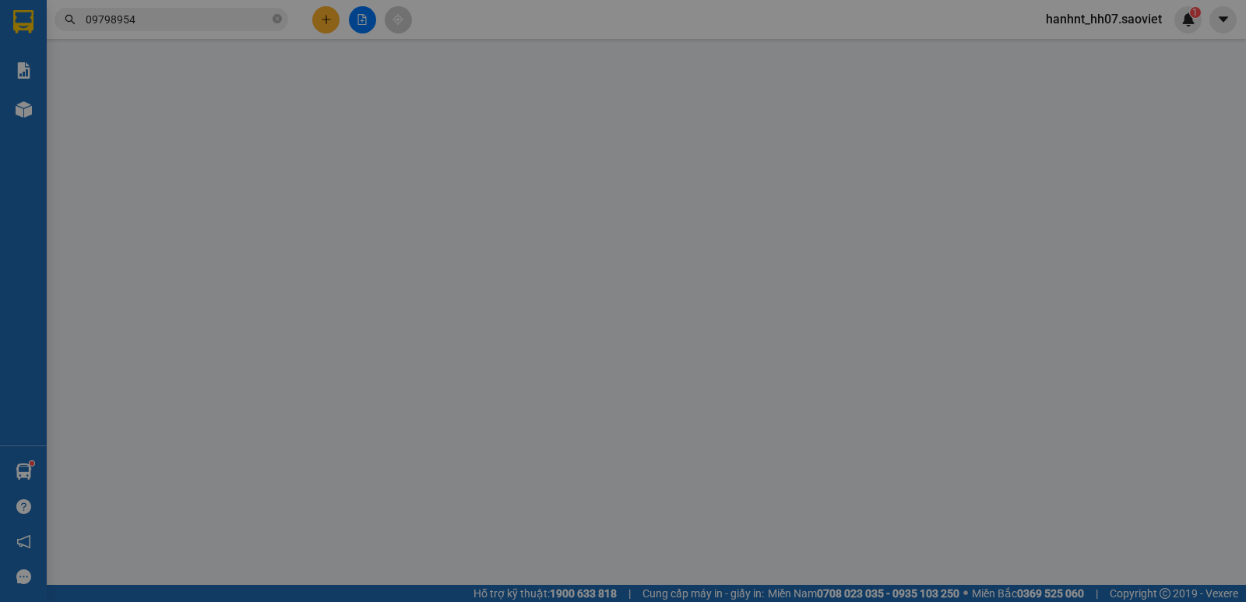
type input "0878268888"
type input "hiền lợn bản"
type input "0979895437"
type input "kt"
type input "70.000"
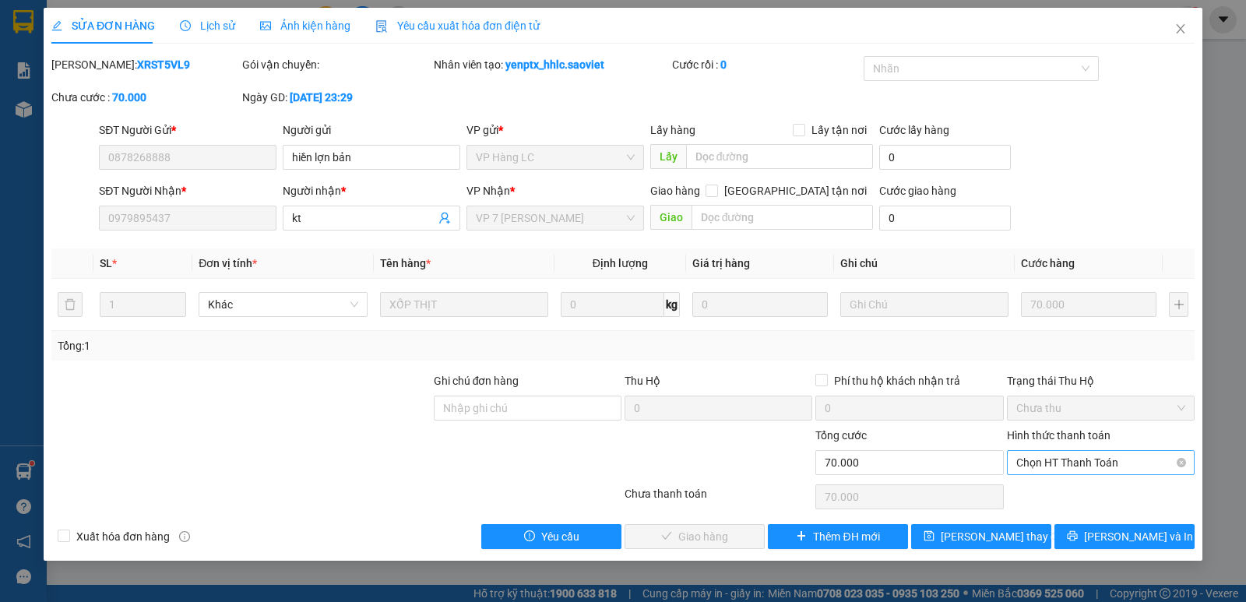
click at [1088, 460] on span "Chọn HT Thanh Toán" at bounding box center [1101, 462] width 169 height 23
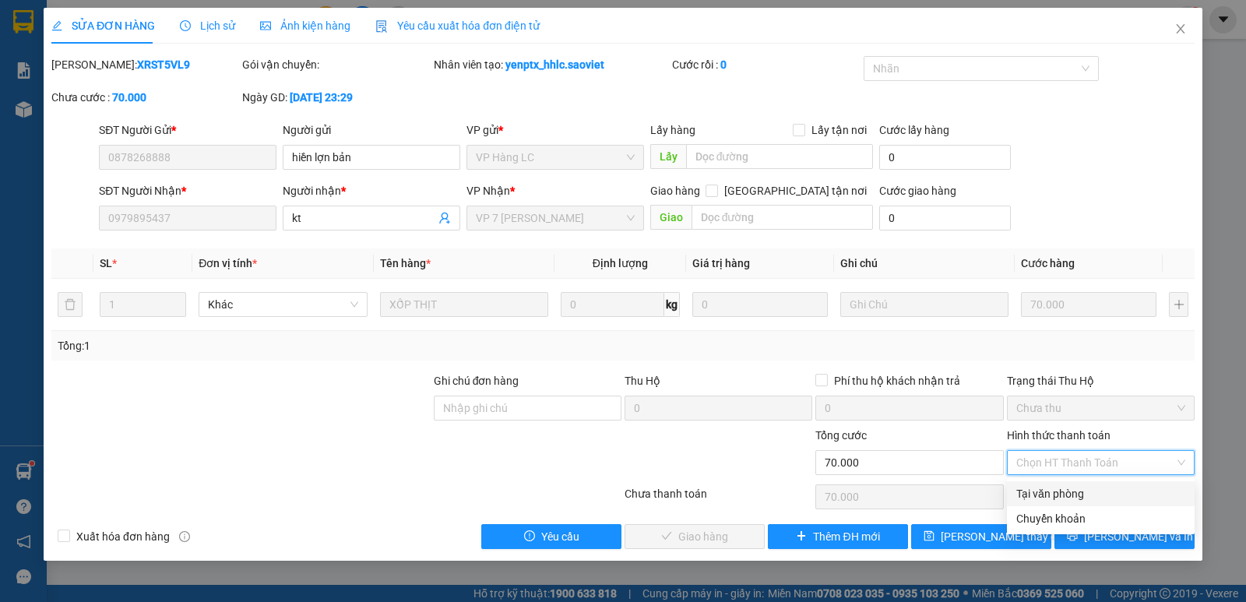
click at [1067, 492] on div "Tại văn phòng" at bounding box center [1101, 493] width 169 height 17
type input "0"
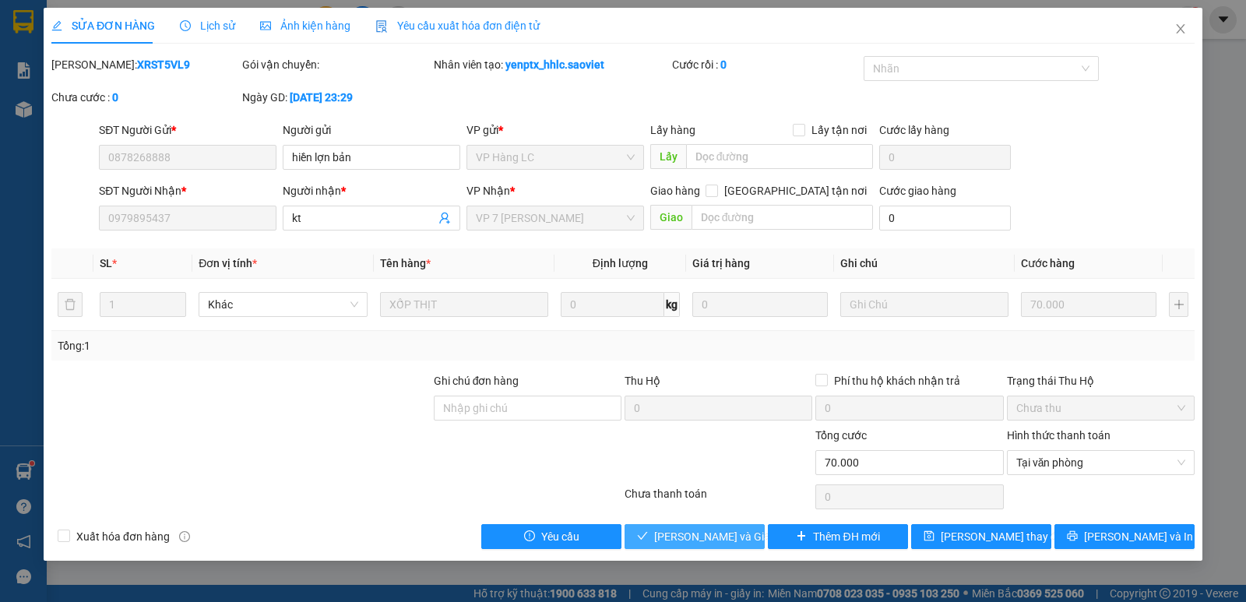
click at [722, 542] on span "[PERSON_NAME] và Giao hàng" at bounding box center [729, 536] width 150 height 17
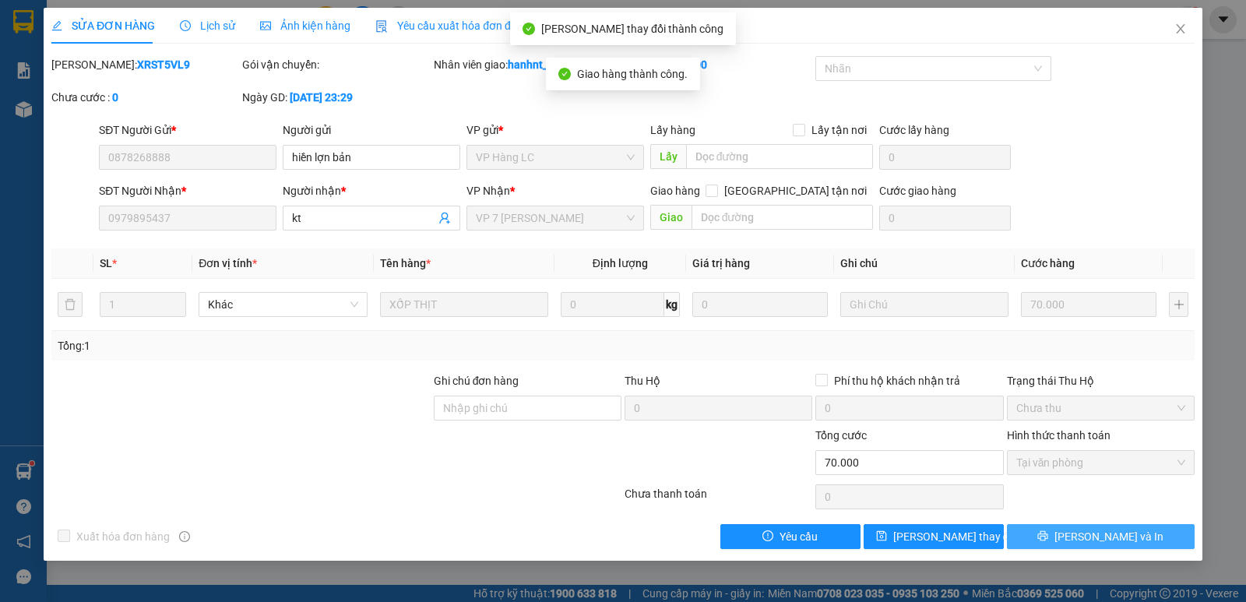
drag, startPoint x: 1036, startPoint y: 515, endPoint x: 1095, endPoint y: 531, distance: 61.4
click at [1095, 531] on span "[PERSON_NAME] và In" at bounding box center [1109, 536] width 109 height 17
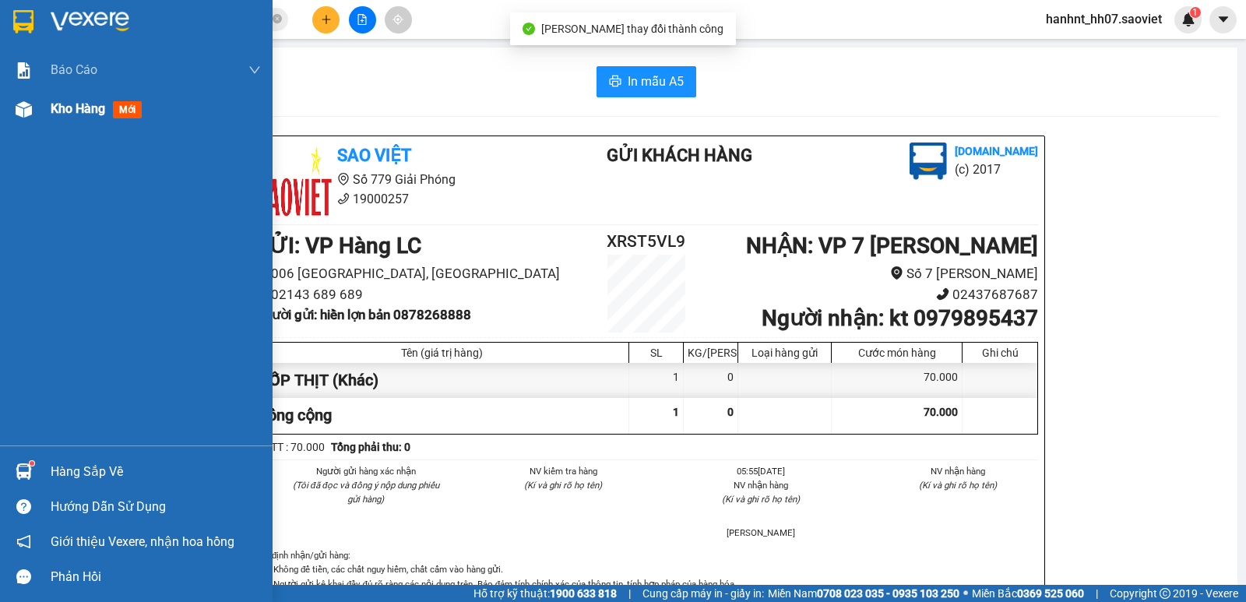
click at [121, 108] on span "mới" at bounding box center [127, 109] width 29 height 17
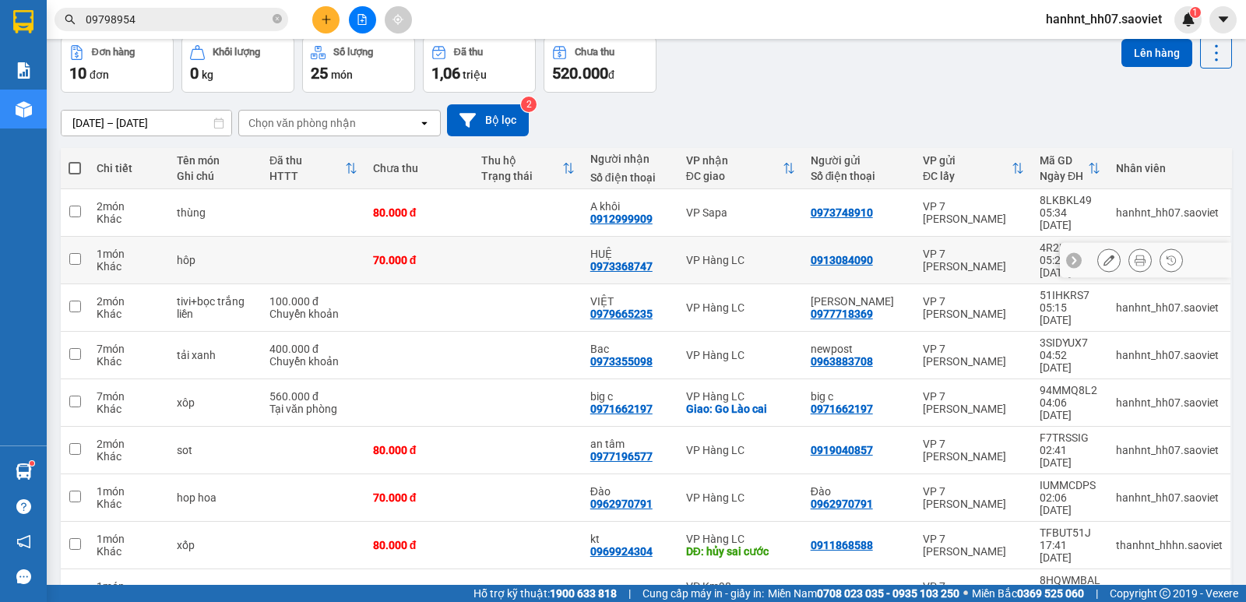
scroll to position [78, 0]
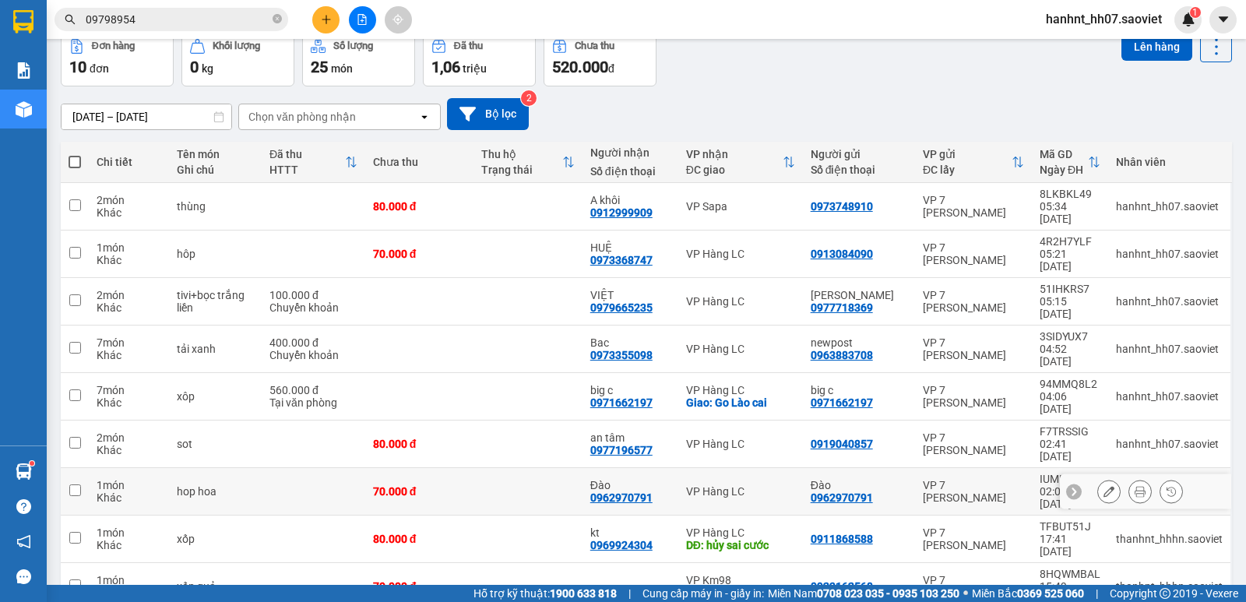
drag, startPoint x: 119, startPoint y: 418, endPoint x: 115, endPoint y: 375, distance: 43.9
click at [119, 492] on div "Khác" at bounding box center [129, 498] width 65 height 12
checkbox input "true"
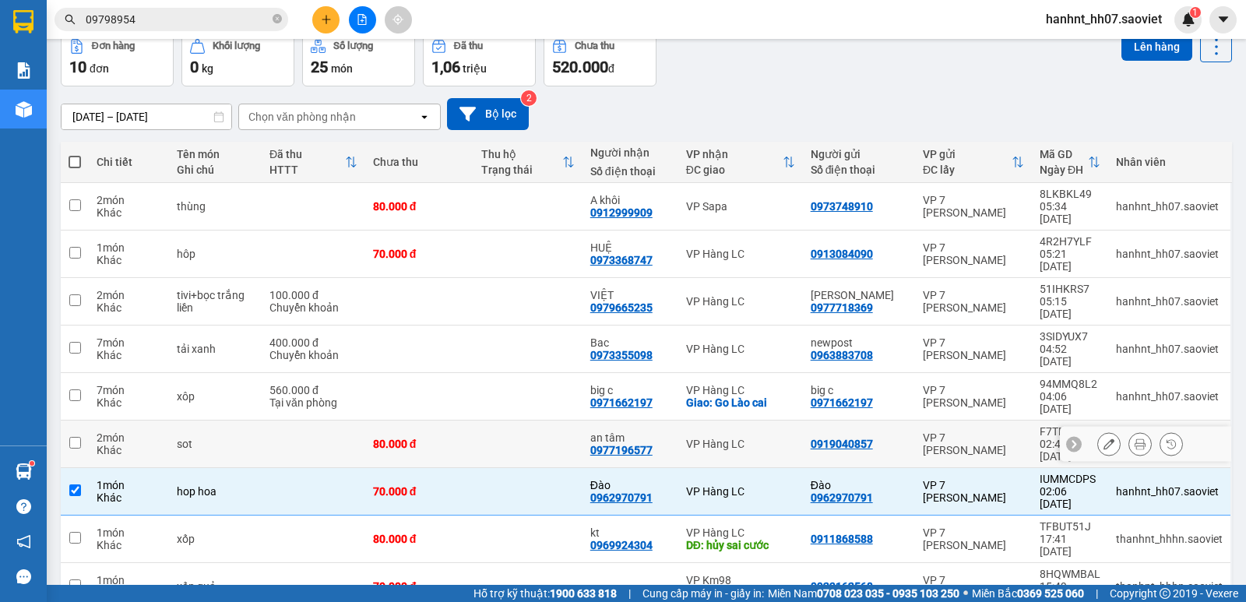
click at [115, 432] on div "2 món" at bounding box center [129, 438] width 65 height 12
checkbox input "true"
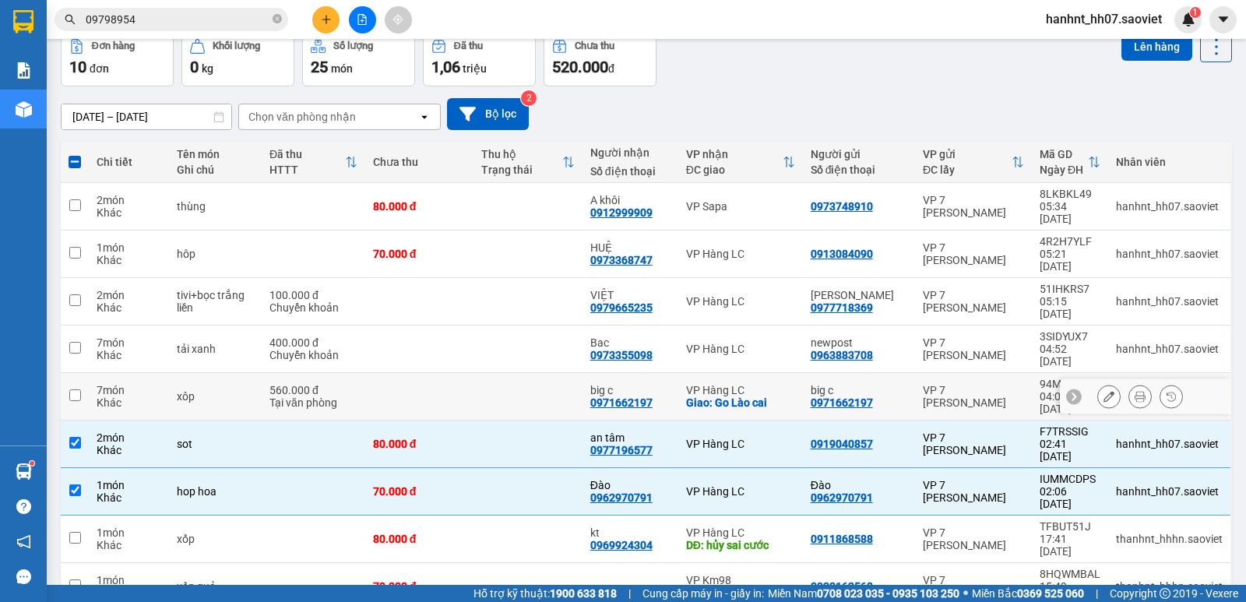
click at [116, 384] on div "7 món" at bounding box center [129, 390] width 65 height 12
checkbox input "true"
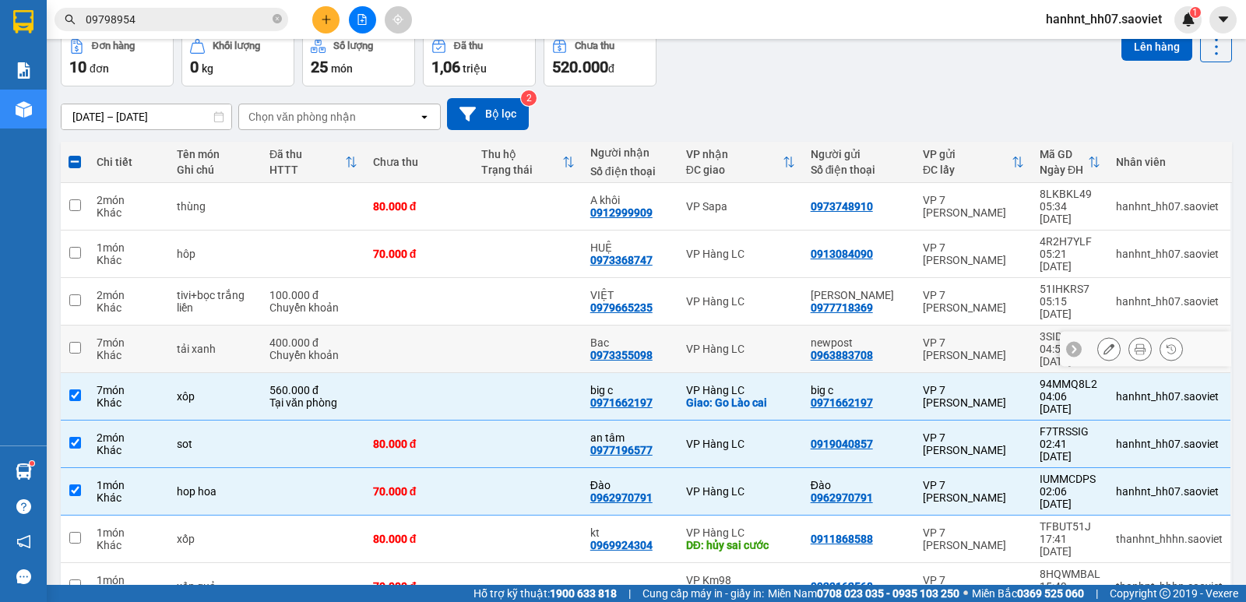
drag, startPoint x: 118, startPoint y: 302, endPoint x: 122, endPoint y: 270, distance: 32.9
click at [122, 286] on tbody "2 món Khác thùng 80.000 đ A khôi 0912999909 VP Sapa 0973748910 VP 7 Phạm Văn Đồ…" at bounding box center [647, 420] width 1172 height 475
click at [119, 289] on div "2 món" at bounding box center [129, 295] width 65 height 12
checkbox input "true"
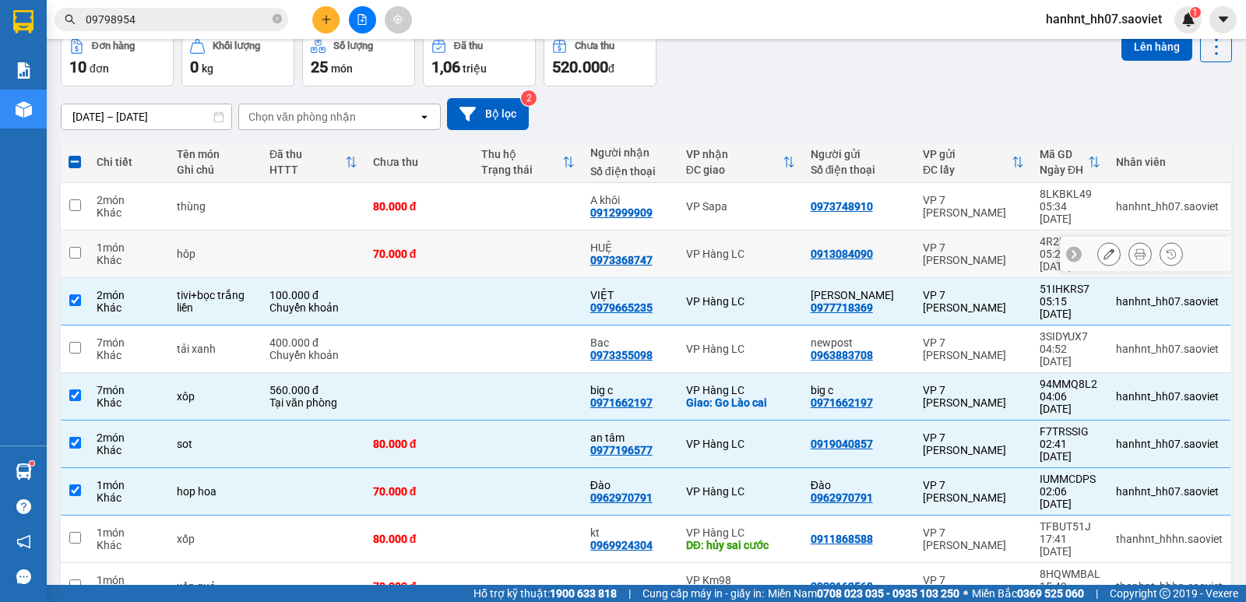
click at [119, 254] on div "Khác" at bounding box center [129, 260] width 65 height 12
checkbox input "true"
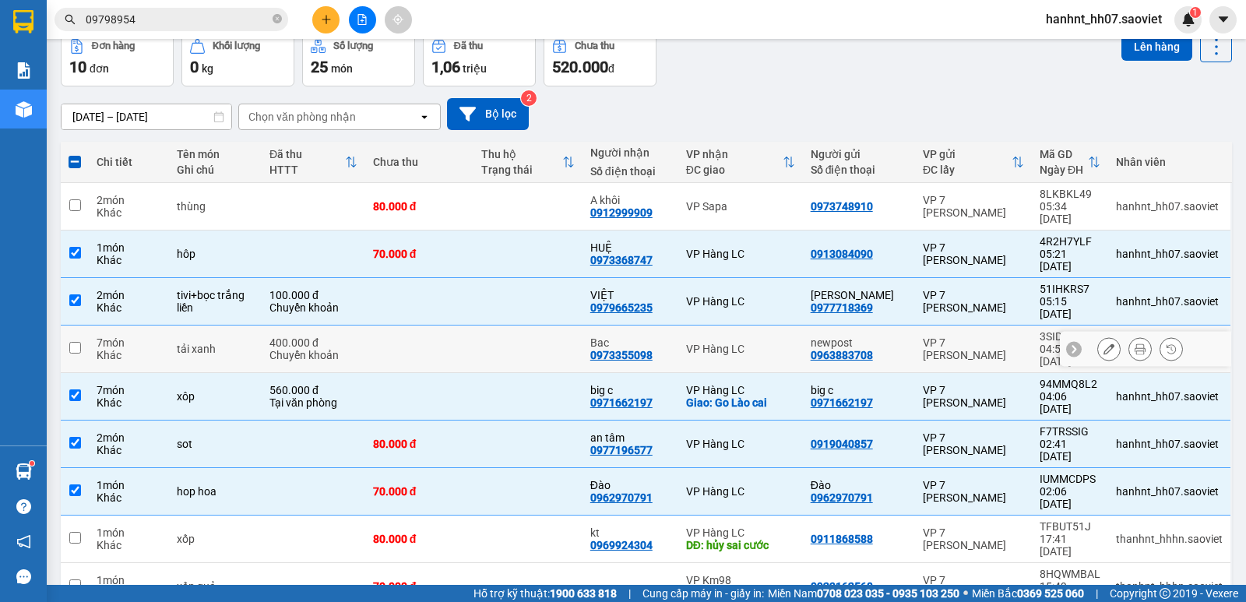
drag, startPoint x: 118, startPoint y: 304, endPoint x: 122, endPoint y: 276, distance: 28.4
click at [119, 337] on div "7 món Khác" at bounding box center [129, 349] width 65 height 25
checkbox input "true"
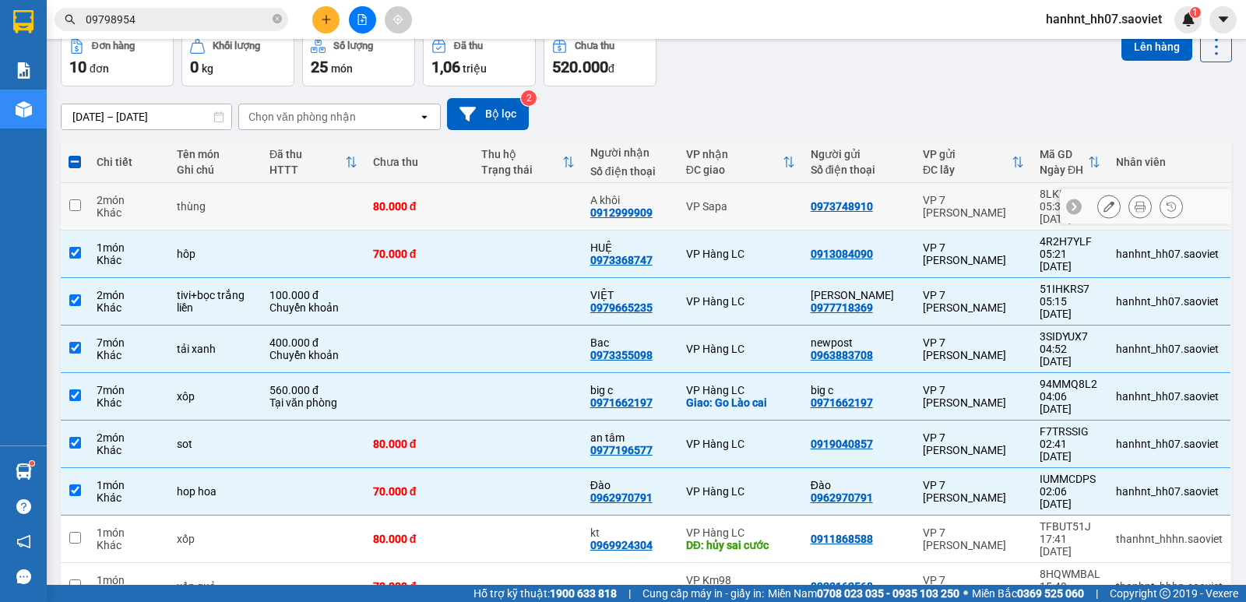
click at [123, 195] on div "2 món" at bounding box center [129, 200] width 65 height 12
checkbox input "true"
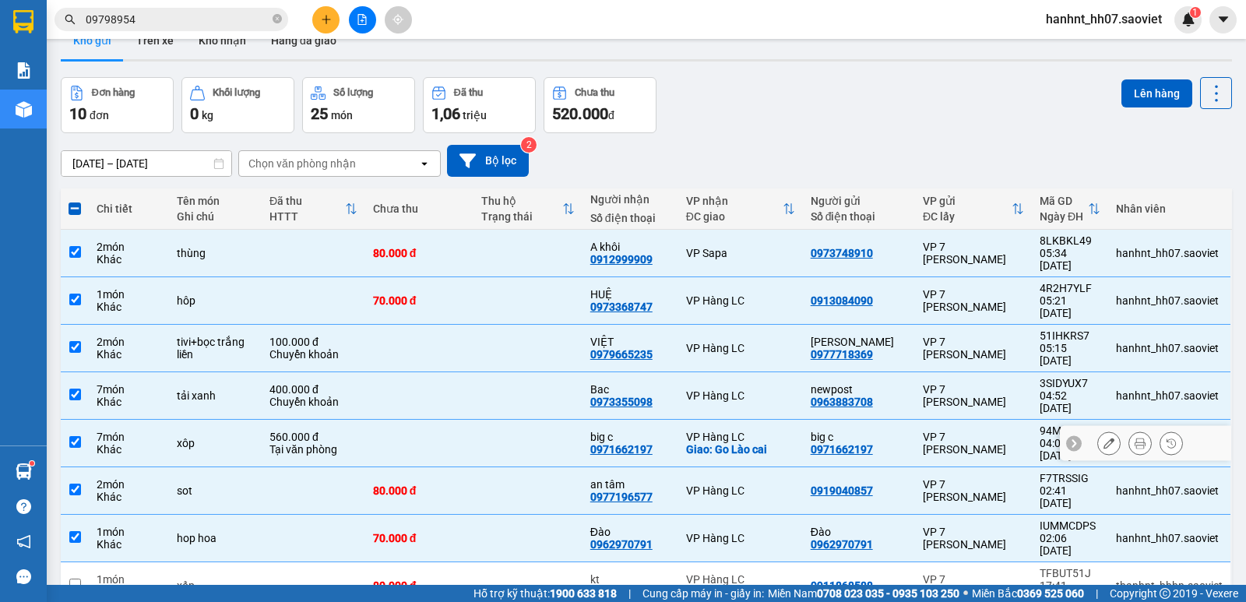
scroll to position [0, 0]
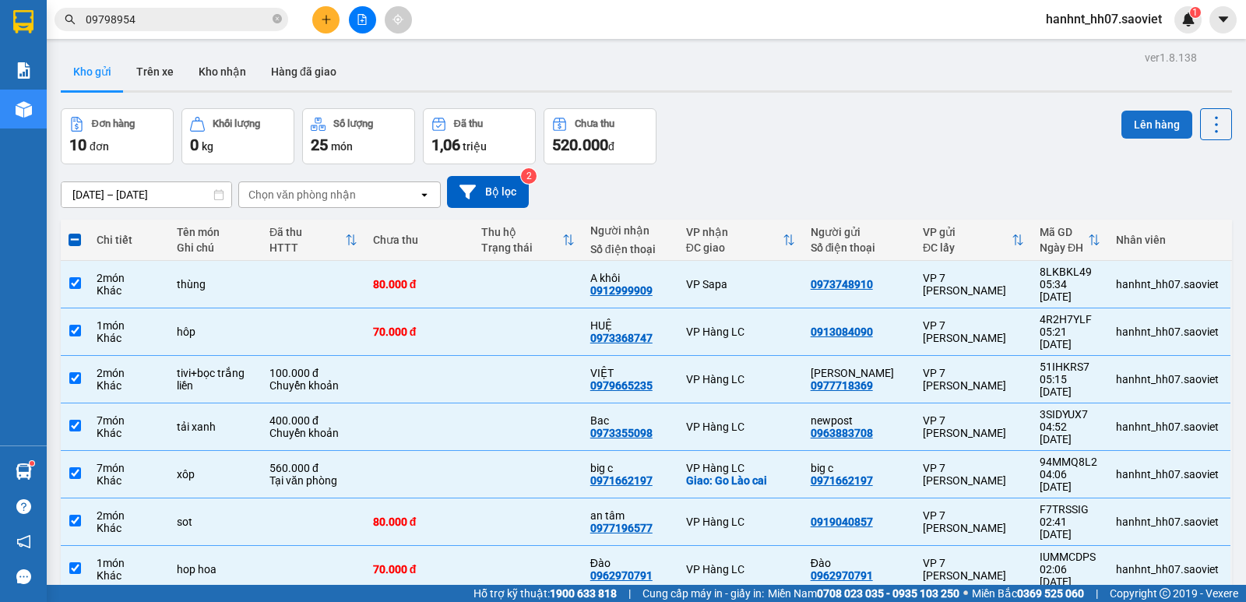
click at [1163, 123] on button "Lên hàng" at bounding box center [1157, 125] width 71 height 28
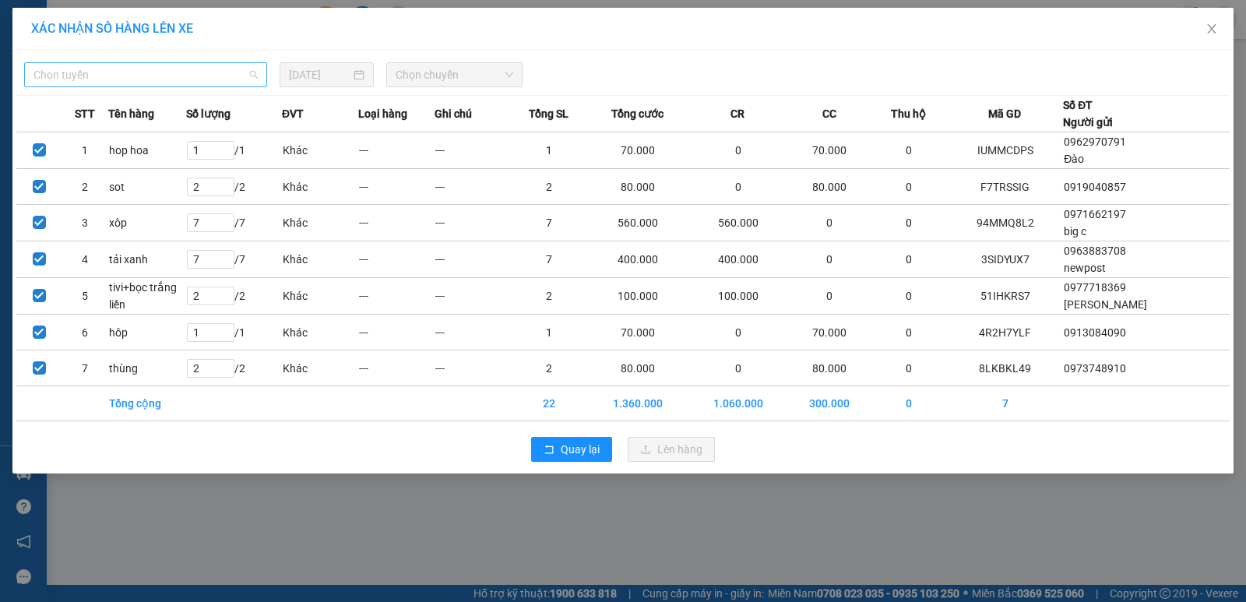
click at [124, 79] on span "Chọn tuyến" at bounding box center [145, 74] width 224 height 23
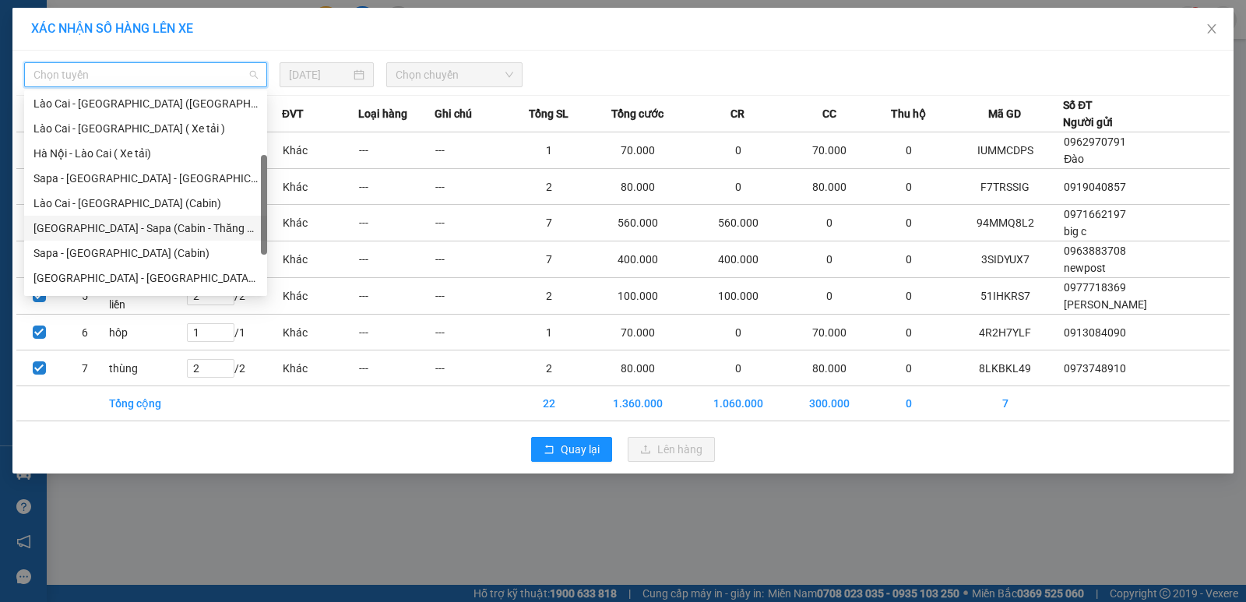
scroll to position [125, 0]
click at [136, 231] on div "Hà Nội - Lào Cai - Sapa (Giường)" at bounding box center [145, 230] width 224 height 17
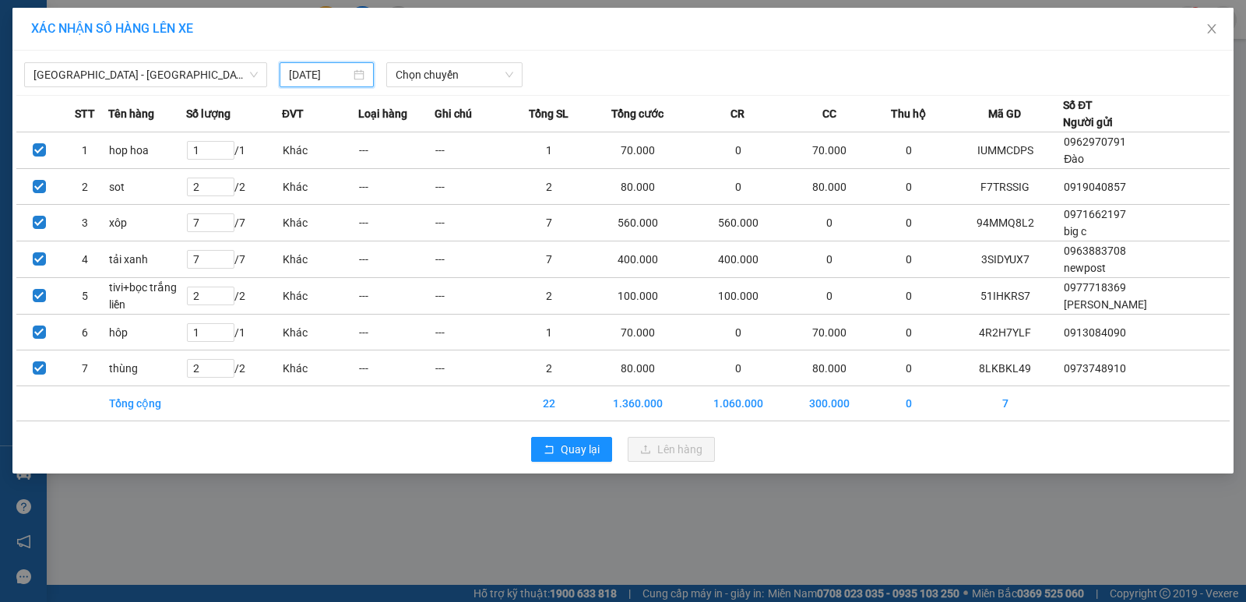
click at [333, 76] on input "[DATE]" at bounding box center [320, 74] width 62 height 17
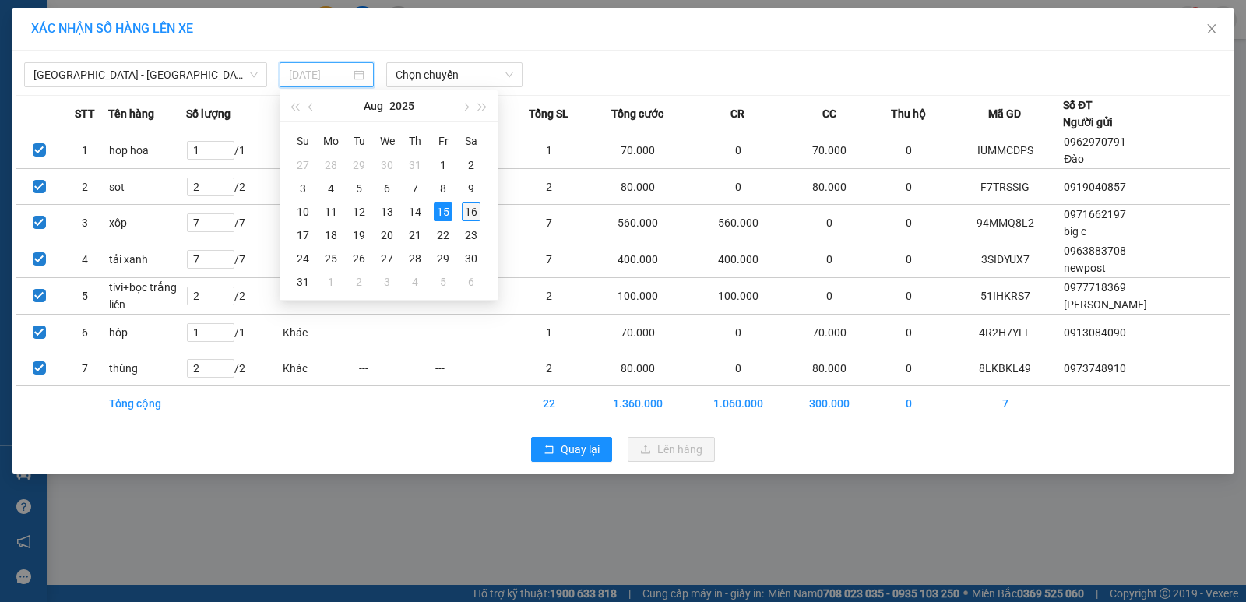
click at [467, 208] on div "16" at bounding box center [471, 212] width 19 height 19
type input "[DATE]"
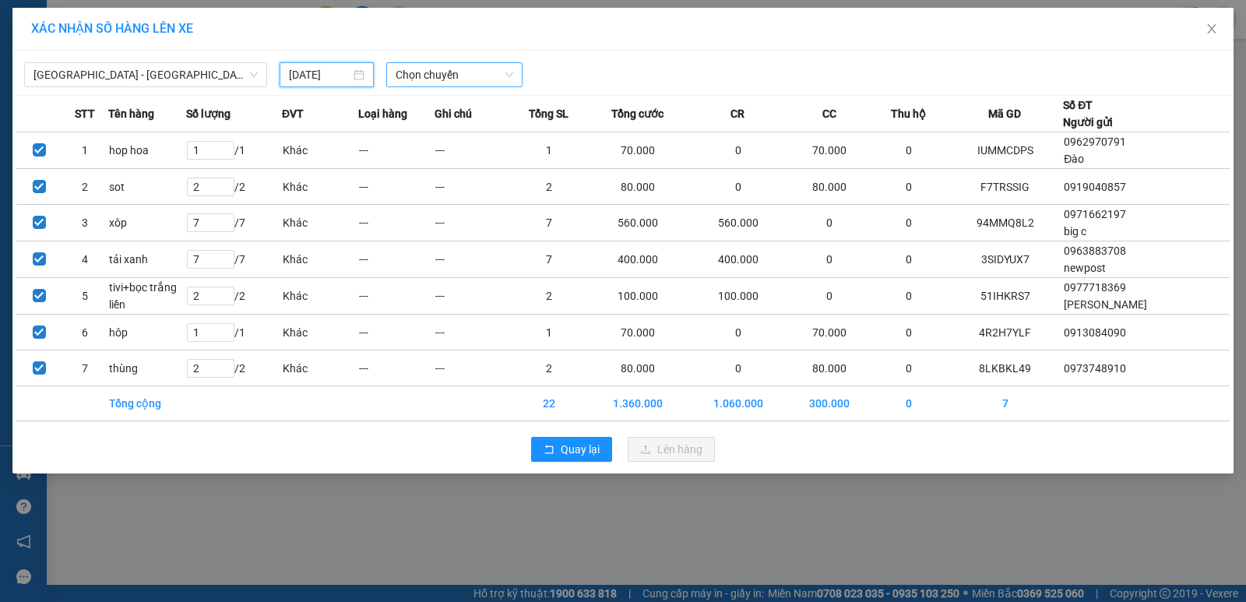
click at [456, 73] on span "Chọn chuyến" at bounding box center [455, 74] width 118 height 23
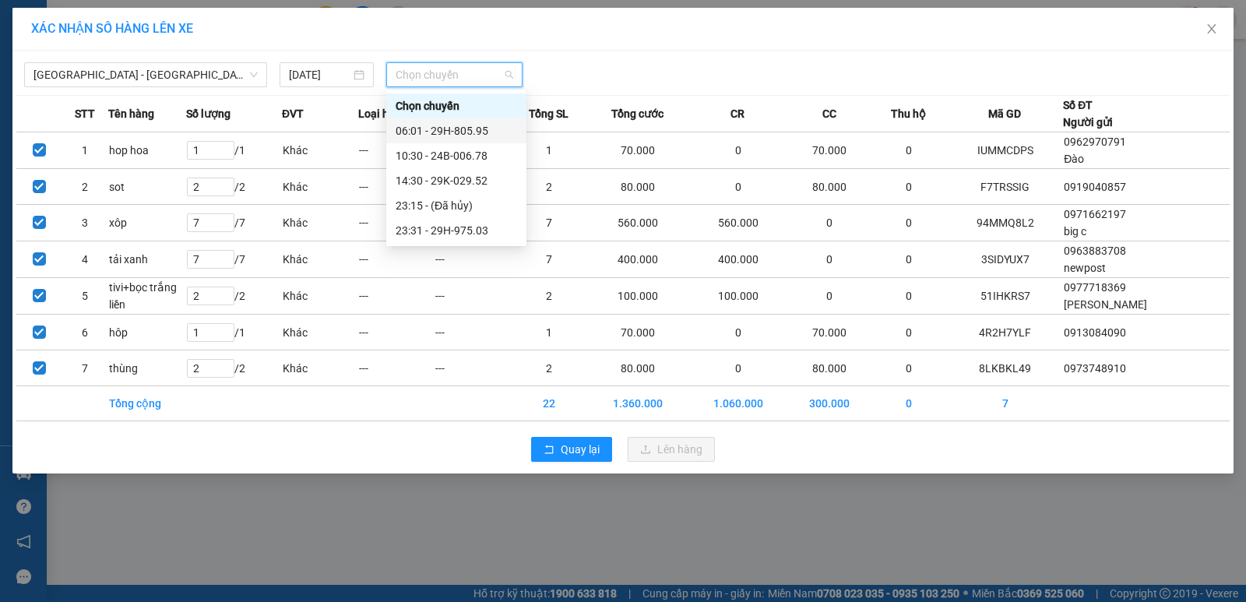
click at [457, 126] on div "06:01 - 29H-805.95" at bounding box center [457, 130] width 122 height 17
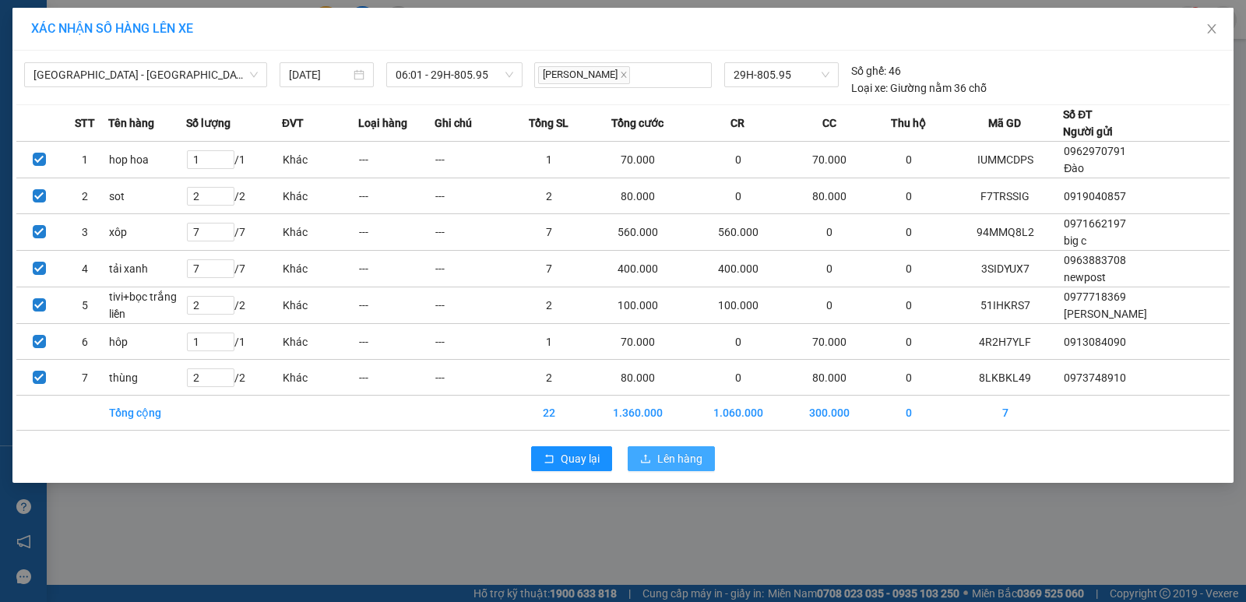
click at [675, 467] on span "Lên hàng" at bounding box center [680, 458] width 45 height 17
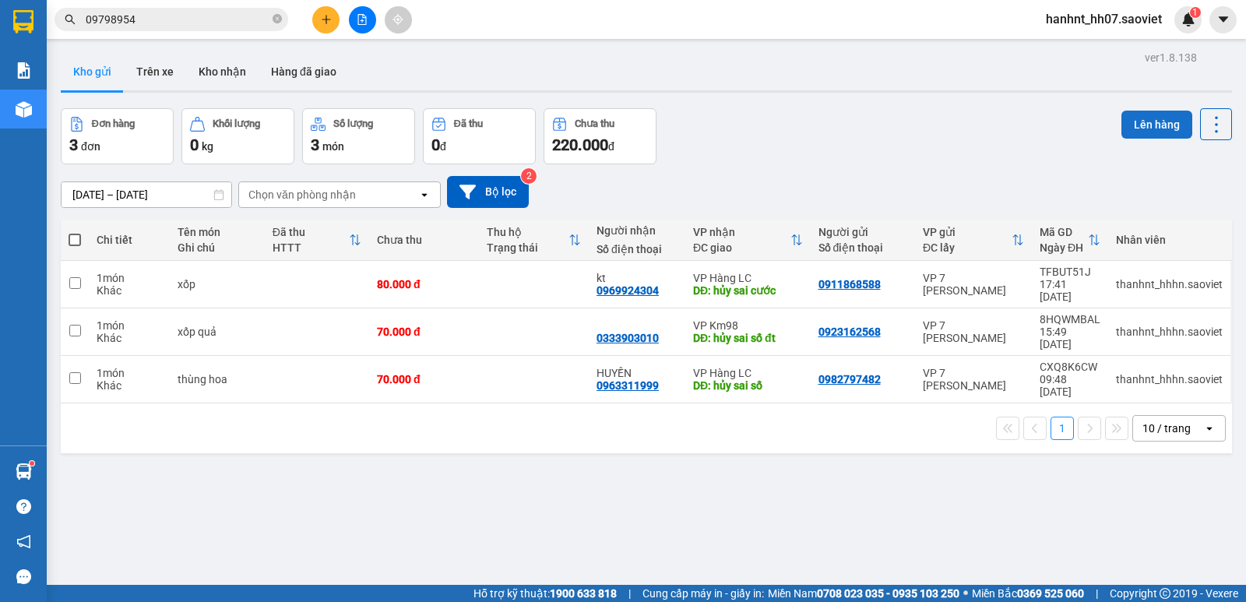
click at [1126, 124] on button "Lên hàng" at bounding box center [1157, 125] width 71 height 28
click at [359, 18] on button at bounding box center [362, 19] width 27 height 27
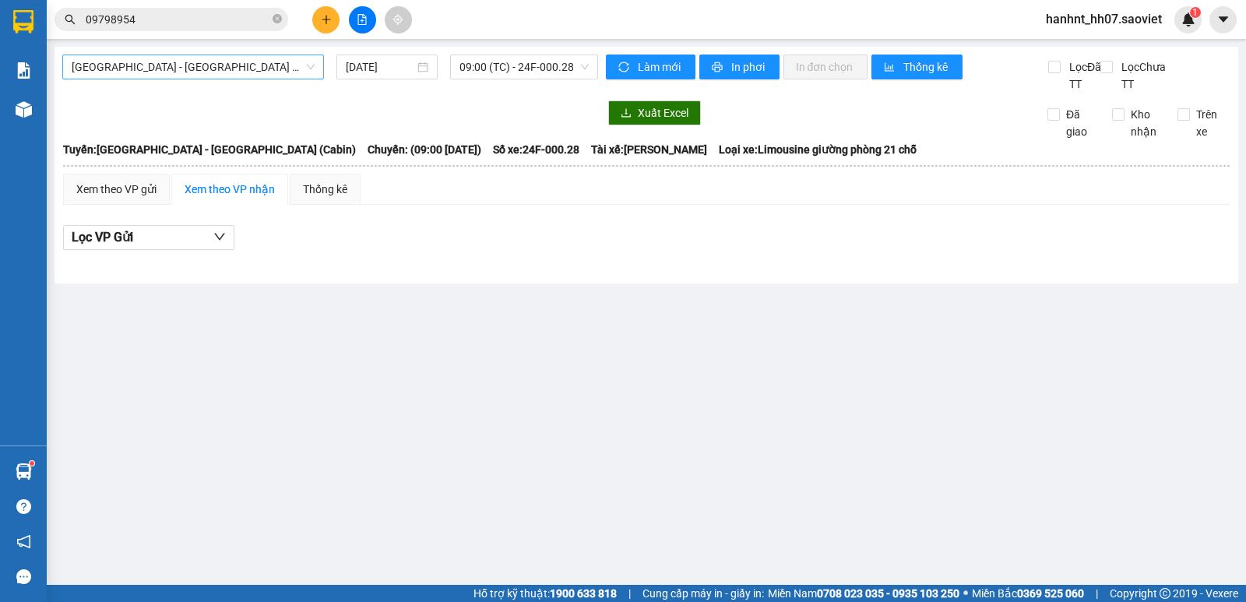
click at [164, 69] on span "Hà Nội - Lào Cai (Cabin)" at bounding box center [193, 66] width 243 height 23
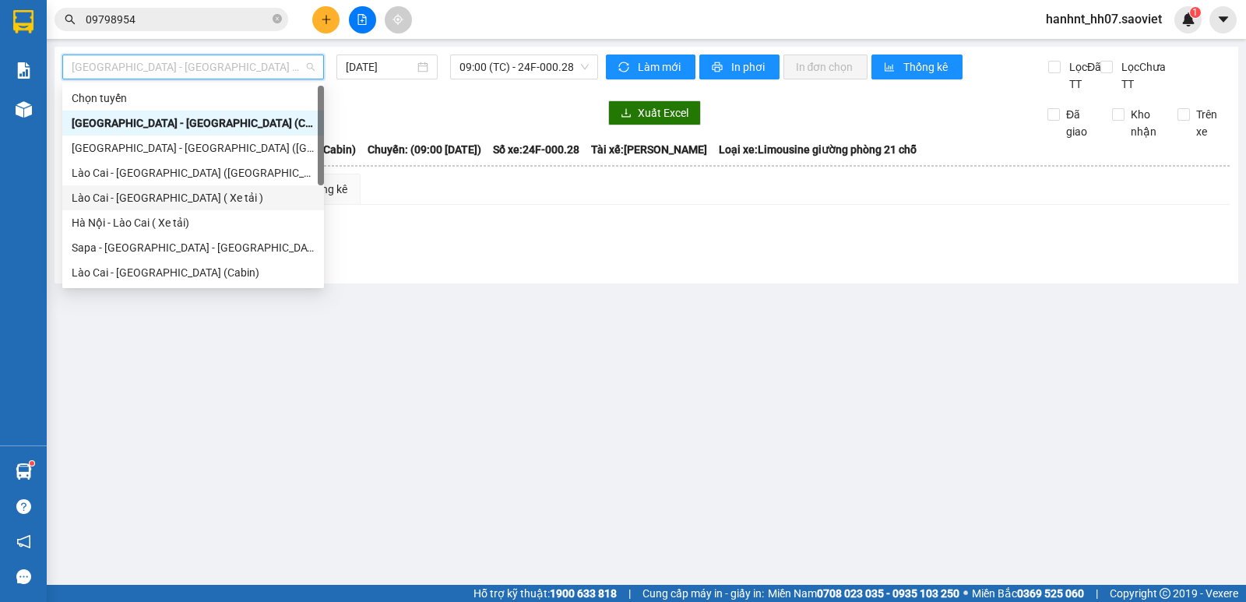
scroll to position [77, 0]
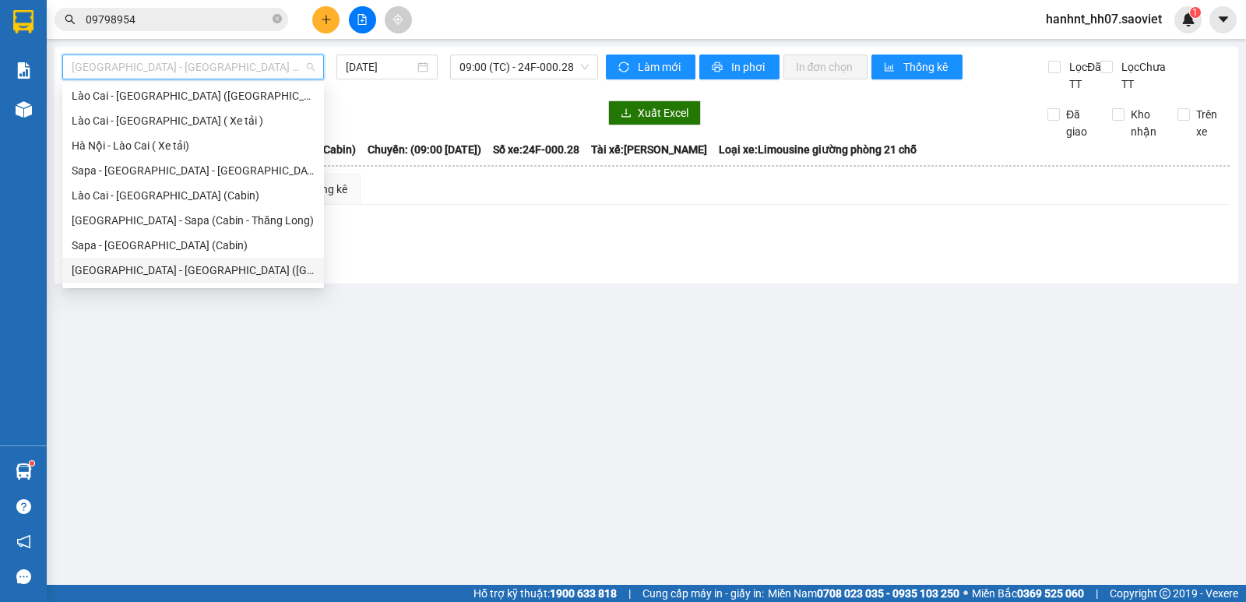
click at [178, 264] on div "Hà Nội - Lào Cai - Sapa (Giường)" at bounding box center [193, 270] width 243 height 17
type input "[DATE]"
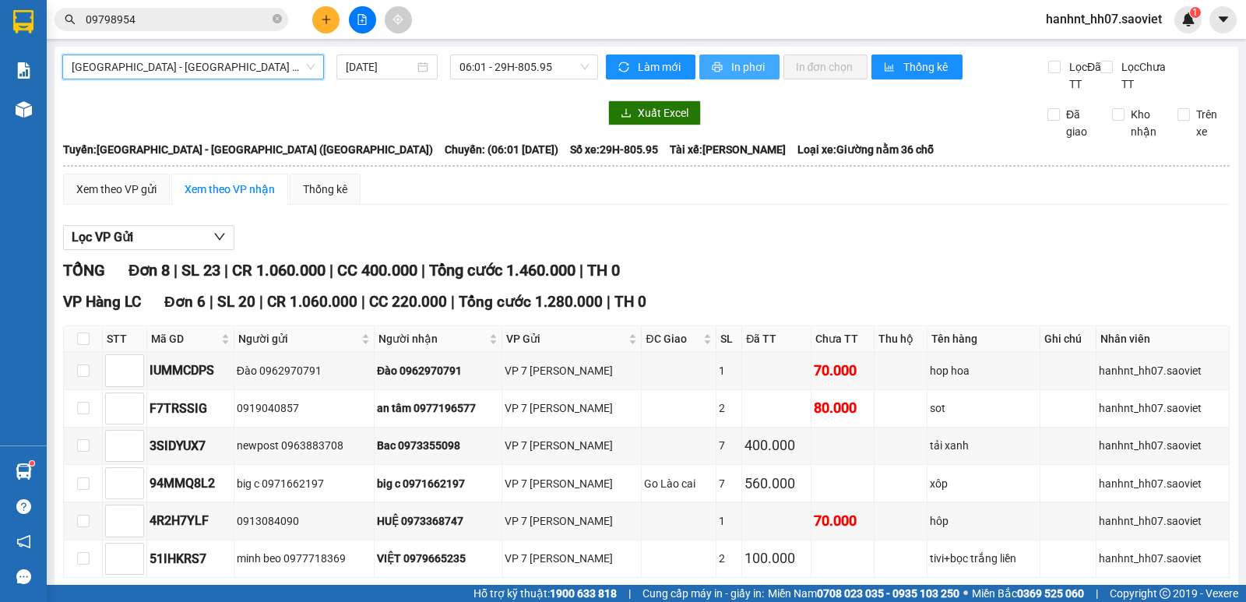
click at [724, 62] on button "In phơi" at bounding box center [740, 67] width 80 height 25
click at [330, 13] on button at bounding box center [325, 19] width 27 height 27
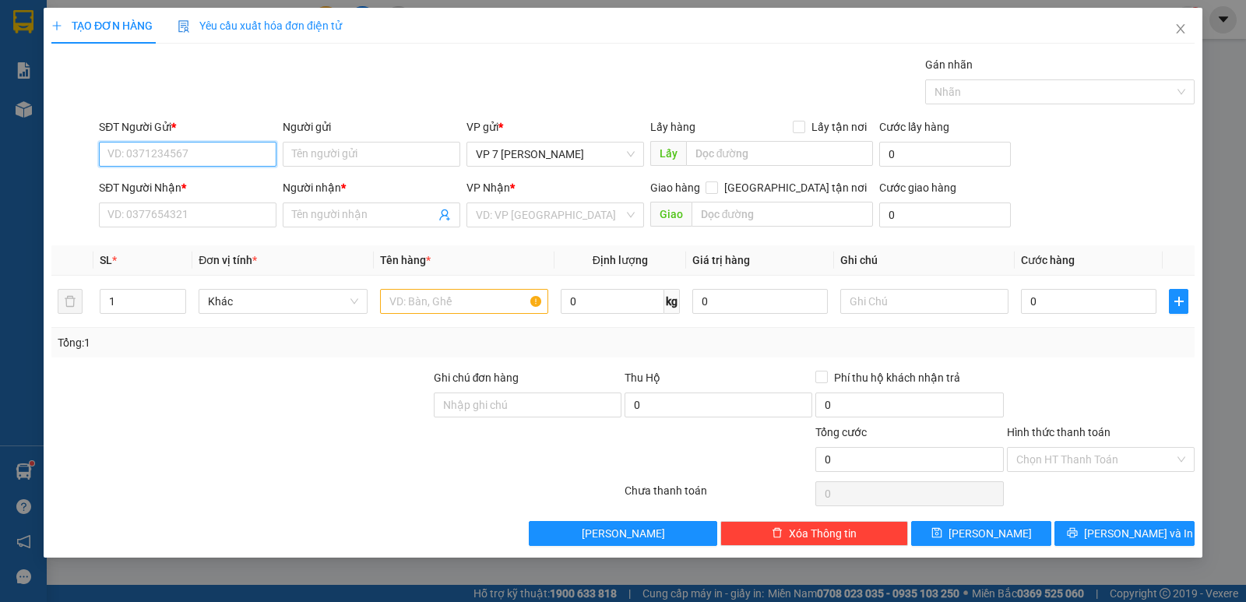
click at [216, 144] on input "SĐT Người Gửi *" at bounding box center [188, 154] width 178 height 25
click at [216, 150] on input "SĐT Người Gửi *" at bounding box center [188, 154] width 178 height 25
click at [177, 210] on input "SĐT Người Nhận *" at bounding box center [188, 215] width 178 height 25
click at [108, 159] on input "968654456" at bounding box center [188, 154] width 178 height 25
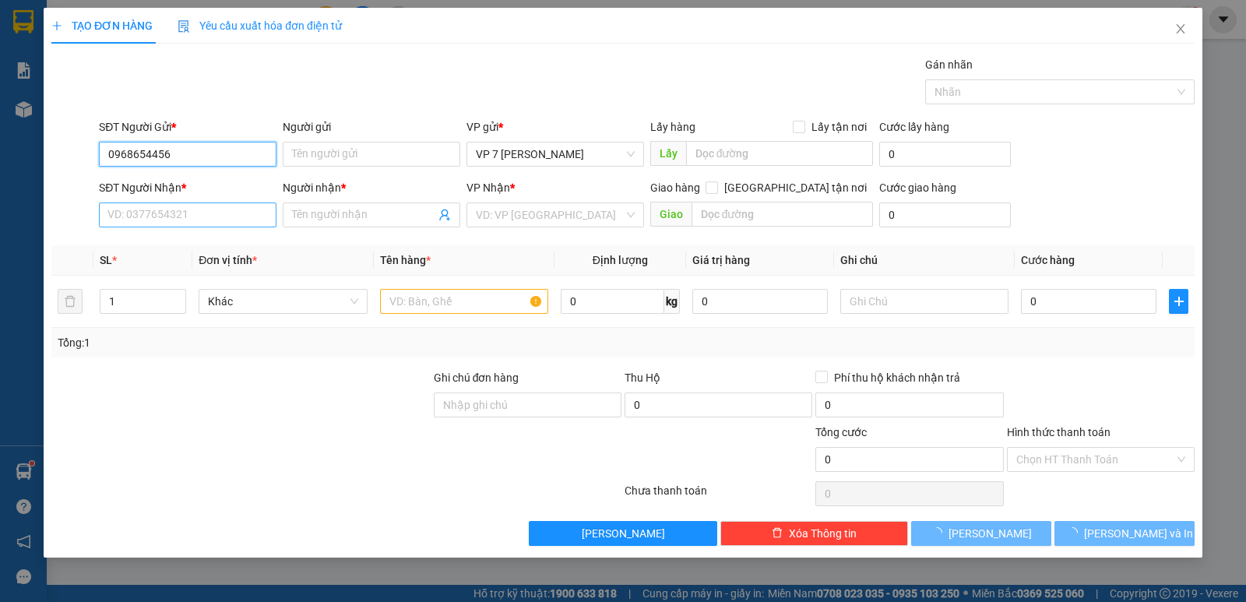
type input "0968654456"
click at [161, 215] on input "SĐT Người Nhận *" at bounding box center [188, 215] width 178 height 25
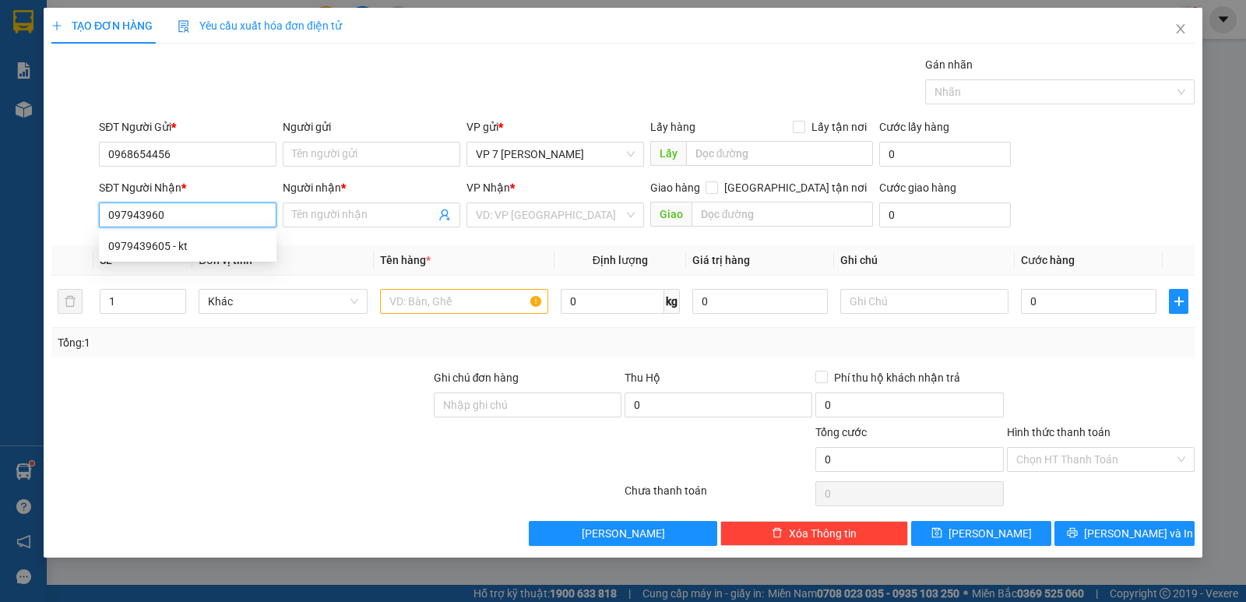
type input "0979439605"
drag, startPoint x: 180, startPoint y: 250, endPoint x: 408, endPoint y: 252, distance: 228.3
click at [181, 250] on div "0979439605 - kt" at bounding box center [187, 246] width 159 height 17
type input "kt"
type input "0979439605"
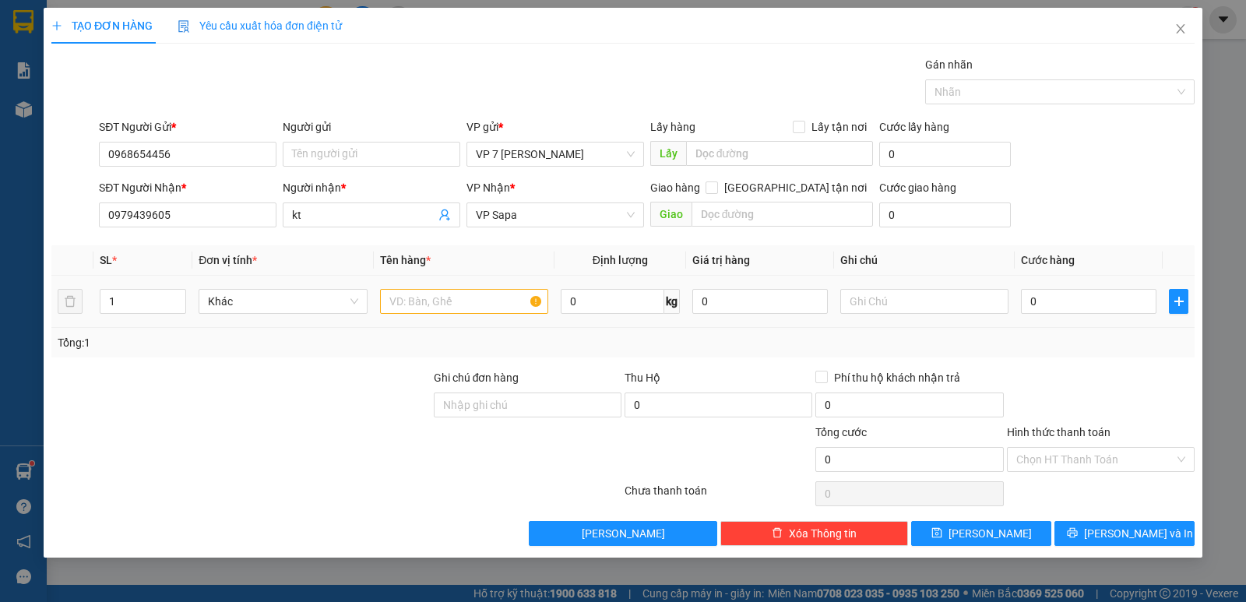
click at [455, 287] on div at bounding box center [464, 301] width 168 height 31
click at [472, 301] on input "text" at bounding box center [464, 301] width 168 height 25
type input "xop lien hop"
click at [1066, 311] on input "0" at bounding box center [1089, 301] width 136 height 25
type input "1"
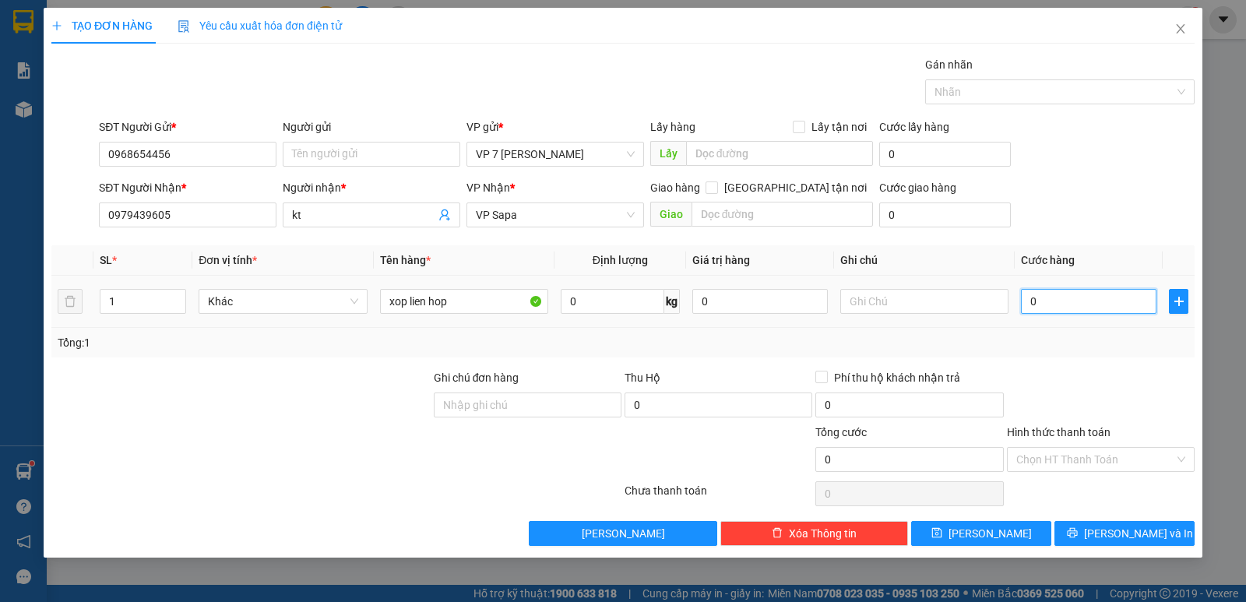
type input "1"
type input "15"
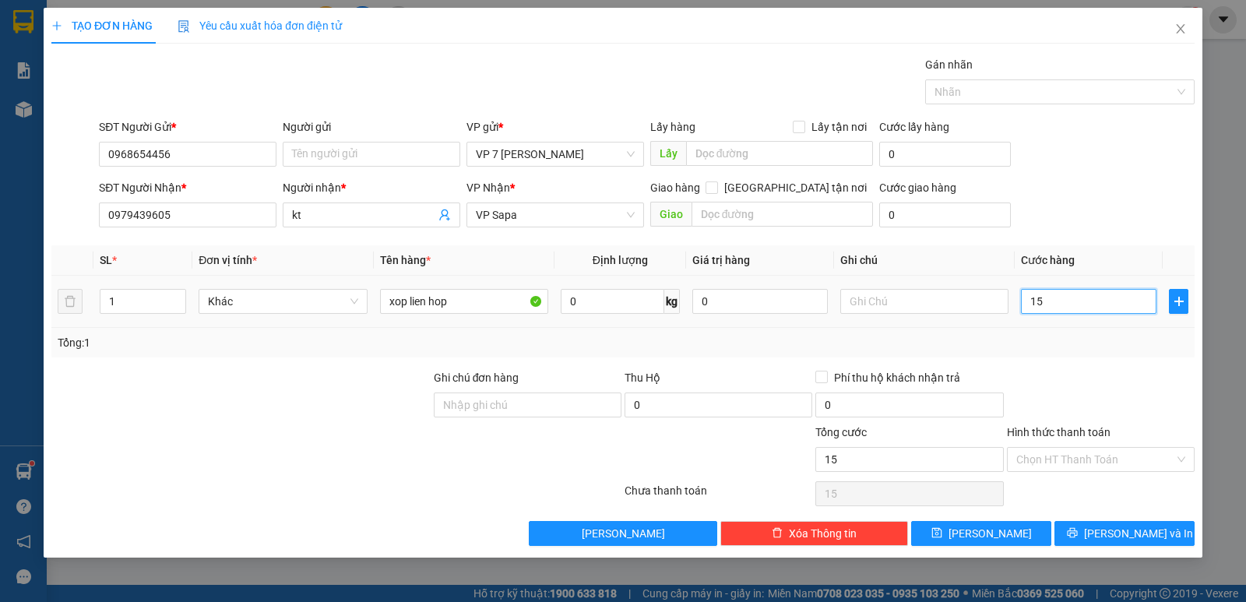
type input "150"
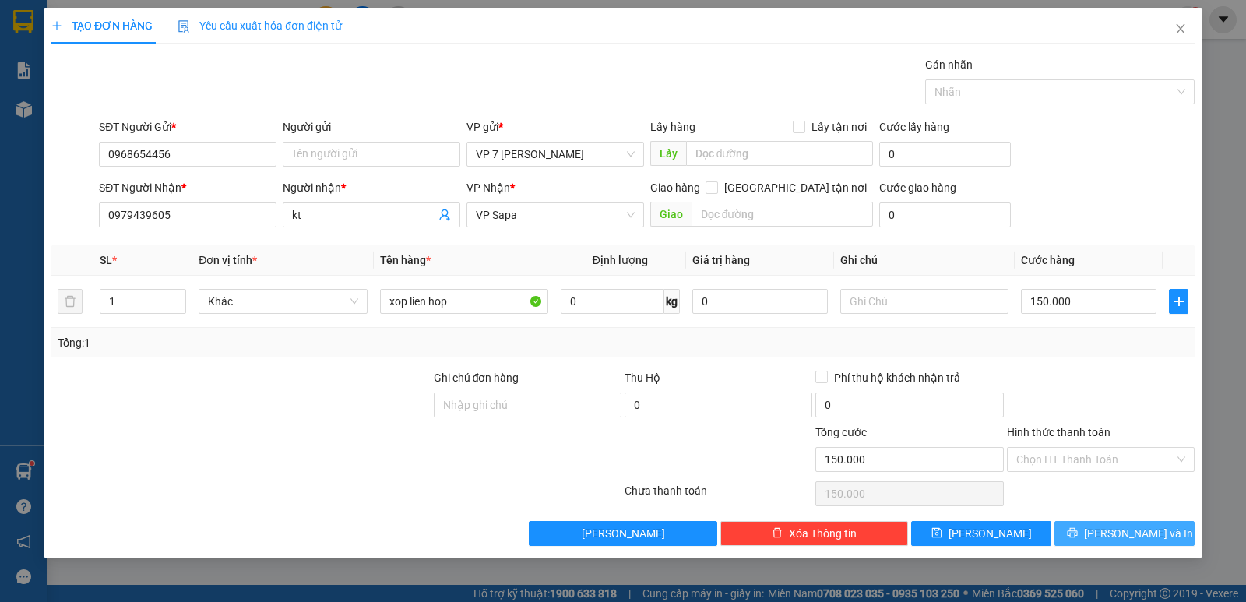
click at [1102, 526] on button "[PERSON_NAME] và In" at bounding box center [1125, 533] width 140 height 25
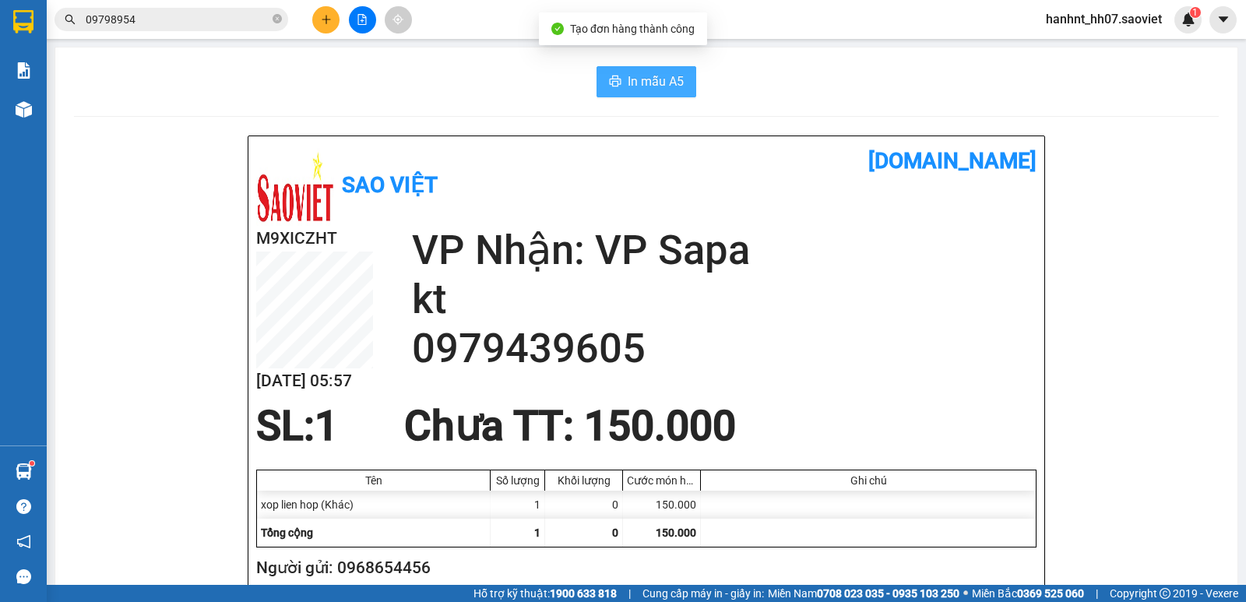
click at [597, 70] on button "In mẫu A5" at bounding box center [647, 81] width 100 height 31
click at [160, 19] on input "09798954" at bounding box center [178, 19] width 184 height 17
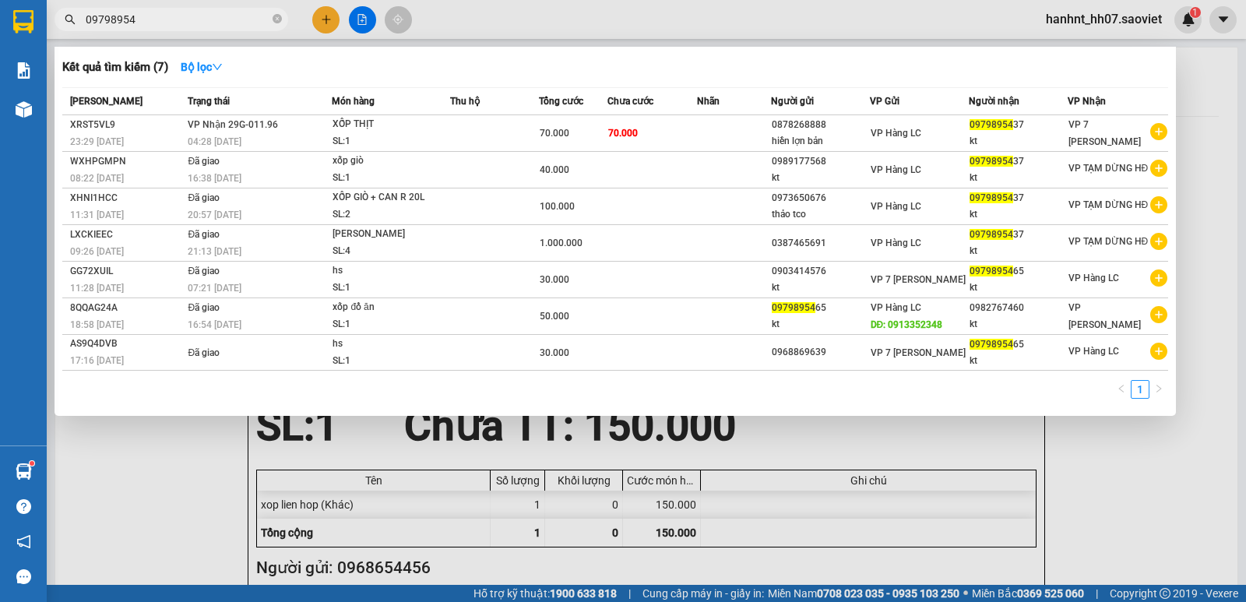
click at [160, 19] on input "09798954" at bounding box center [178, 19] width 184 height 17
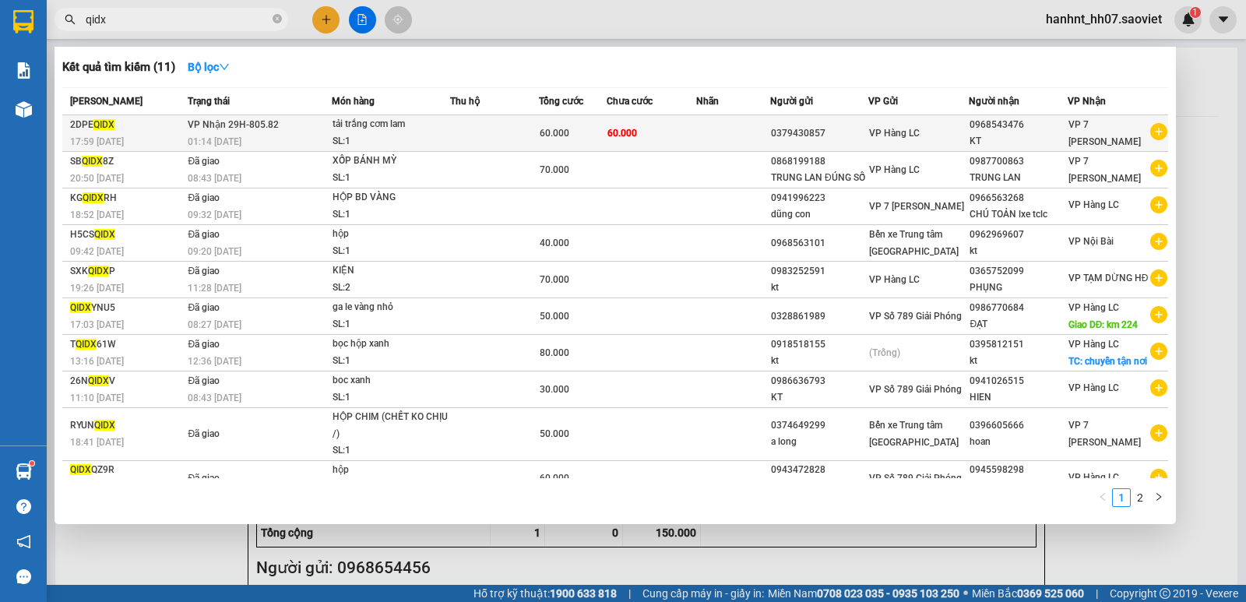
click at [607, 133] on td "60.000" at bounding box center [652, 133] width 90 height 37
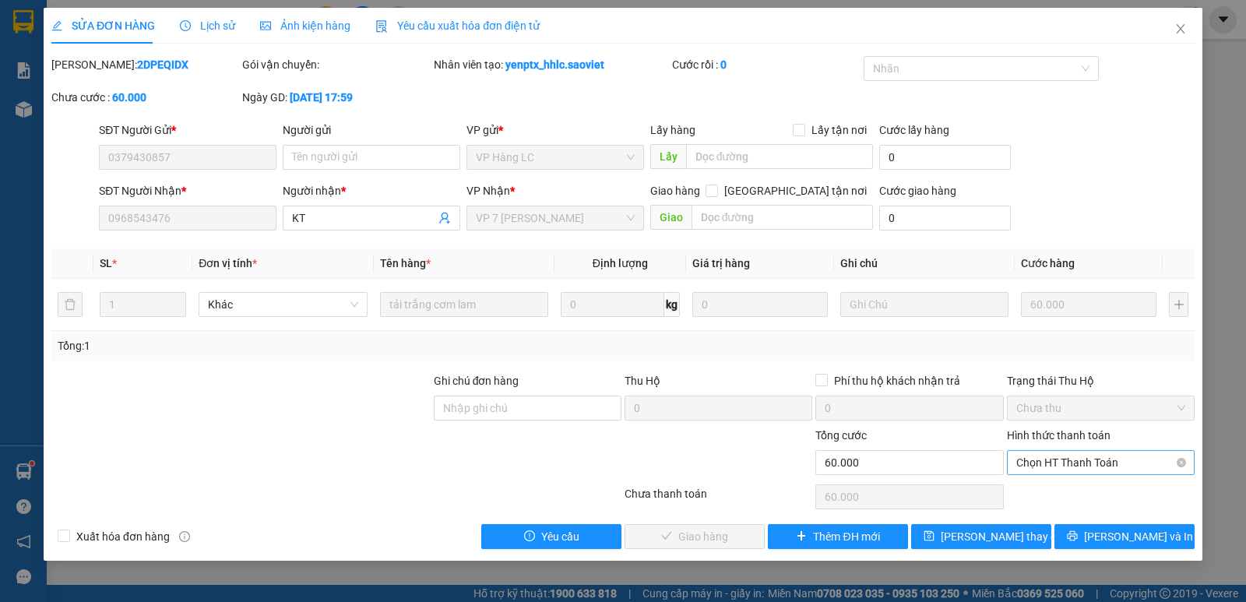
click at [1119, 457] on span "Chọn HT Thanh Toán" at bounding box center [1101, 462] width 169 height 23
click at [1101, 520] on div "Chuyển khoản" at bounding box center [1101, 518] width 169 height 17
click at [721, 537] on span "[PERSON_NAME] và Giao hàng" at bounding box center [729, 536] width 150 height 17
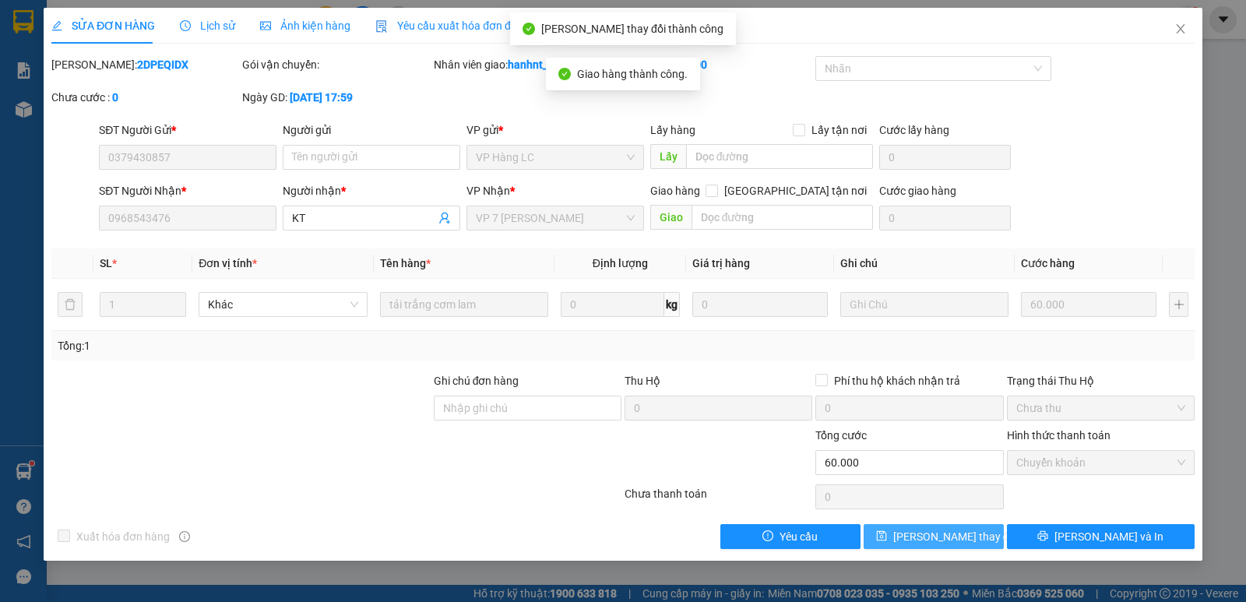
drag, startPoint x: 936, startPoint y: 519, endPoint x: 935, endPoint y: 528, distance: 9.4
click at [935, 520] on div "Total Paid Fee 60.000 Total UnPaid Fee 0 Cash Collection Total Fee Mã ĐH: 2DPEQ…" at bounding box center [623, 302] width 1144 height 493
click at [935, 528] on span "[PERSON_NAME] thay đổi" at bounding box center [956, 536] width 125 height 17
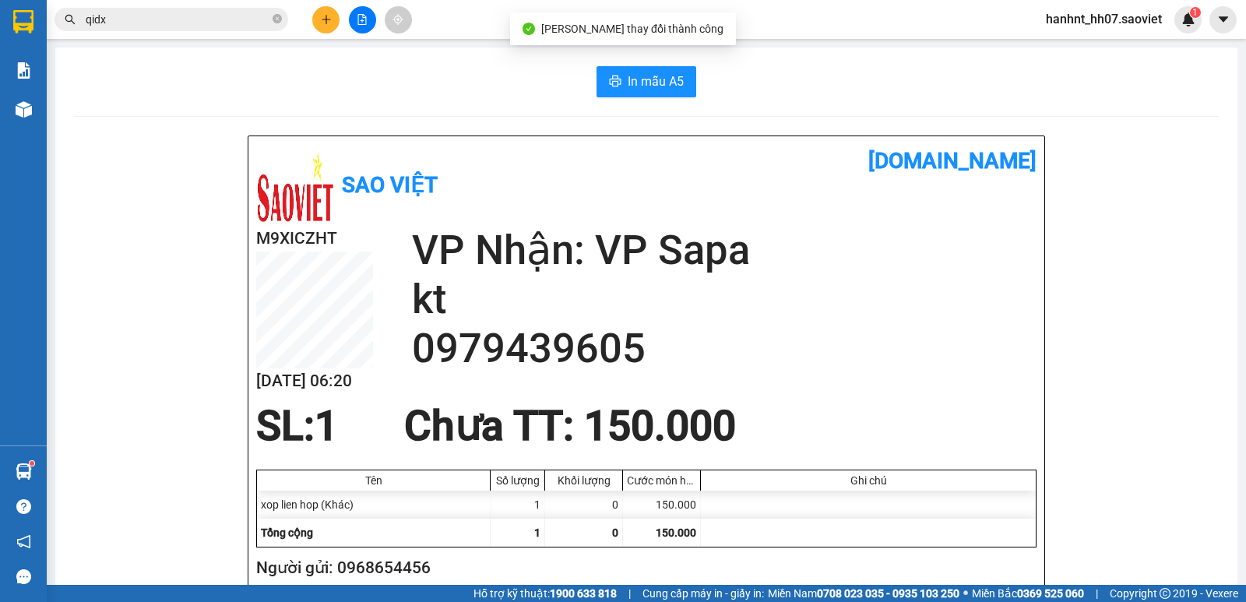
click at [211, 25] on input "qidx" at bounding box center [178, 19] width 184 height 17
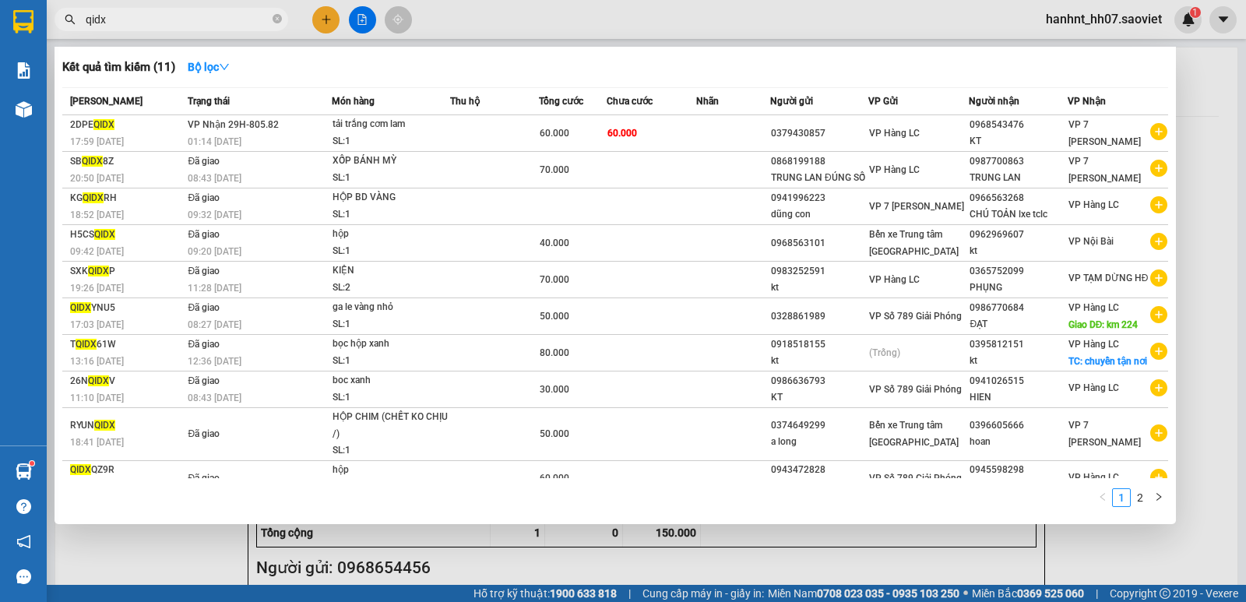
click at [211, 25] on input "qidx" at bounding box center [178, 19] width 184 height 17
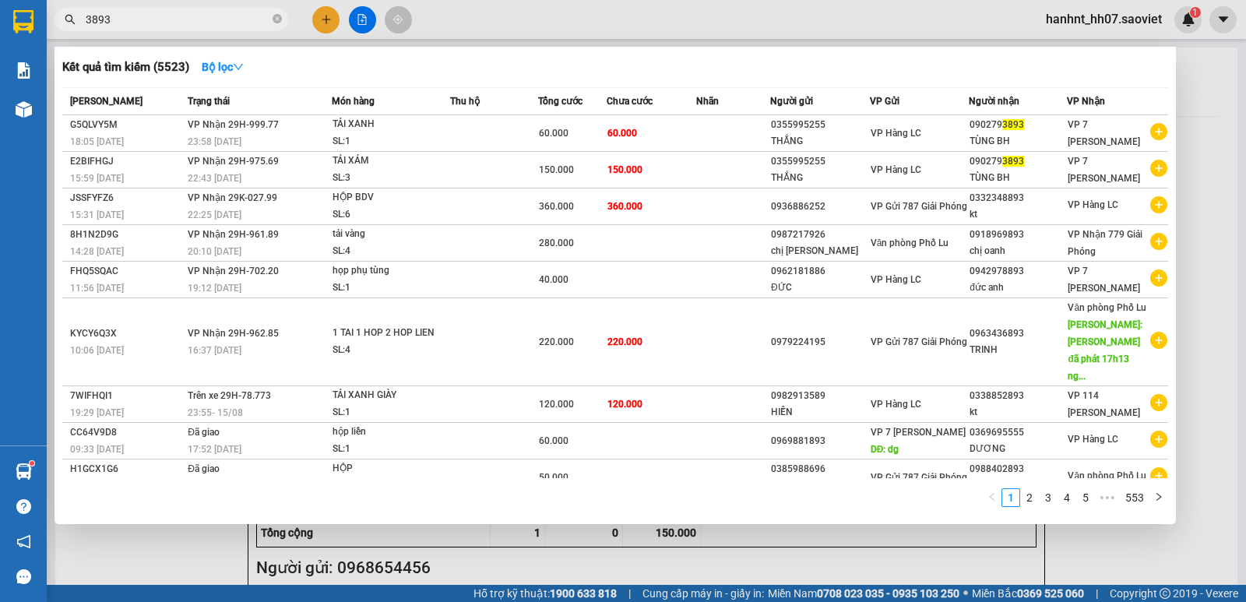
click at [199, 15] on input "3893" at bounding box center [178, 19] width 184 height 17
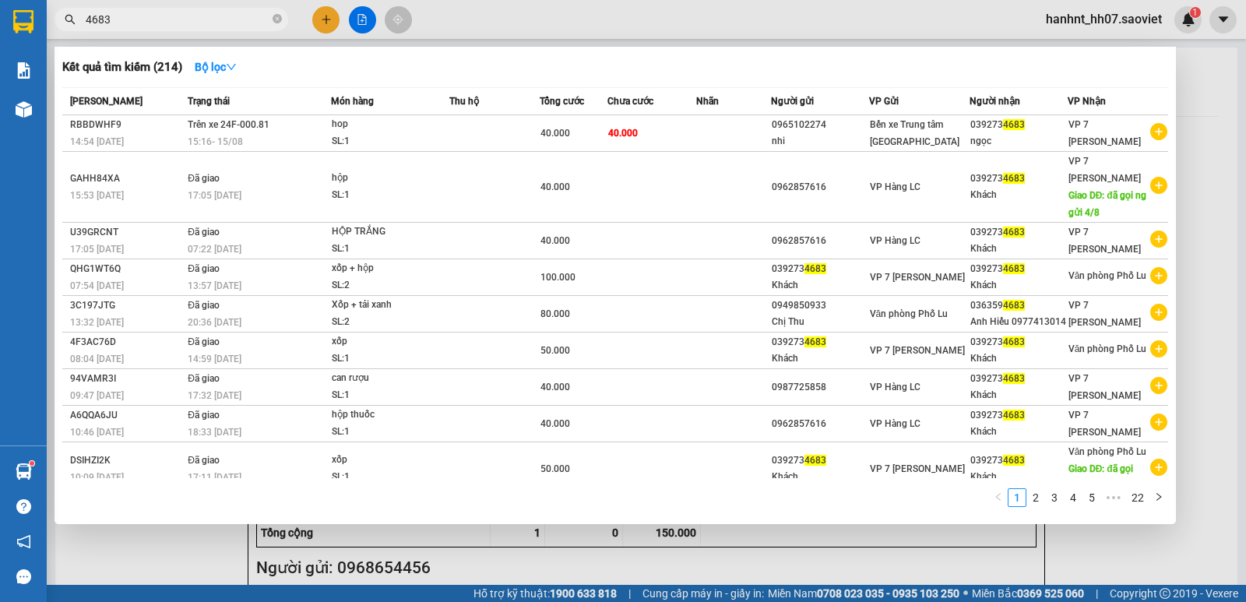
click at [230, 16] on input "4683" at bounding box center [178, 19] width 184 height 17
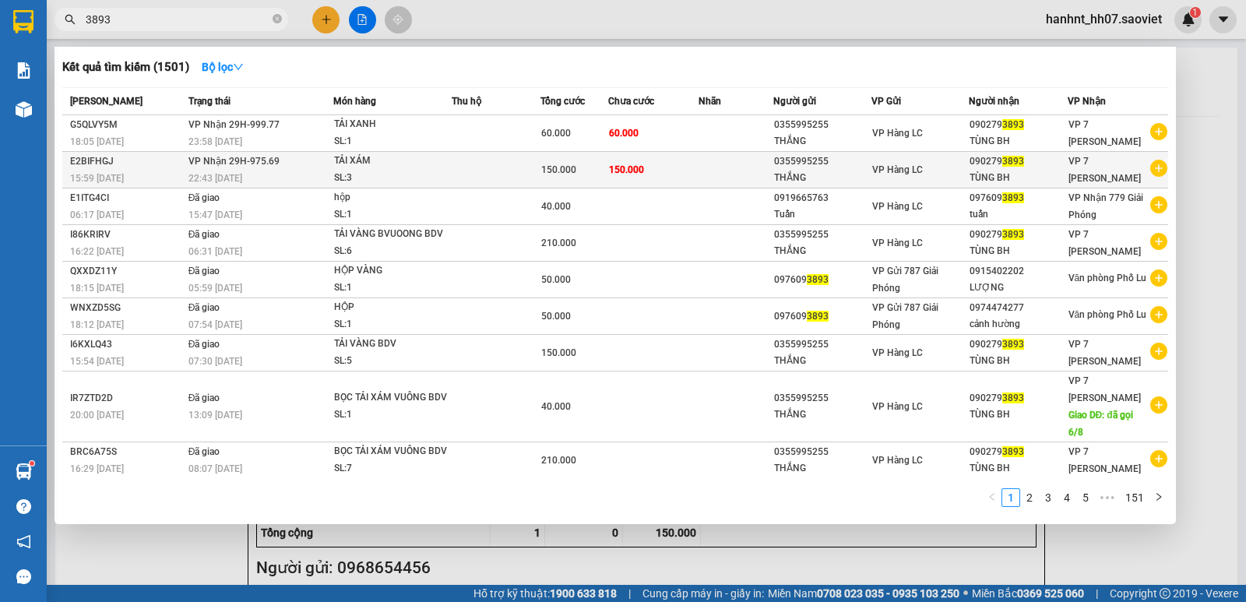
click at [700, 164] on td at bounding box center [736, 170] width 75 height 37
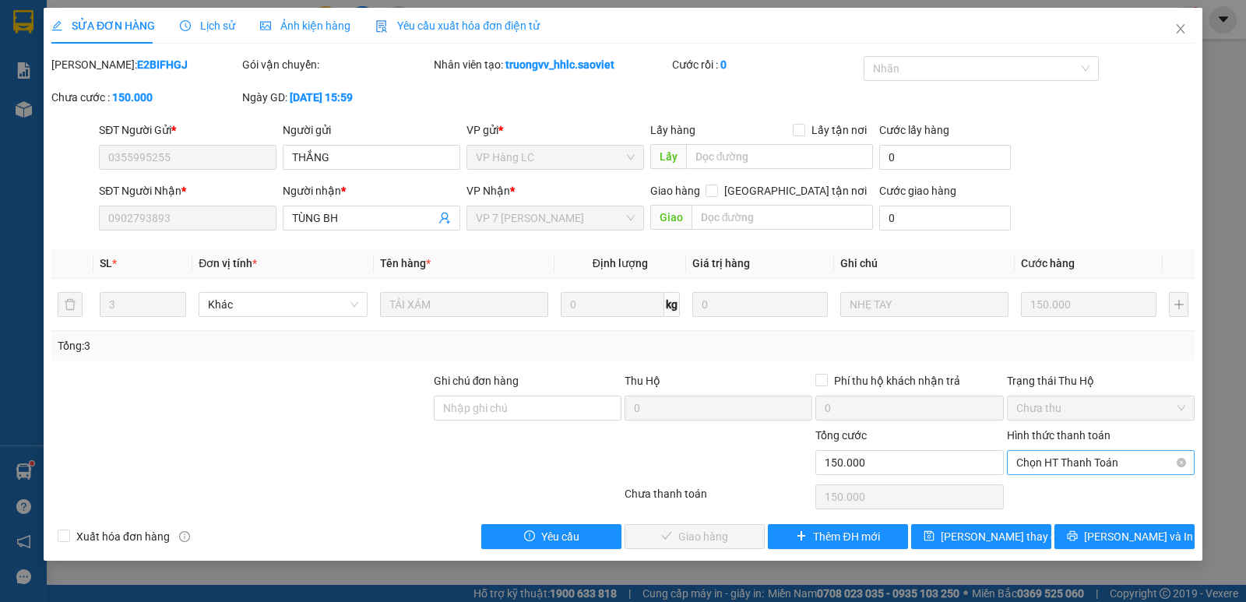
click at [1045, 474] on span "Chọn HT Thanh Toán" at bounding box center [1101, 462] width 169 height 23
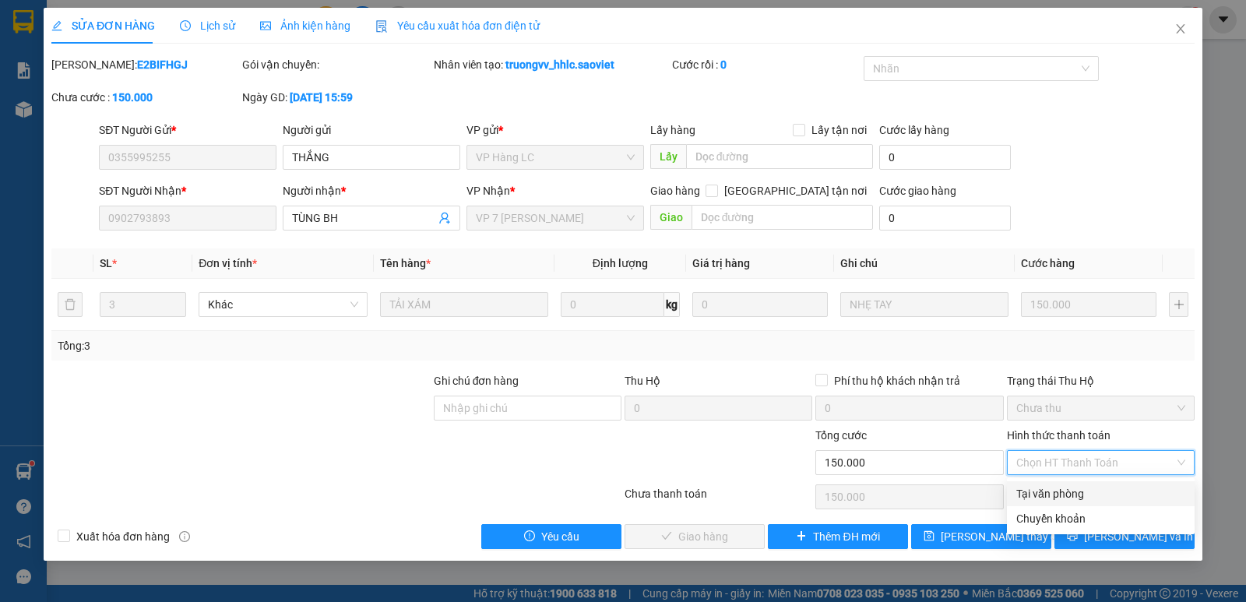
click at [1035, 494] on div "Tại văn phòng" at bounding box center [1101, 493] width 169 height 17
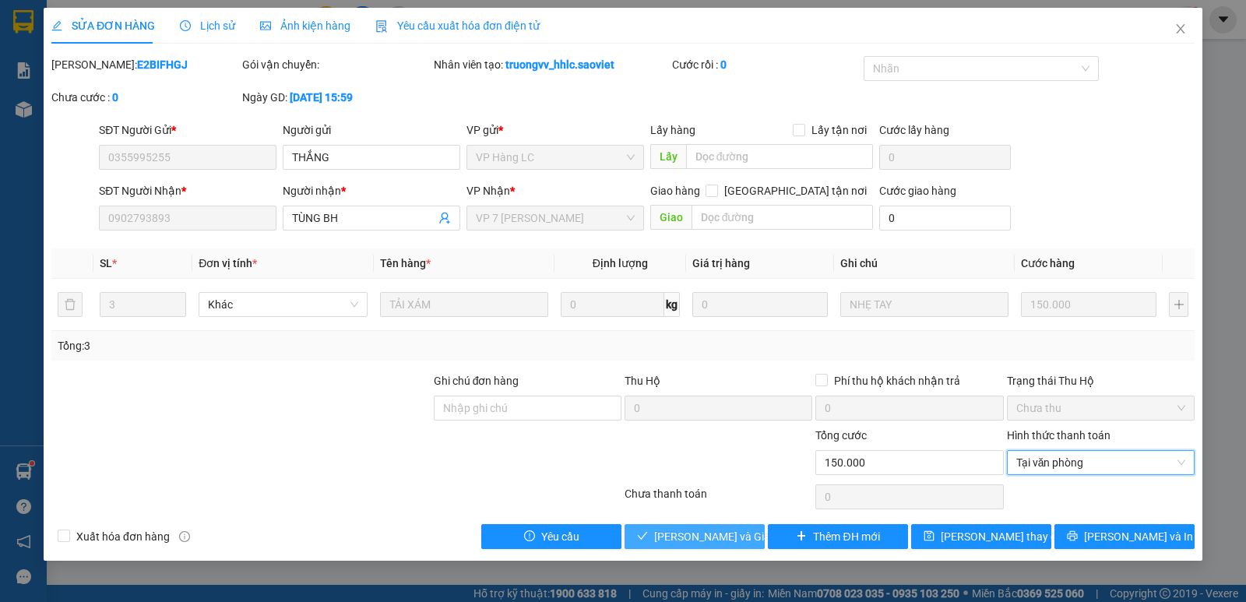
click at [726, 534] on span "[PERSON_NAME] và Giao hàng" at bounding box center [729, 536] width 150 height 17
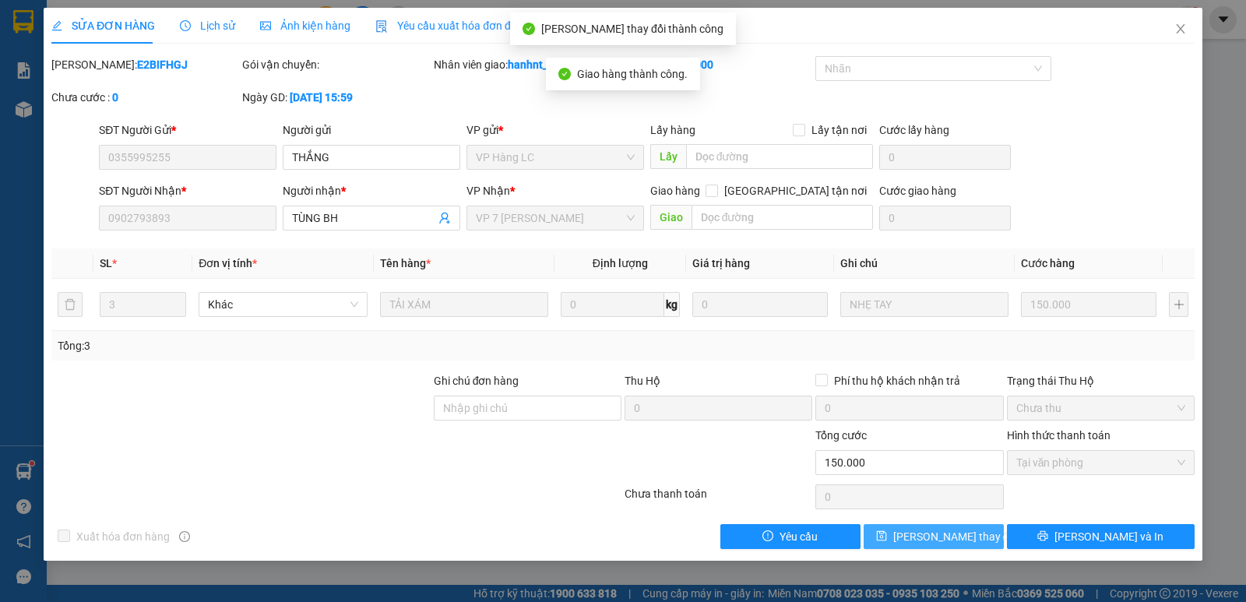
click at [926, 534] on span "[PERSON_NAME] thay đổi" at bounding box center [956, 536] width 125 height 17
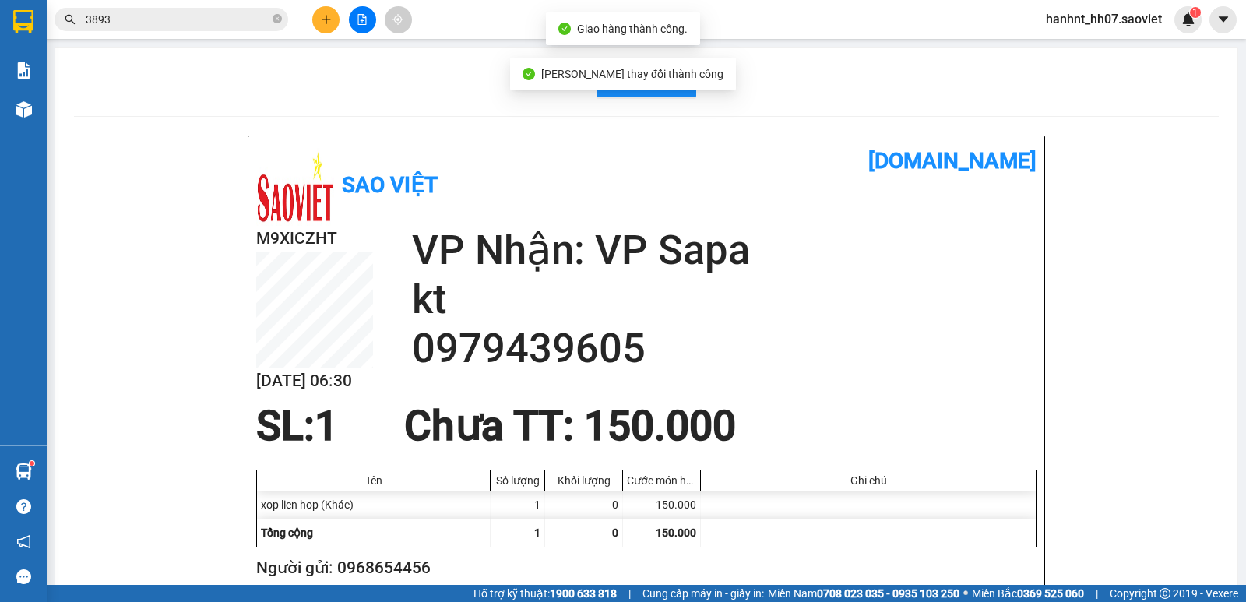
click at [180, 26] on input "3893" at bounding box center [178, 19] width 184 height 17
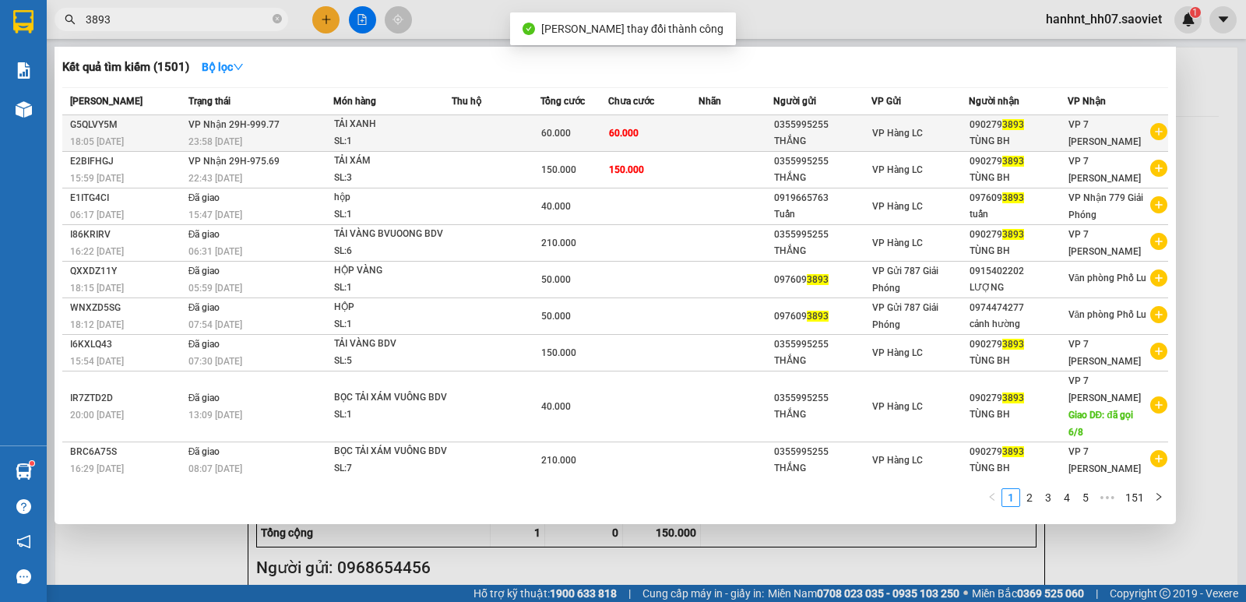
click at [714, 122] on td at bounding box center [736, 133] width 75 height 37
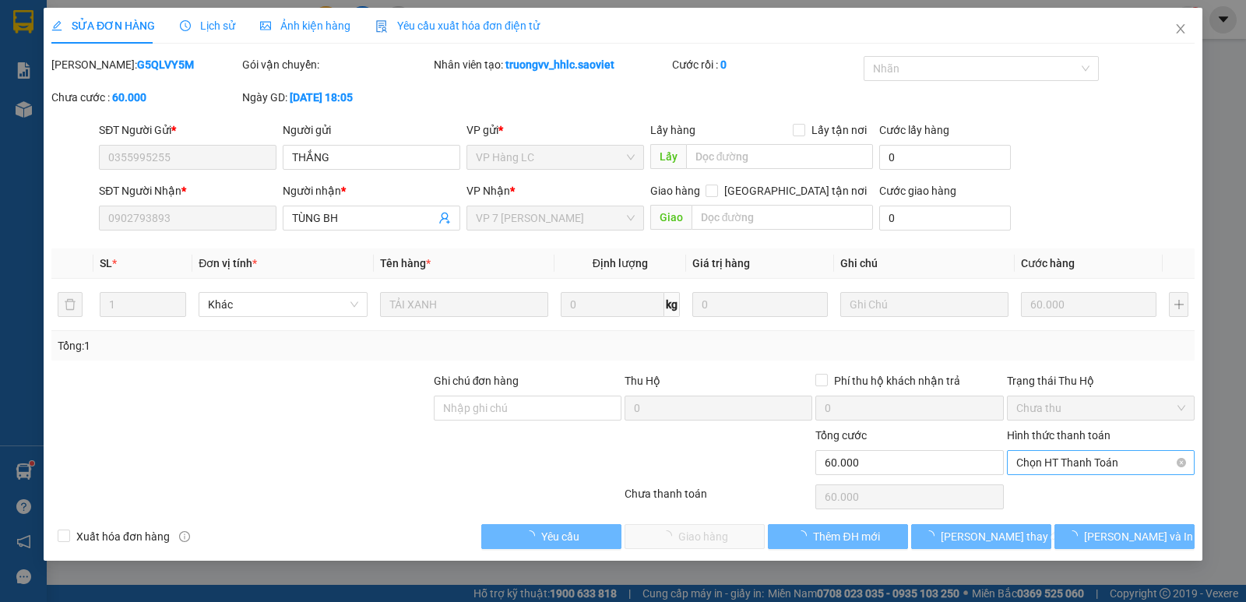
click at [1040, 468] on span "Chọn HT Thanh Toán" at bounding box center [1101, 462] width 169 height 23
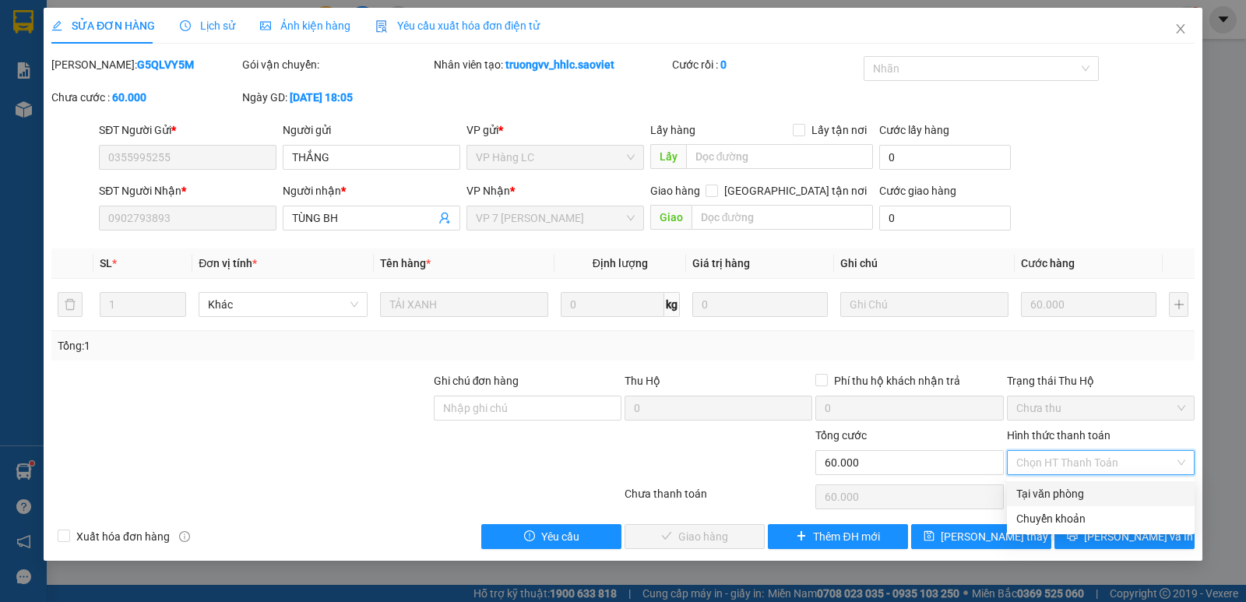
click at [1066, 489] on div "Tại văn phòng" at bounding box center [1101, 493] width 169 height 17
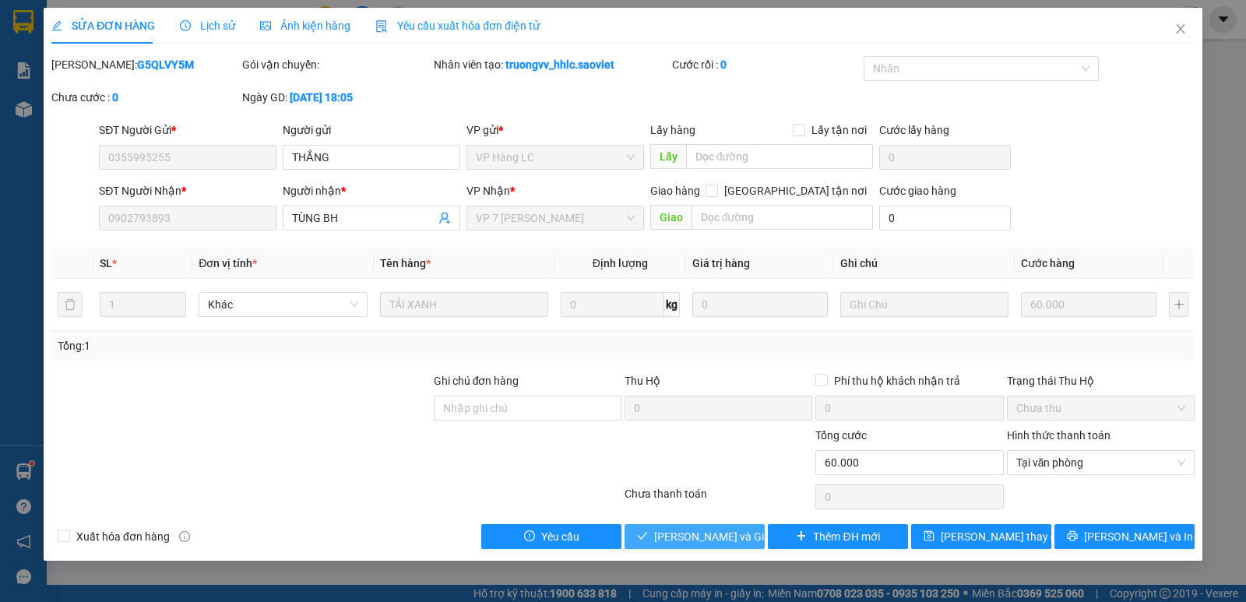
click at [721, 533] on span "[PERSON_NAME] và Giao hàng" at bounding box center [729, 536] width 150 height 17
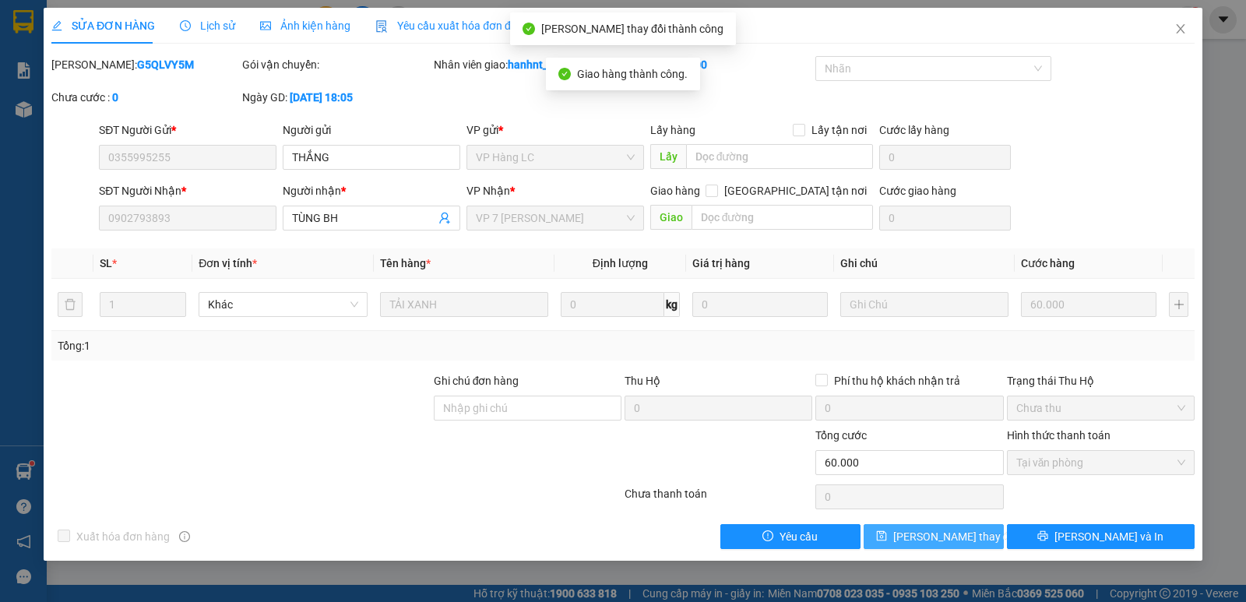
click at [959, 535] on span "[PERSON_NAME] thay đổi" at bounding box center [956, 536] width 125 height 17
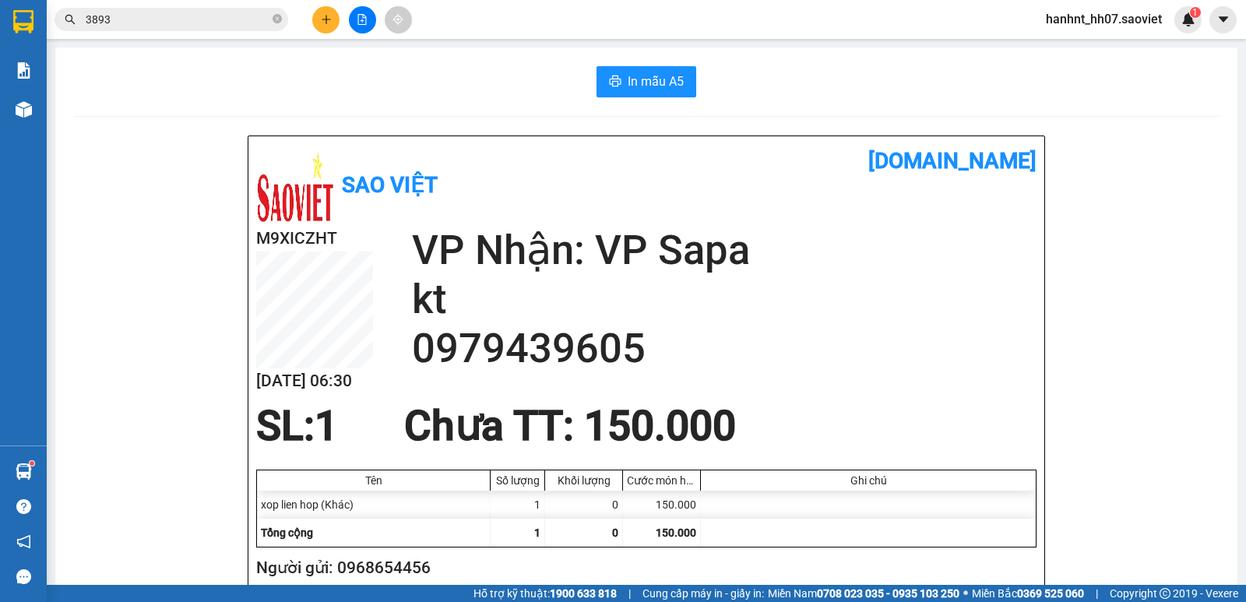
click at [223, 12] on input "3893" at bounding box center [178, 19] width 184 height 17
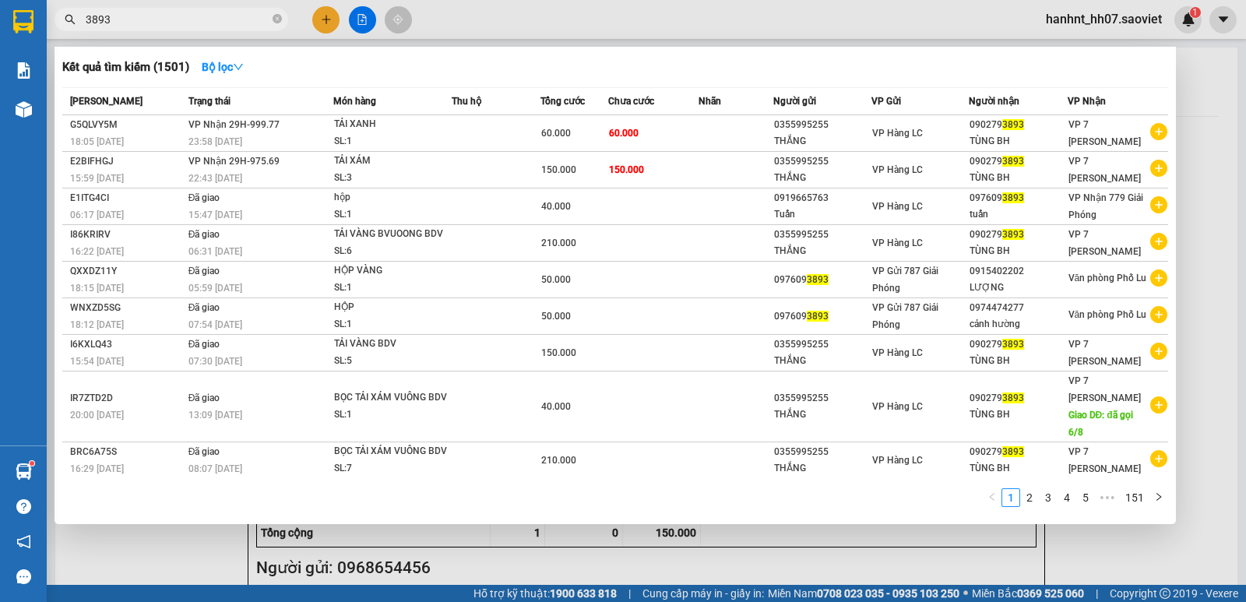
click at [223, 12] on input "3893" at bounding box center [178, 19] width 184 height 17
click at [323, 19] on div at bounding box center [623, 301] width 1246 height 602
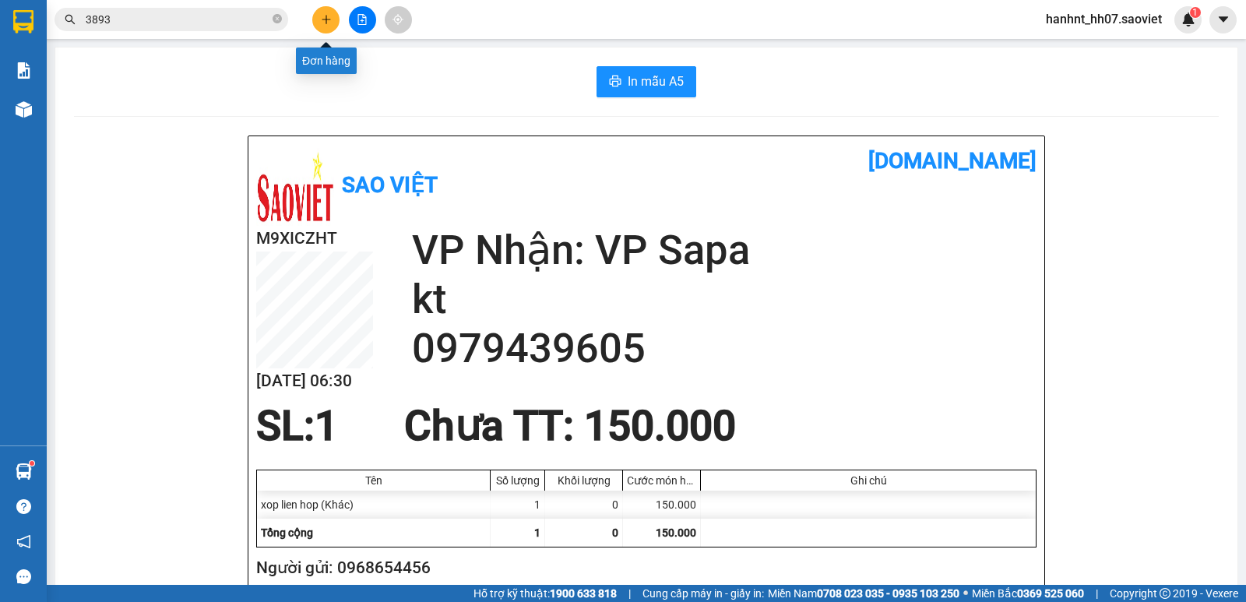
click at [323, 19] on icon "plus" at bounding box center [326, 19] width 9 height 1
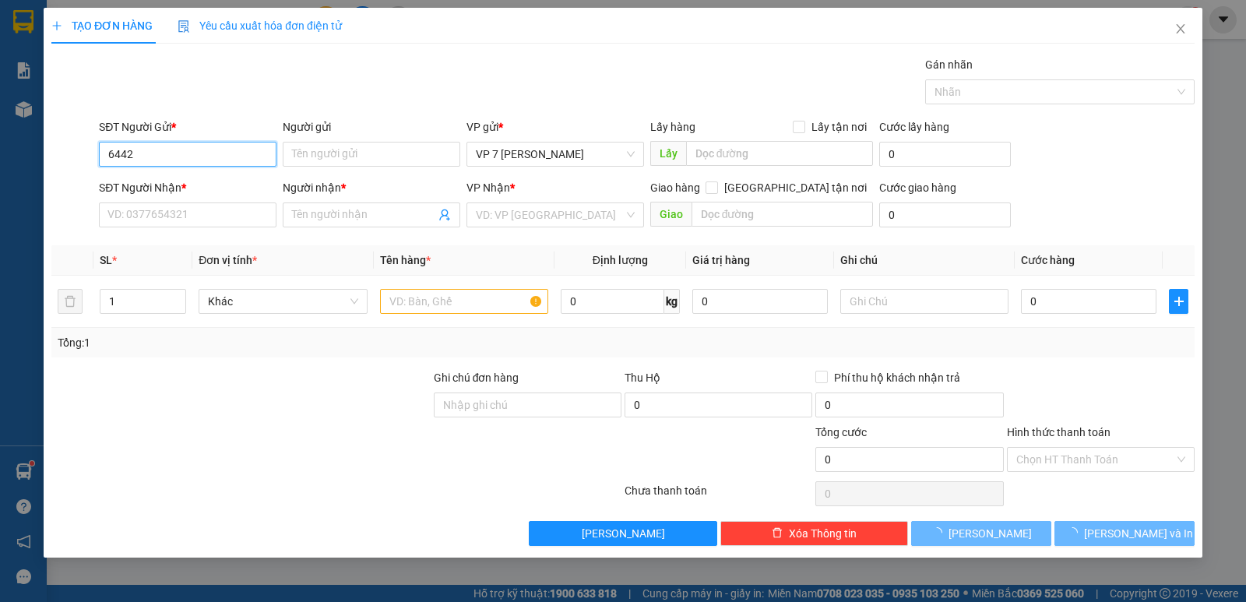
click at [184, 153] on input "6442" at bounding box center [188, 154] width 178 height 25
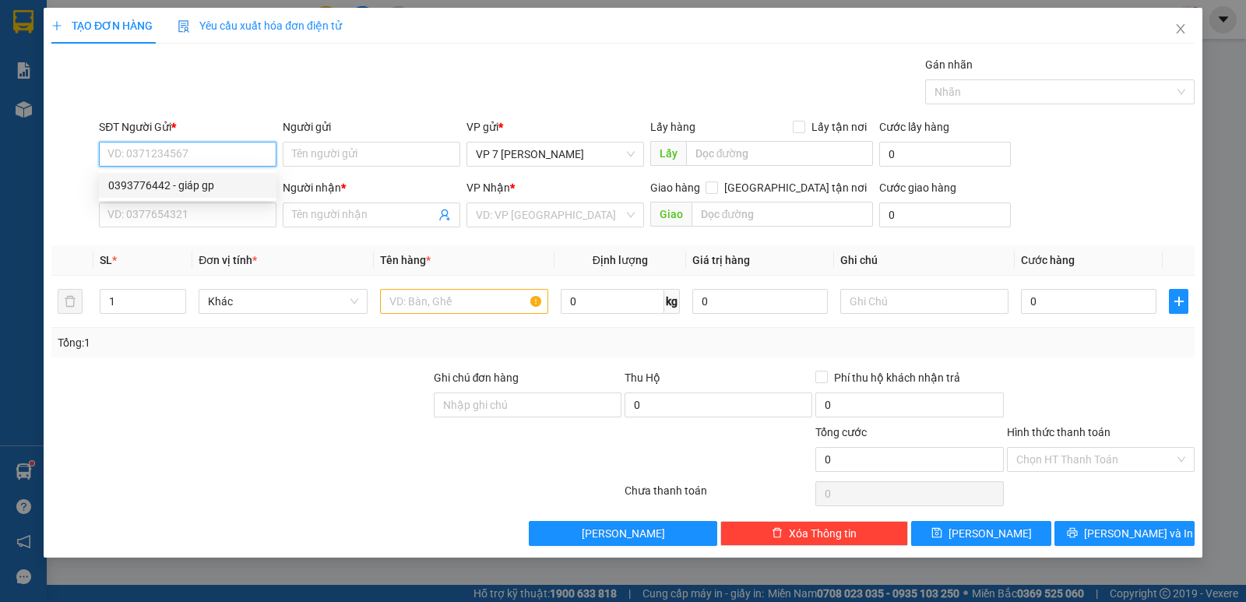
click at [197, 194] on div "0393776442 - giáp gp" at bounding box center [188, 185] width 178 height 25
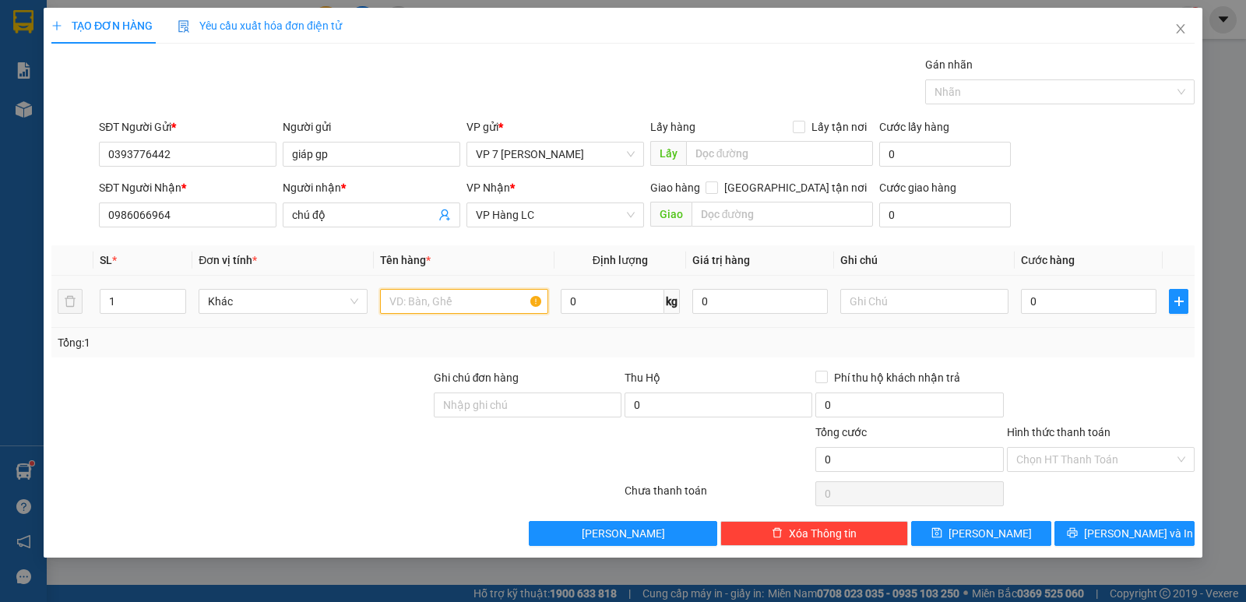
click at [452, 308] on input "text" at bounding box center [464, 301] width 168 height 25
drag, startPoint x: 130, startPoint y: 301, endPoint x: 72, endPoint y: 318, distance: 60.1
click at [72, 318] on tr "1 Khác hộp + hộp bọc 0 kg 0 0" at bounding box center [623, 302] width 1144 height 52
click at [1056, 298] on input "0" at bounding box center [1089, 301] width 136 height 25
click at [1074, 452] on input "Hình thức thanh toán" at bounding box center [1096, 459] width 158 height 23
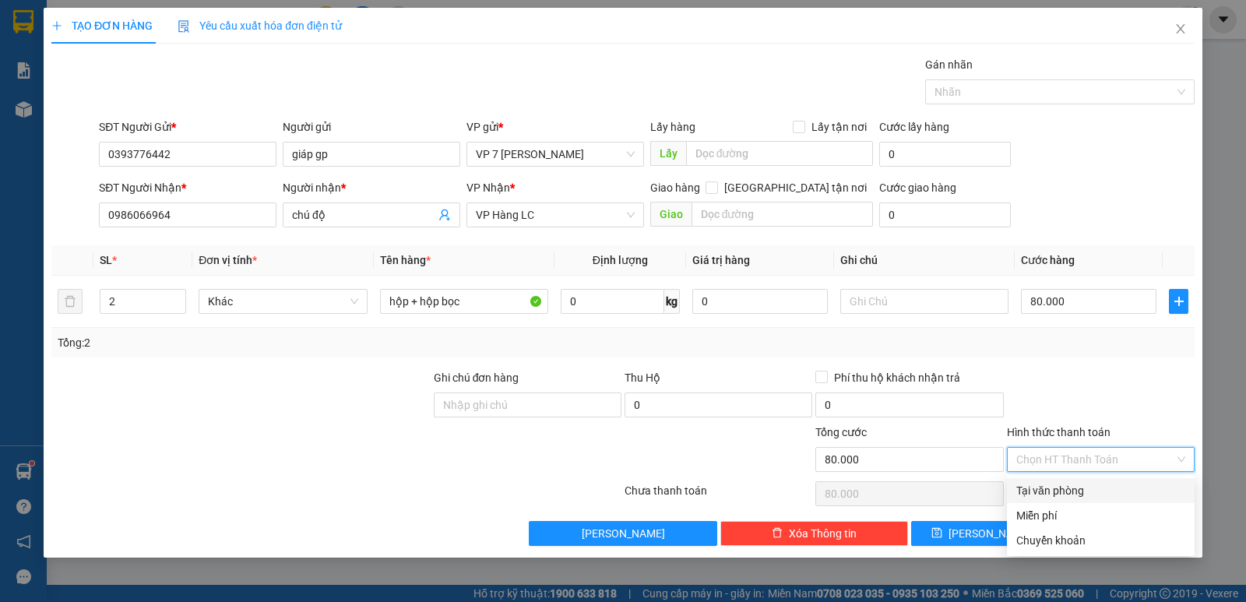
click at [1072, 488] on div "Tại văn phòng" at bounding box center [1101, 490] width 169 height 17
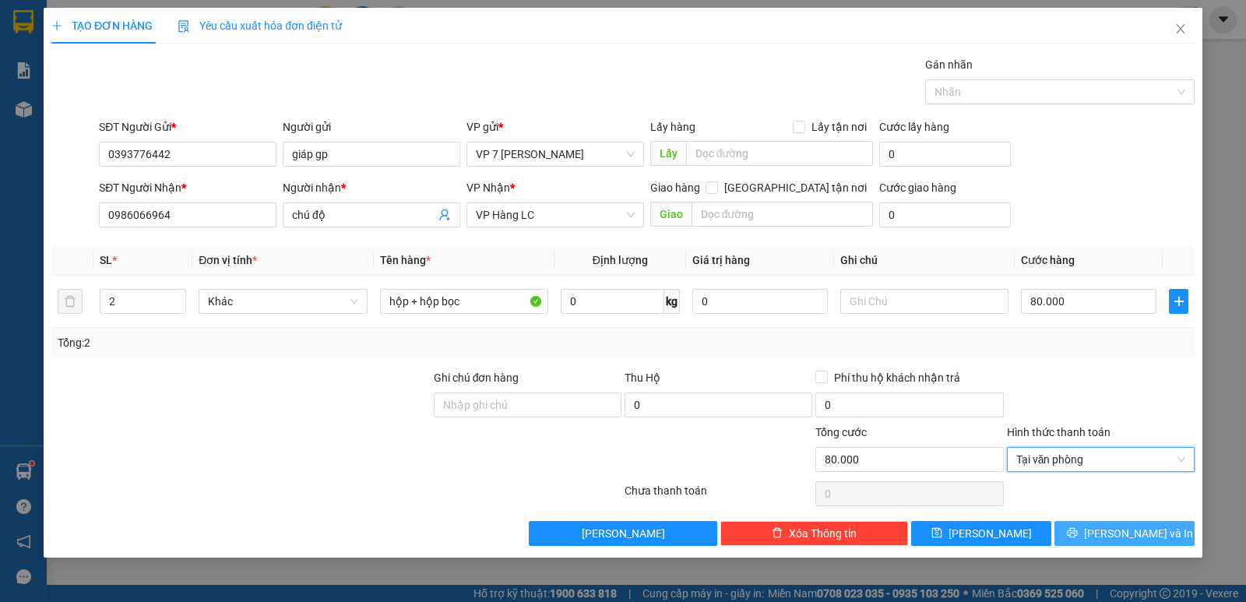
click at [1092, 535] on button "[PERSON_NAME] và In" at bounding box center [1125, 533] width 140 height 25
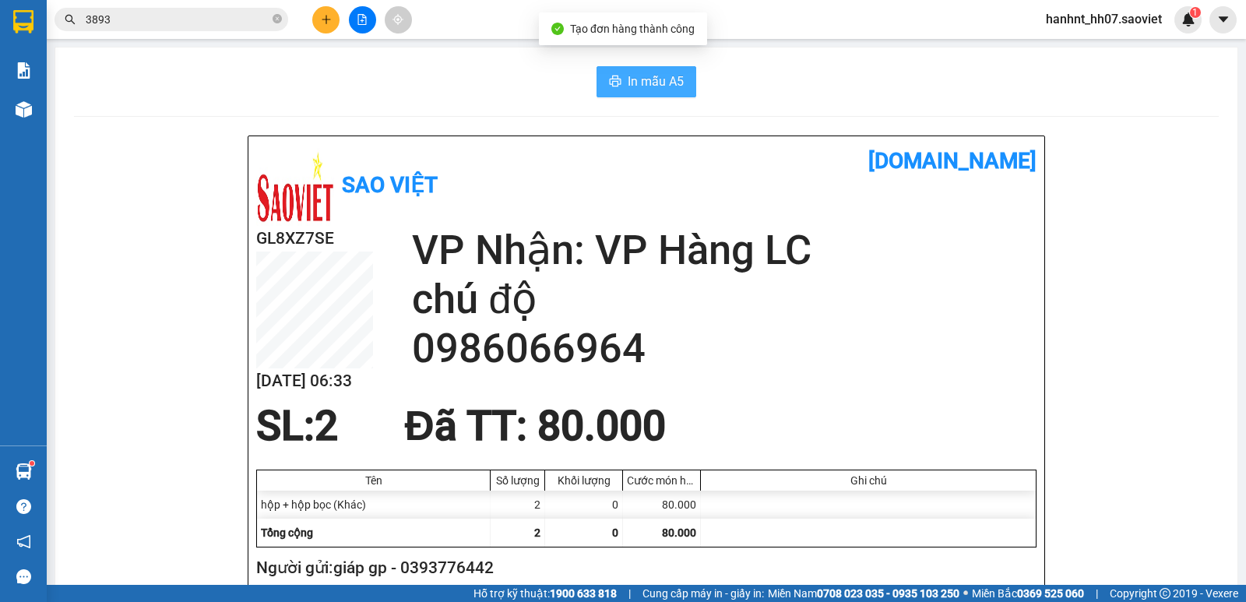
click at [629, 79] on span "In mẫu A5" at bounding box center [656, 81] width 56 height 19
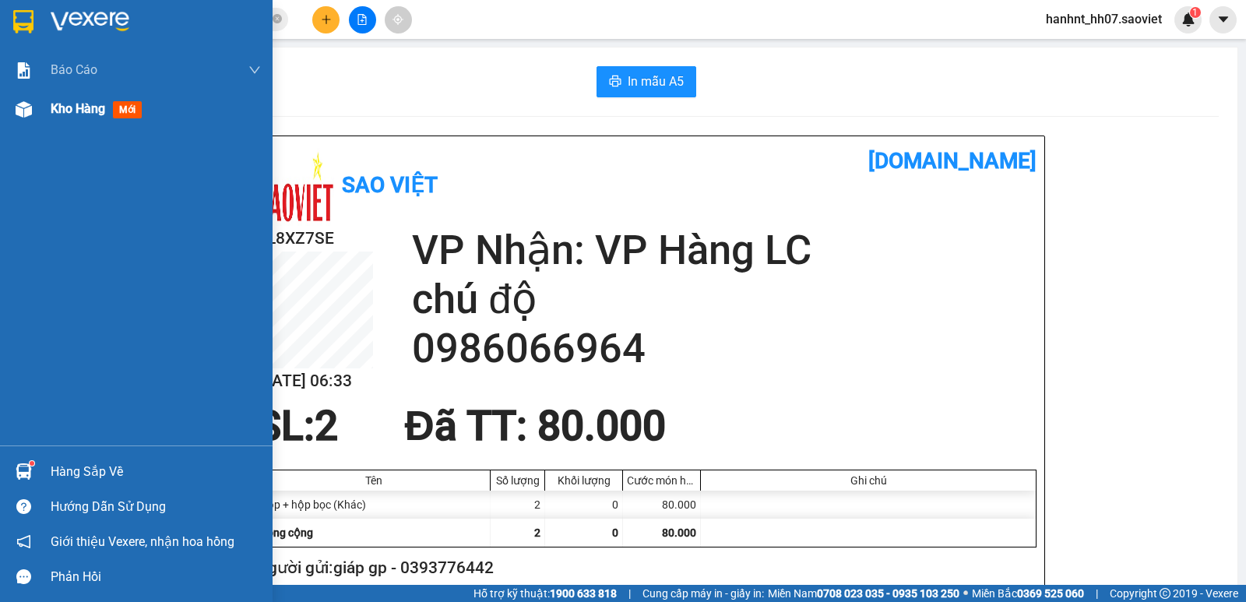
click at [34, 113] on div at bounding box center [23, 109] width 27 height 27
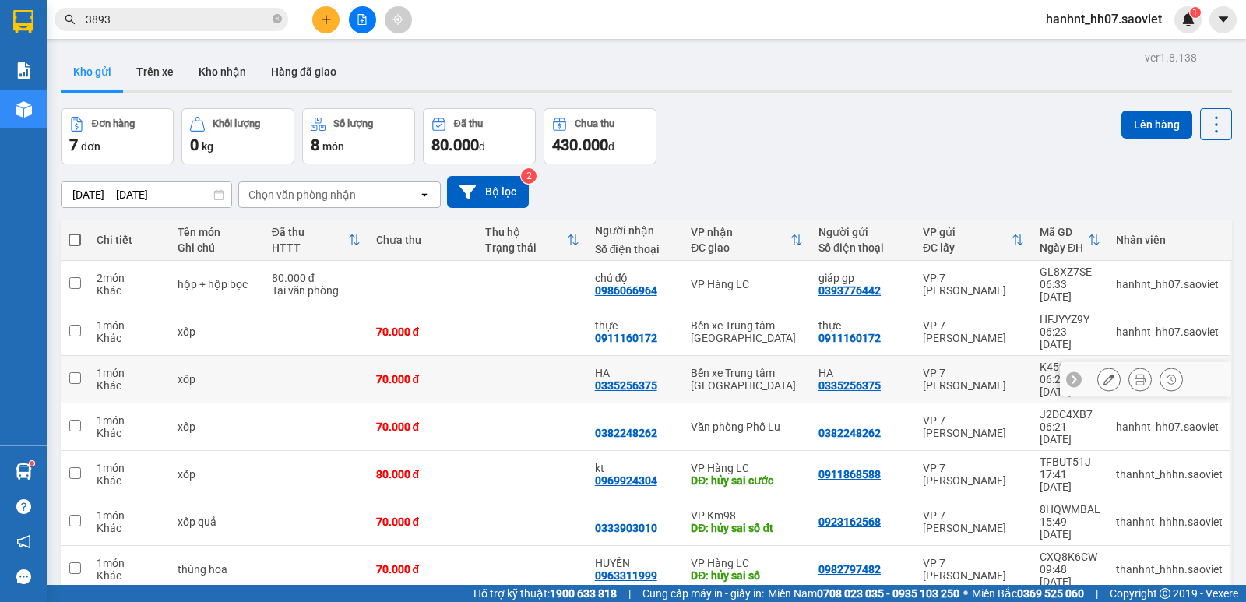
drag, startPoint x: 524, startPoint y: 345, endPoint x: 541, endPoint y: 318, distance: 32.2
click at [524, 356] on td at bounding box center [533, 380] width 110 height 48
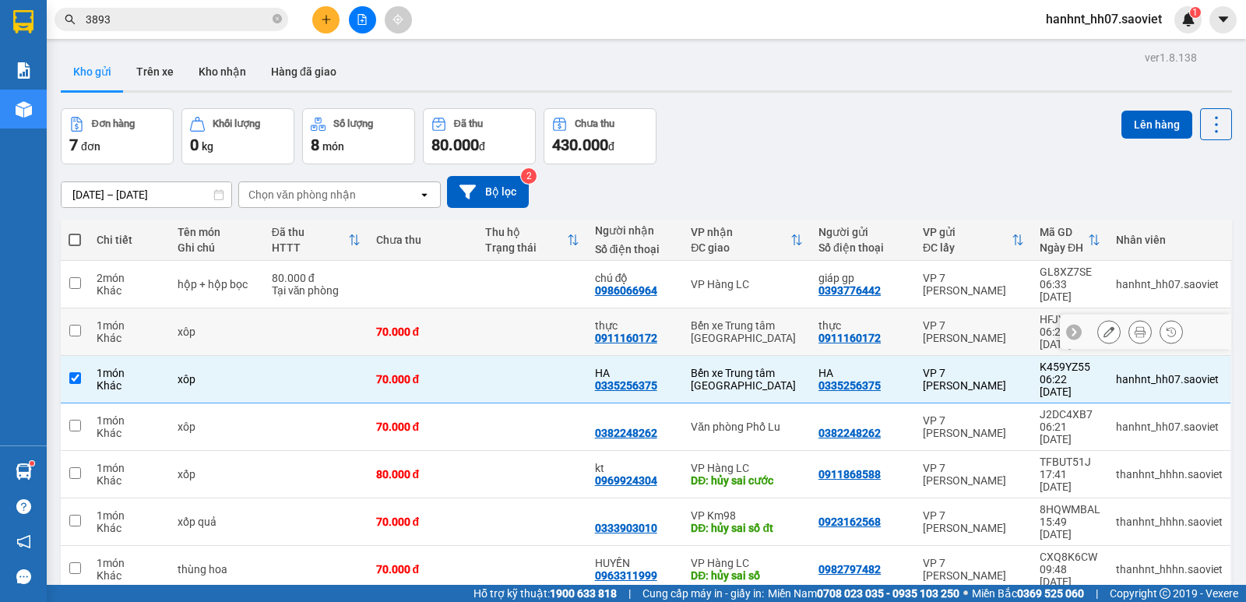
click at [543, 316] on td at bounding box center [533, 332] width 110 height 48
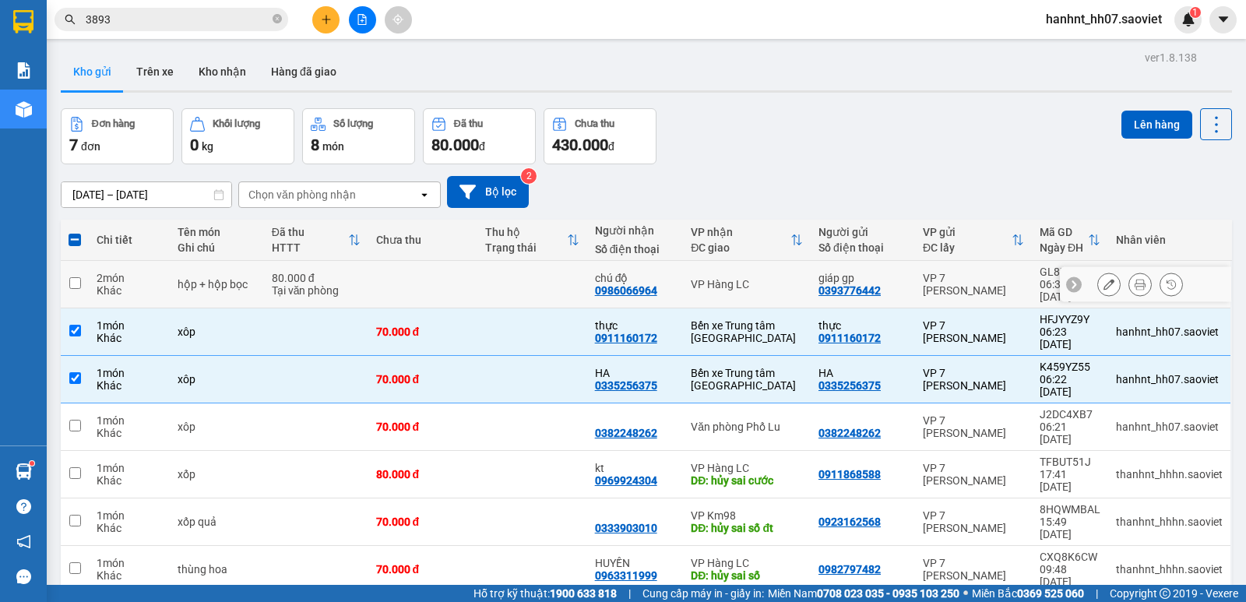
click at [560, 275] on td at bounding box center [533, 285] width 110 height 48
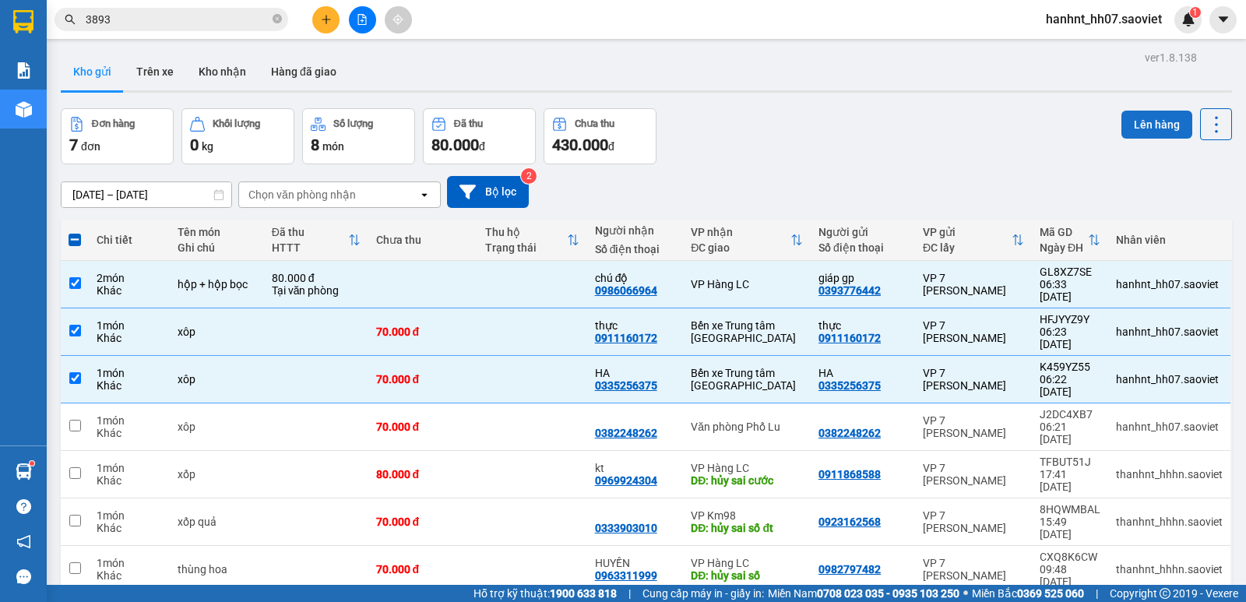
click at [1137, 117] on button "Lên hàng" at bounding box center [1157, 125] width 71 height 28
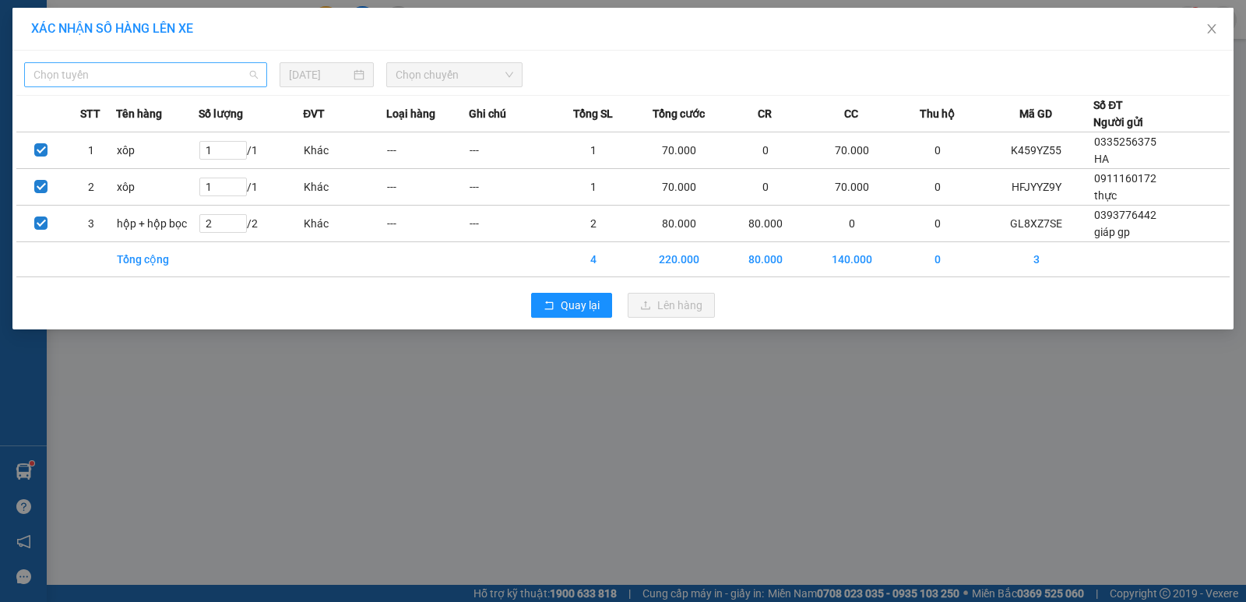
click at [217, 73] on span "Chọn tuyến" at bounding box center [145, 74] width 224 height 23
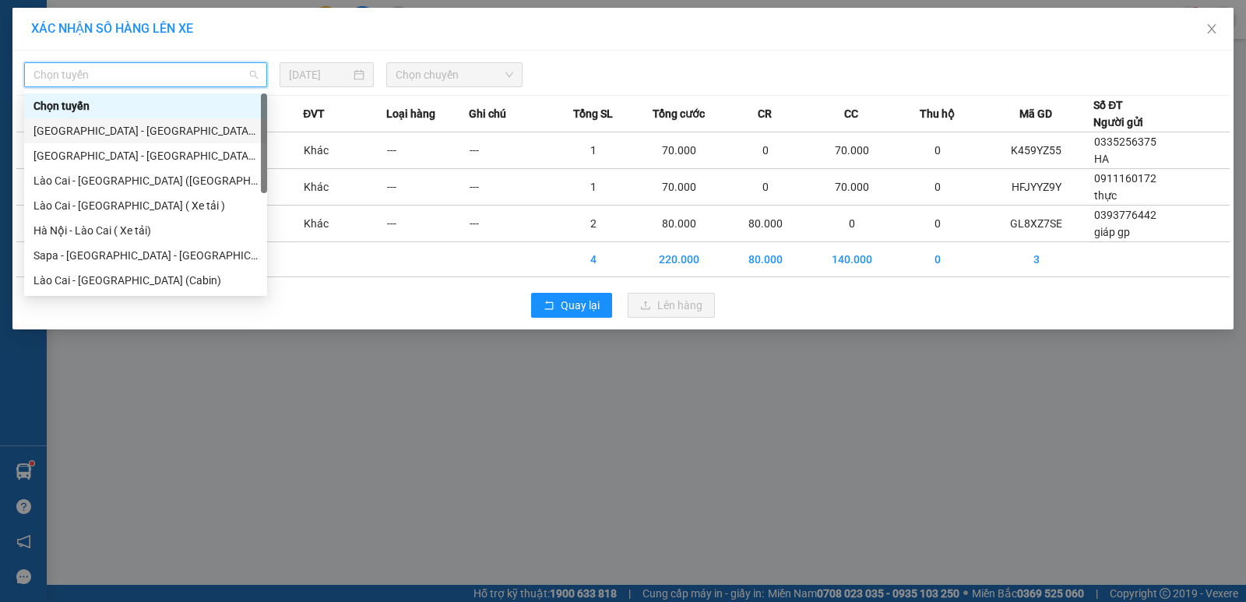
scroll to position [125, 0]
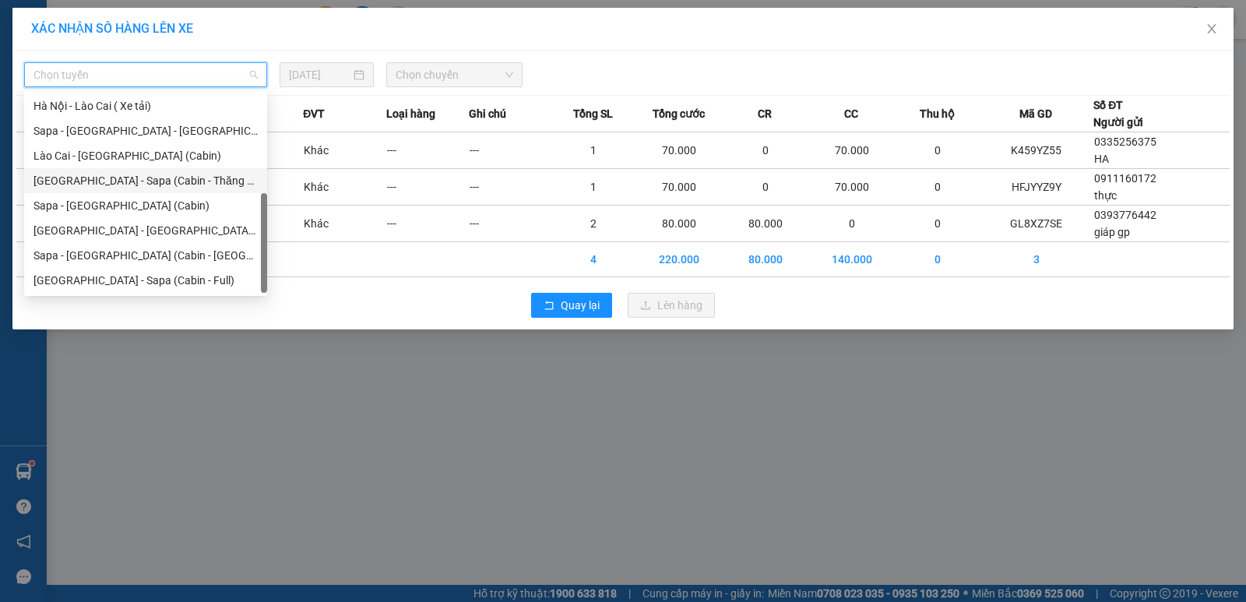
drag, startPoint x: 147, startPoint y: 181, endPoint x: 402, endPoint y: 129, distance: 260.0
click at [155, 178] on div "Hà Nội - Sapa (Cabin - Thăng Long)" at bounding box center [145, 180] width 224 height 17
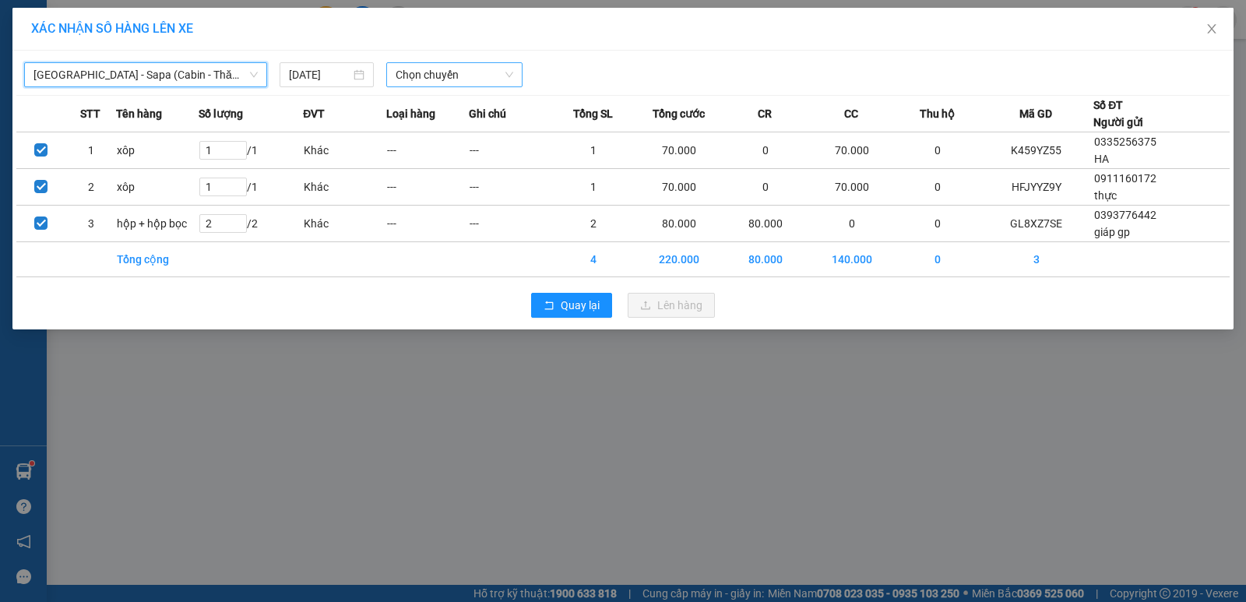
click at [452, 80] on span "Chọn chuyến" at bounding box center [455, 74] width 118 height 23
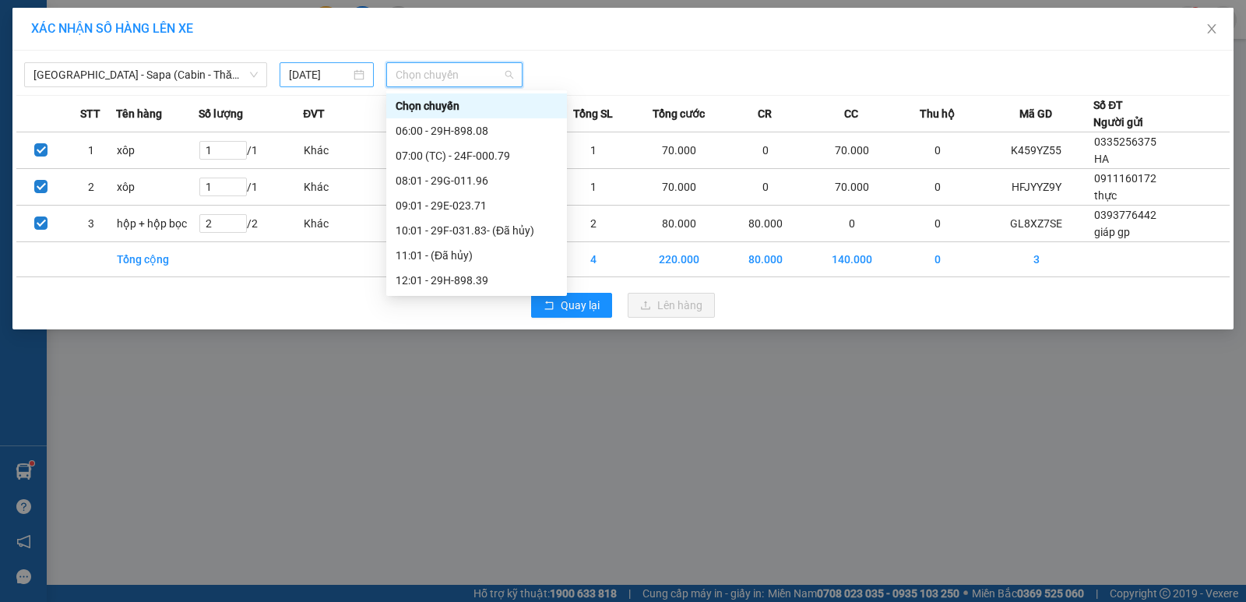
click at [337, 79] on input "[DATE]" at bounding box center [320, 74] width 62 height 17
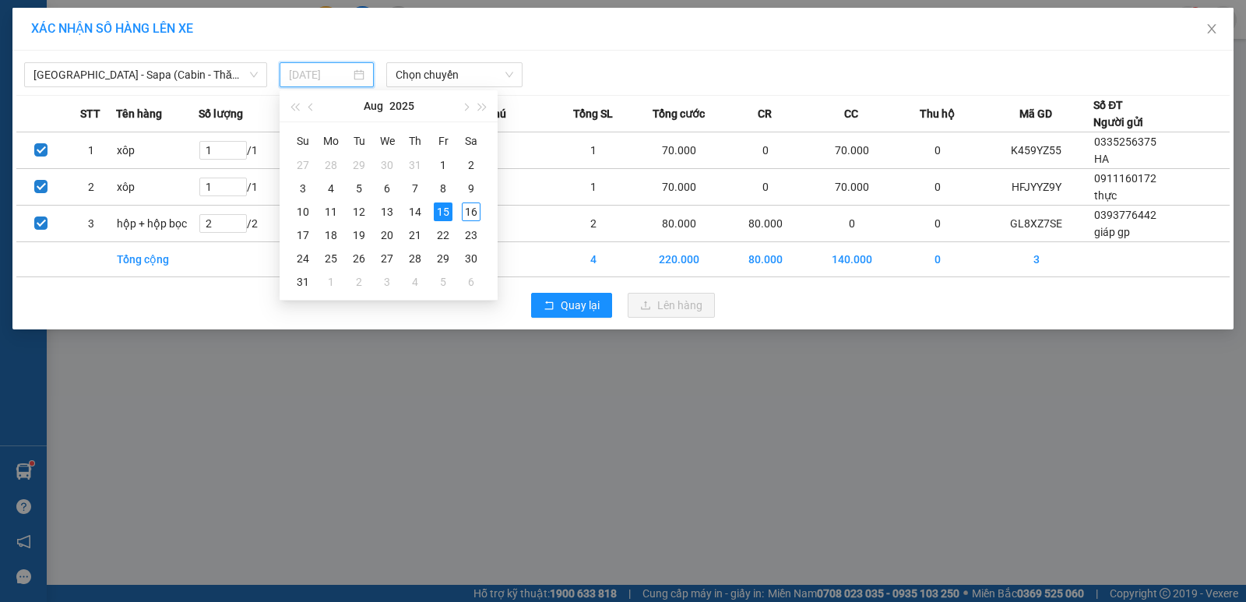
drag, startPoint x: 474, startPoint y: 213, endPoint x: 471, endPoint y: 122, distance: 90.4
click at [471, 209] on div "16" at bounding box center [471, 212] width 19 height 19
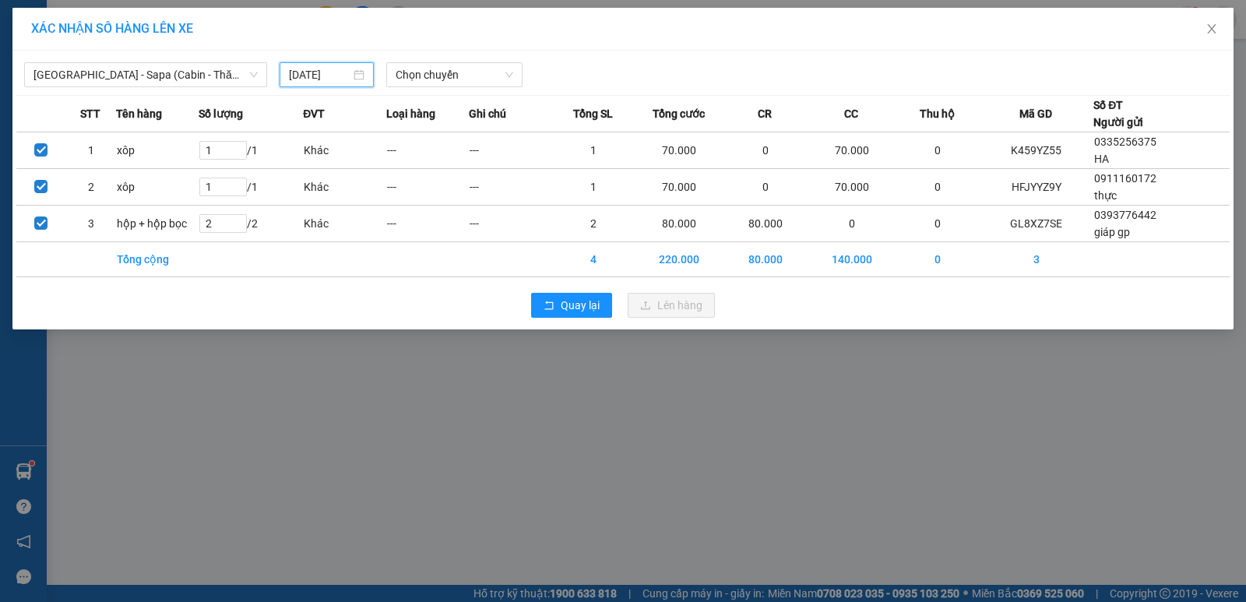
drag, startPoint x: 475, startPoint y: 76, endPoint x: 488, endPoint y: 108, distance: 33.6
click at [475, 76] on span "Chọn chuyến" at bounding box center [455, 74] width 118 height 23
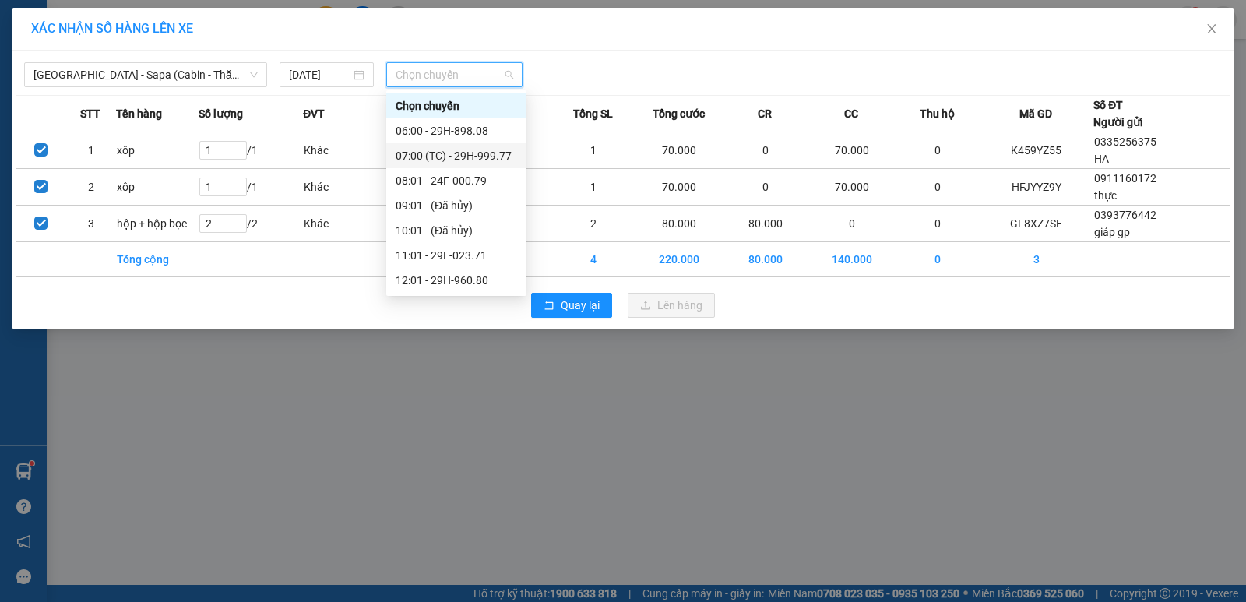
click at [501, 152] on div "07:00 (TC) - 29H-999.77" at bounding box center [457, 155] width 122 height 17
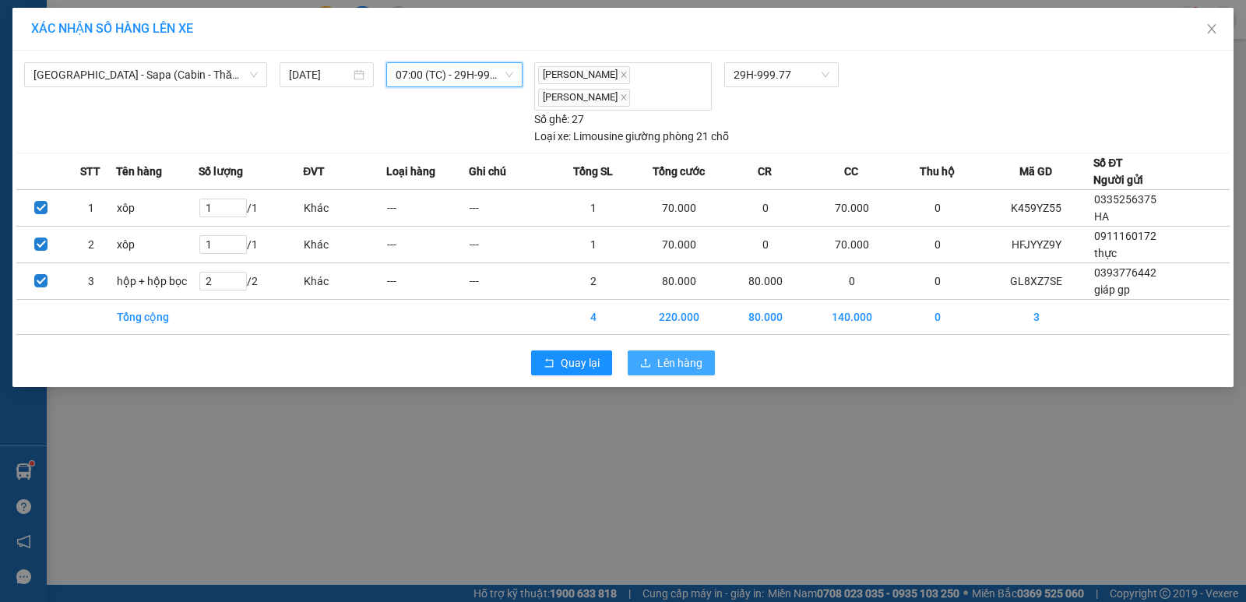
click at [668, 358] on span "Lên hàng" at bounding box center [680, 362] width 45 height 17
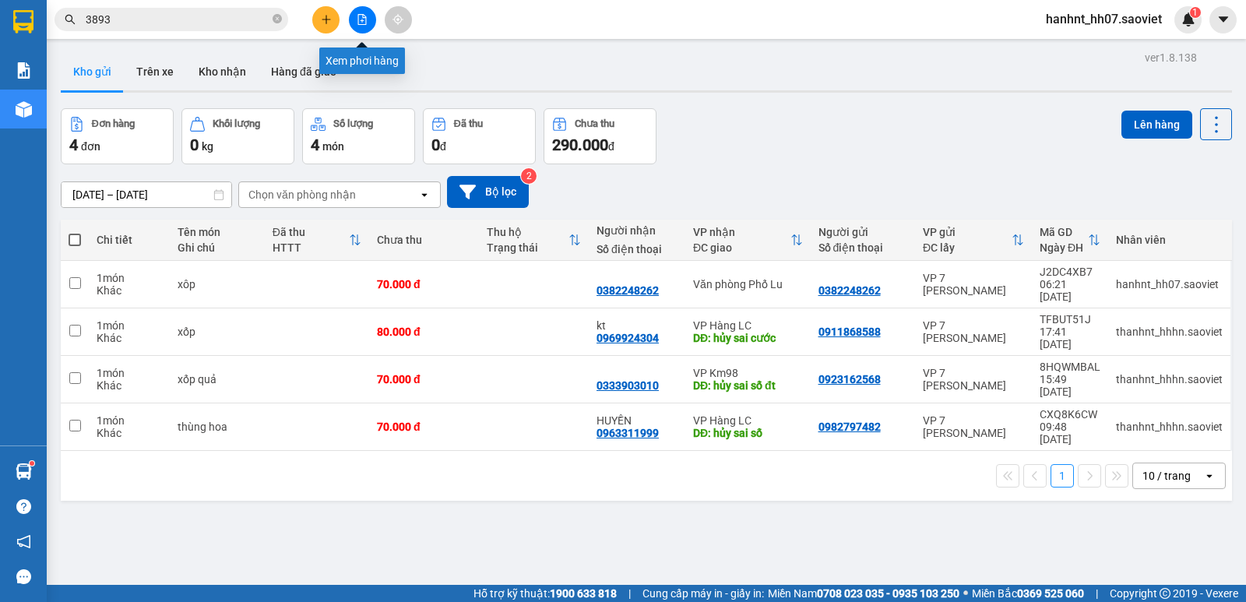
click at [366, 8] on button at bounding box center [362, 19] width 27 height 27
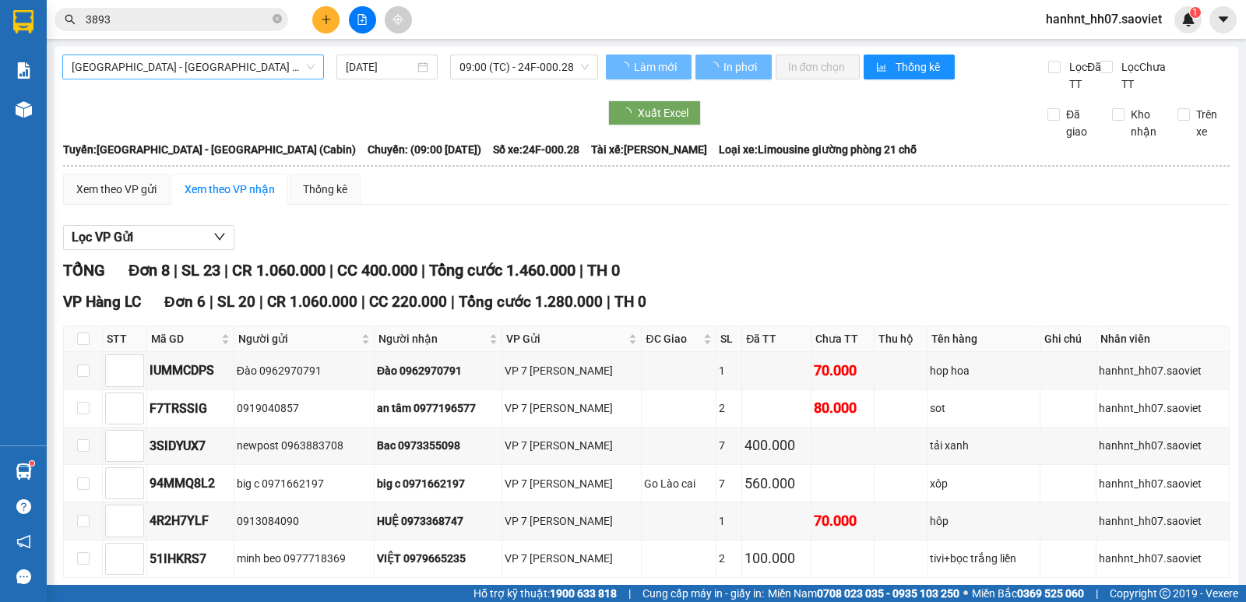
drag, startPoint x: 206, startPoint y: 53, endPoint x: 217, endPoint y: 68, distance: 17.9
click at [206, 56] on div "Hà Nội - Lào Cai (Cabin) 16/08/2025 09:00 (TC) - 24F-000.28 Làm mới In phơi In …" at bounding box center [647, 504] width 1184 height 914
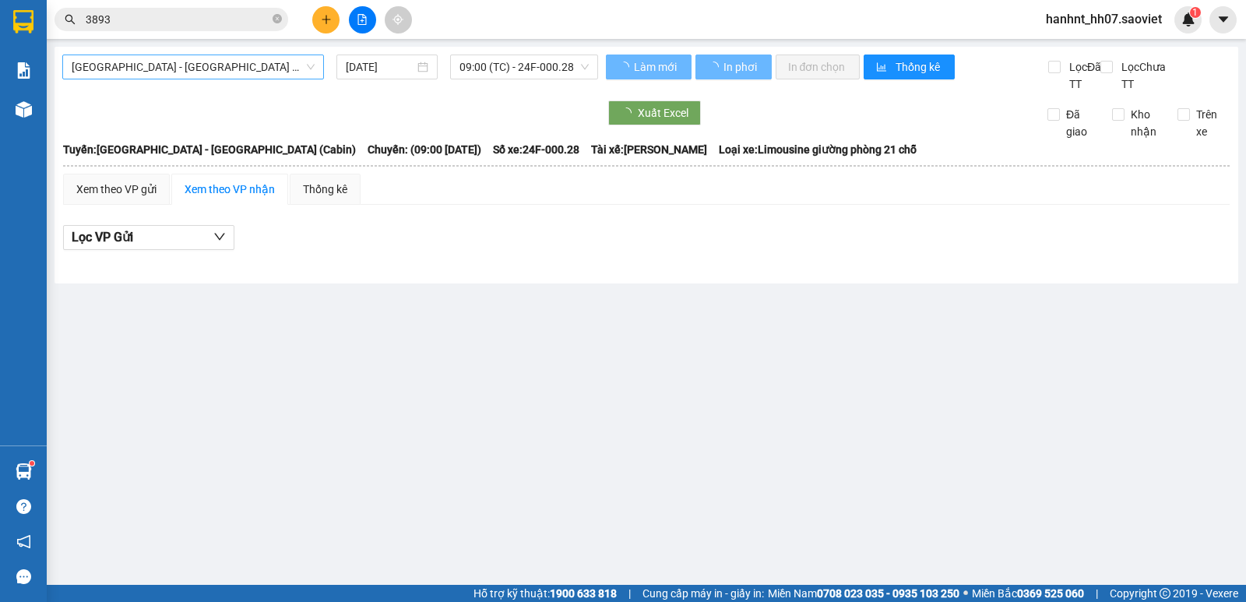
click at [218, 69] on span "Hà Nội - Lào Cai (Cabin)" at bounding box center [193, 66] width 243 height 23
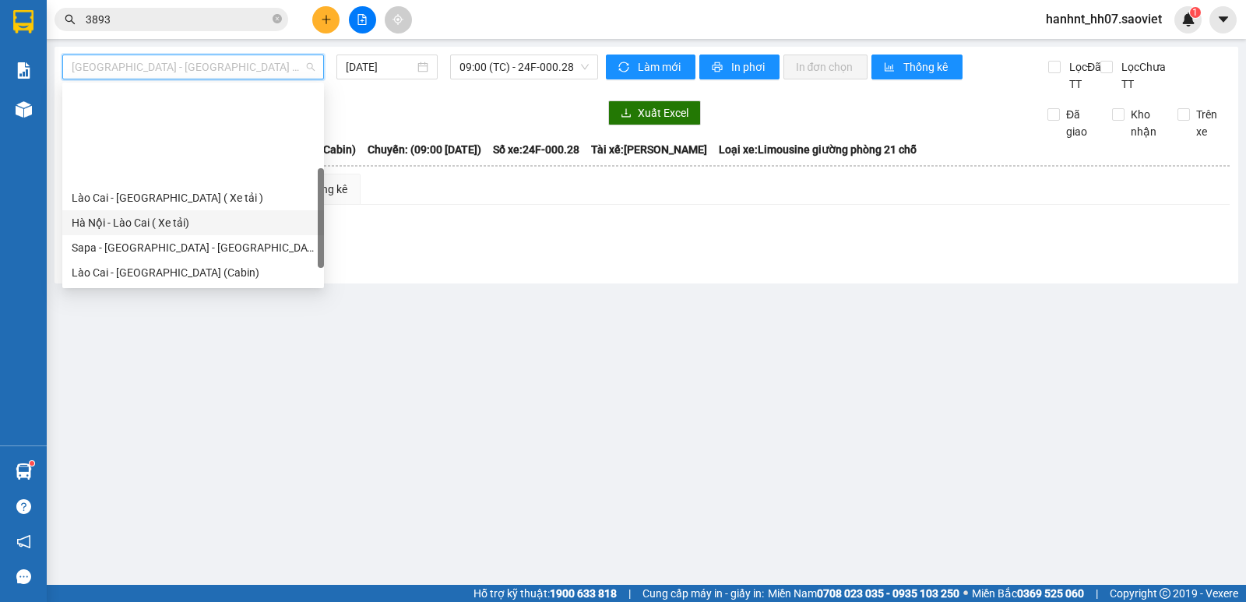
scroll to position [103, 0]
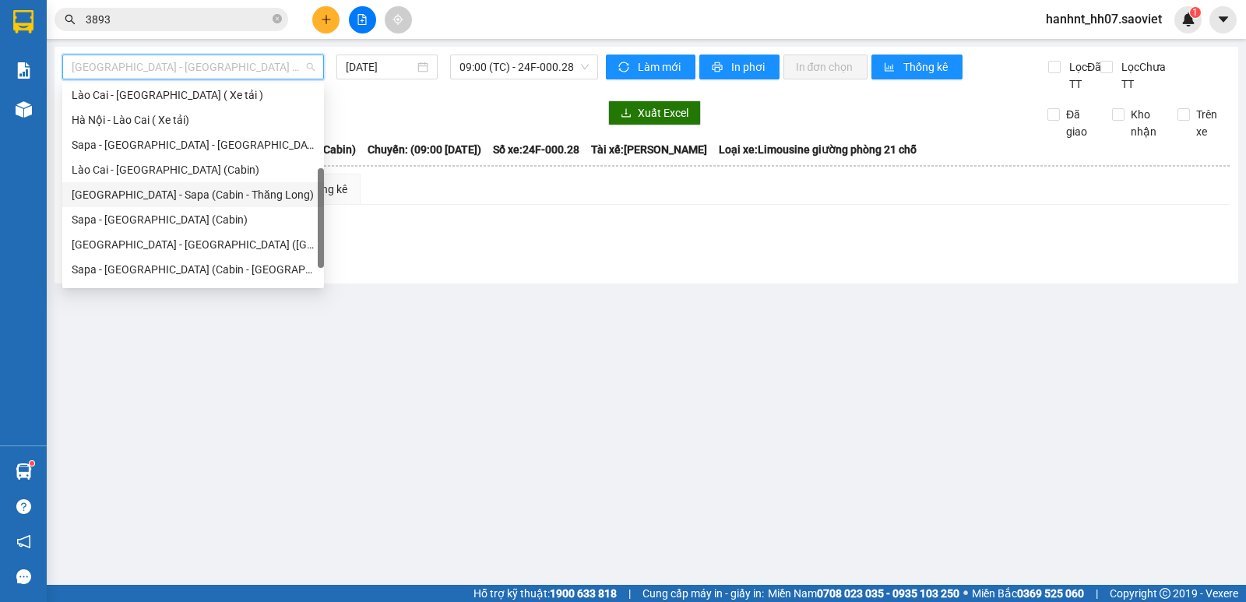
click at [237, 196] on div "Hà Nội - Sapa (Cabin - Thăng Long)" at bounding box center [193, 194] width 243 height 17
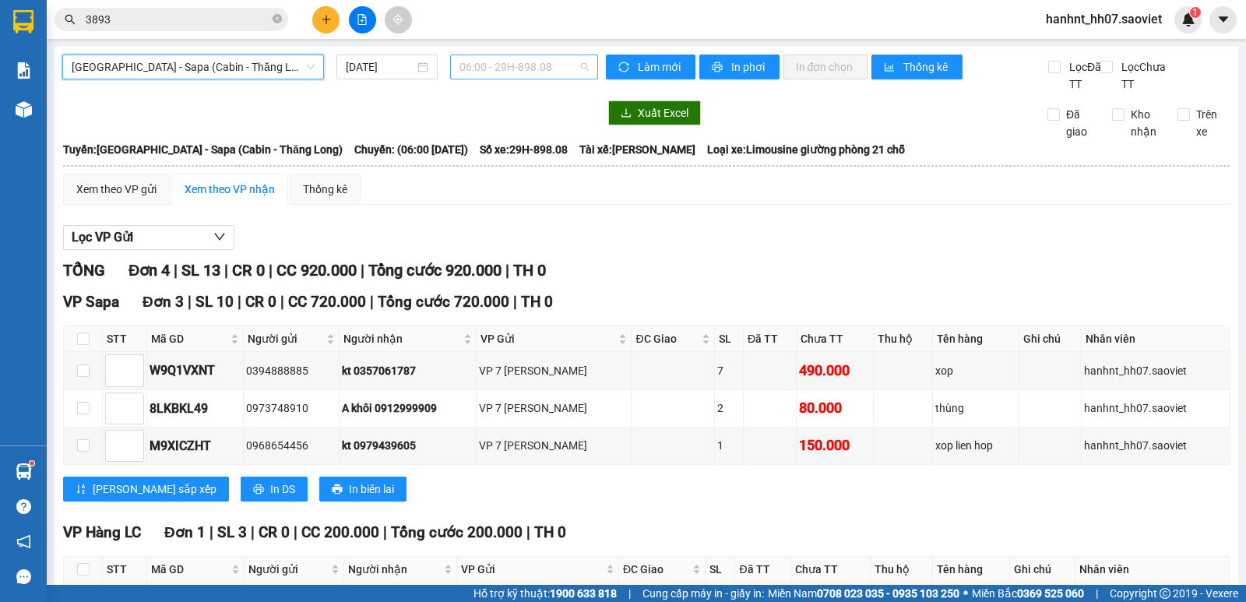
click at [495, 62] on span "06:00 - 29H-898.08" at bounding box center [524, 66] width 129 height 23
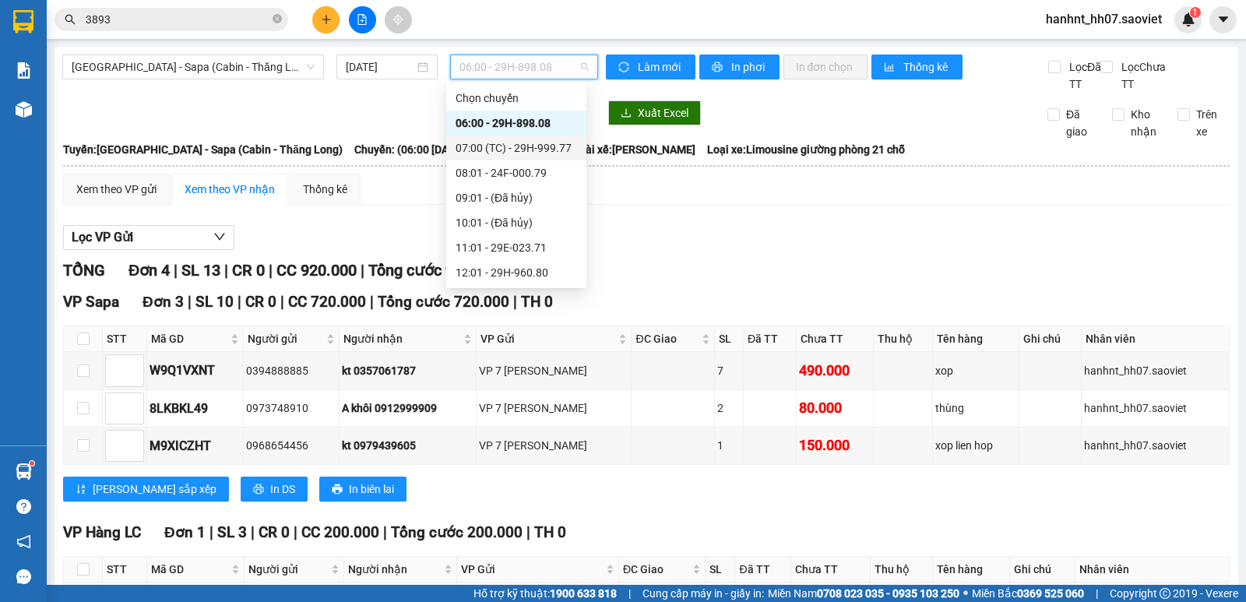
click at [538, 137] on div "07:00 (TC) - 29H-999.77" at bounding box center [516, 148] width 140 height 25
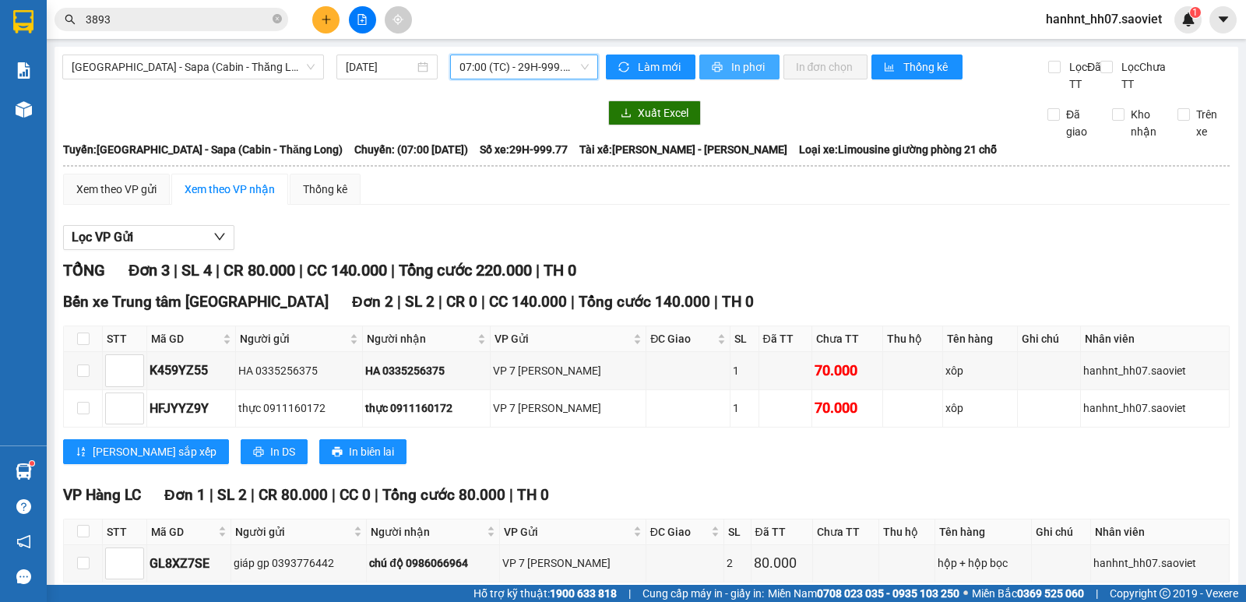
click at [716, 76] on button "In phơi" at bounding box center [740, 67] width 80 height 25
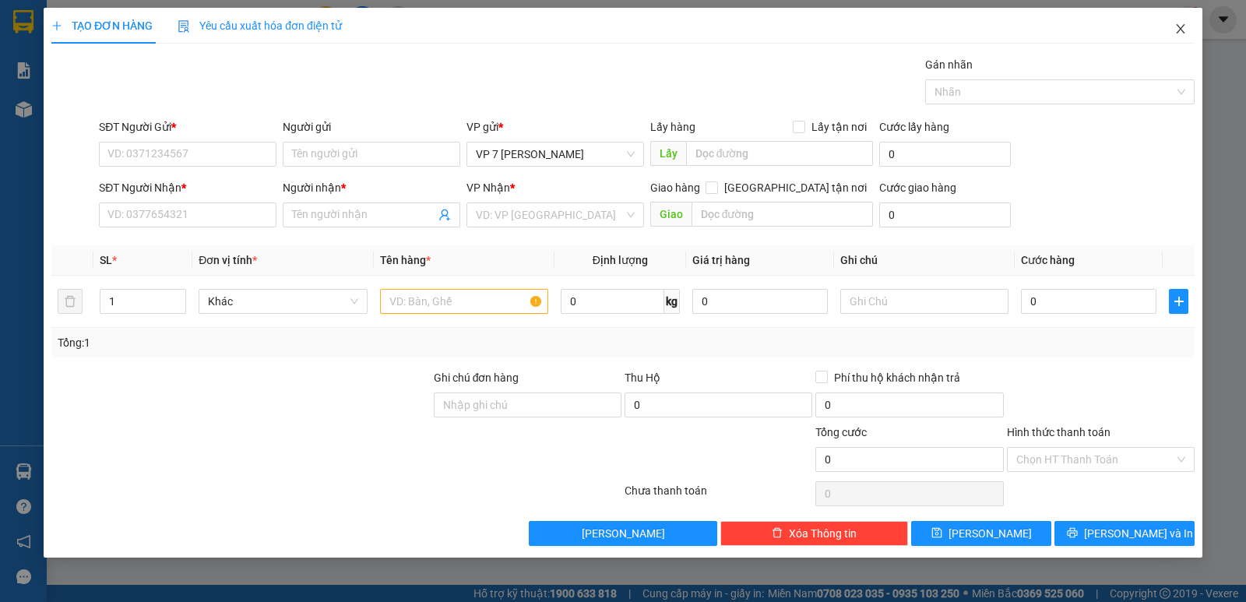
click at [1185, 23] on icon "close" at bounding box center [1181, 29] width 12 height 12
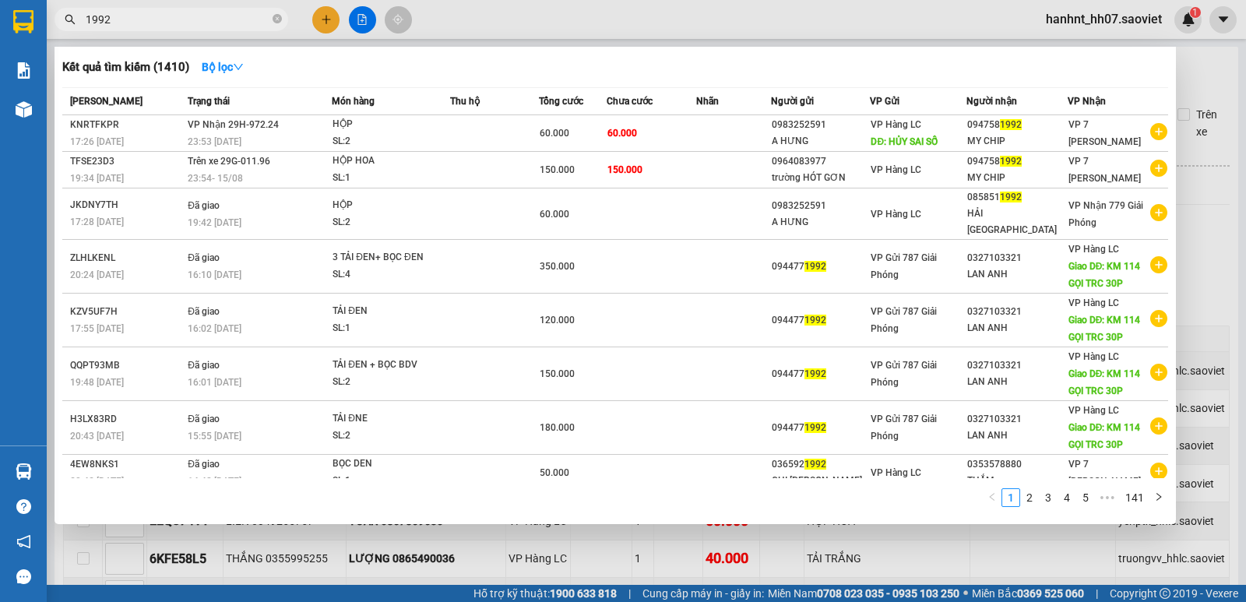
click at [194, 12] on input "1992" at bounding box center [178, 19] width 184 height 17
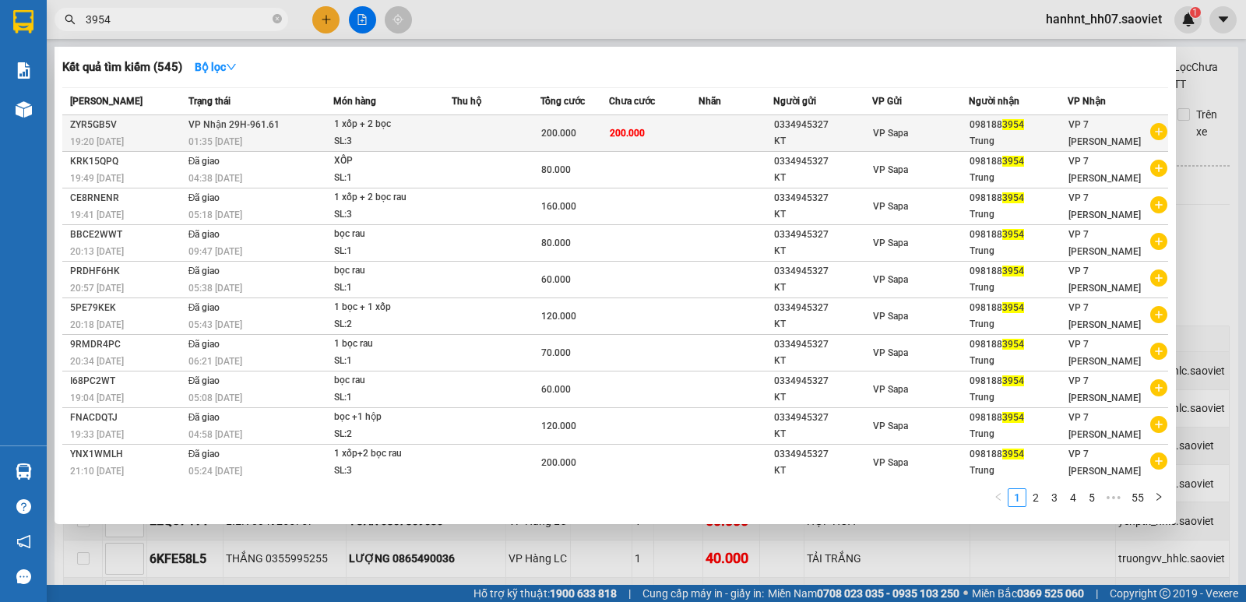
type input "3954"
click at [700, 136] on td at bounding box center [736, 133] width 75 height 37
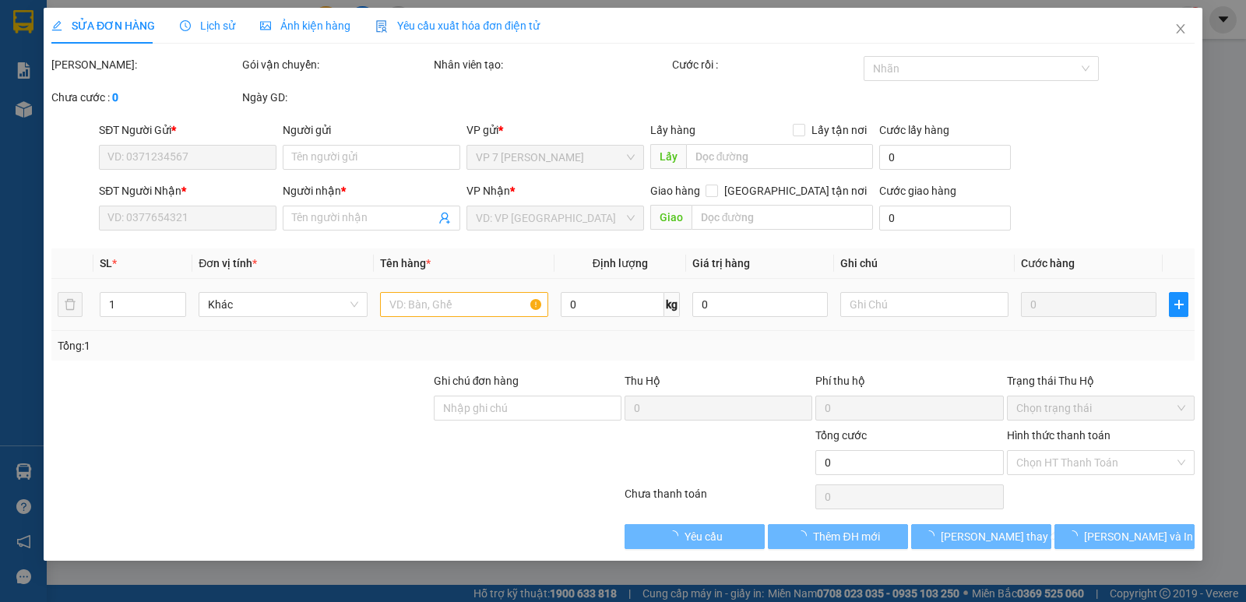
type input "0334945327"
type input "KT"
type input "0981883954"
type input "Trung"
type input "200.000"
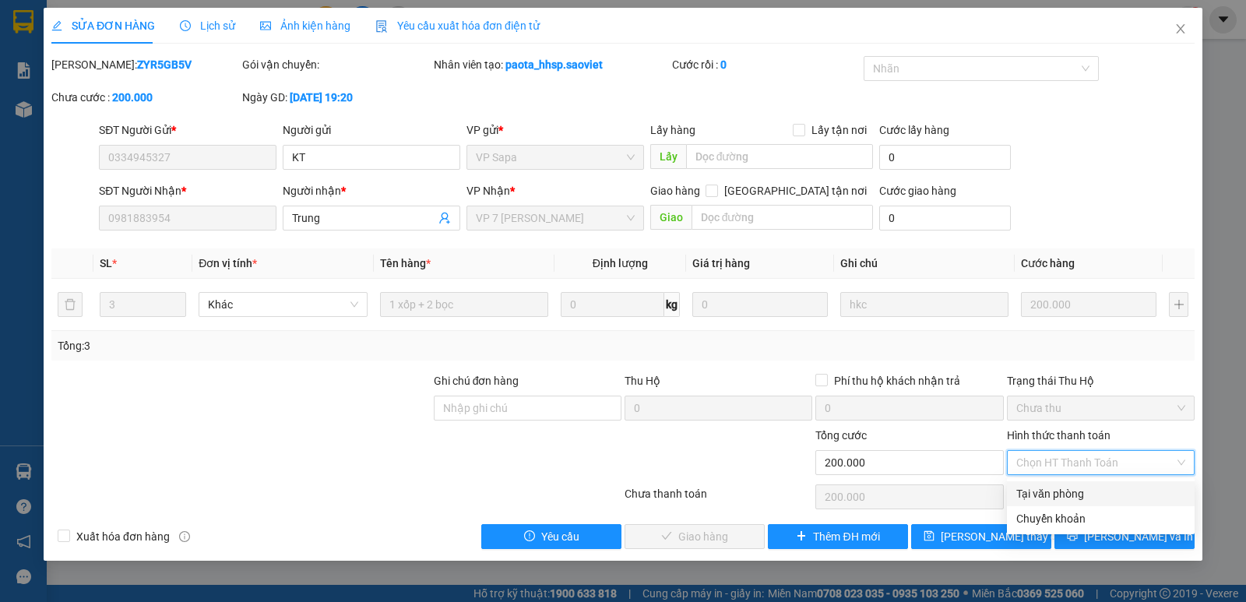
click at [1063, 491] on div "Tại văn phòng" at bounding box center [1101, 493] width 169 height 17
type input "0"
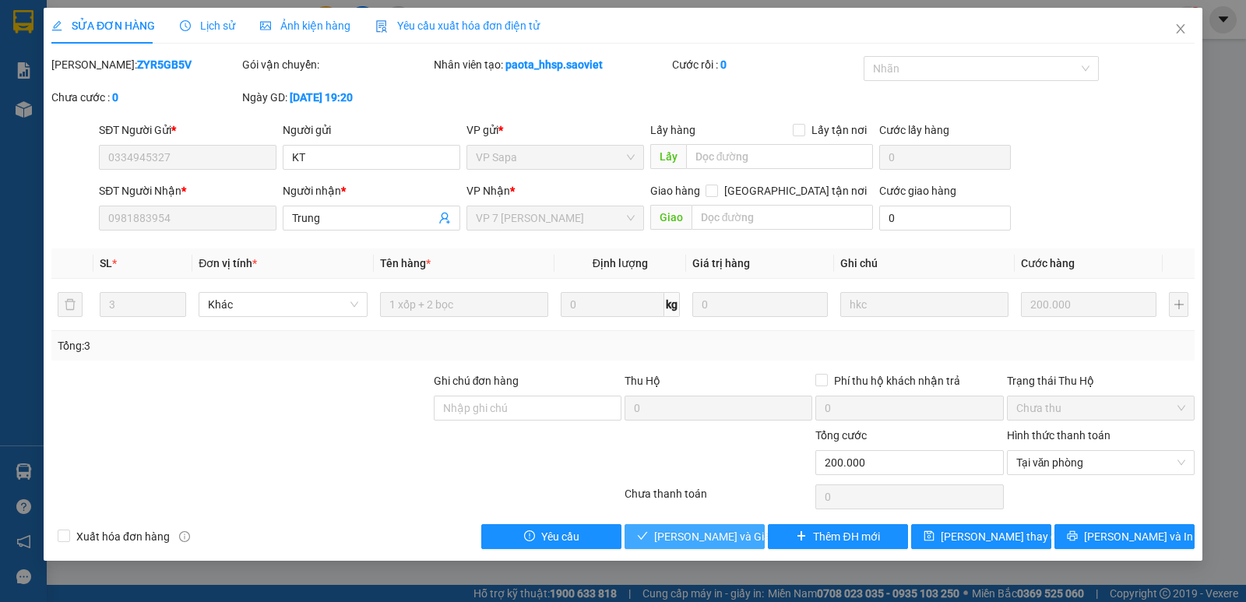
click at [723, 538] on span "[PERSON_NAME] và Giao hàng" at bounding box center [729, 536] width 150 height 17
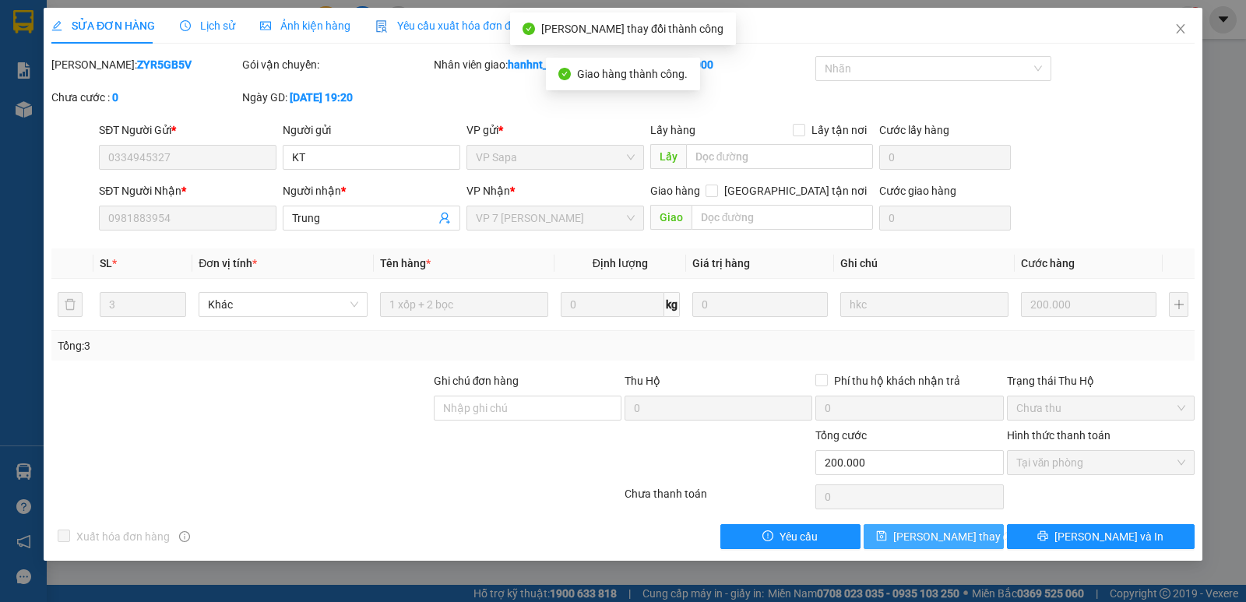
click at [946, 541] on span "[PERSON_NAME] thay đổi" at bounding box center [956, 536] width 125 height 17
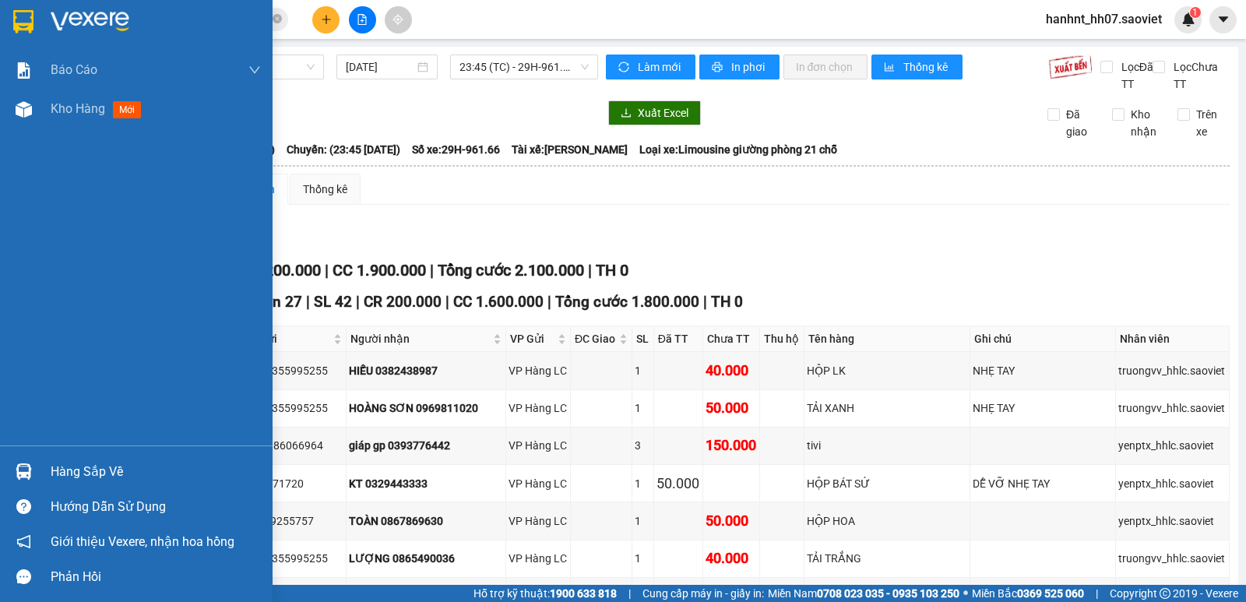
click at [63, 482] on div "Hàng sắp về" at bounding box center [156, 471] width 210 height 23
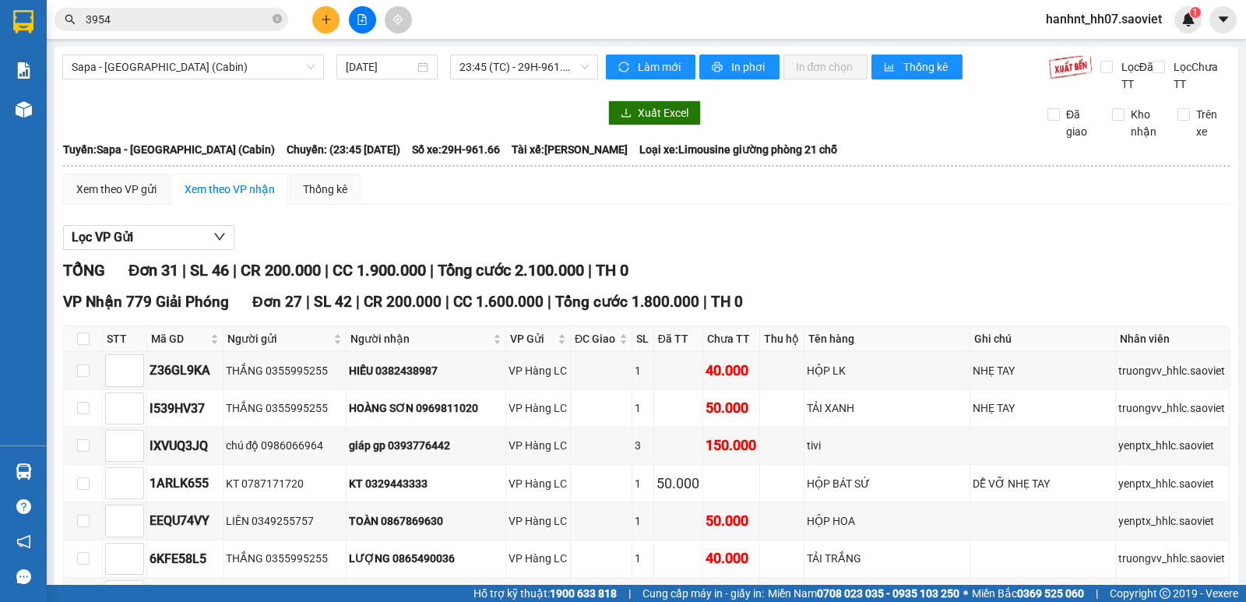
click at [392, 133] on section "Kết quả tìm kiếm ( 545 ) Bộ lọc Mã ĐH Trạng thái Món hàng Thu hộ Tổng cước Chưa…" at bounding box center [623, 301] width 1246 height 602
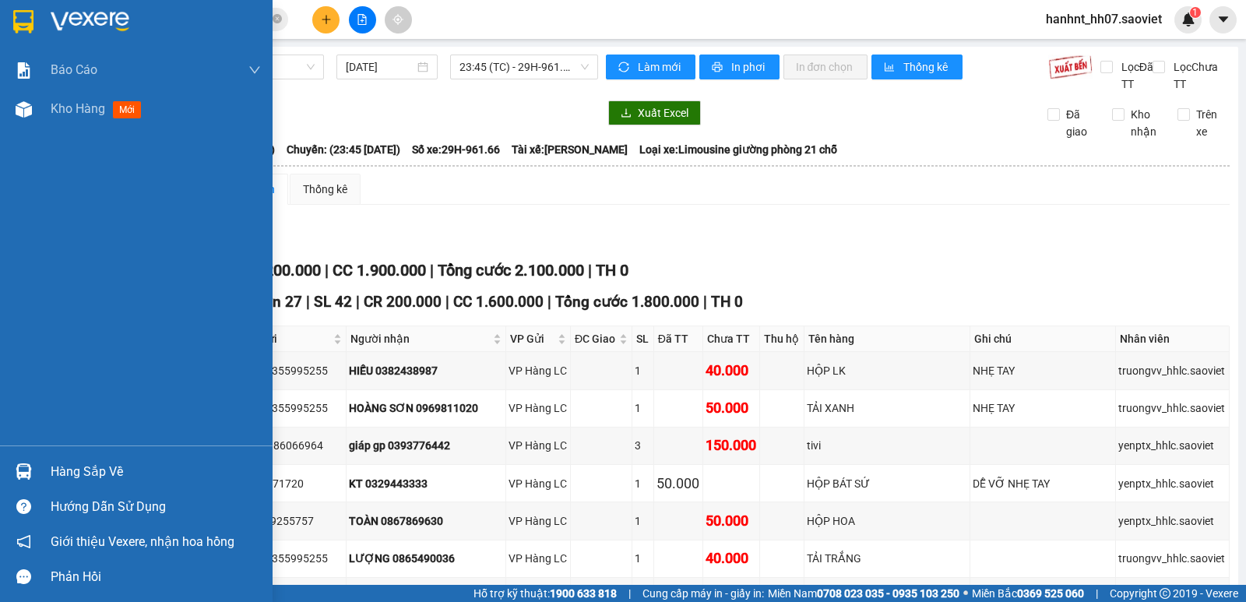
click at [1, 468] on div "Hàng sắp về" at bounding box center [136, 471] width 273 height 35
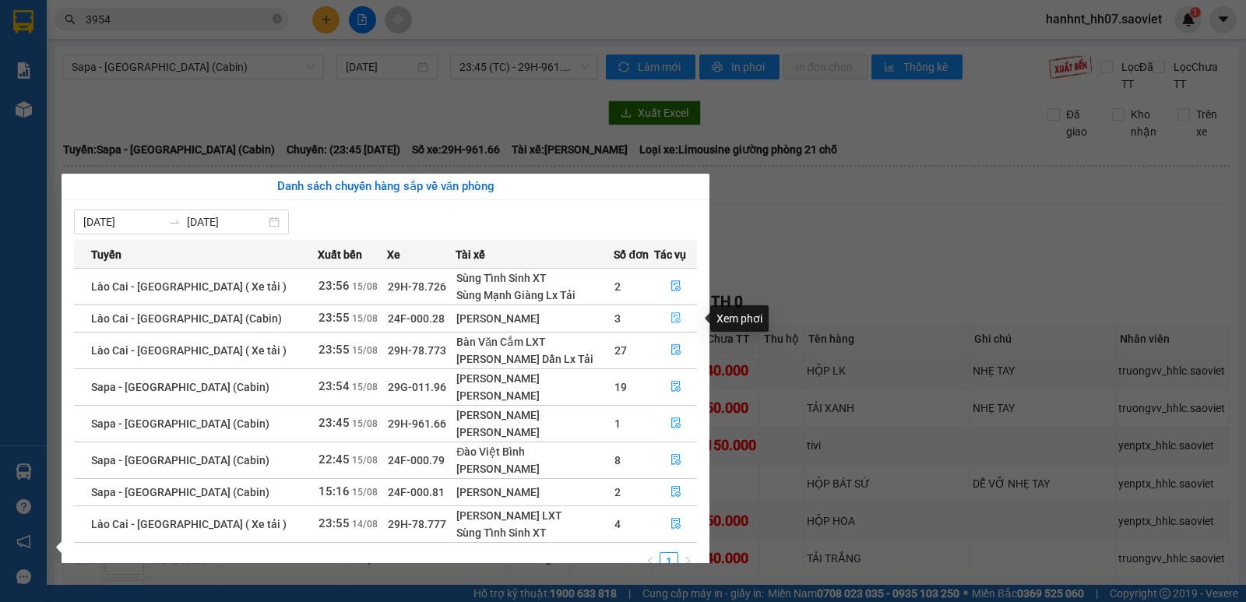
click at [672, 316] on icon "file-done" at bounding box center [676, 318] width 9 height 11
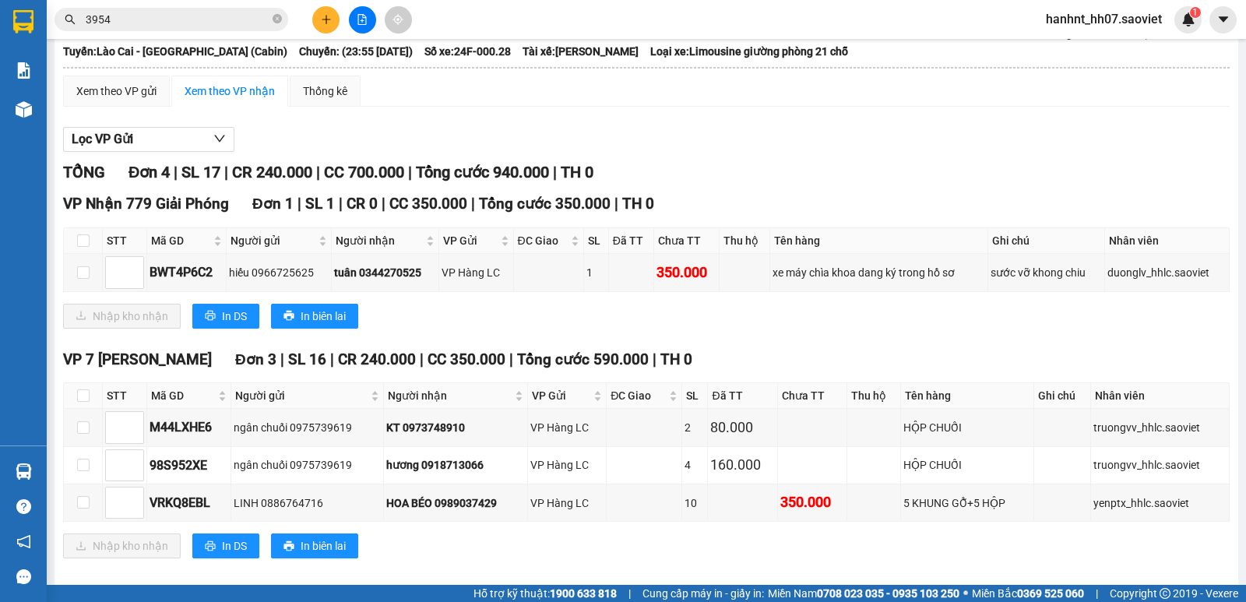
scroll to position [115, 0]
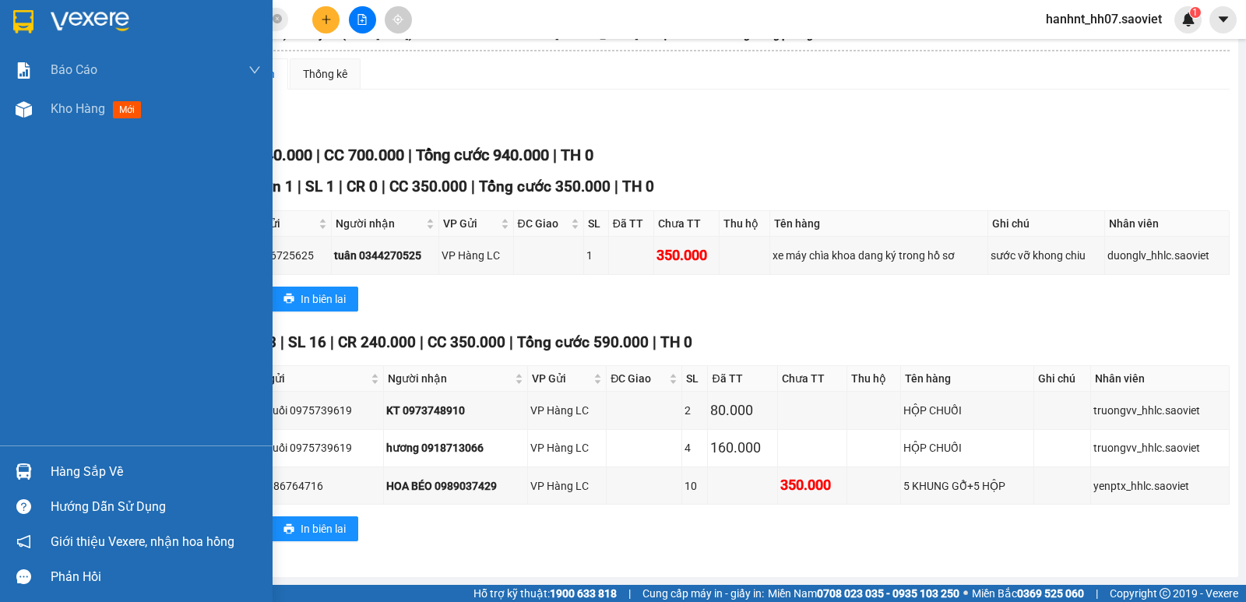
click at [122, 461] on div "Hàng sắp về" at bounding box center [156, 471] width 210 height 23
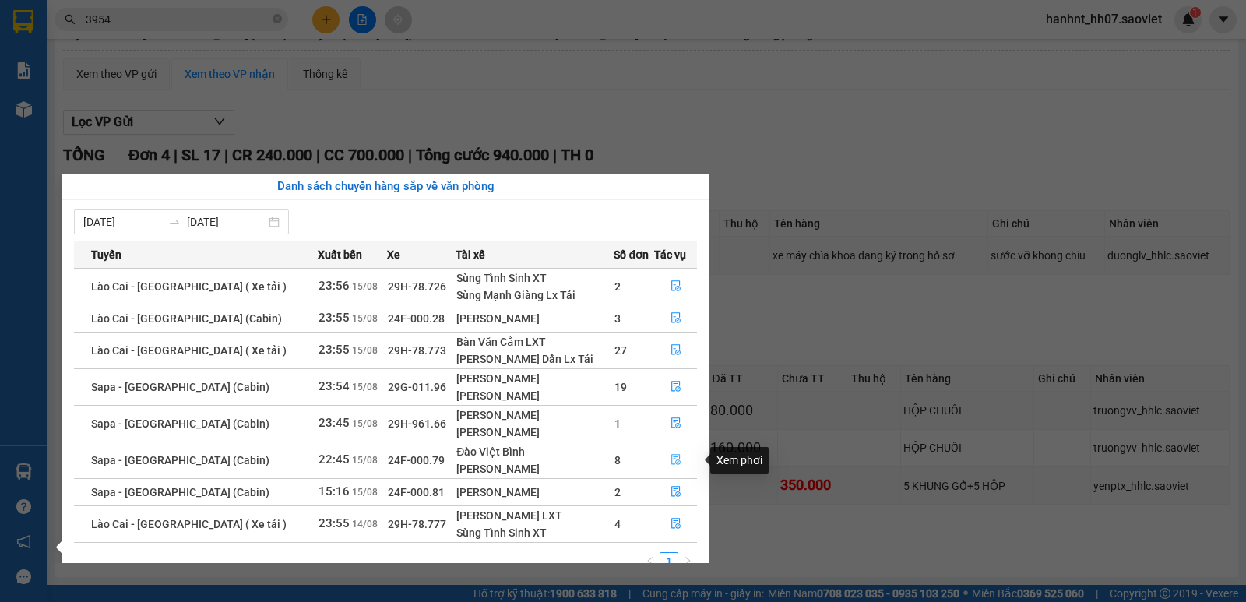
click at [679, 456] on button "button" at bounding box center [675, 460] width 41 height 25
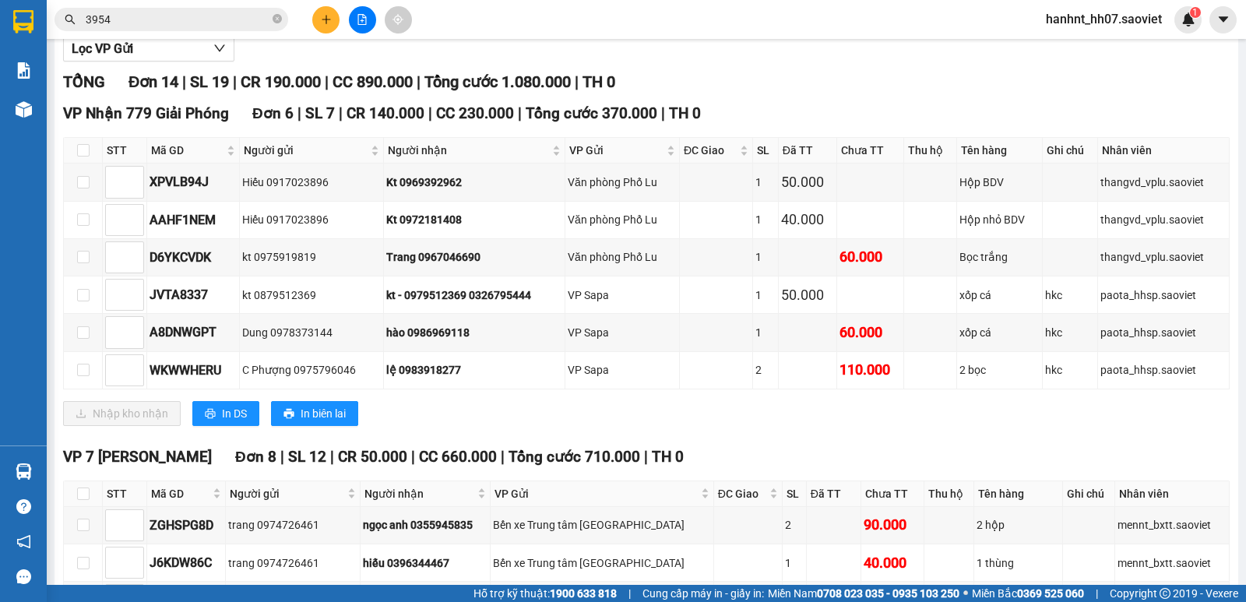
scroll to position [349, 0]
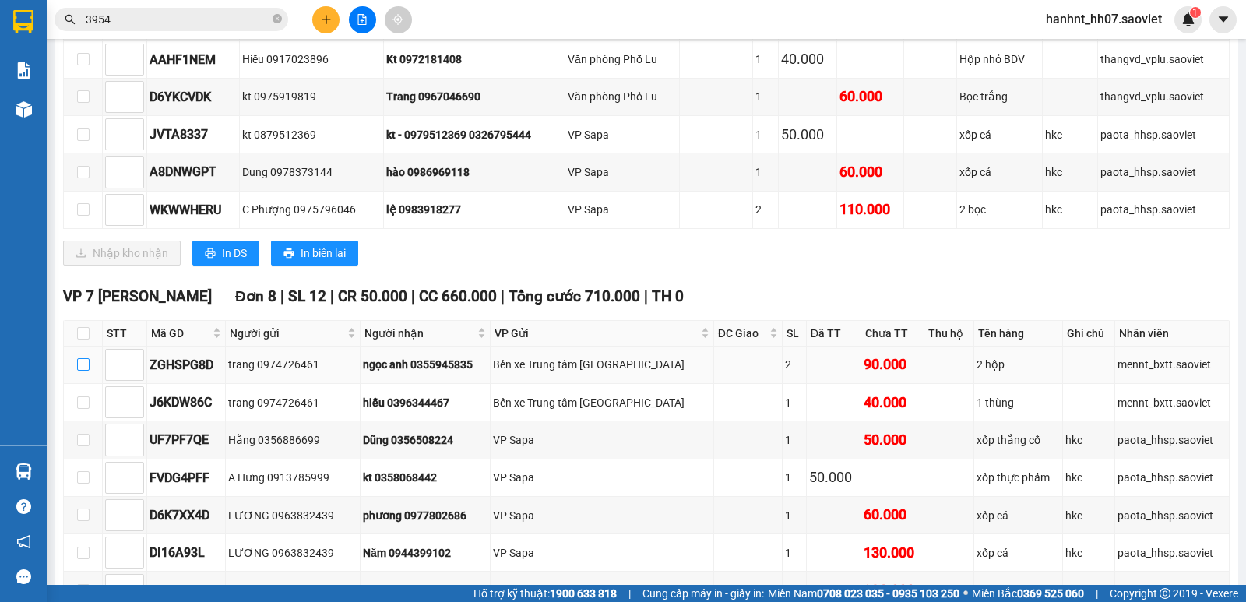
click at [80, 365] on input "checkbox" at bounding box center [83, 364] width 12 height 12
checkbox input "true"
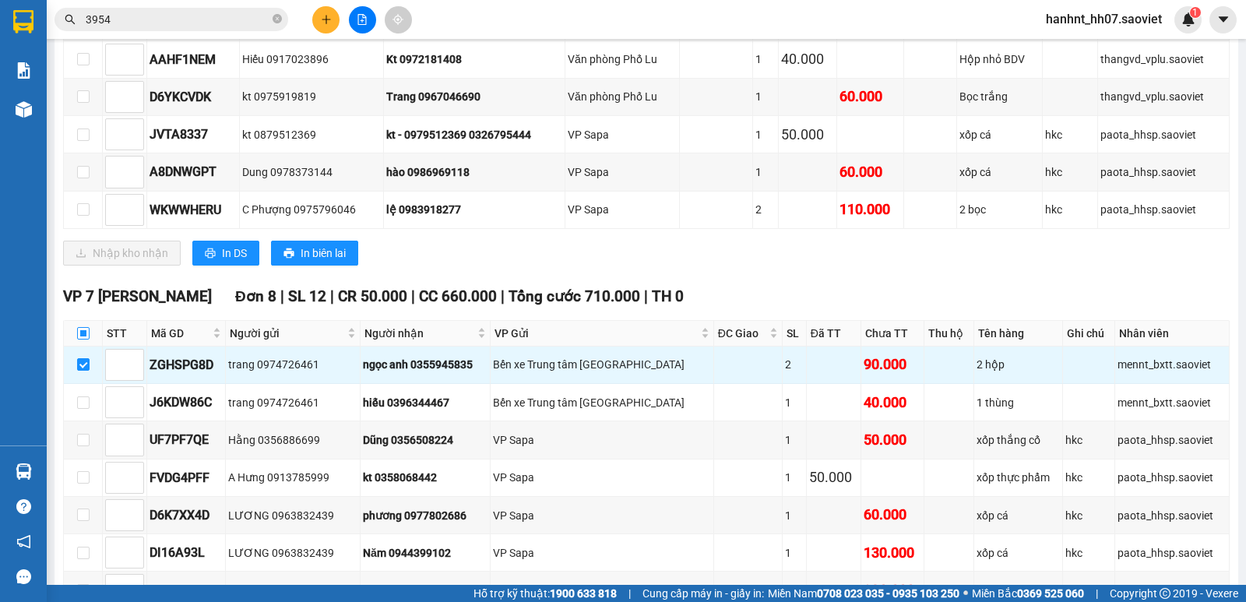
click at [84, 338] on input "checkbox" at bounding box center [83, 333] width 12 height 12
checkbox input "true"
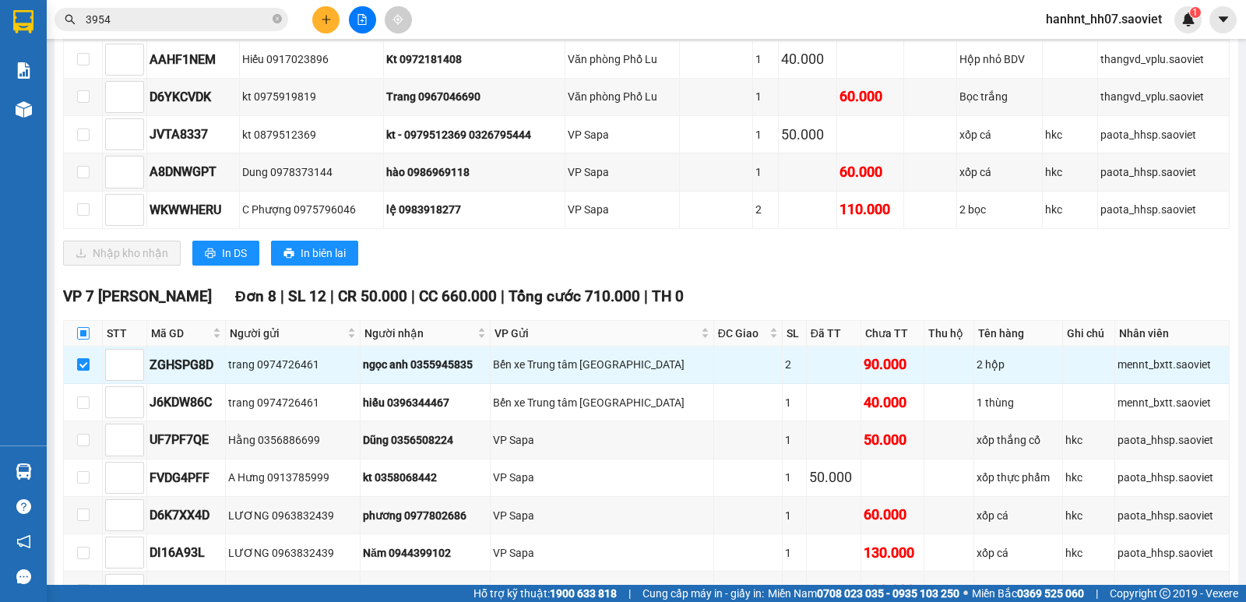
checkbox input "true"
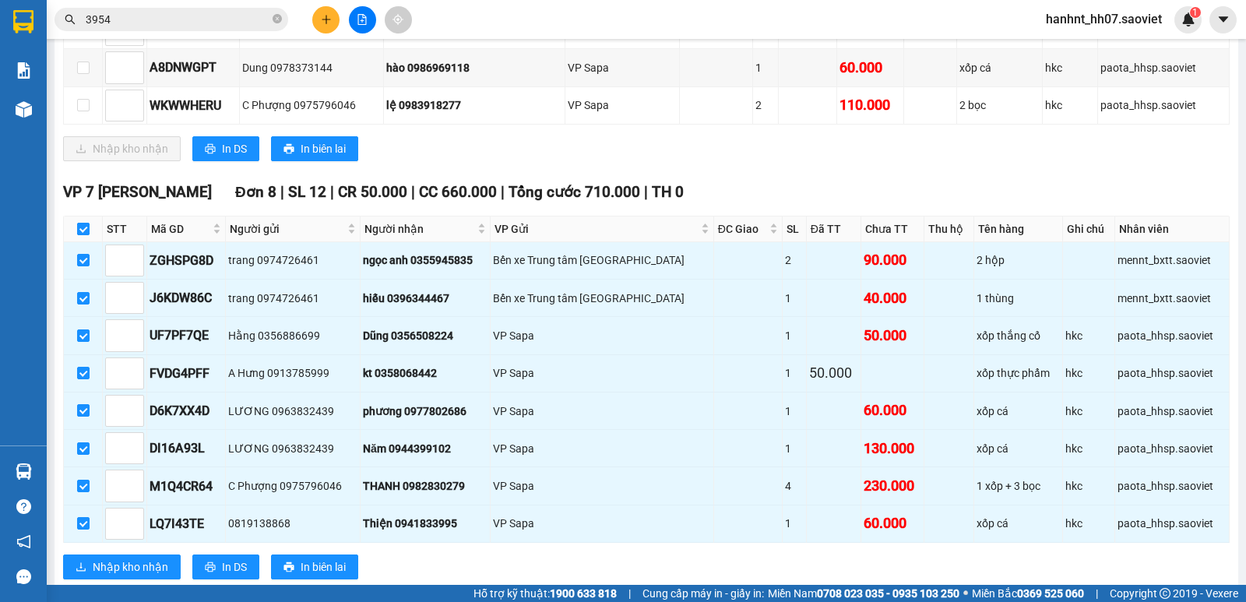
scroll to position [492, 0]
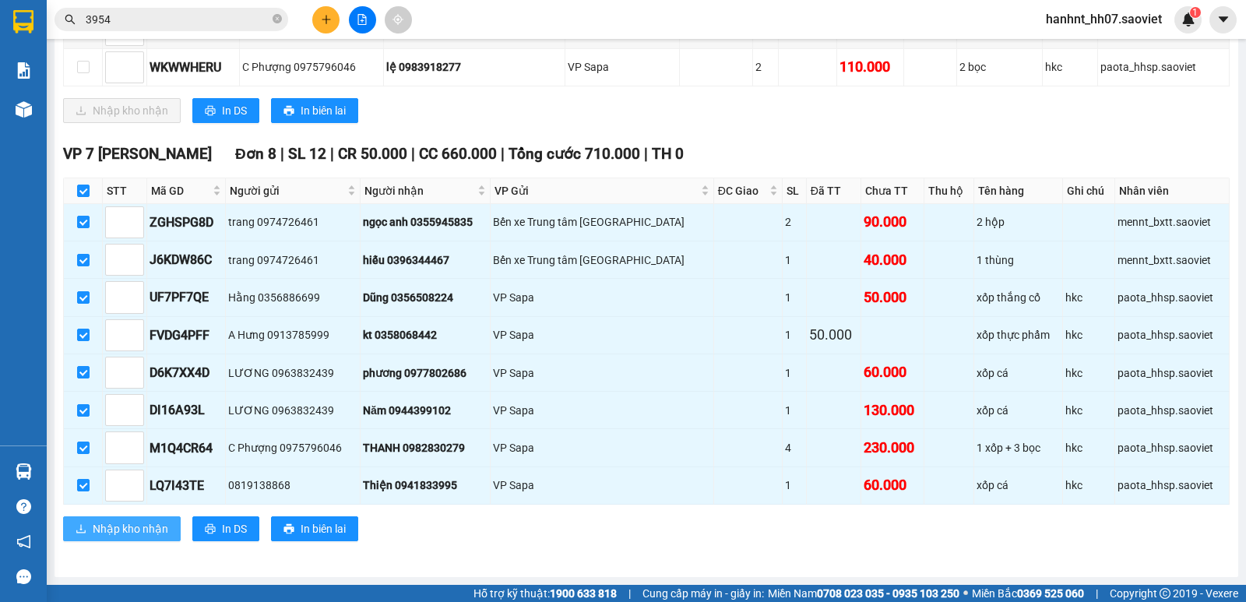
click at [104, 520] on span "Nhập kho nhận" at bounding box center [131, 528] width 76 height 17
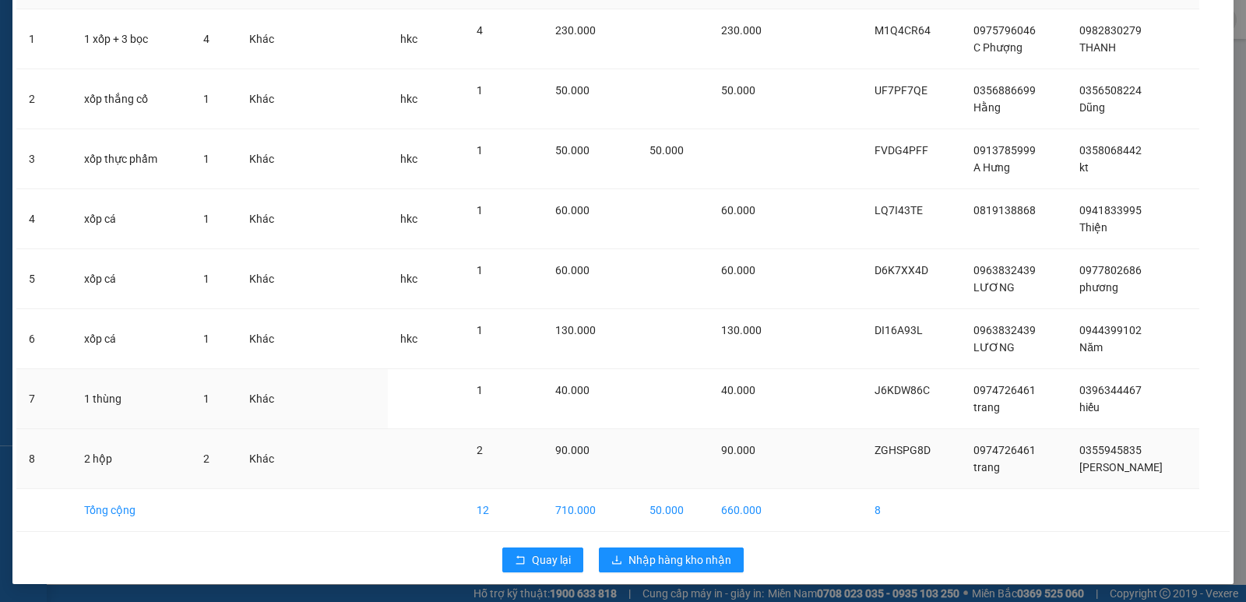
scroll to position [122, 0]
click at [652, 557] on span "Nhập hàng kho nhận" at bounding box center [680, 559] width 103 height 17
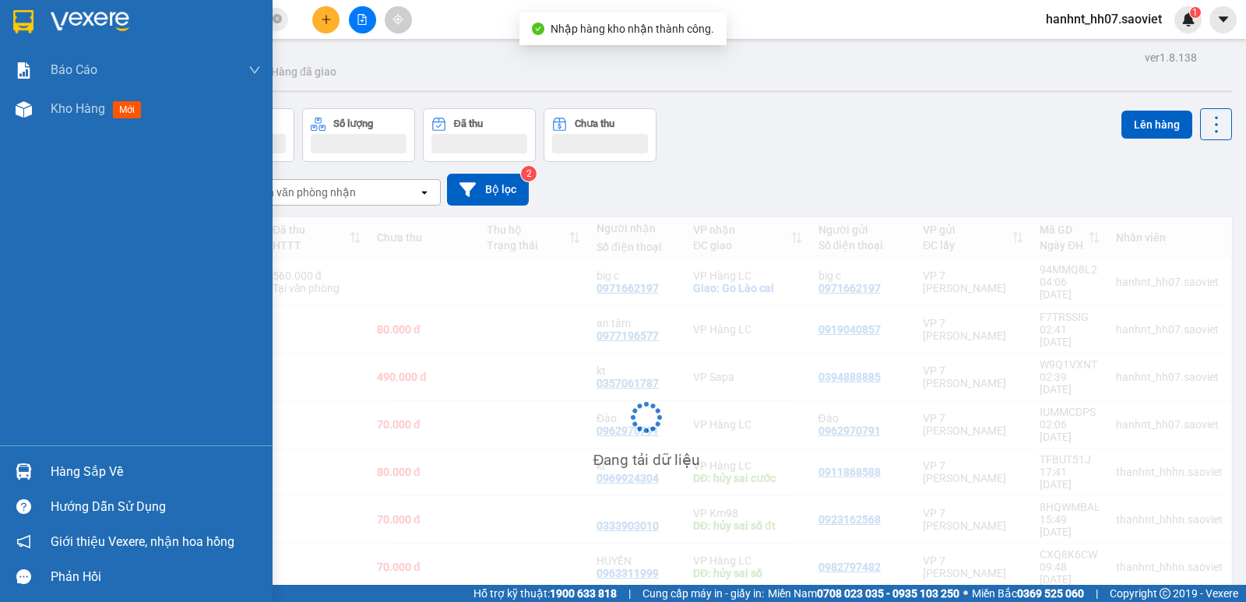
click at [30, 466] on img at bounding box center [24, 472] width 16 height 16
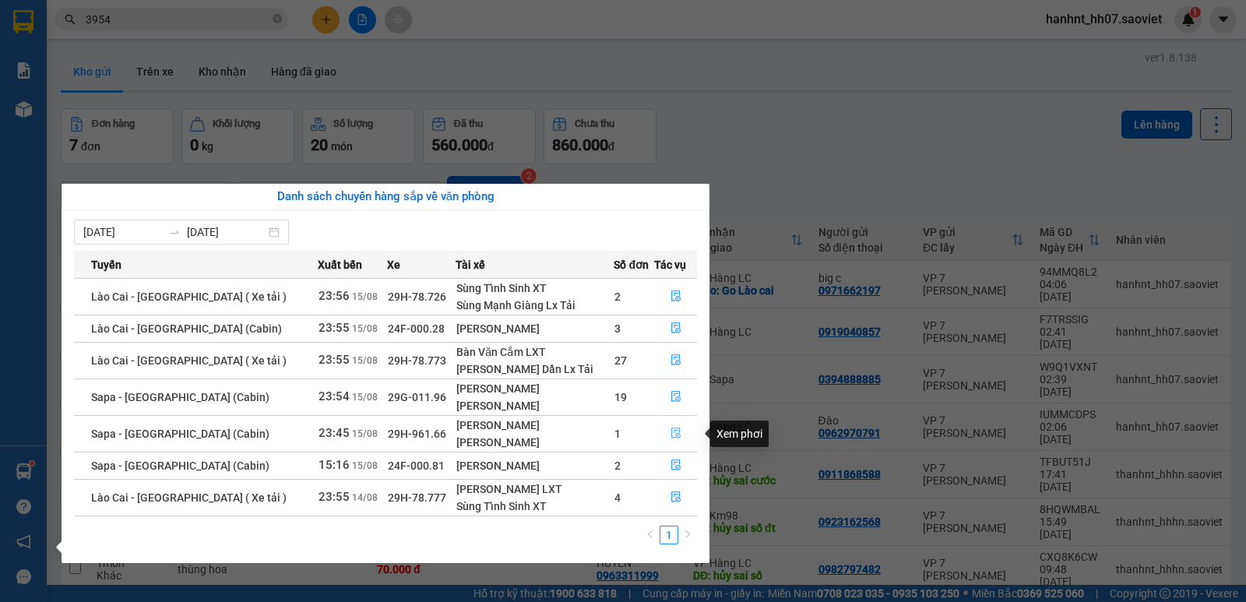
click at [671, 436] on icon "file-done" at bounding box center [676, 433] width 11 height 11
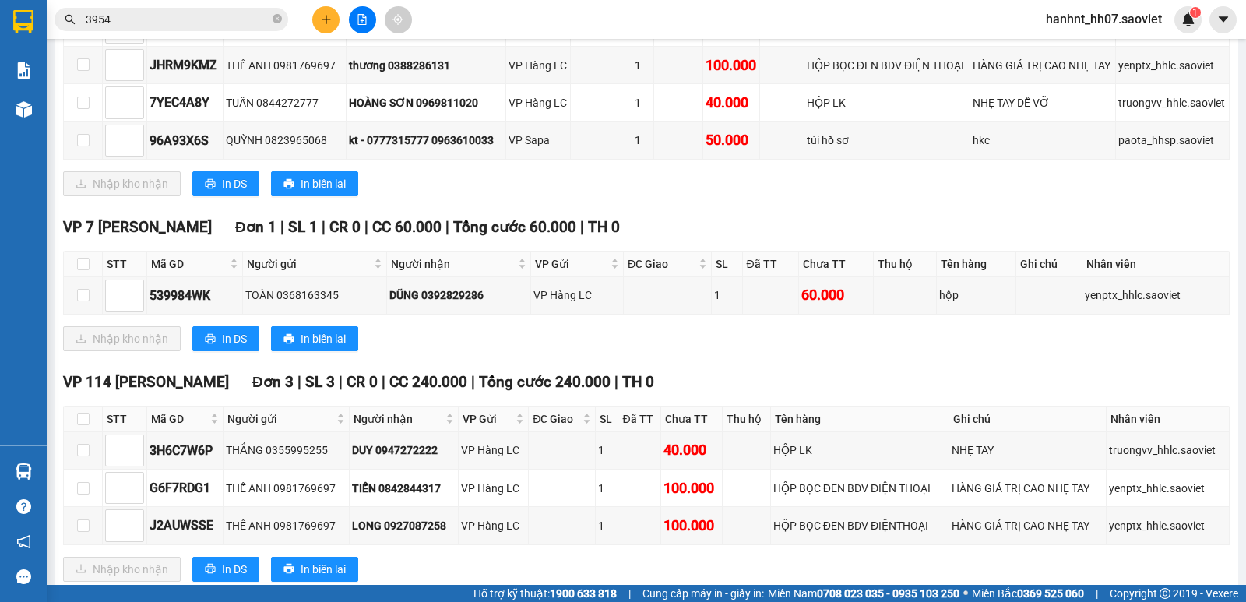
scroll to position [1221, 0]
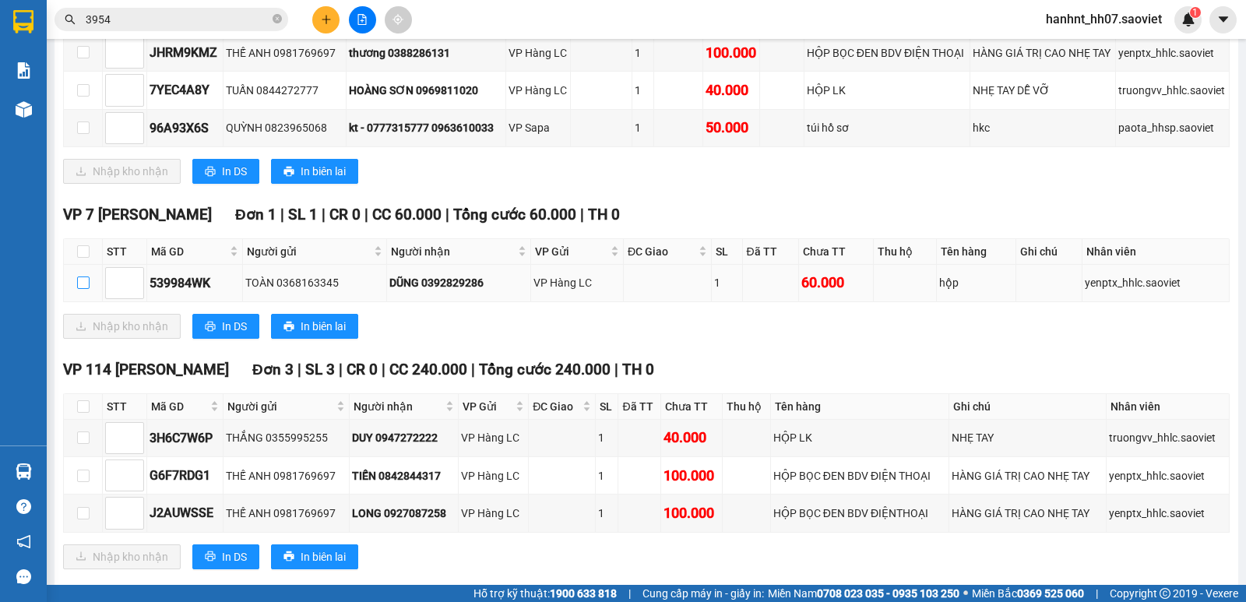
click at [86, 287] on input "checkbox" at bounding box center [83, 283] width 12 height 12
checkbox input "true"
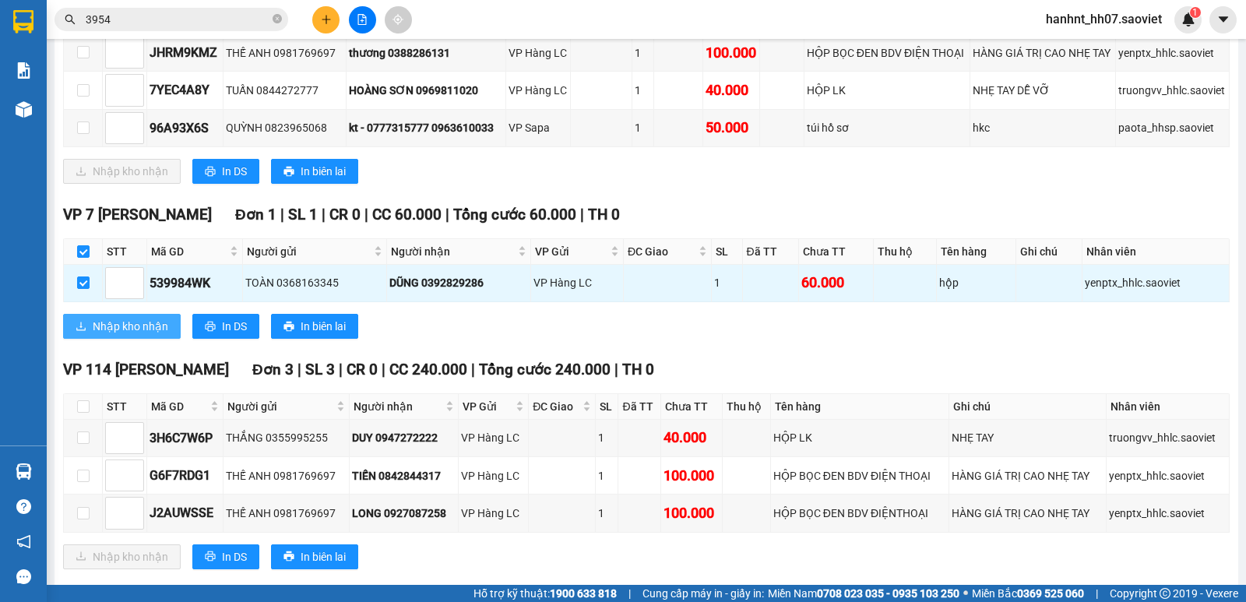
click at [128, 330] on span "Nhập kho nhận" at bounding box center [131, 326] width 76 height 17
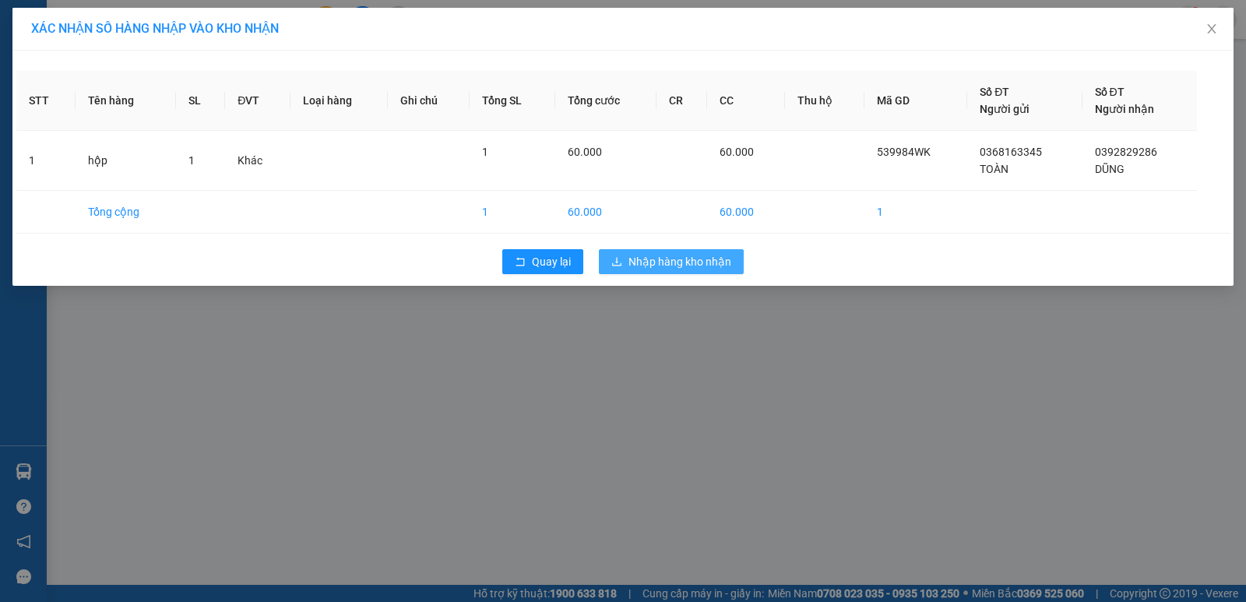
click at [682, 253] on span "Nhập hàng kho nhận" at bounding box center [680, 261] width 103 height 17
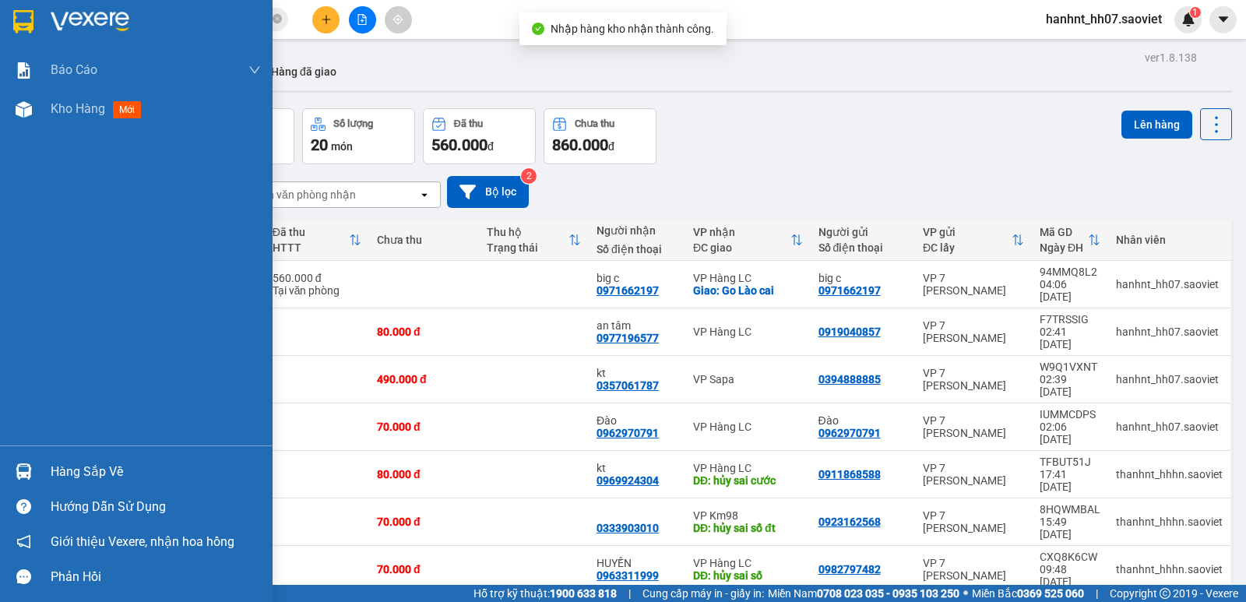
click at [33, 480] on div at bounding box center [23, 471] width 27 height 27
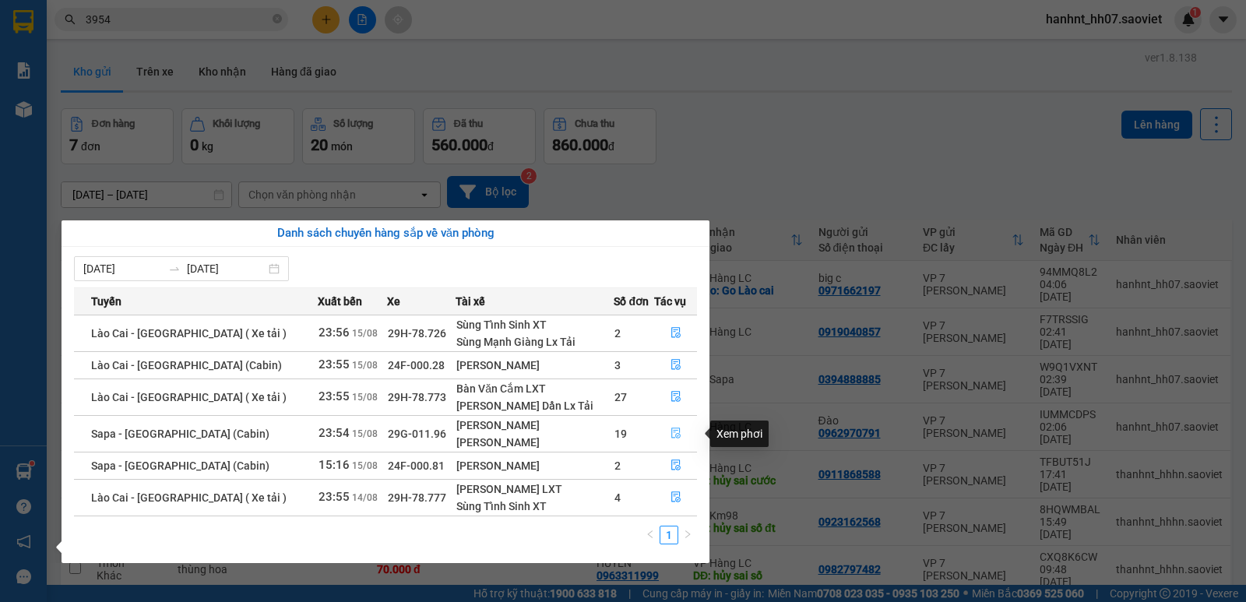
click at [669, 425] on button "button" at bounding box center [675, 433] width 41 height 25
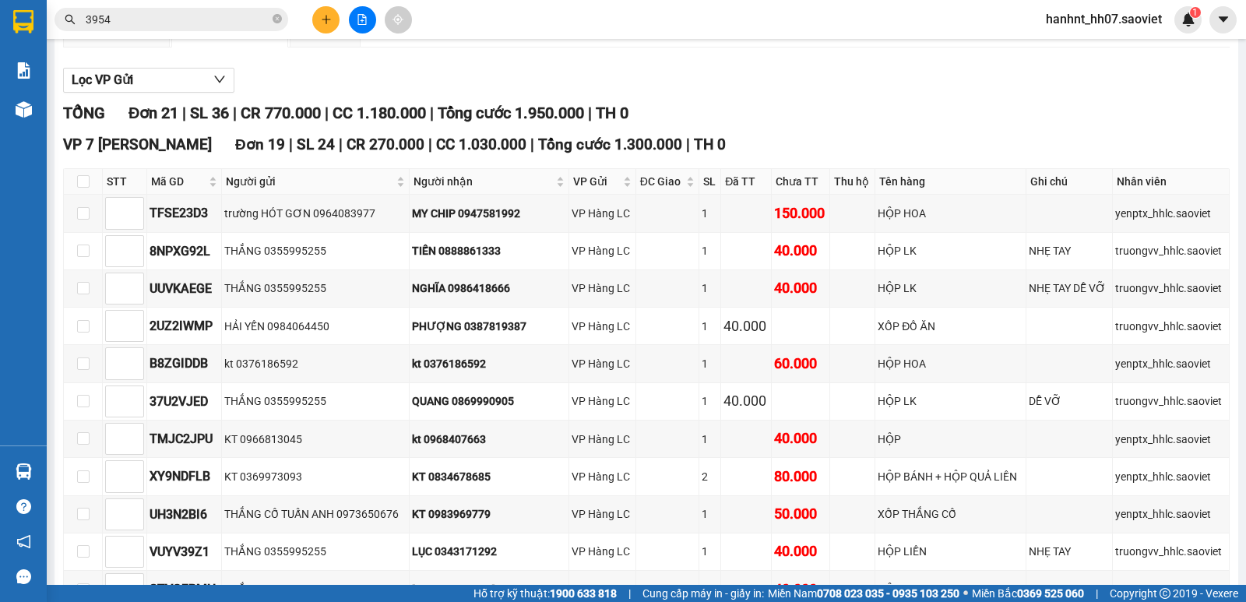
scroll to position [182, 0]
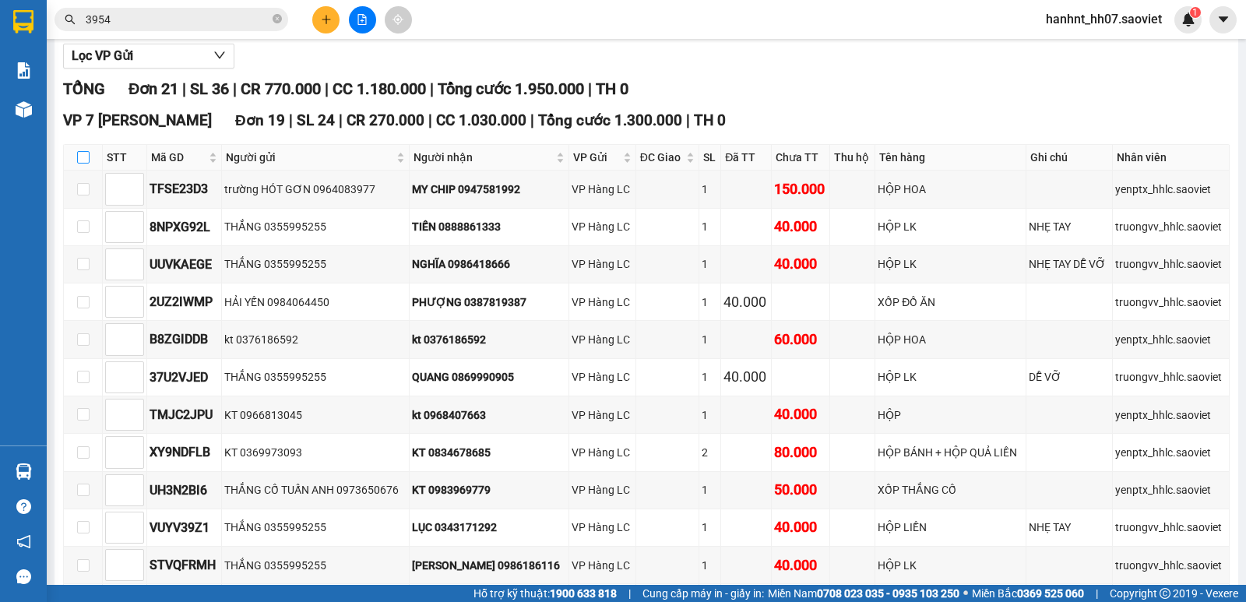
click at [80, 159] on input "checkbox" at bounding box center [83, 157] width 12 height 12
checkbox input "true"
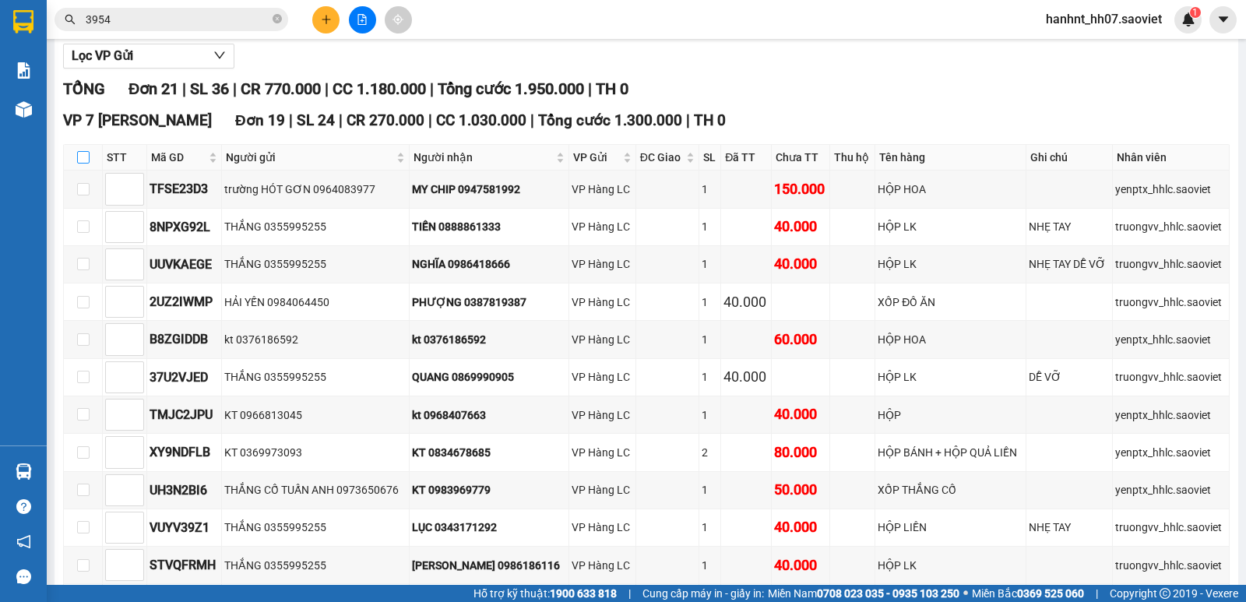
checkbox input "true"
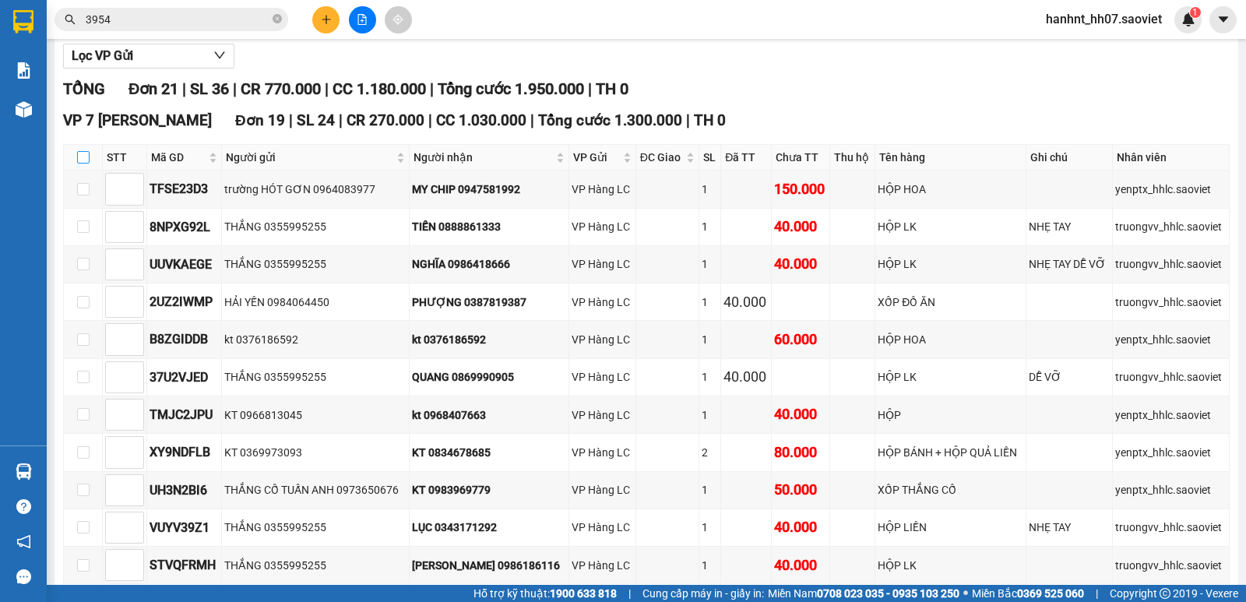
checkbox input "true"
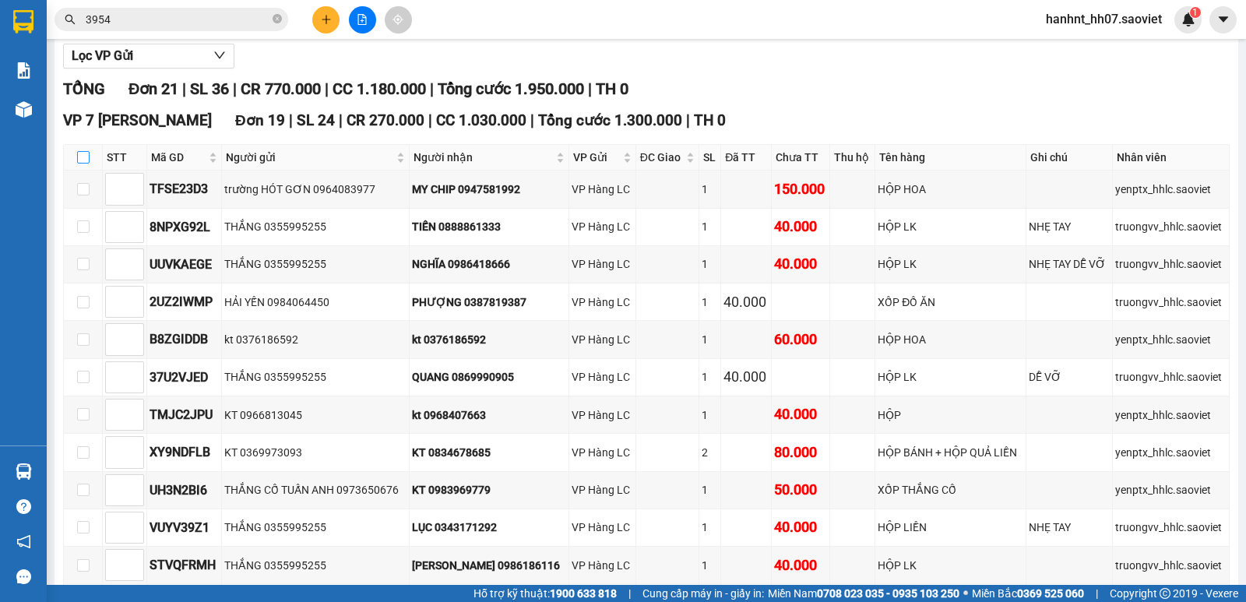
checkbox input "true"
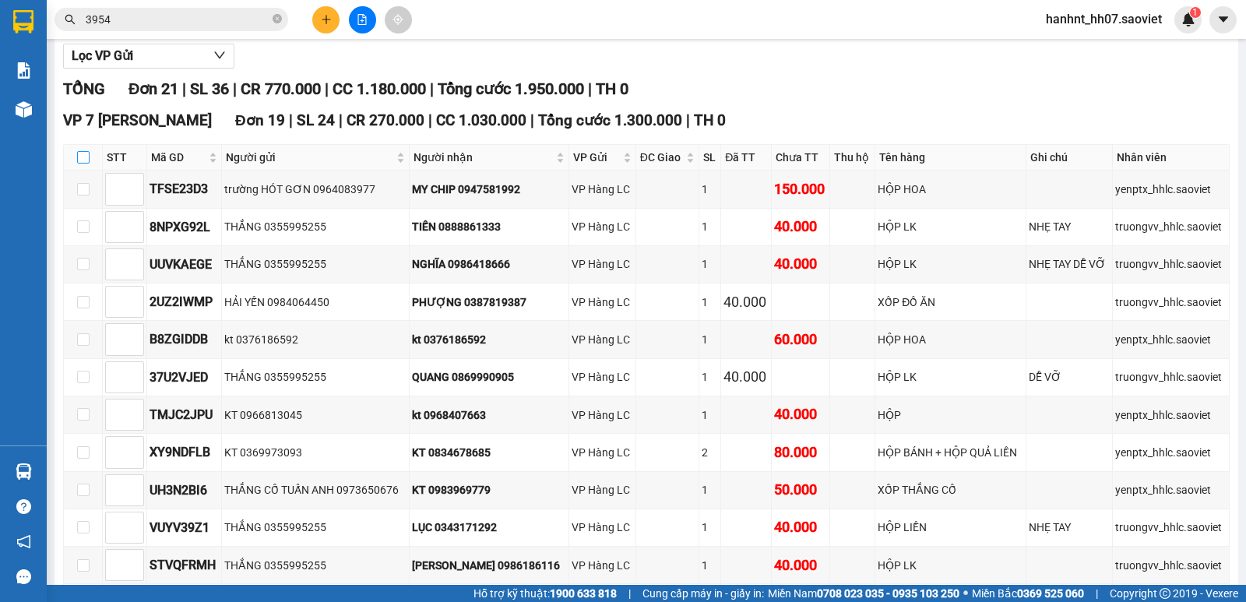
checkbox input "true"
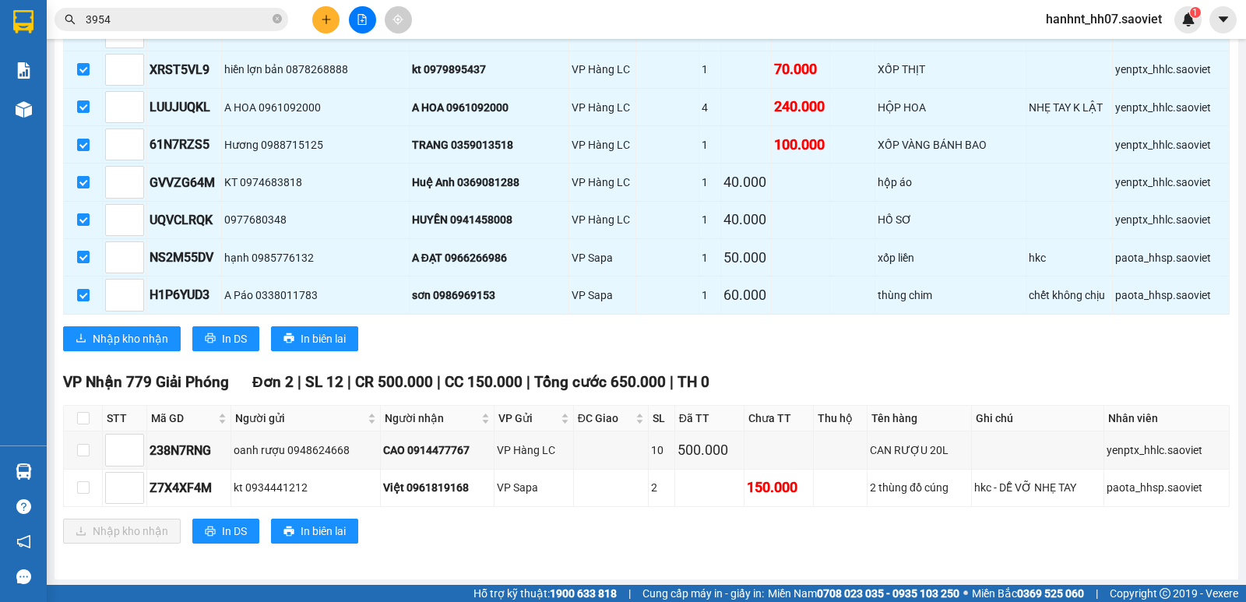
scroll to position [753, 0]
click at [136, 341] on span "Nhập kho nhận" at bounding box center [131, 338] width 76 height 17
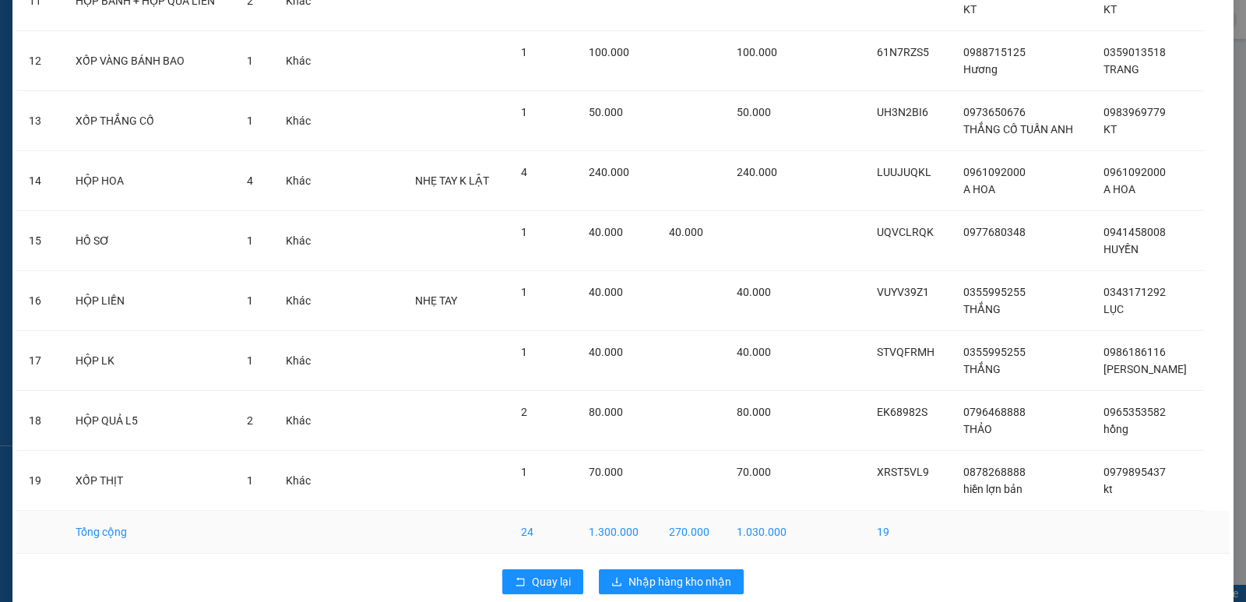
scroll to position [782, 0]
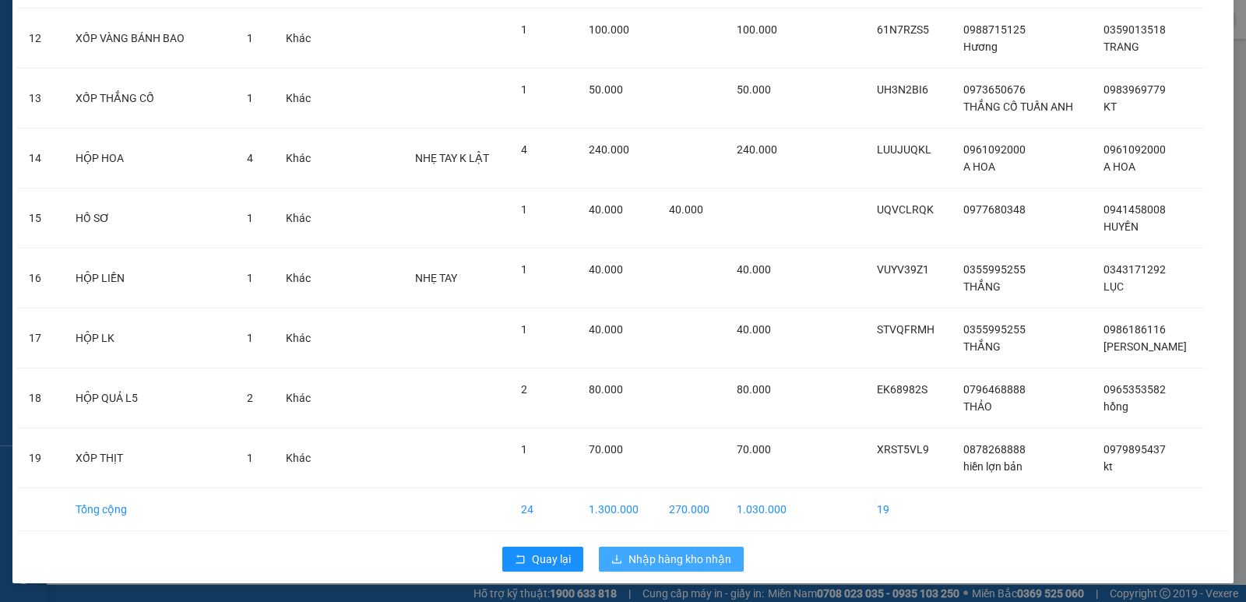
click at [677, 557] on span "Nhập hàng kho nhận" at bounding box center [680, 559] width 103 height 17
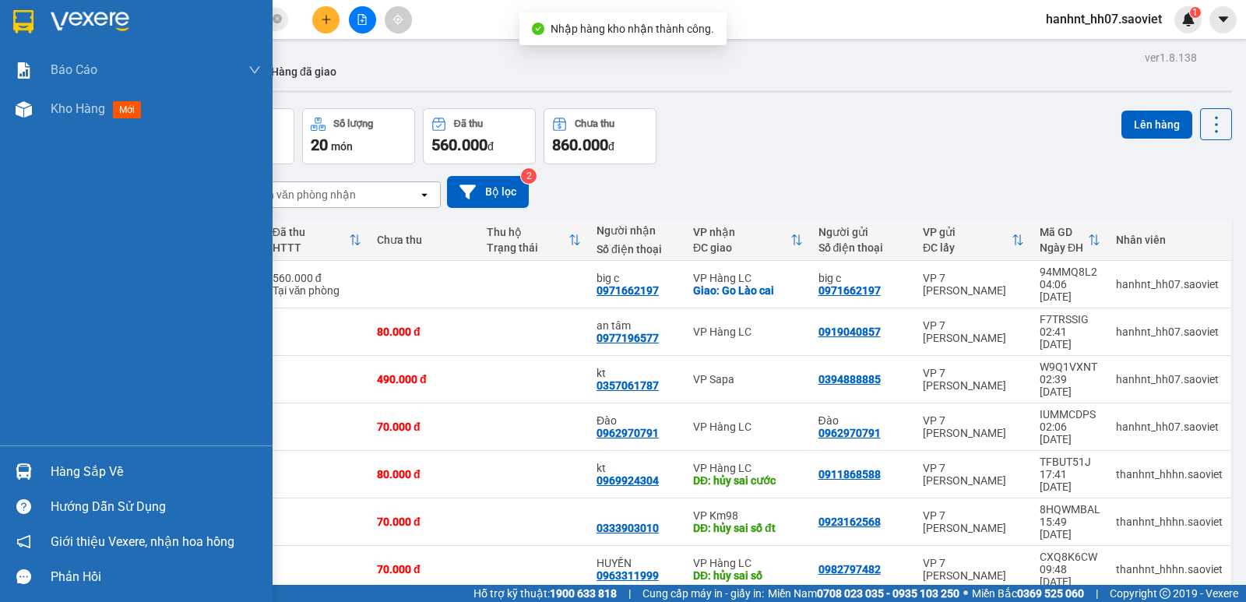
click at [30, 473] on img at bounding box center [24, 472] width 16 height 16
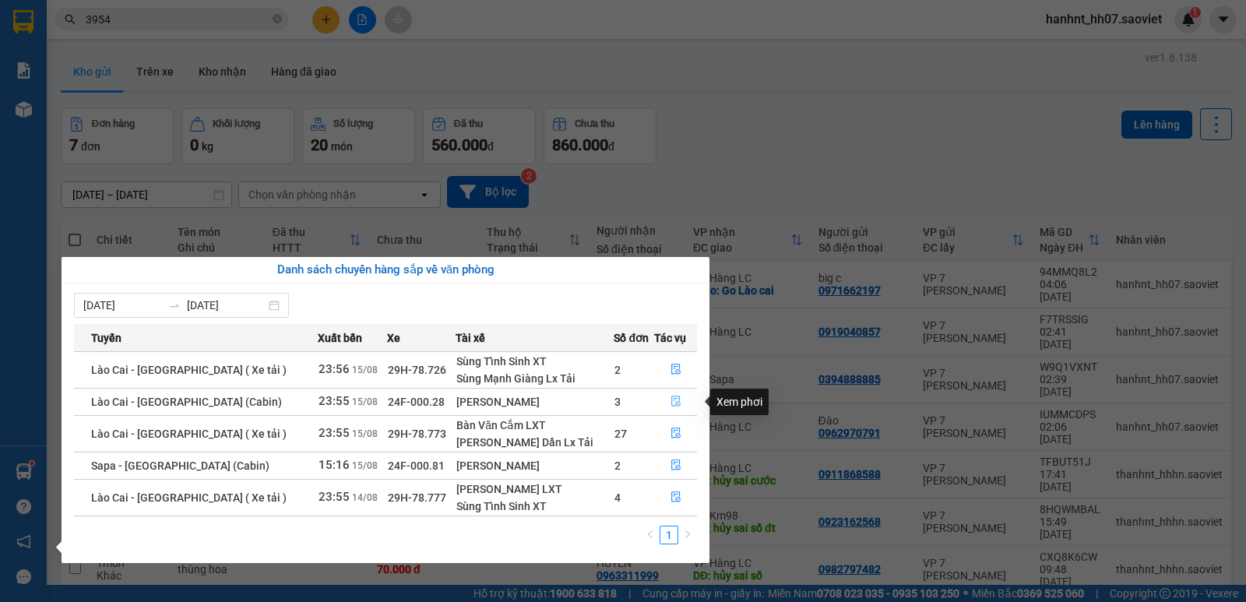
click at [672, 402] on icon "file-done" at bounding box center [676, 402] width 9 height 11
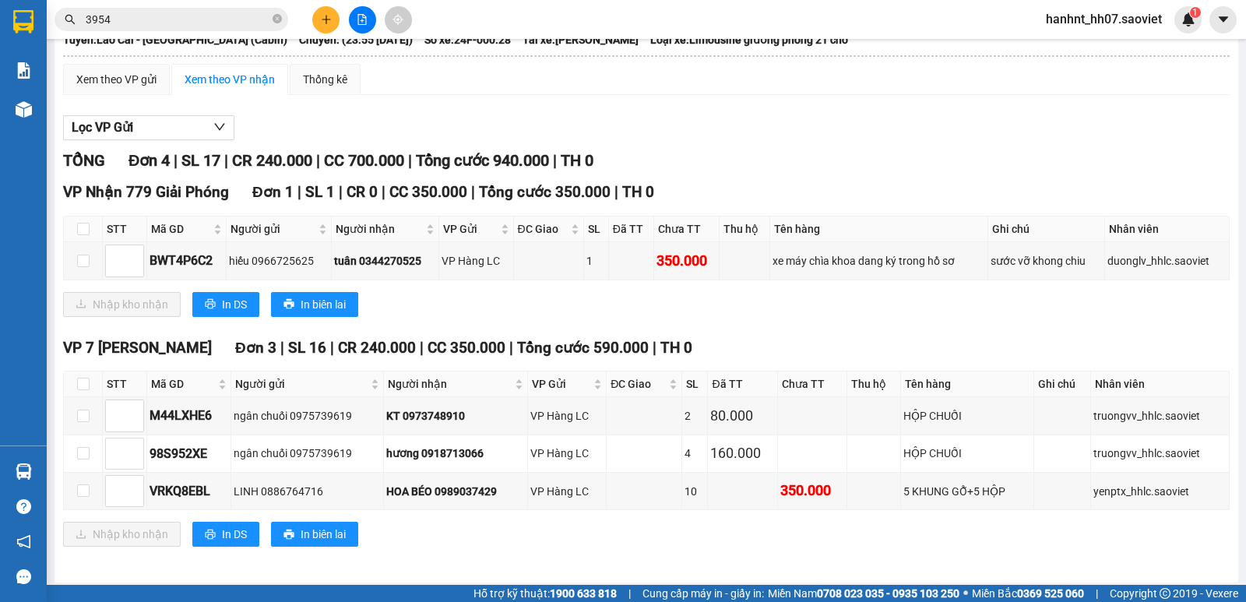
scroll to position [115, 0]
